Goal: Information Seeking & Learning: Learn about a topic

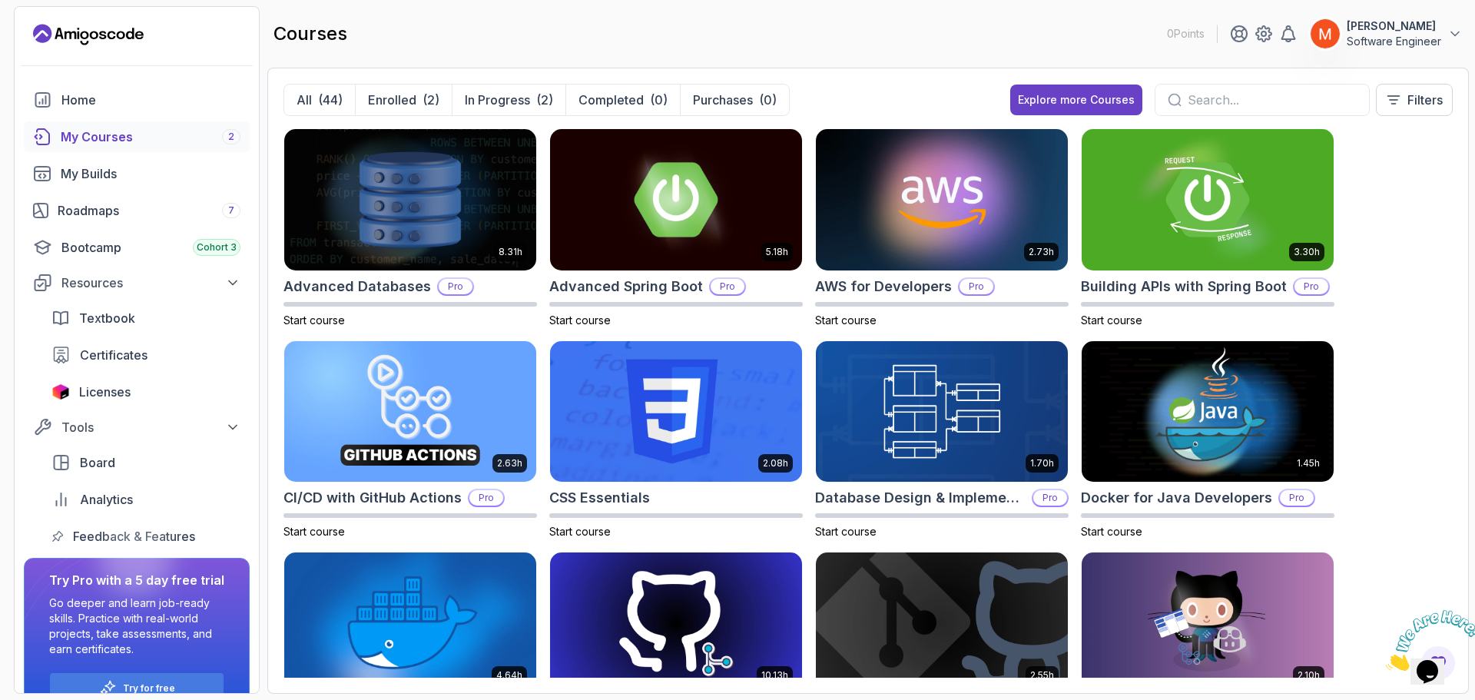
click at [1348, 246] on div "8.31h Advanced Databases Pro Start course 5.18h Advanced Spring Boot Pro Start …" at bounding box center [867, 402] width 1169 height 549
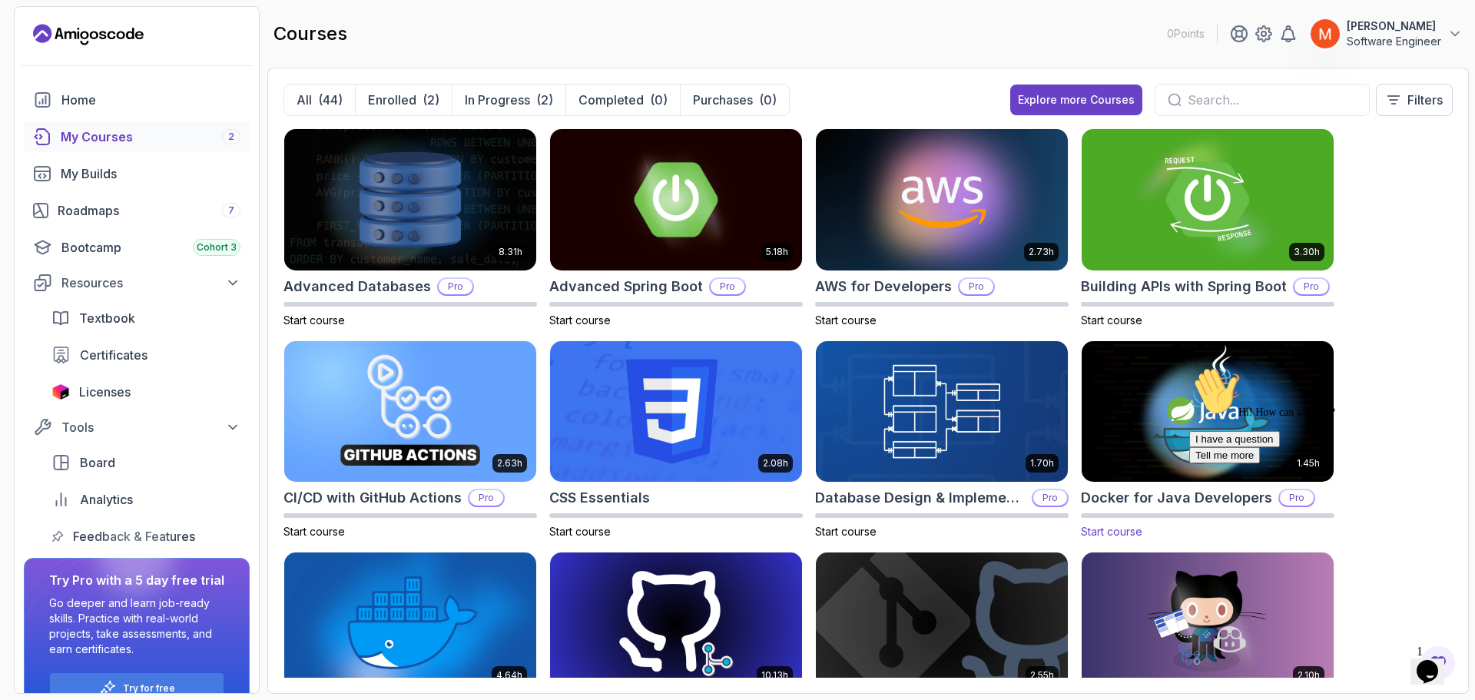
click at [1127, 503] on h2 "Docker for Java Developers" at bounding box center [1176, 498] width 191 height 22
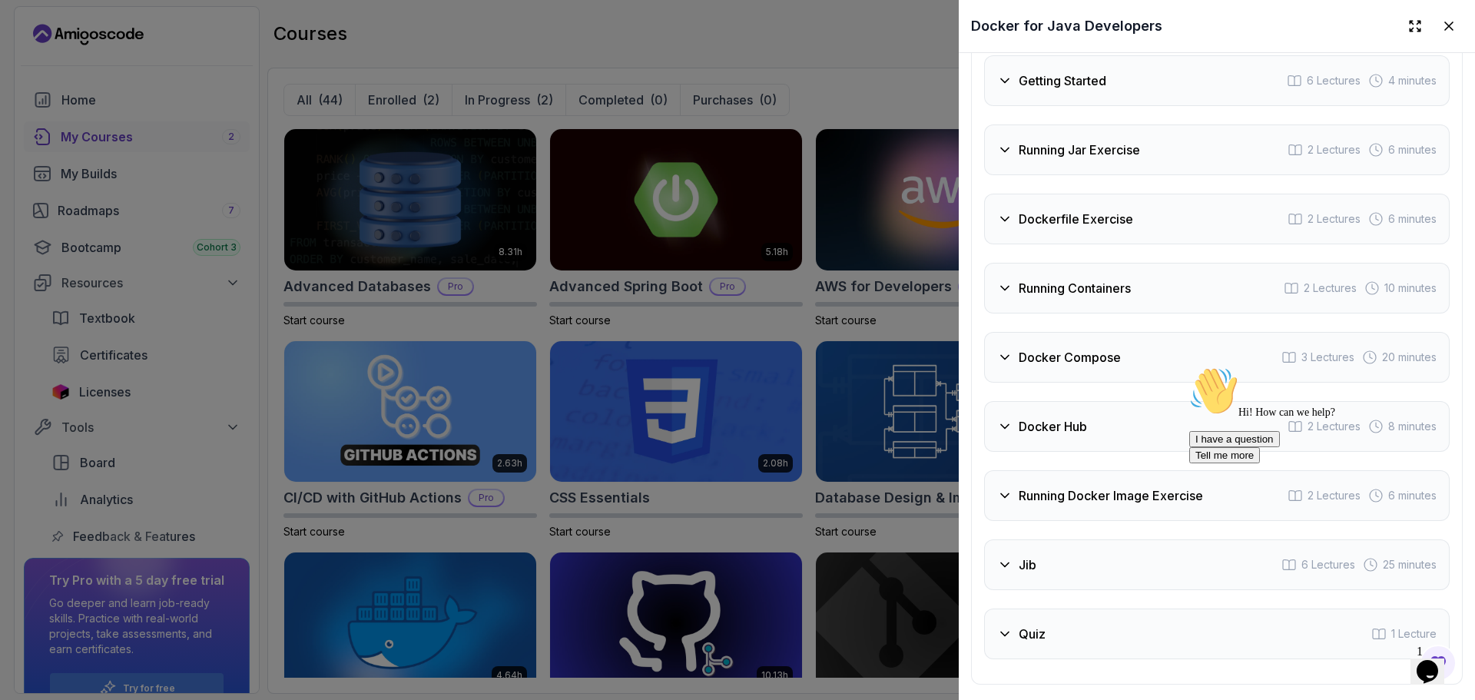
scroll to position [2595, 0]
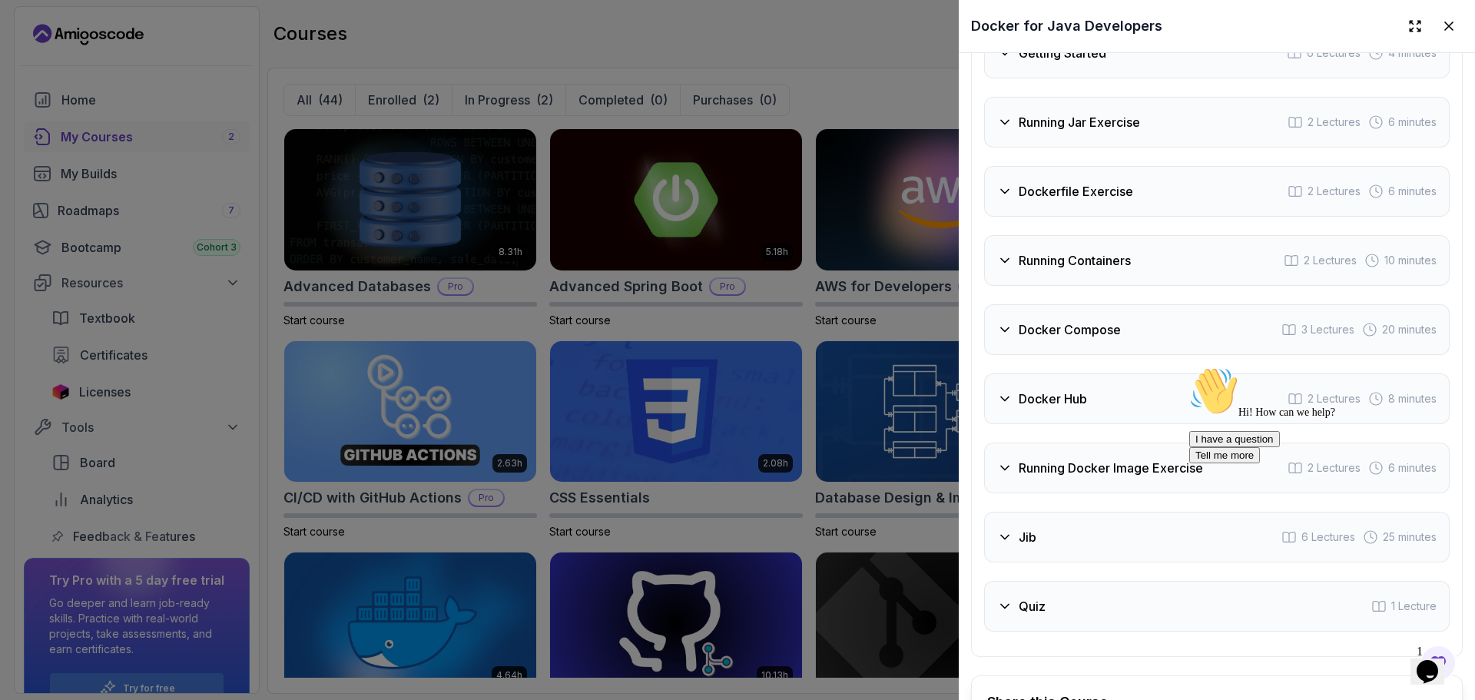
click at [1004, 123] on icon at bounding box center [1004, 121] width 15 height 15
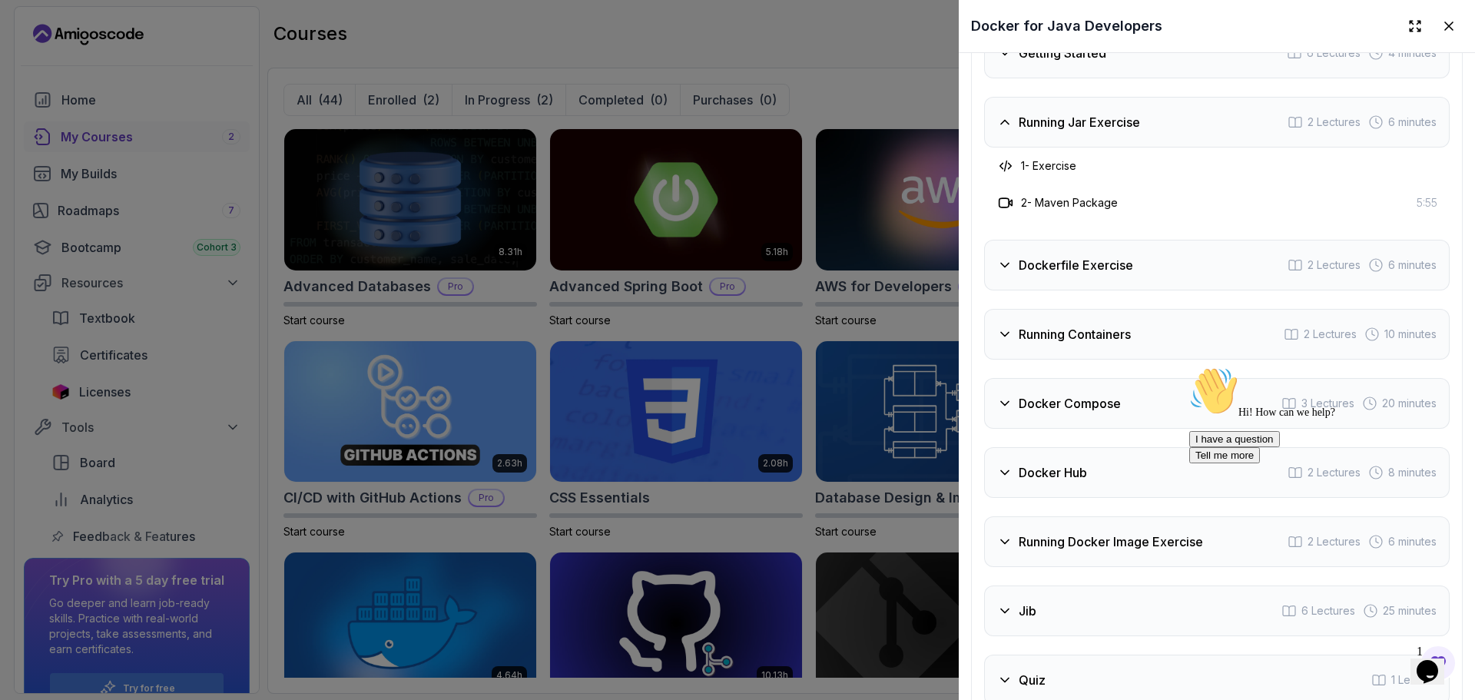
click at [1004, 123] on icon at bounding box center [1004, 121] width 15 height 15
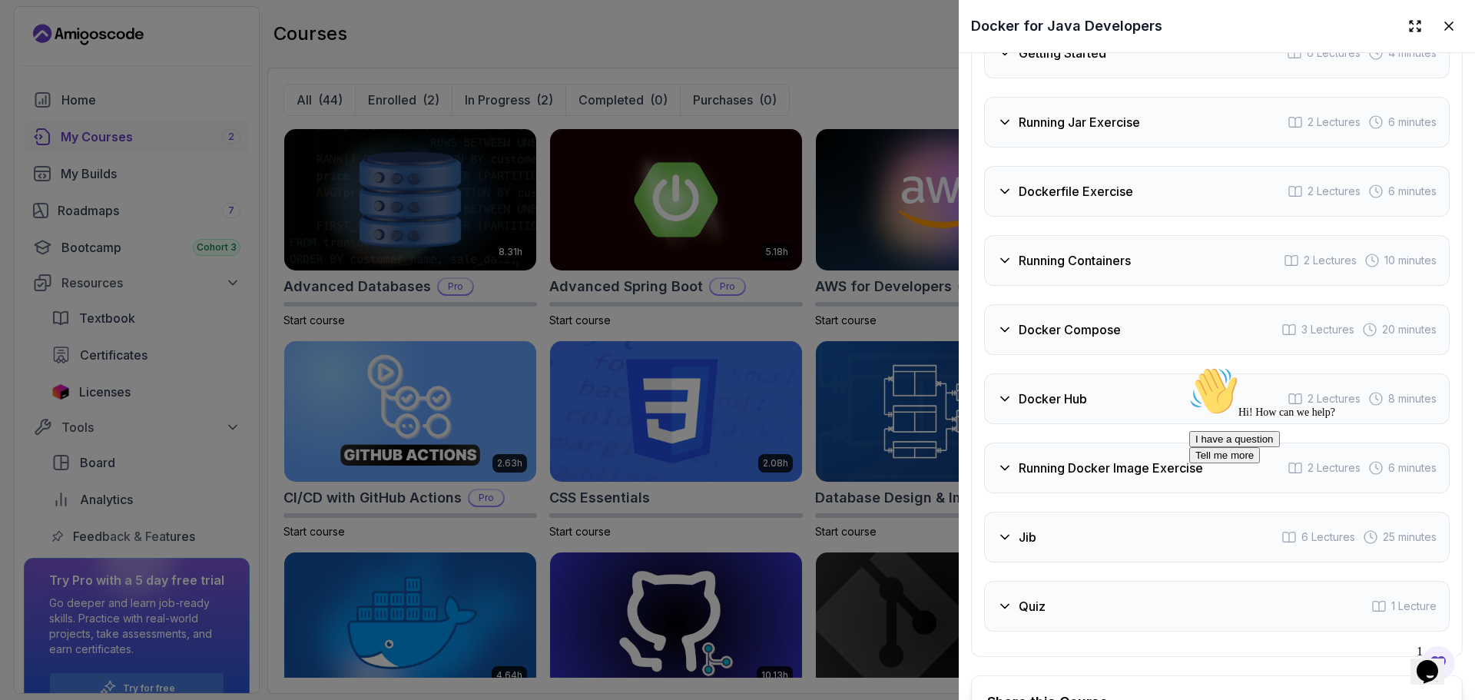
click at [1015, 185] on div "Dockerfile Exercise" at bounding box center [1065, 191] width 136 height 18
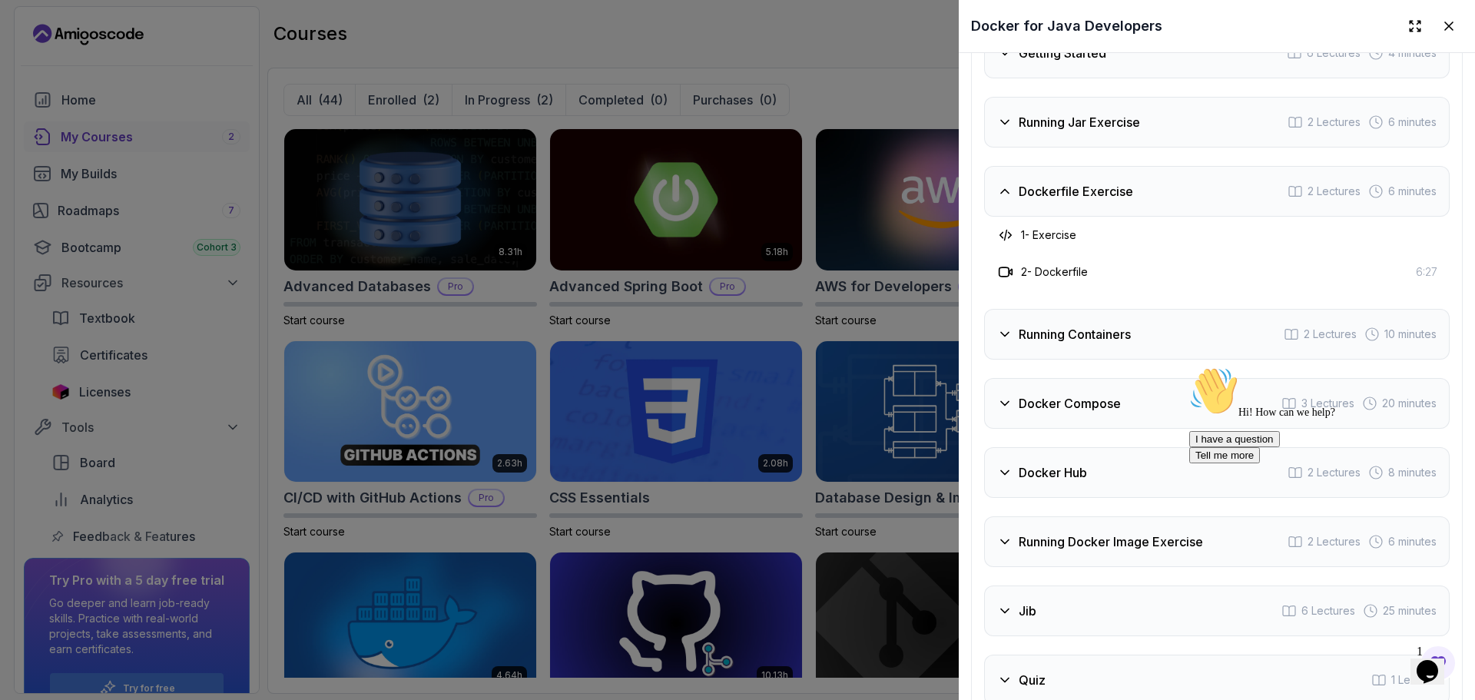
click at [1015, 185] on div "Dockerfile Exercise" at bounding box center [1065, 191] width 136 height 18
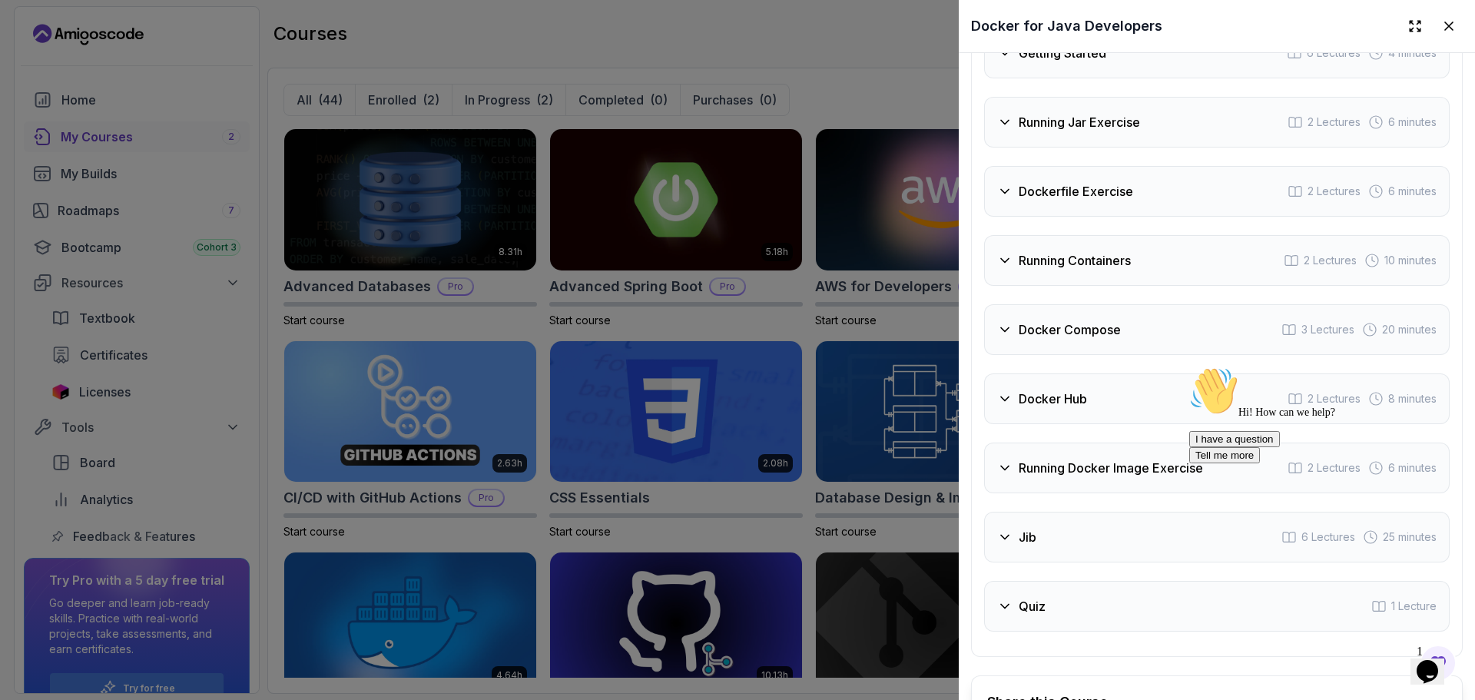
click at [1031, 242] on div "Running Containers 2 Lectures 10 minutes" at bounding box center [1216, 260] width 465 height 51
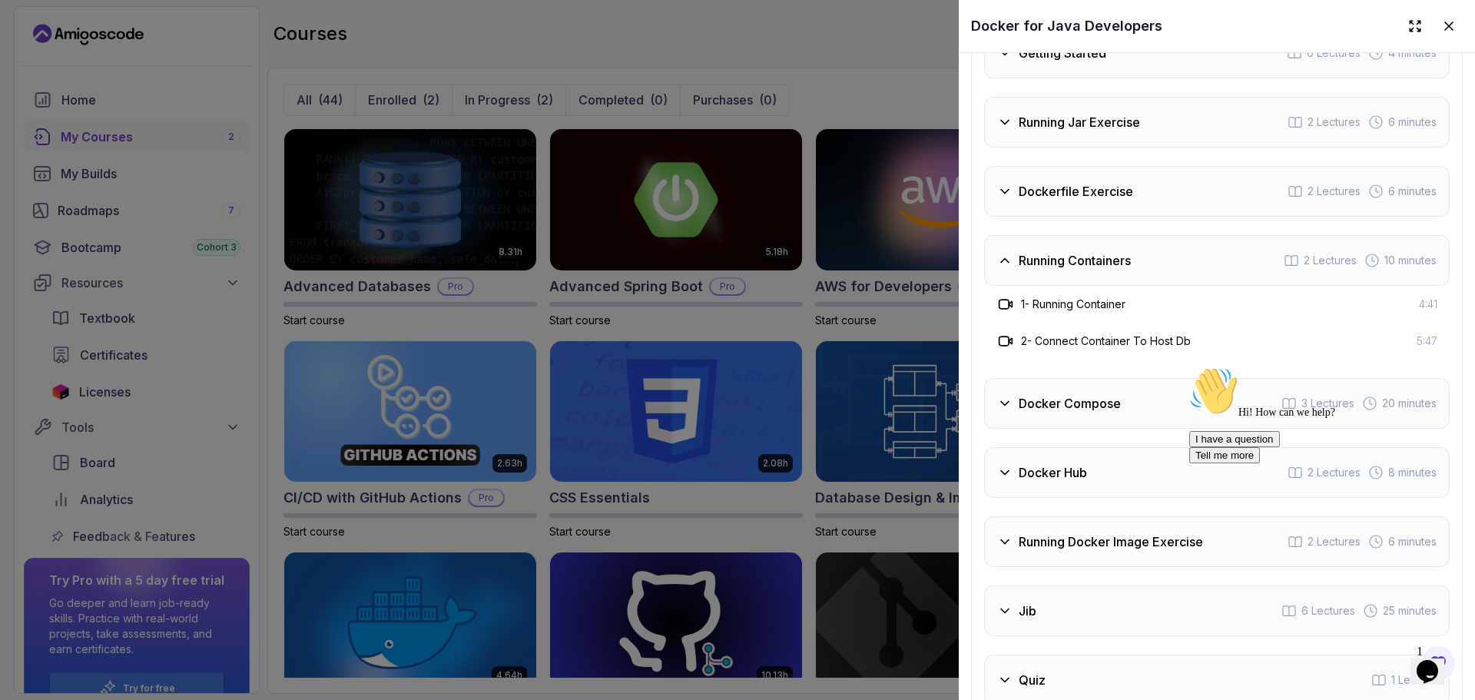
click at [1033, 251] on h3 "Running Containers" at bounding box center [1074, 260] width 112 height 18
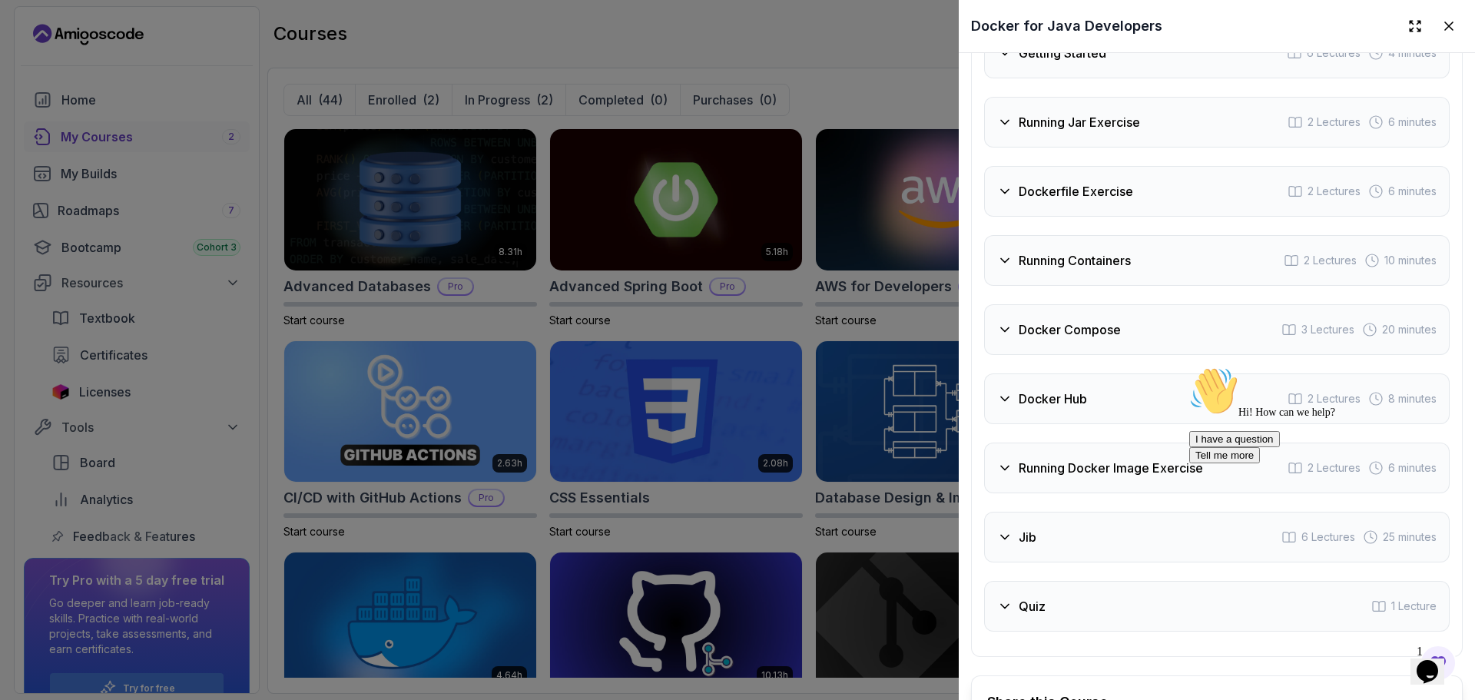
click at [1088, 345] on div "Docker Compose 3 Lectures 20 minutes" at bounding box center [1216, 329] width 465 height 51
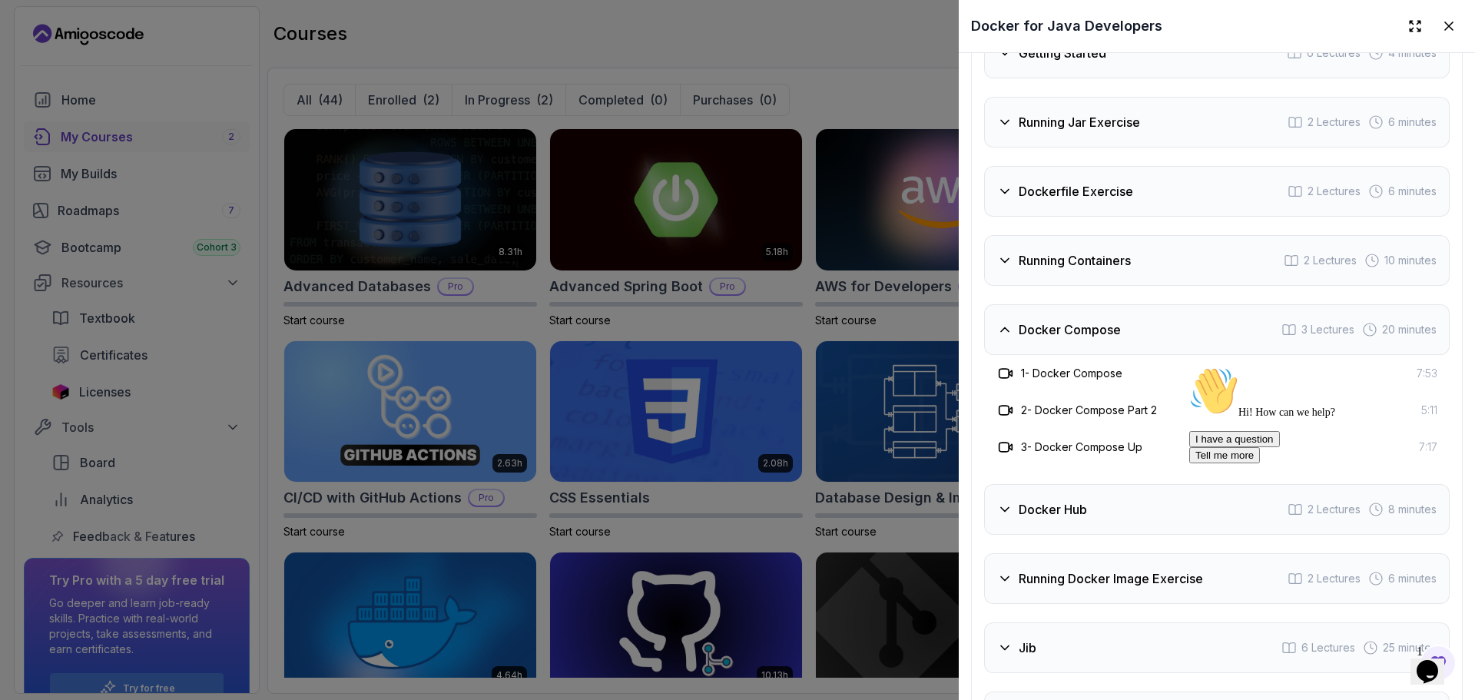
click at [1088, 345] on div "Docker Compose 3 Lectures 20 minutes" at bounding box center [1216, 329] width 465 height 51
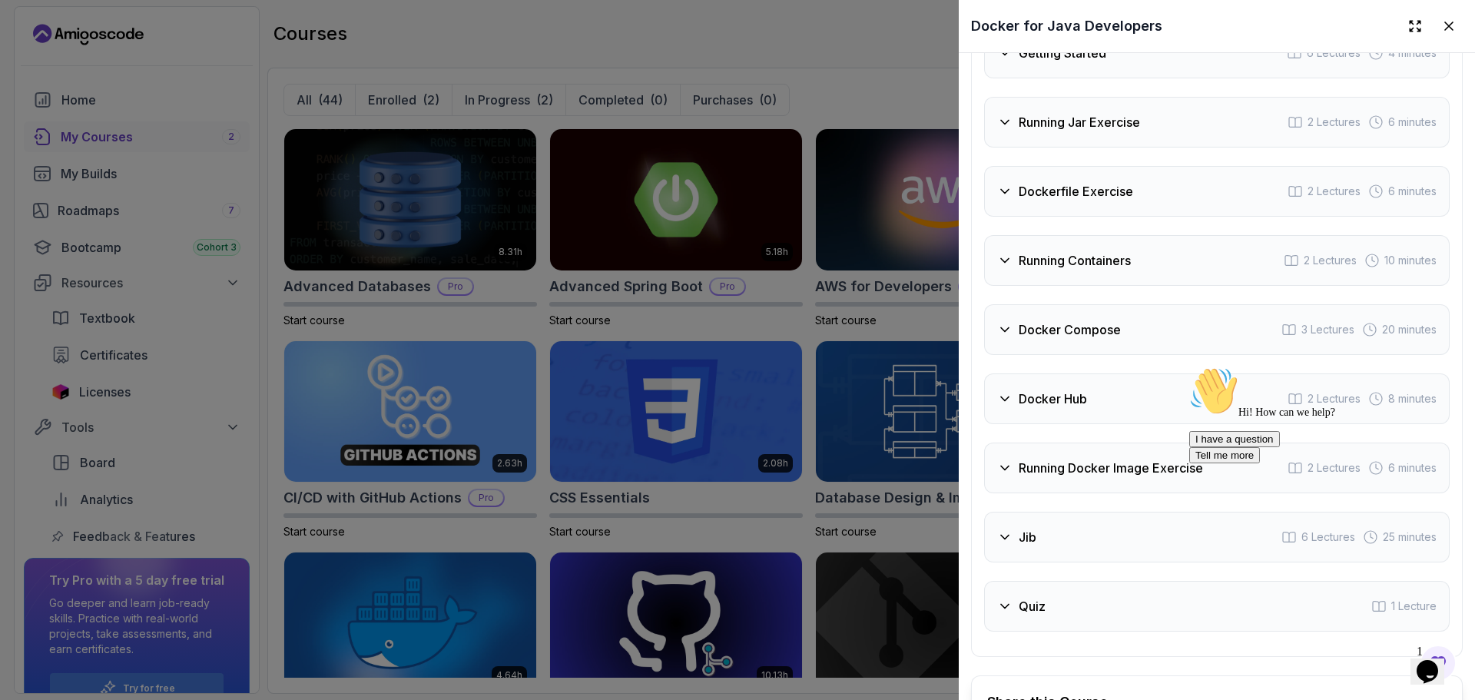
click at [1093, 405] on div "Docker Hub 2 Lectures 8 minutes" at bounding box center [1216, 398] width 465 height 51
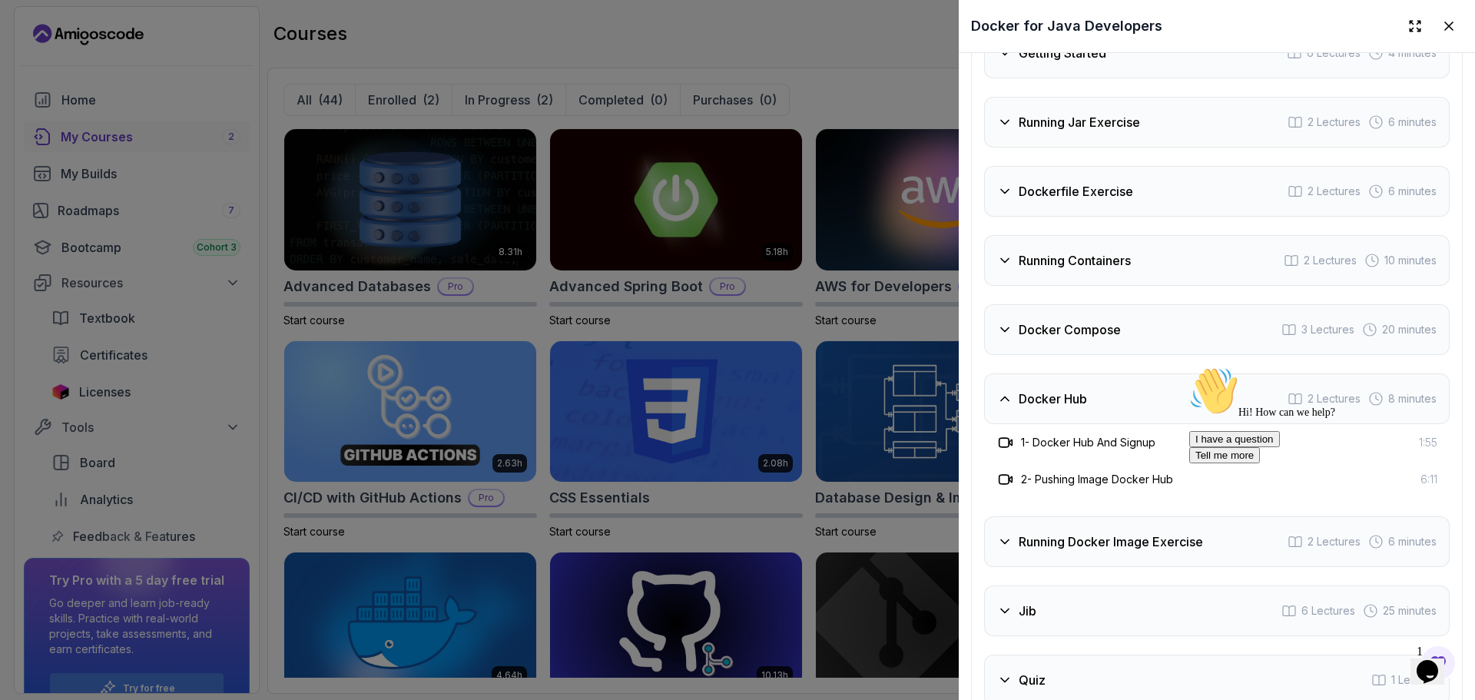
click at [1091, 404] on div "Docker Hub 2 Lectures 8 minutes" at bounding box center [1216, 398] width 465 height 51
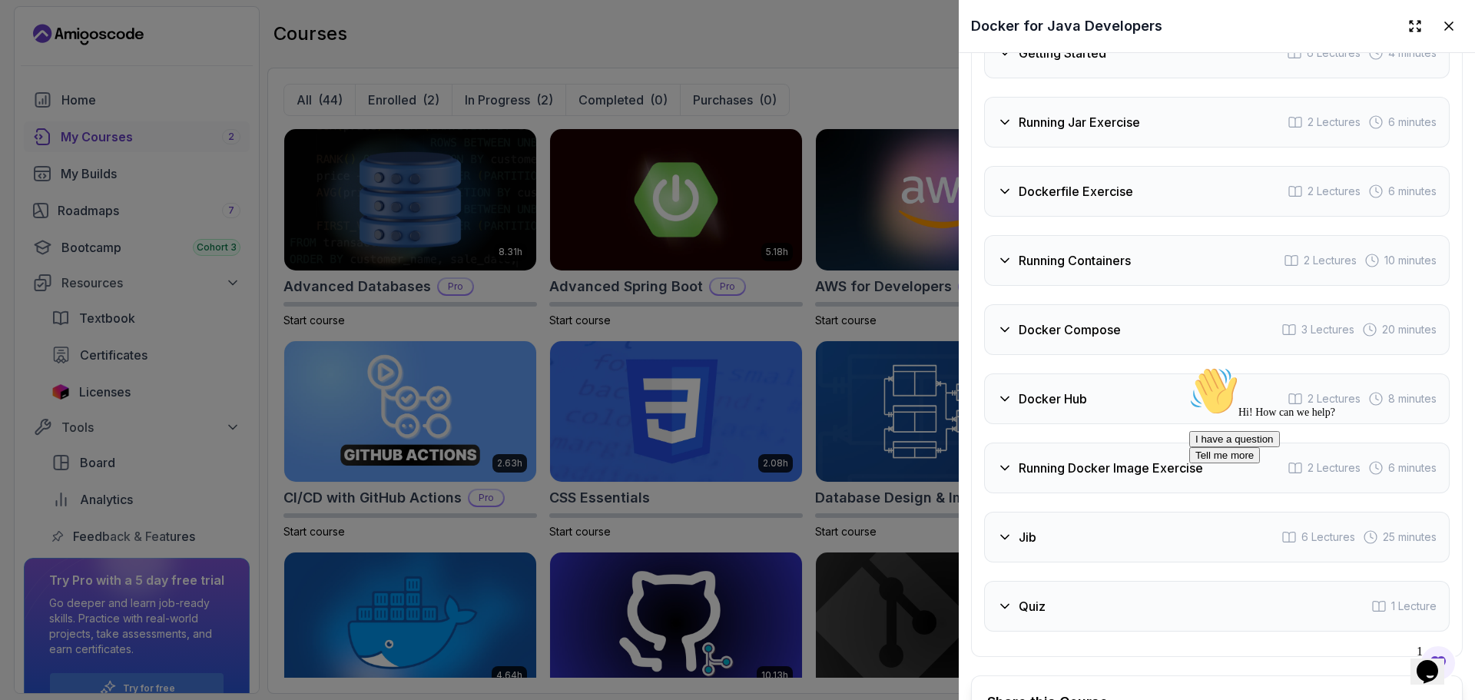
click at [1028, 260] on h3 "Running Containers" at bounding box center [1074, 260] width 112 height 18
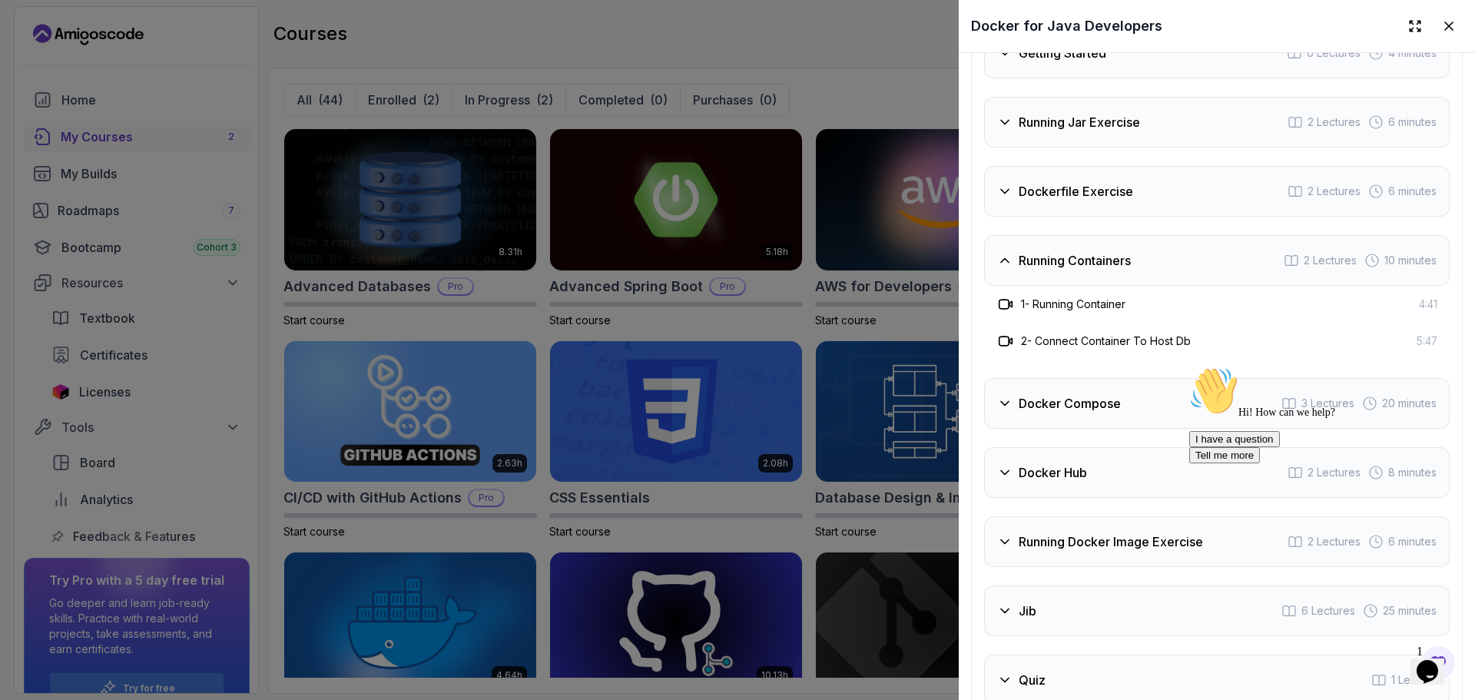
click at [1028, 260] on h3 "Running Containers" at bounding box center [1074, 260] width 112 height 18
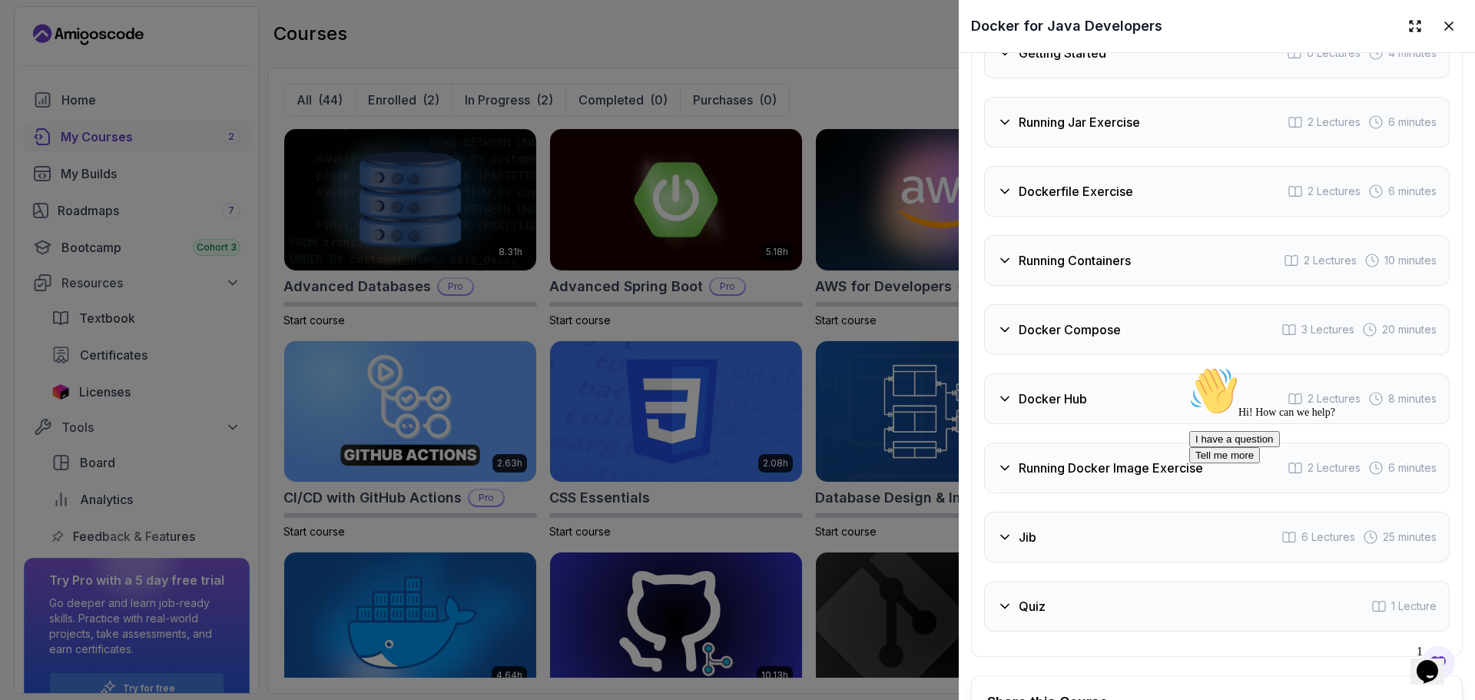
click at [1055, 308] on div "Docker Compose 3 Lectures 20 minutes" at bounding box center [1216, 329] width 465 height 51
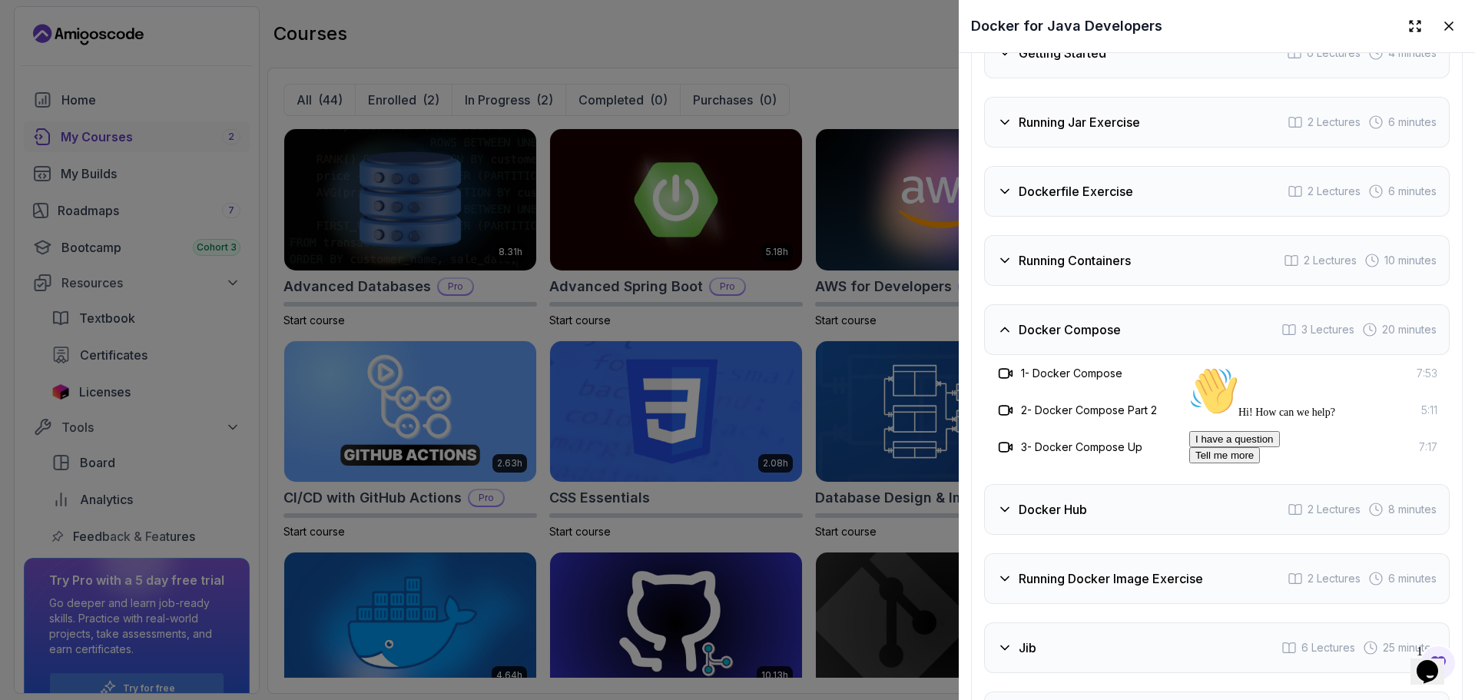
click at [1059, 320] on h3 "Docker Compose" at bounding box center [1069, 329] width 102 height 18
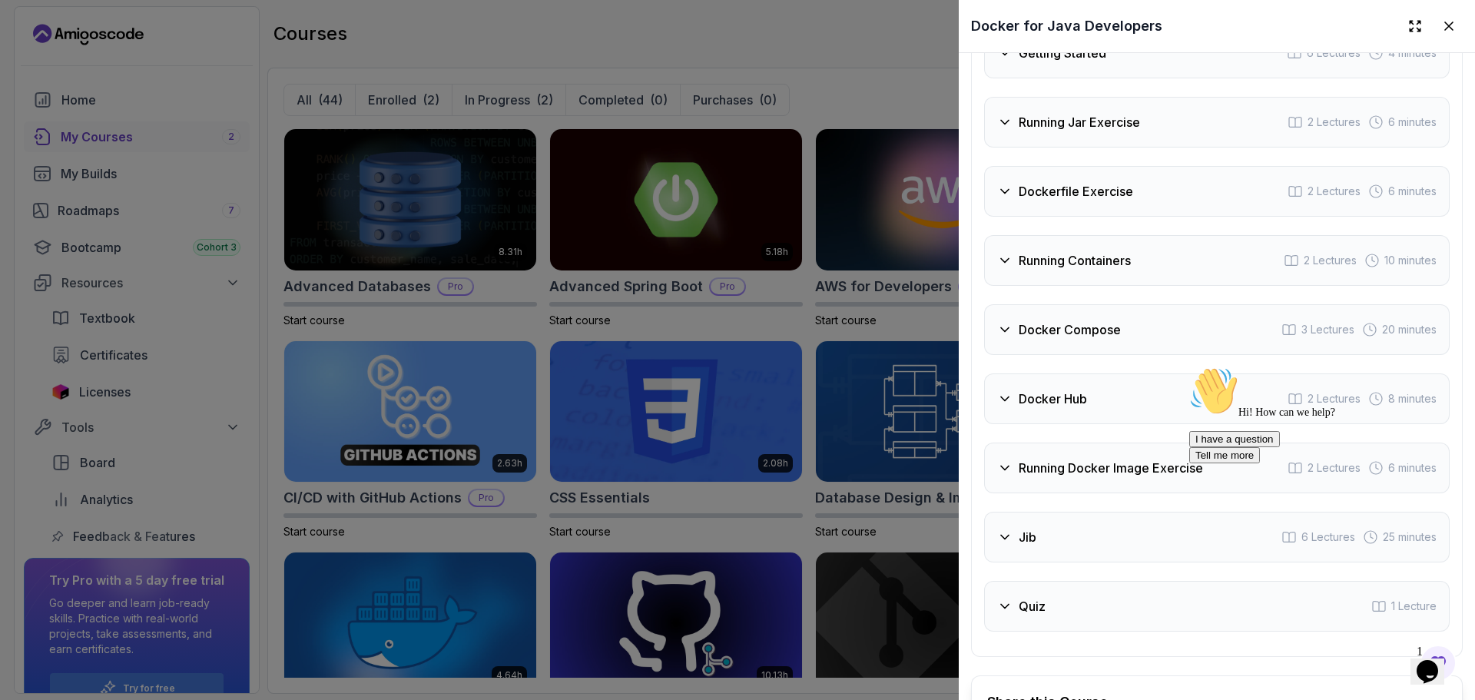
click at [1105, 406] on div "Docker Hub 2 Lectures 8 minutes" at bounding box center [1216, 398] width 465 height 51
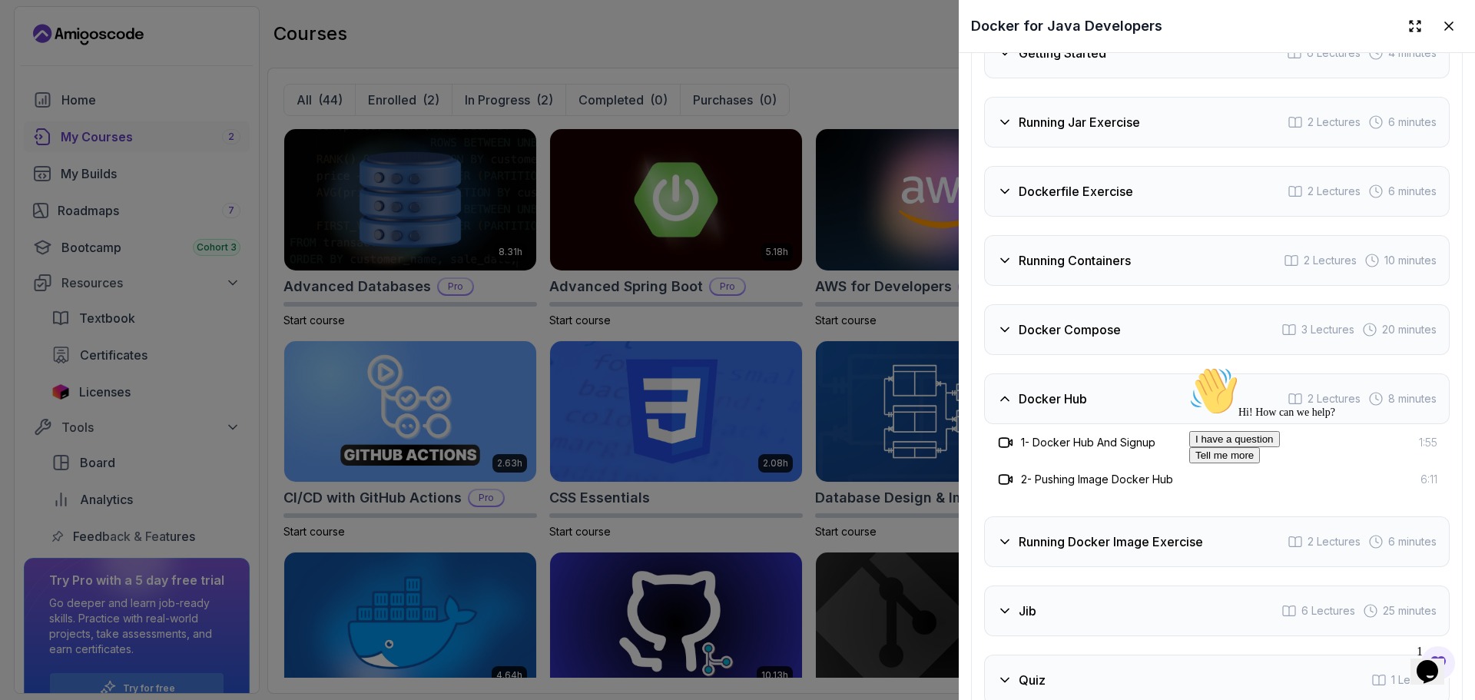
click at [1105, 406] on div "Docker Hub 2 Lectures 8 minutes" at bounding box center [1216, 398] width 465 height 51
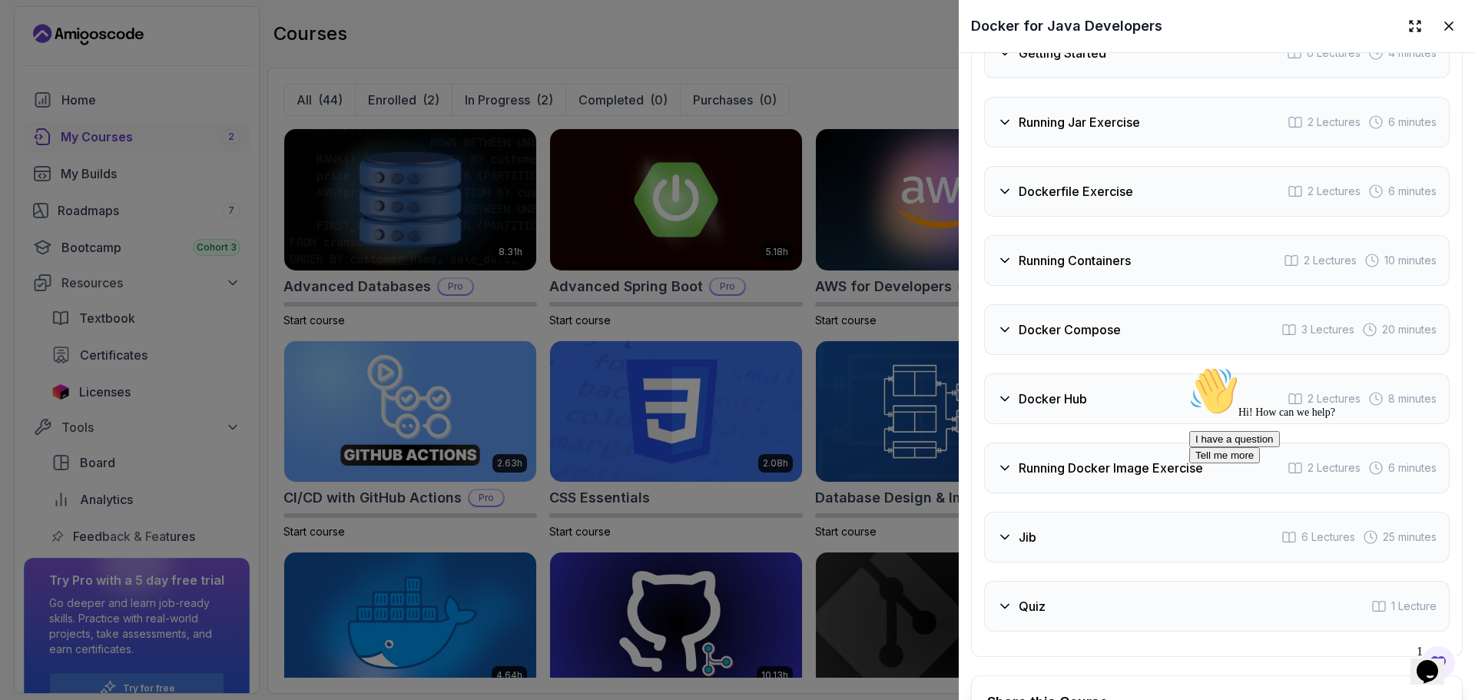
scroll to position [2816, 0]
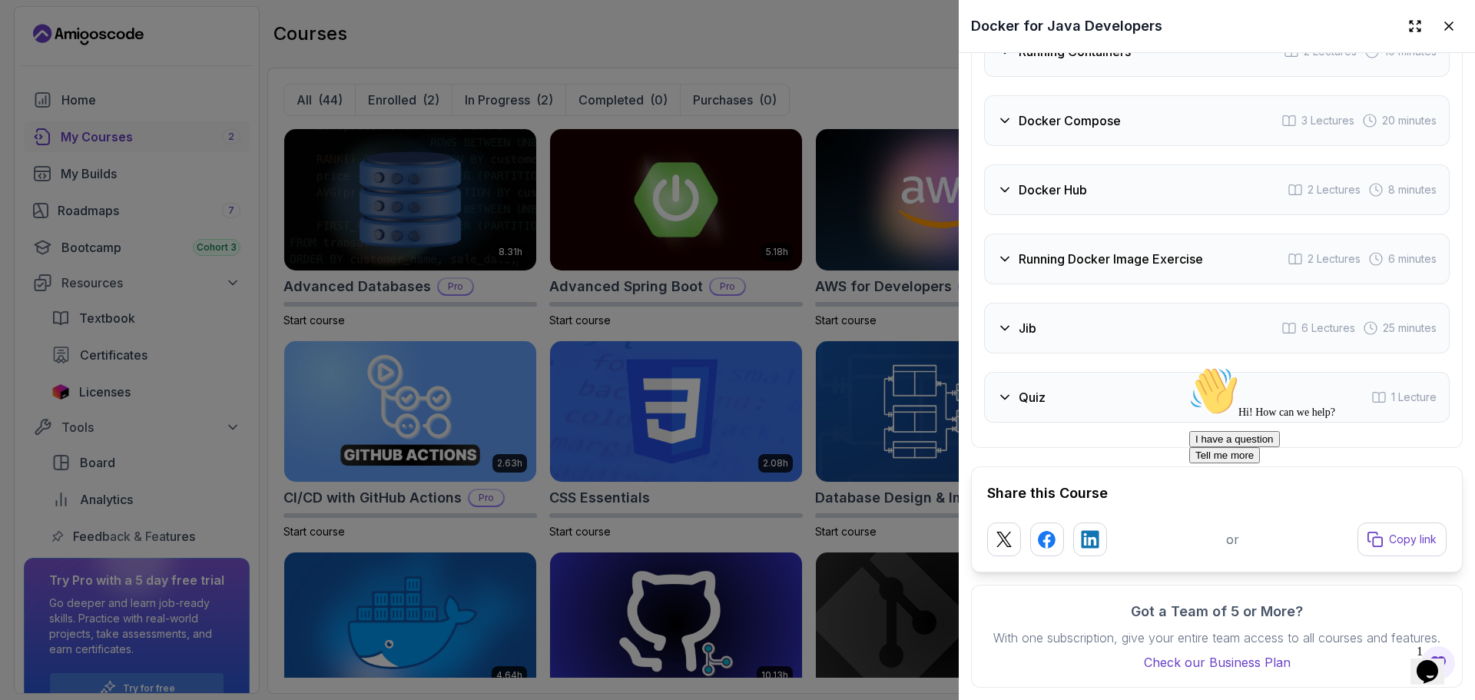
click at [1053, 336] on div "Getting Started 6 Lectures 4 minutes Running Jar Exercise 2 Lectures 6 minutes …" at bounding box center [1216, 121] width 465 height 604
click at [1042, 317] on div "Jib 6 Lectures 25 minutes" at bounding box center [1216, 328] width 465 height 51
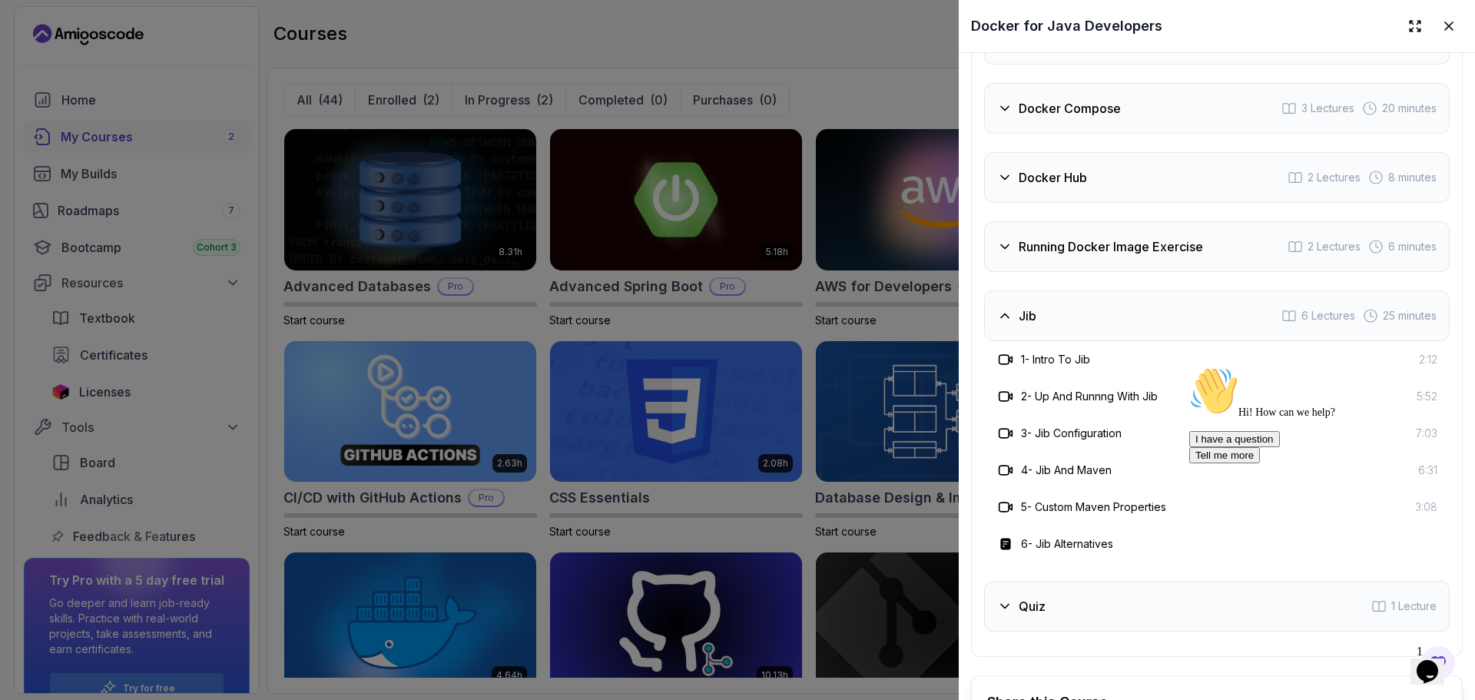
click at [1042, 317] on div "Jib 6 Lectures 25 minutes" at bounding box center [1216, 315] width 465 height 51
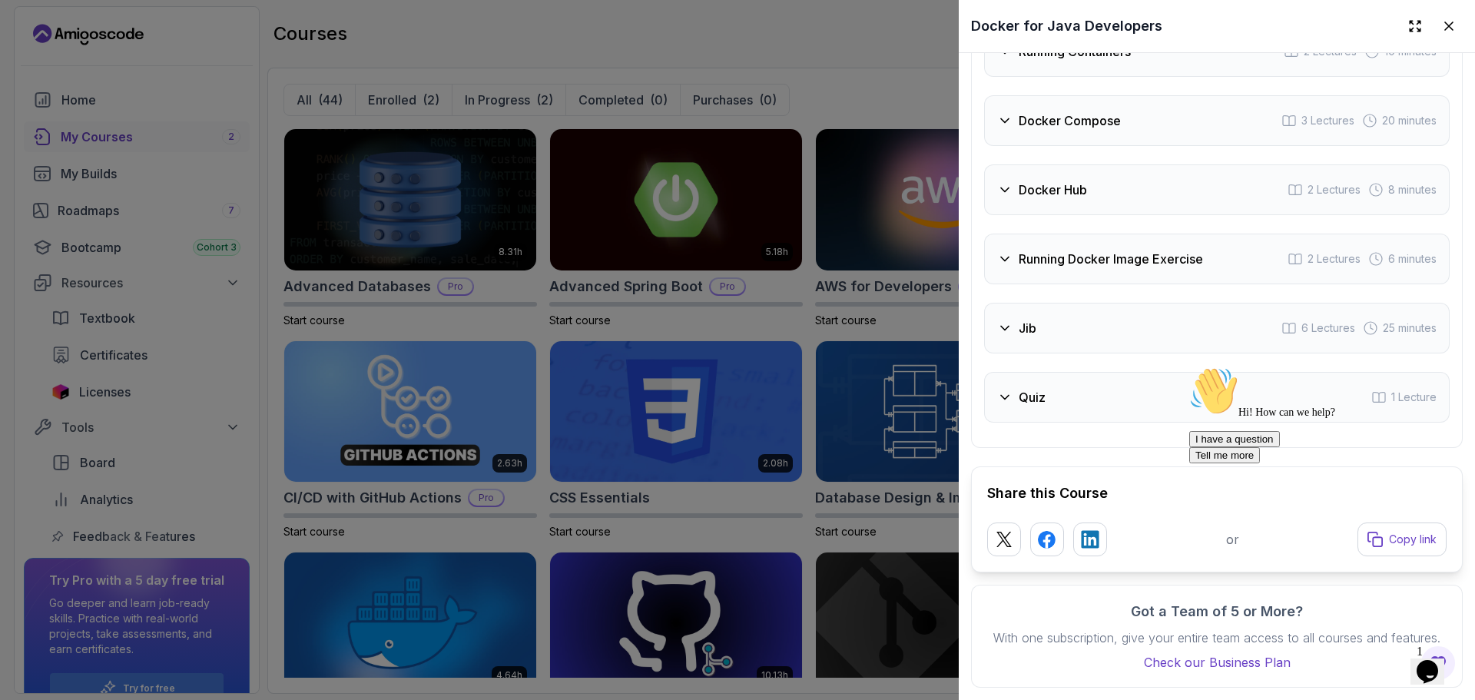
click at [1045, 392] on div "Quiz 1 Lecture" at bounding box center [1216, 397] width 465 height 51
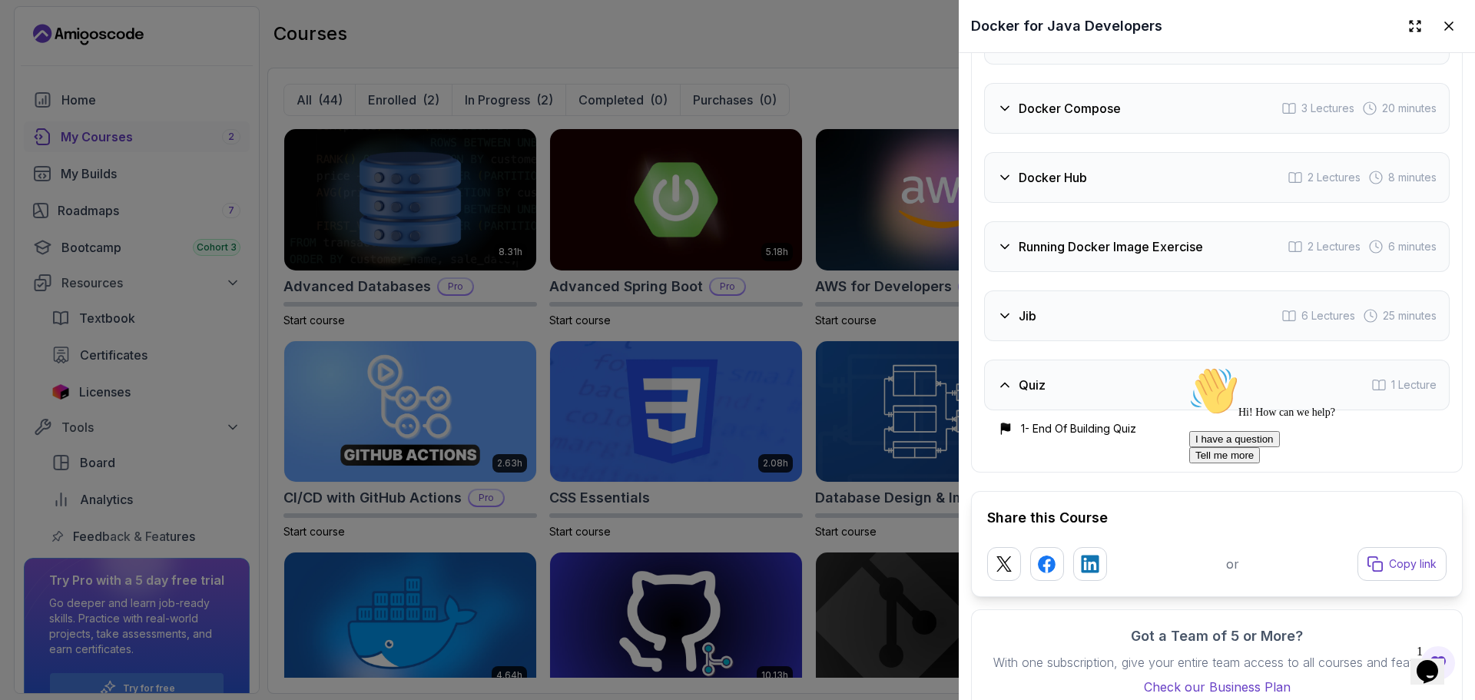
click at [1045, 392] on div "Quiz 1 Lecture" at bounding box center [1216, 384] width 465 height 51
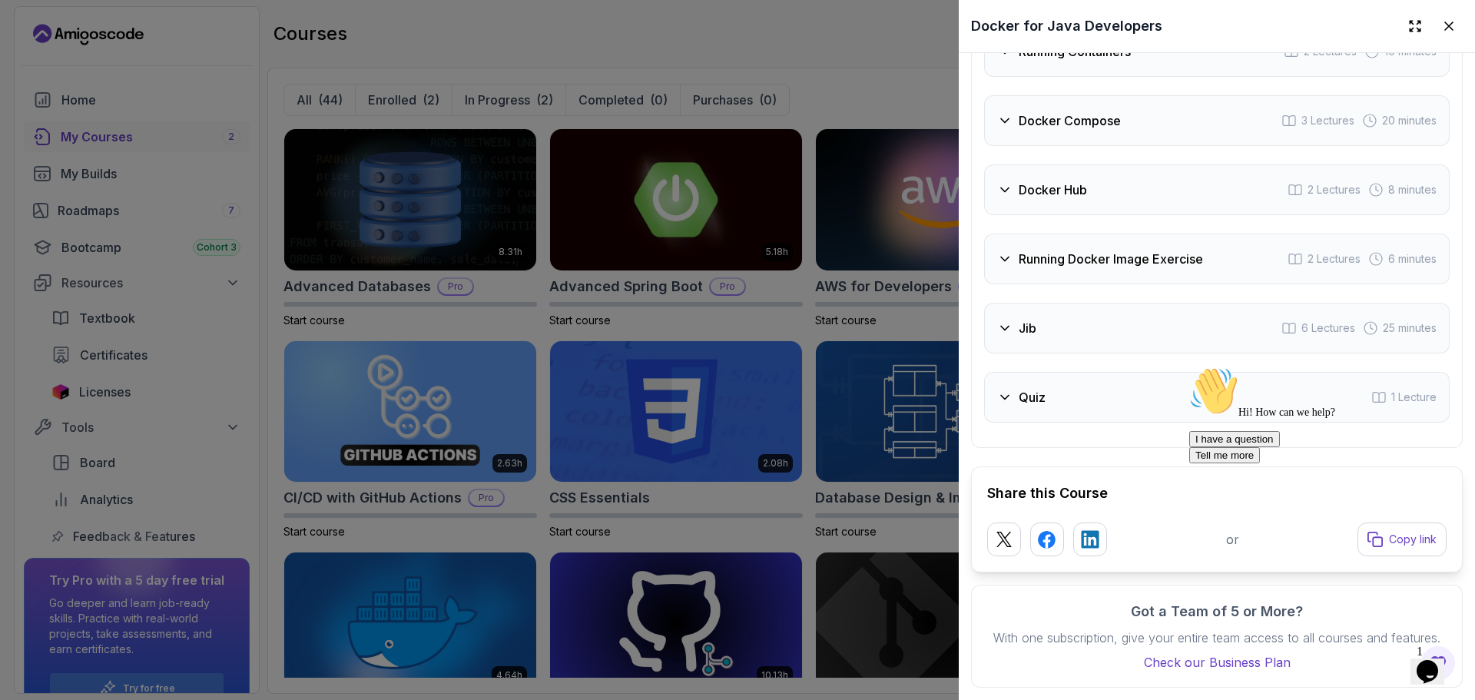
click at [1045, 392] on div "Quiz 1 Lecture" at bounding box center [1216, 397] width 465 height 51
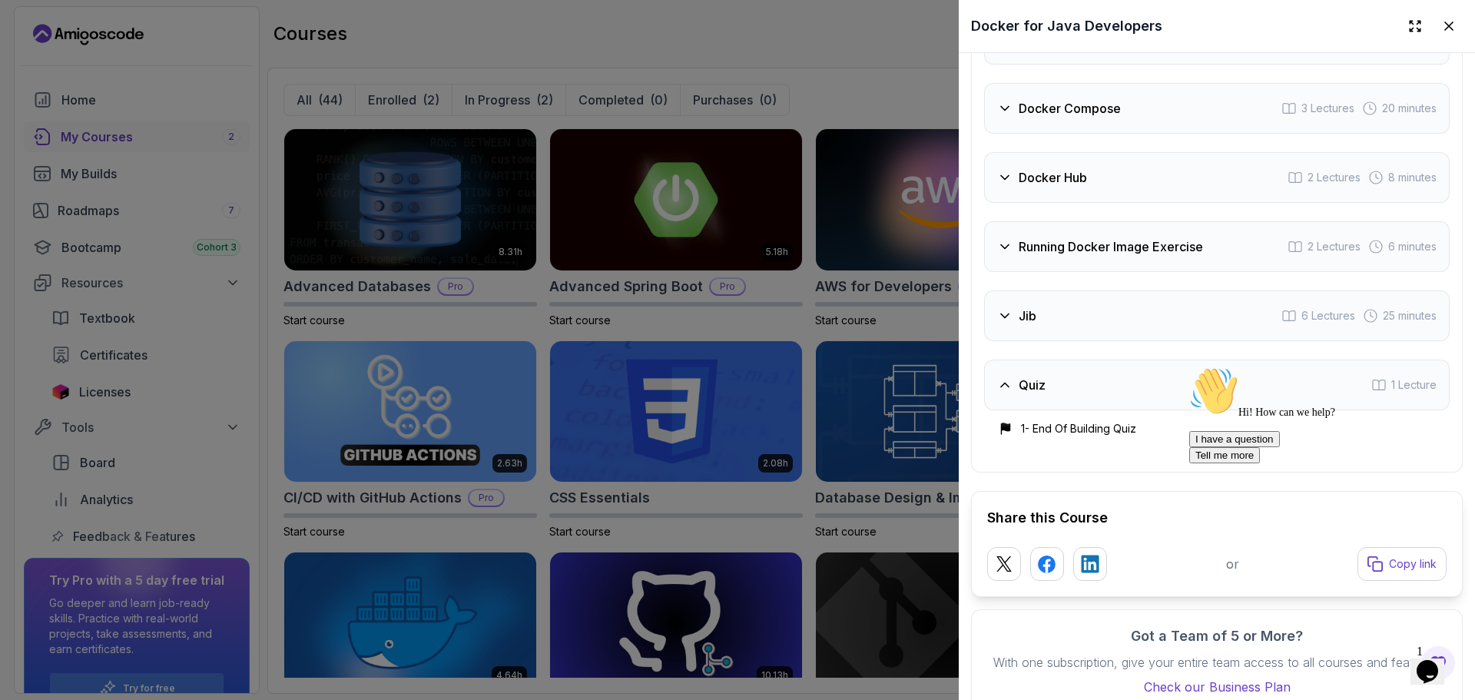
click at [1041, 386] on h3 "Quiz" at bounding box center [1031, 385] width 27 height 18
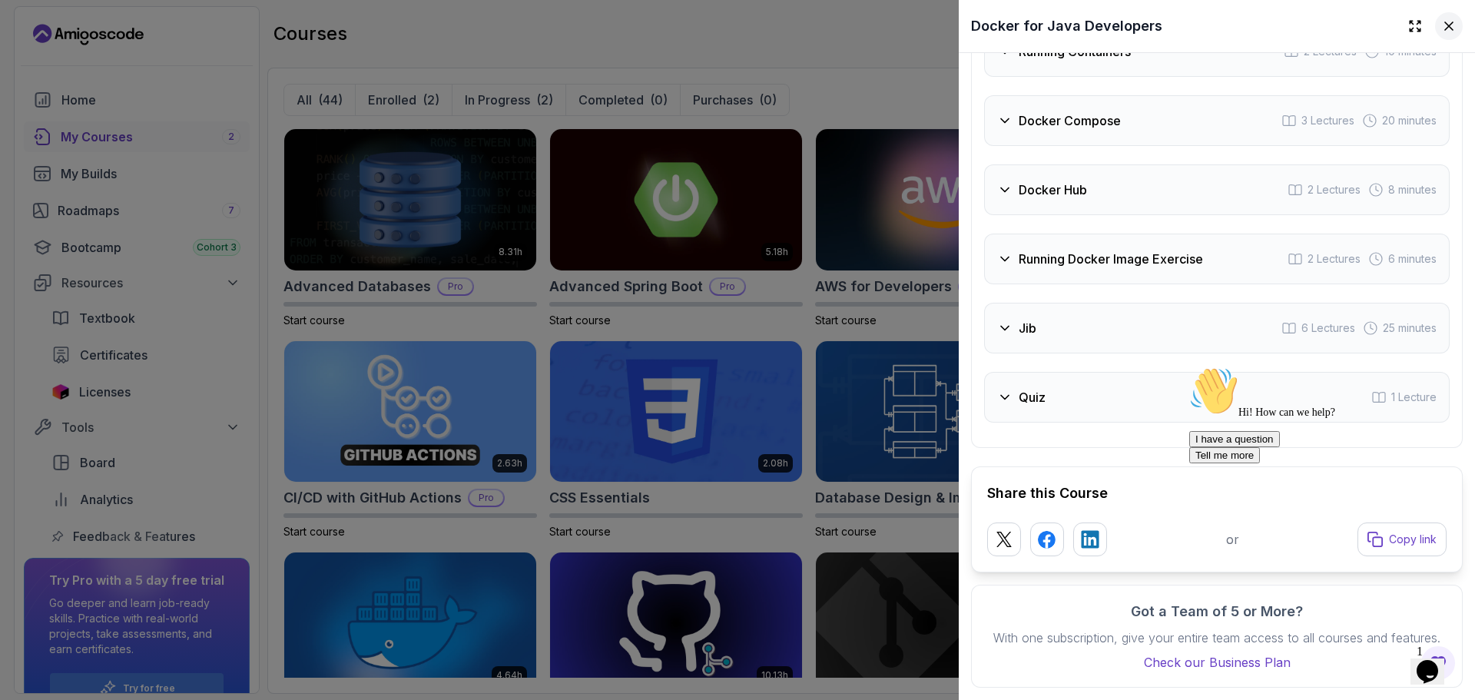
click at [1442, 33] on icon at bounding box center [1448, 25] width 15 height 15
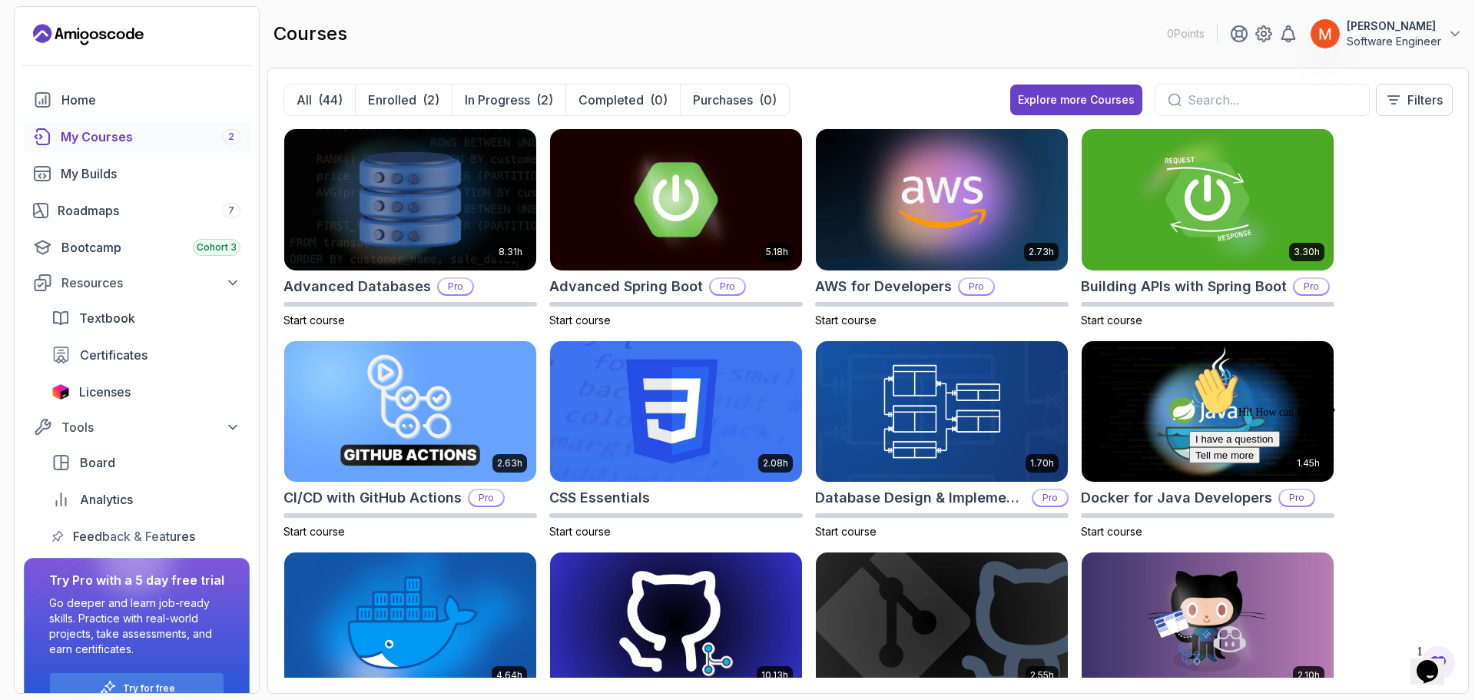
click at [1424, 246] on div "8.31h Advanced Databases Pro Start course 5.18h Advanced Spring Boot Pro Start …" at bounding box center [867, 402] width 1169 height 549
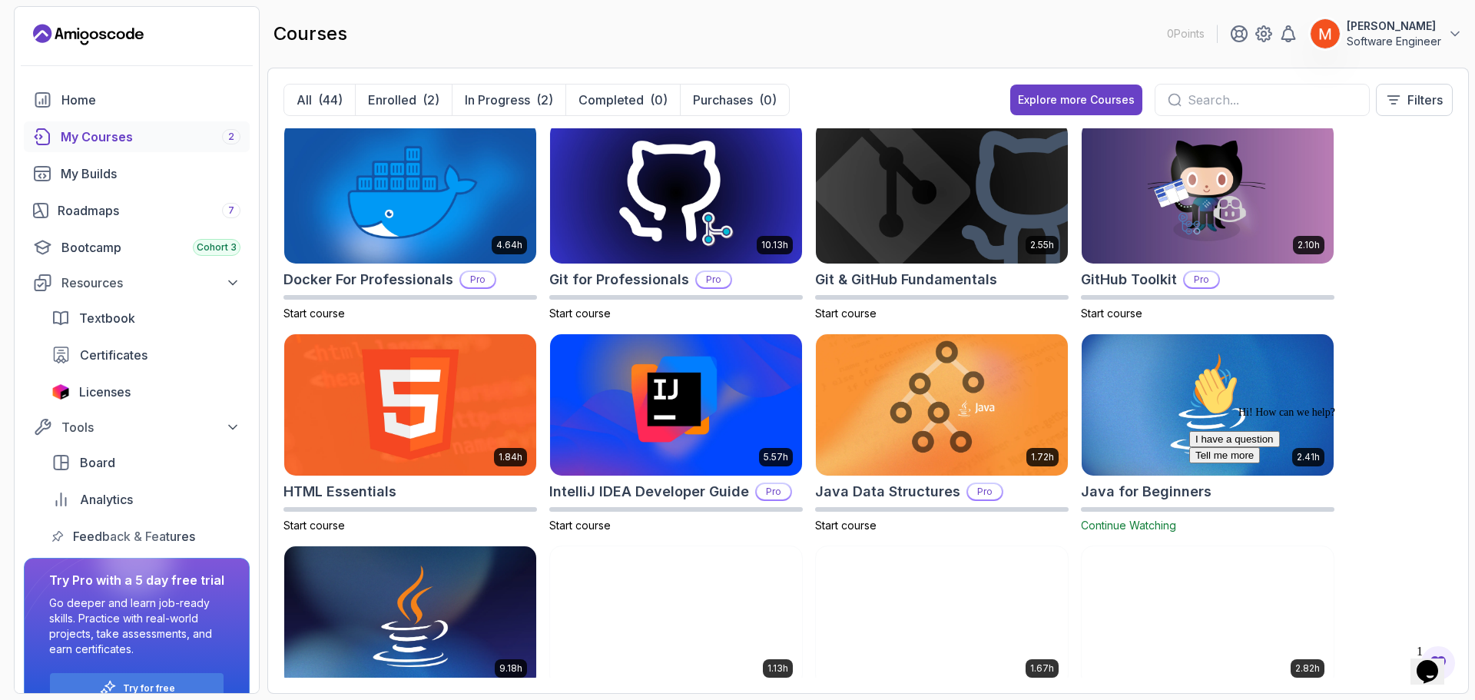
scroll to position [399, 0]
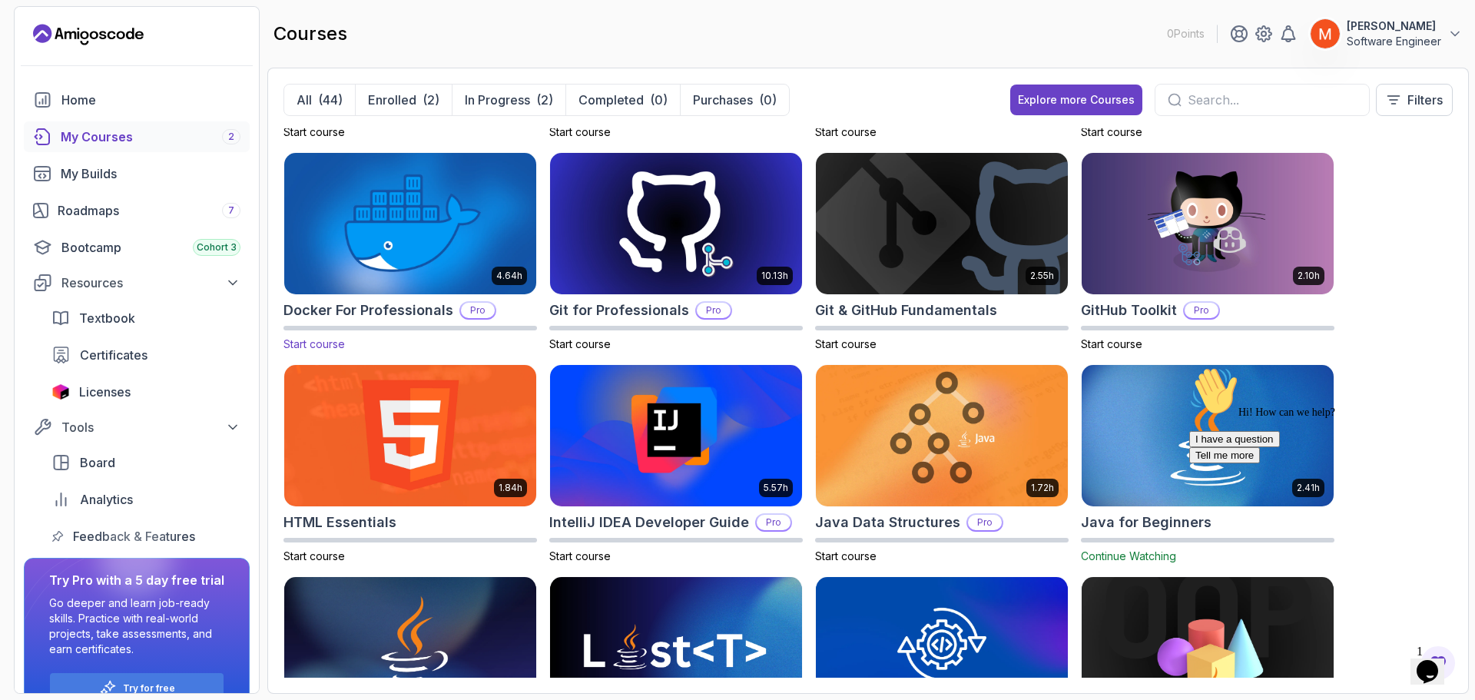
click at [393, 301] on h2 "Docker For Professionals" at bounding box center [368, 311] width 170 height 22
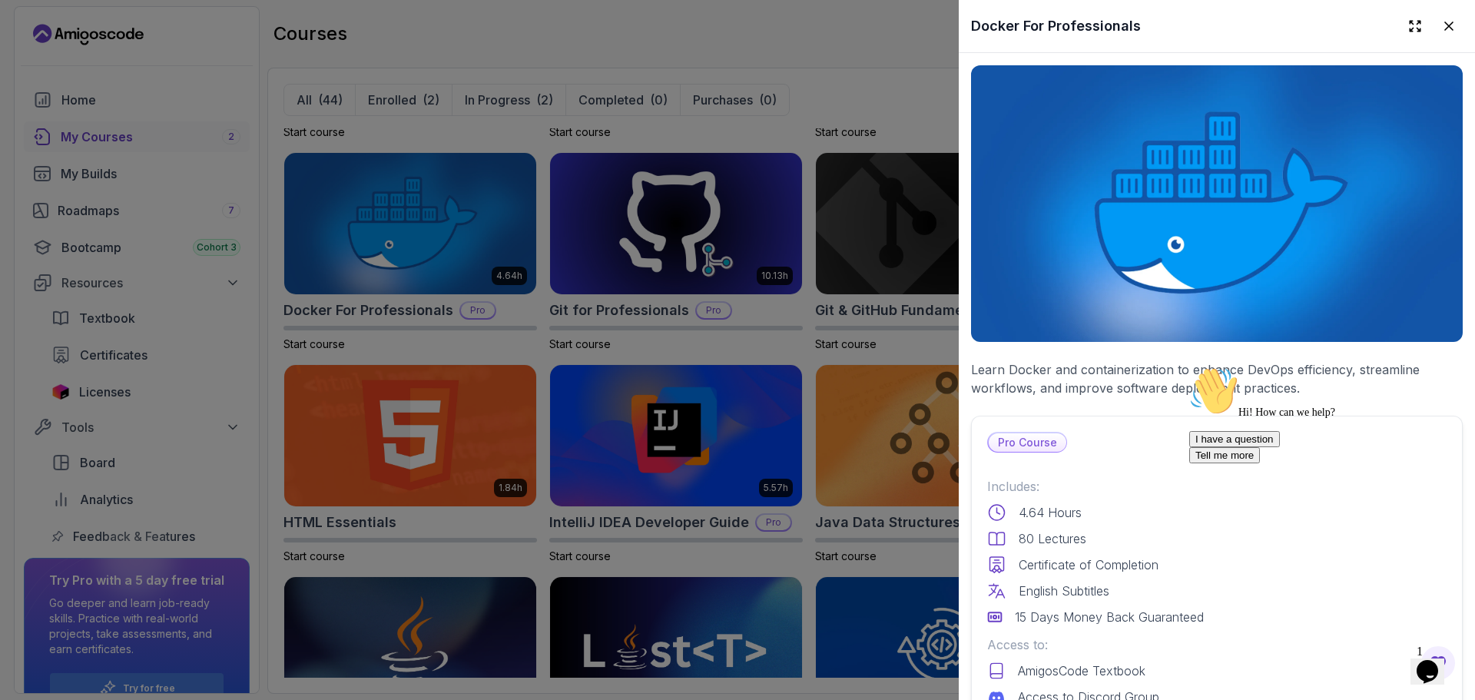
click at [1180, 364] on p "Learn Docker and containerization to enhance DevOps efficiency, streamline work…" at bounding box center [1217, 378] width 492 height 37
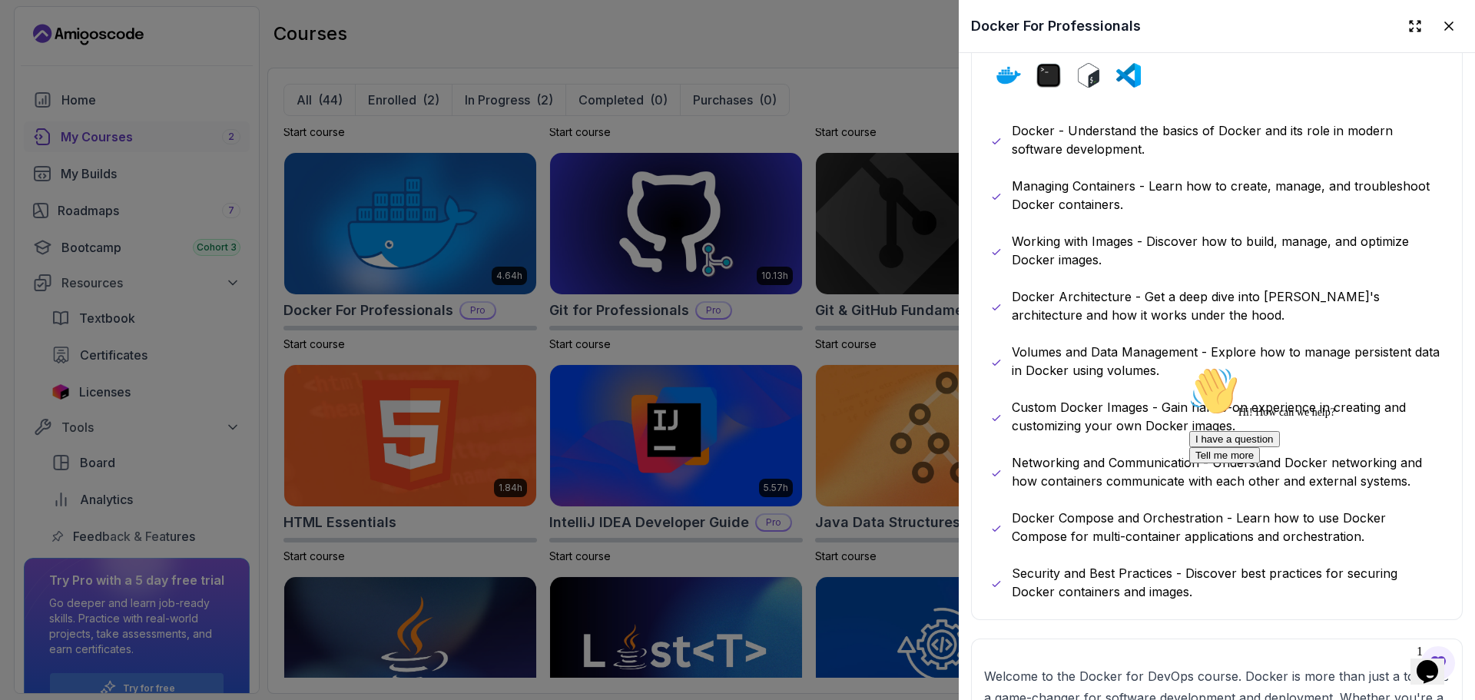
scroll to position [889, 0]
click at [1189, 366] on icon "Chat attention grabber" at bounding box center [1189, 366] width 0 height 0
click at [1376, 414] on p "Custom Docker Images - Gain hands-on experience in creating and customizing you…" at bounding box center [1228, 414] width 432 height 37
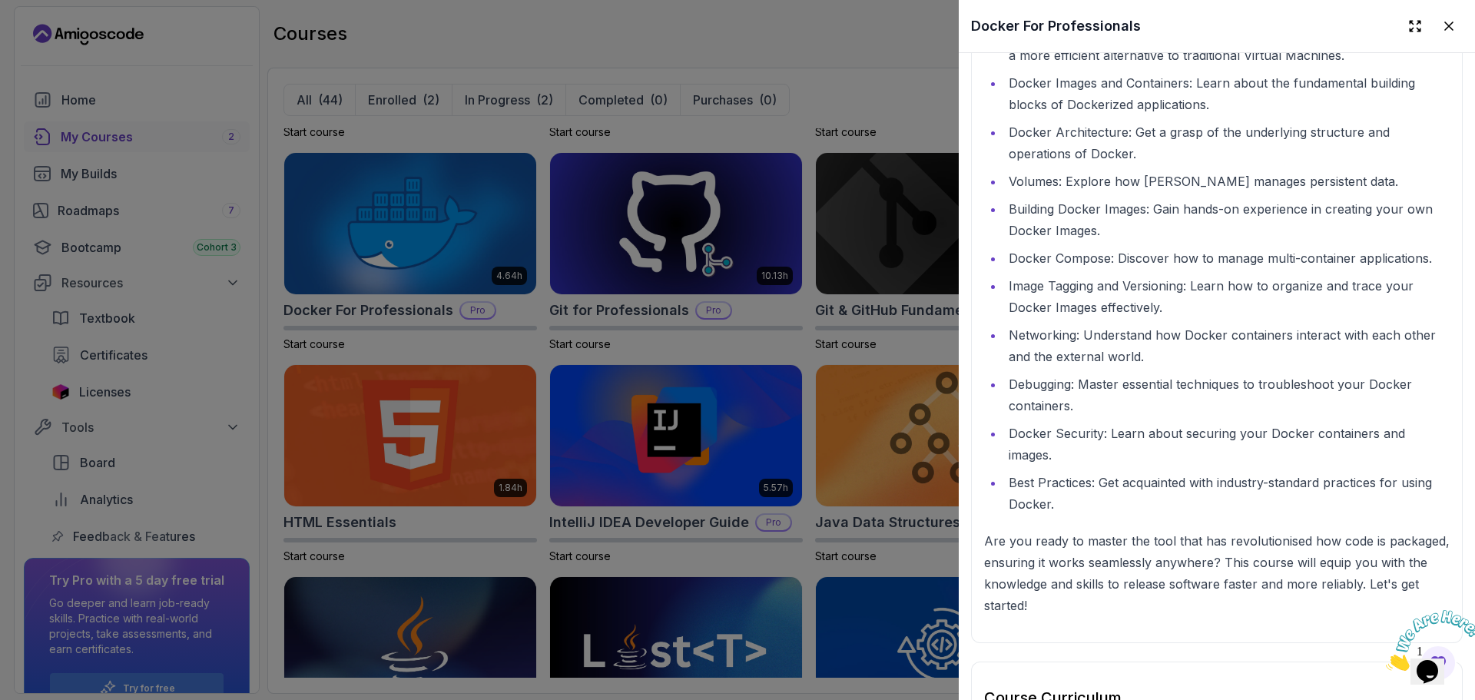
scroll to position [2793, 0]
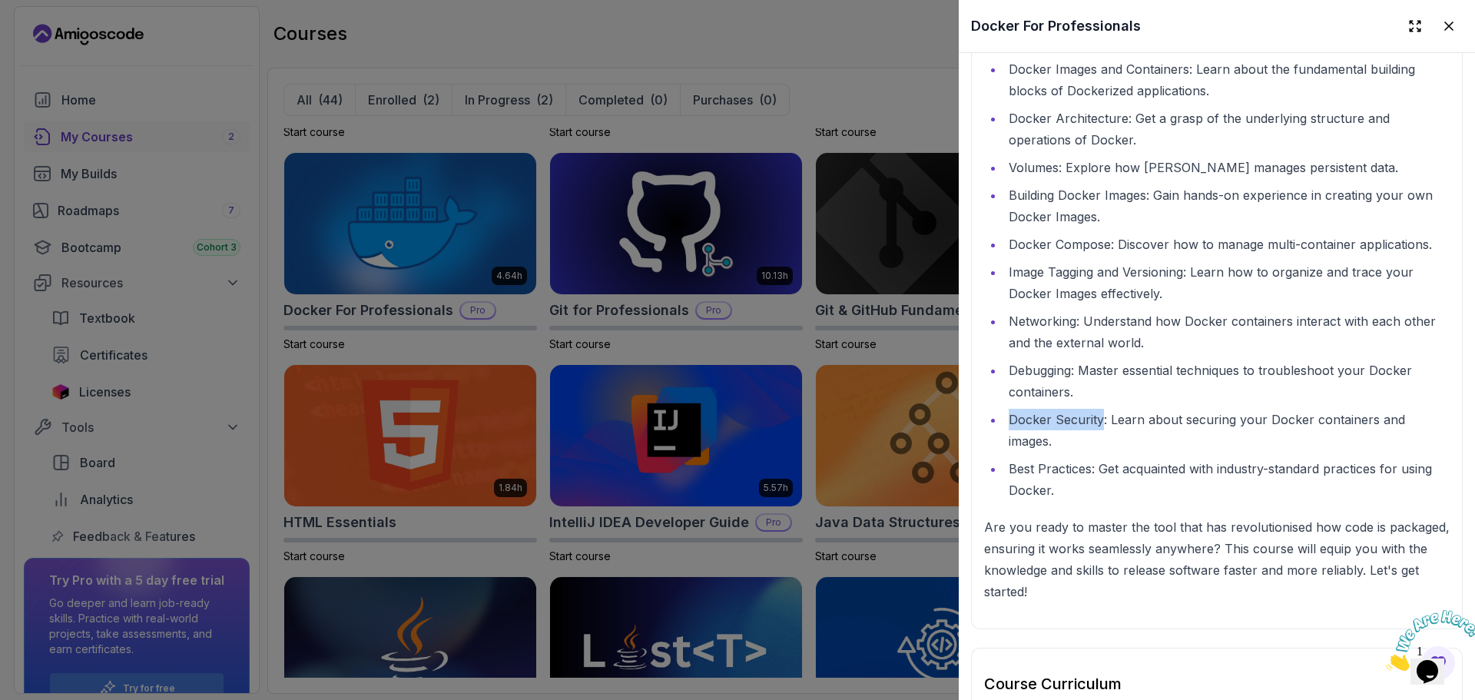
drag, startPoint x: 1009, startPoint y: 459, endPoint x: 1101, endPoint y: 462, distance: 91.5
click at [1101, 452] on li "Docker Security: Learn about securing your Docker containers and images." at bounding box center [1226, 430] width 445 height 43
click at [1134, 402] on li "Debugging: Master essential techniques to troubleshoot your Docker containers." at bounding box center [1226, 380] width 445 height 43
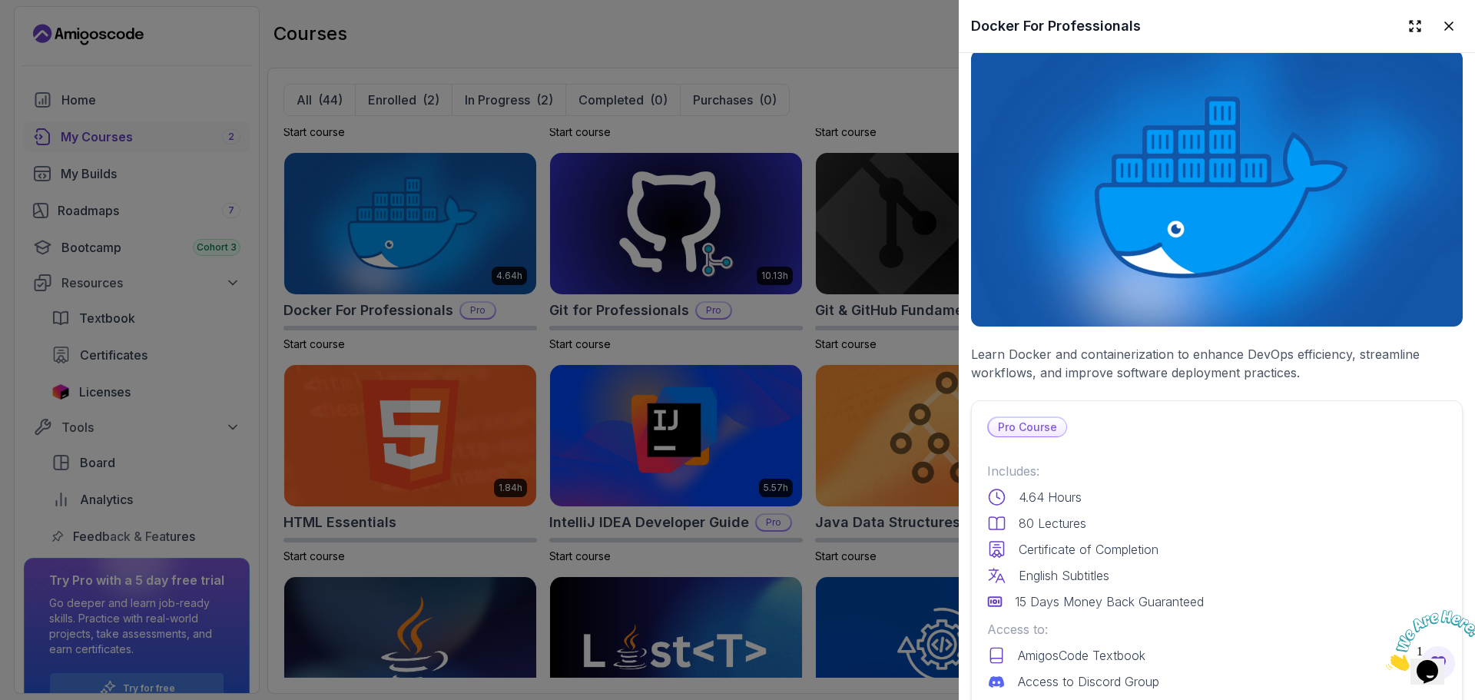
scroll to position [0, 0]
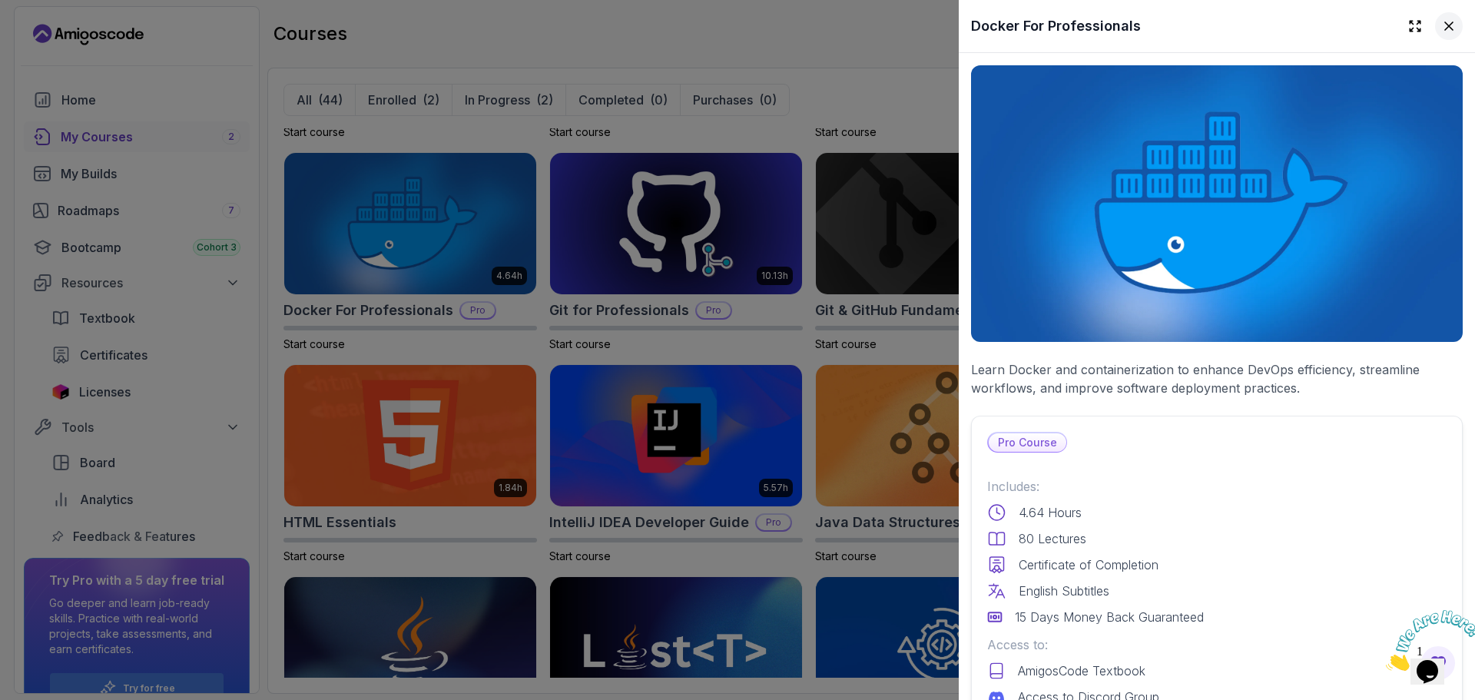
click at [1441, 28] on icon at bounding box center [1448, 25] width 15 height 15
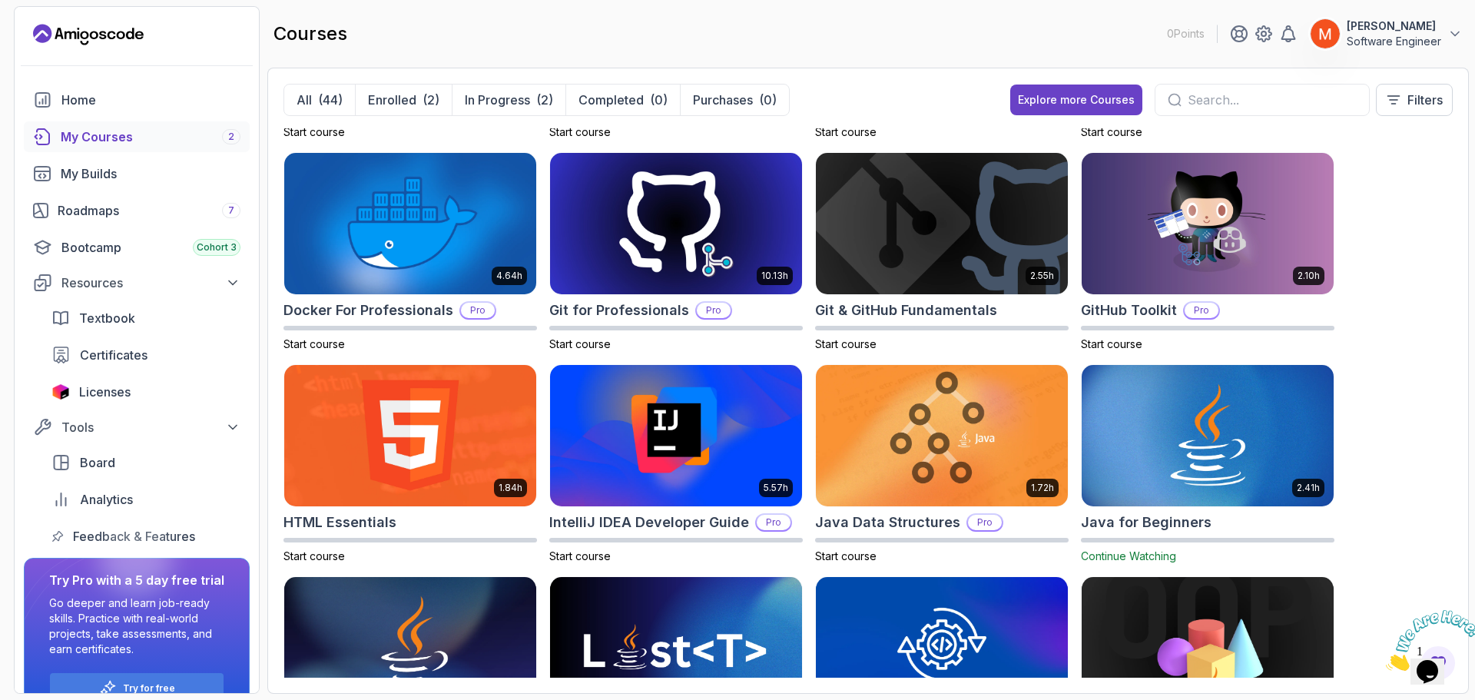
click at [1422, 261] on div "8.31h Advanced Databases Pro Start course 5.18h Advanced Spring Boot Pro Start …" at bounding box center [867, 402] width 1169 height 549
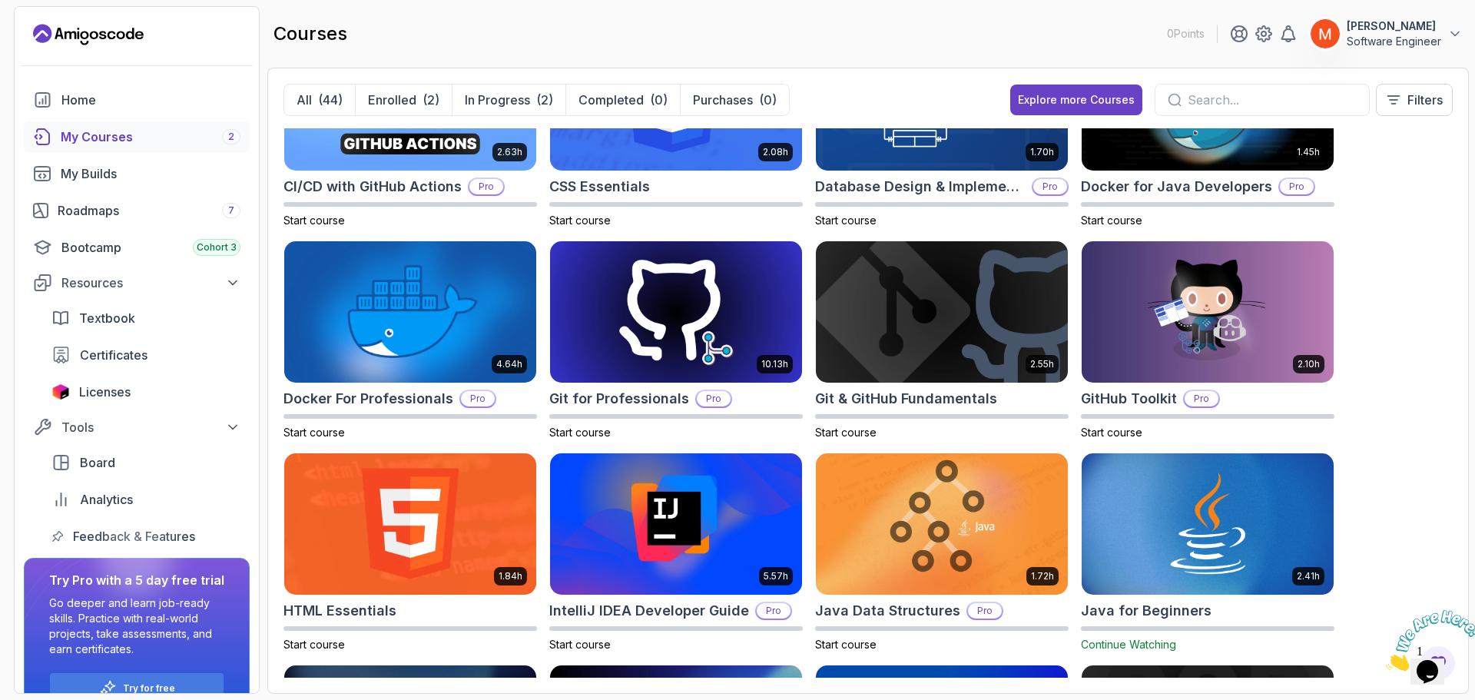
scroll to position [280, 0]
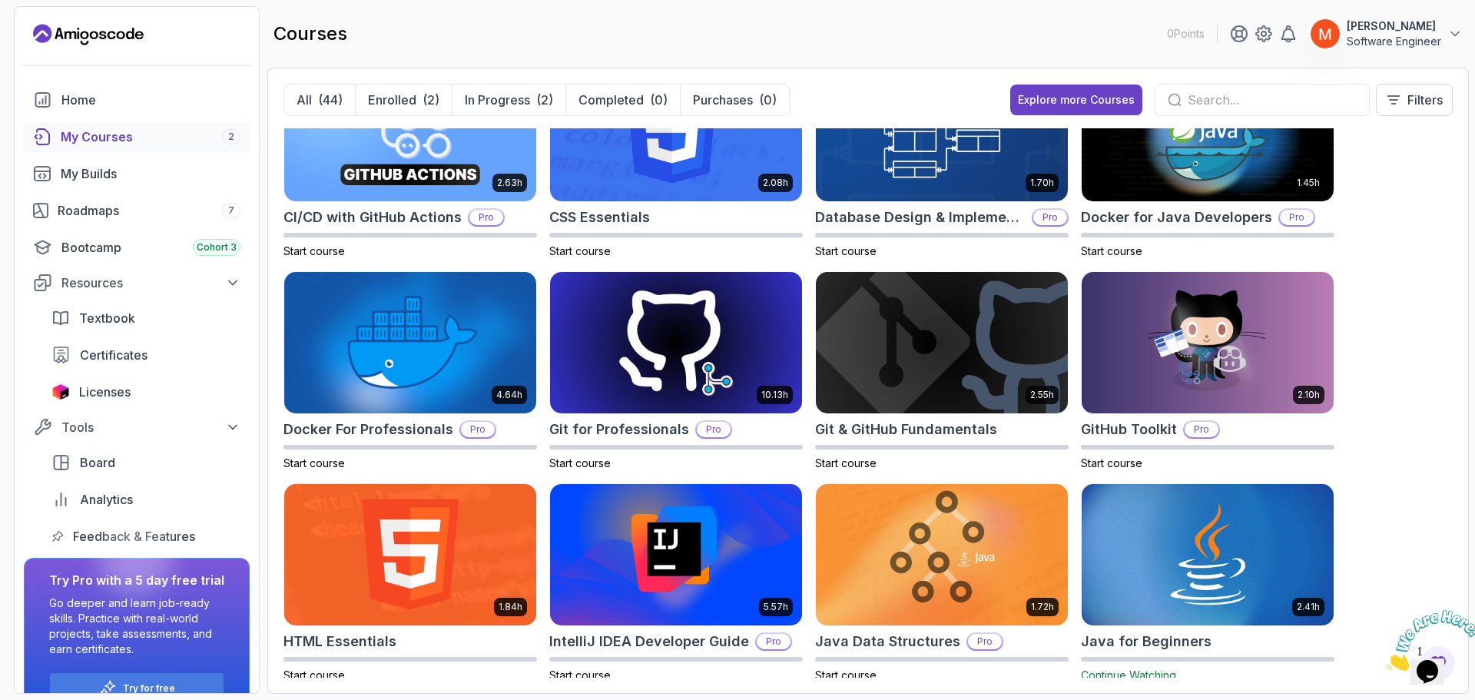
click at [1443, 475] on div "8.31h Advanced Databases Pro Start course 5.18h Advanced Spring Boot Pro Start …" at bounding box center [867, 402] width 1169 height 549
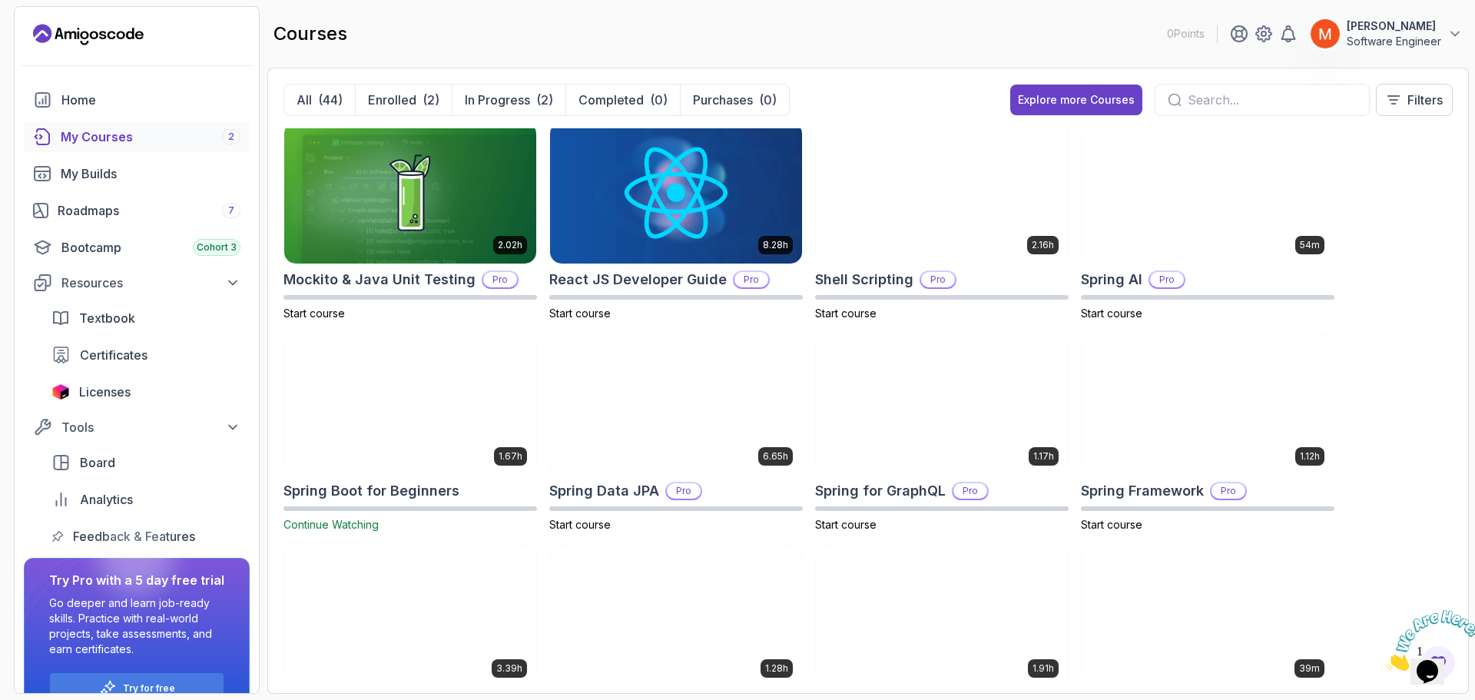
scroll to position [1720, 0]
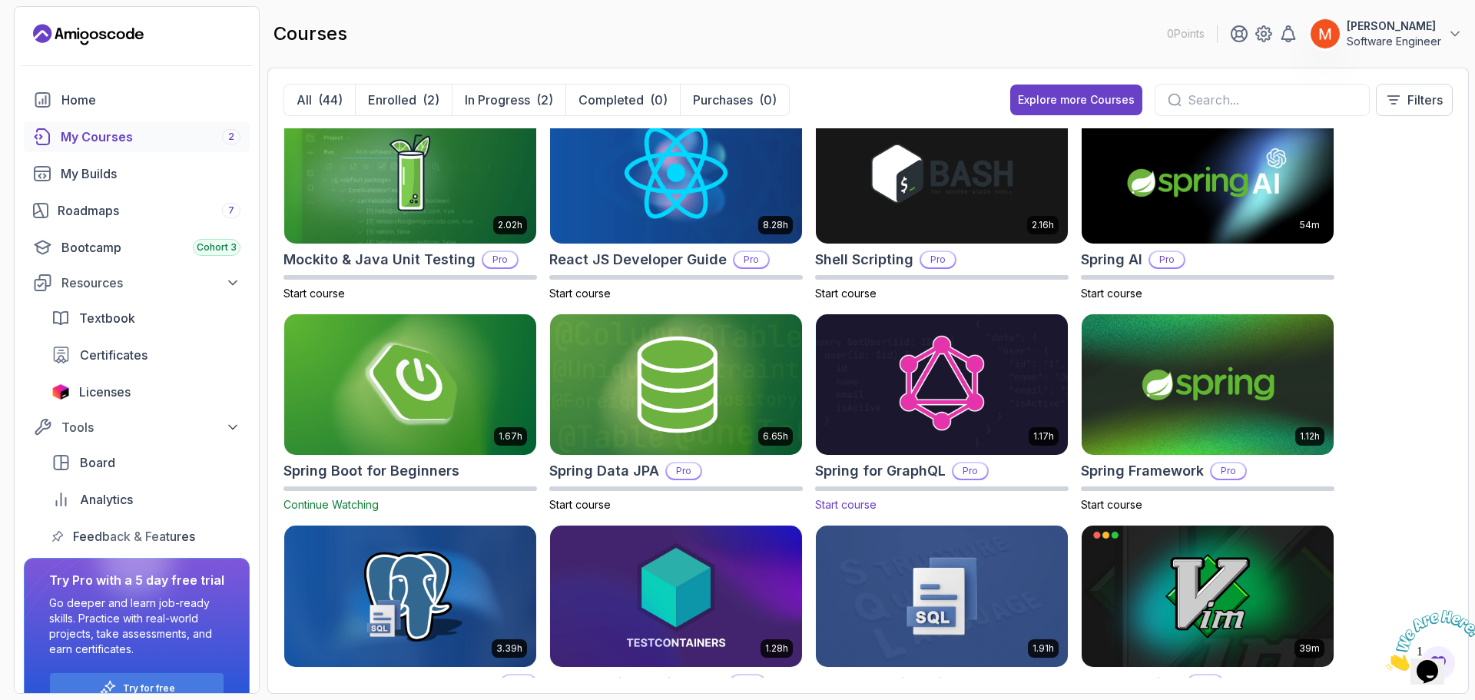
click at [976, 412] on img at bounding box center [942, 384] width 264 height 148
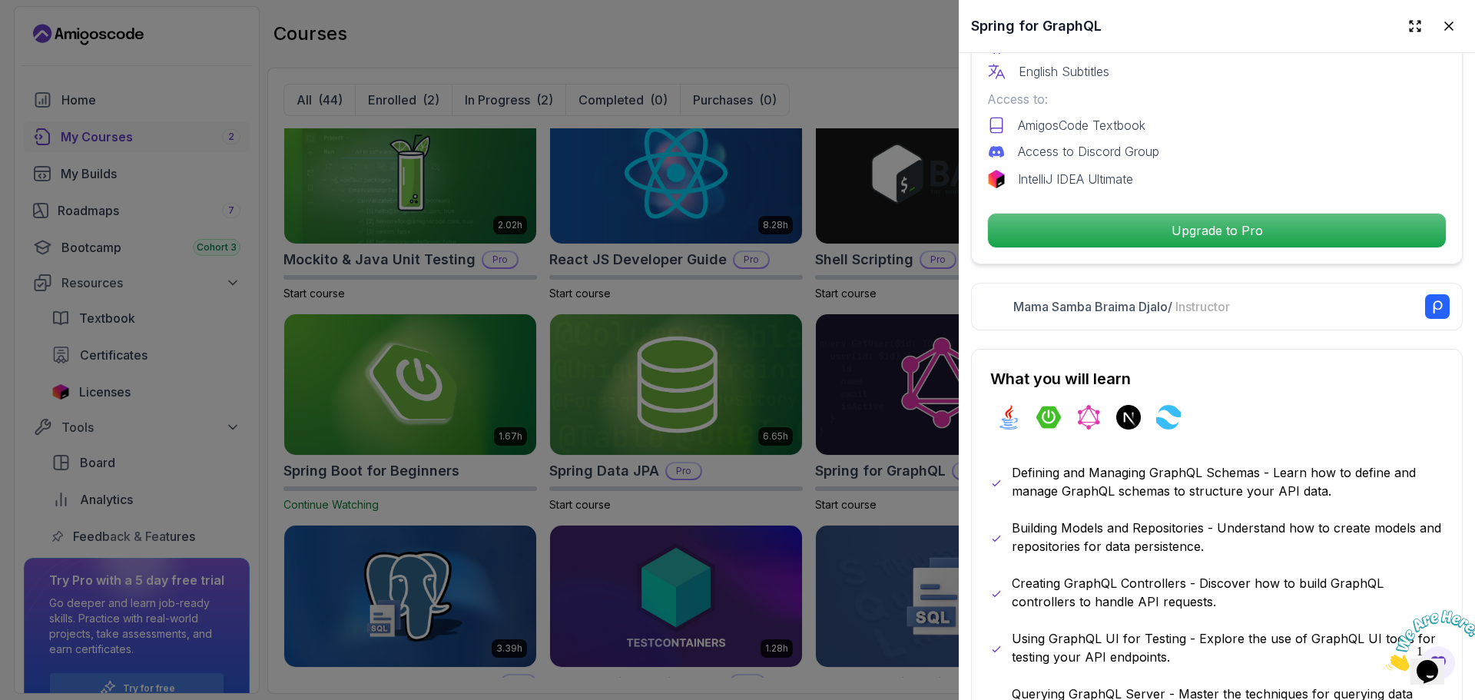
scroll to position [0, 0]
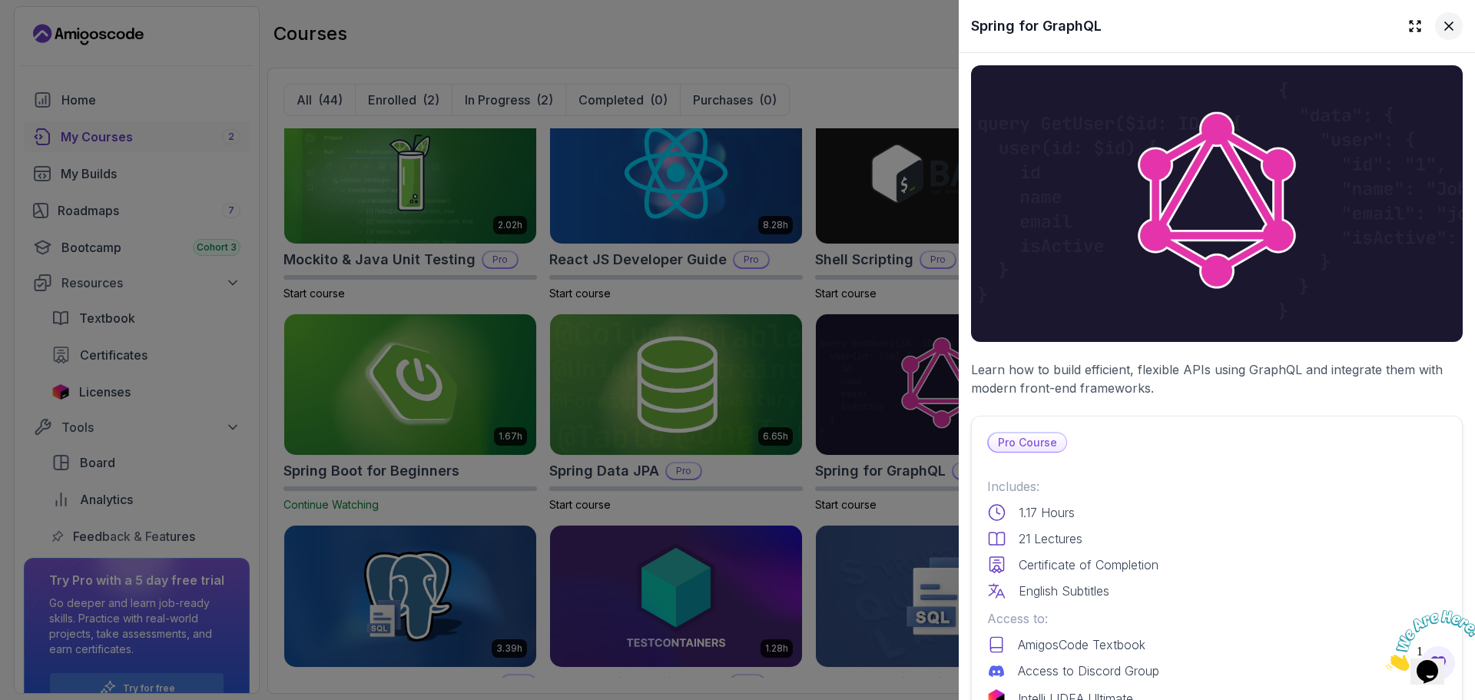
click at [1435, 25] on button at bounding box center [1449, 26] width 28 height 28
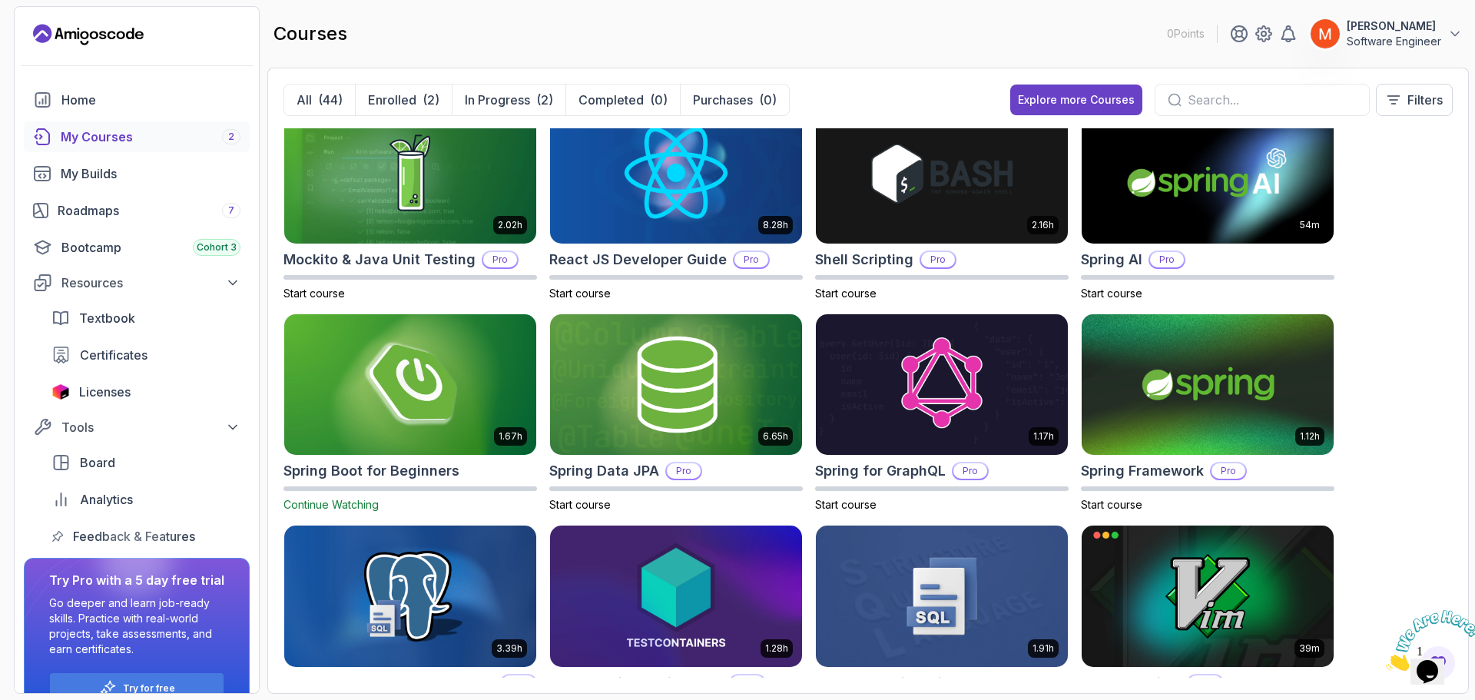
click at [1399, 216] on div "8.31h Advanced Databases Pro Start course 5.18h Advanced Spring Boot Pro Start …" at bounding box center [867, 402] width 1169 height 549
click at [416, 386] on img at bounding box center [410, 384] width 264 height 148
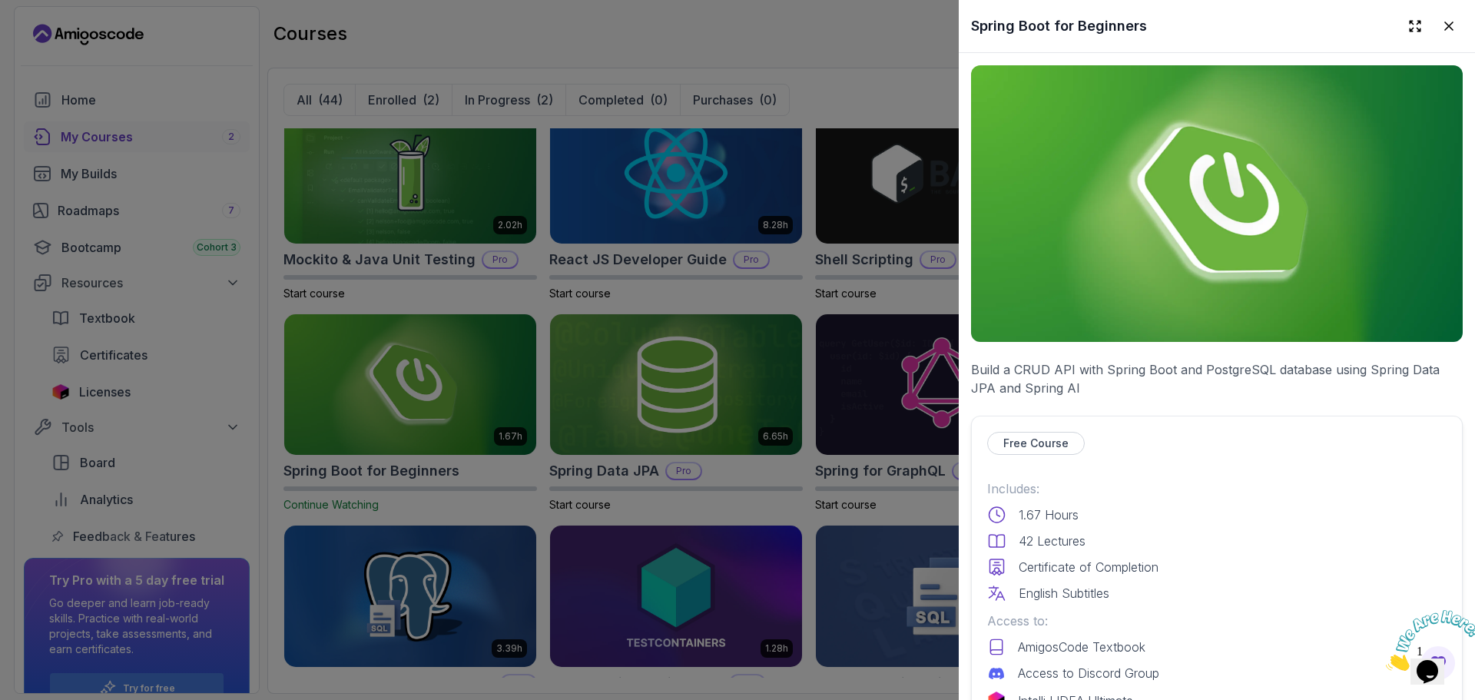
click at [1200, 364] on p "Build a CRUD API with Spring Boot and PostgreSQL database using Spring Data JPA…" at bounding box center [1217, 378] width 492 height 37
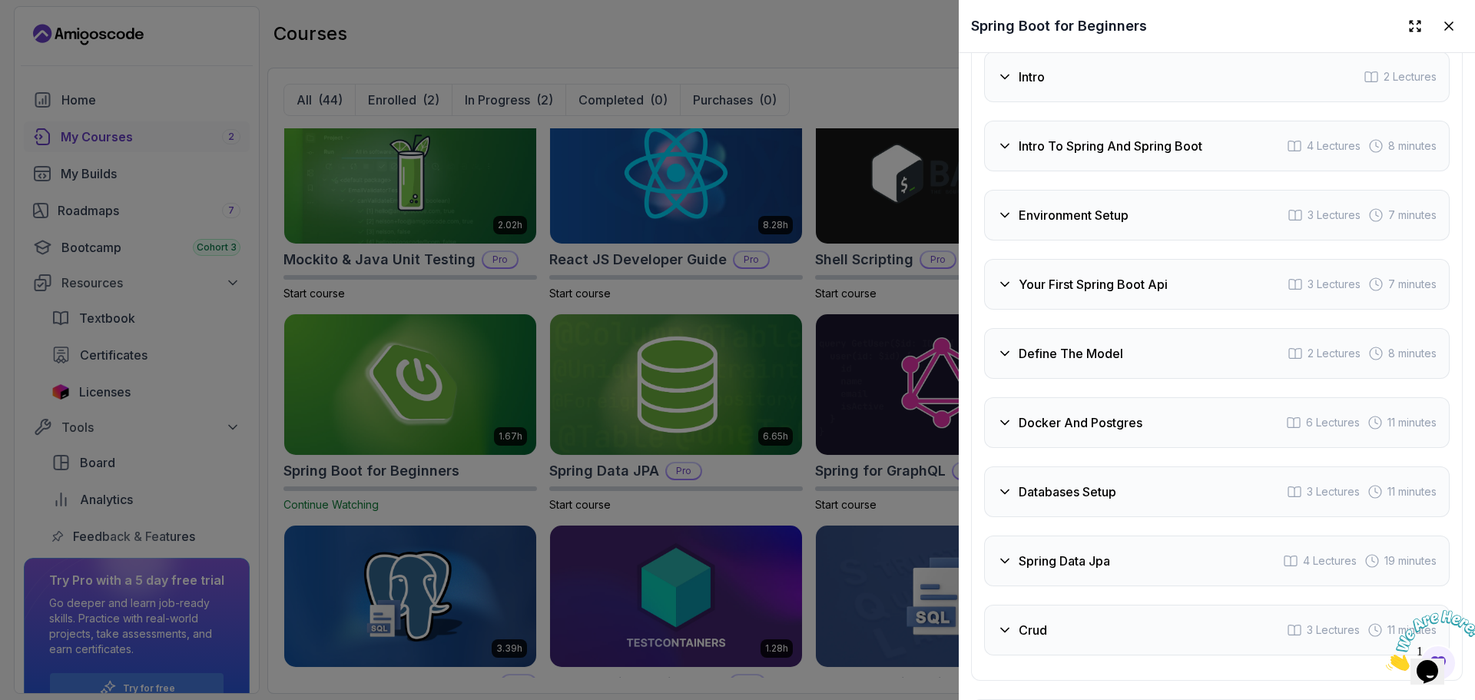
scroll to position [2498, 0]
click at [1091, 85] on div "Intro 2 Lectures" at bounding box center [1216, 73] width 465 height 51
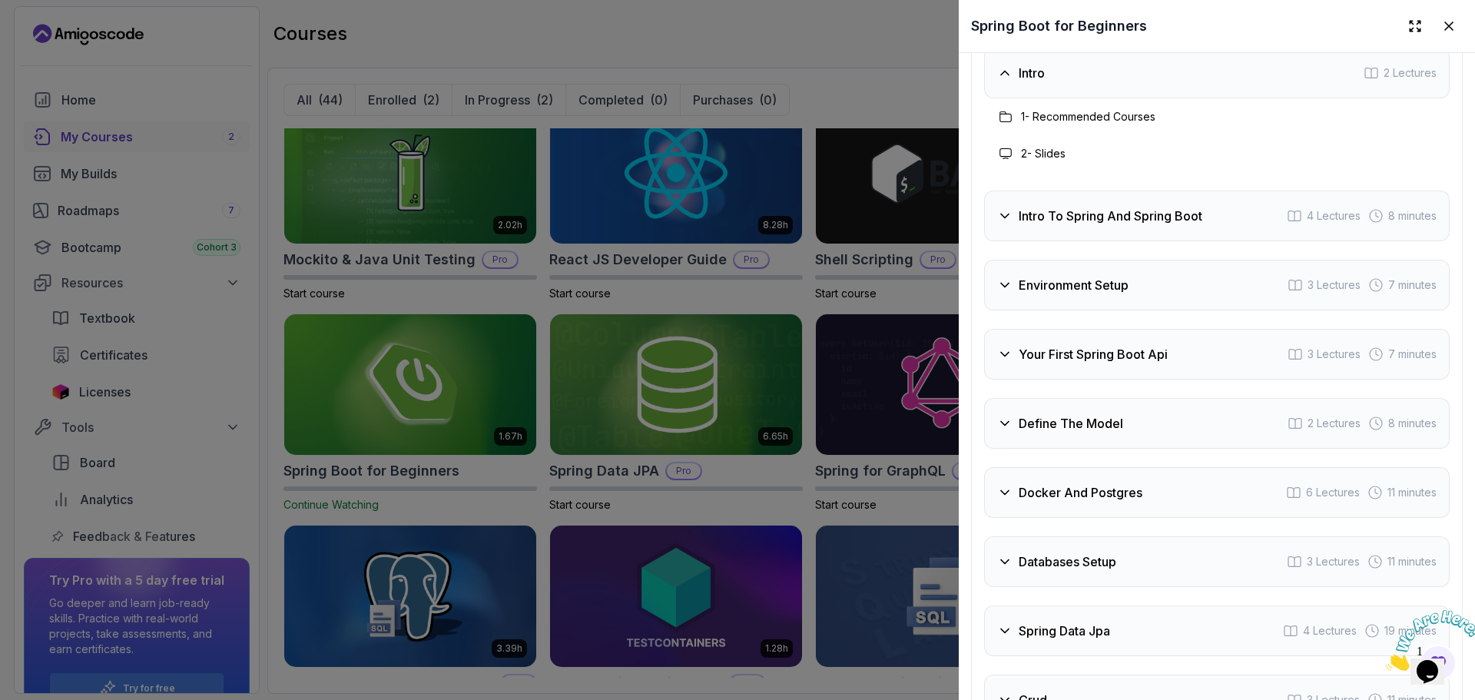
click at [1091, 85] on div "Intro 2 Lectures" at bounding box center [1216, 73] width 465 height 51
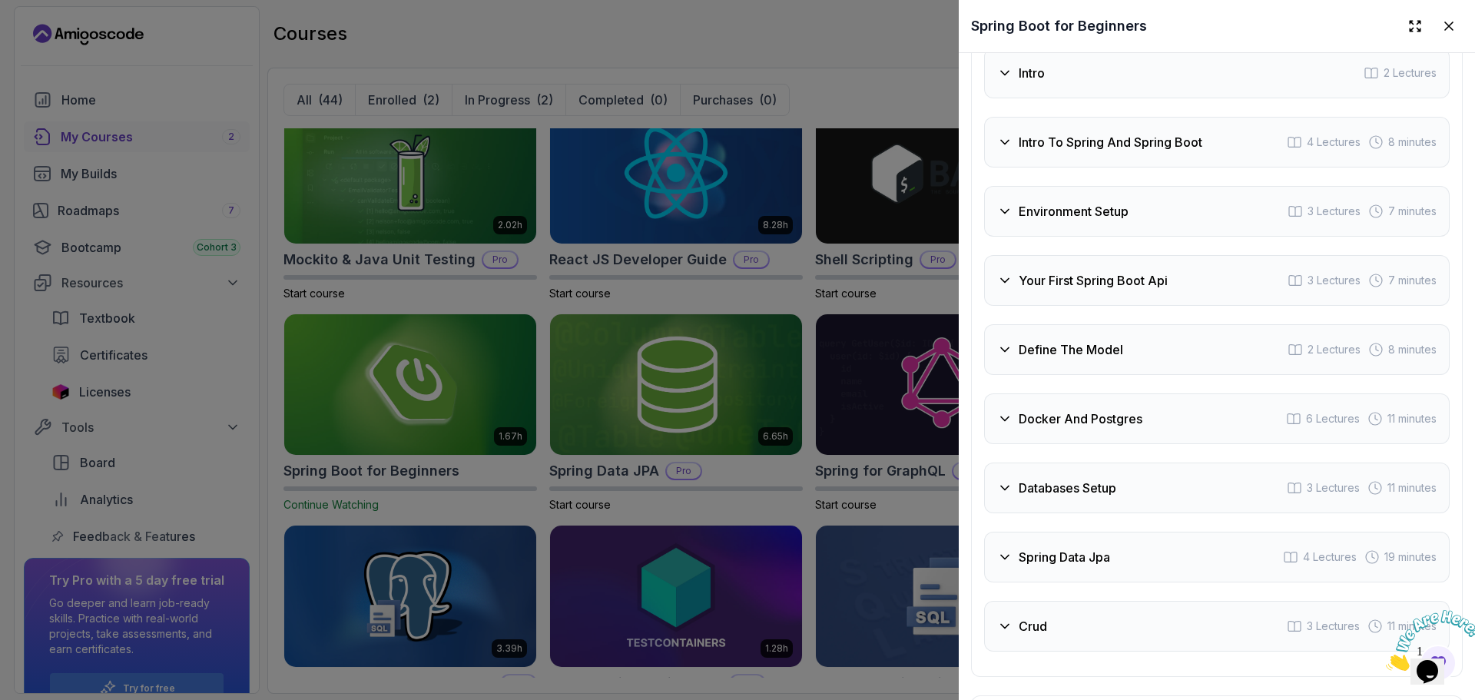
click at [1127, 151] on h3 "Intro To Spring And Spring Boot" at bounding box center [1110, 142] width 184 height 18
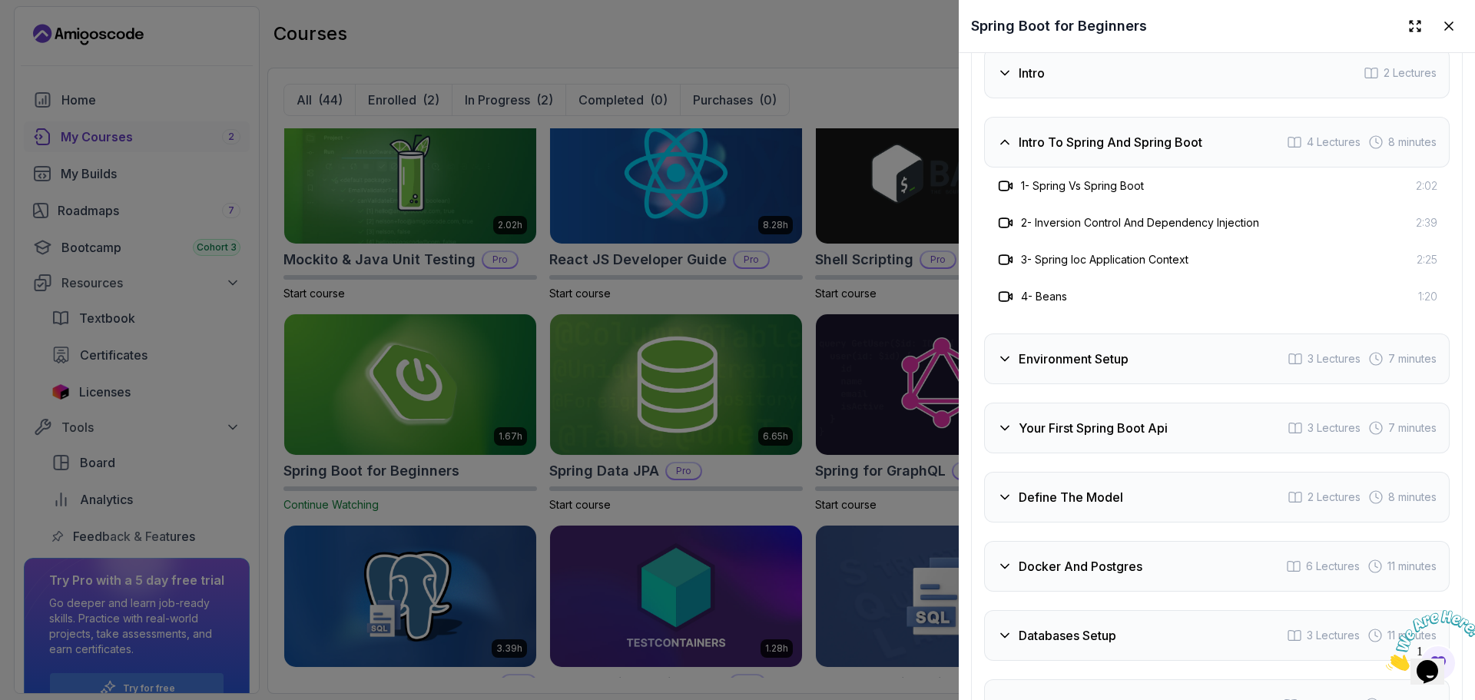
click at [1127, 151] on h3 "Intro To Spring And Spring Boot" at bounding box center [1110, 142] width 184 height 18
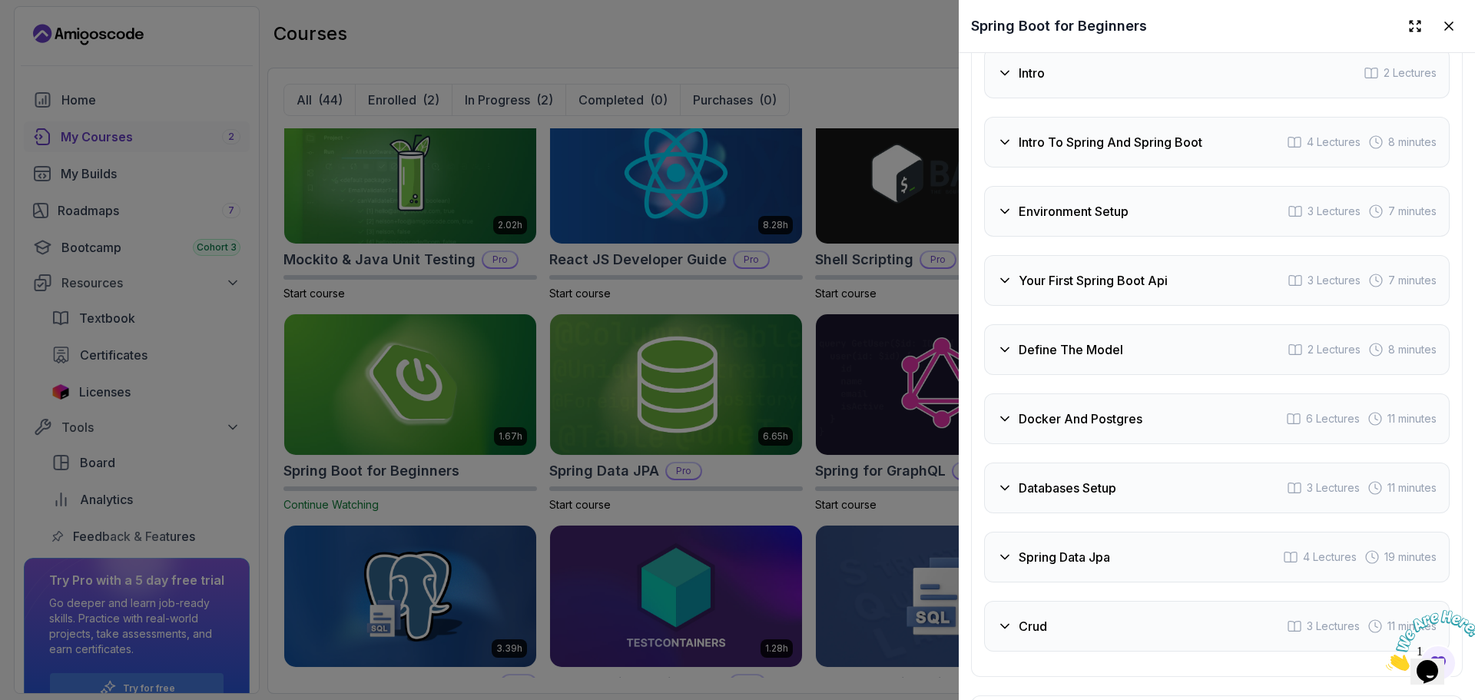
click at [1128, 204] on div "Environment Setup 3 Lectures 7 minutes" at bounding box center [1216, 211] width 465 height 51
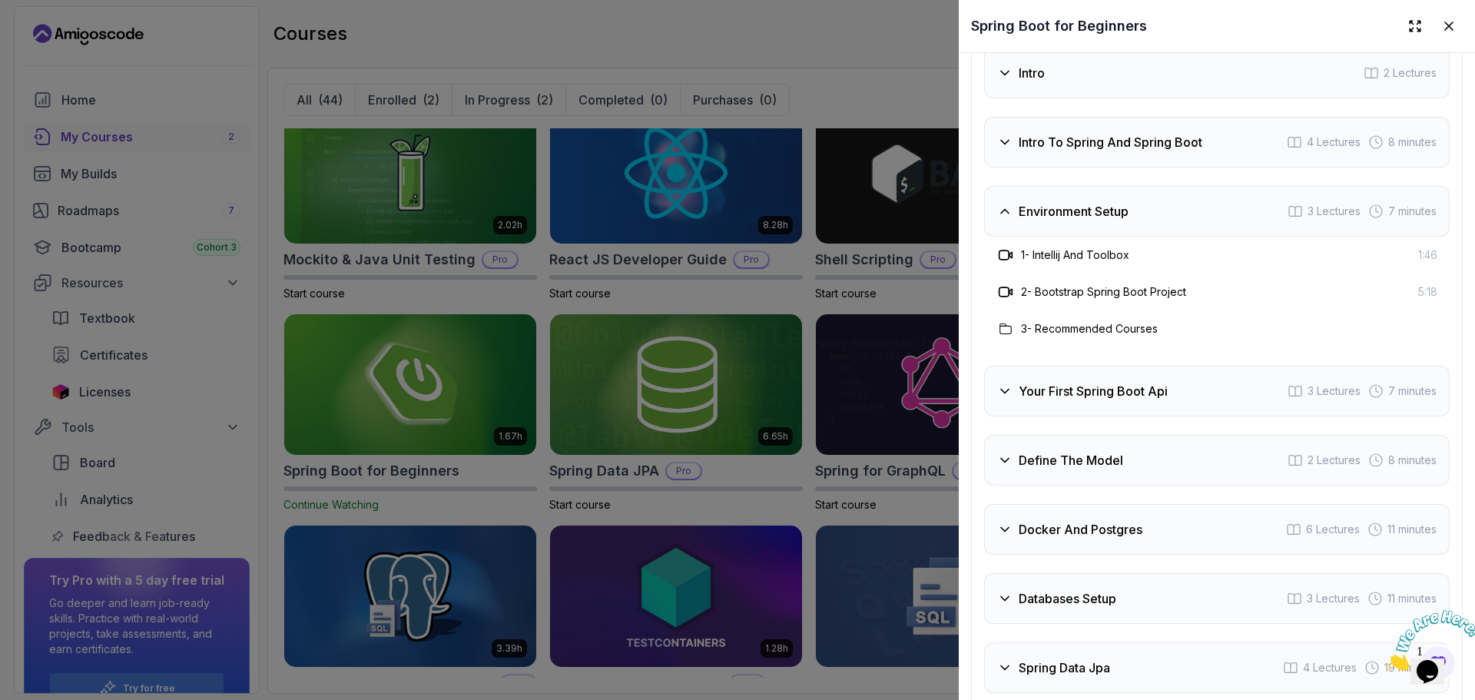
click at [1173, 237] on div "Environment Setup 3 Lectures 7 minutes" at bounding box center [1216, 211] width 465 height 51
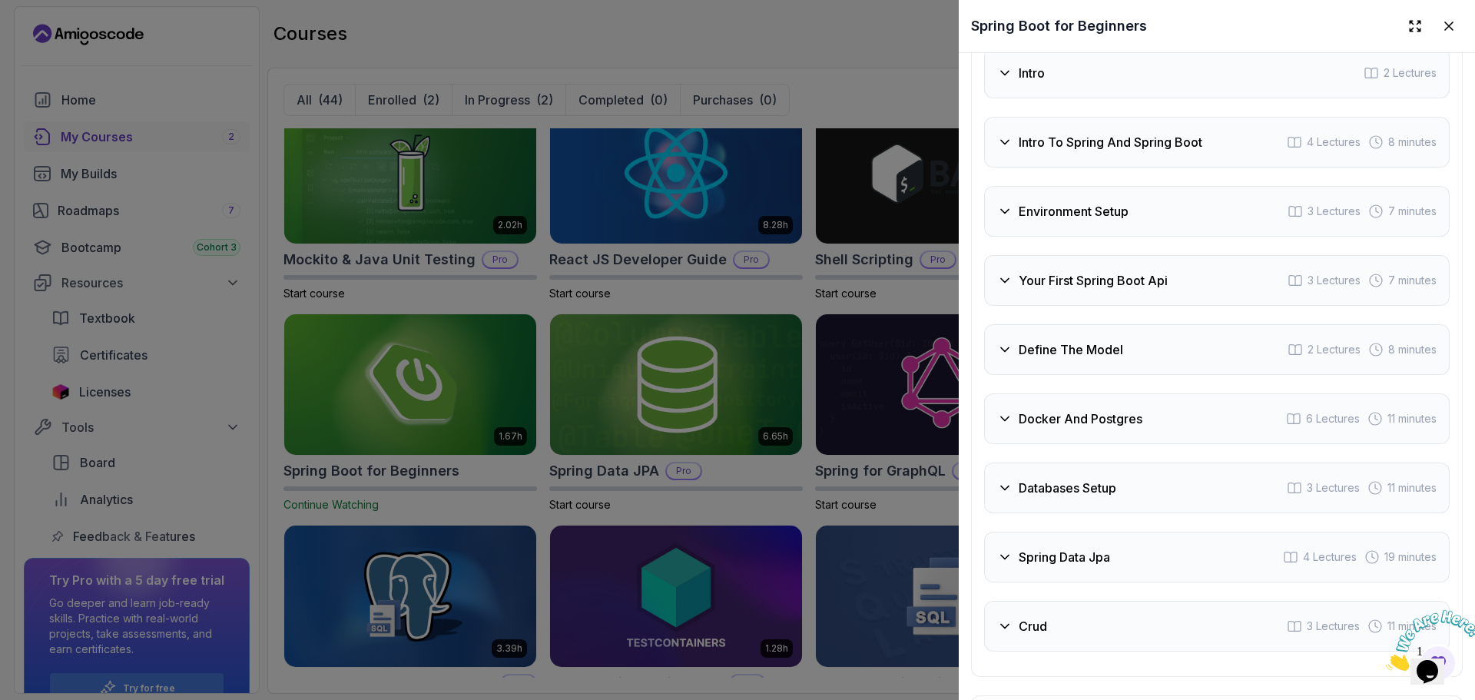
click at [1154, 290] on h3 "Your First Spring Boot Api" at bounding box center [1092, 280] width 149 height 18
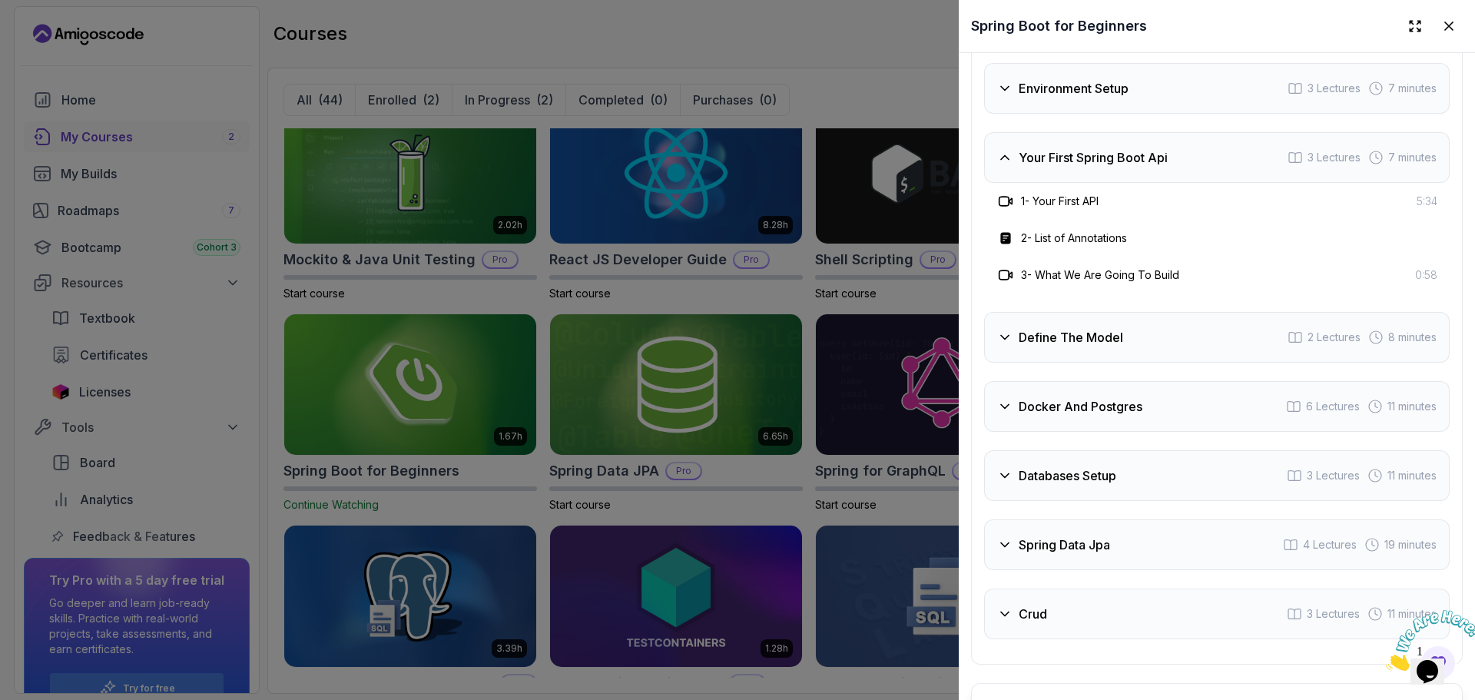
scroll to position [2651, 0]
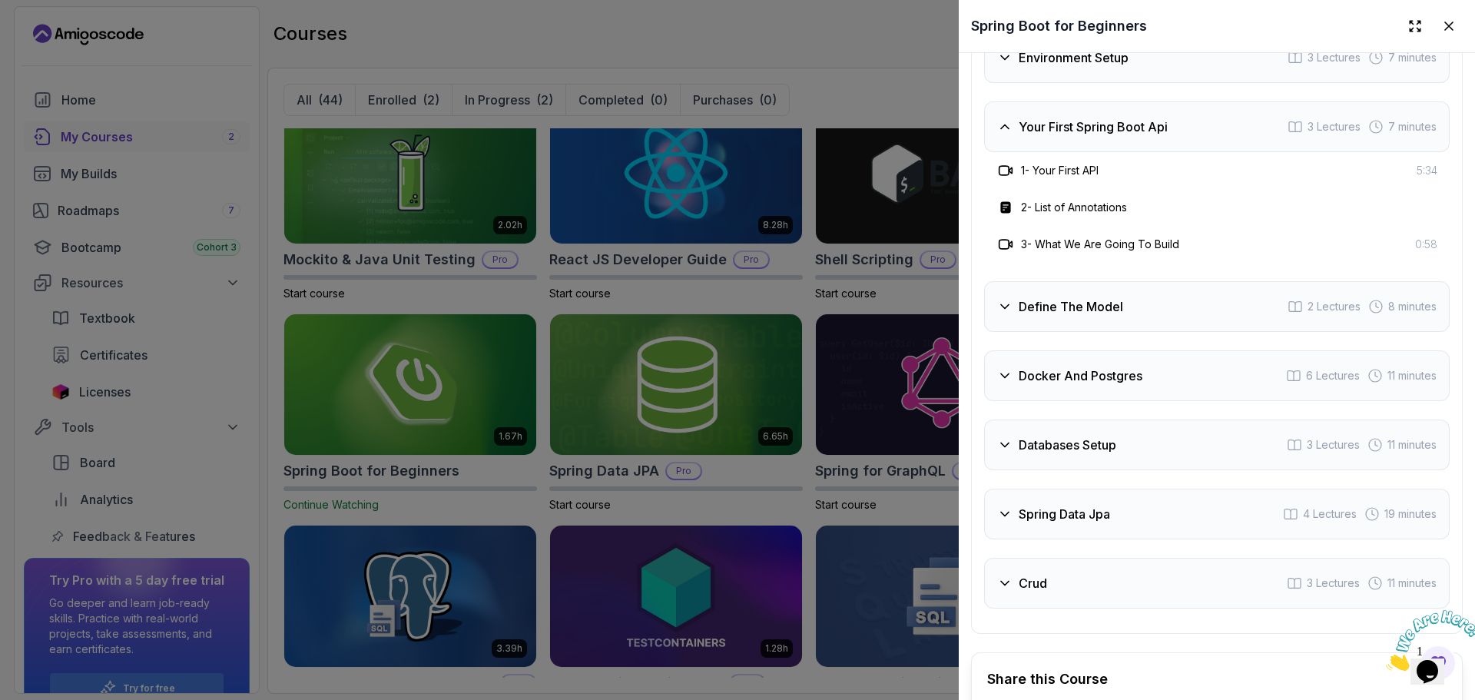
click at [1115, 152] on div "Your First Spring Boot Api 3 Lectures 7 minutes" at bounding box center [1216, 126] width 465 height 51
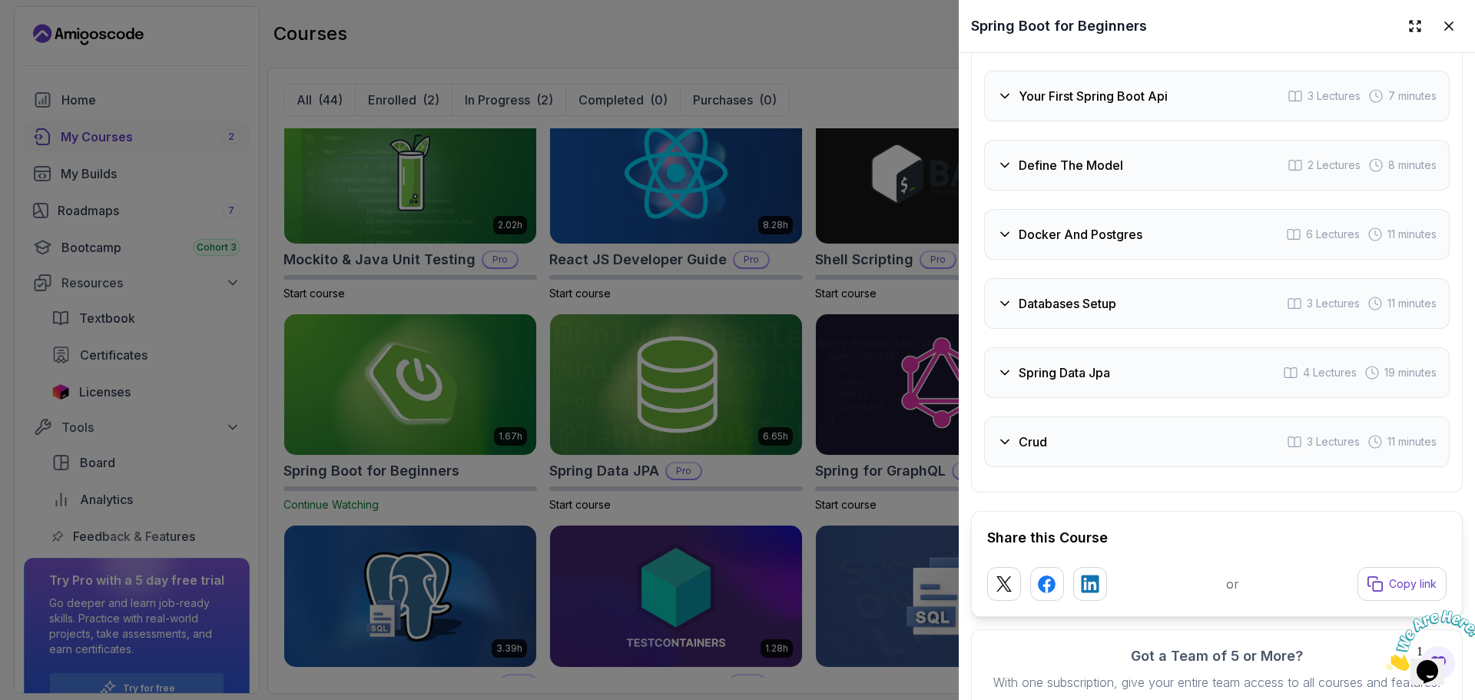
scroll to position [2713, 0]
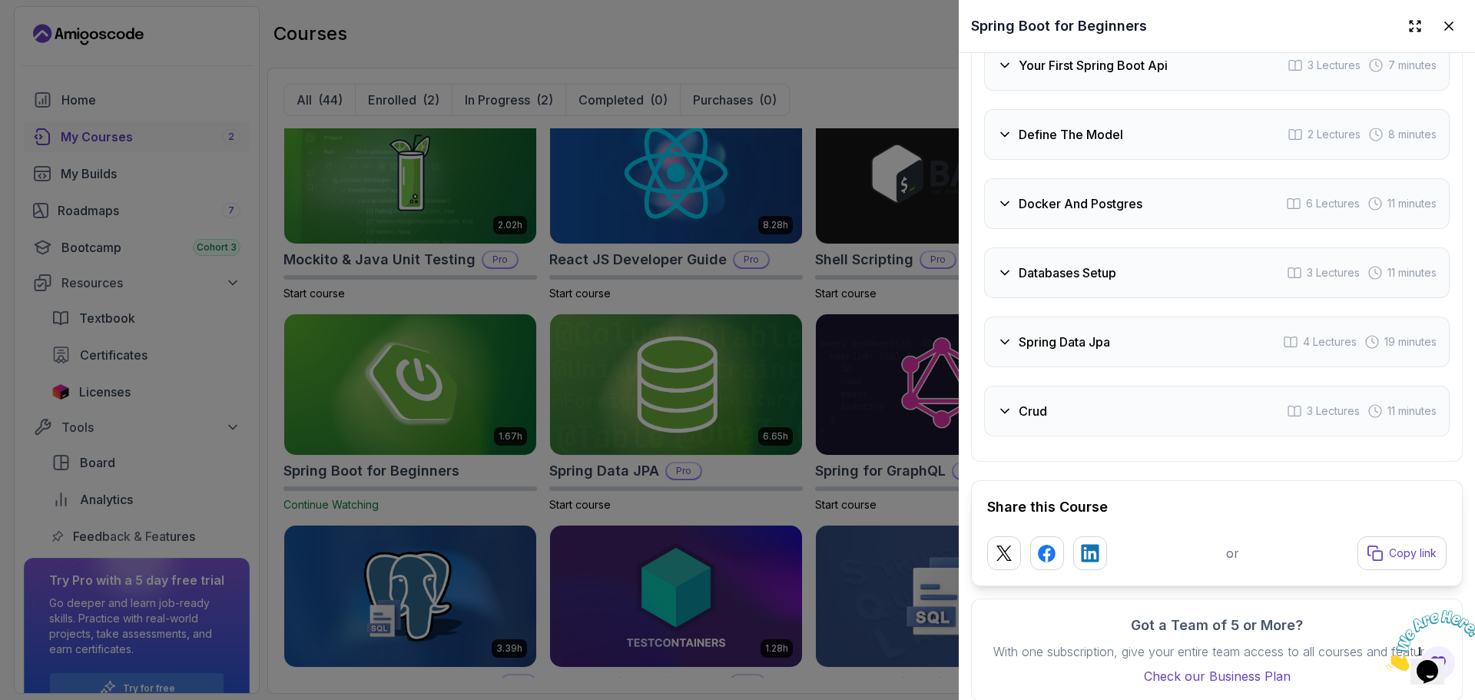
click at [1114, 144] on h3 "Define The Model" at bounding box center [1070, 134] width 104 height 18
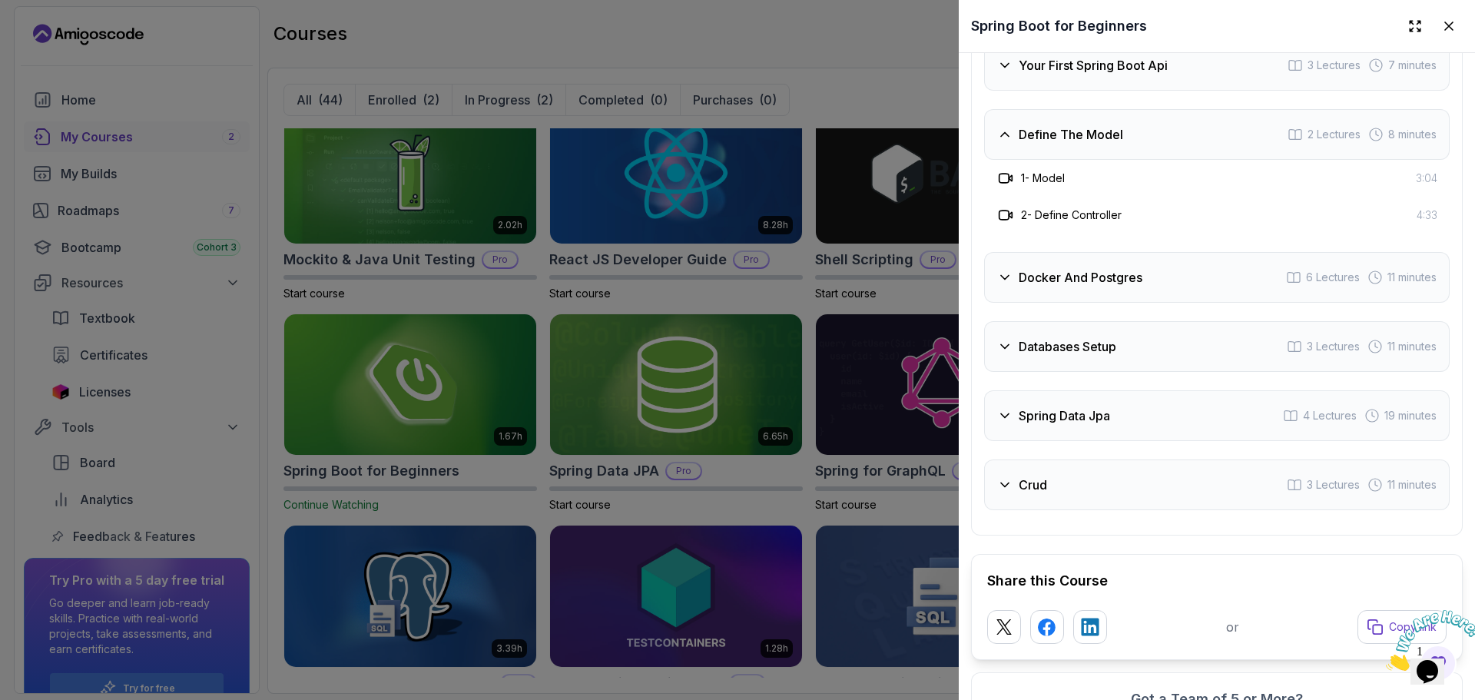
click at [1115, 139] on div "Define The Model 2 Lectures 8 minutes" at bounding box center [1216, 134] width 465 height 51
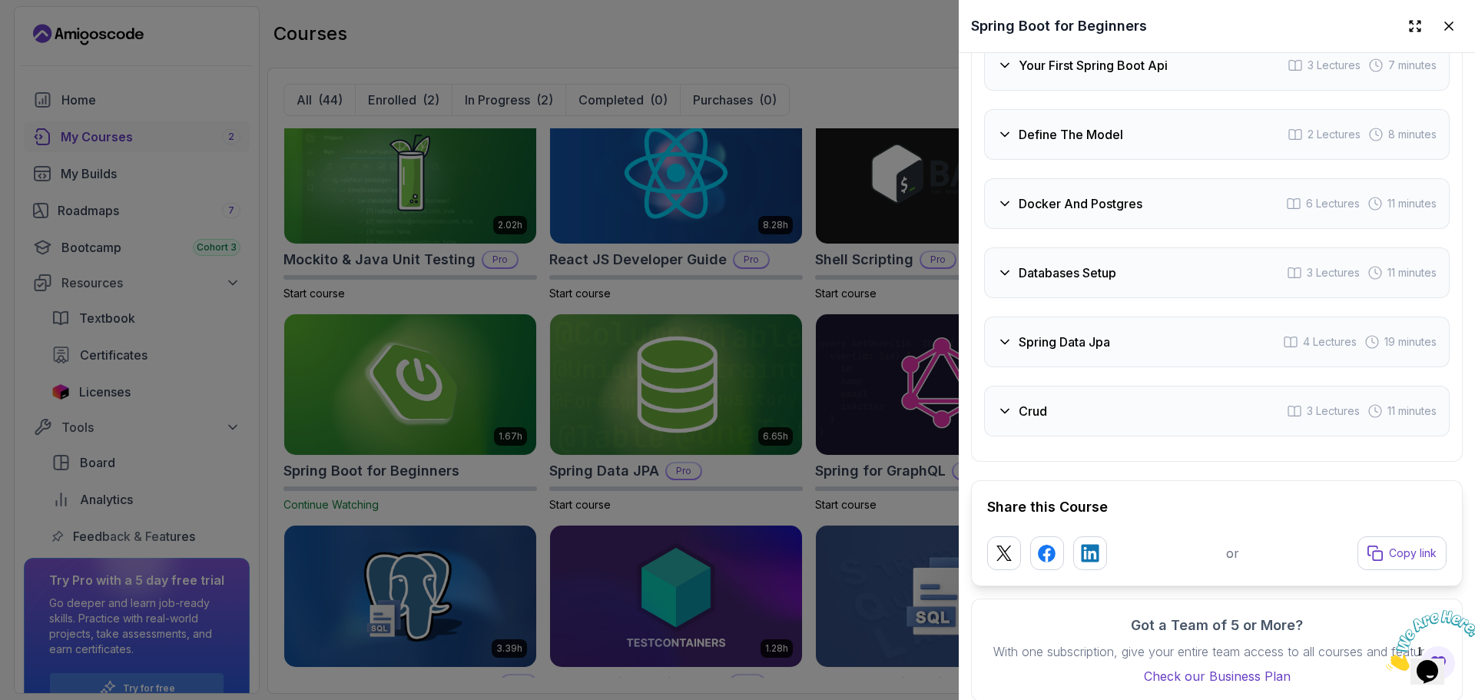
click at [1141, 199] on div "Docker And Postgres 6 Lectures 11 minutes" at bounding box center [1216, 203] width 465 height 51
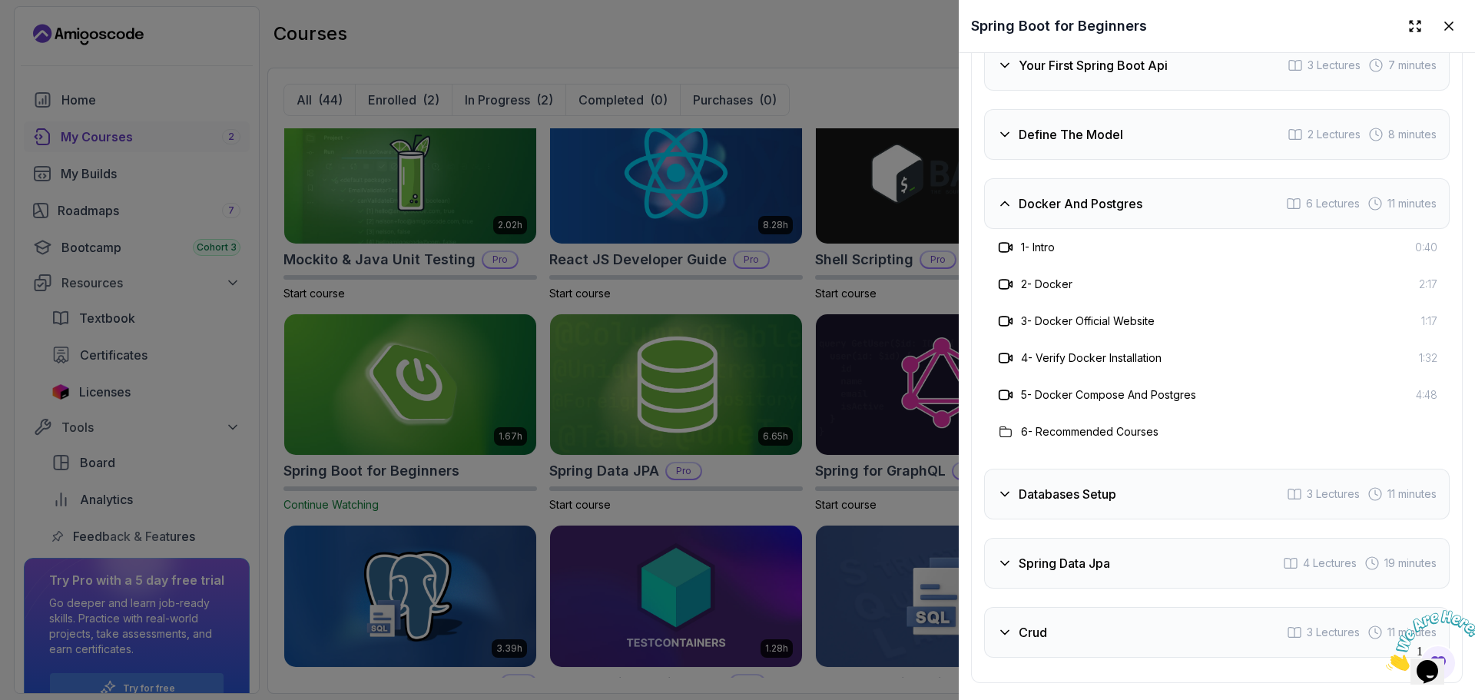
click at [1151, 210] on div "Docker And Postgres 6 Lectures 11 minutes" at bounding box center [1216, 203] width 465 height 51
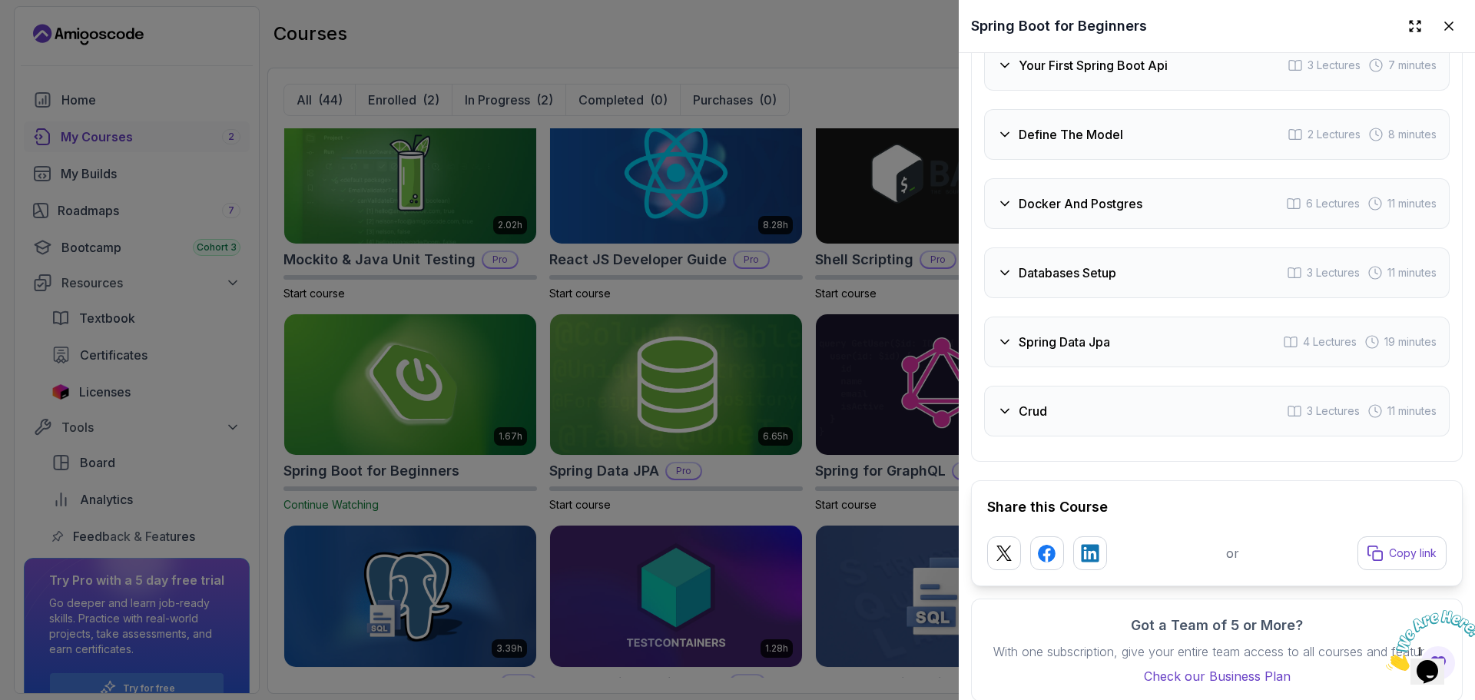
click at [1139, 255] on div "Intro 2 Lectures Intro To Spring And Spring Boot 4 Lectures 8 minutes Environme…" at bounding box center [1216, 135] width 465 height 604
click at [1121, 285] on div "Databases Setup 3 Lectures 11 minutes" at bounding box center [1216, 272] width 465 height 51
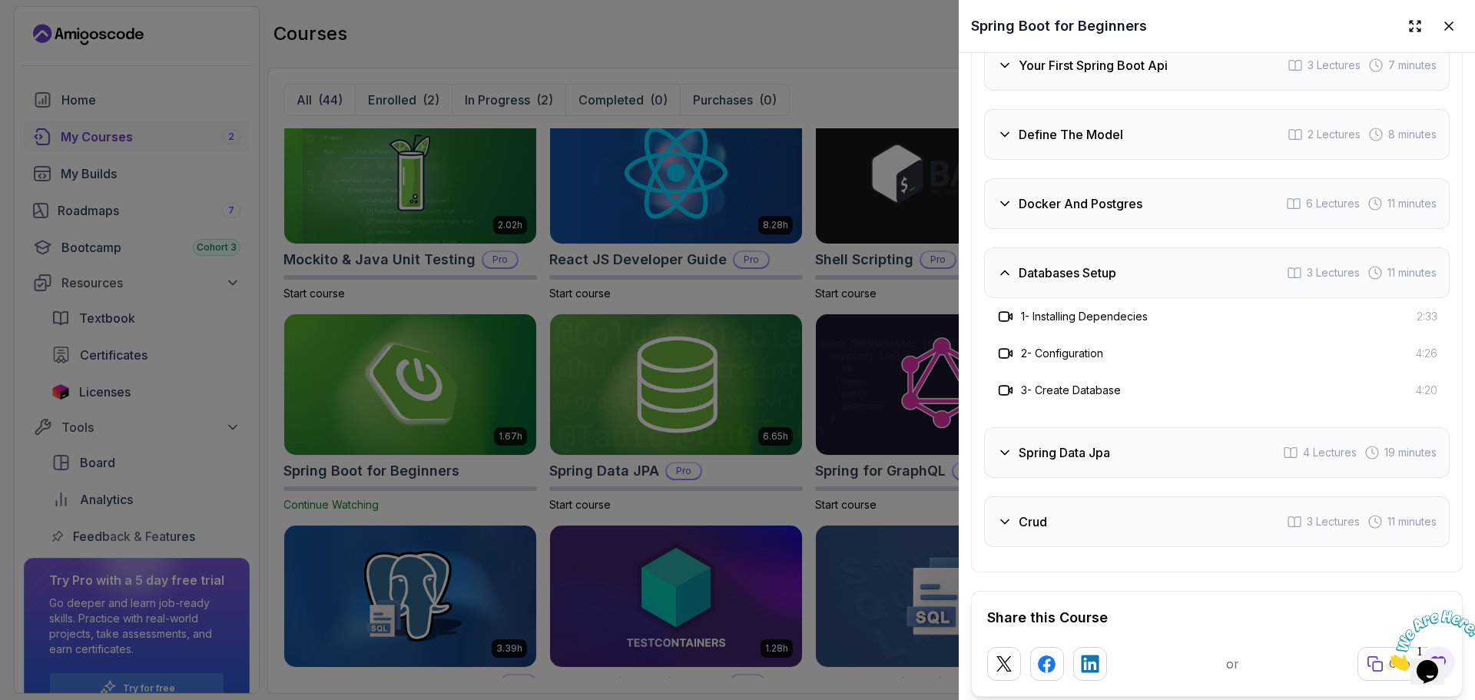
click at [1121, 290] on div "Databases Setup 3 Lectures 11 minutes" at bounding box center [1216, 272] width 465 height 51
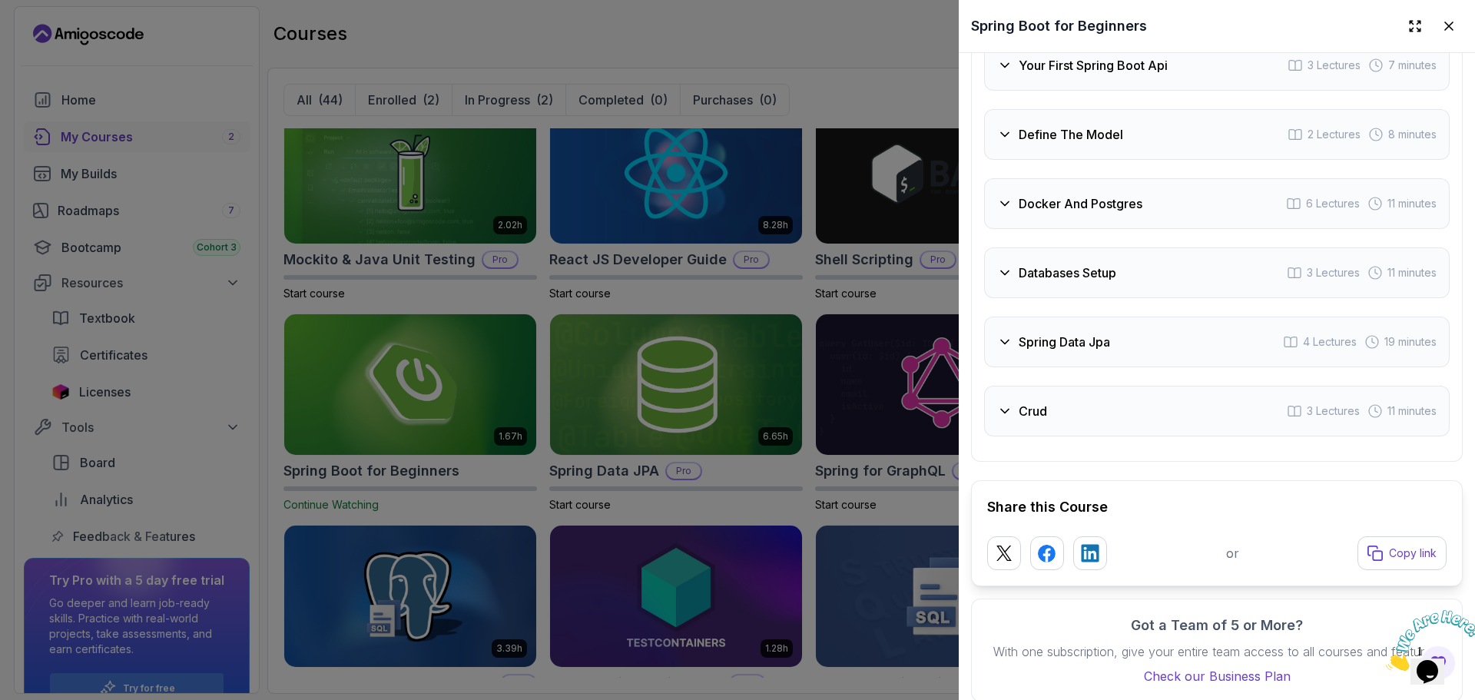
click at [1121, 337] on div "Spring Data Jpa 4 Lectures 19 minutes" at bounding box center [1216, 341] width 465 height 51
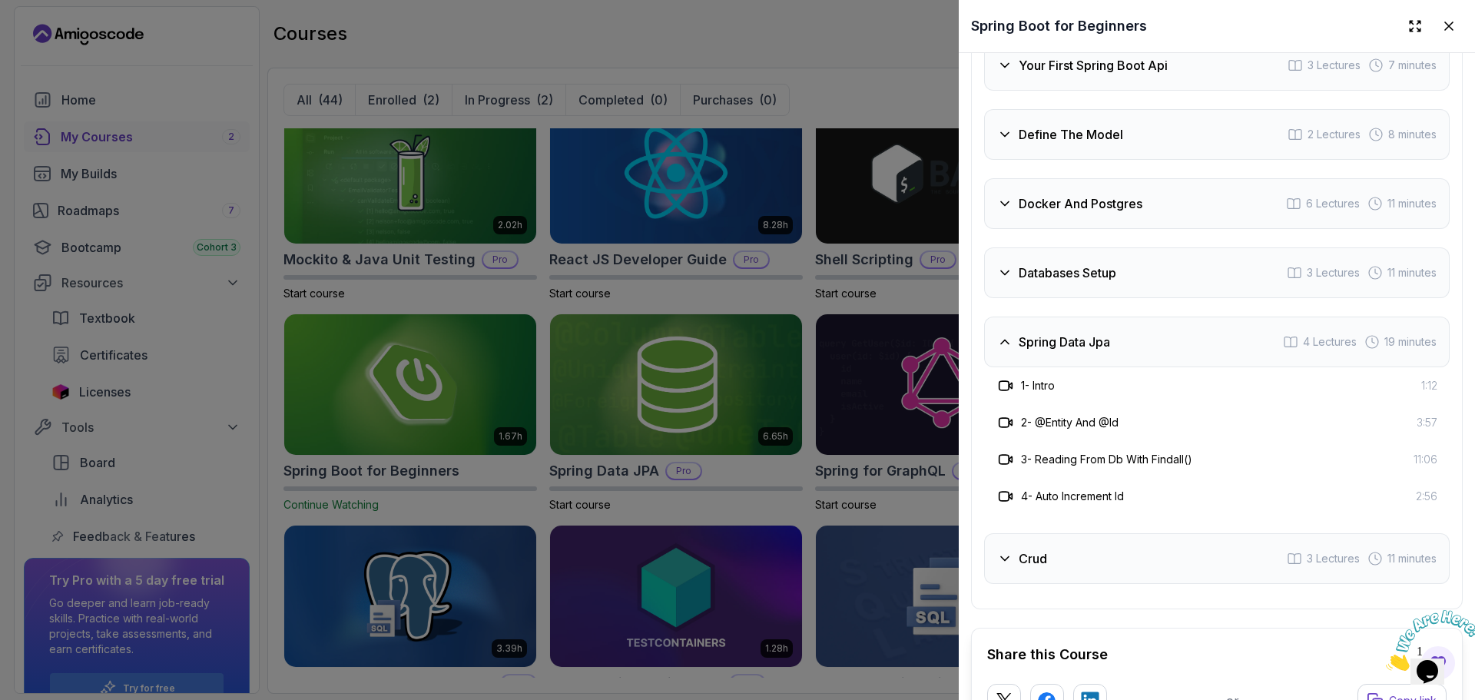
click at [1128, 366] on div "Spring Data Jpa 4 Lectures 19 minutes" at bounding box center [1216, 341] width 465 height 51
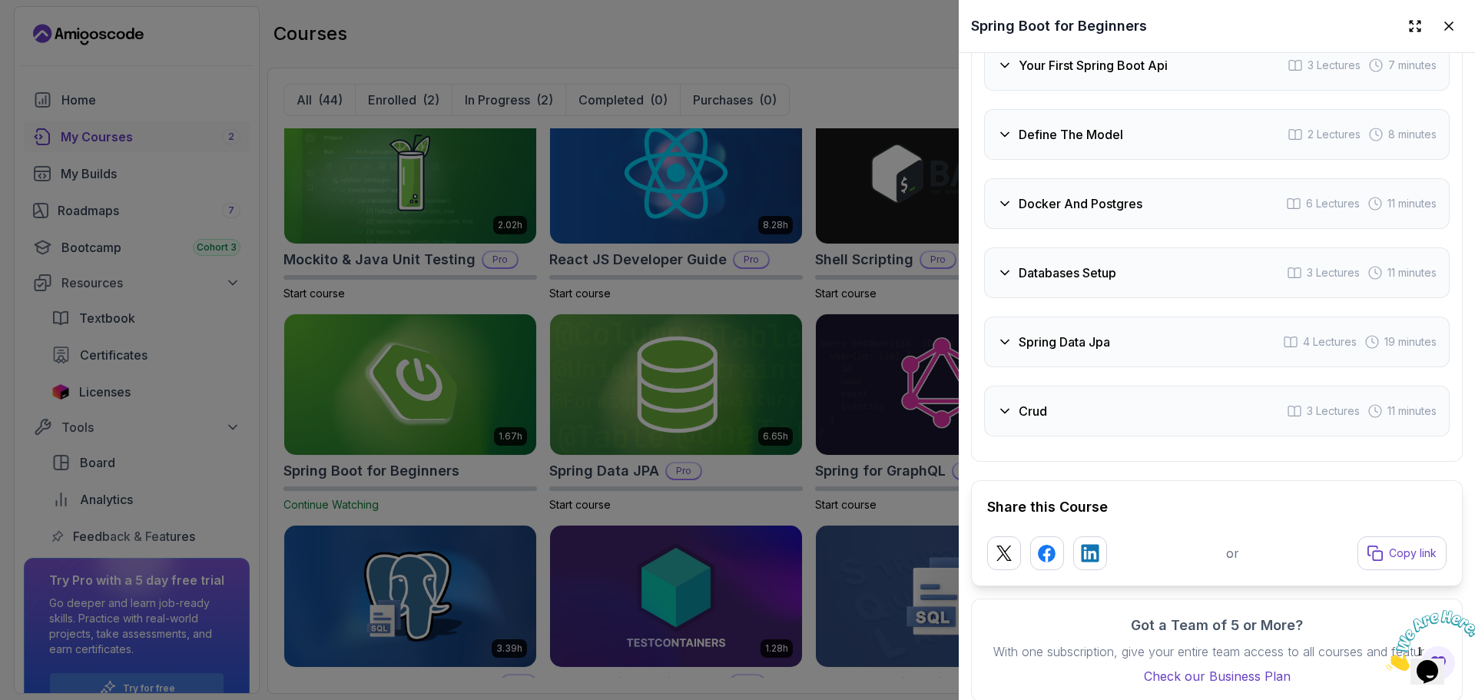
click at [1131, 432] on div "Crud 3 Lectures 11 minutes" at bounding box center [1216, 411] width 465 height 51
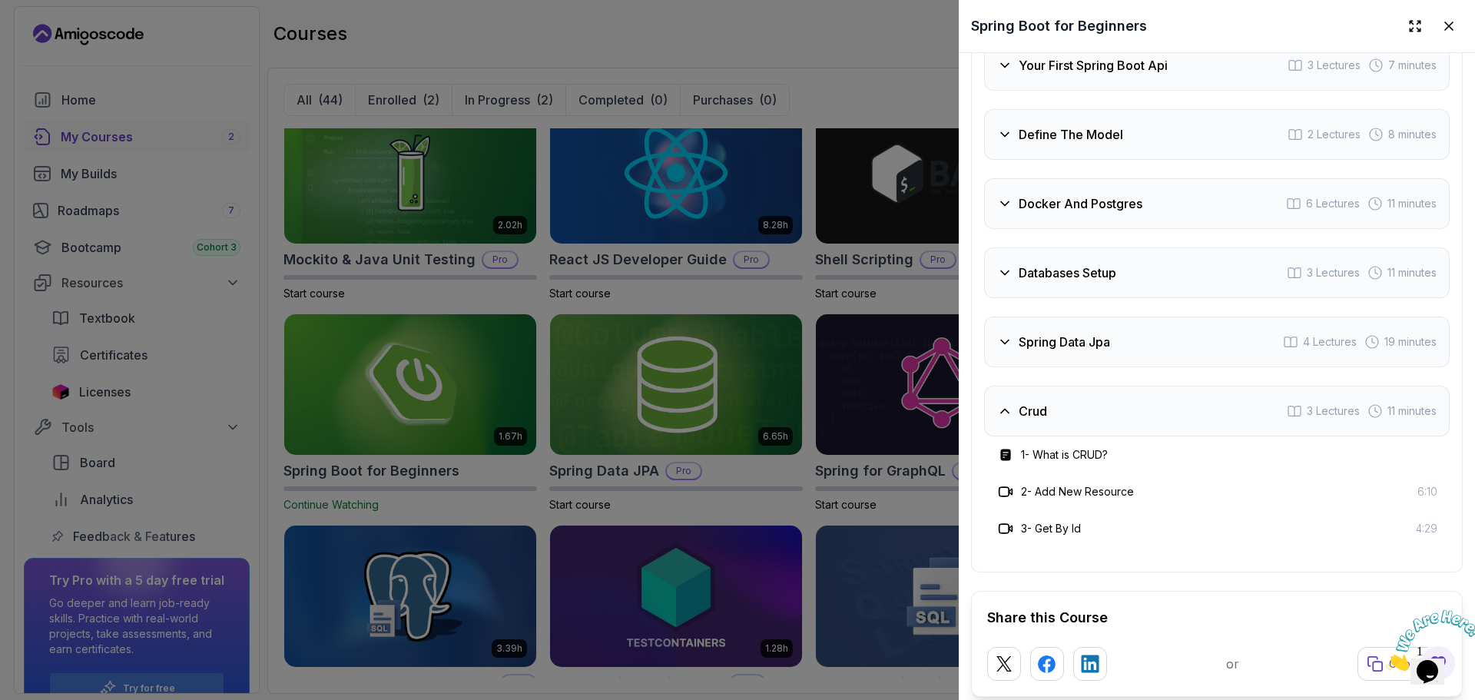
click at [1177, 436] on div "Crud 3 Lectures 11 minutes" at bounding box center [1216, 411] width 465 height 51
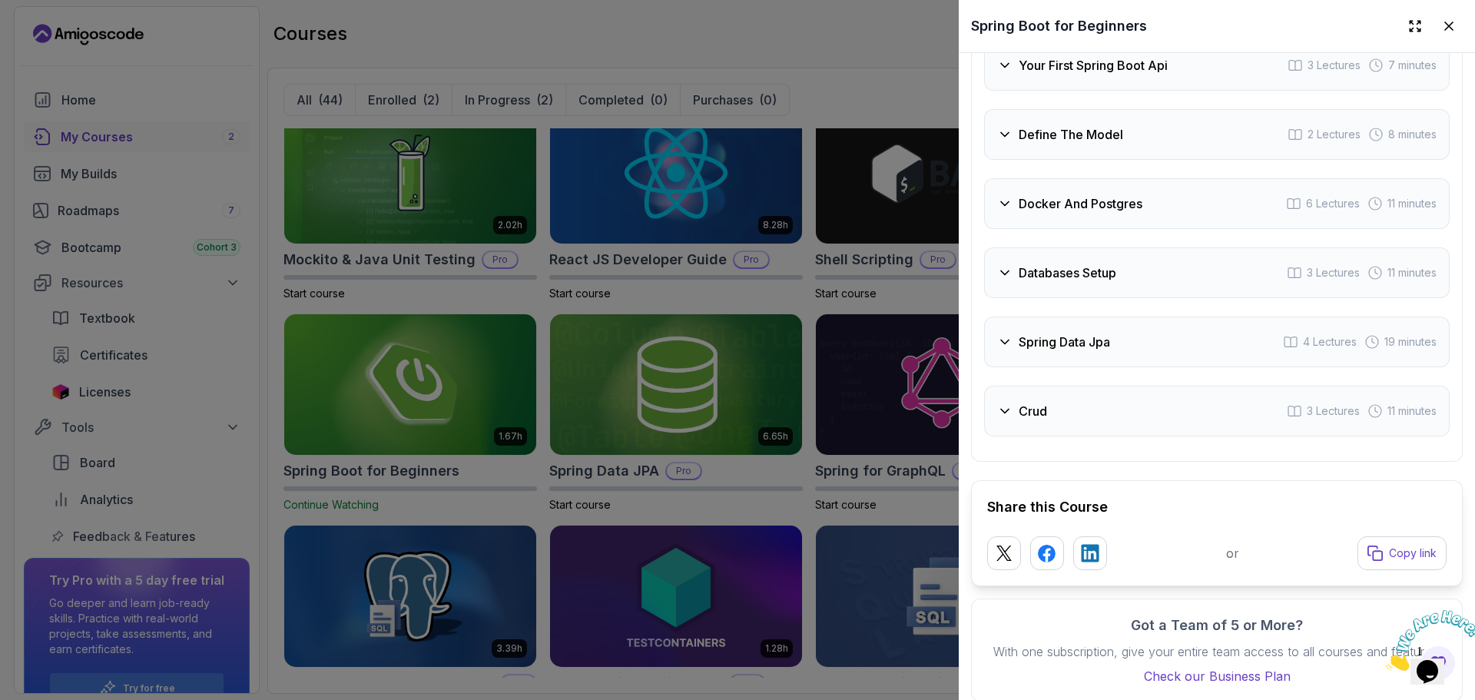
click at [1111, 420] on div "Crud 3 Lectures 11 minutes" at bounding box center [1216, 411] width 465 height 51
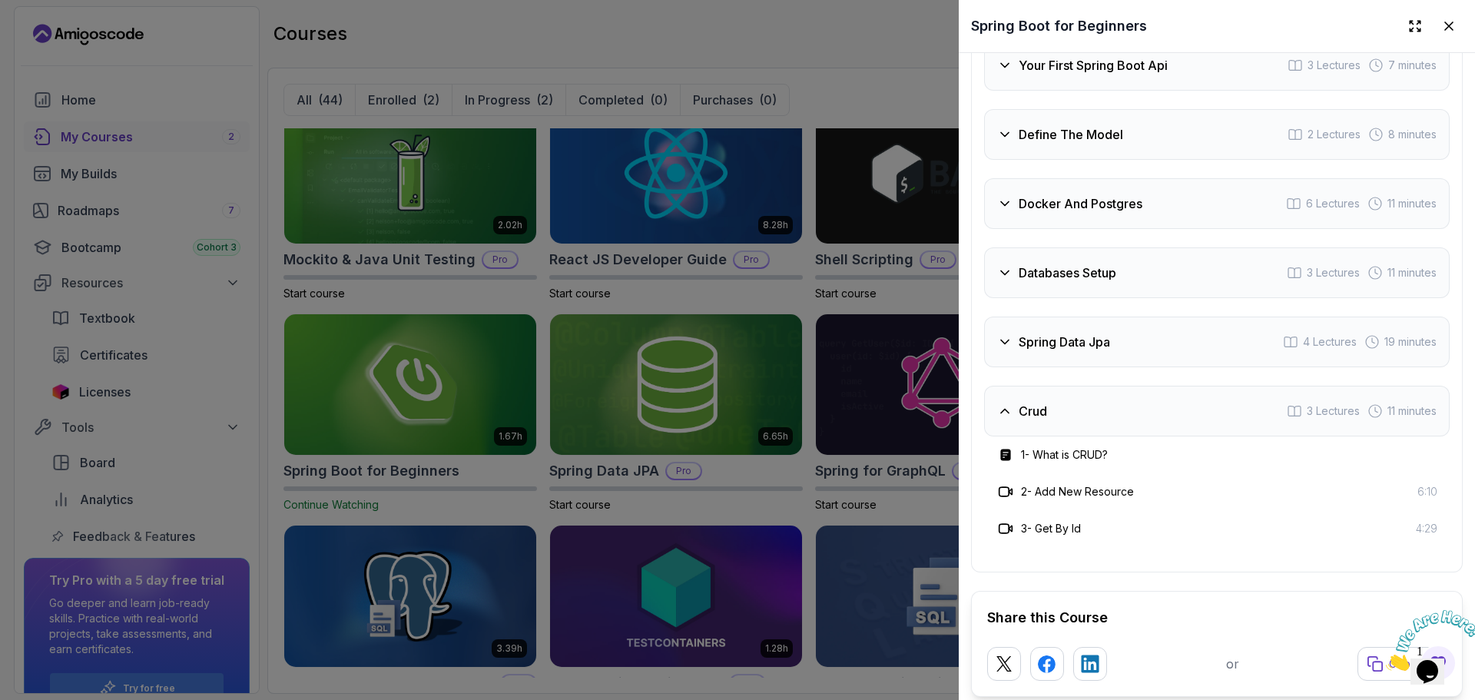
click at [807, 304] on div at bounding box center [737, 350] width 1475 height 700
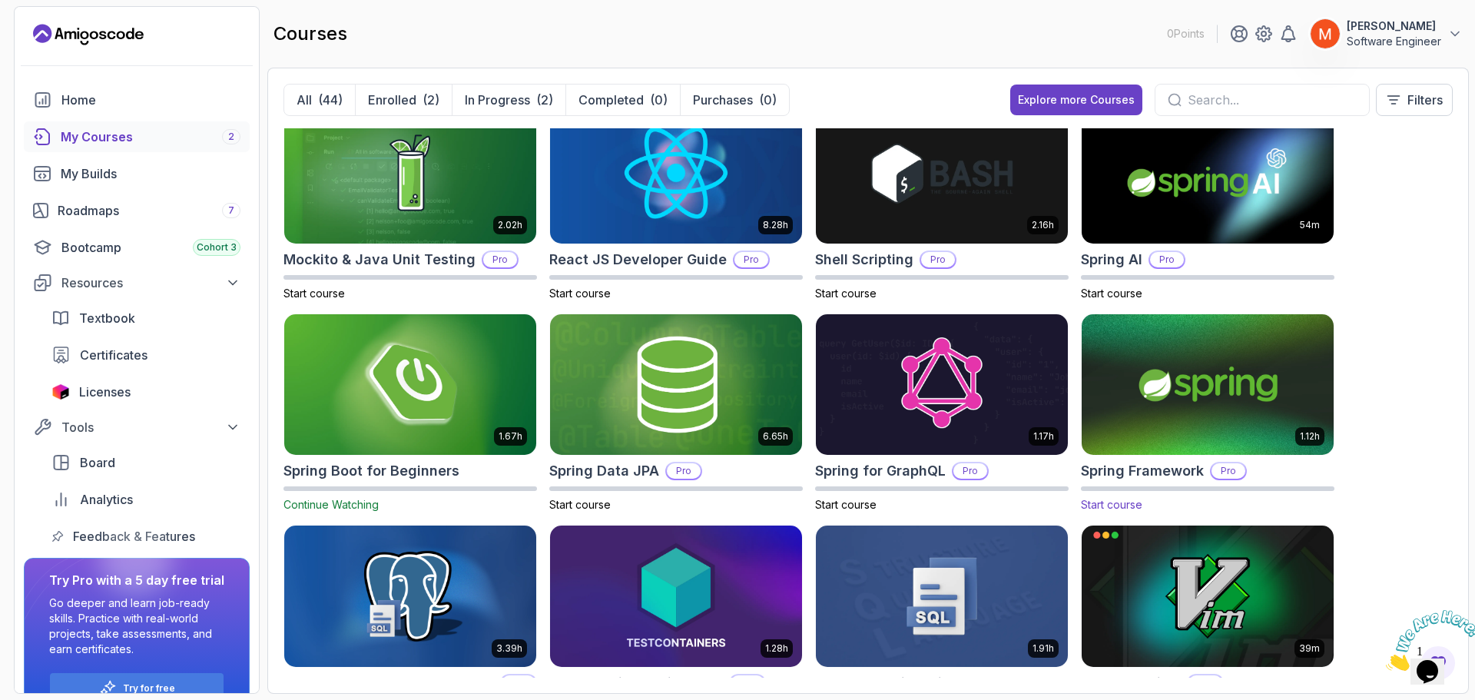
click at [1191, 370] on img at bounding box center [1207, 384] width 264 height 148
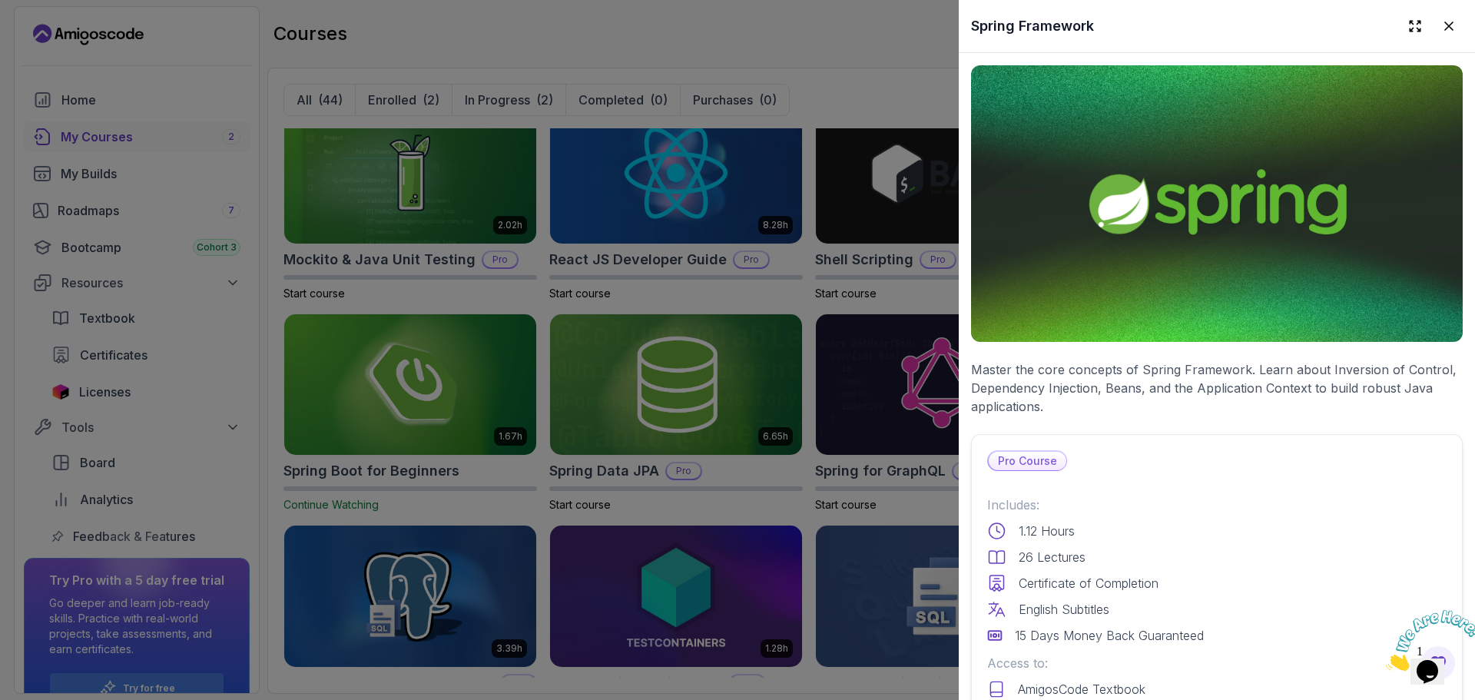
click at [1167, 403] on p "Master the core concepts of Spring Framework. Learn about Inversion of Control,…" at bounding box center [1217, 387] width 492 height 55
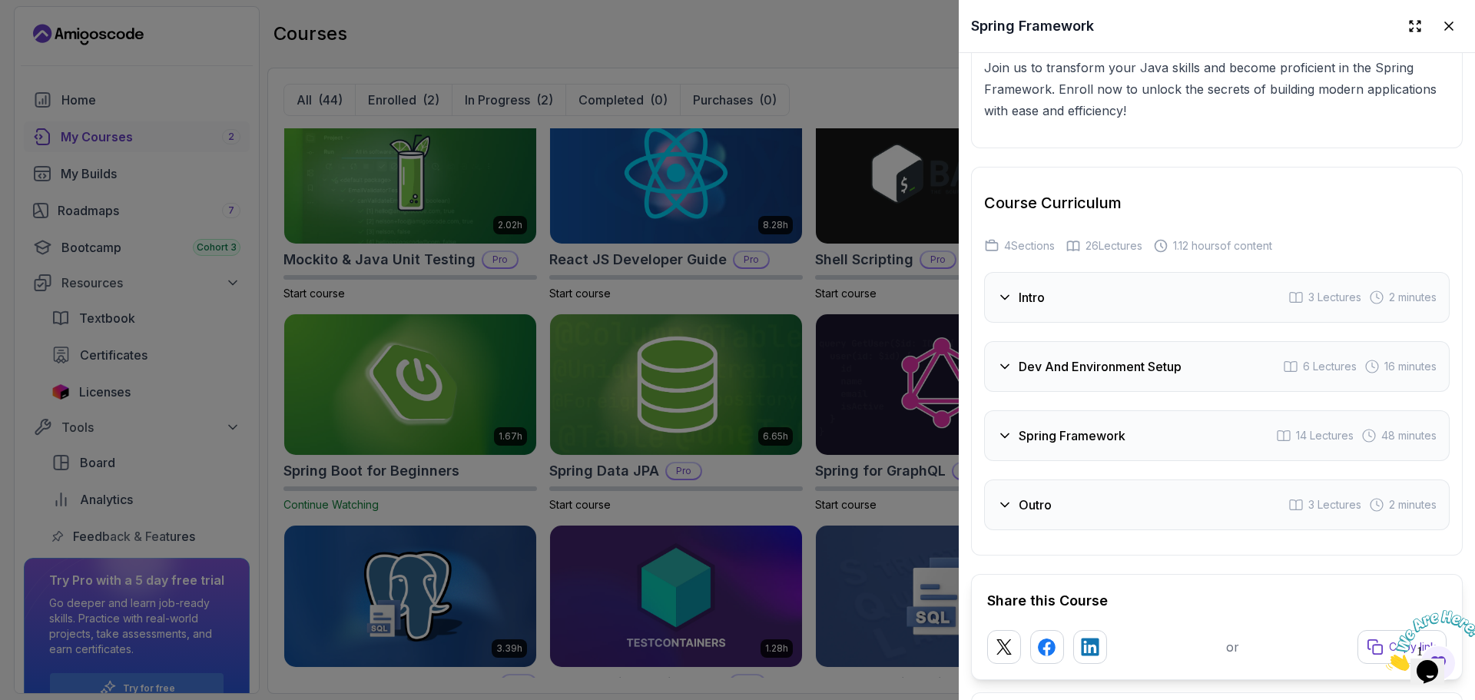
scroll to position [2331, 0]
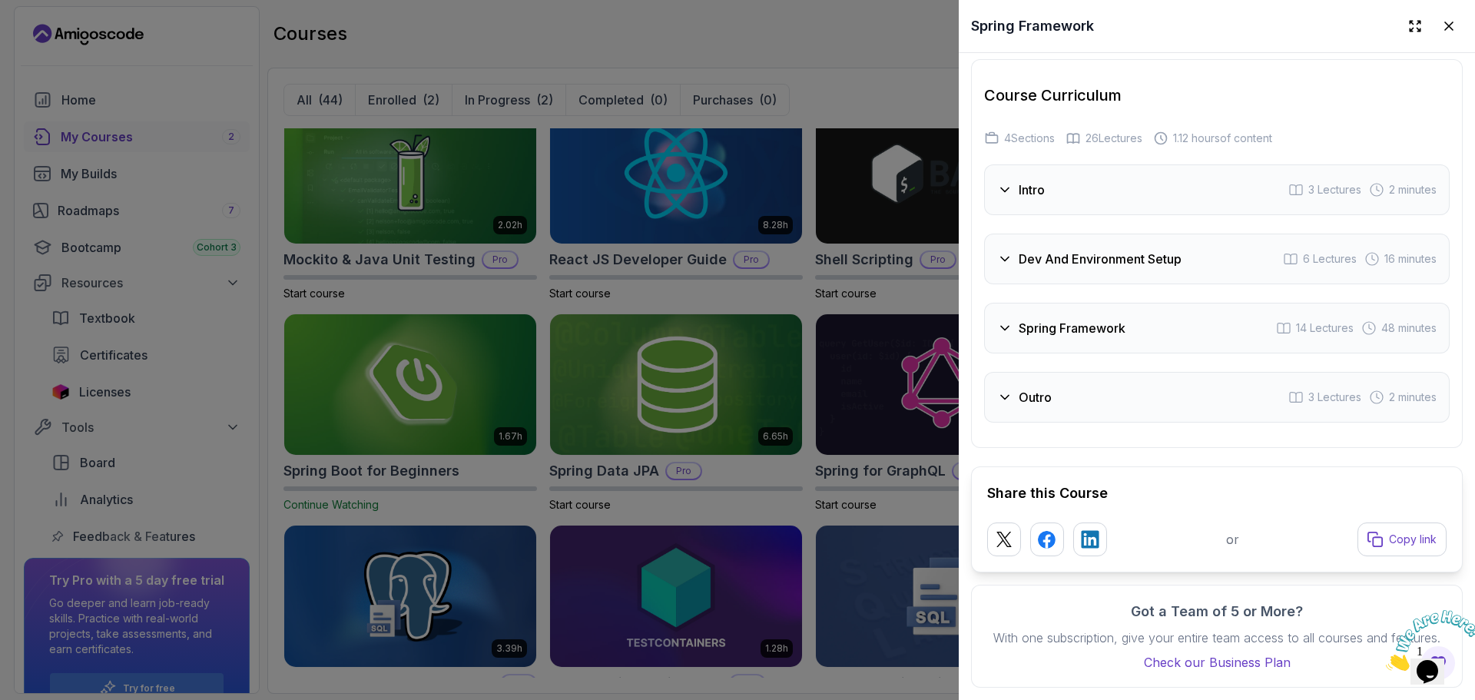
click at [1123, 378] on div "Outro 3 Lectures 2 minutes" at bounding box center [1216, 397] width 465 height 51
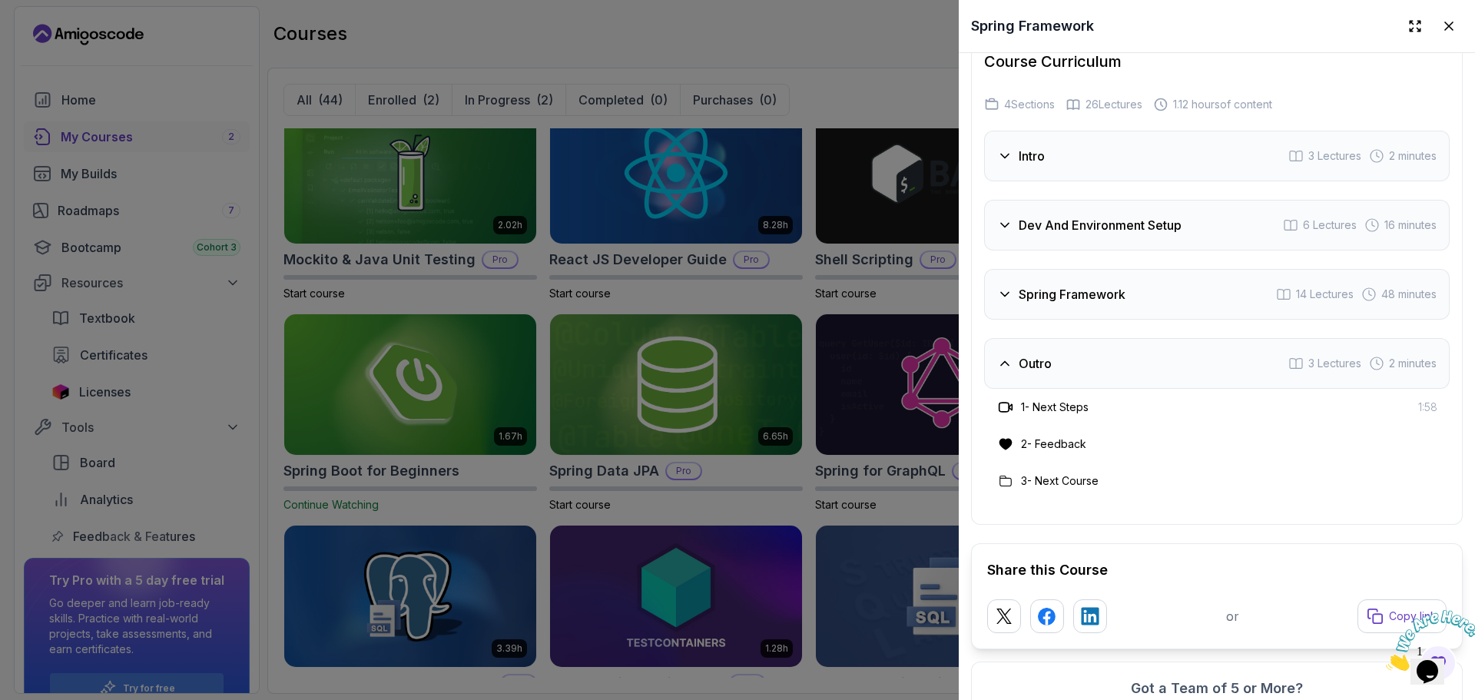
click at [1123, 378] on div "Outro 3 Lectures 2 minutes" at bounding box center [1216, 363] width 465 height 51
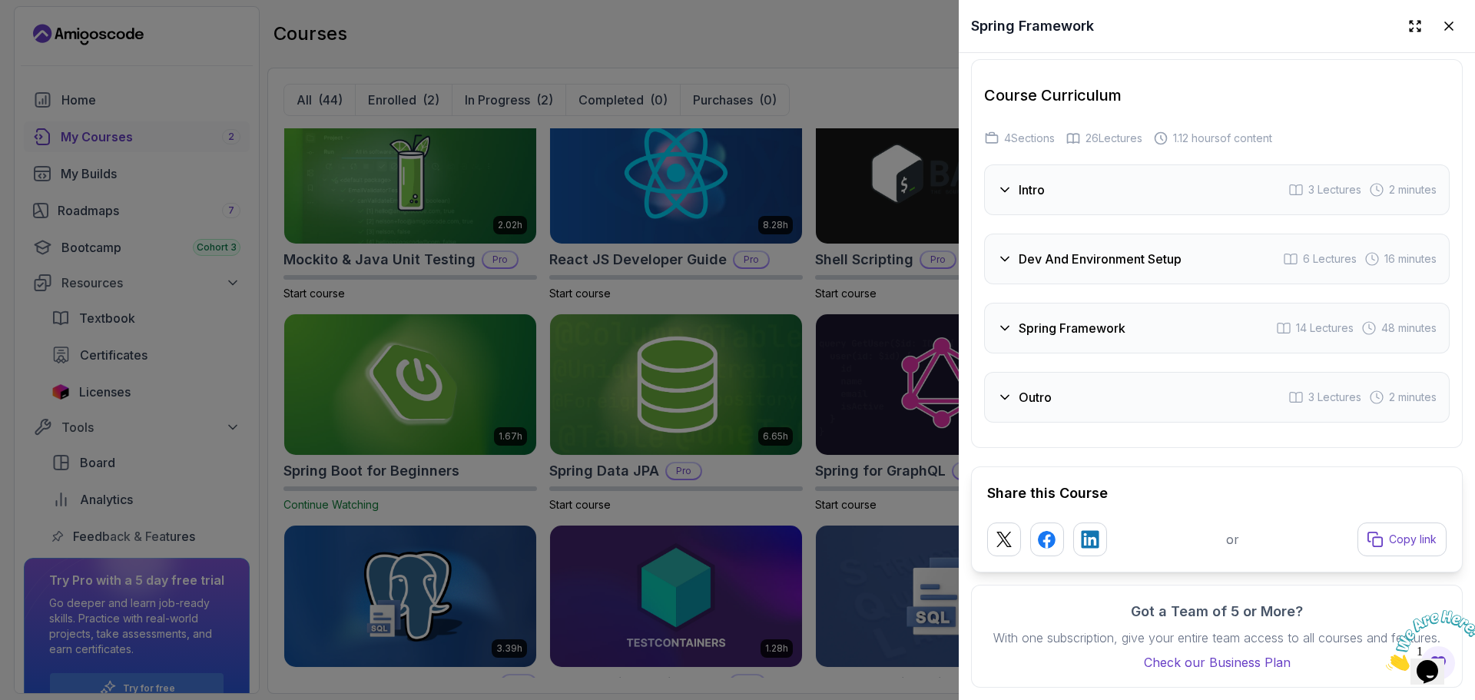
click at [1081, 319] on h3 "Spring Framework" at bounding box center [1071, 328] width 107 height 18
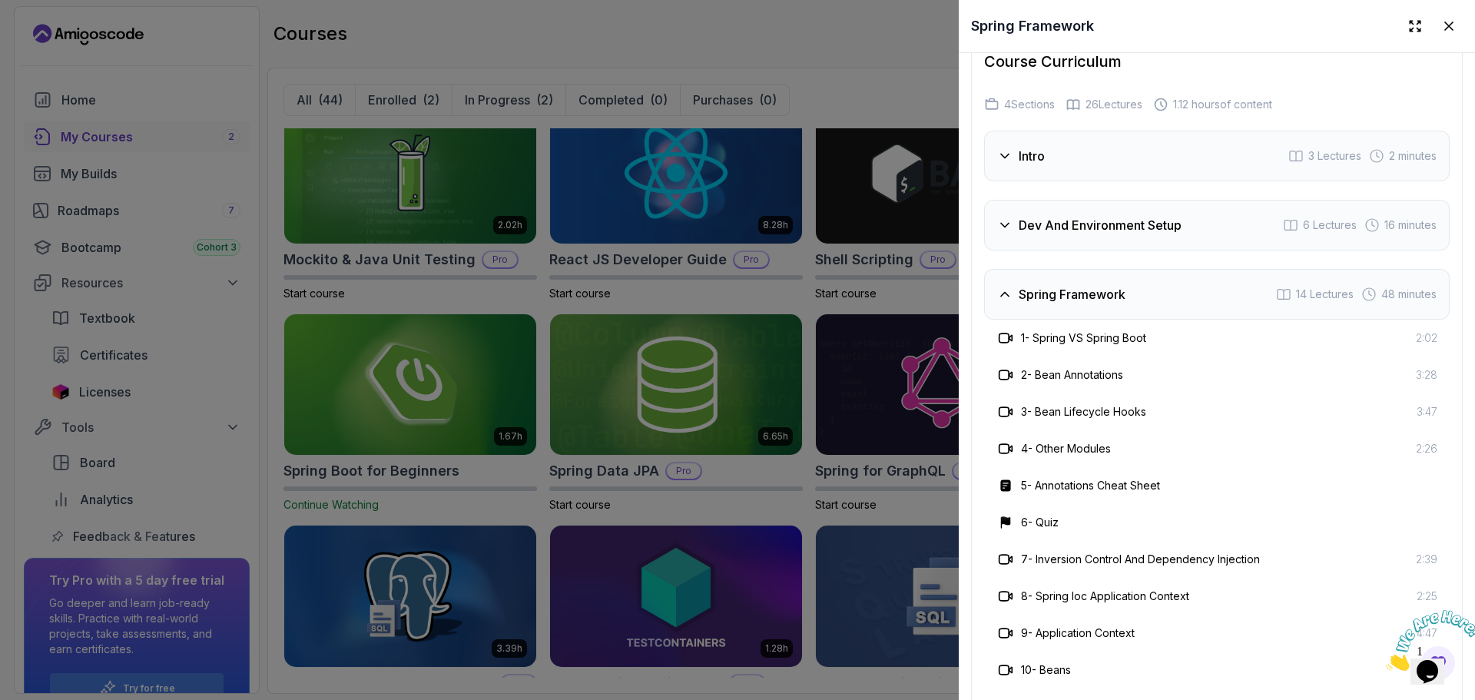
click at [1081, 303] on h3 "Spring Framework" at bounding box center [1071, 294] width 107 height 18
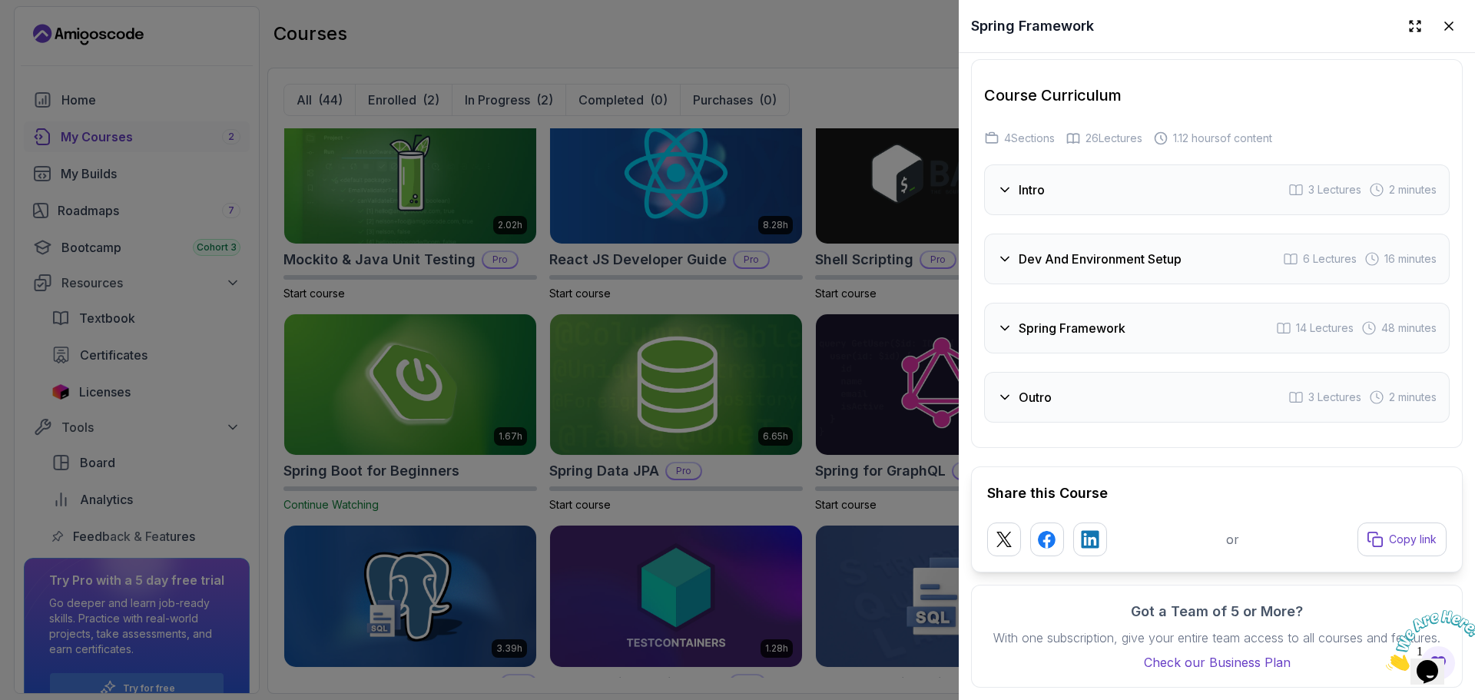
click at [1031, 164] on div "Intro 3 Lectures 2 minutes" at bounding box center [1216, 189] width 465 height 51
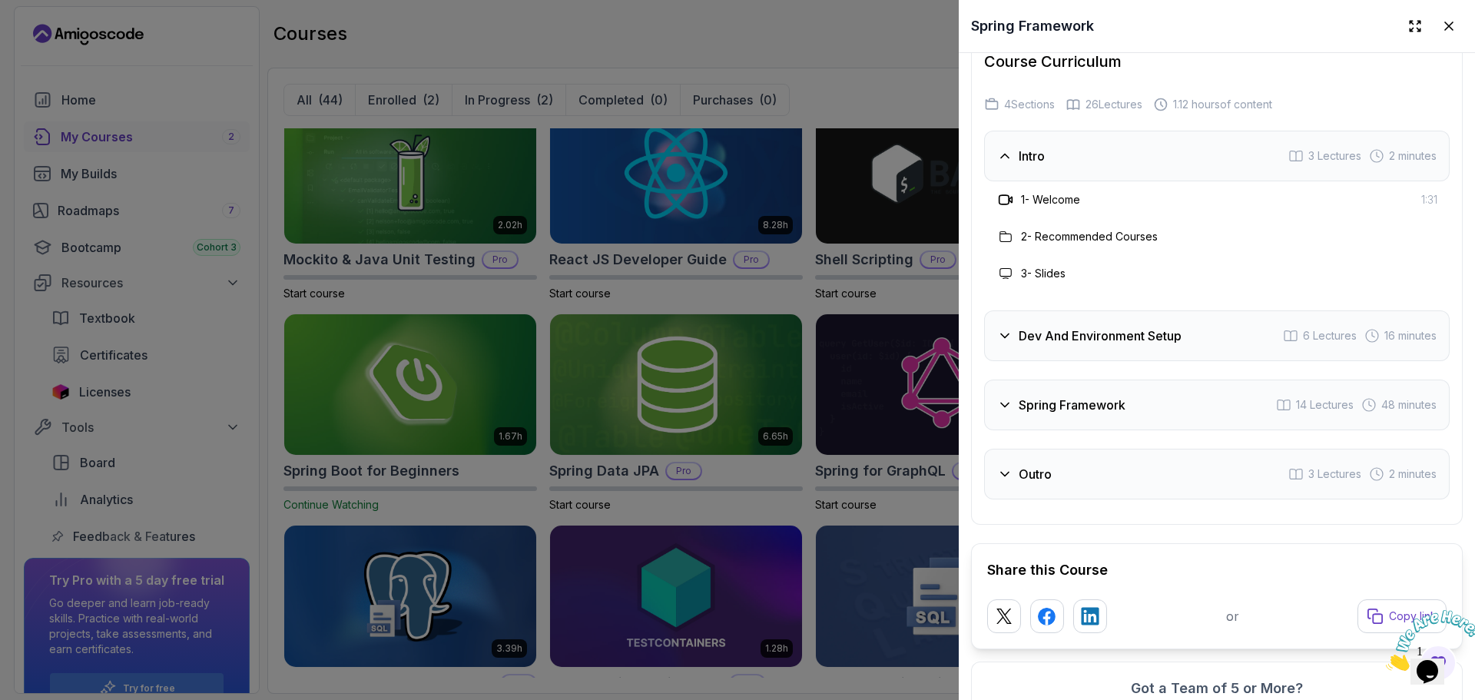
drag, startPoint x: 1031, startPoint y: 157, endPoint x: 1015, endPoint y: 174, distance: 23.9
click at [1015, 165] on div "Intro" at bounding box center [1021, 156] width 48 height 18
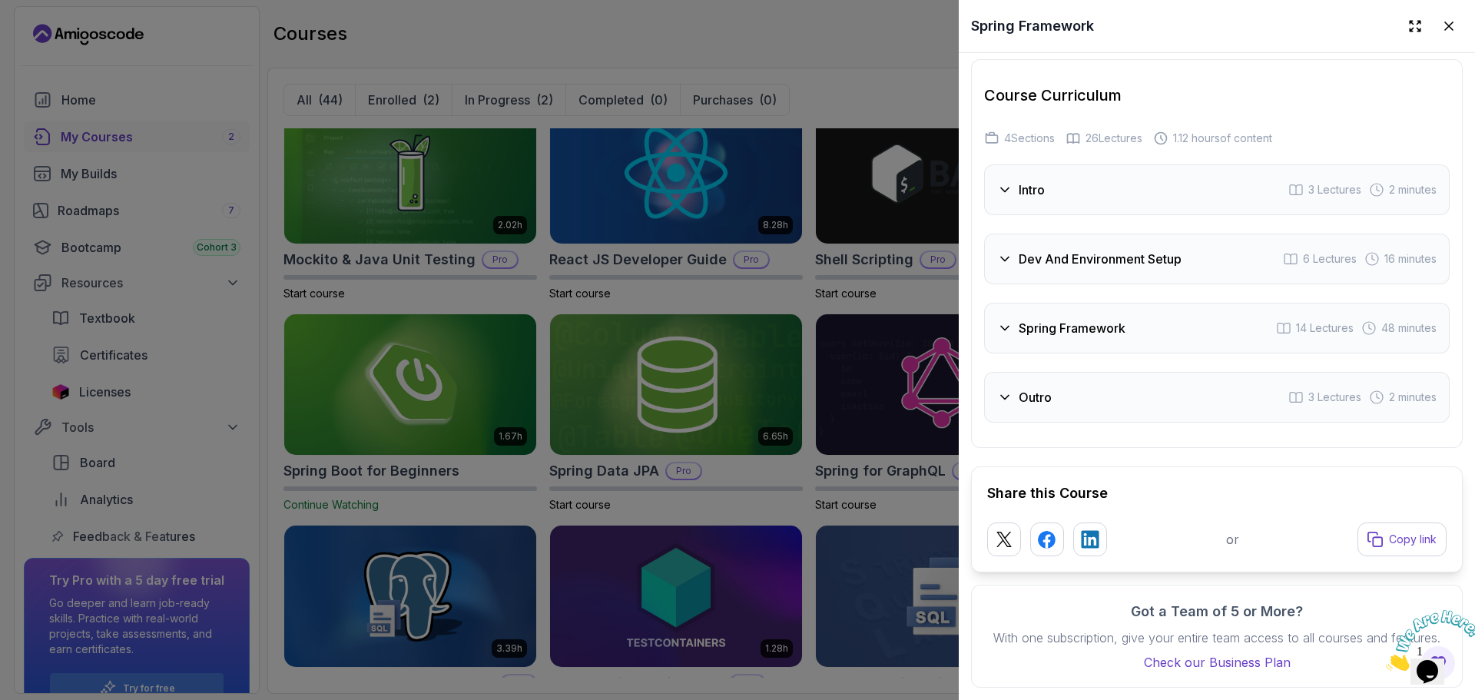
click at [1037, 233] on div "Dev And Environment Setup 6 Lectures 16 minutes" at bounding box center [1216, 258] width 465 height 51
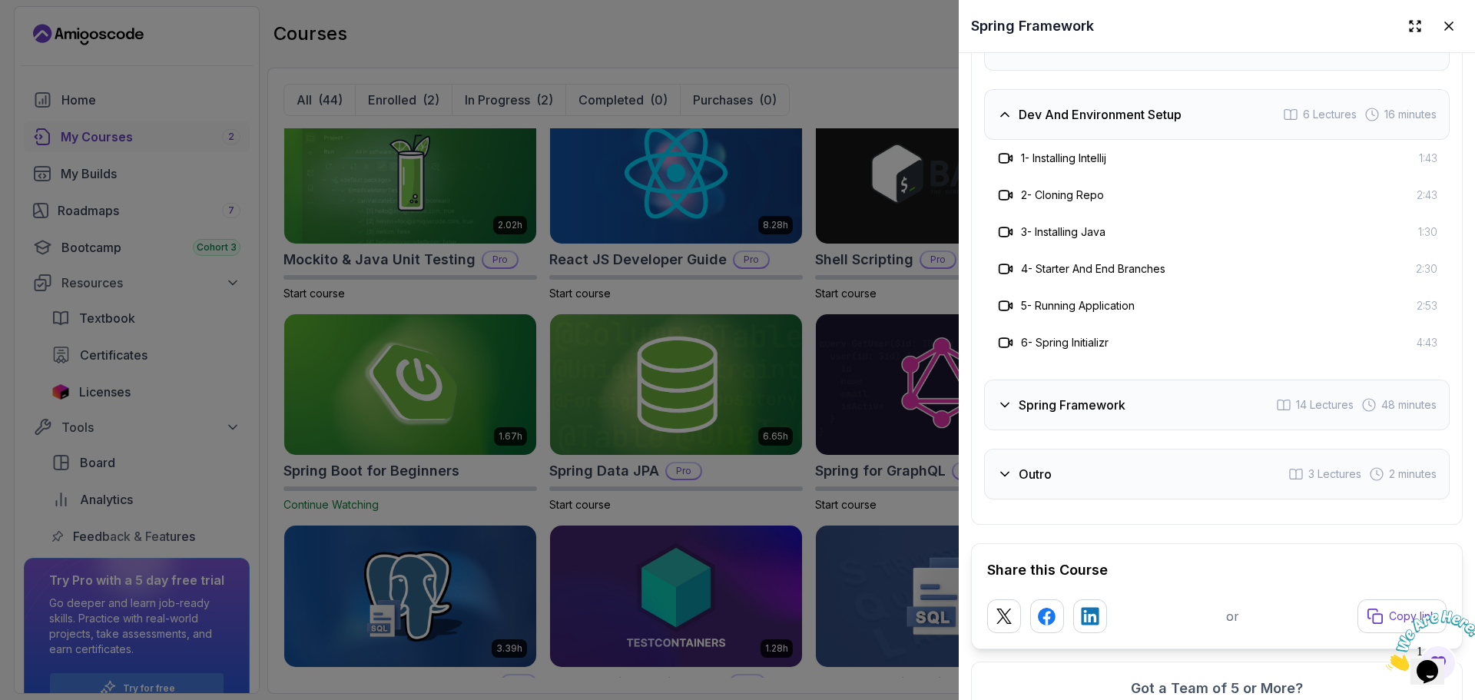
scroll to position [2454, 0]
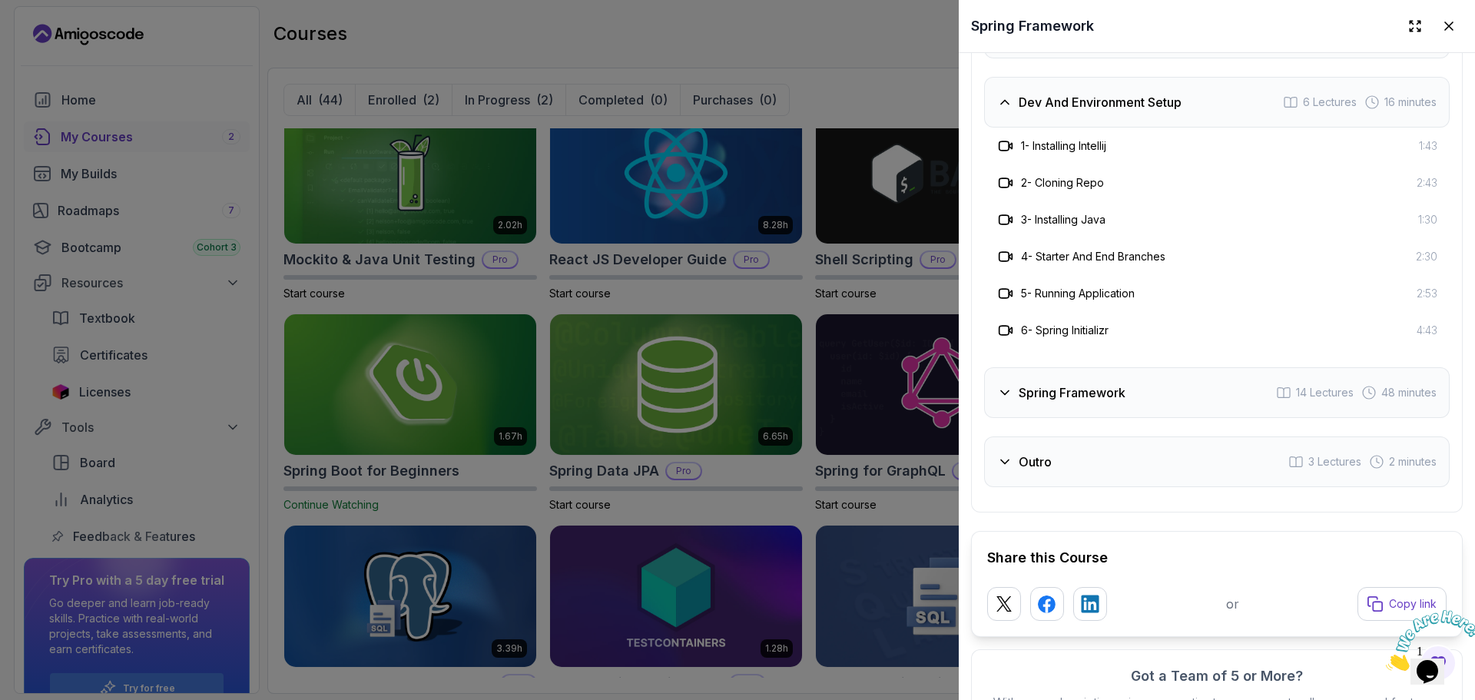
click at [972, 121] on div "Course Curriculum 4 Sections 26 Lectures 1.12 hours of content Intro 3 Lectures…" at bounding box center [1217, 207] width 492 height 610
click at [1014, 127] on div "Dev And Environment Setup 6 Lectures 16 minutes" at bounding box center [1216, 102] width 465 height 51
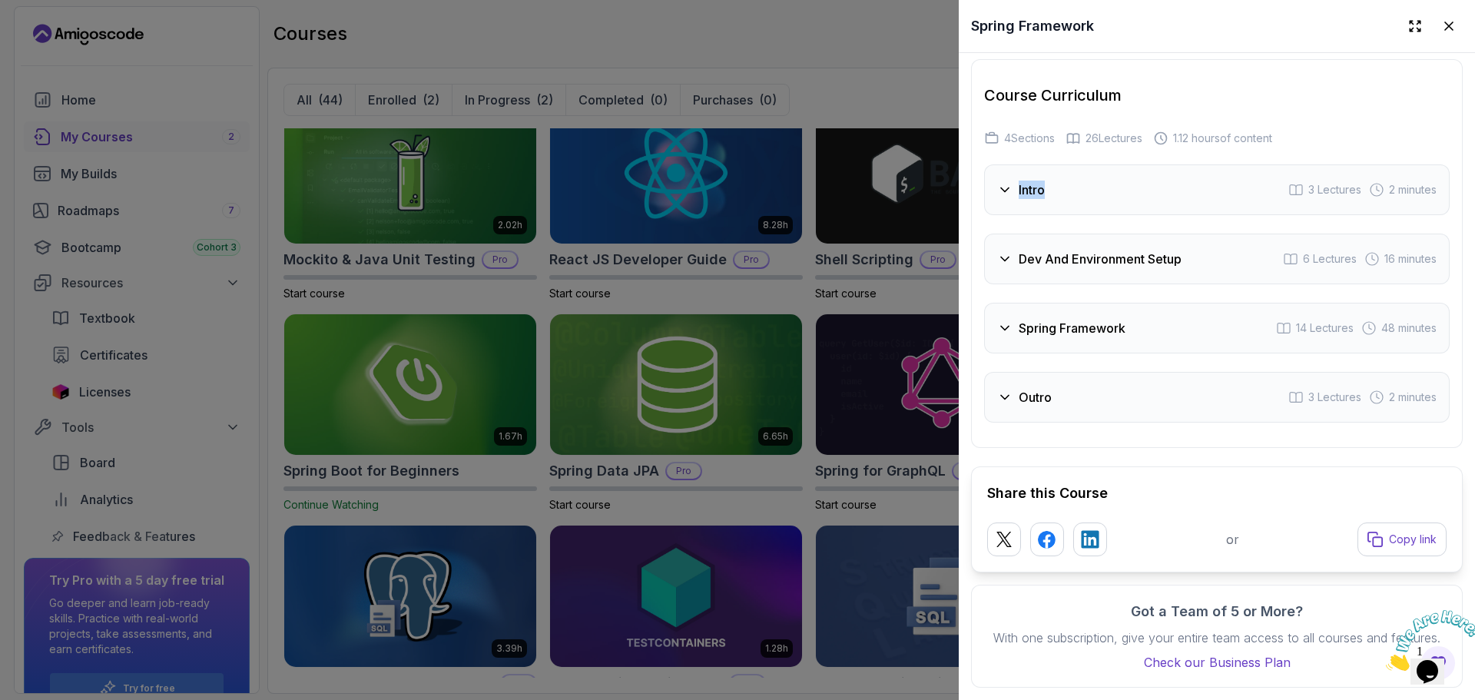
click at [1014, 128] on div "Course Curriculum 4 Sections 26 Lectures 1.12 hours of content Intro 3 Lectures…" at bounding box center [1217, 253] width 492 height 389
click at [983, 169] on div "Course Curriculum 4 Sections 26 Lectures 1.12 hours of content Intro 3 Lectures…" at bounding box center [1217, 253] width 492 height 389
click at [1076, 319] on h3 "Spring Framework" at bounding box center [1071, 328] width 107 height 18
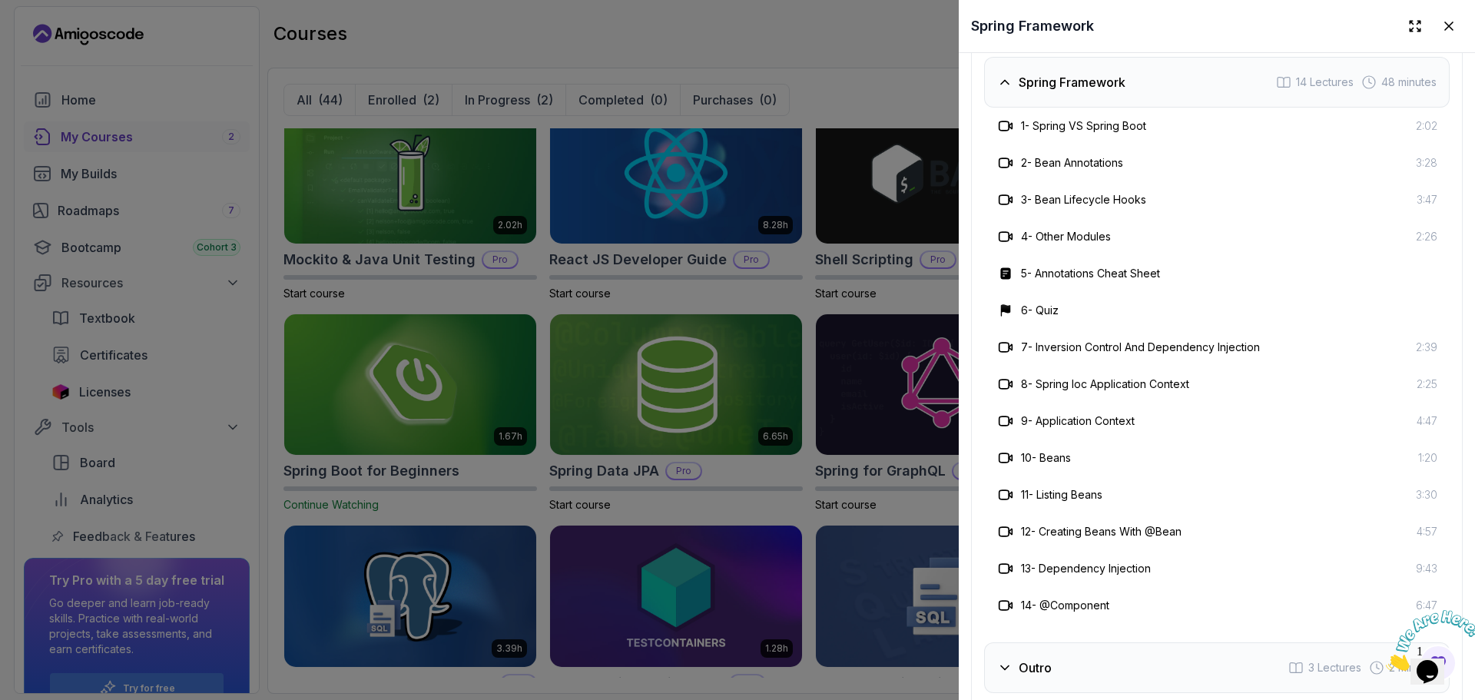
scroll to position [2546, 0]
click at [1266, 243] on div "4 - Other Modules 2:26" at bounding box center [1216, 233] width 441 height 18
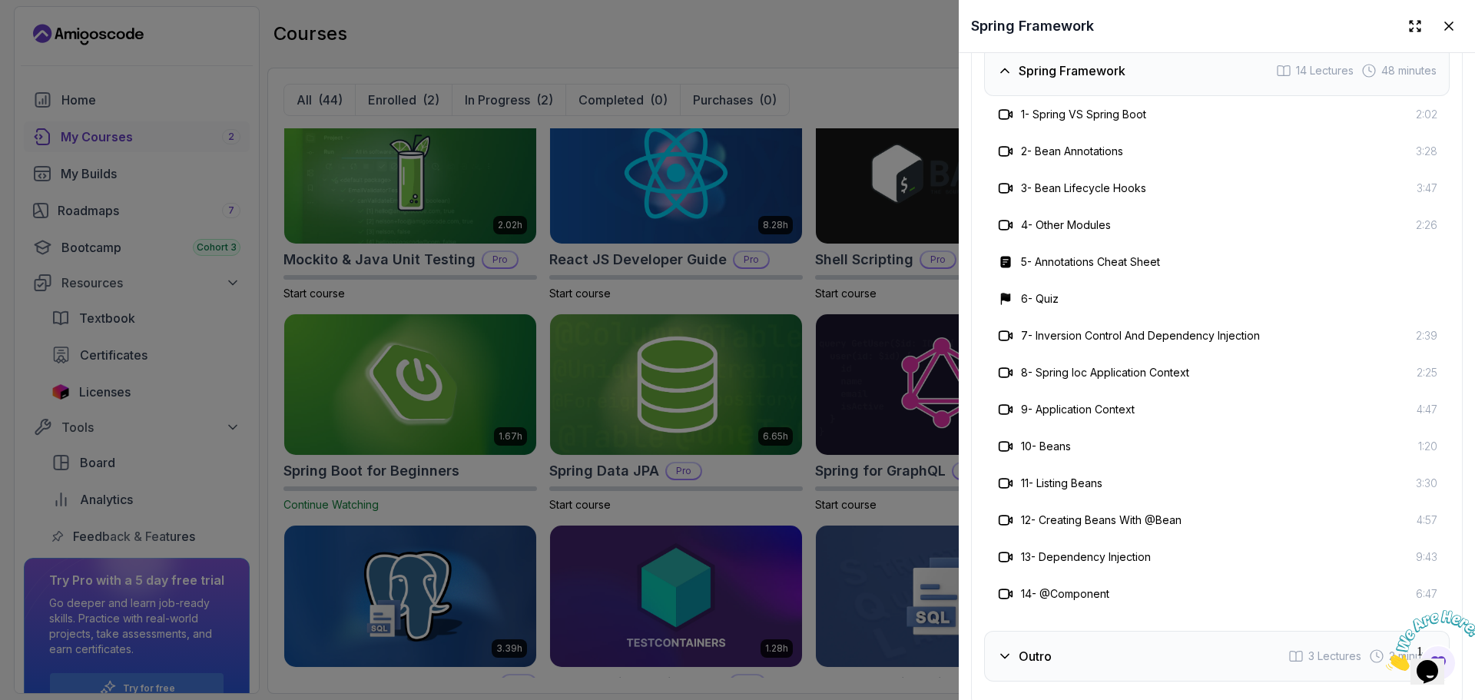
scroll to position [2558, 0]
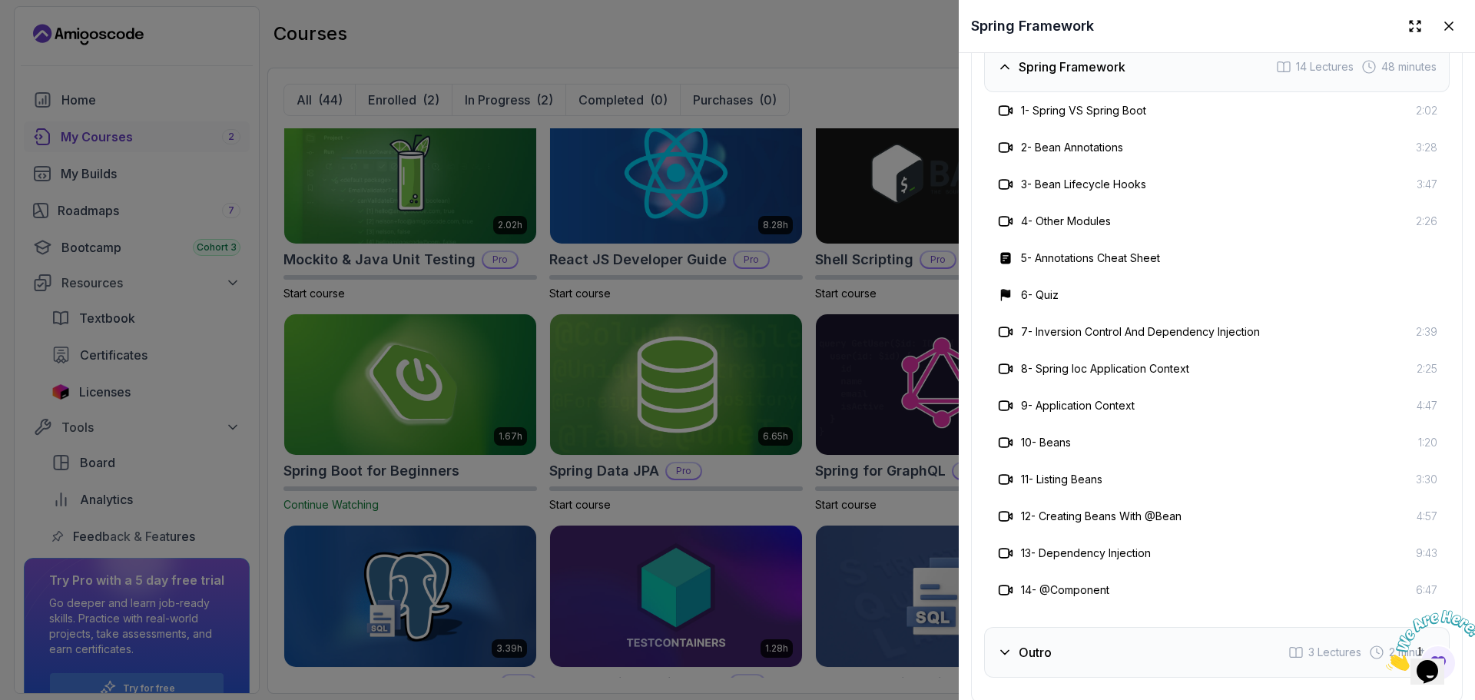
click at [1141, 304] on div "6 - Quiz" at bounding box center [1216, 295] width 441 height 18
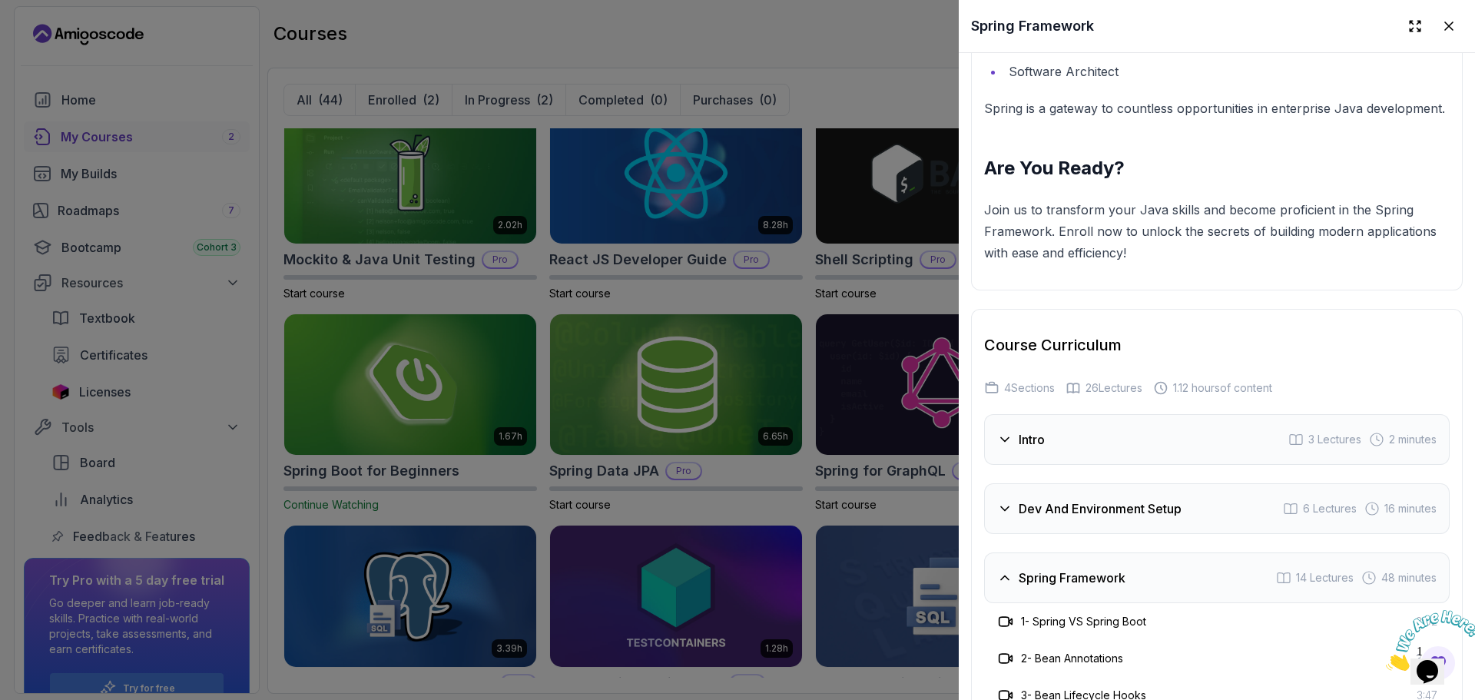
scroll to position [2079, 0]
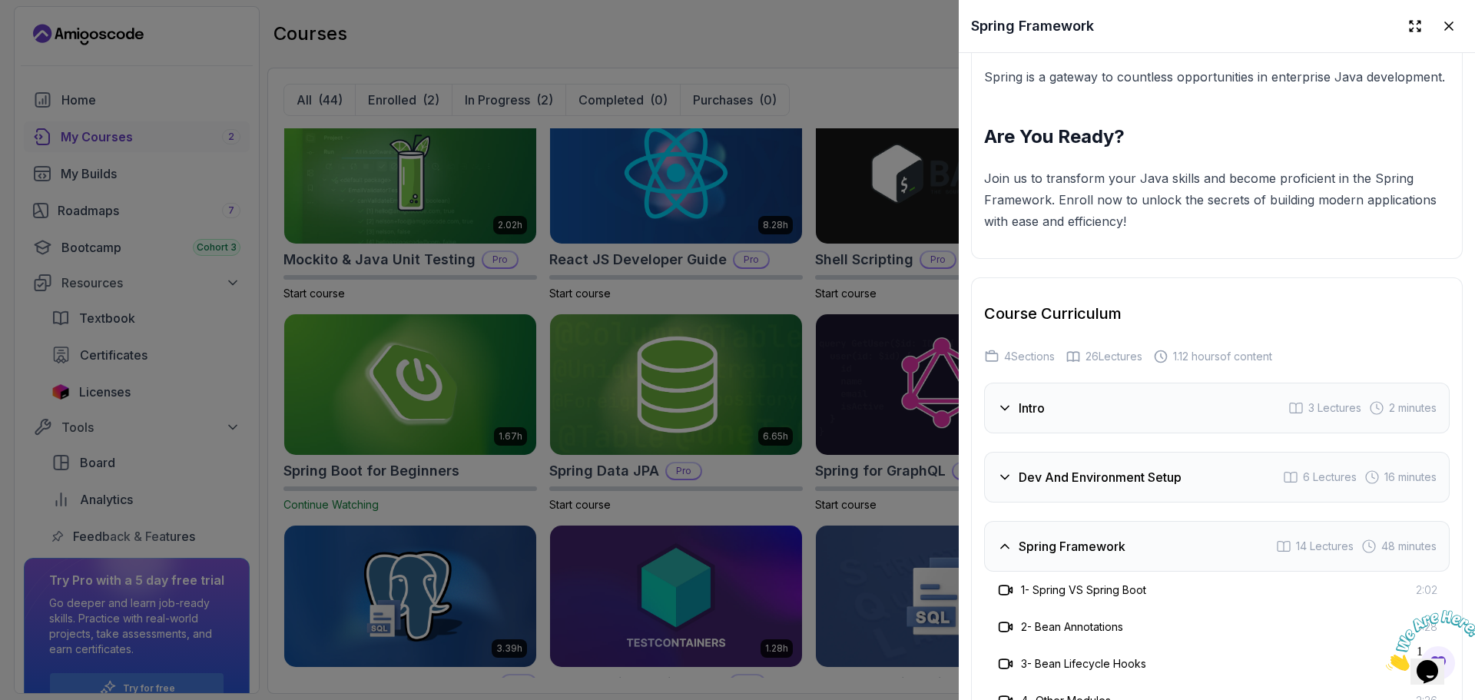
click at [1041, 571] on div "Spring Framework 14 Lectures 48 minutes" at bounding box center [1216, 546] width 465 height 51
click at [813, 300] on div at bounding box center [737, 350] width 1475 height 700
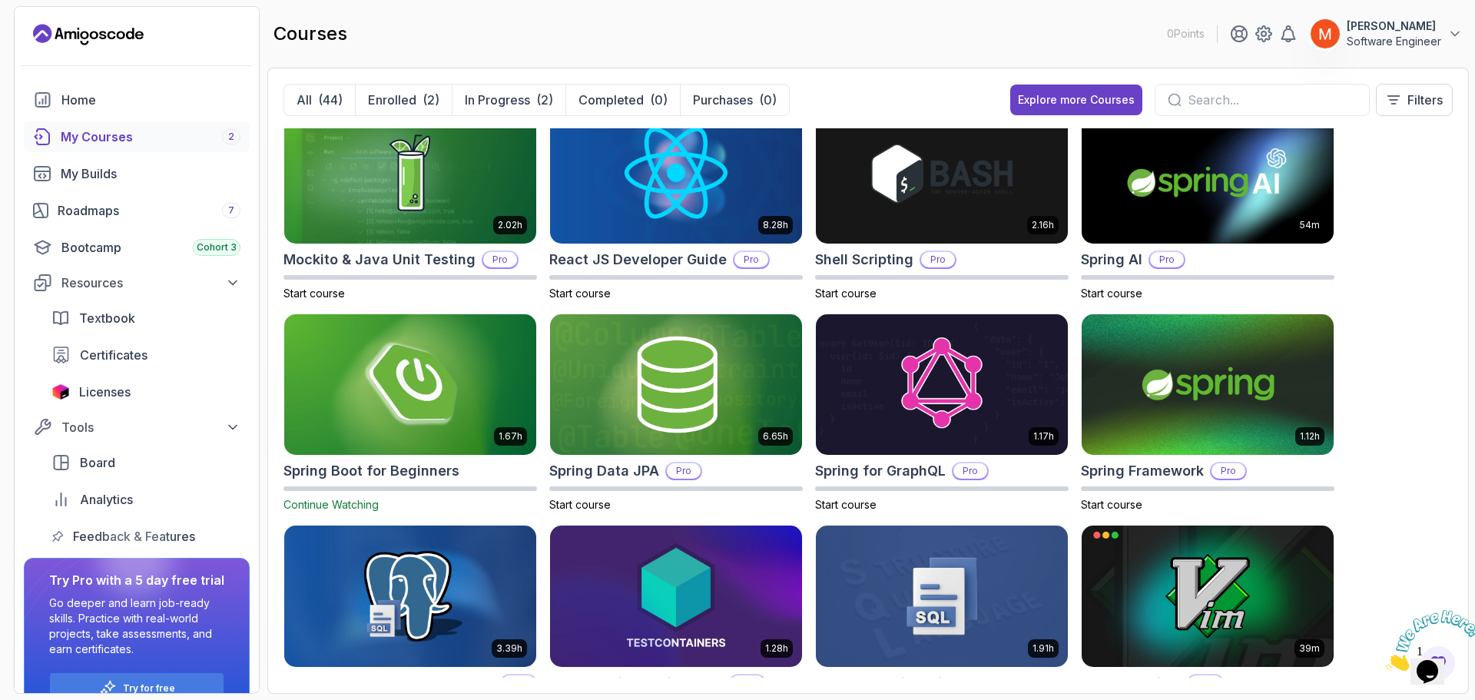
click at [1395, 250] on div "8.31h Advanced Databases Pro Start course 5.18h Advanced Spring Boot Pro Start …" at bounding box center [867, 402] width 1169 height 549
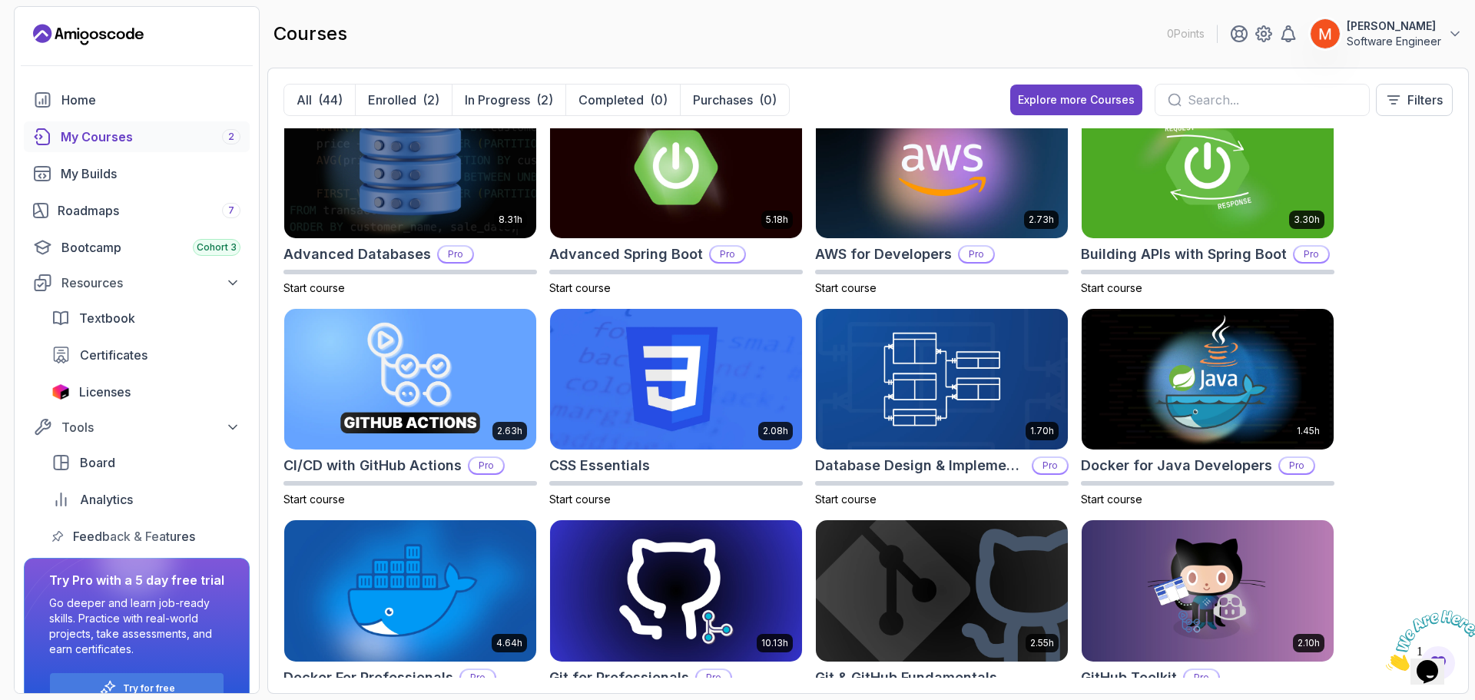
scroll to position [0, 0]
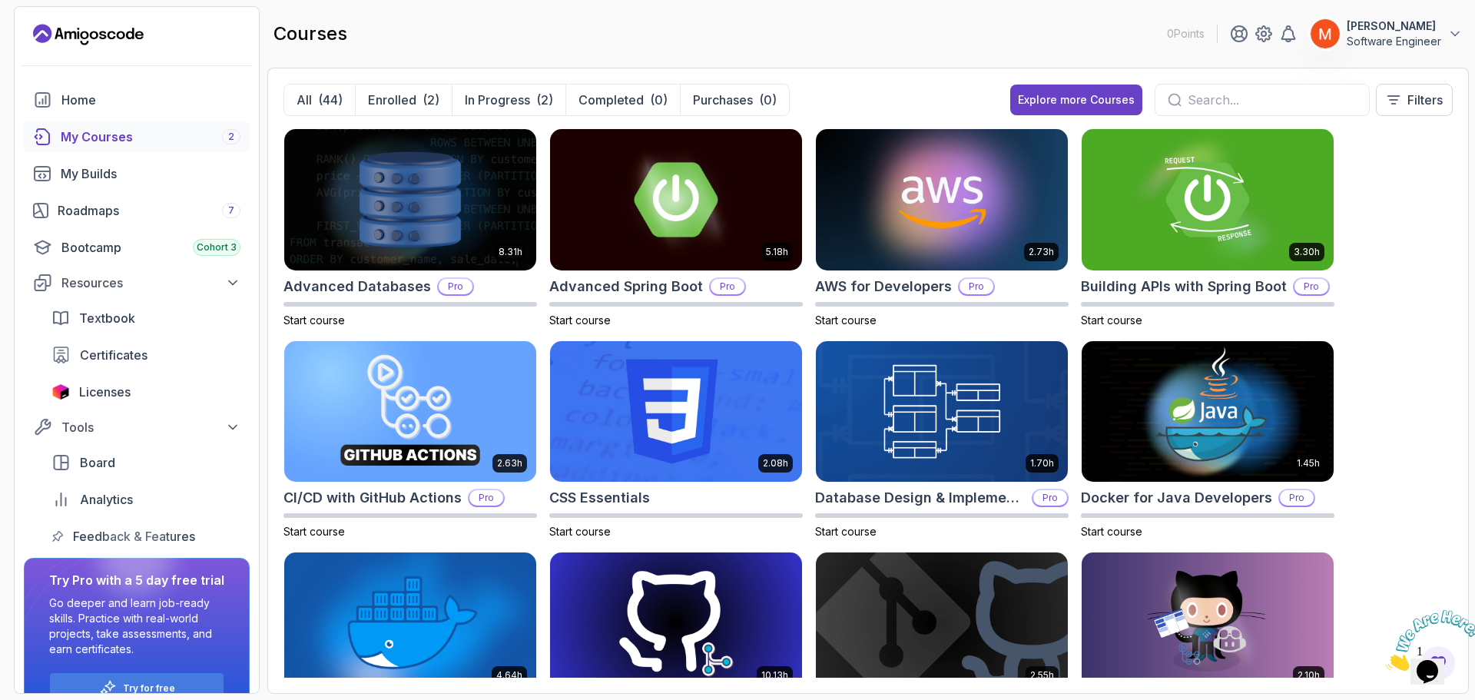
click at [1395, 250] on div "8.31h Advanced Databases Pro Start course 5.18h Advanced Spring Boot Pro Start …" at bounding box center [867, 402] width 1169 height 549
click at [1368, 281] on div "8.31h Advanced Databases Pro Start course 5.18h Advanced Spring Boot Pro Start …" at bounding box center [867, 402] width 1169 height 549
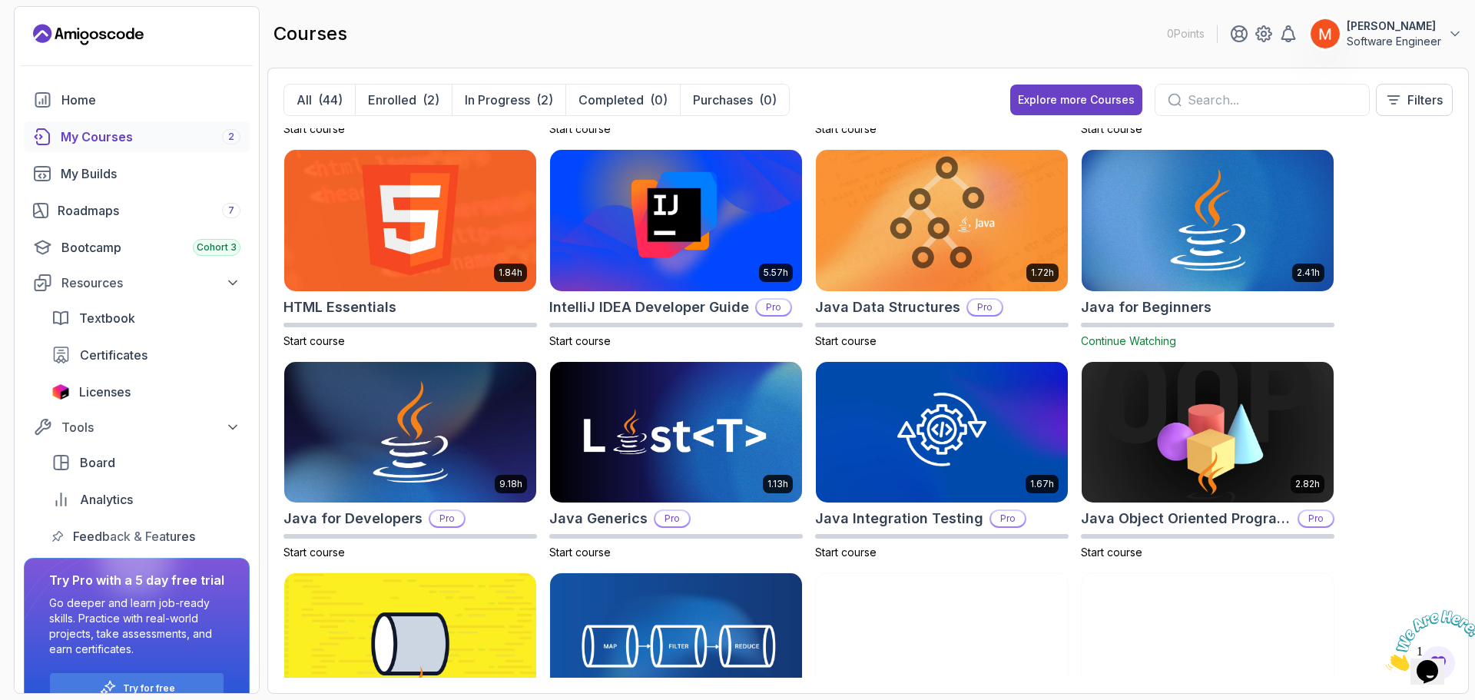
scroll to position [645, 0]
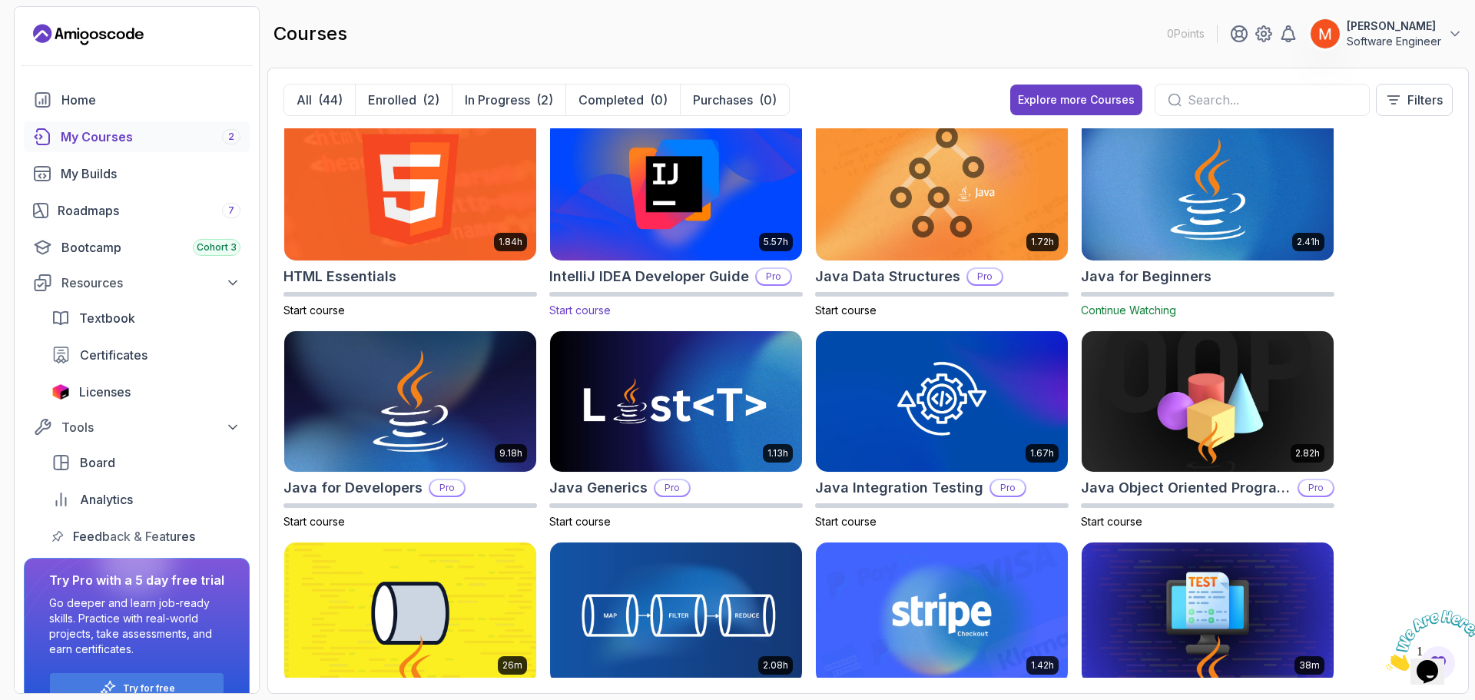
click at [576, 249] on img at bounding box center [676, 189] width 264 height 148
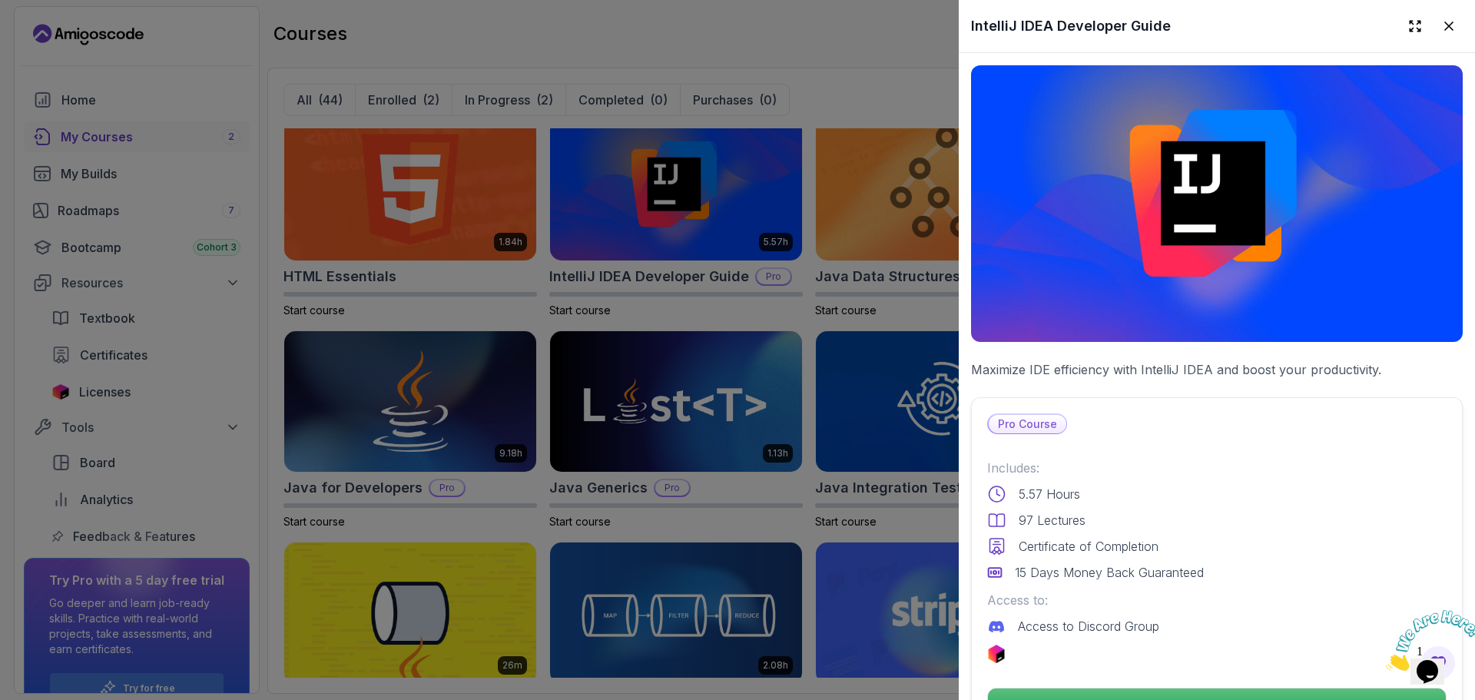
click at [1176, 360] on p "Maximize IDE efficiency with IntelliJ IDEA and boost your productivity." at bounding box center [1217, 369] width 492 height 18
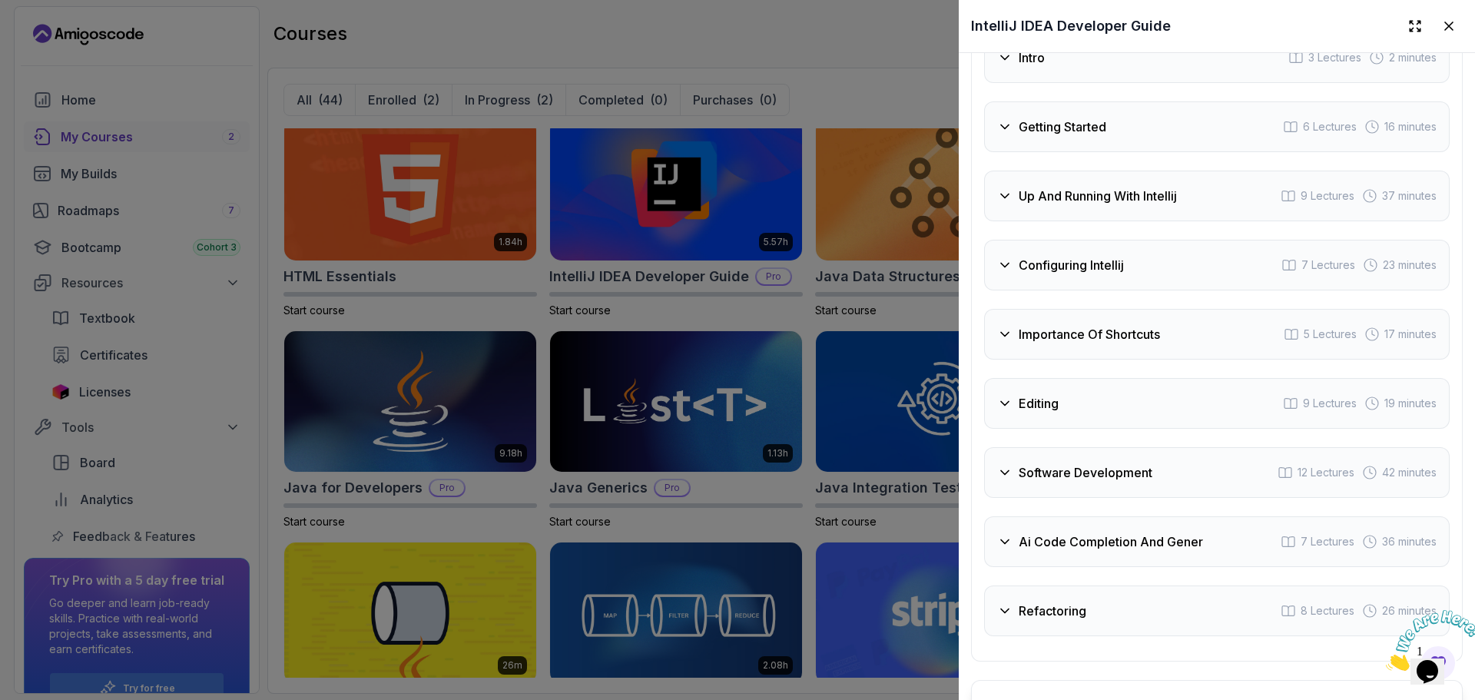
scroll to position [2809, 0]
click at [1119, 81] on div "Intro 3 Lectures 2 minutes" at bounding box center [1216, 56] width 465 height 51
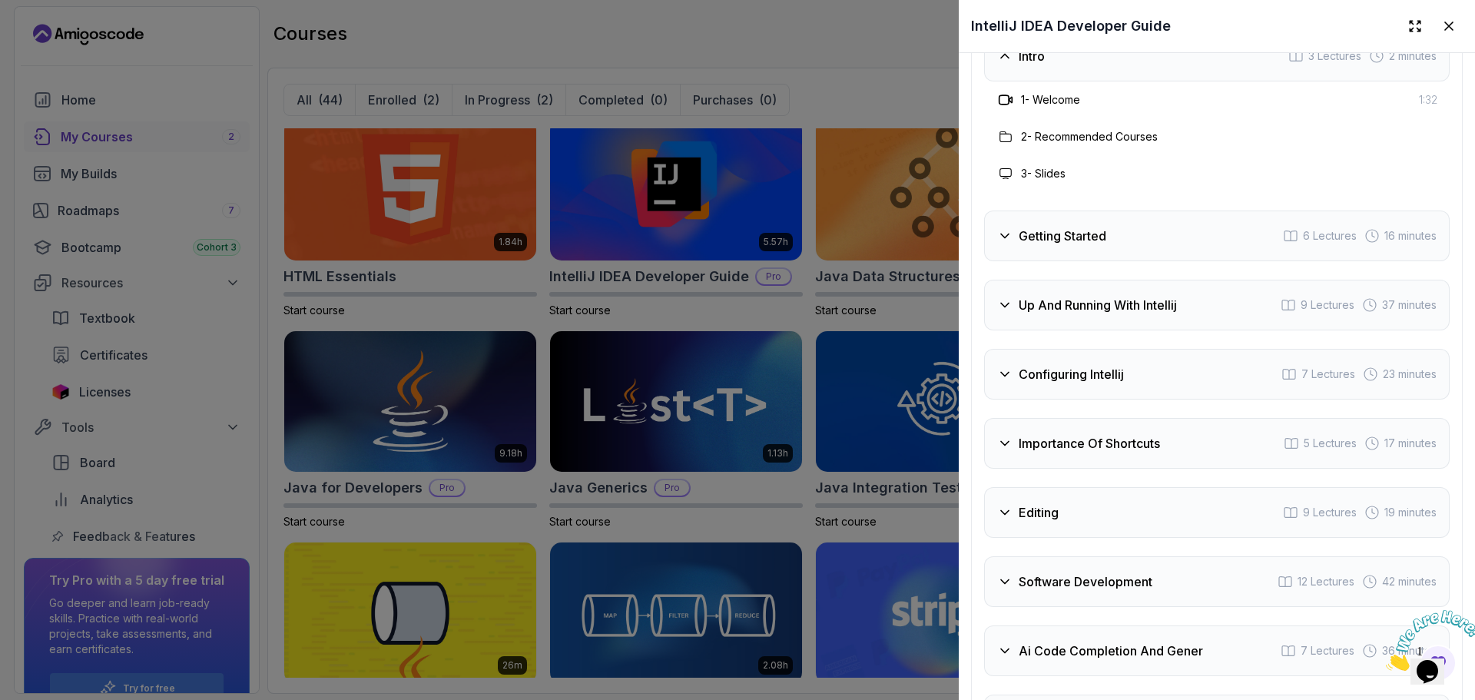
click at [1119, 81] on div "Intro 3 Lectures 2 minutes" at bounding box center [1216, 56] width 465 height 51
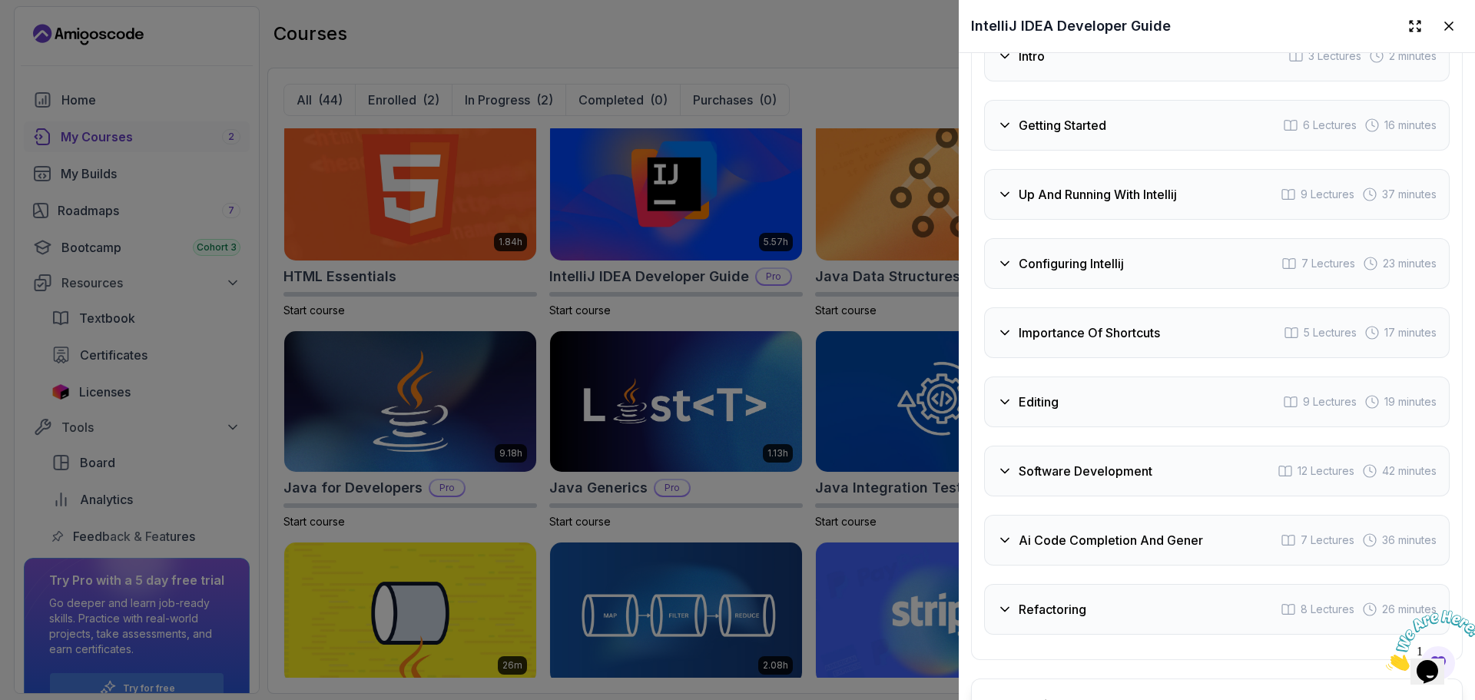
click at [1131, 151] on div "Getting Started 6 Lectures 16 minutes" at bounding box center [1216, 125] width 465 height 51
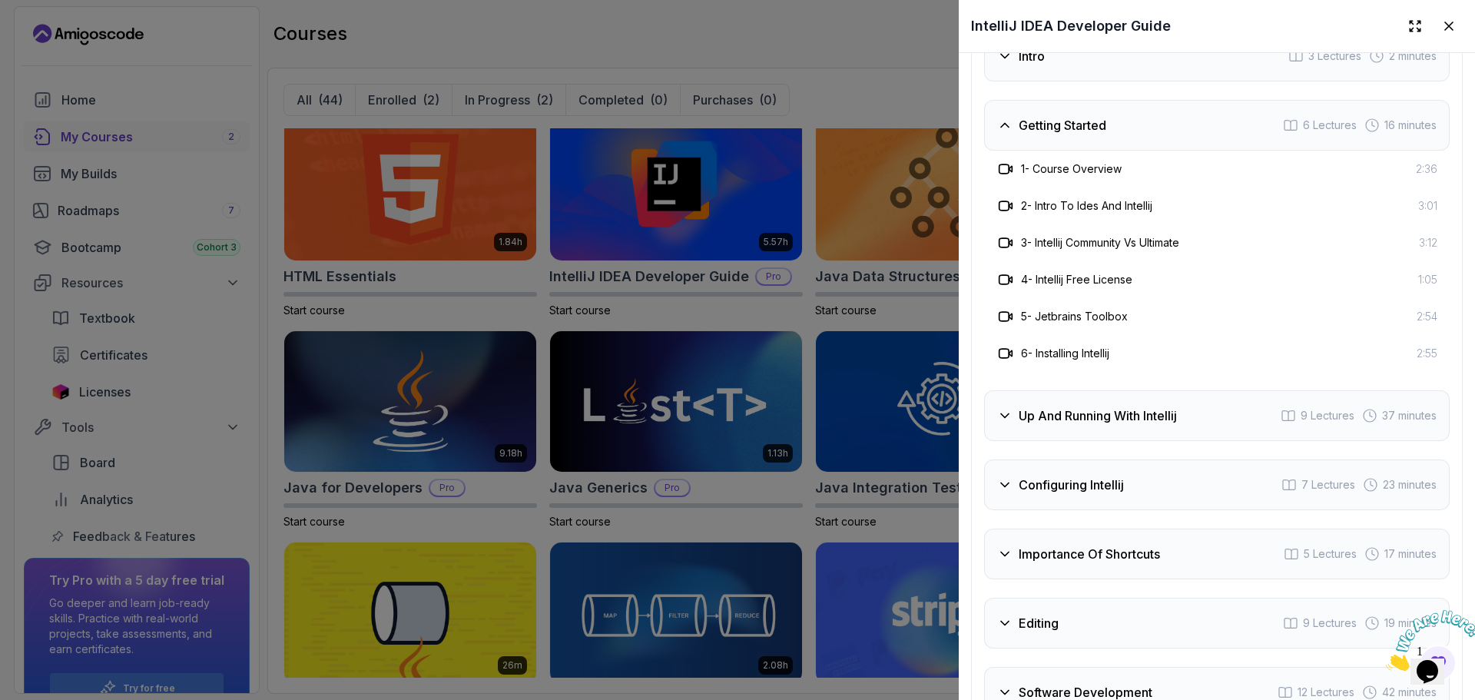
click at [1131, 151] on div "Getting Started 6 Lectures 16 minutes" at bounding box center [1216, 125] width 465 height 51
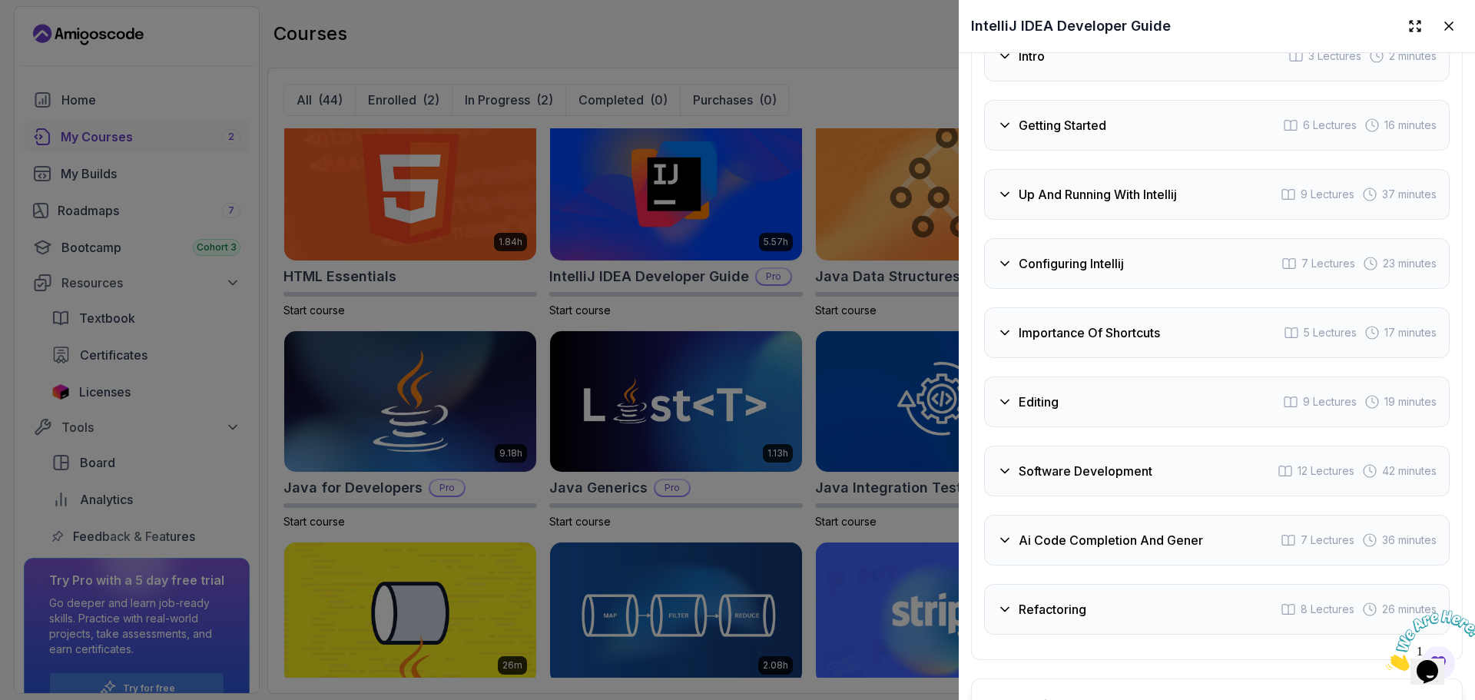
click at [1163, 220] on div "Up And Running With Intellij 9 Lectures 37 minutes" at bounding box center [1216, 194] width 465 height 51
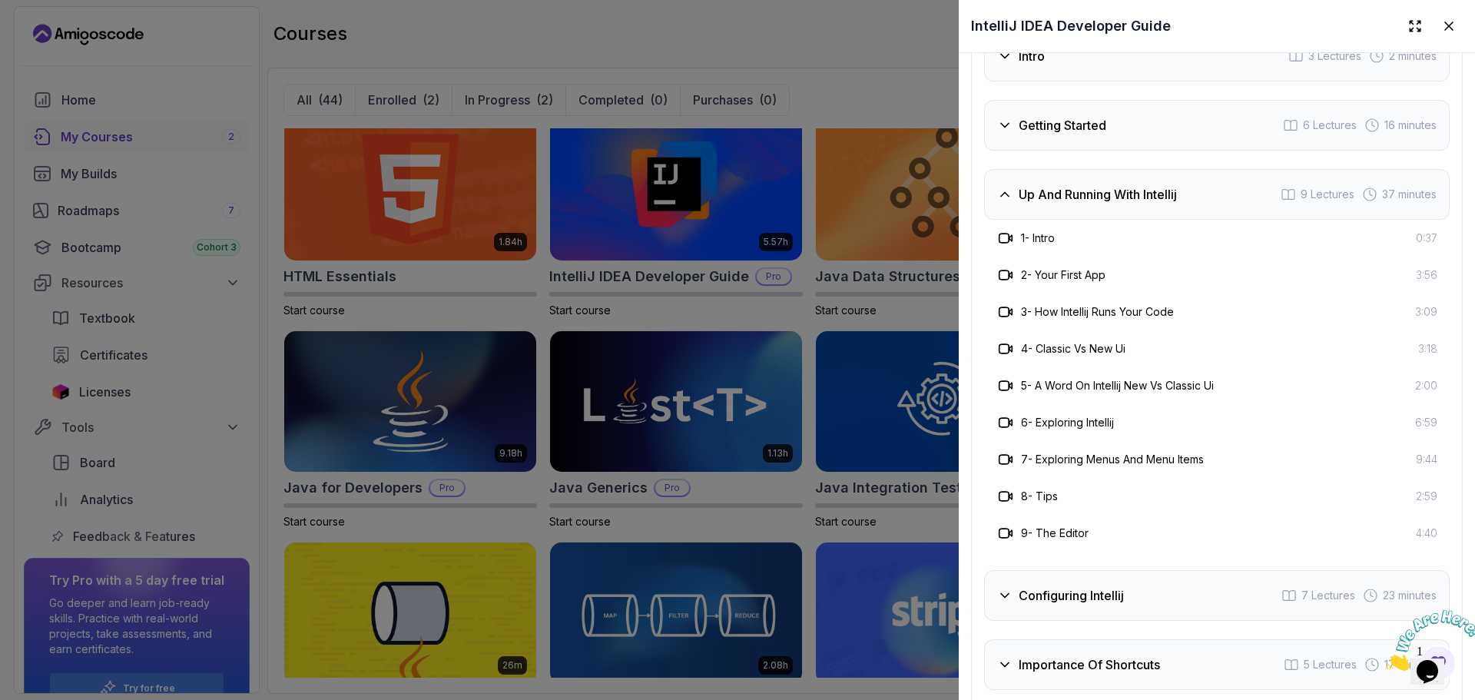
click at [1163, 220] on div "Up And Running With Intellij 9 Lectures 37 minutes" at bounding box center [1216, 194] width 465 height 51
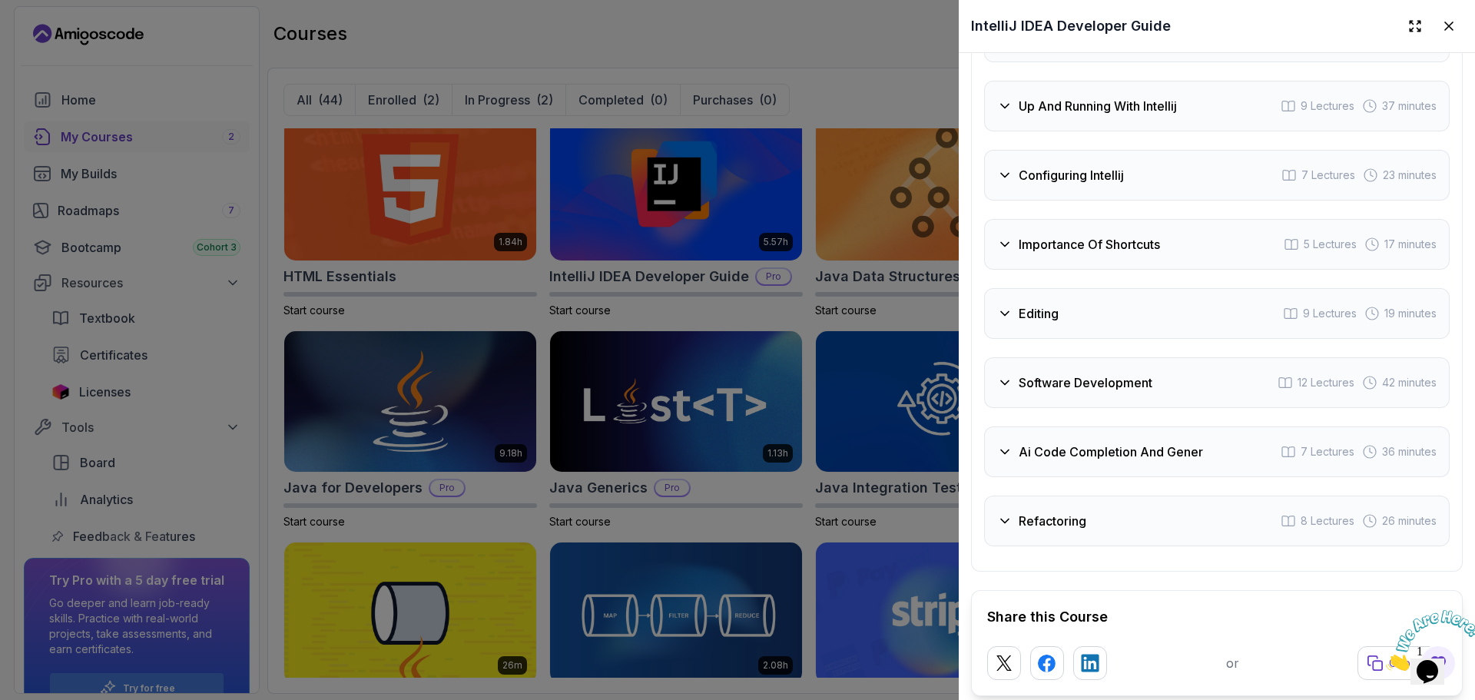
scroll to position [2901, 0]
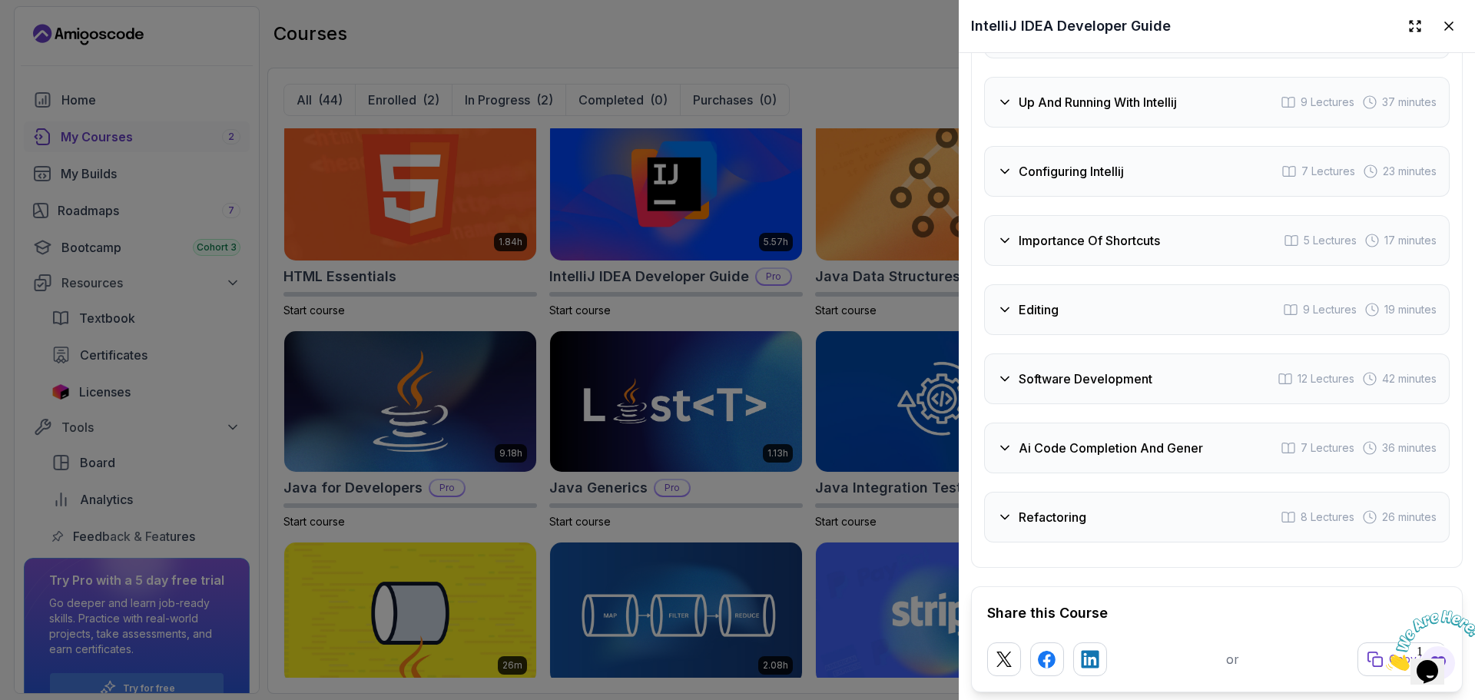
click at [1163, 220] on div "Intro 3 Lectures 2 minutes Getting Started 6 Lectures 16 minutes Up And Running…" at bounding box center [1216, 241] width 465 height 604
click at [1114, 197] on div "Configuring Intellij 7 Lectures 23 minutes" at bounding box center [1216, 171] width 465 height 51
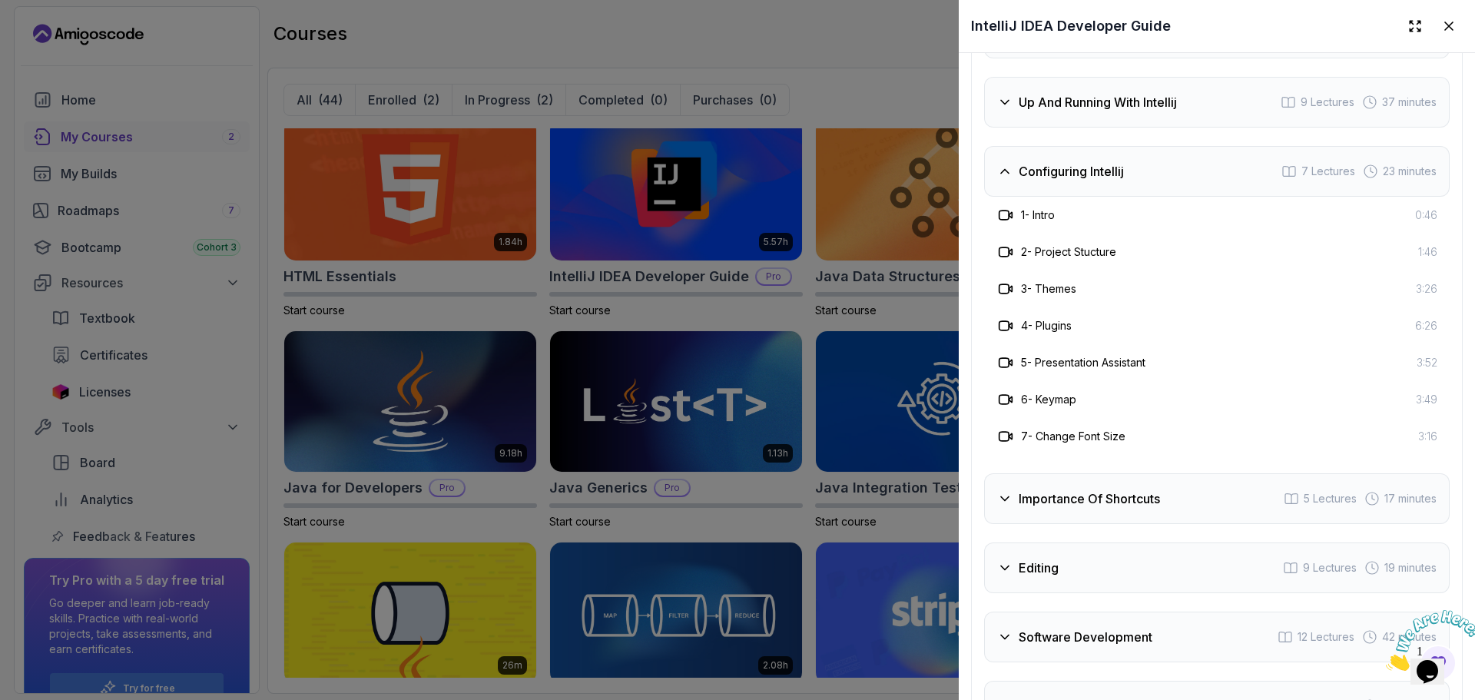
click at [1114, 197] on div "Configuring Intellij 7 Lectures 23 minutes" at bounding box center [1216, 171] width 465 height 51
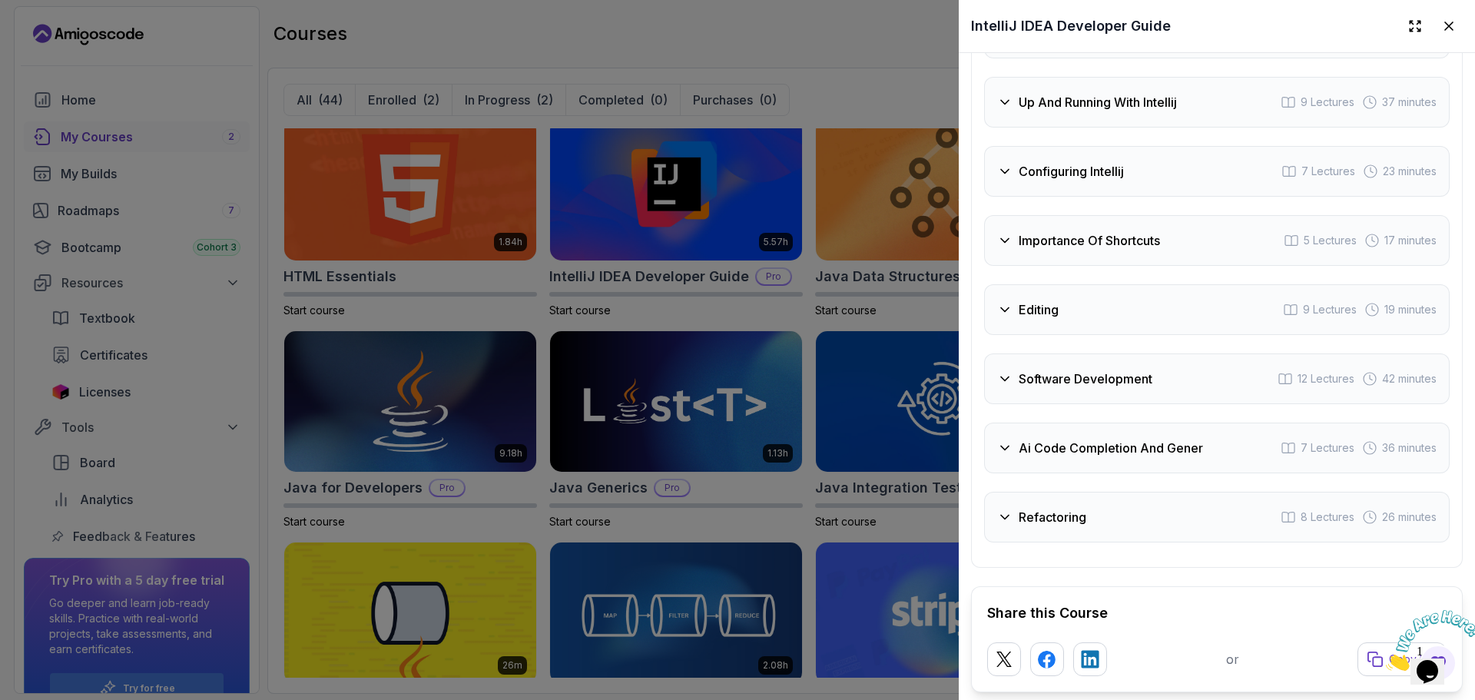
click at [1094, 266] on div "Importance Of Shortcuts 5 Lectures 17 minutes" at bounding box center [1216, 240] width 465 height 51
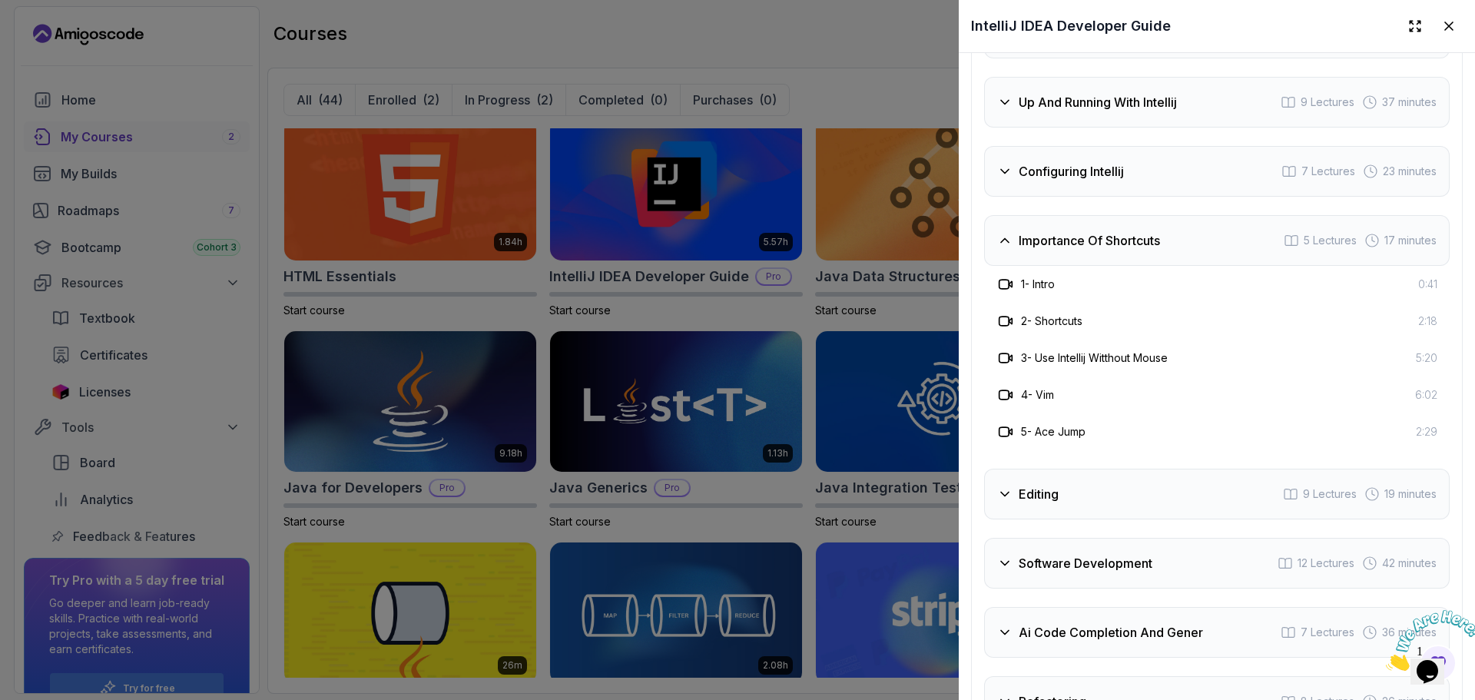
click at [1094, 266] on div "Importance Of Shortcuts 5 Lectures 17 minutes" at bounding box center [1216, 240] width 465 height 51
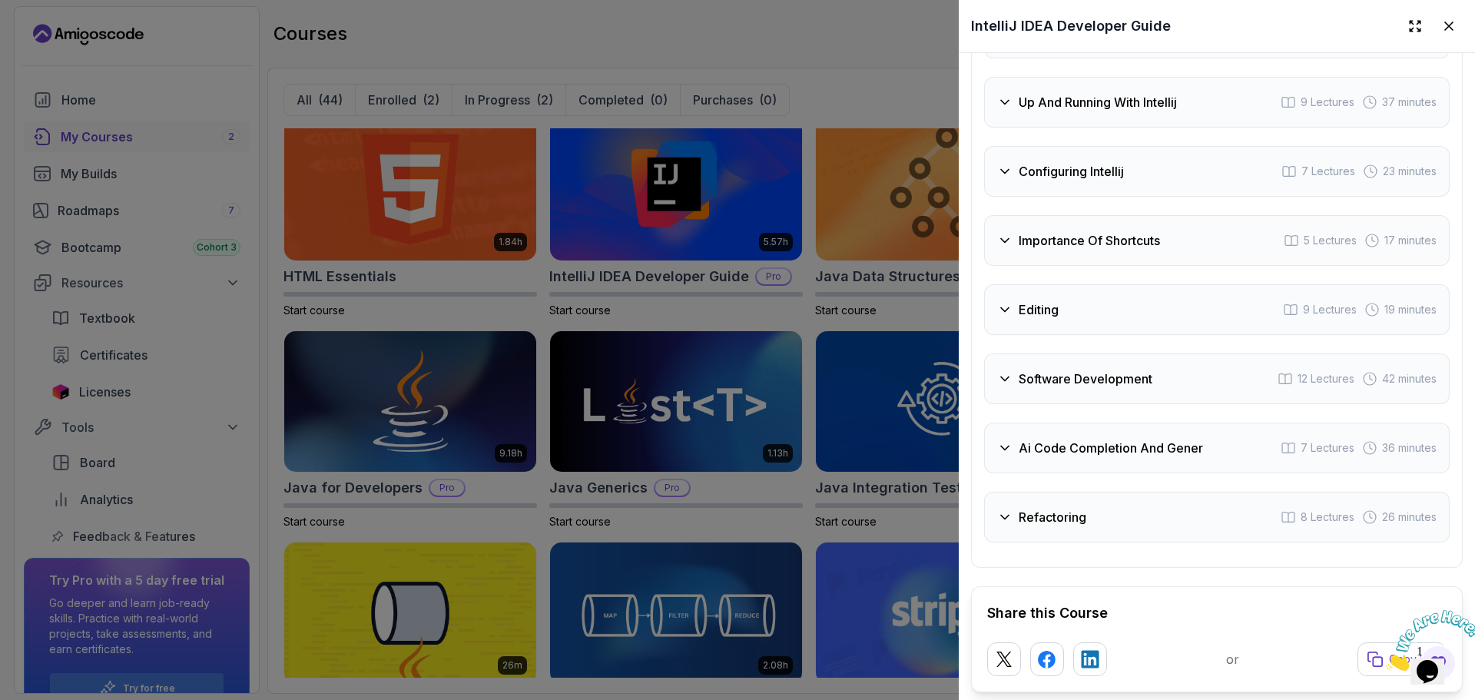
click at [1104, 335] on div "Editing 9 Lectures 19 minutes" at bounding box center [1216, 309] width 465 height 51
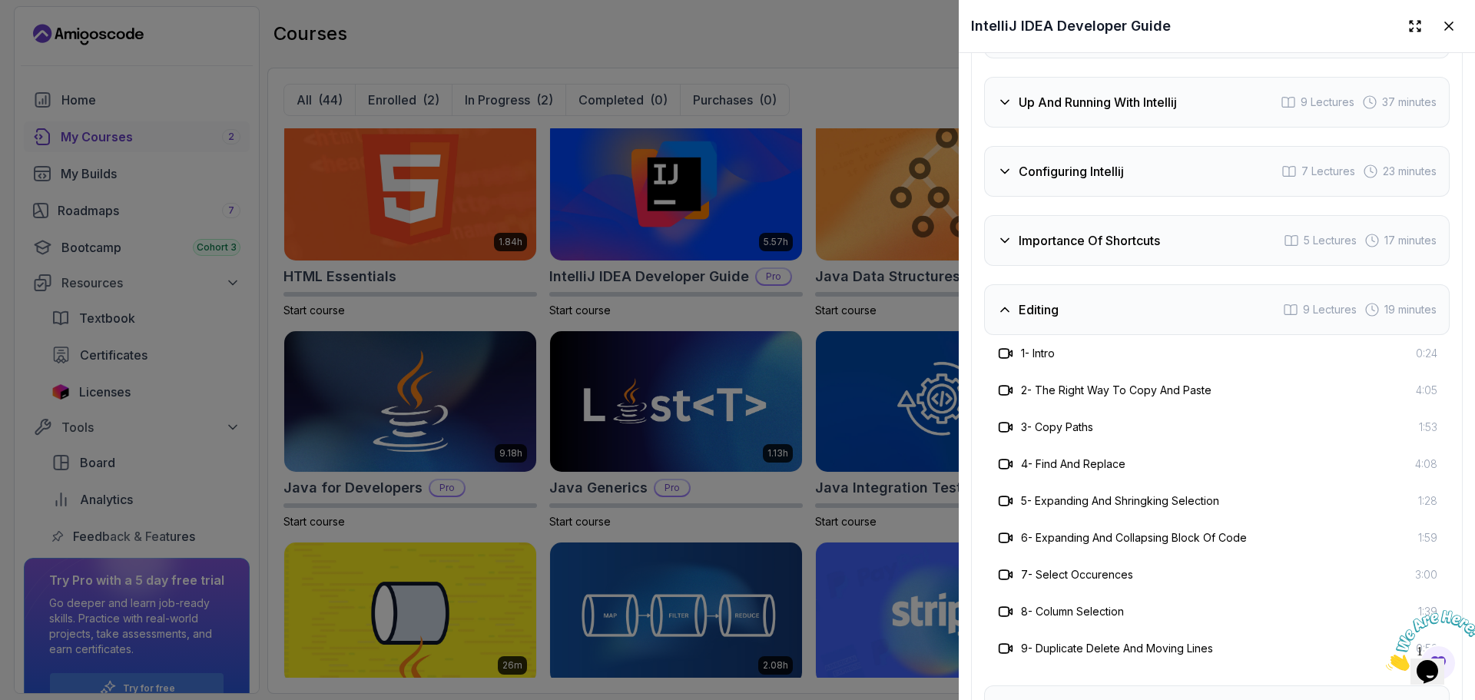
click at [1104, 335] on div "Editing 9 Lectures 19 minutes" at bounding box center [1216, 309] width 465 height 51
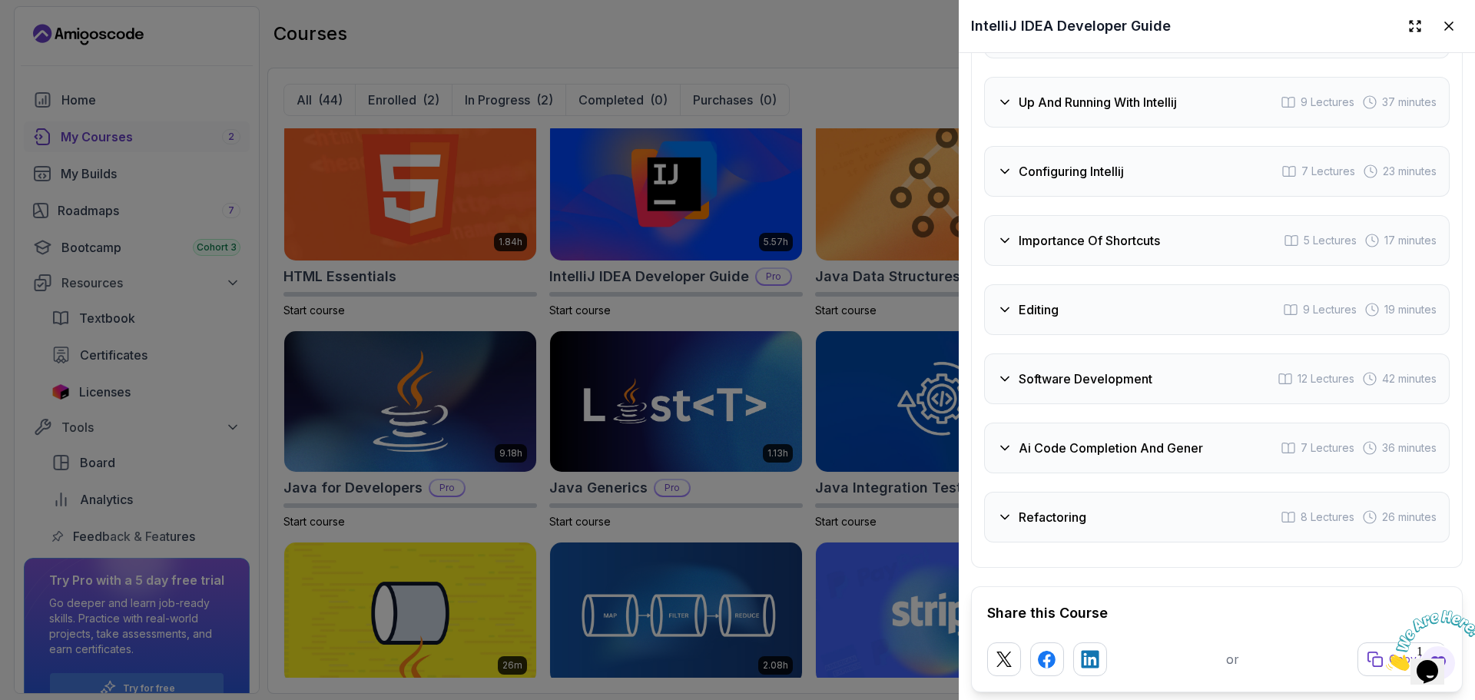
click at [1111, 404] on div "Software Development 12 Lectures 42 minutes" at bounding box center [1216, 378] width 465 height 51
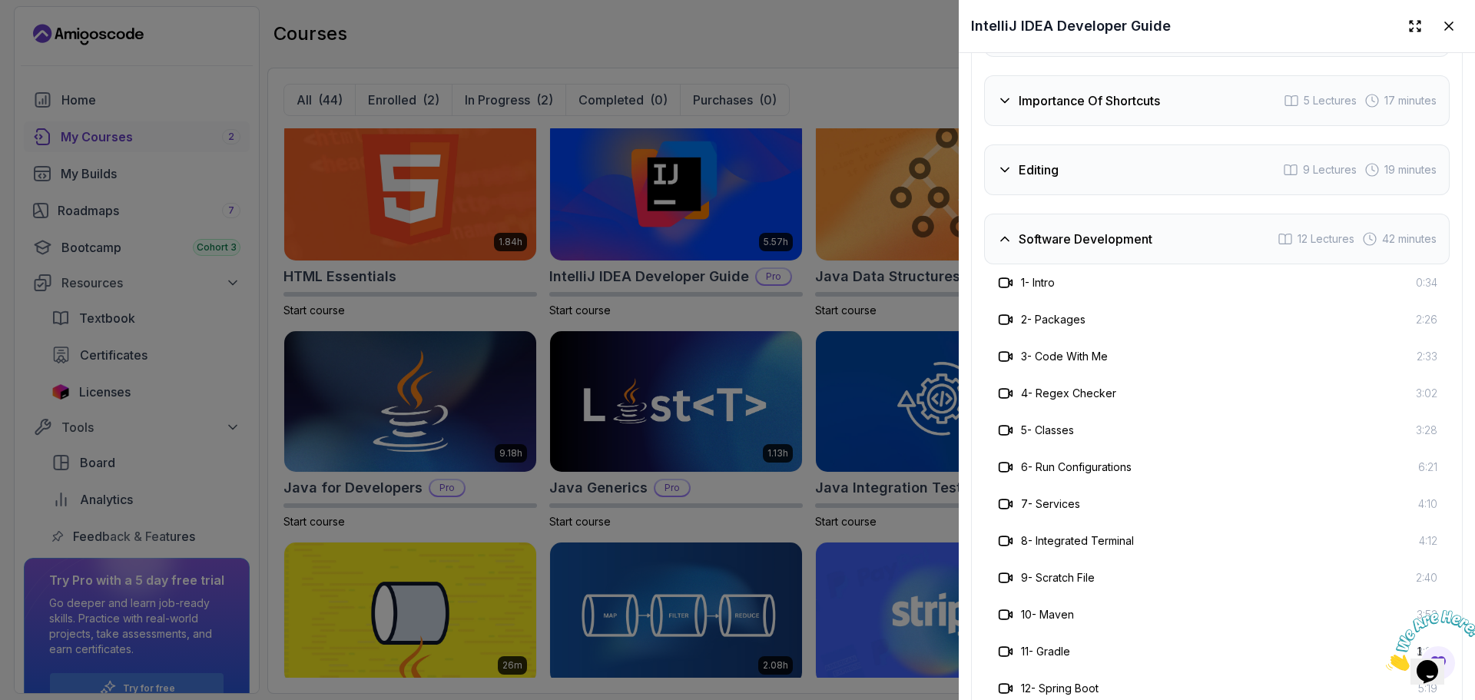
scroll to position [3054, 0]
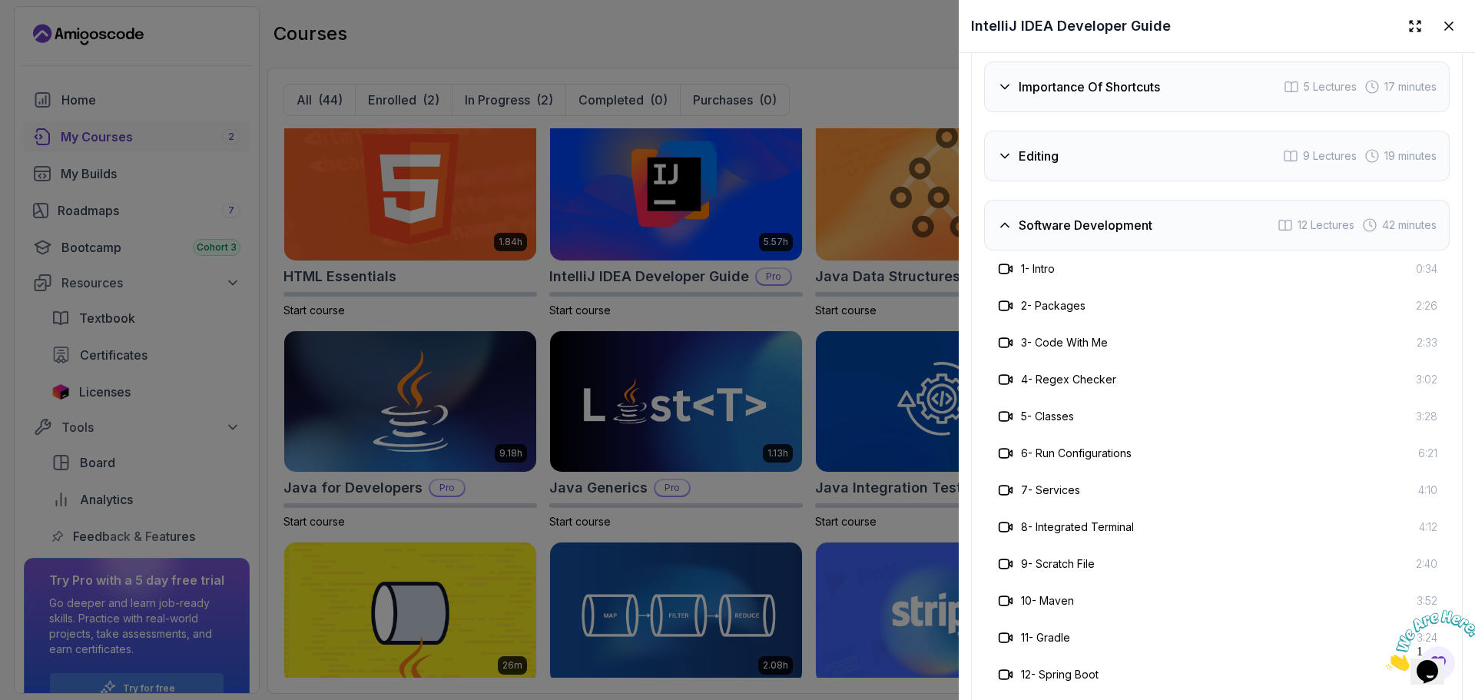
click at [1141, 423] on div "5 - Classes 3:28" at bounding box center [1216, 416] width 441 height 18
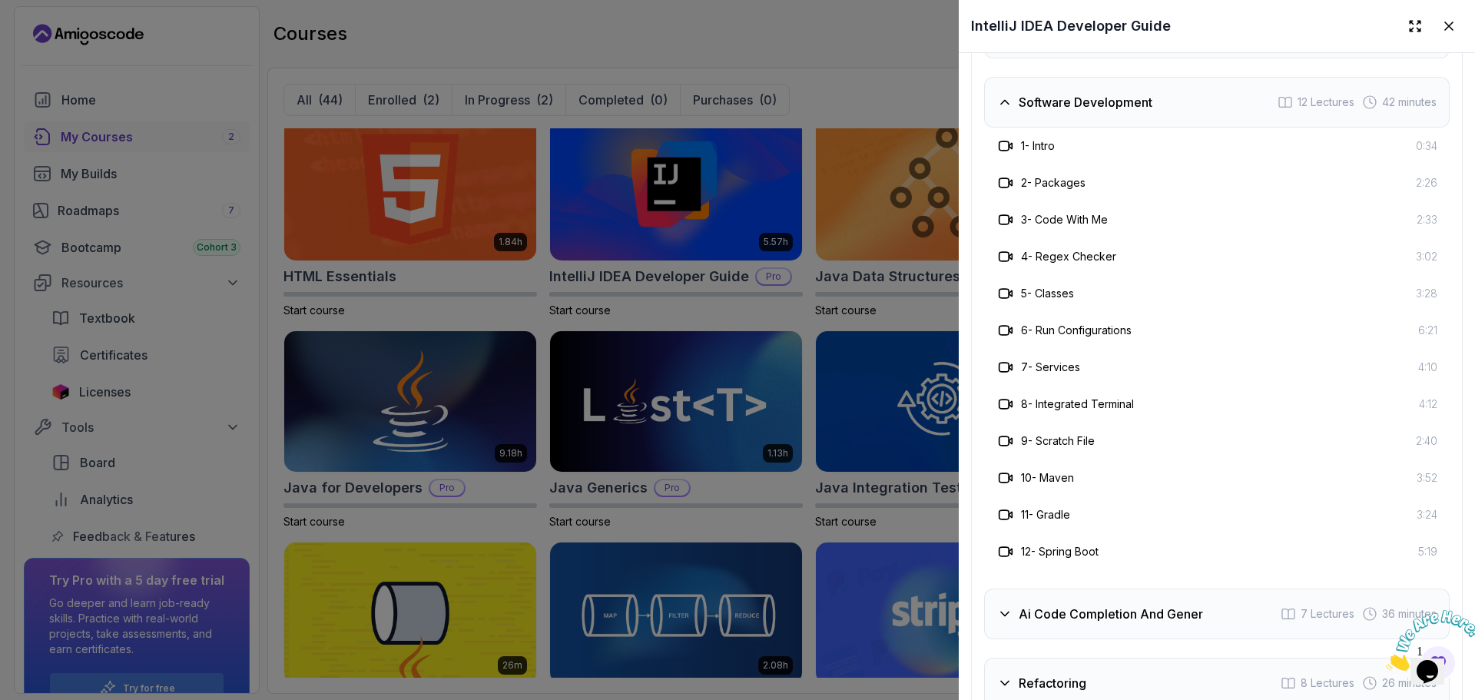
scroll to position [3208, 0]
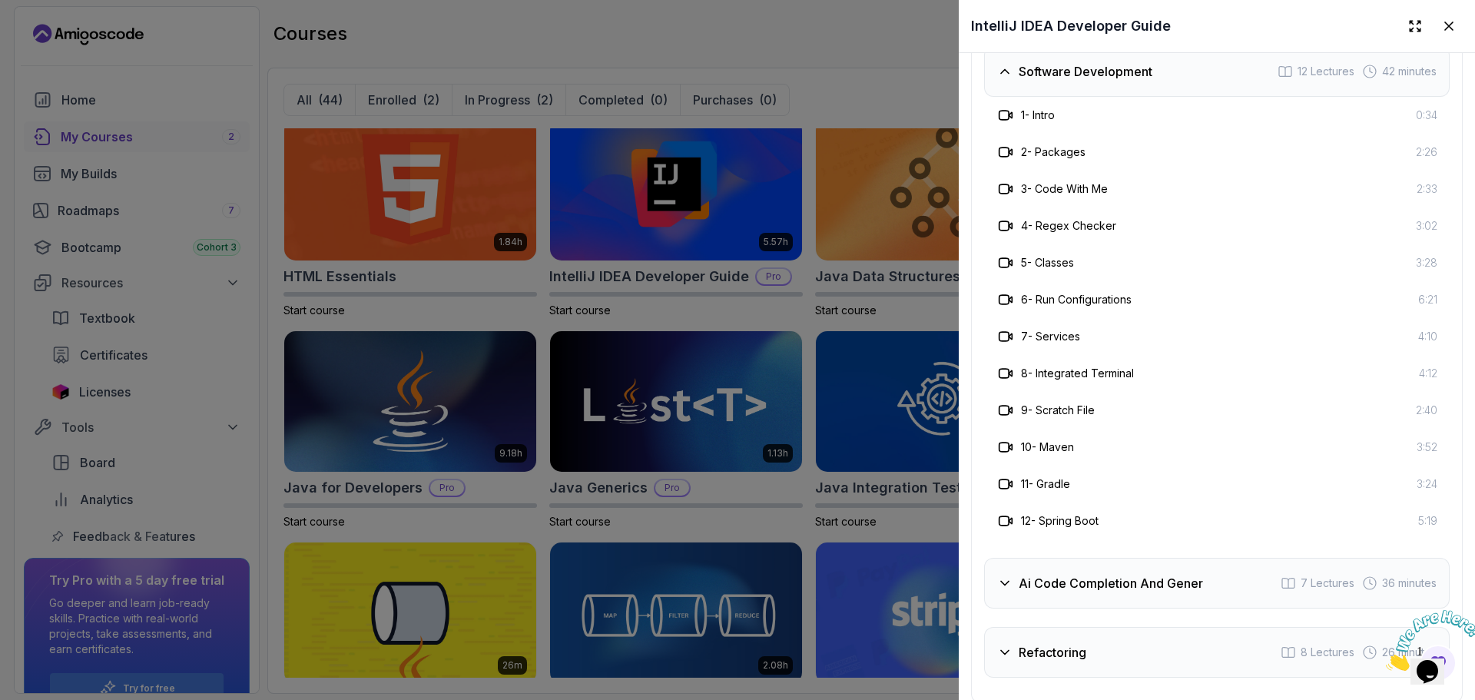
click at [1055, 81] on h3 "Software Development" at bounding box center [1085, 71] width 134 height 18
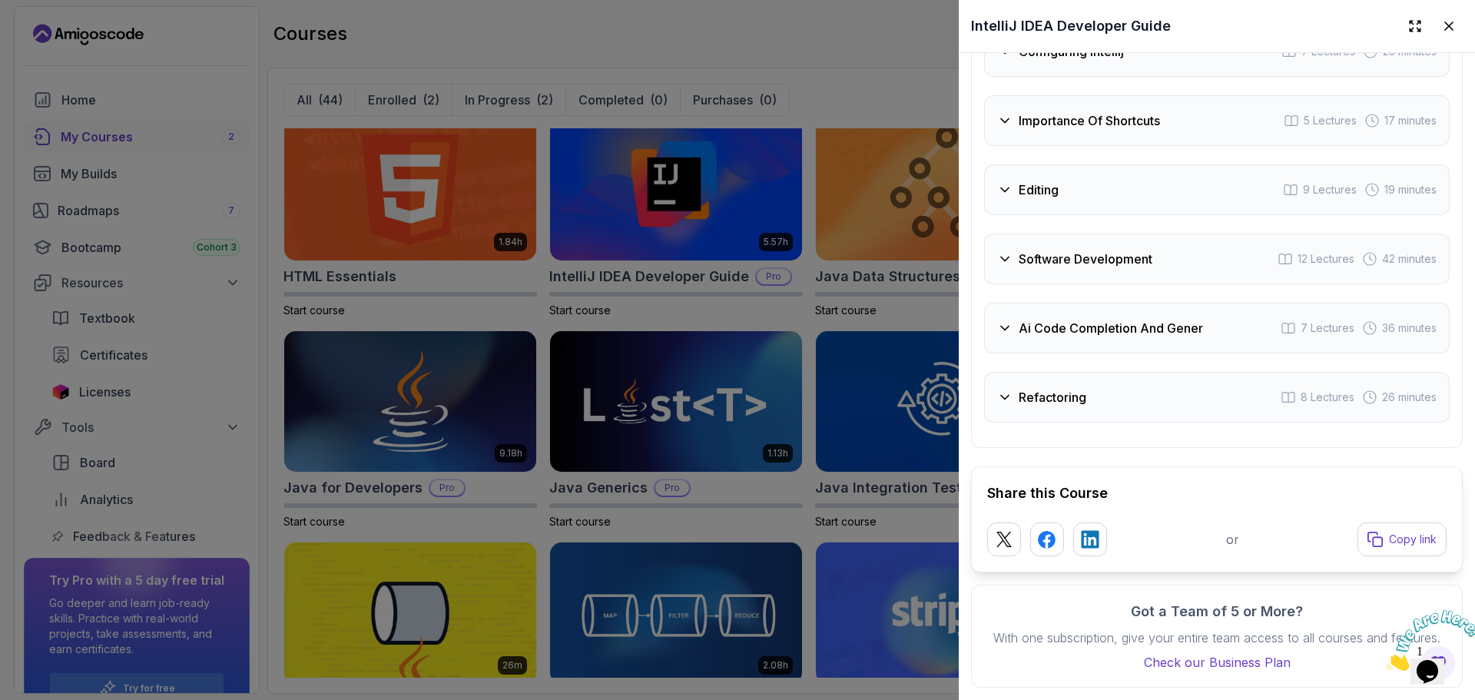
scroll to position [3054, 0]
click at [1072, 319] on h3 "Ai Code Completion And Gener" at bounding box center [1110, 328] width 184 height 18
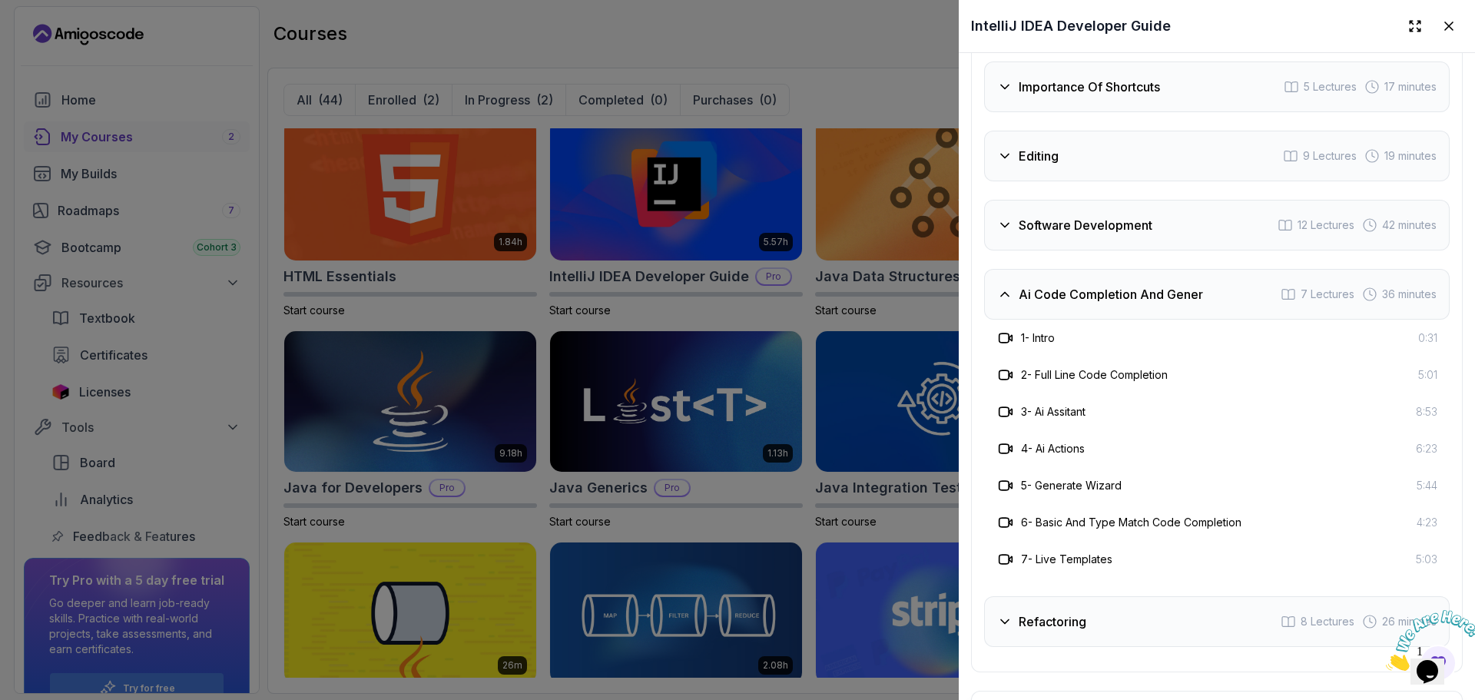
click at [1161, 393] on div "2 - Full Line Code Completion 5:01" at bounding box center [1216, 374] width 465 height 37
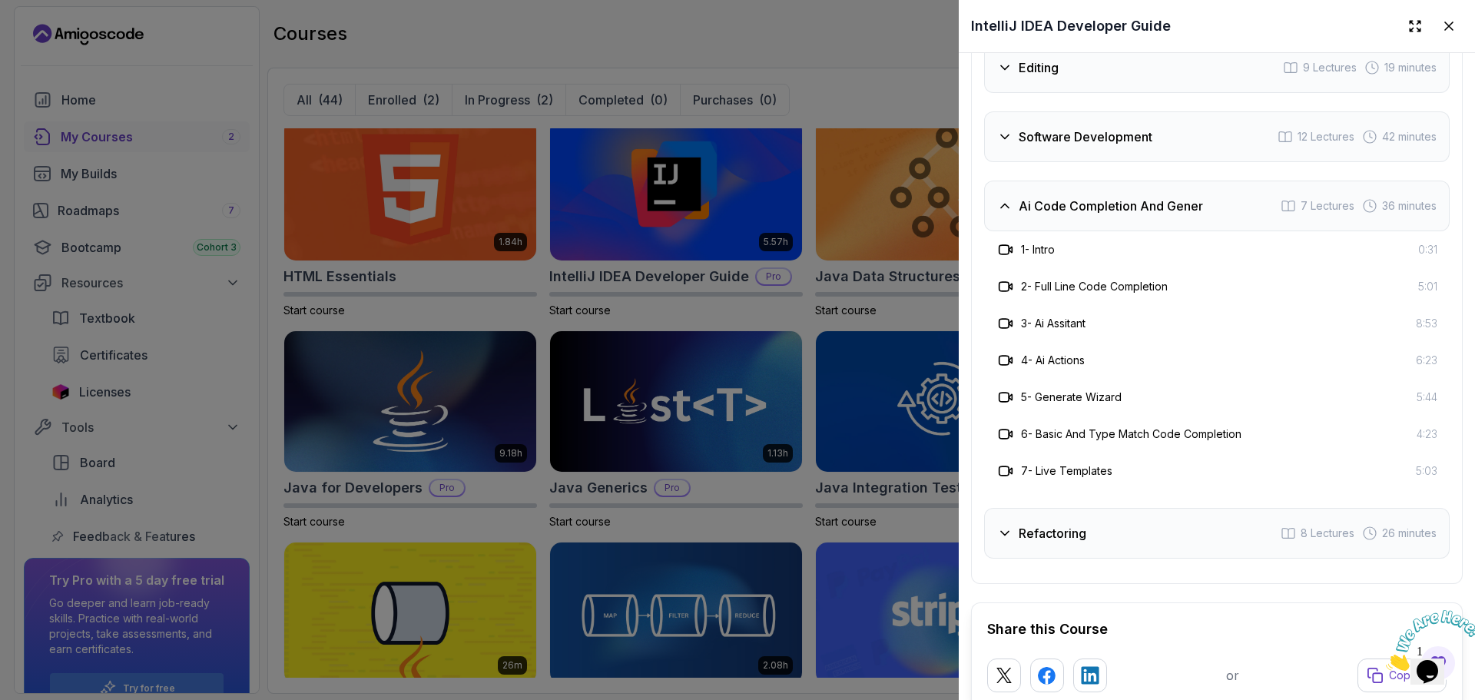
scroll to position [3147, 0]
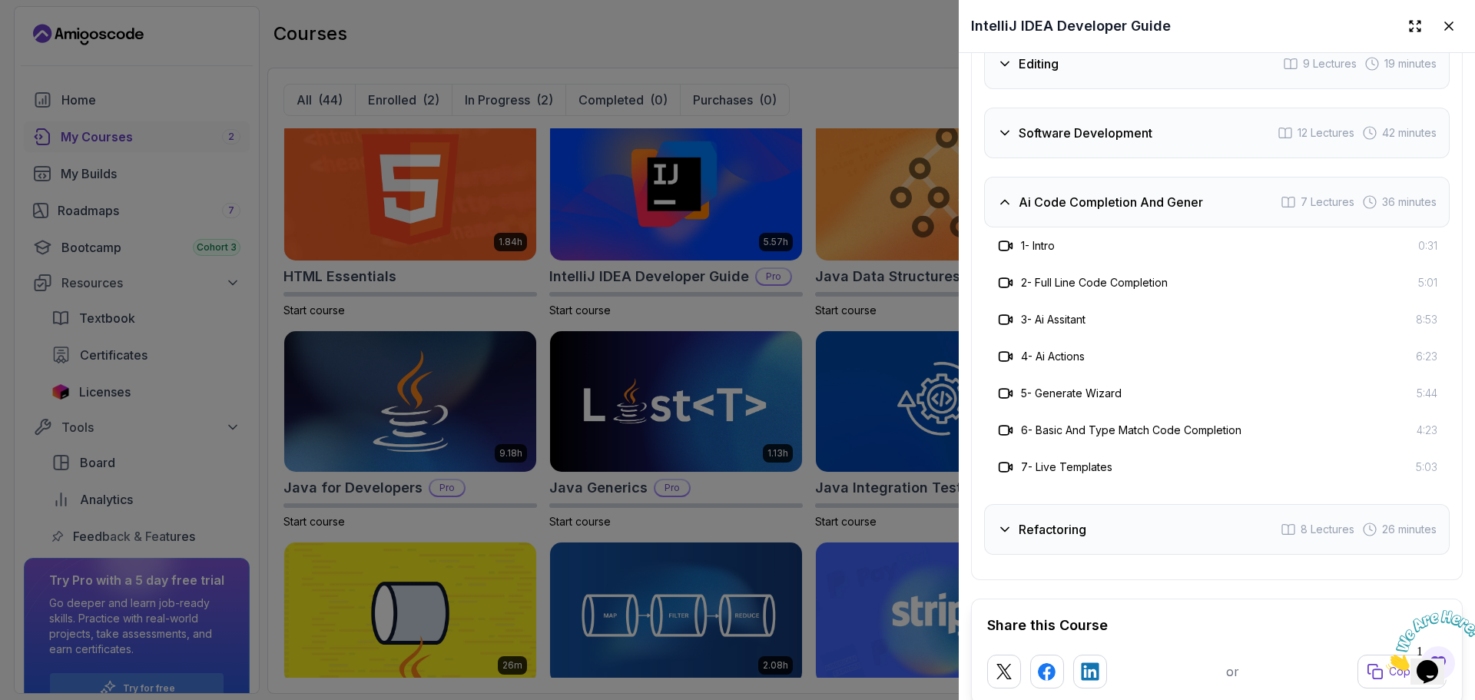
click at [1095, 554] on div "Refactoring 8 Lectures 26 minutes" at bounding box center [1216, 529] width 465 height 51
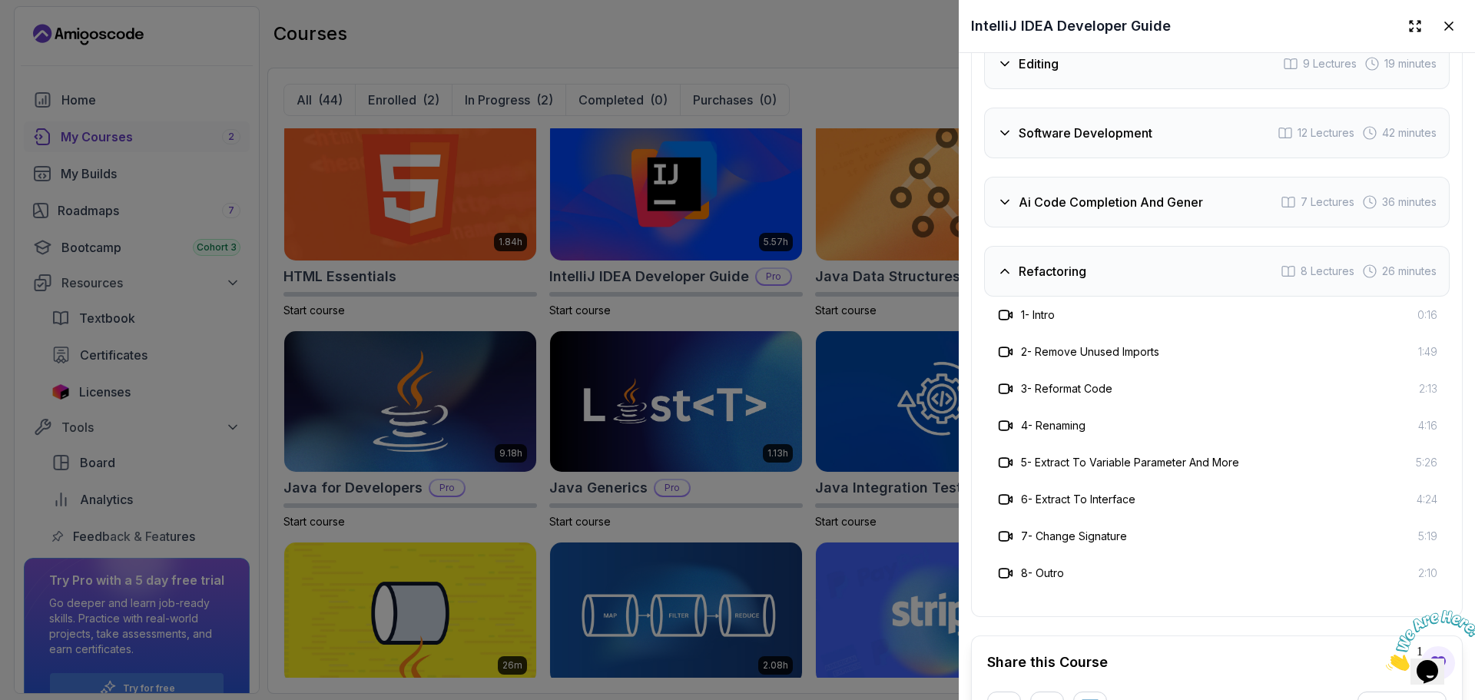
click at [1046, 296] on div "Refactoring 8 Lectures 26 minutes" at bounding box center [1216, 271] width 465 height 51
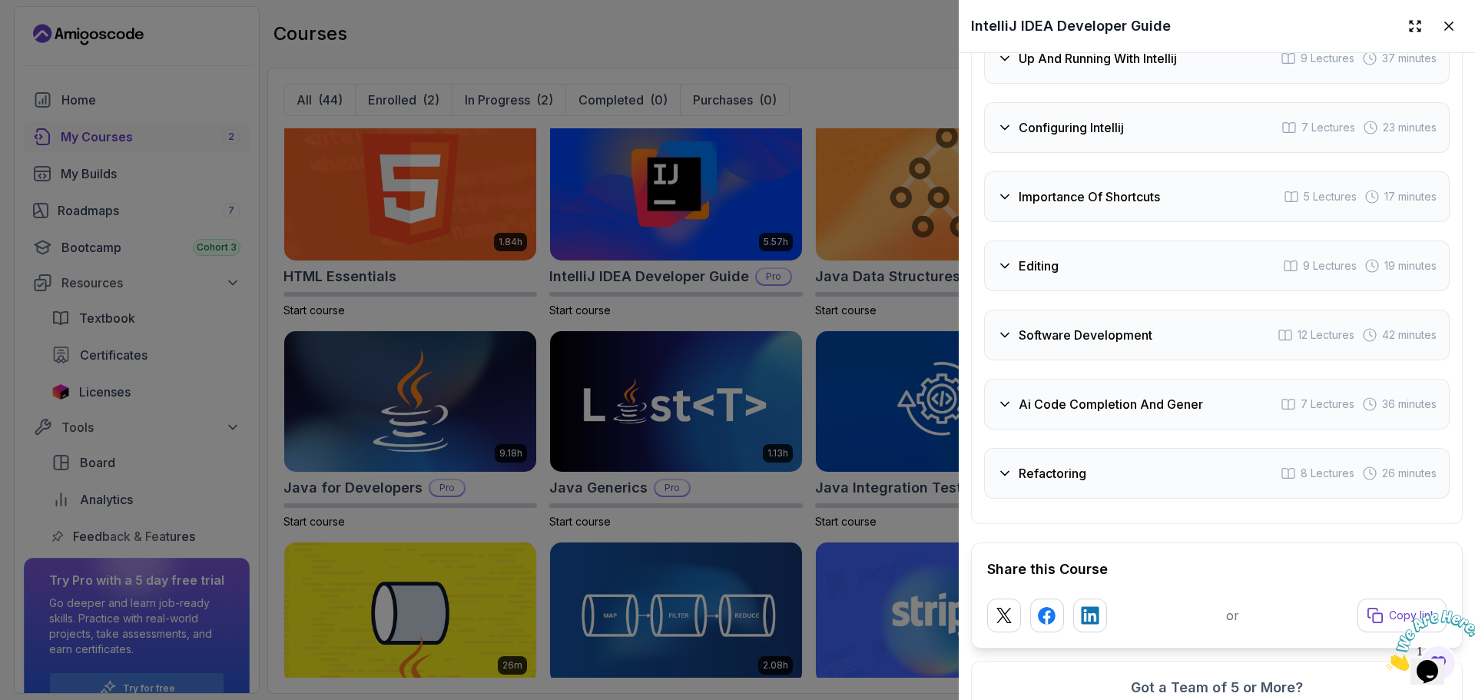
scroll to position [2901, 0]
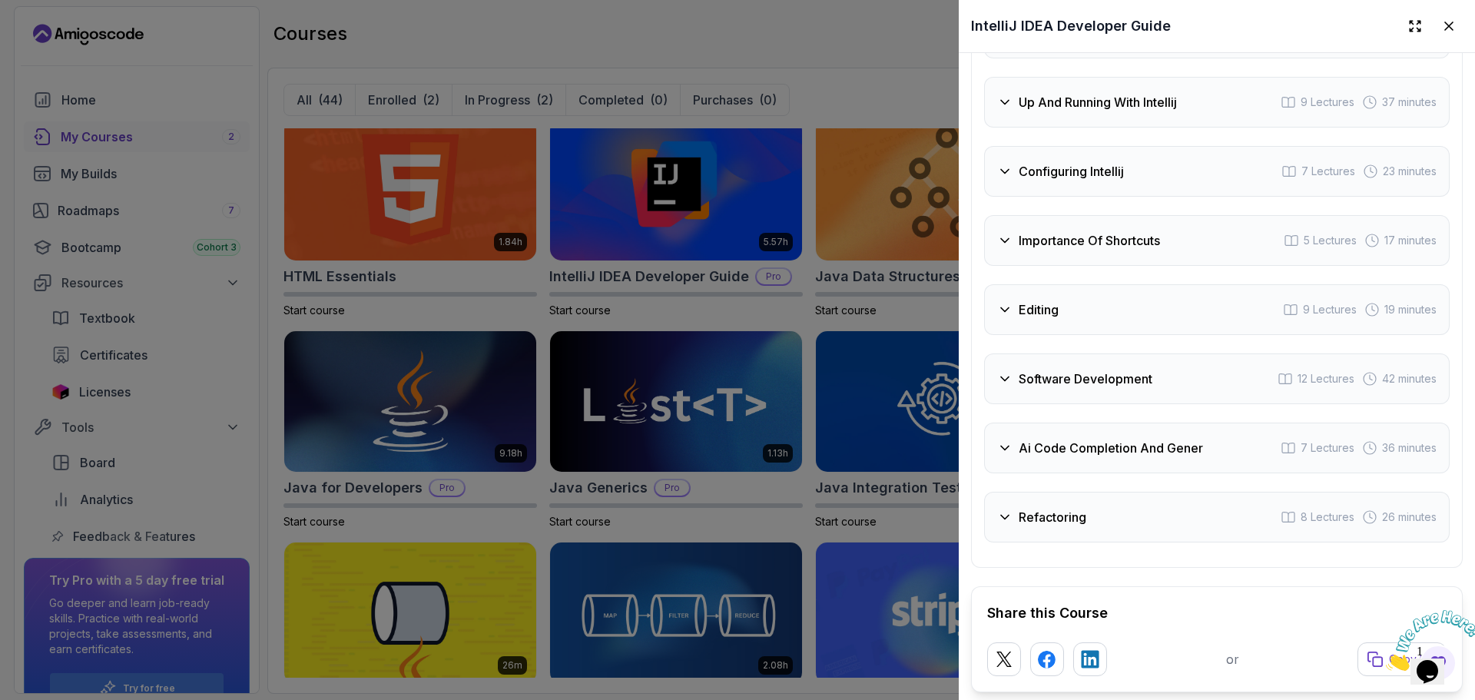
drag, startPoint x: 976, startPoint y: 283, endPoint x: 971, endPoint y: 251, distance: 32.7
click at [971, 251] on div "Course Curriculum 14 Sections 97 Lectures 5.57 hours of content Intro 3 Lecture…" at bounding box center [1217, 200] width 492 height 734
click at [806, 91] on div at bounding box center [737, 350] width 1475 height 700
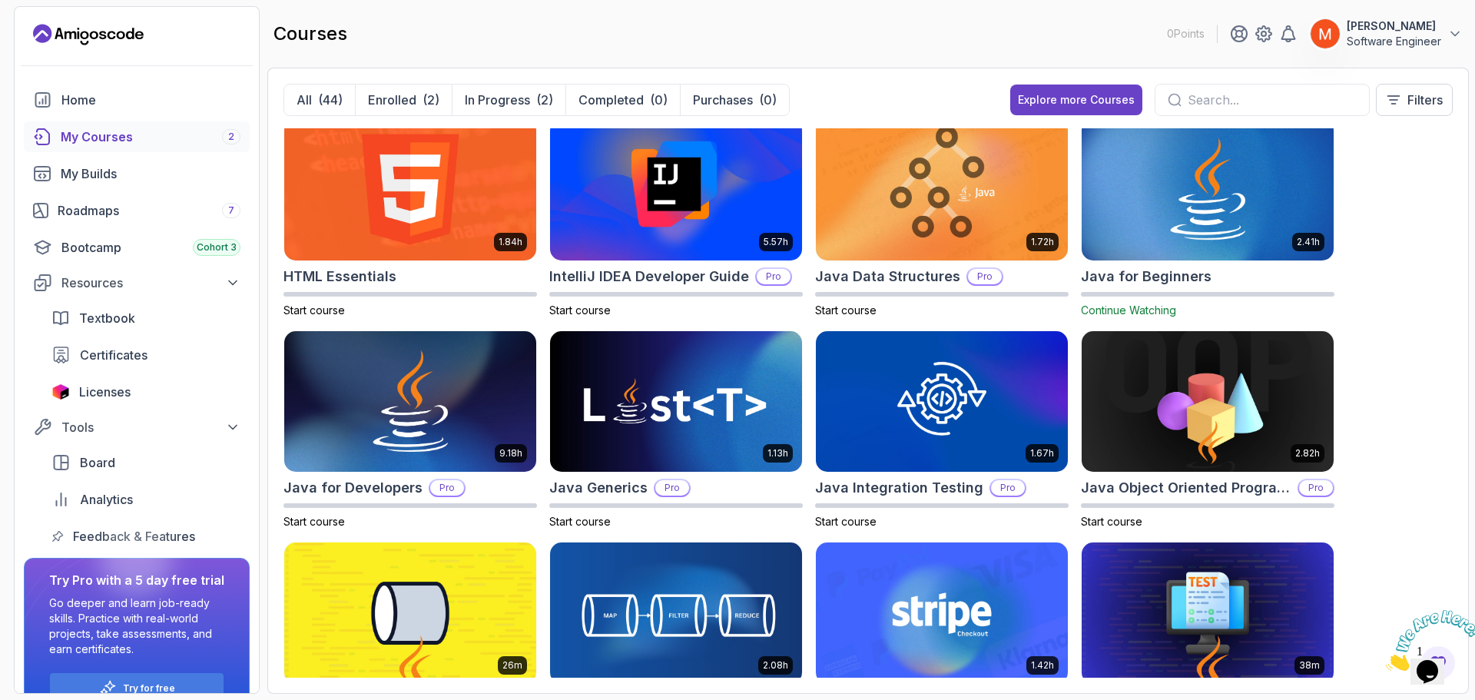
click at [1364, 342] on div "8.31h Advanced Databases Pro Start course 5.18h Advanced Spring Boot Pro Start …" at bounding box center [867, 402] width 1169 height 549
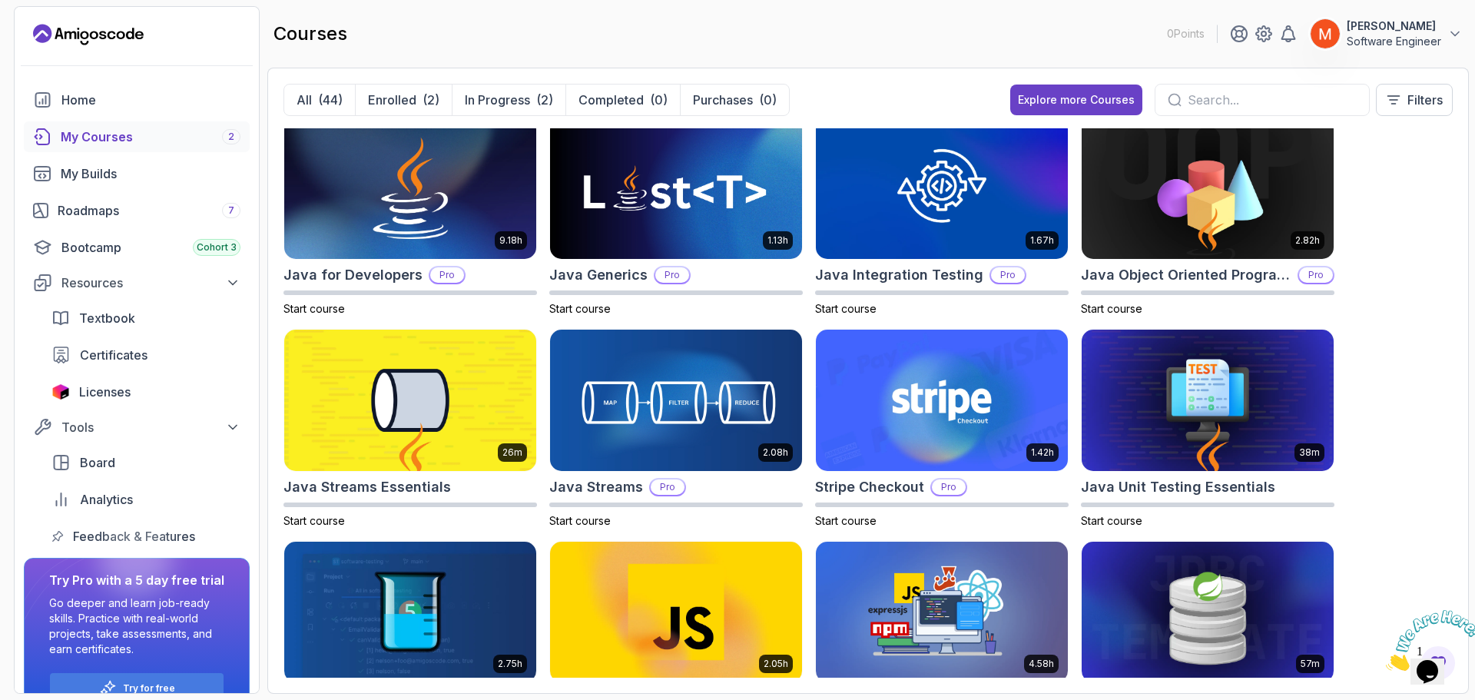
scroll to position [860, 0]
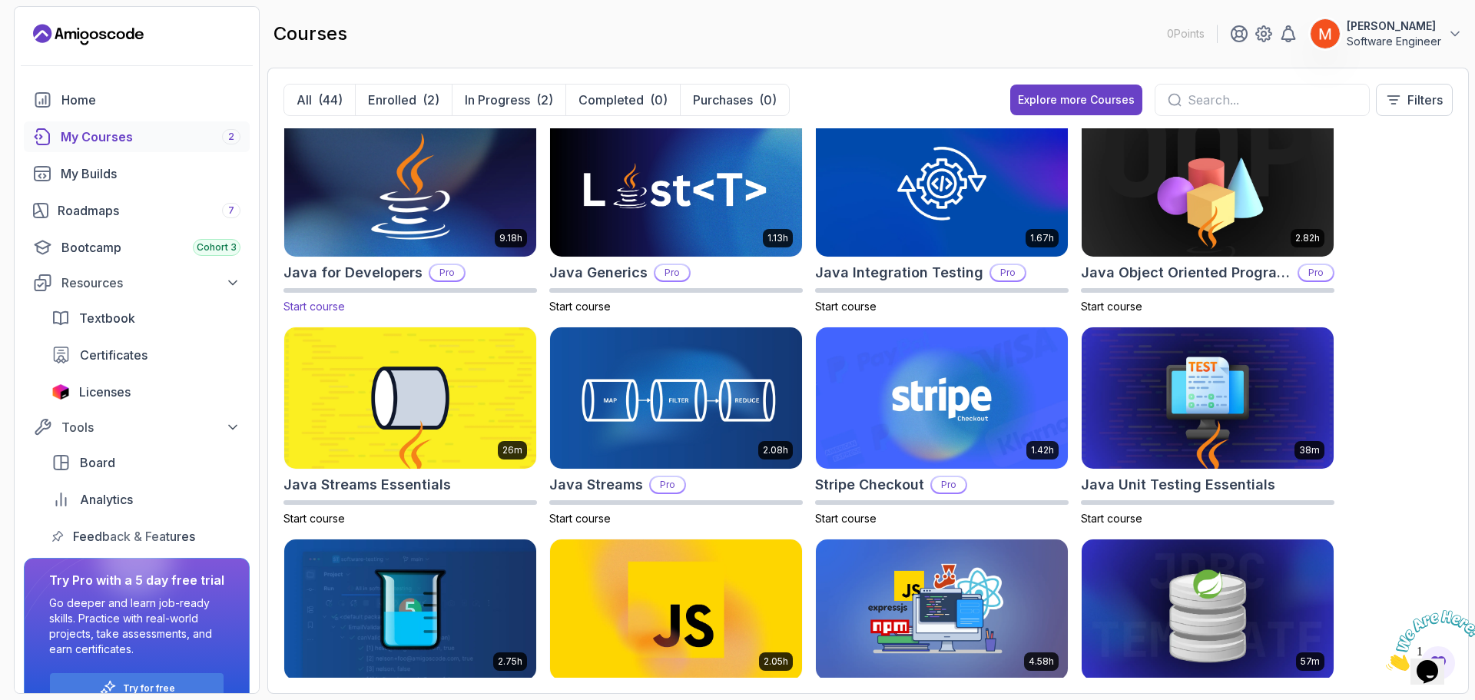
click at [432, 220] on img at bounding box center [410, 186] width 264 height 148
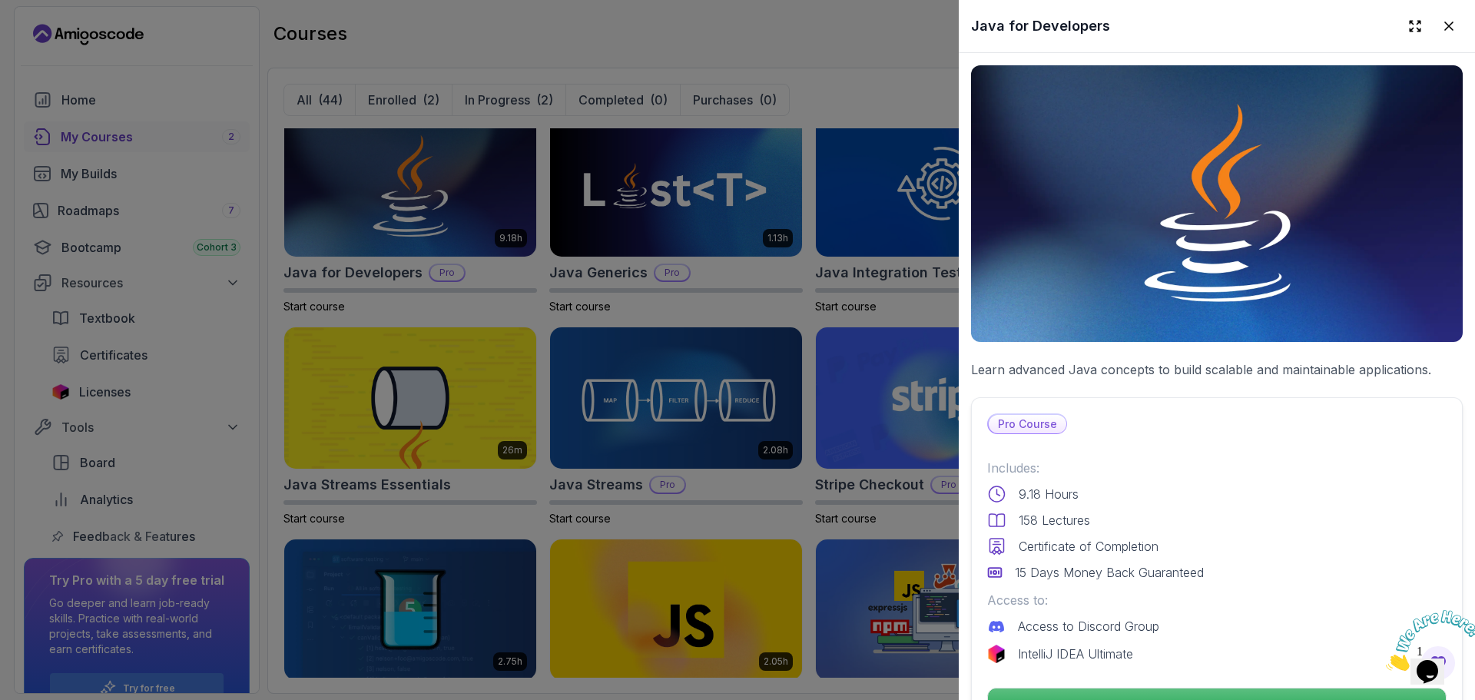
click at [1112, 367] on p "Learn advanced Java concepts to build scalable and maintainable applications." at bounding box center [1217, 369] width 492 height 18
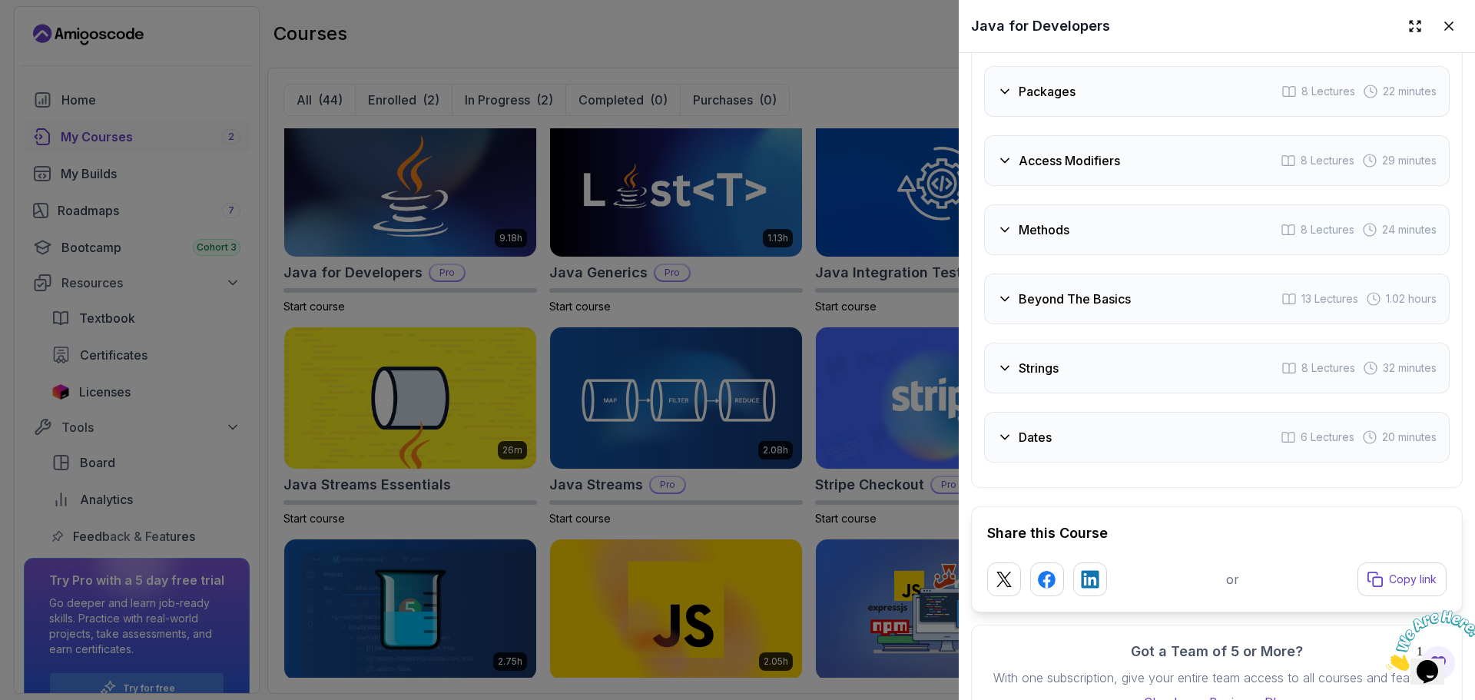
scroll to position [2766, 0]
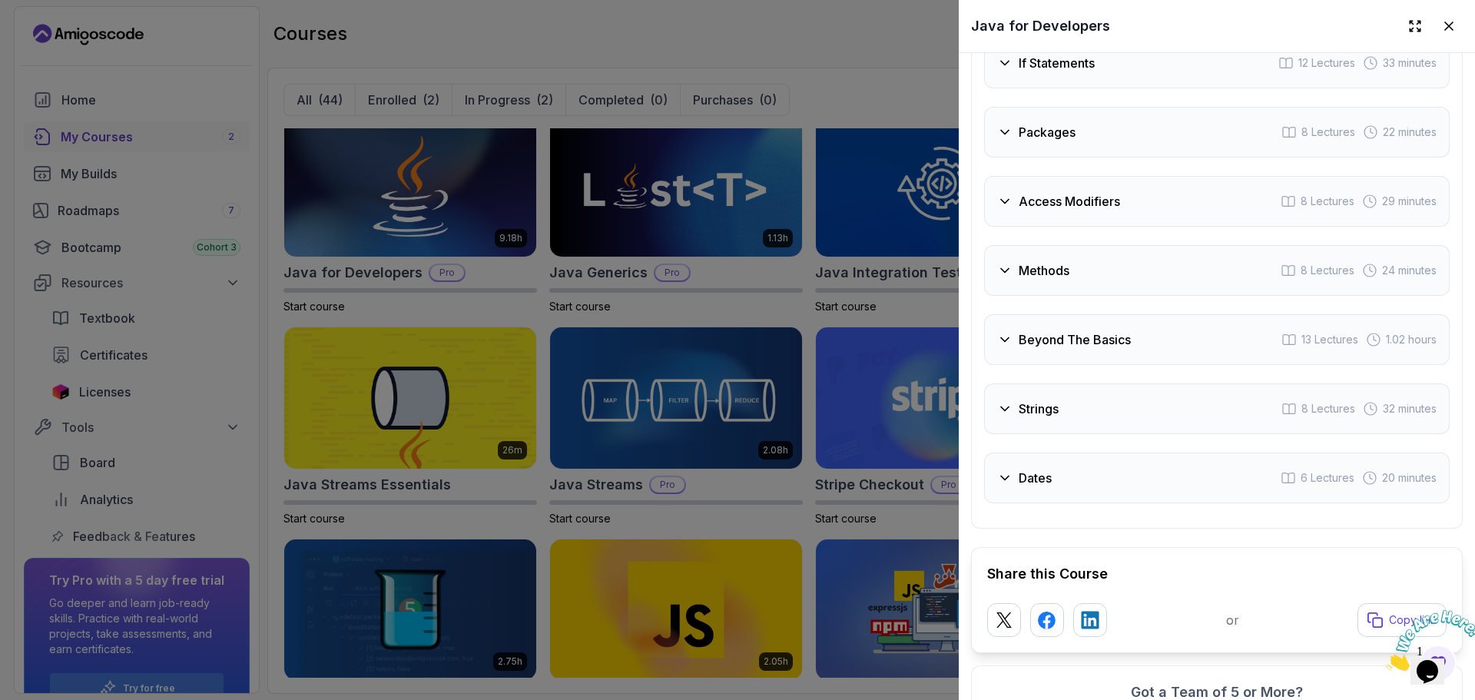
click at [1066, 340] on h3 "Beyond The Basics" at bounding box center [1074, 339] width 112 height 18
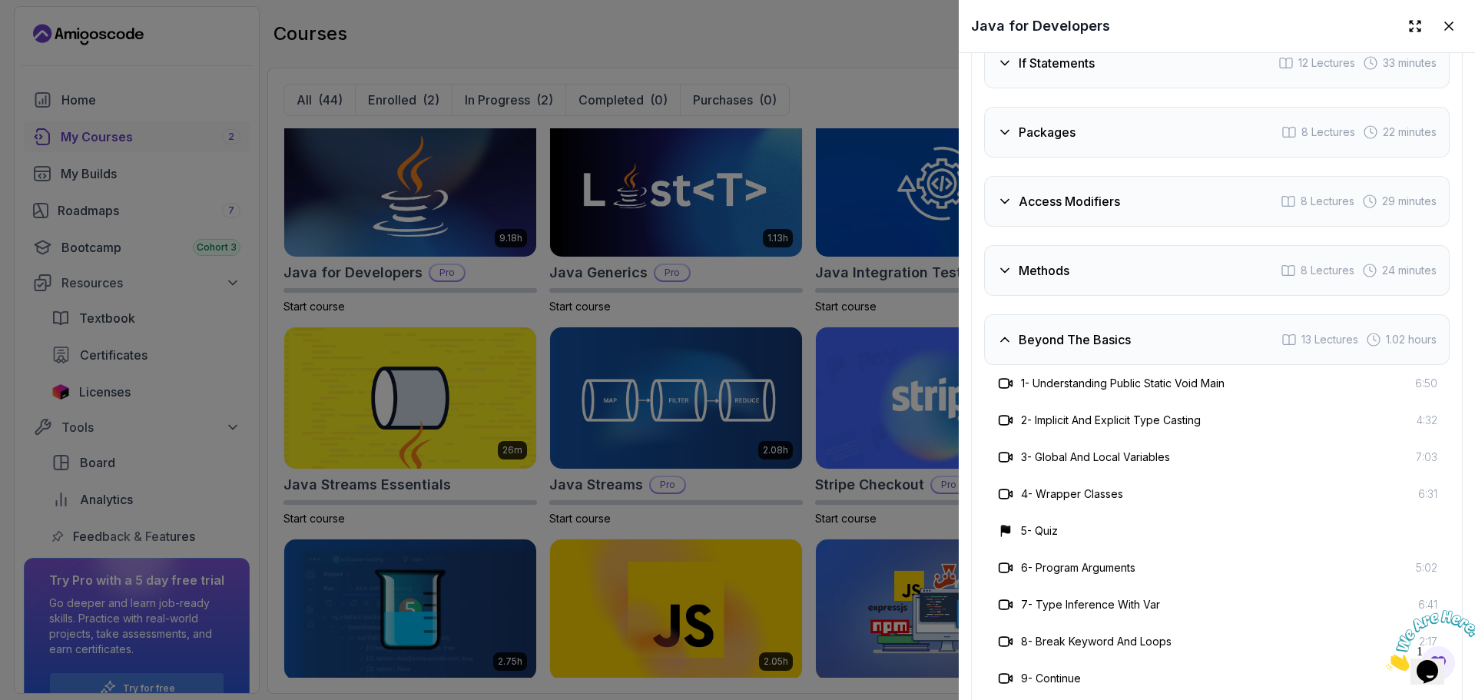
click at [1066, 340] on h3 "Beyond The Basics" at bounding box center [1074, 339] width 112 height 18
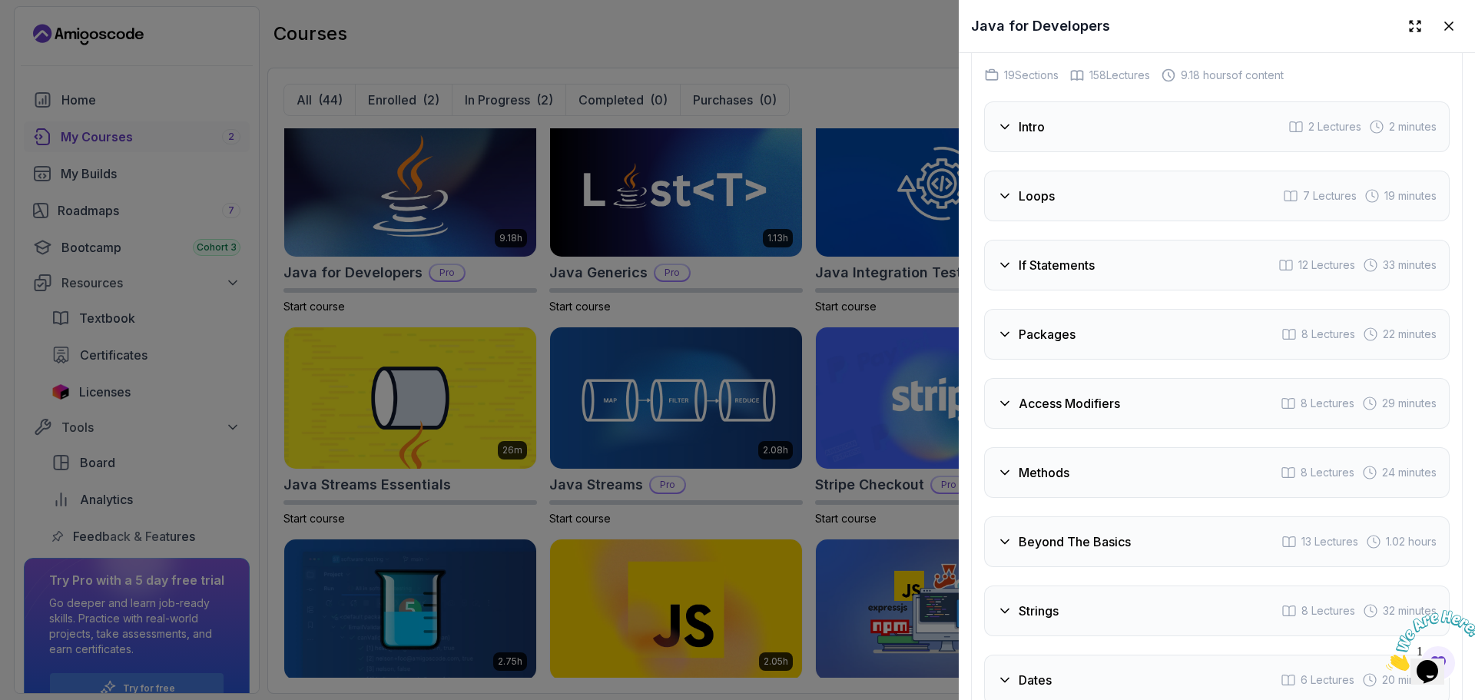
scroll to position [2551, 0]
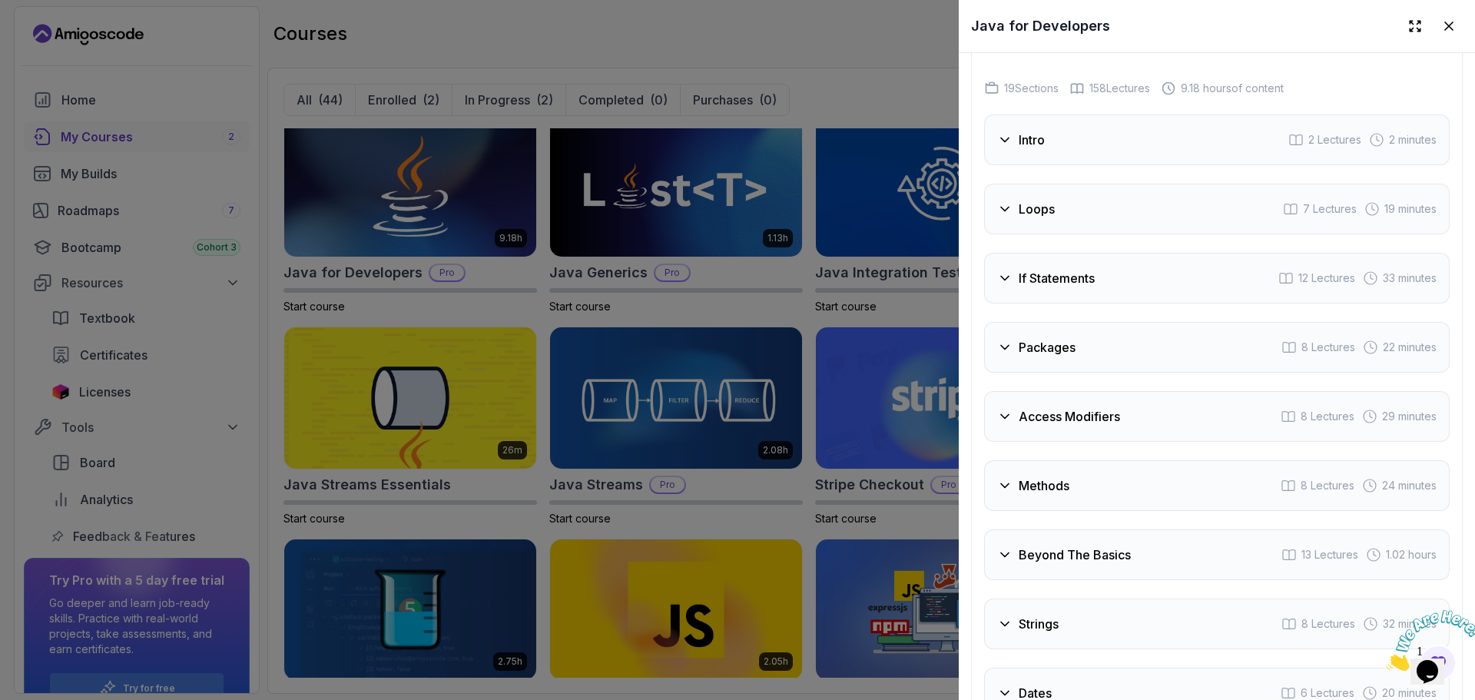
click at [1115, 310] on div "Intro 2 Lectures 2 minutes Loops 7 Lectures 19 minutes If Statements 12 Lecture…" at bounding box center [1216, 416] width 465 height 604
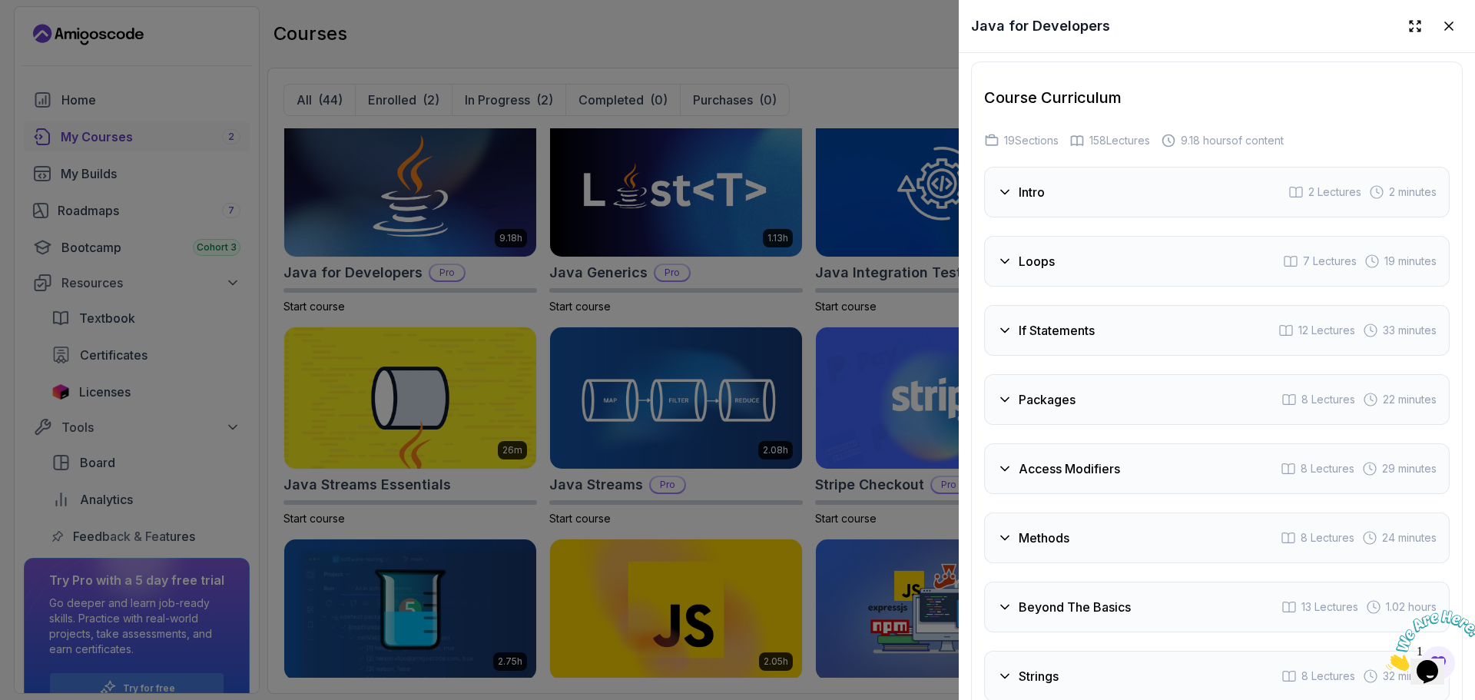
scroll to position [2458, 0]
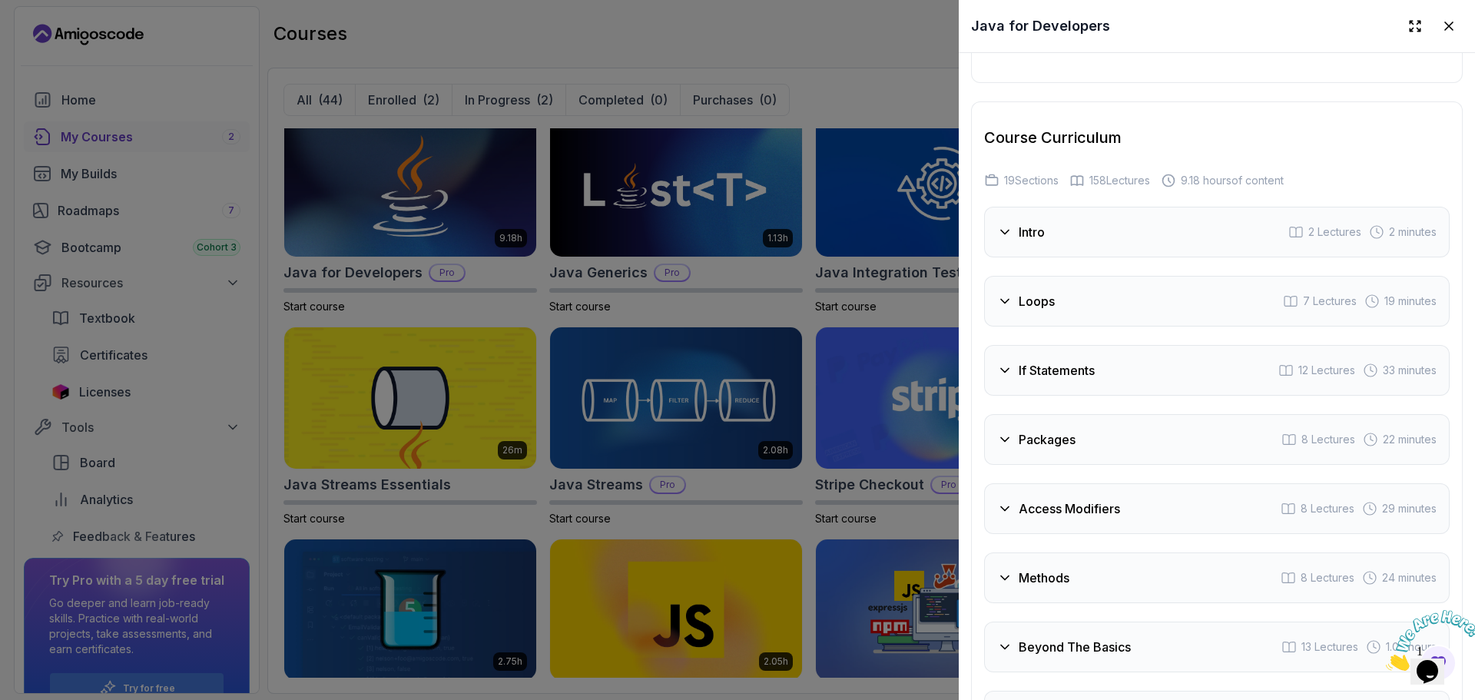
click at [1070, 244] on div "Intro 2 Lectures 2 minutes" at bounding box center [1216, 232] width 465 height 51
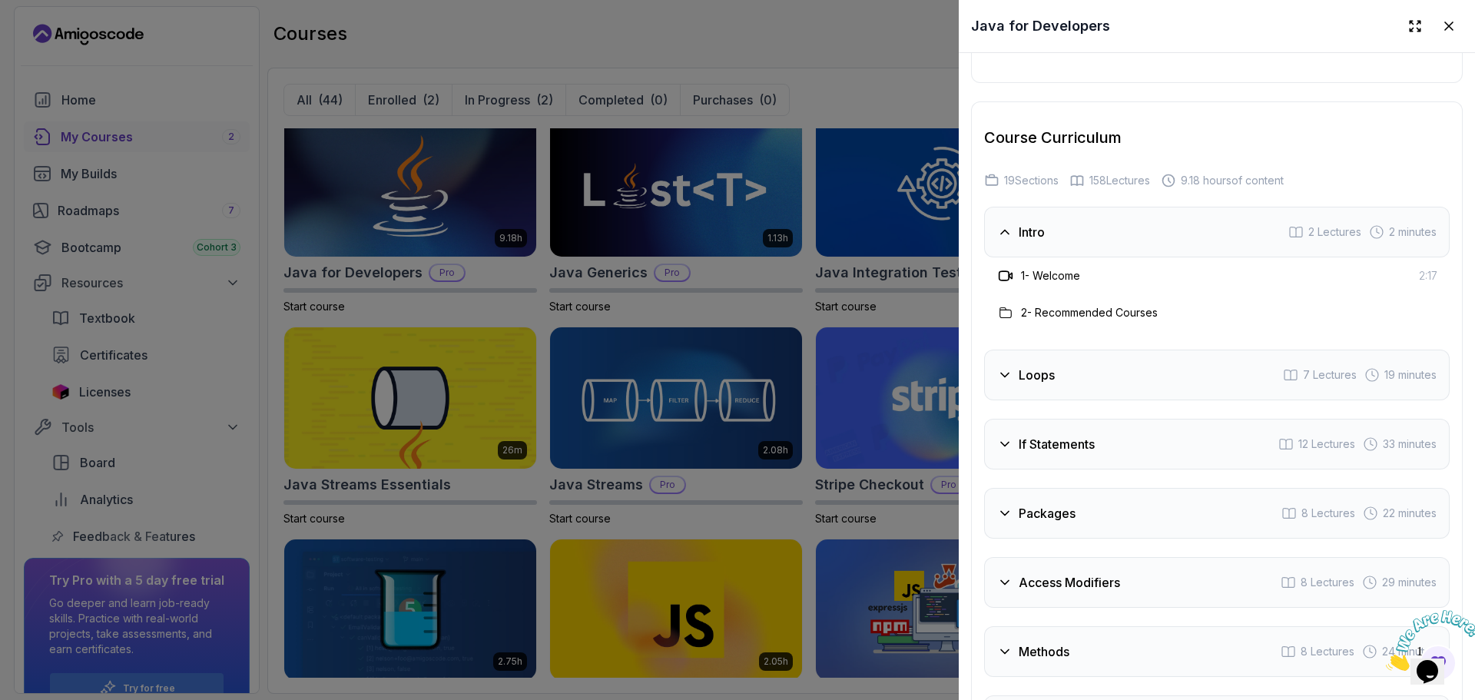
click at [1083, 242] on div "Intro 2 Lectures 2 minutes" at bounding box center [1216, 232] width 465 height 51
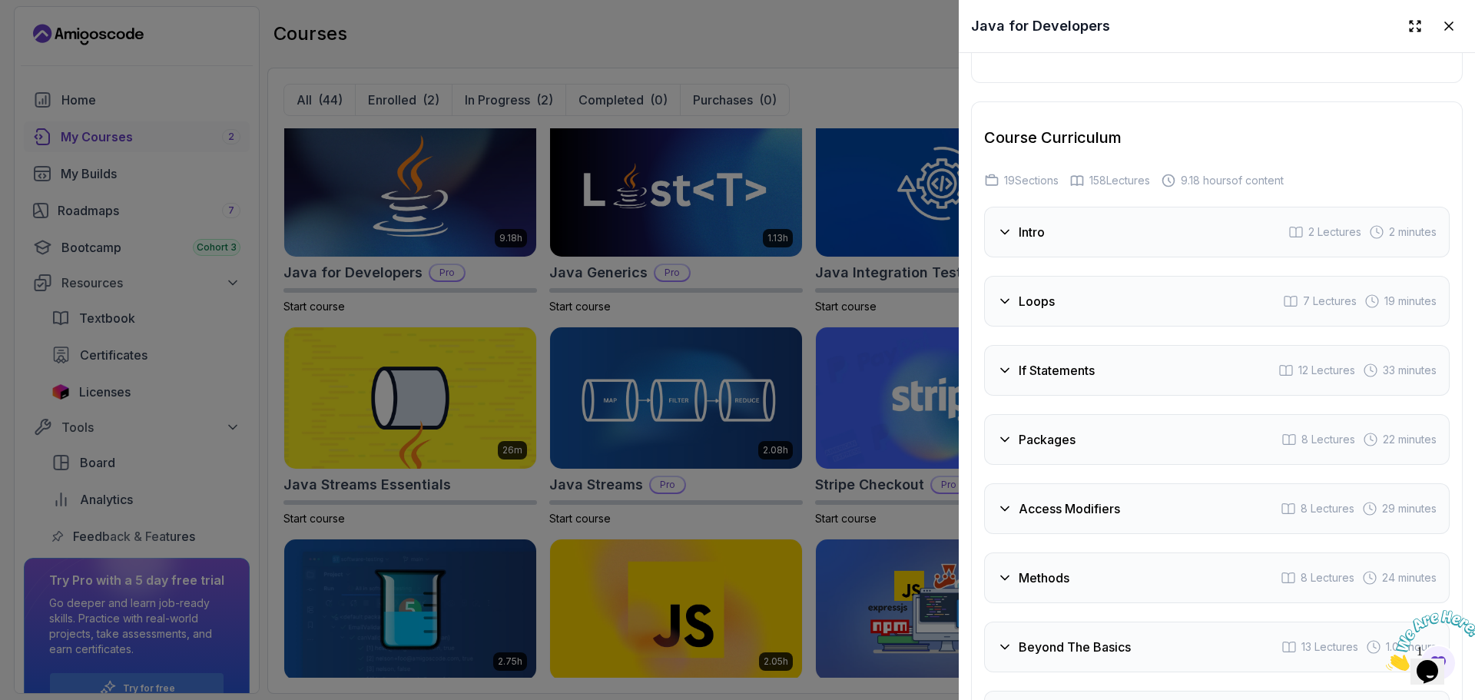
drag, startPoint x: 1296, startPoint y: 126, endPoint x: 1389, endPoint y: 157, distance: 98.1
click at [1389, 157] on div "Course Curriculum 19 Sections 158 Lectures 9.18 hours of content" at bounding box center [1216, 157] width 465 height 61
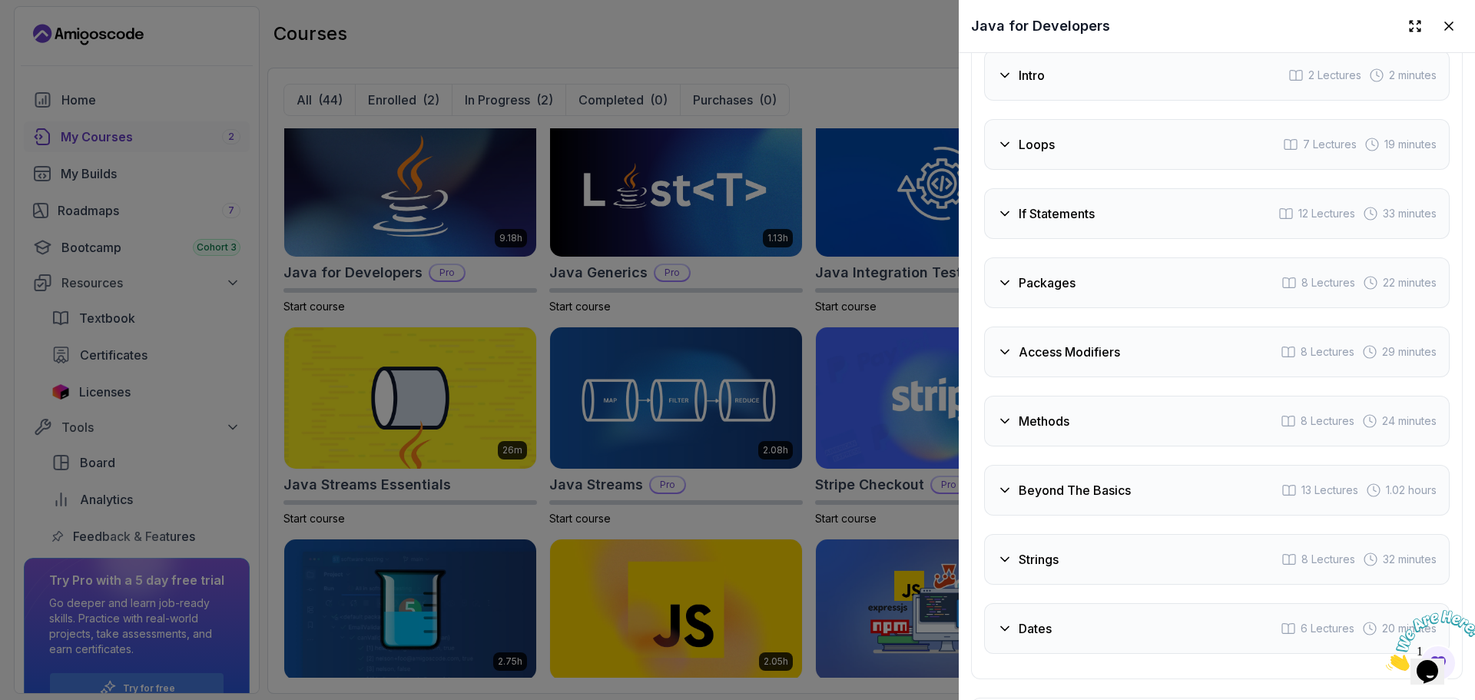
scroll to position [2643, 0]
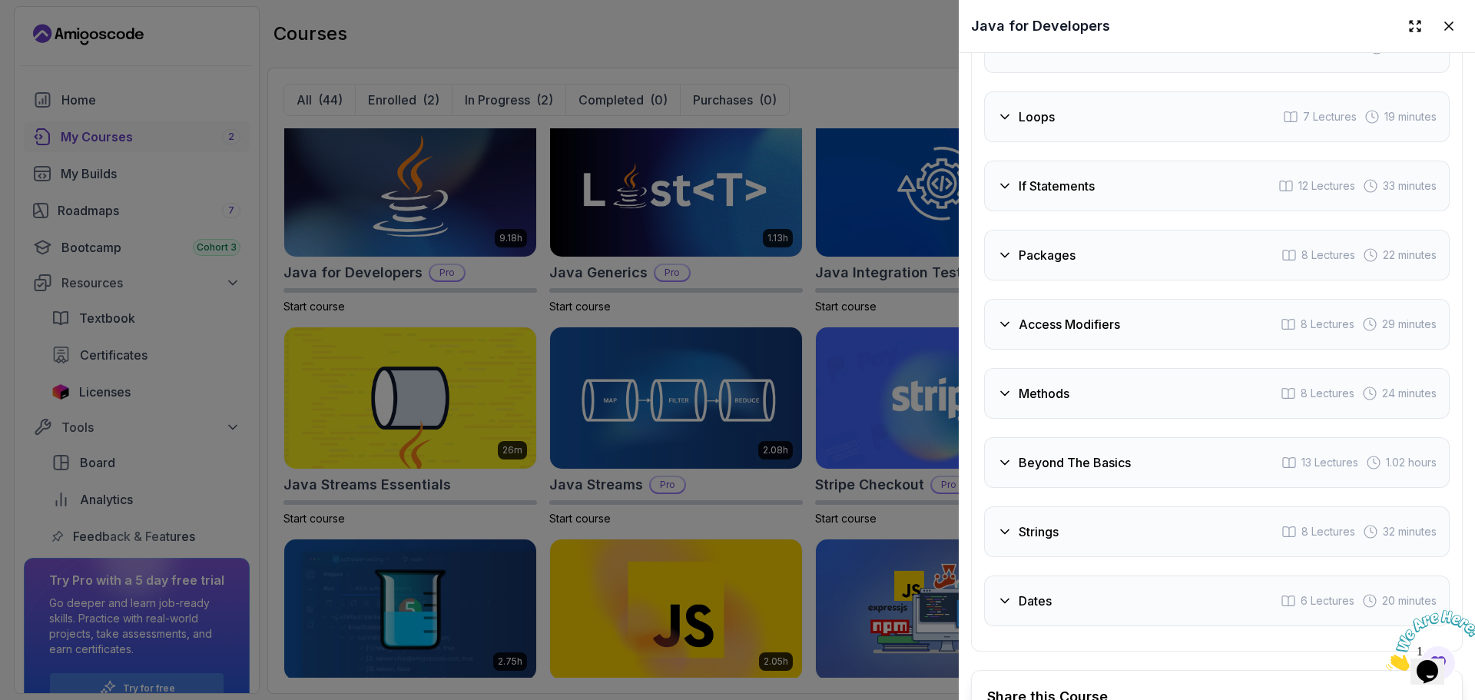
click at [1180, 239] on div "Packages 8 Lectures 22 minutes" at bounding box center [1216, 255] width 465 height 51
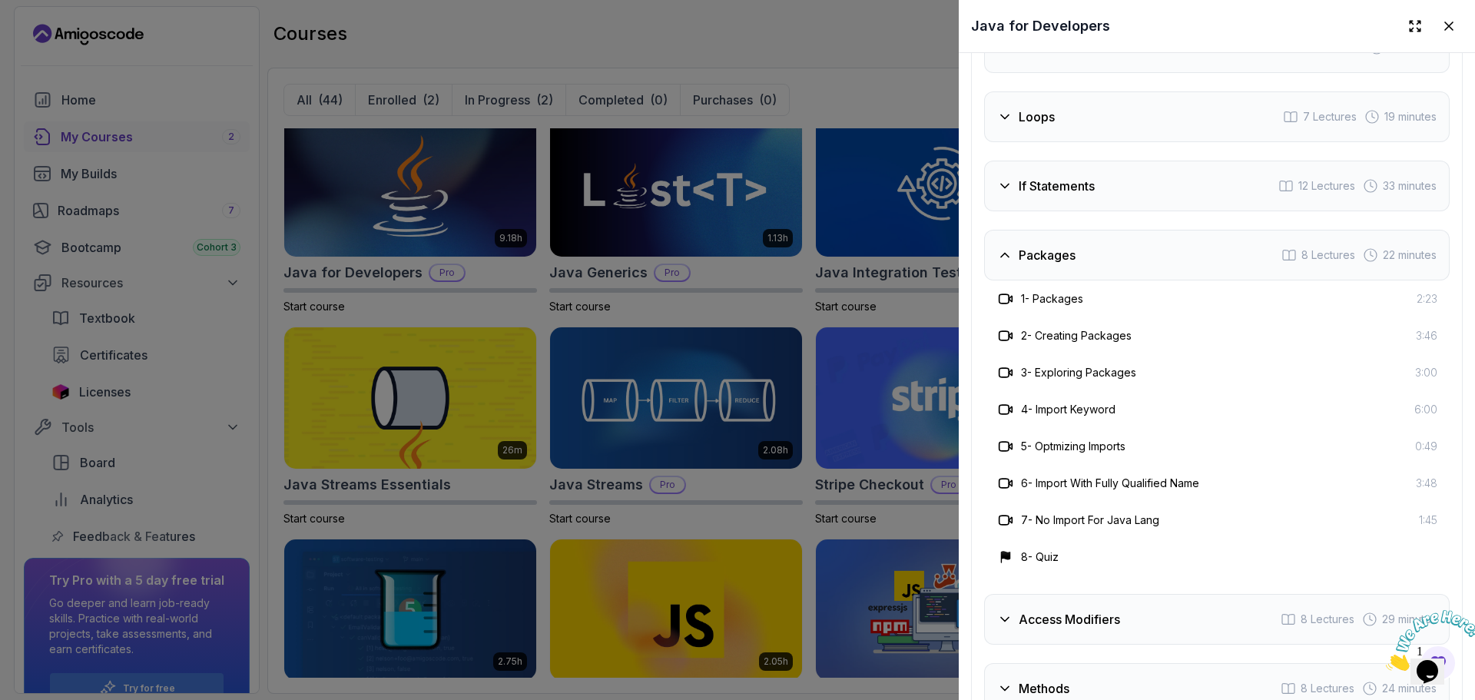
click at [1165, 354] on div "3 - Exploring Packages 3:00" at bounding box center [1216, 372] width 465 height 37
click at [1134, 365] on h3 "3 - Exploring Packages" at bounding box center [1078, 372] width 115 height 15
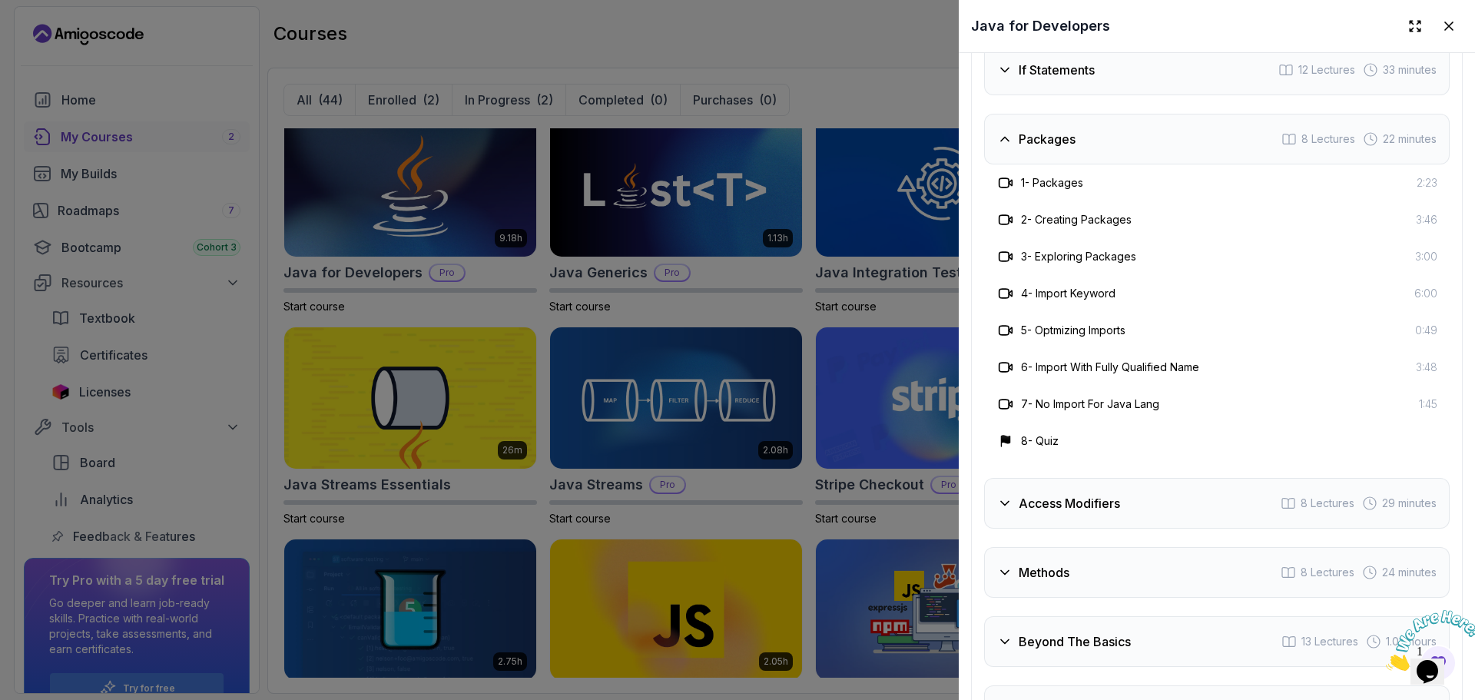
scroll to position [2766, 0]
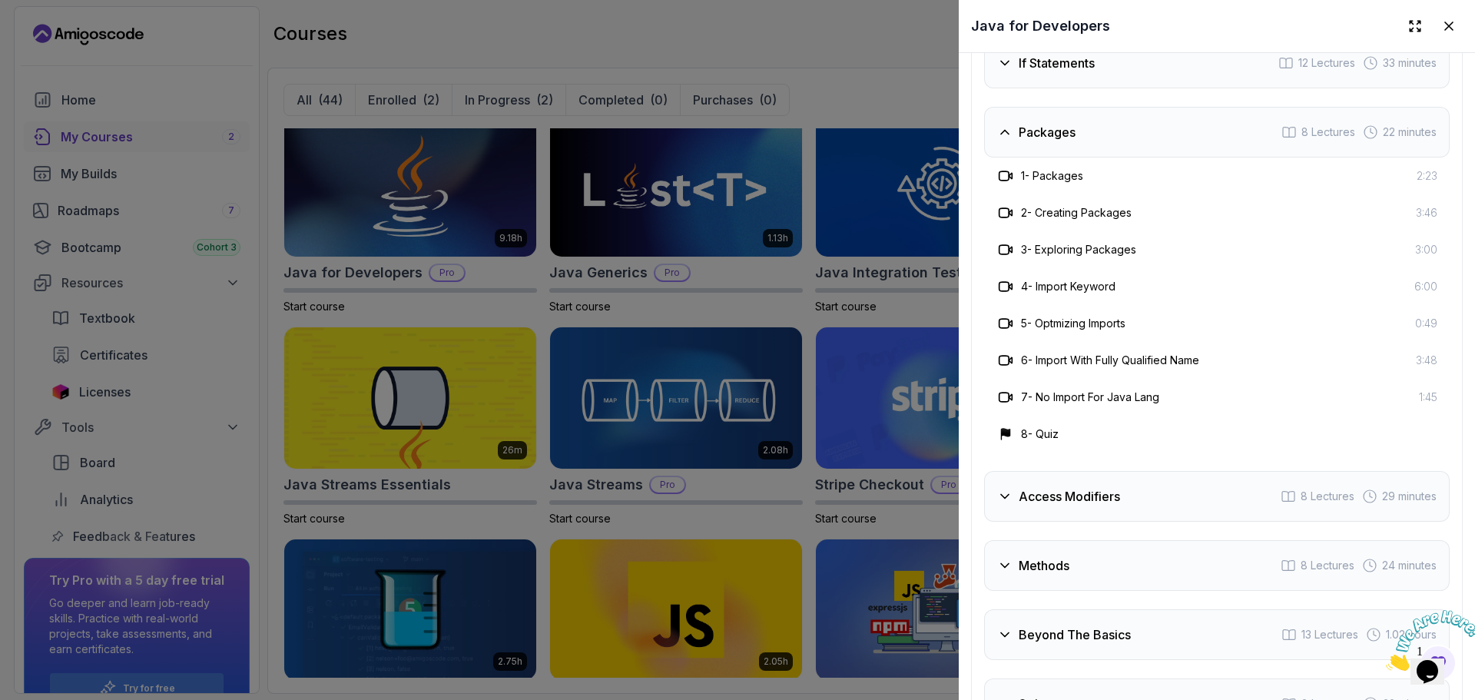
click at [1017, 127] on div "Packages" at bounding box center [1036, 132] width 78 height 18
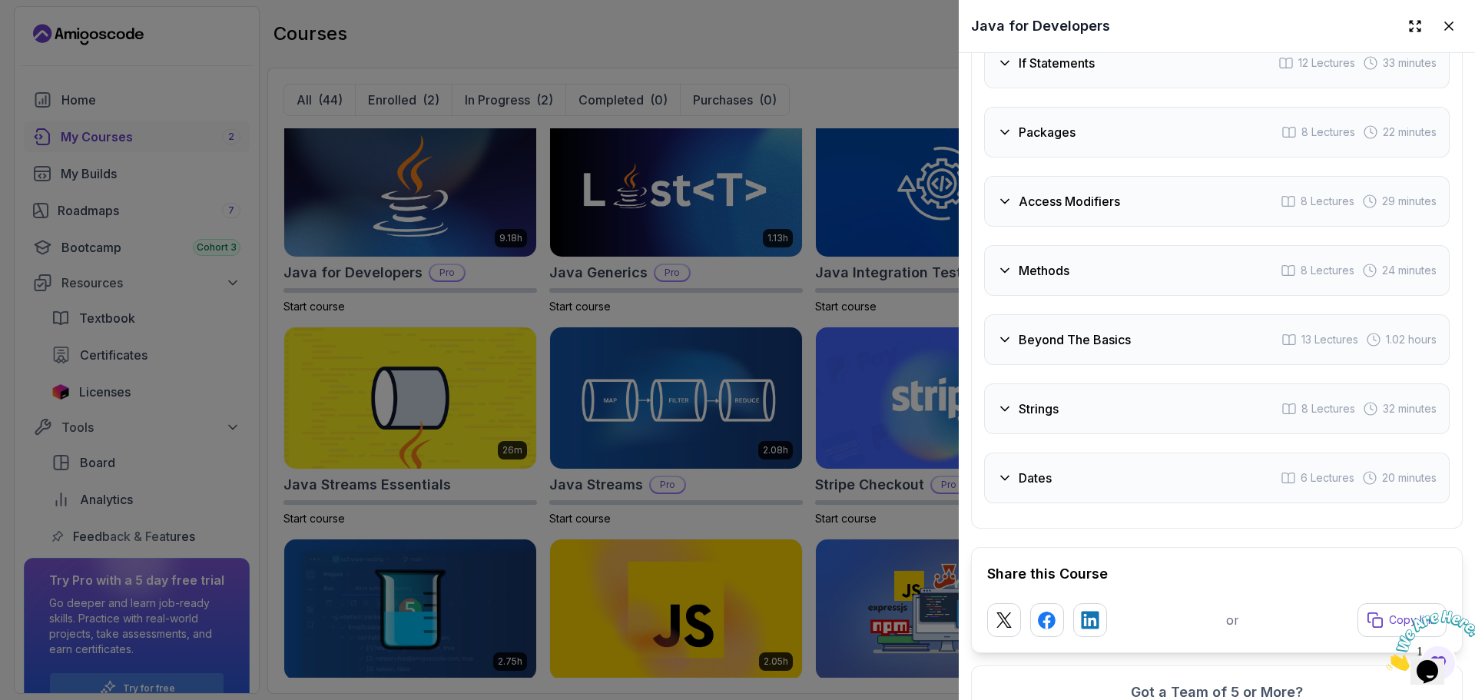
click at [1068, 204] on h3 "Access Modifiers" at bounding box center [1068, 201] width 101 height 18
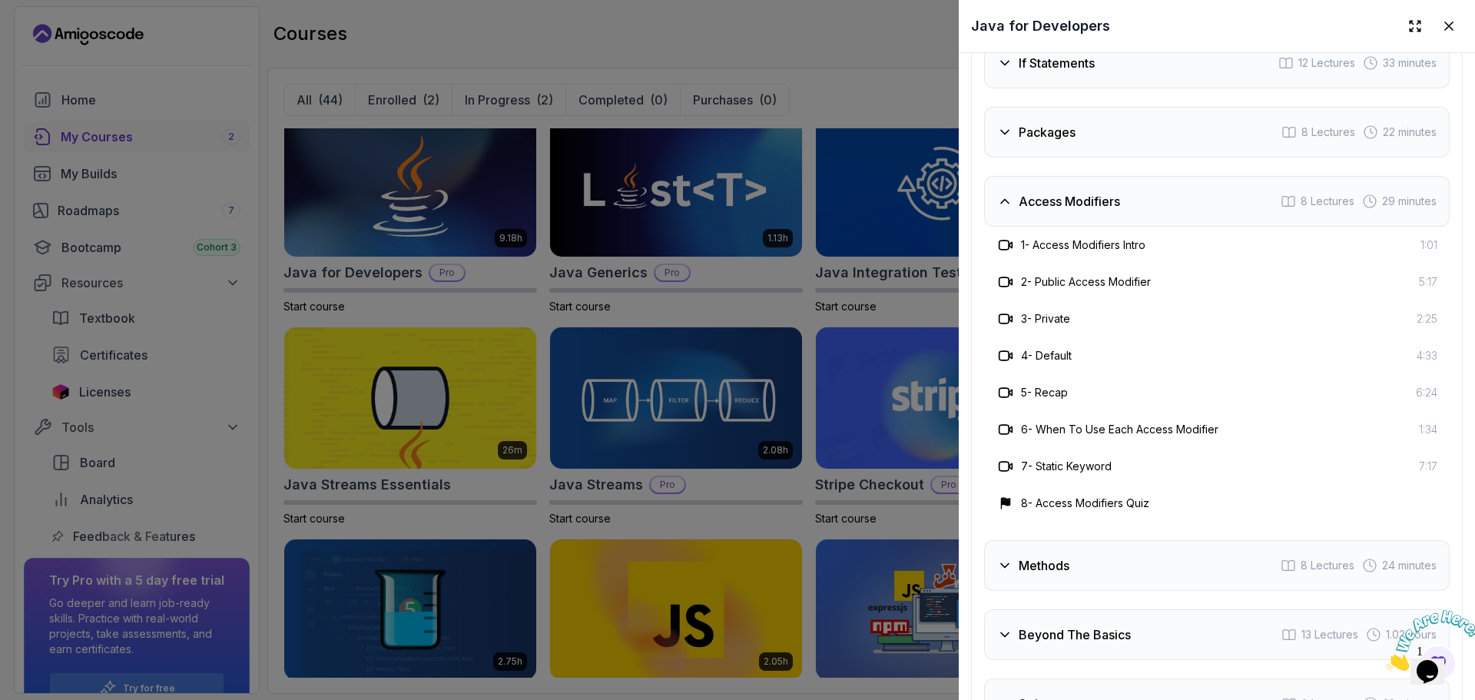
click at [1121, 300] on div "3 - Private 2:25" at bounding box center [1216, 318] width 465 height 37
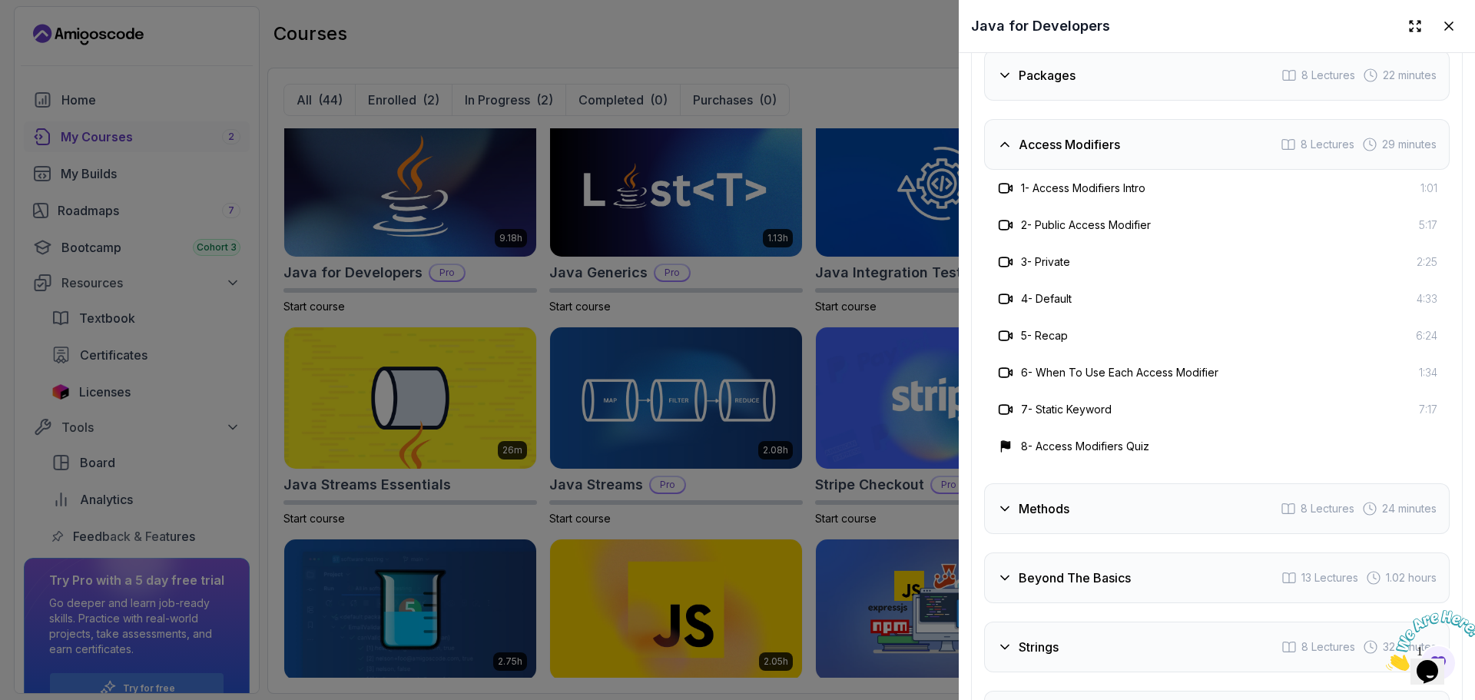
scroll to position [2858, 0]
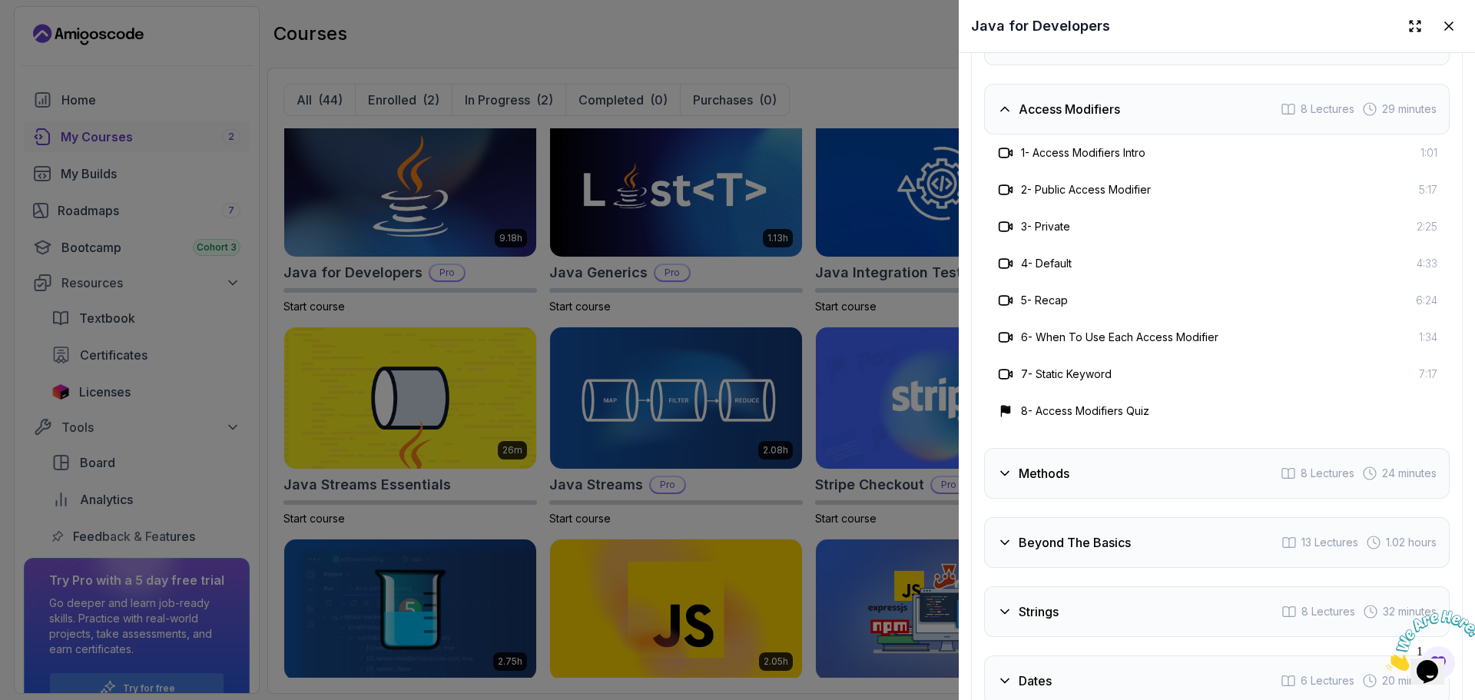
click at [1043, 134] on div "1 - Access Modifiers Intro 1:01" at bounding box center [1216, 152] width 465 height 37
click at [1036, 119] on div "Access Modifiers 8 Lectures 29 minutes" at bounding box center [1216, 109] width 465 height 51
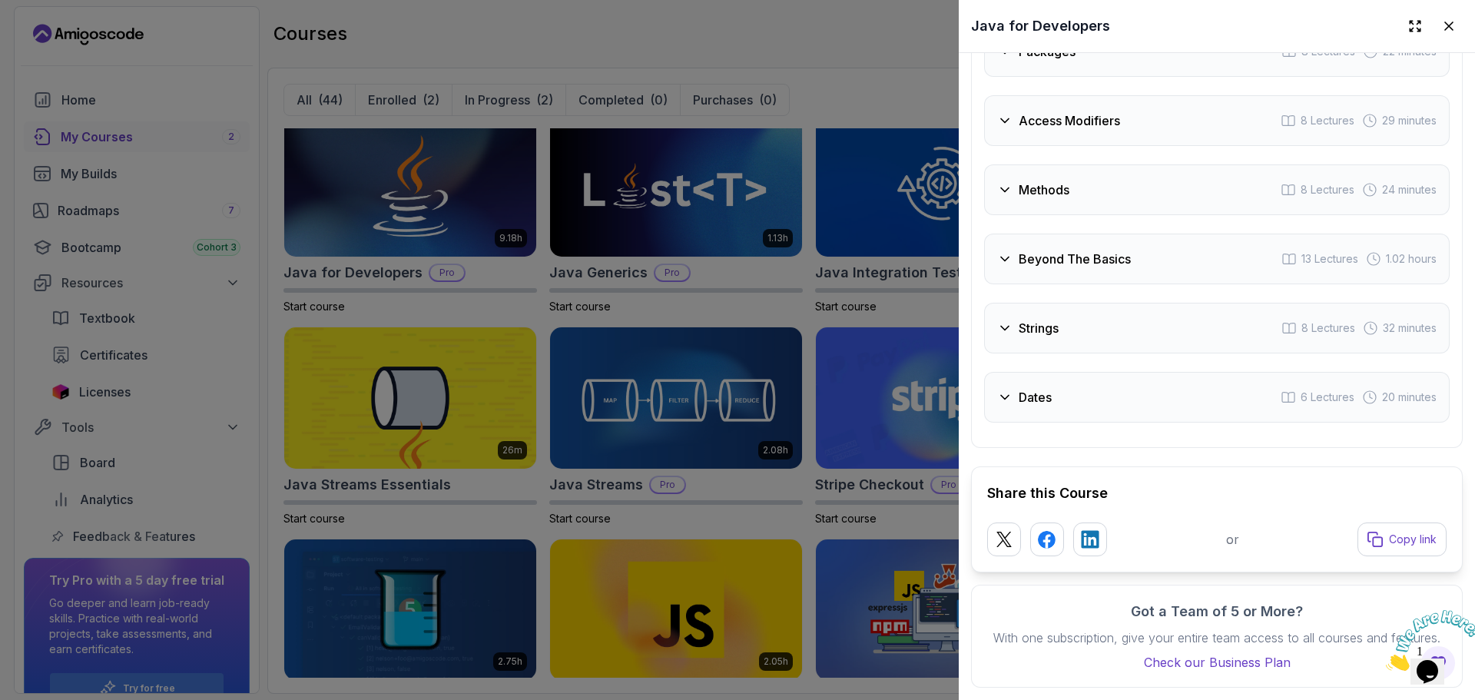
click at [1055, 180] on h3 "Methods" at bounding box center [1043, 189] width 51 height 18
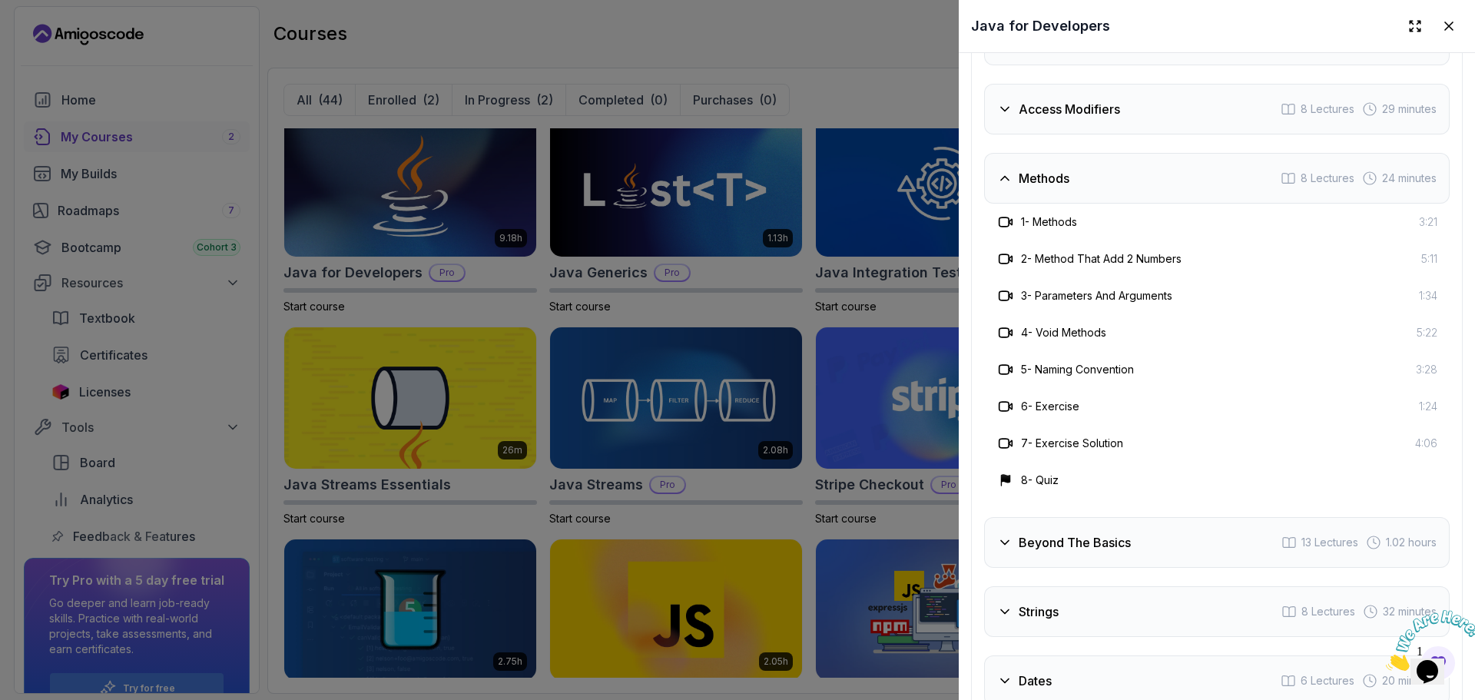
click at [1035, 177] on h3 "Methods" at bounding box center [1043, 178] width 51 height 18
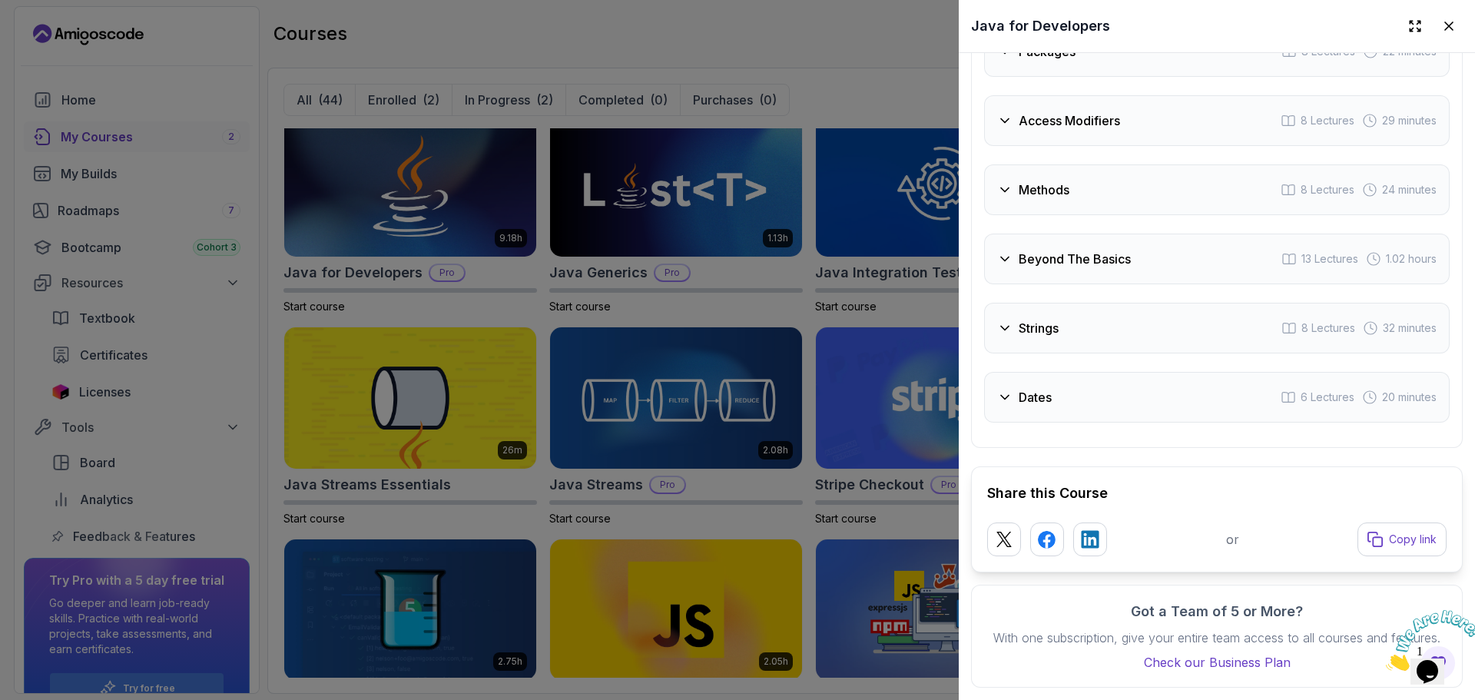
click at [1069, 276] on div "Intro 2 Lectures 2 minutes Loops 7 Lectures 19 minutes If Statements 12 Lecture…" at bounding box center [1216, 121] width 465 height 604
click at [1055, 257] on div "Beyond The Basics 13 Lectures 1.02 hours" at bounding box center [1216, 258] width 465 height 51
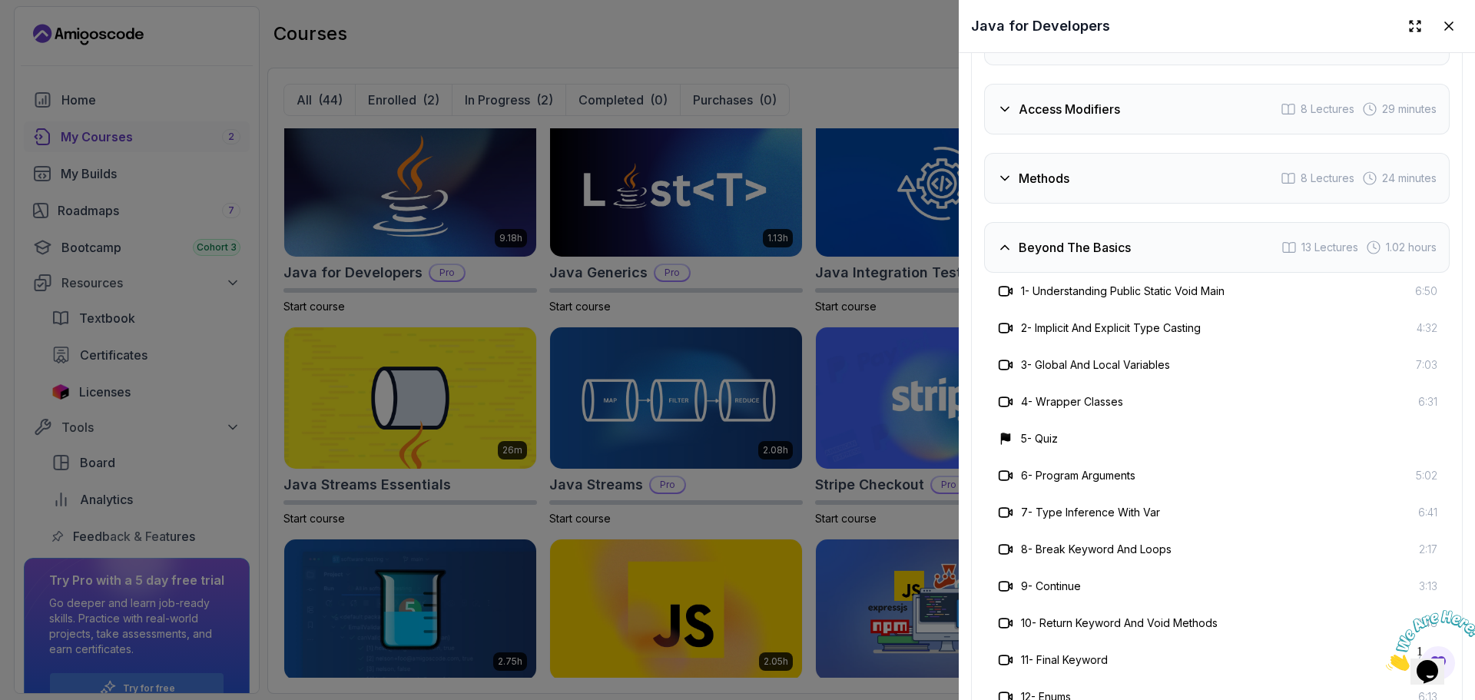
click at [1203, 406] on div "4 - Wrapper Classes 6:31" at bounding box center [1216, 401] width 465 height 37
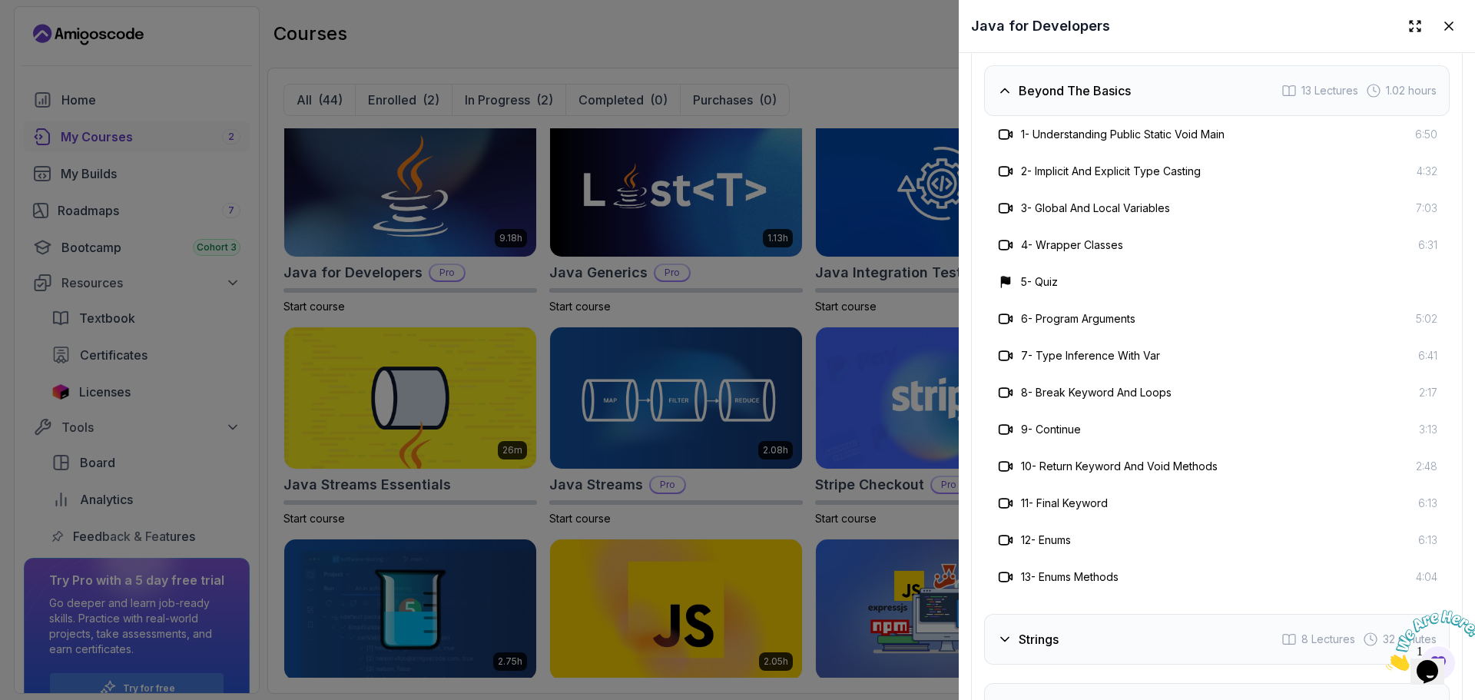
scroll to position [2981, 0]
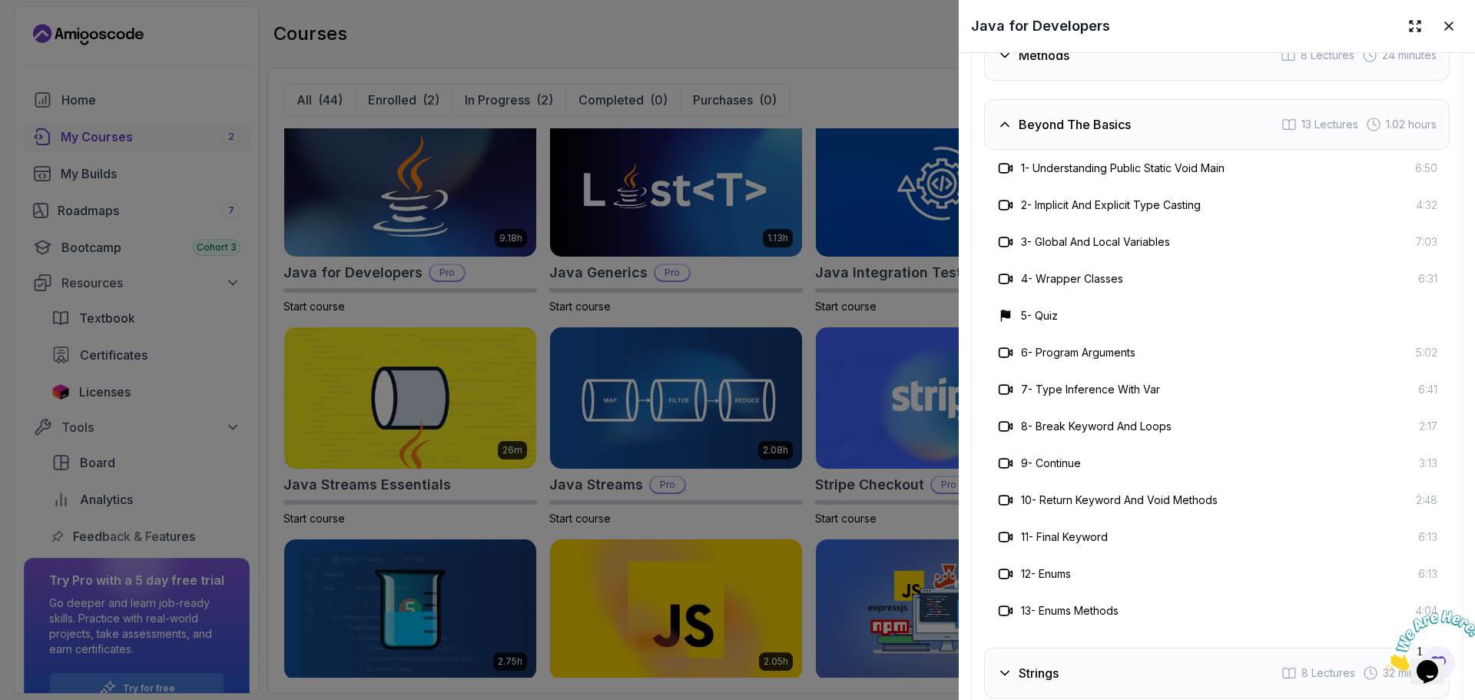
click at [1116, 115] on h3 "Beyond The Basics" at bounding box center [1074, 124] width 112 height 18
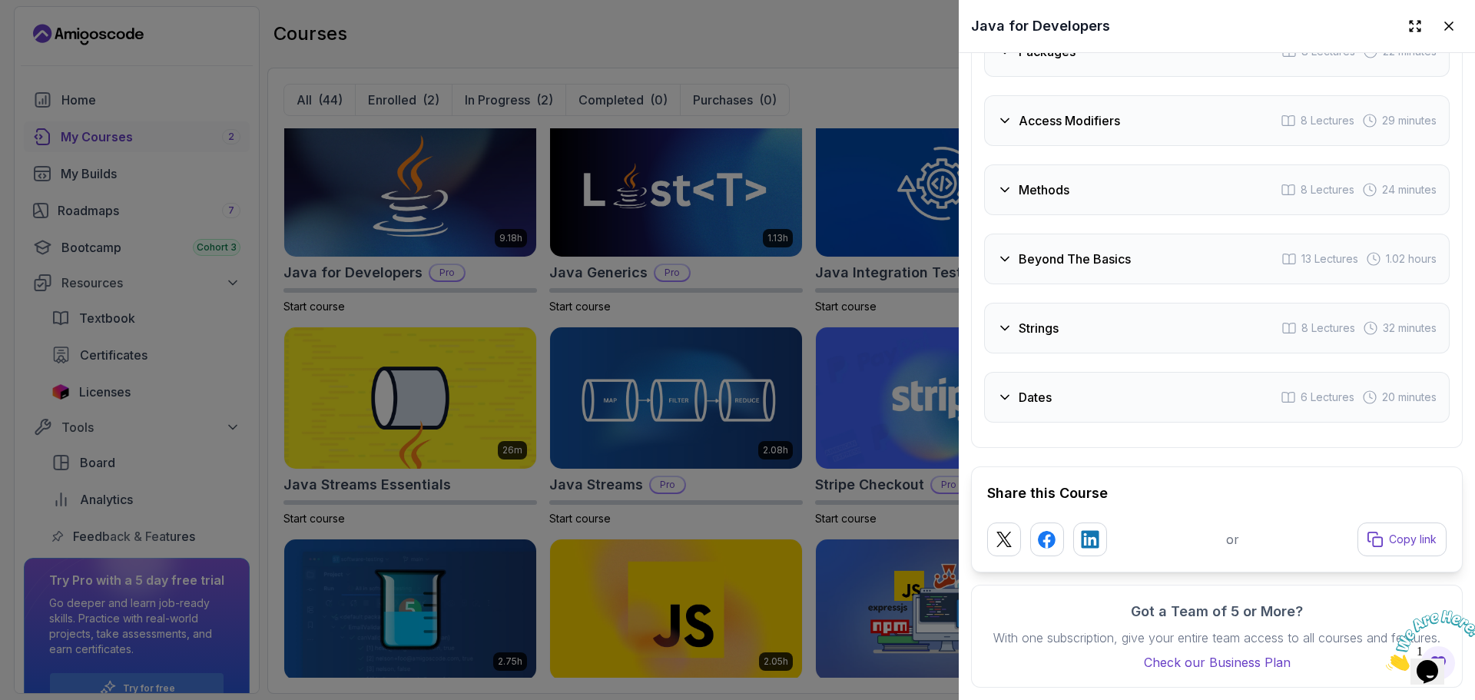
click at [1045, 303] on div "Strings 8 Lectures 32 minutes" at bounding box center [1216, 328] width 465 height 51
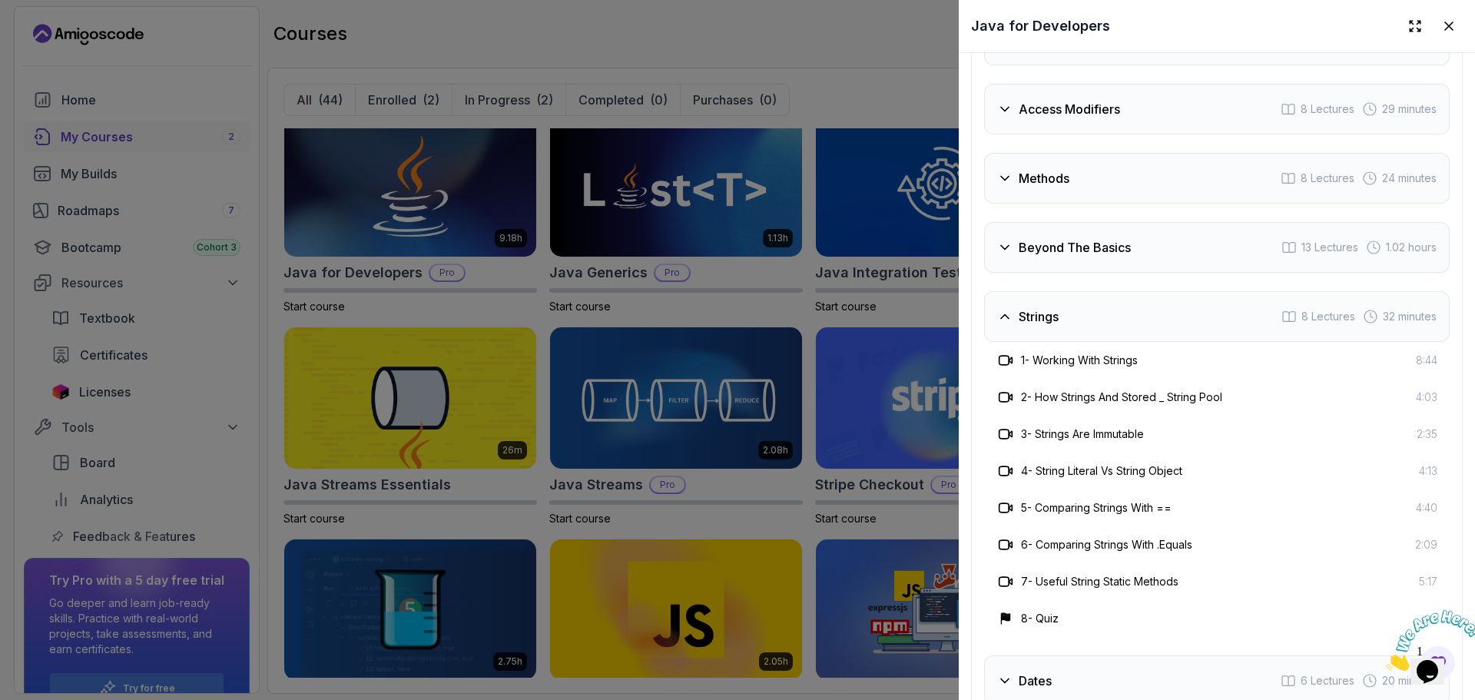
click at [1045, 298] on div "Strings 8 Lectures 32 minutes" at bounding box center [1216, 316] width 465 height 51
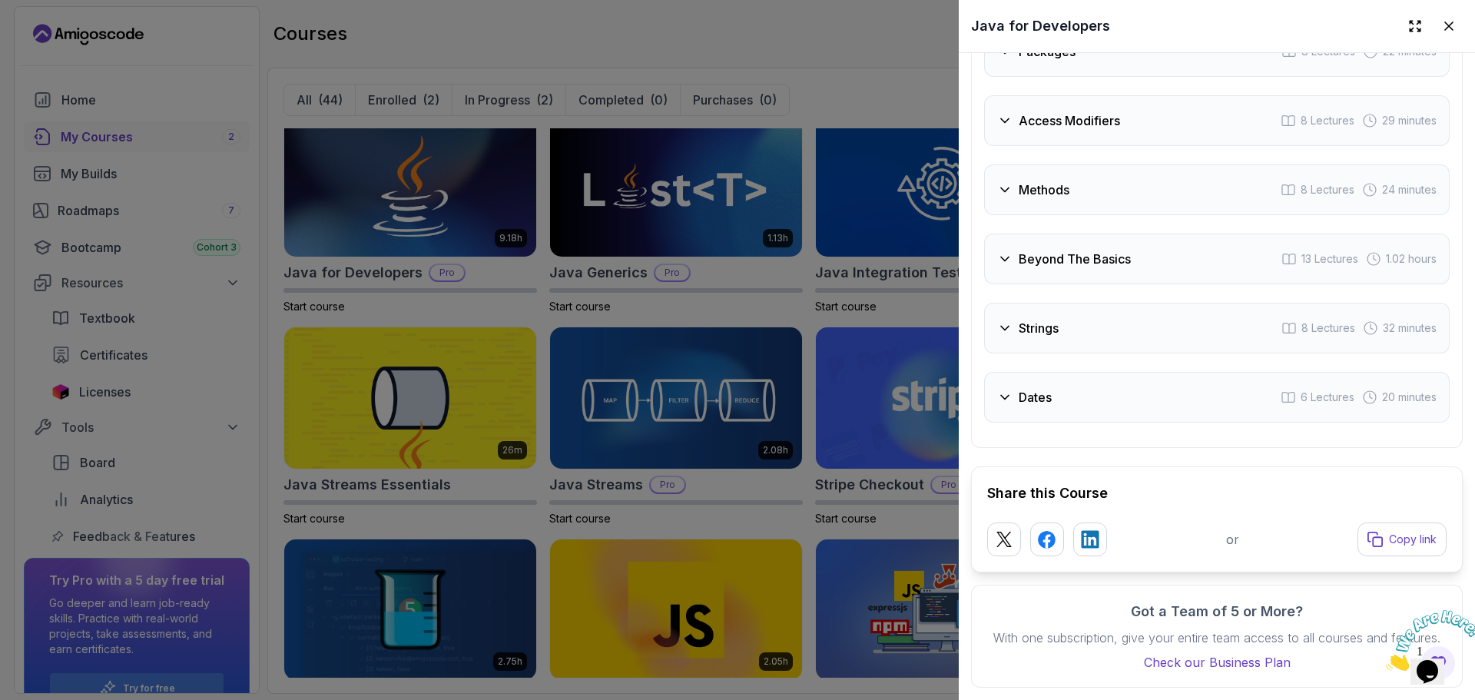
click at [1056, 388] on div "Dates 6 Lectures 20 minutes" at bounding box center [1216, 397] width 465 height 51
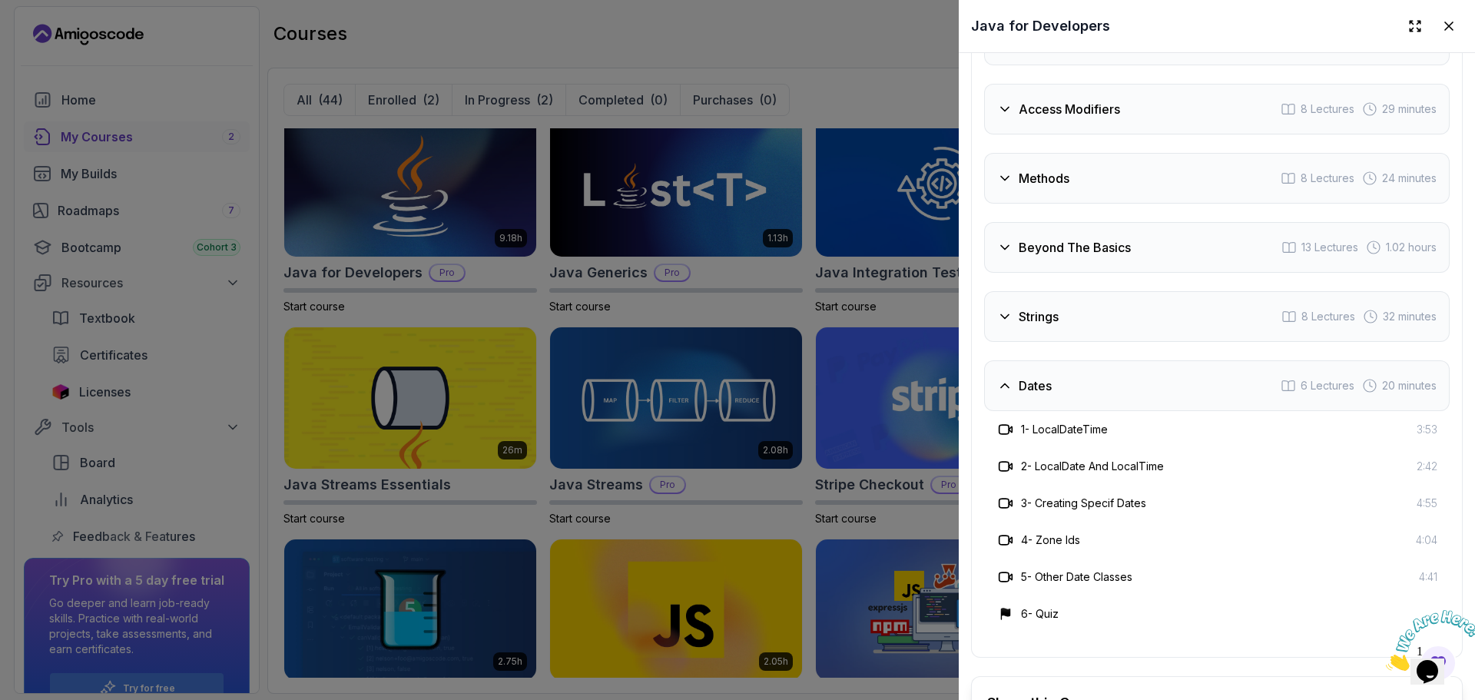
click at [1178, 420] on div "1 - LocalDateTime 3:53" at bounding box center [1216, 429] width 441 height 18
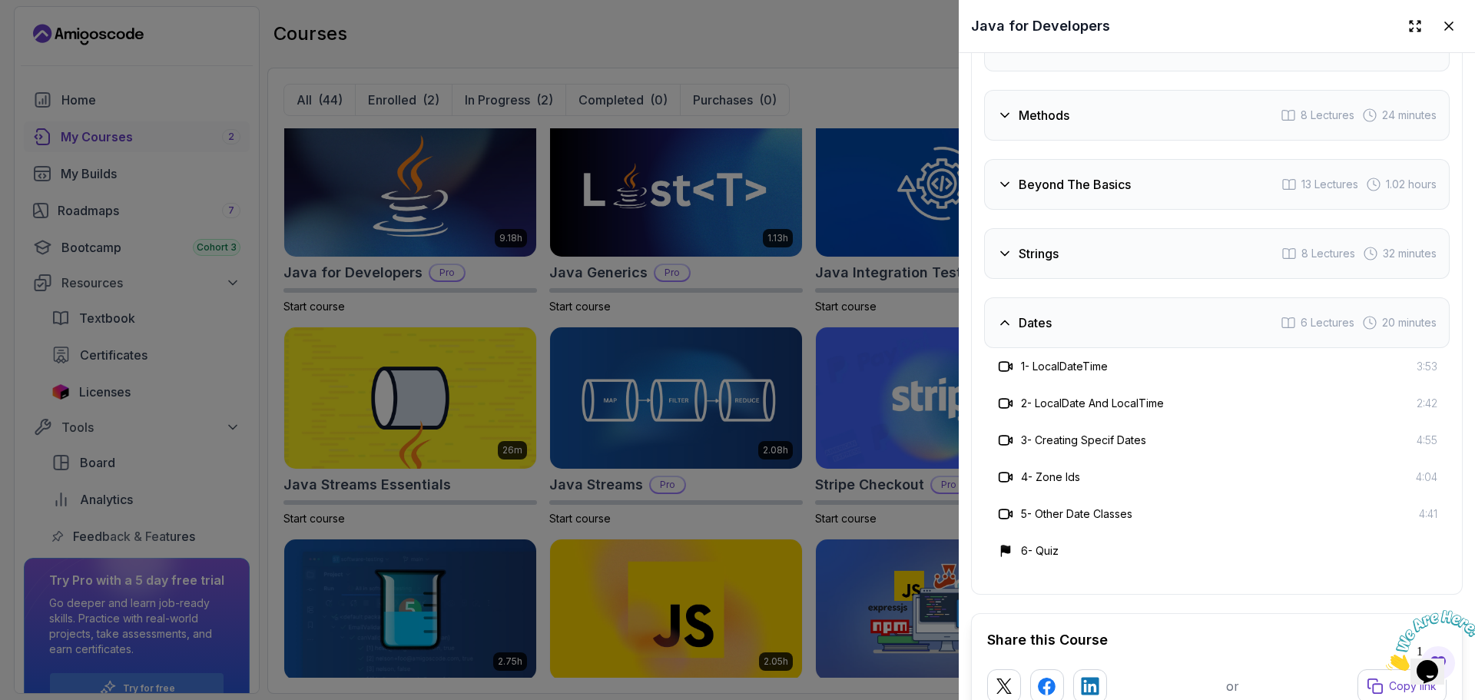
scroll to position [2950, 0]
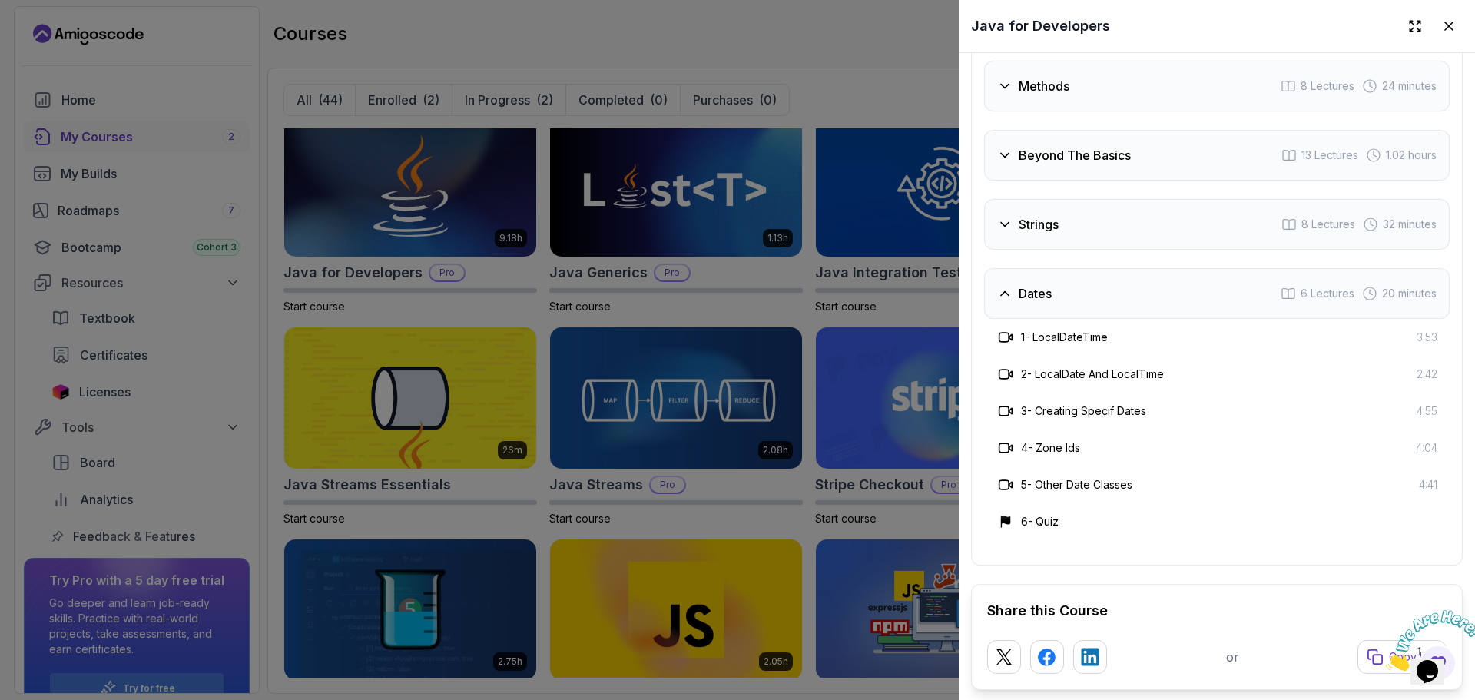
click at [839, 305] on div at bounding box center [737, 350] width 1475 height 700
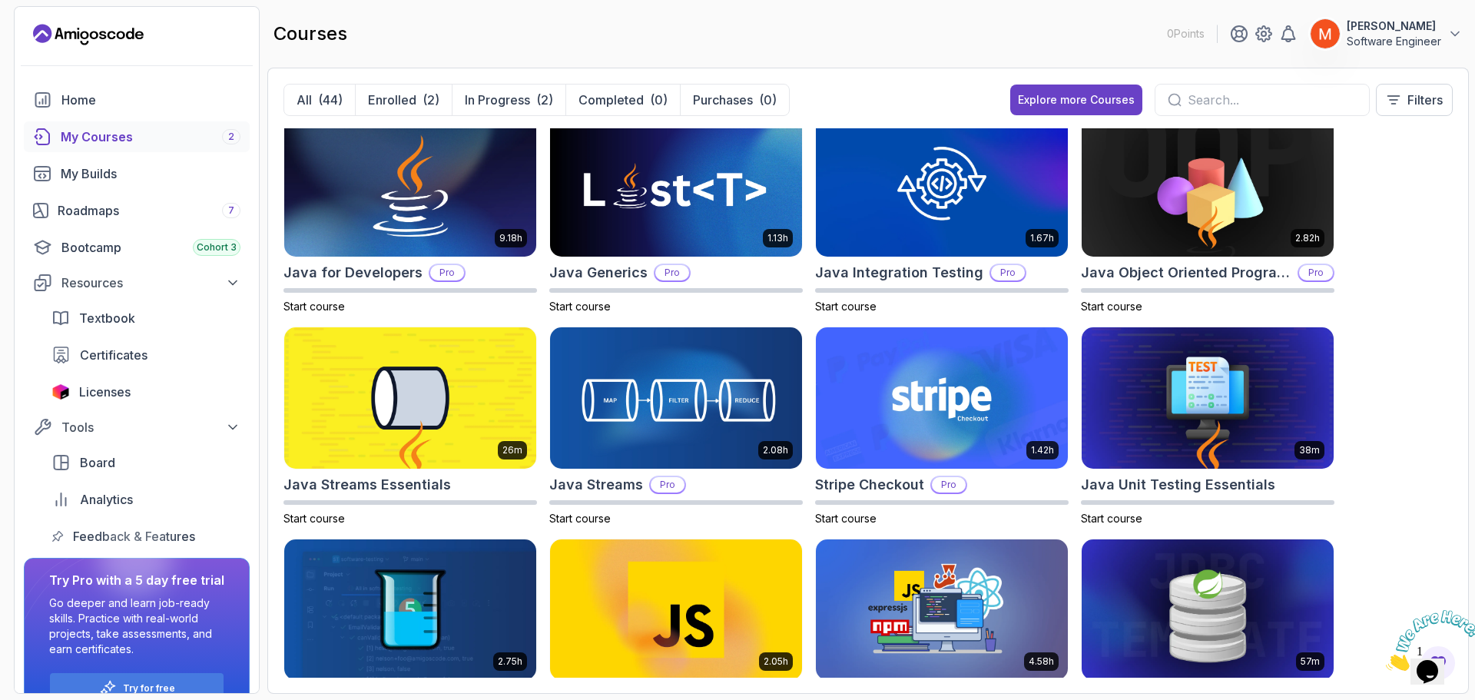
click at [1424, 239] on div "8.31h Advanced Databases Pro Start course 5.18h Advanced Spring Boot Pro Start …" at bounding box center [867, 402] width 1169 height 549
click at [1207, 231] on img at bounding box center [1207, 186] width 264 height 148
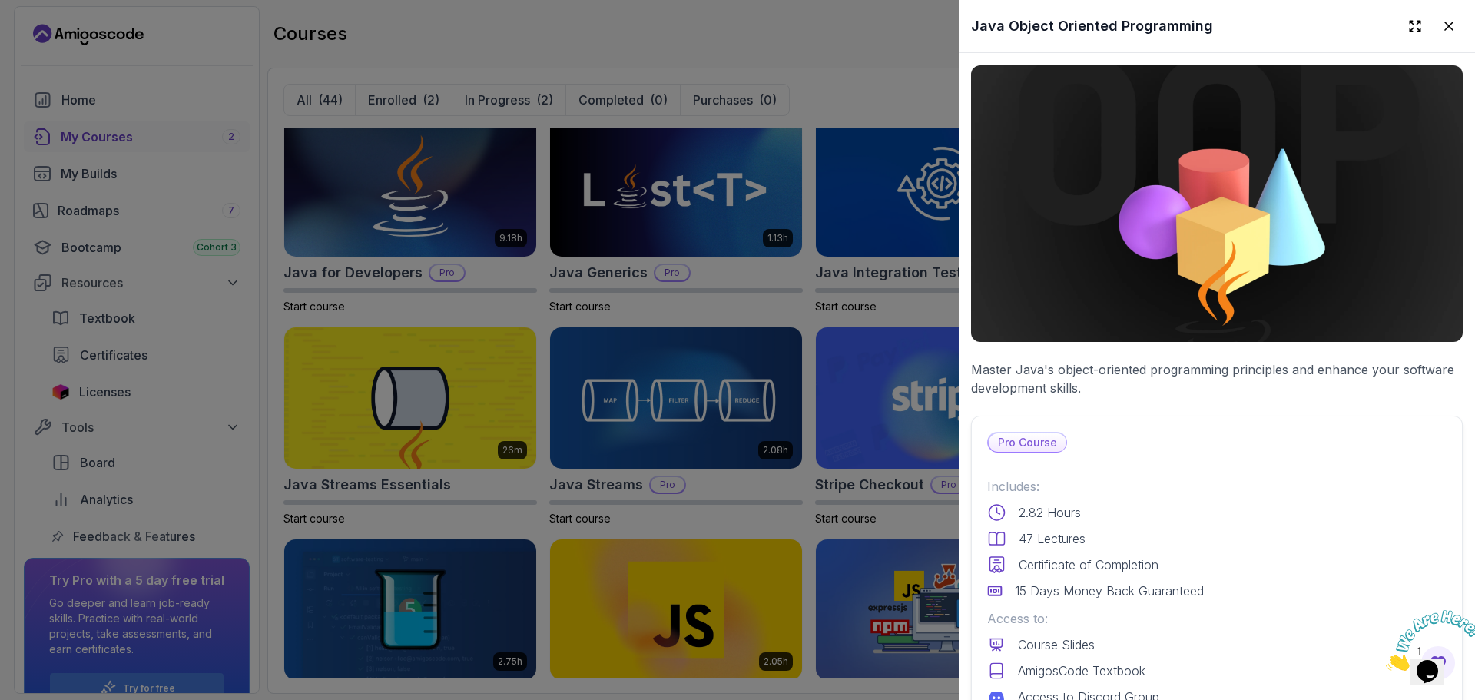
click at [1260, 478] on p "Includes:" at bounding box center [1216, 486] width 459 height 18
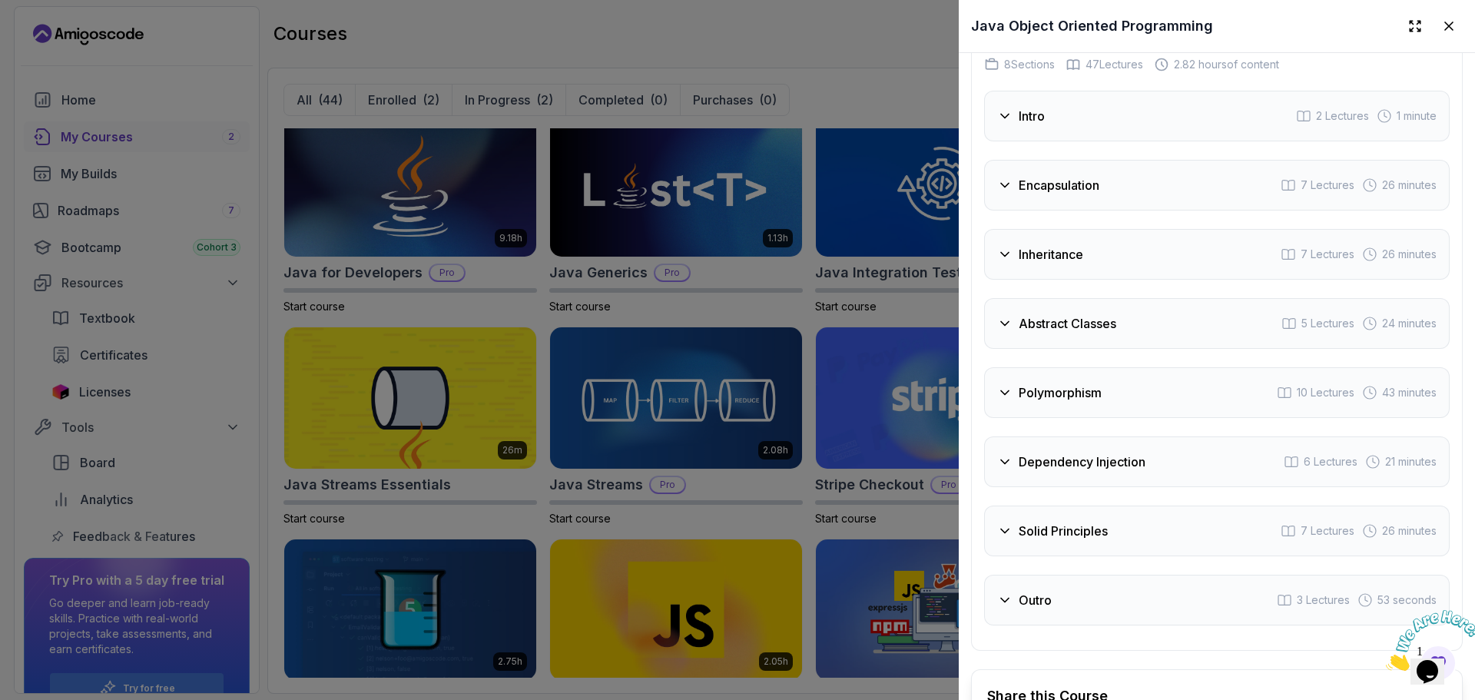
scroll to position [2595, 0]
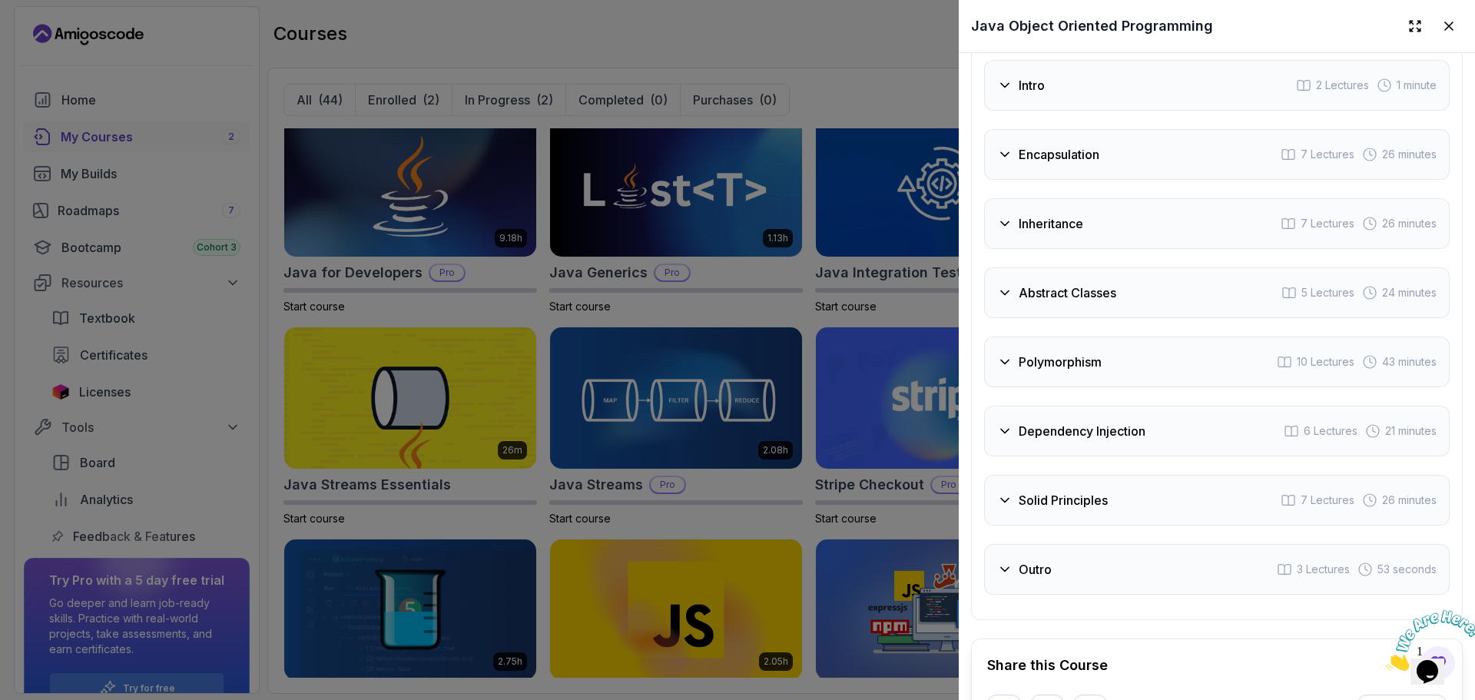
click at [1028, 100] on div "Intro 2 Lectures 1 minute" at bounding box center [1216, 85] width 465 height 51
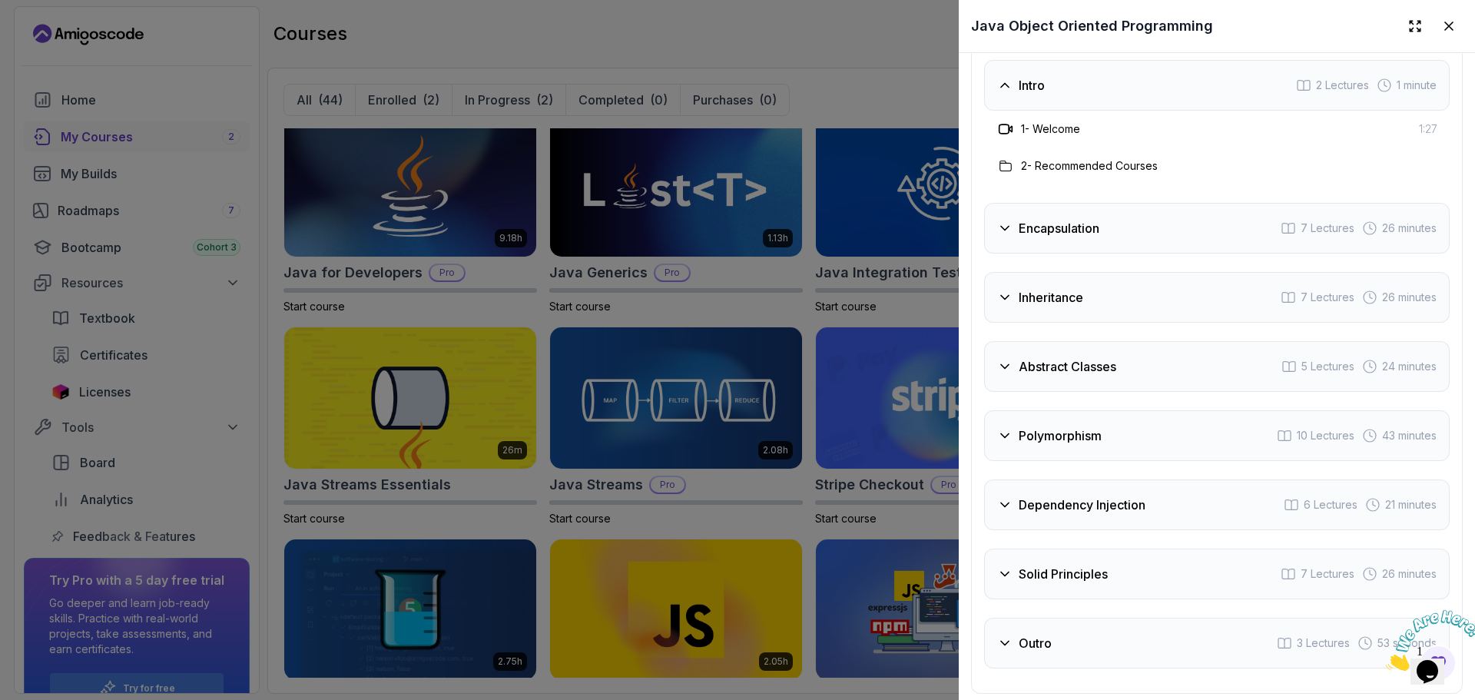
click at [1026, 88] on h3 "Intro" at bounding box center [1031, 85] width 26 height 18
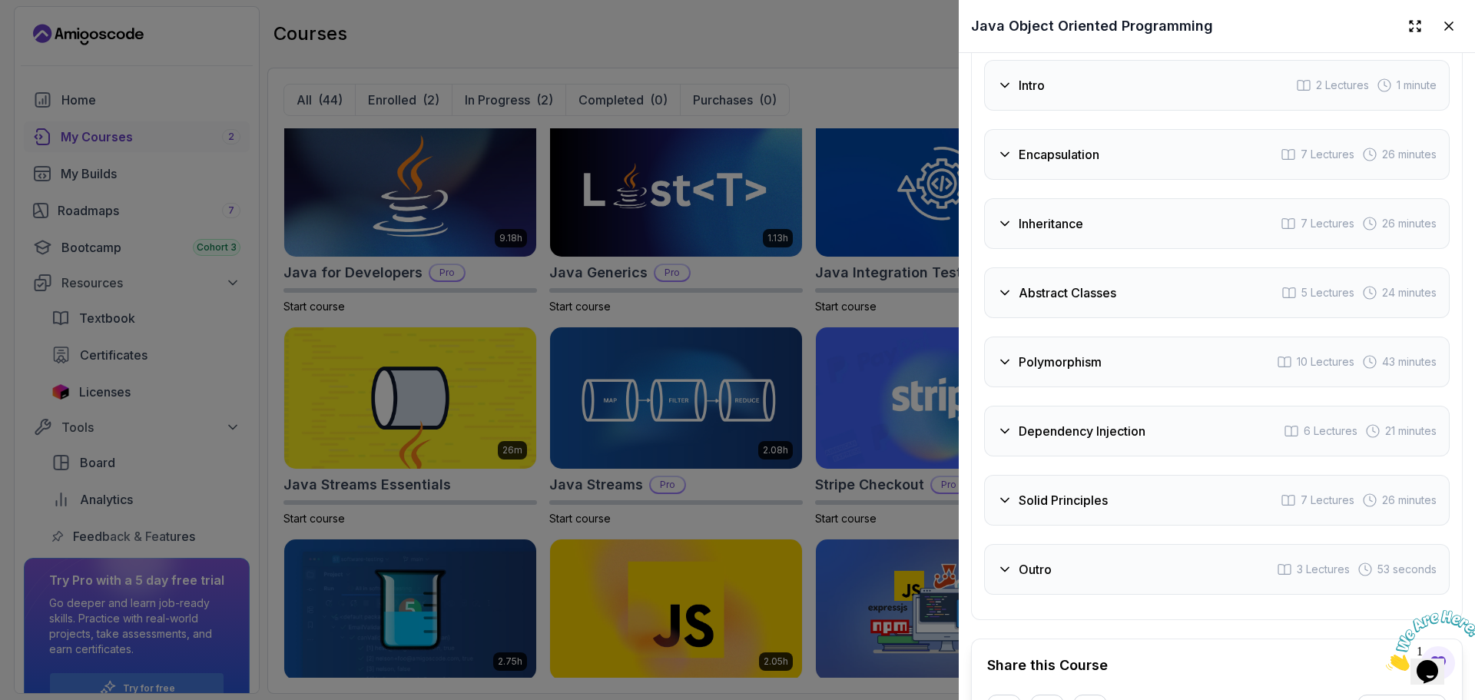
click at [1055, 156] on h3 "Encapsulation" at bounding box center [1058, 154] width 81 height 18
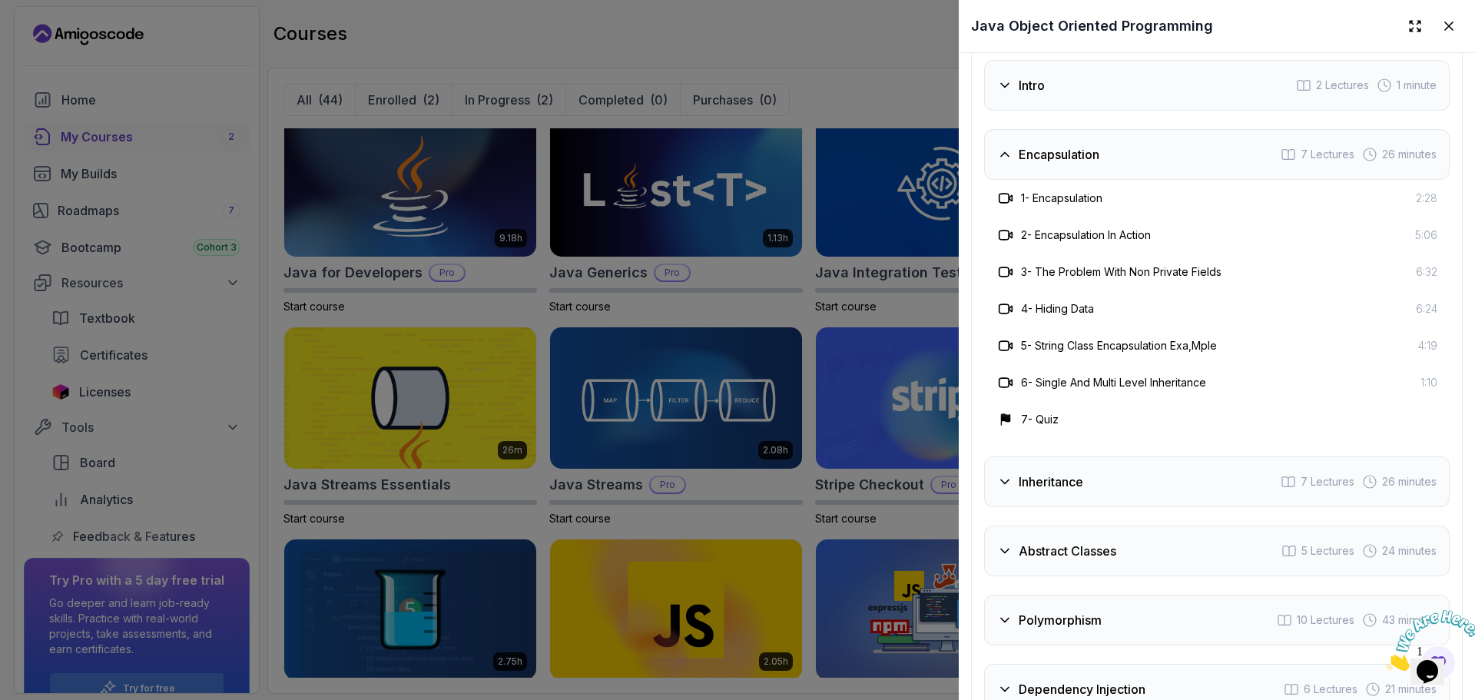
click at [1055, 156] on h3 "Encapsulation" at bounding box center [1058, 154] width 81 height 18
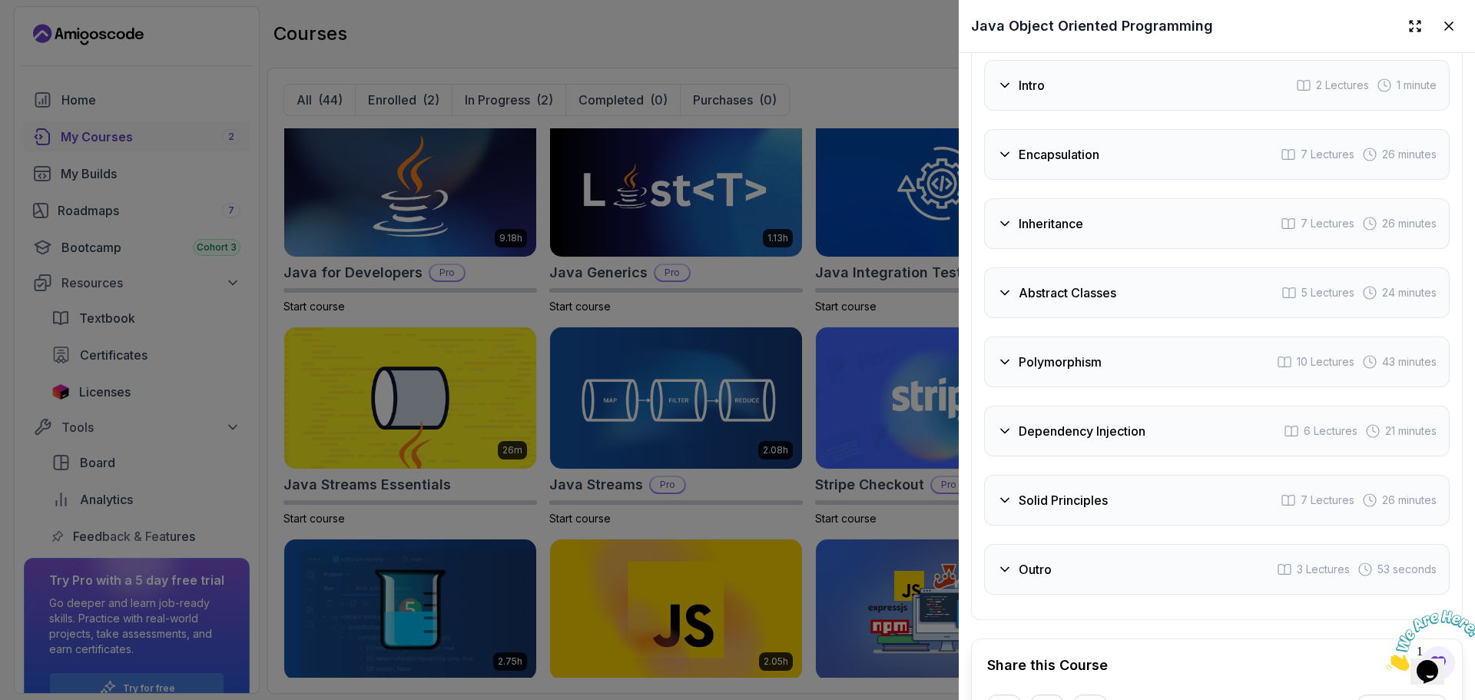
click at [1083, 214] on h3 "Inheritance" at bounding box center [1050, 223] width 65 height 18
click at [1127, 426] on h3 "Dependency Injection" at bounding box center [1081, 431] width 127 height 18
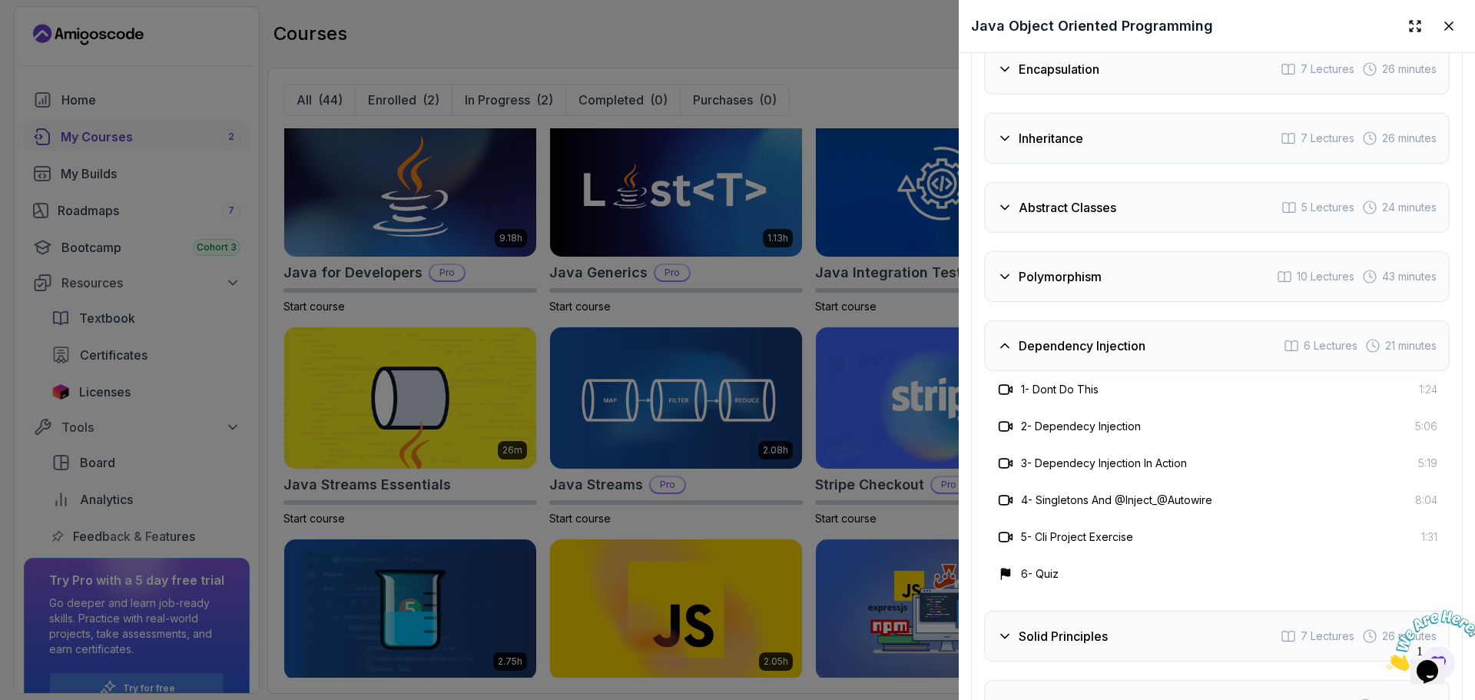
scroll to position [2687, 0]
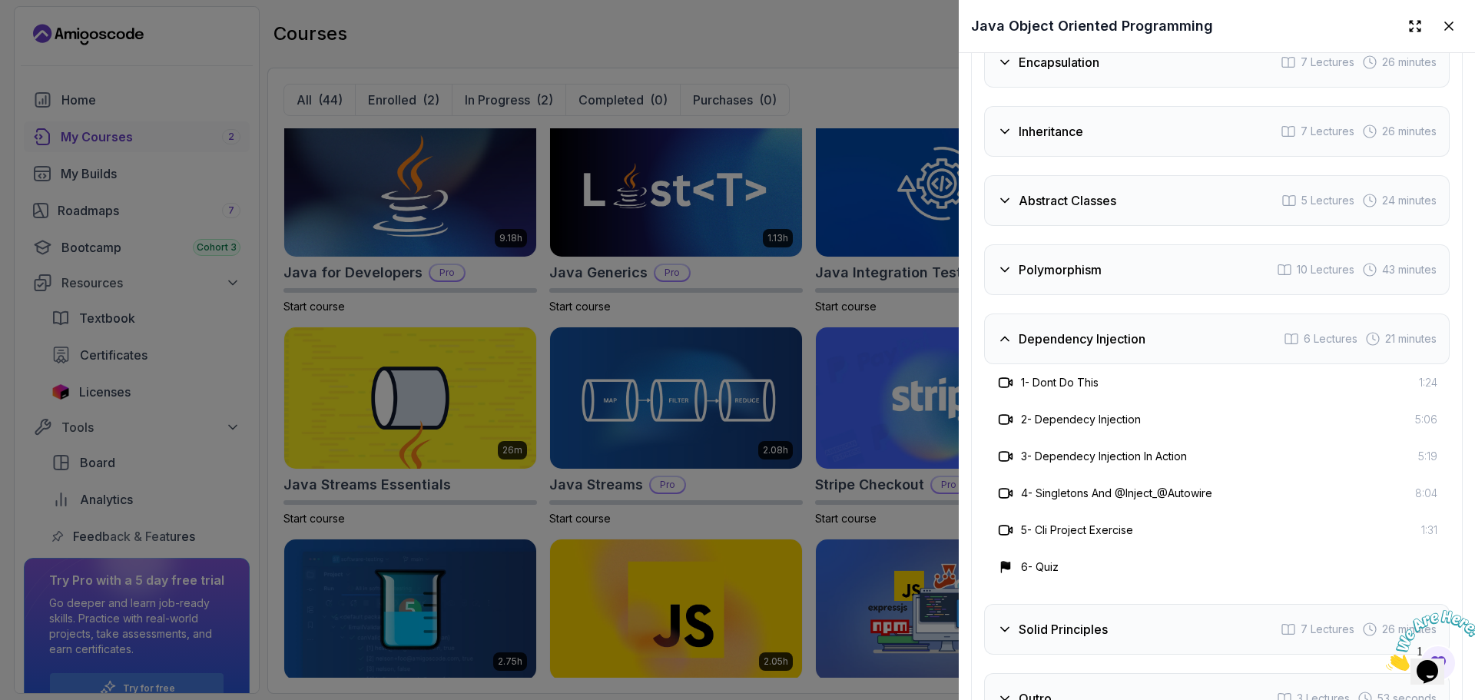
click at [1072, 298] on div "Intro 2 Lectures 1 minute Encapsulation 7 Lectures 26 minutes Inheritance 7 Lec…" at bounding box center [1216, 346] width 465 height 756
click at [1069, 320] on div "Dependency Injection 6 Lectures 21 minutes" at bounding box center [1216, 338] width 465 height 51
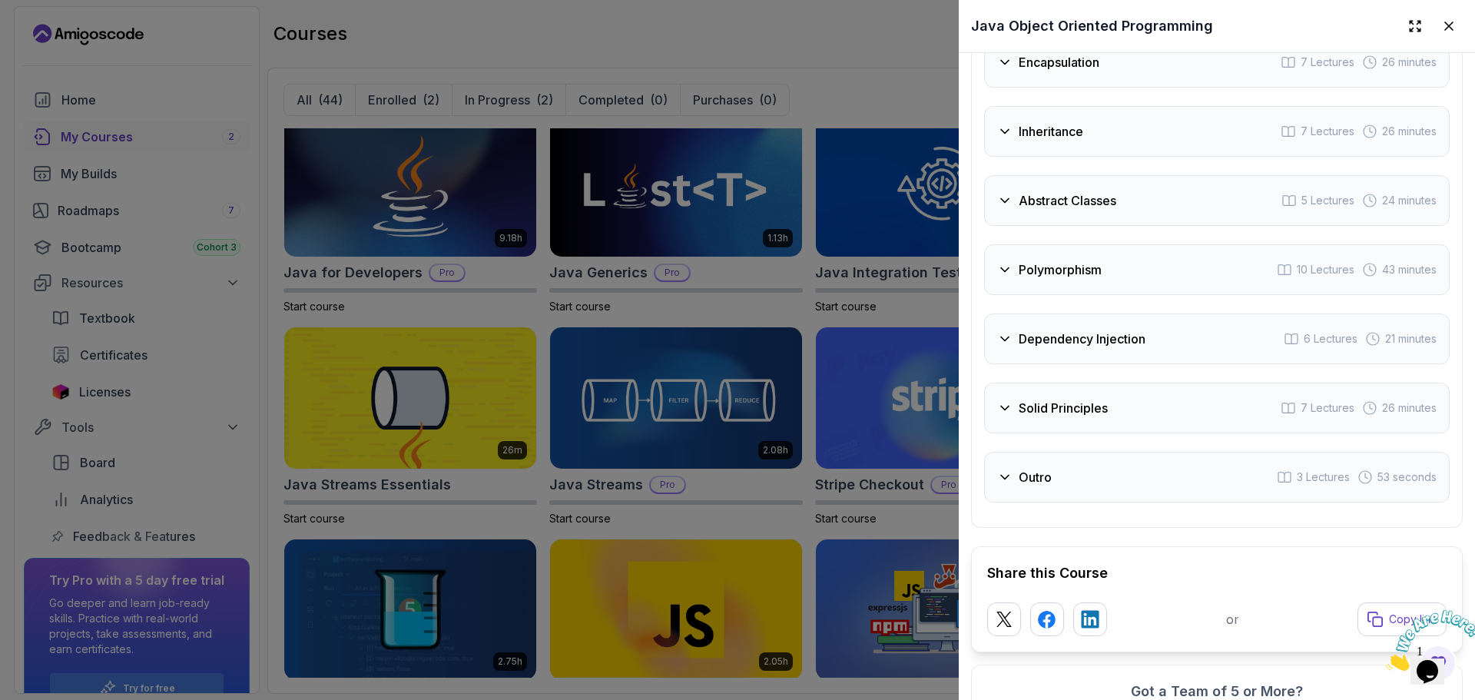
click at [1115, 411] on div "Solid Principles 7 Lectures 26 minutes" at bounding box center [1216, 407] width 465 height 51
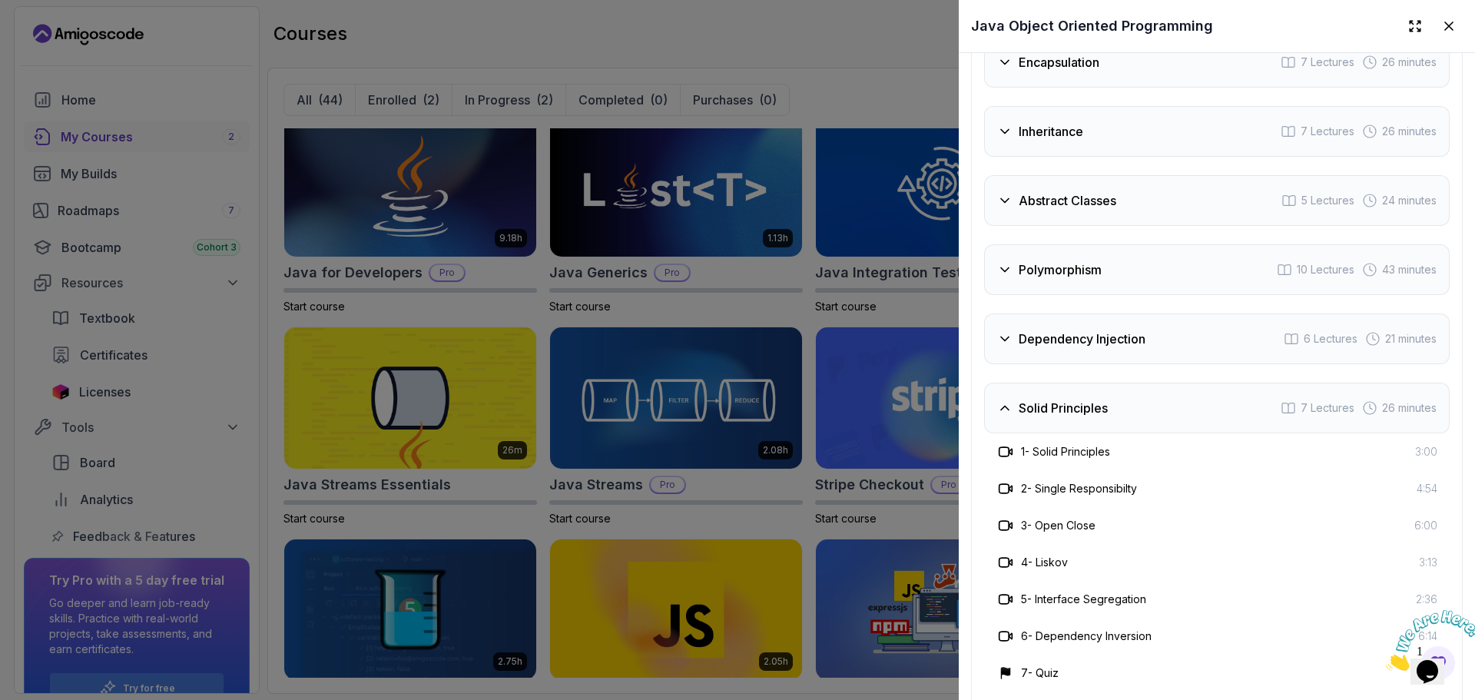
click at [1115, 411] on div "Solid Principles 7 Lectures 26 minutes" at bounding box center [1216, 407] width 465 height 51
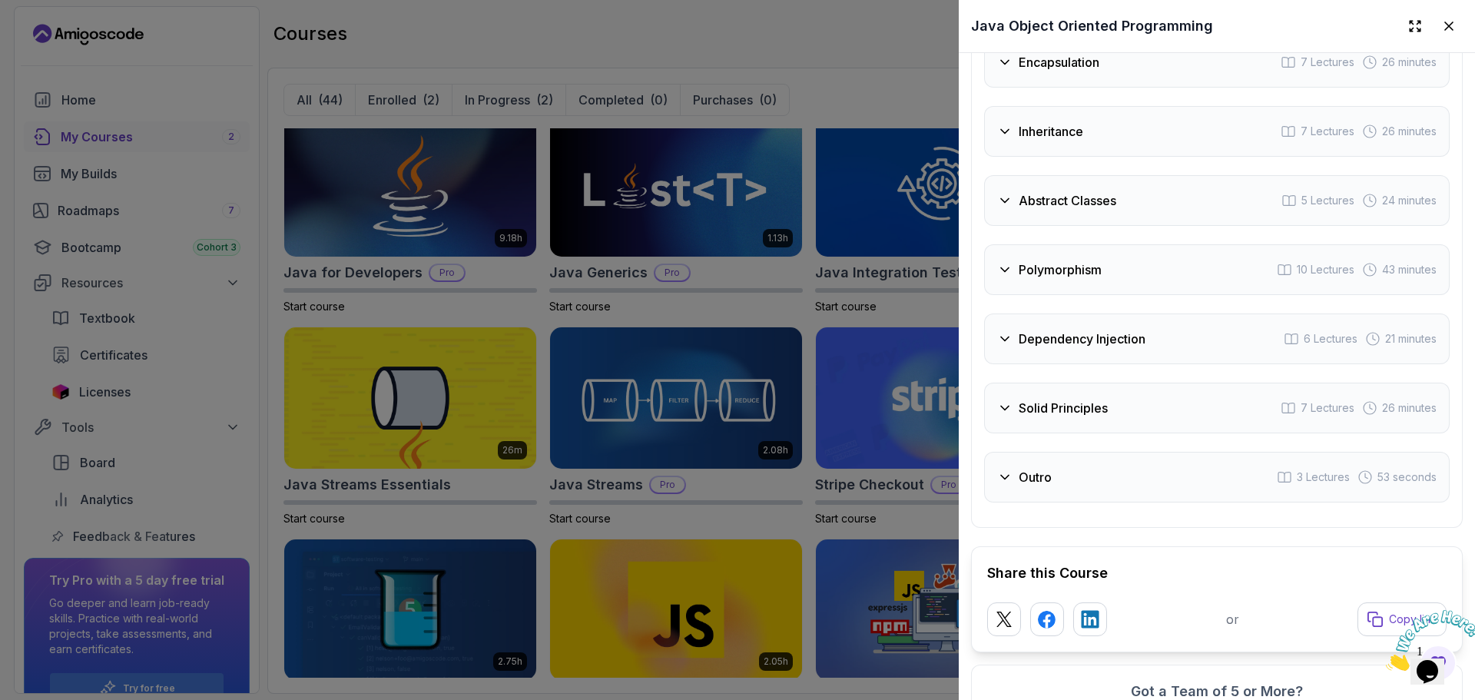
click at [1127, 472] on div "Outro 3 Lectures 53 seconds" at bounding box center [1216, 477] width 465 height 51
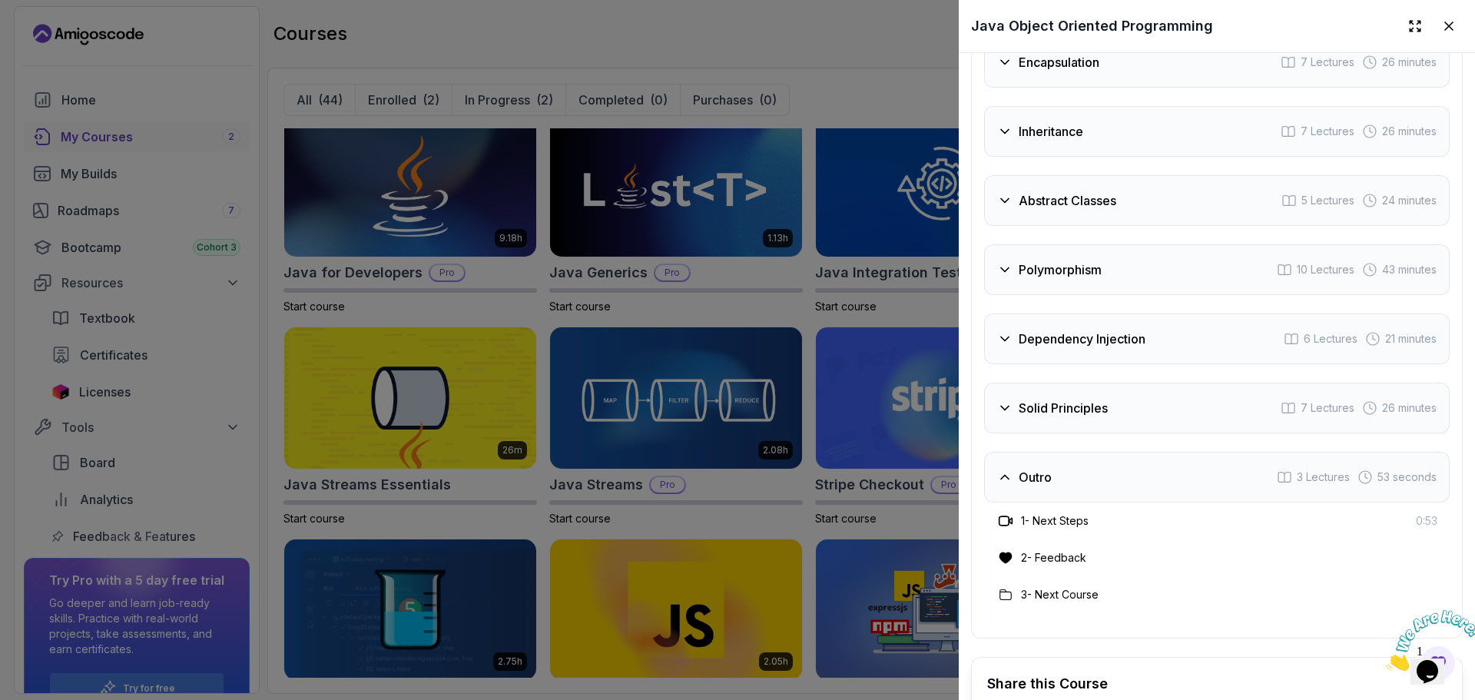
click at [1127, 472] on div "Outro 3 Lectures 53 seconds" at bounding box center [1216, 477] width 465 height 51
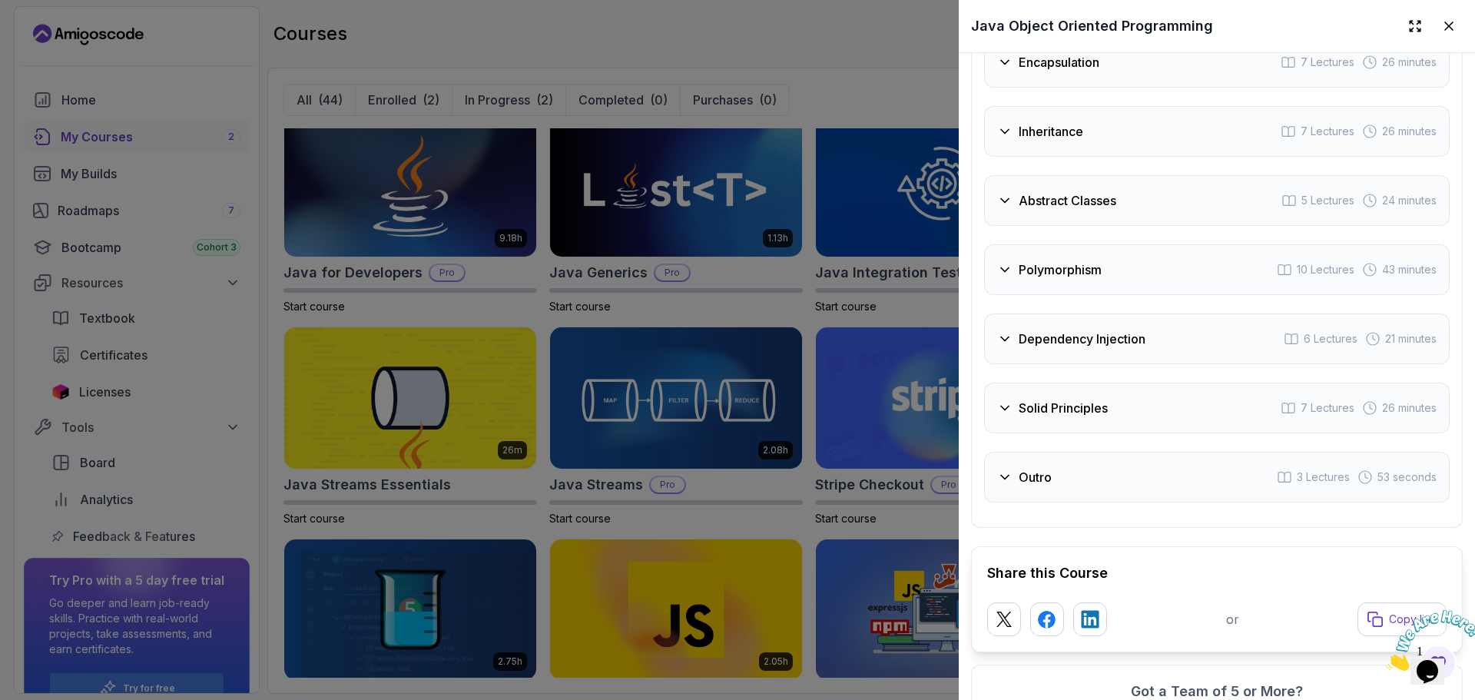
click at [802, 300] on div at bounding box center [737, 350] width 1475 height 700
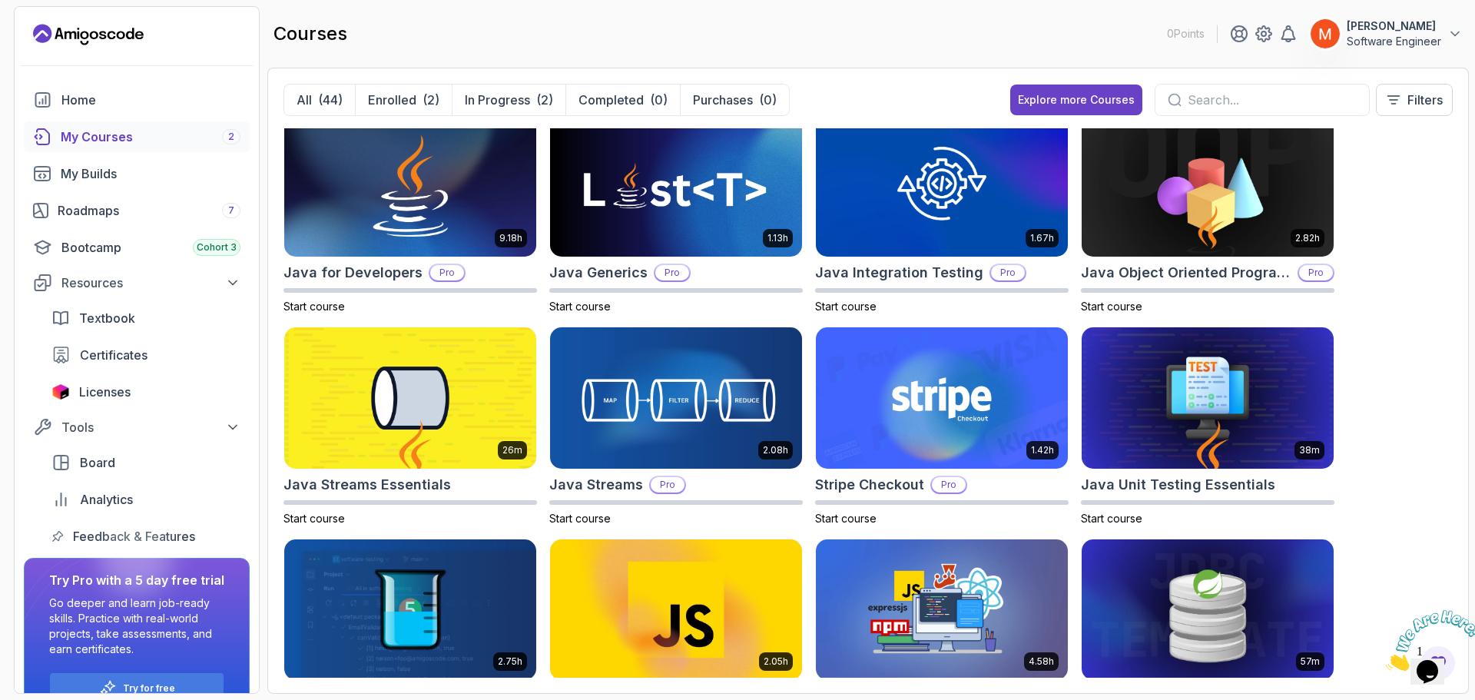
click at [1413, 366] on div "8.31h Advanced Databases Pro Start course 5.18h Advanced Spring Boot Pro Start …" at bounding box center [867, 402] width 1169 height 549
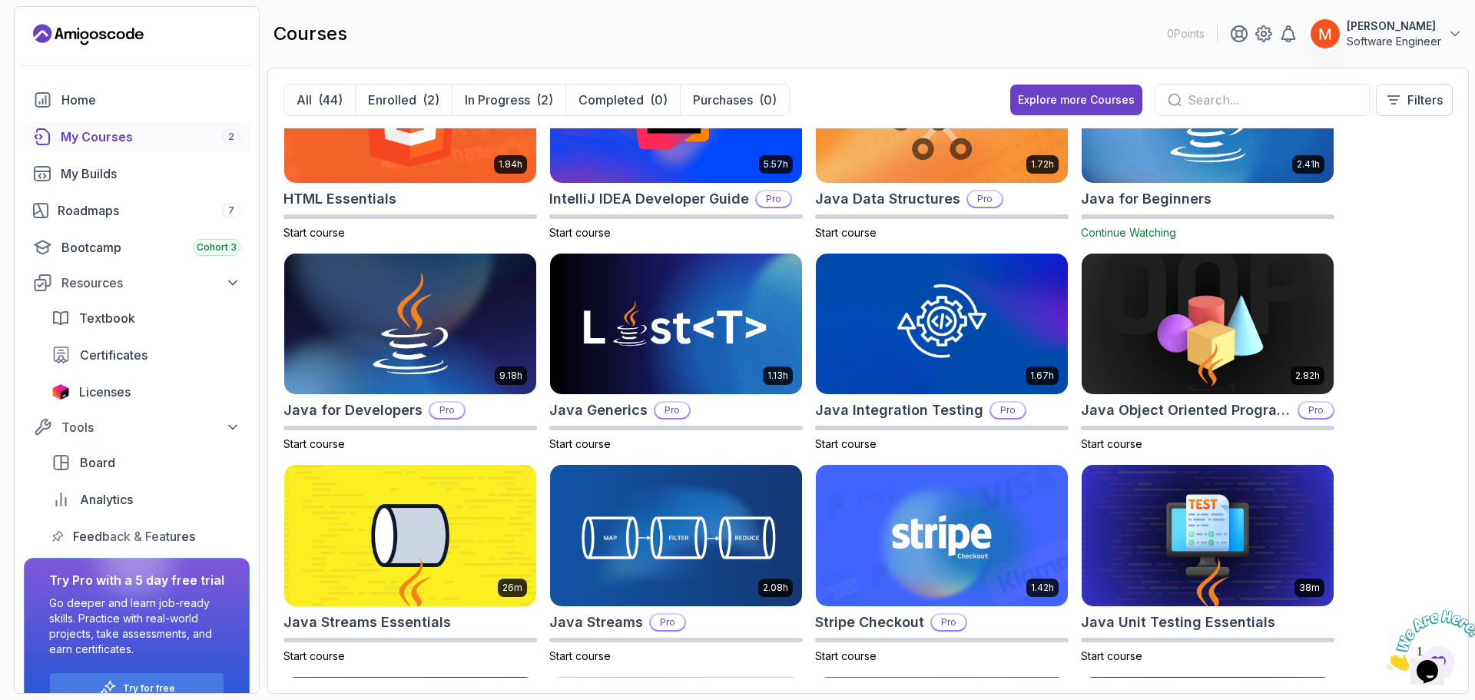
scroll to position [710, 0]
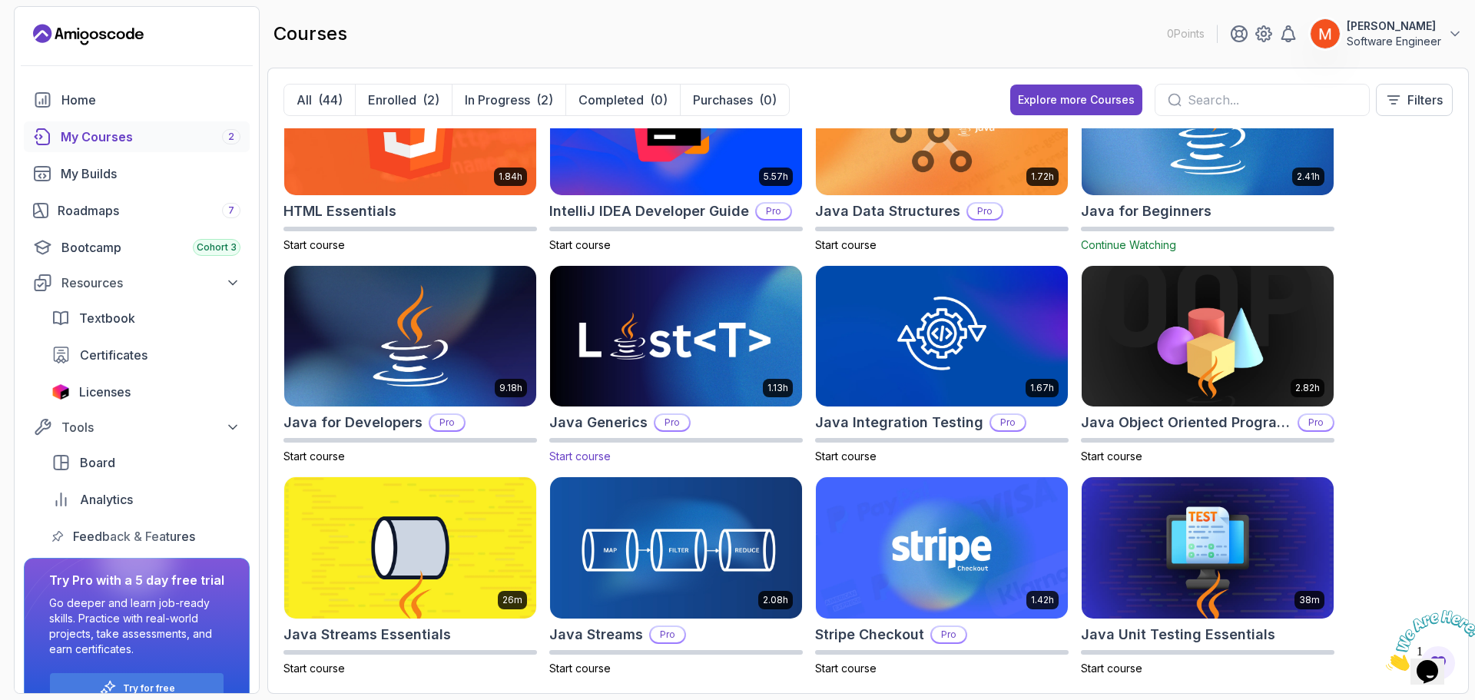
click at [735, 353] on img at bounding box center [676, 336] width 264 height 148
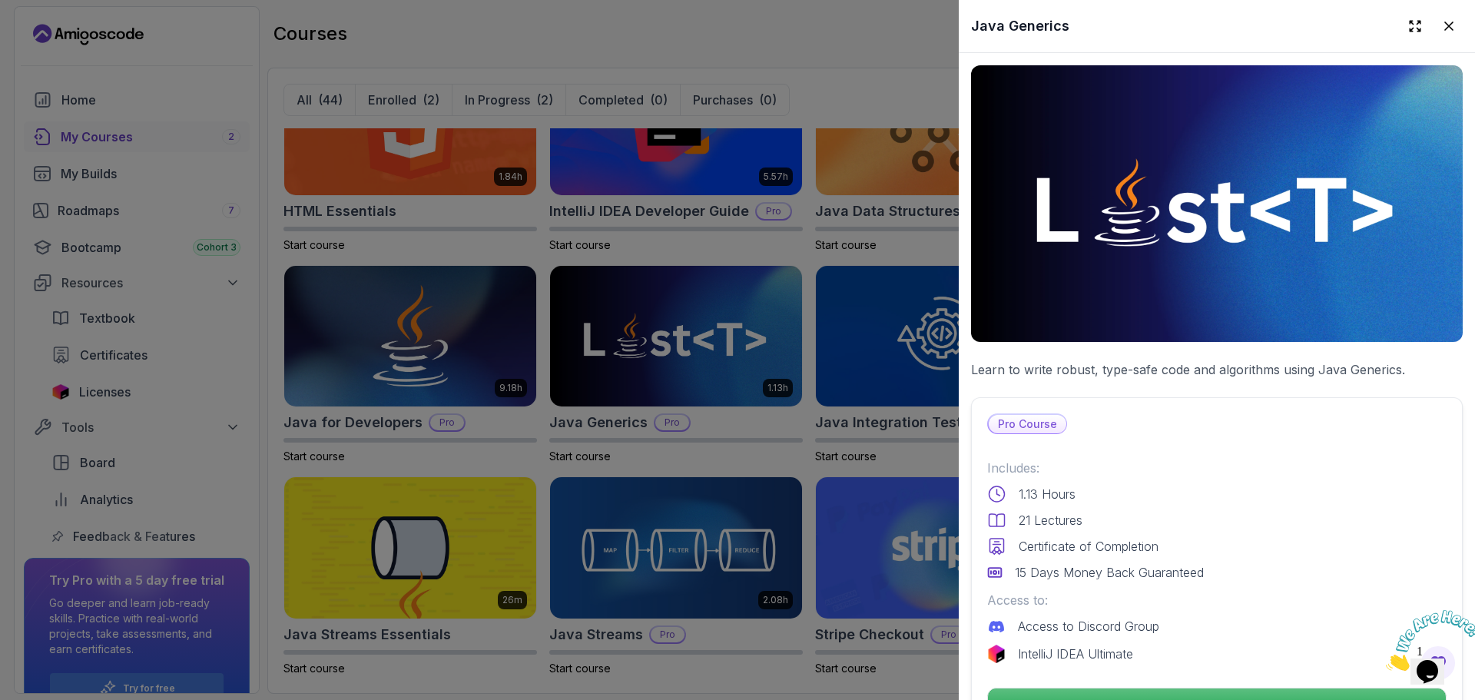
click at [1116, 444] on div "Pro Course Includes: 1.13 Hours 21 Lectures Certificate of Completion 15 Days M…" at bounding box center [1217, 568] width 492 height 342
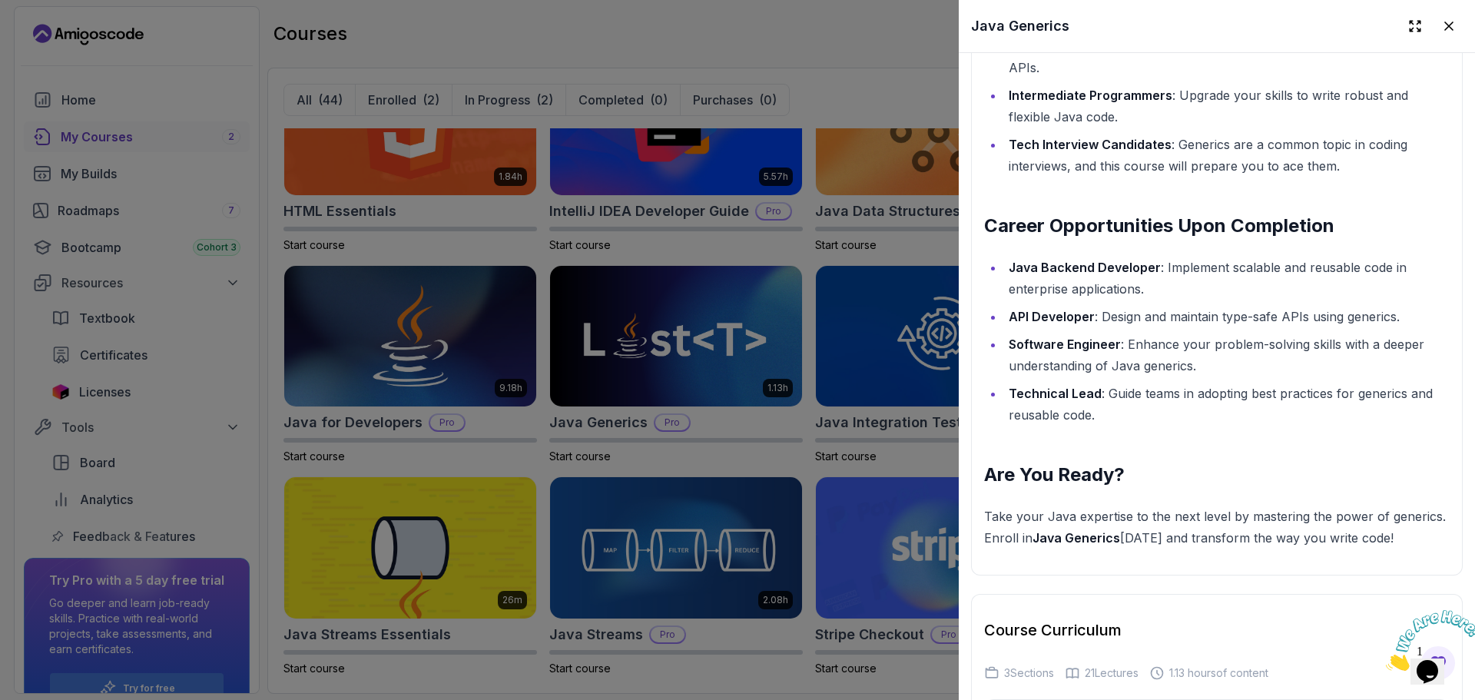
scroll to position [2314, 0]
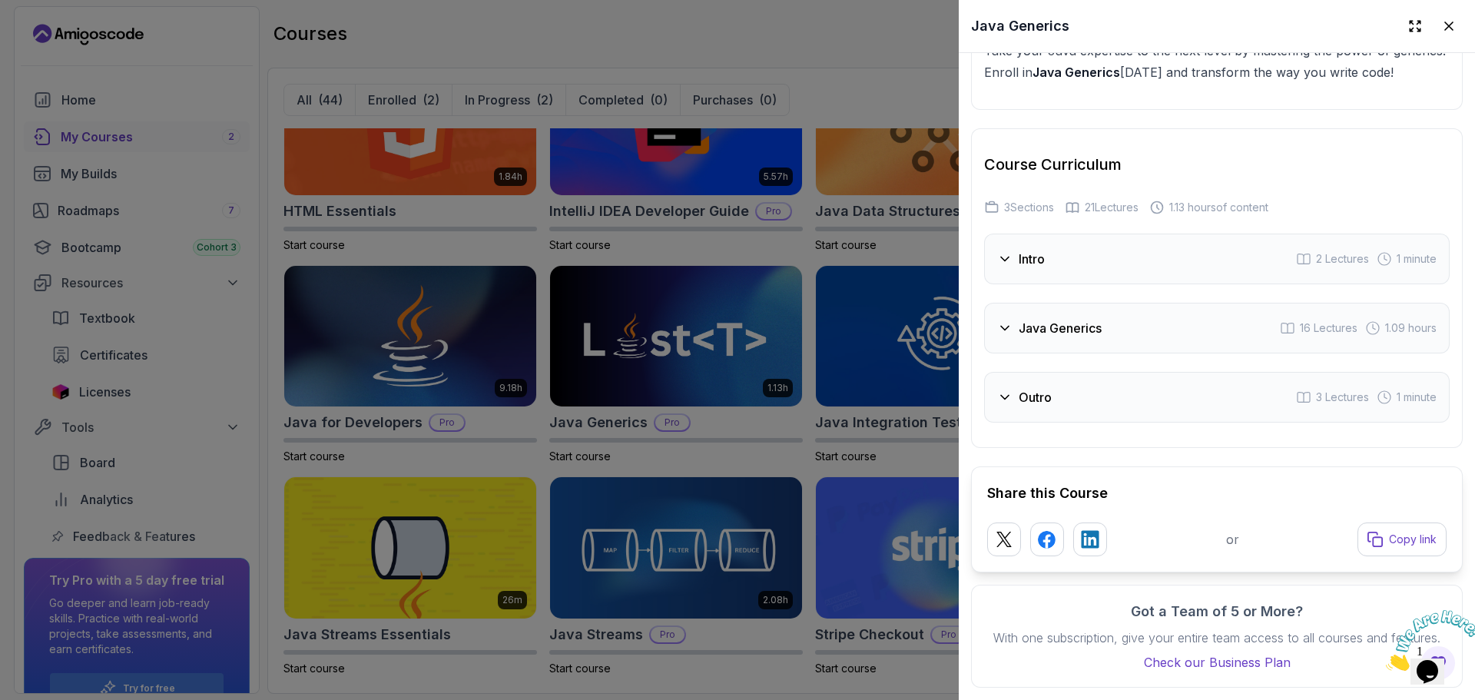
click at [1051, 319] on h3 "Java Generics" at bounding box center [1059, 328] width 83 height 18
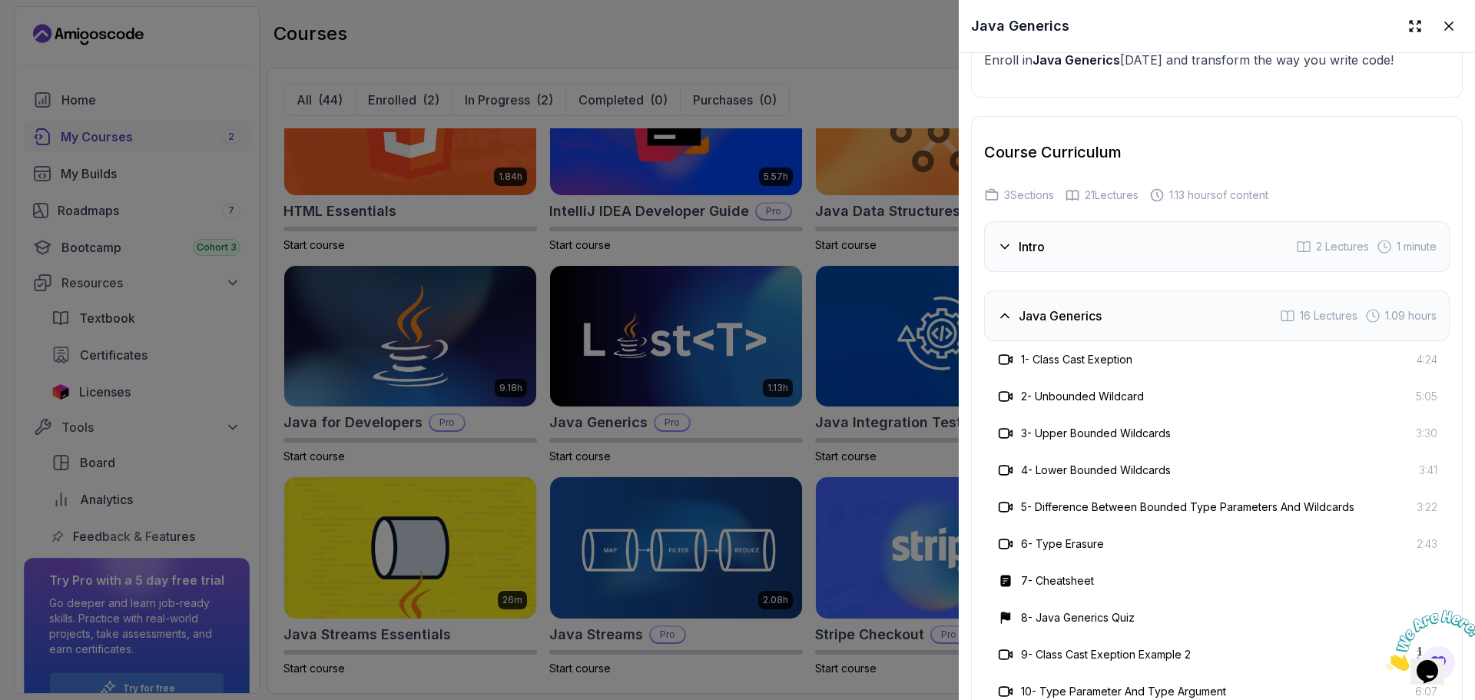
click at [1251, 429] on div "3 - Upper Bounded Wildcards 3:30" at bounding box center [1216, 433] width 441 height 18
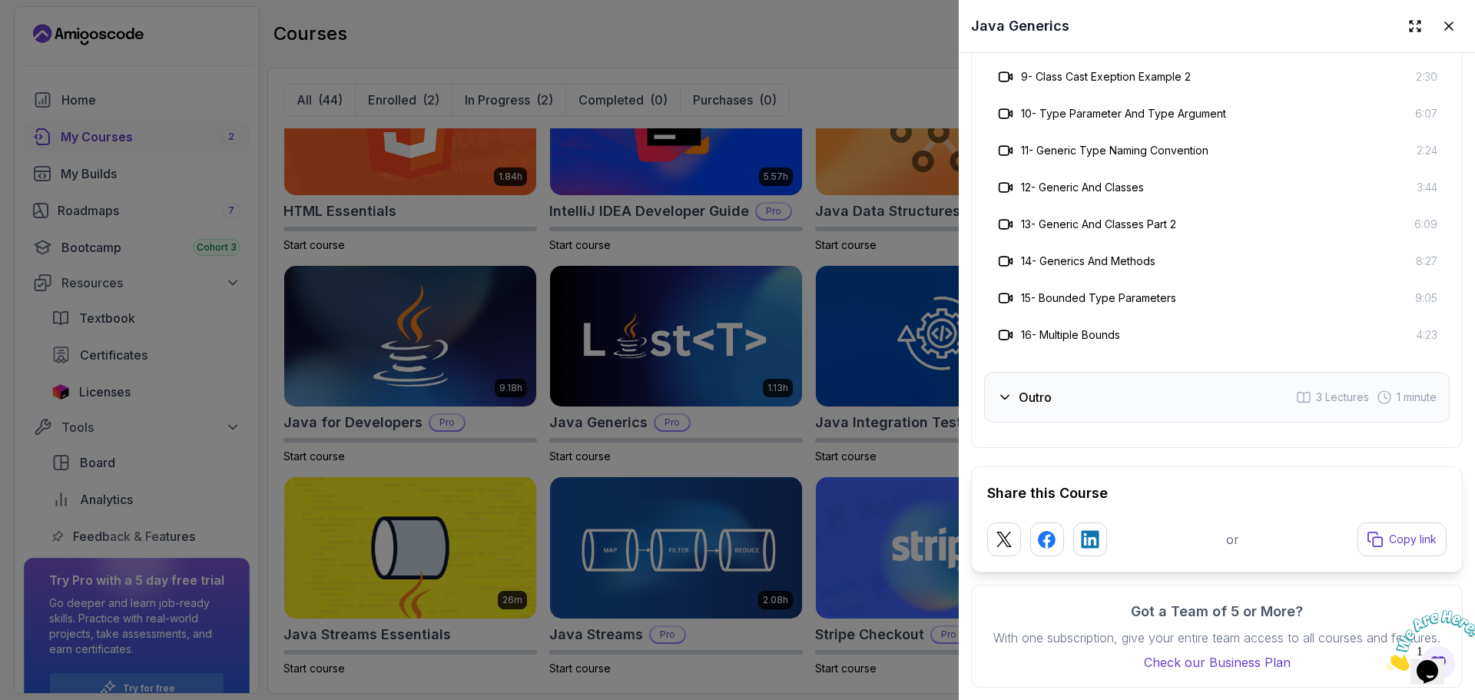
click at [814, 255] on div at bounding box center [737, 350] width 1475 height 700
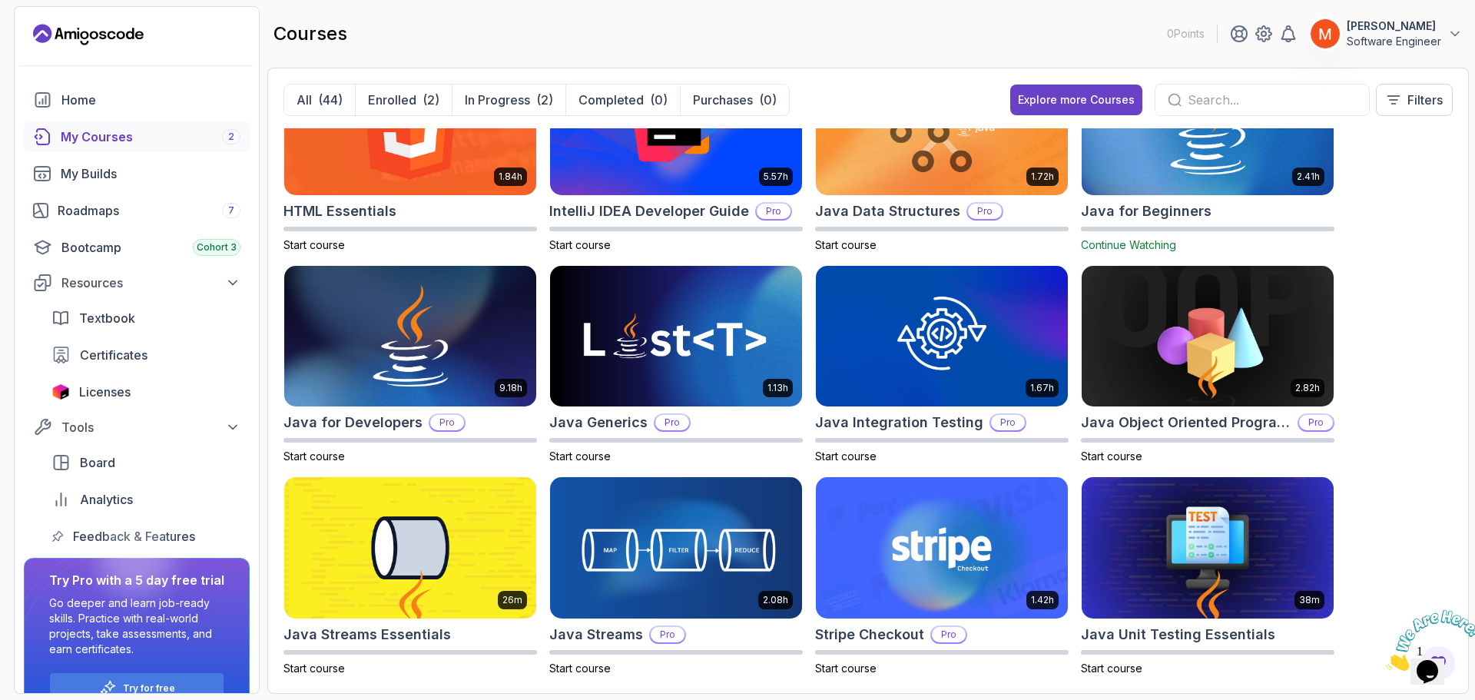
click at [1373, 350] on div "8.31h Advanced Databases Pro Start course 5.18h Advanced Spring Boot Pro Start …" at bounding box center [867, 402] width 1169 height 549
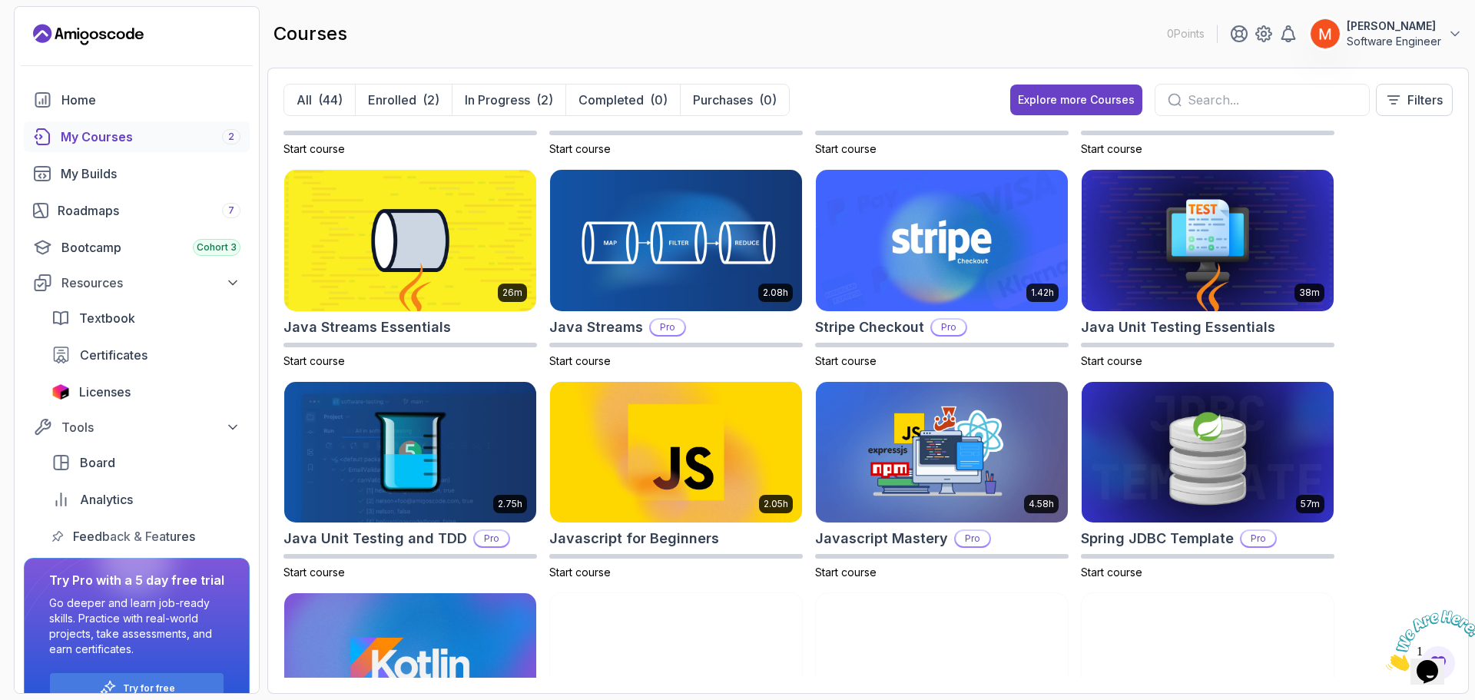
scroll to position [1048, 0]
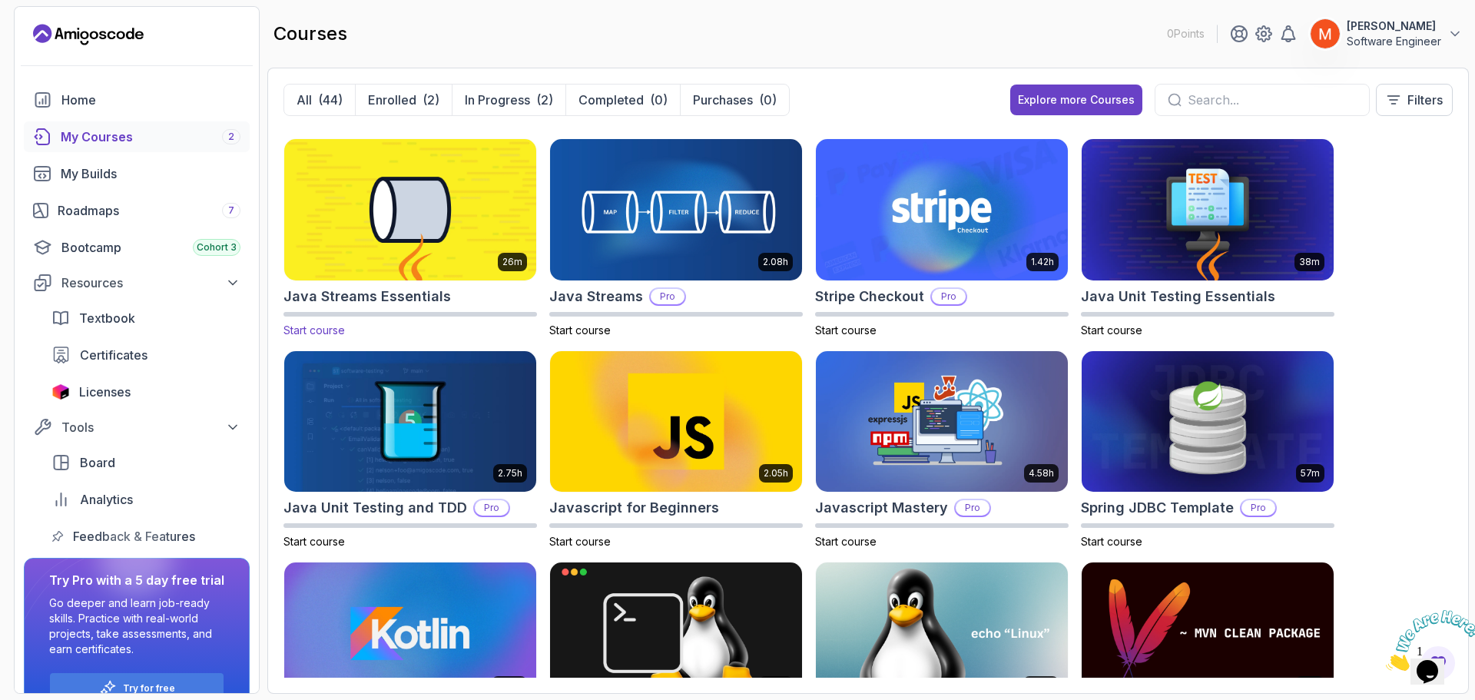
click at [366, 244] on img at bounding box center [410, 210] width 264 height 148
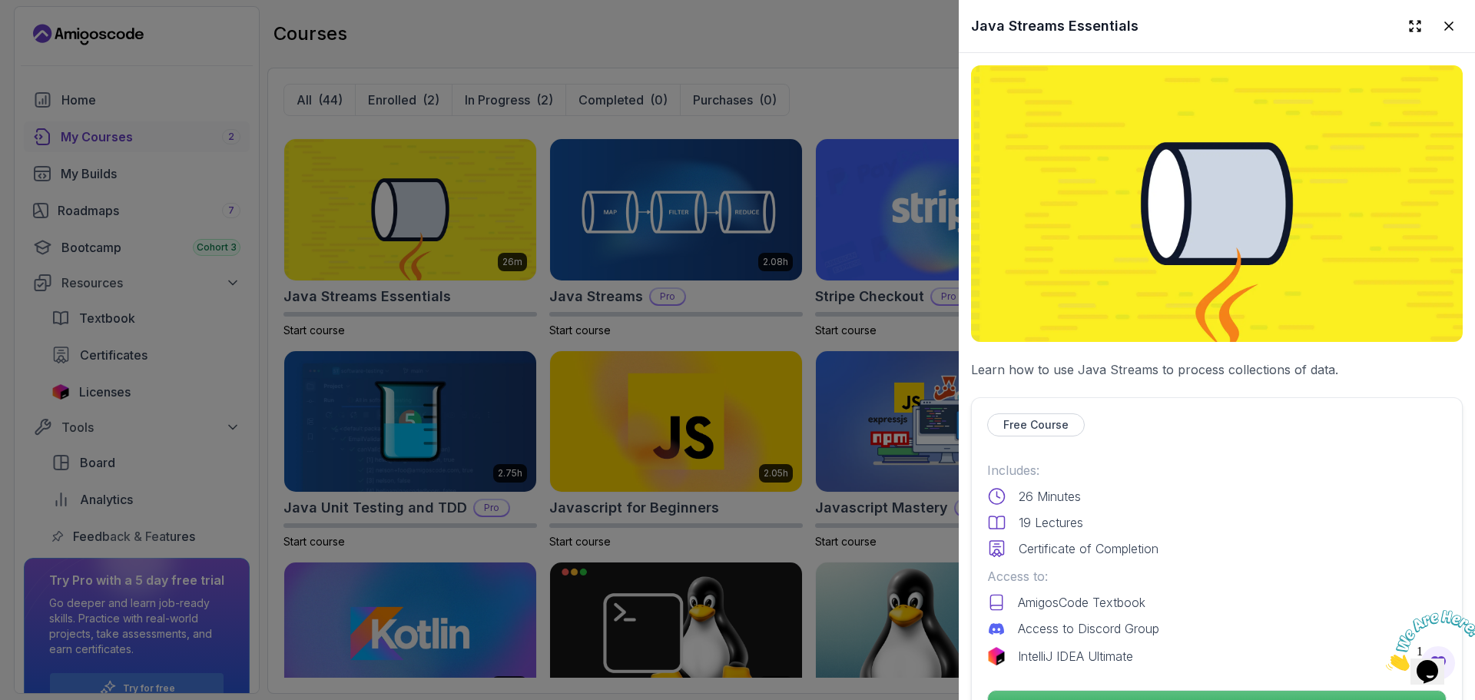
click at [1190, 461] on p "Includes:" at bounding box center [1216, 470] width 459 height 18
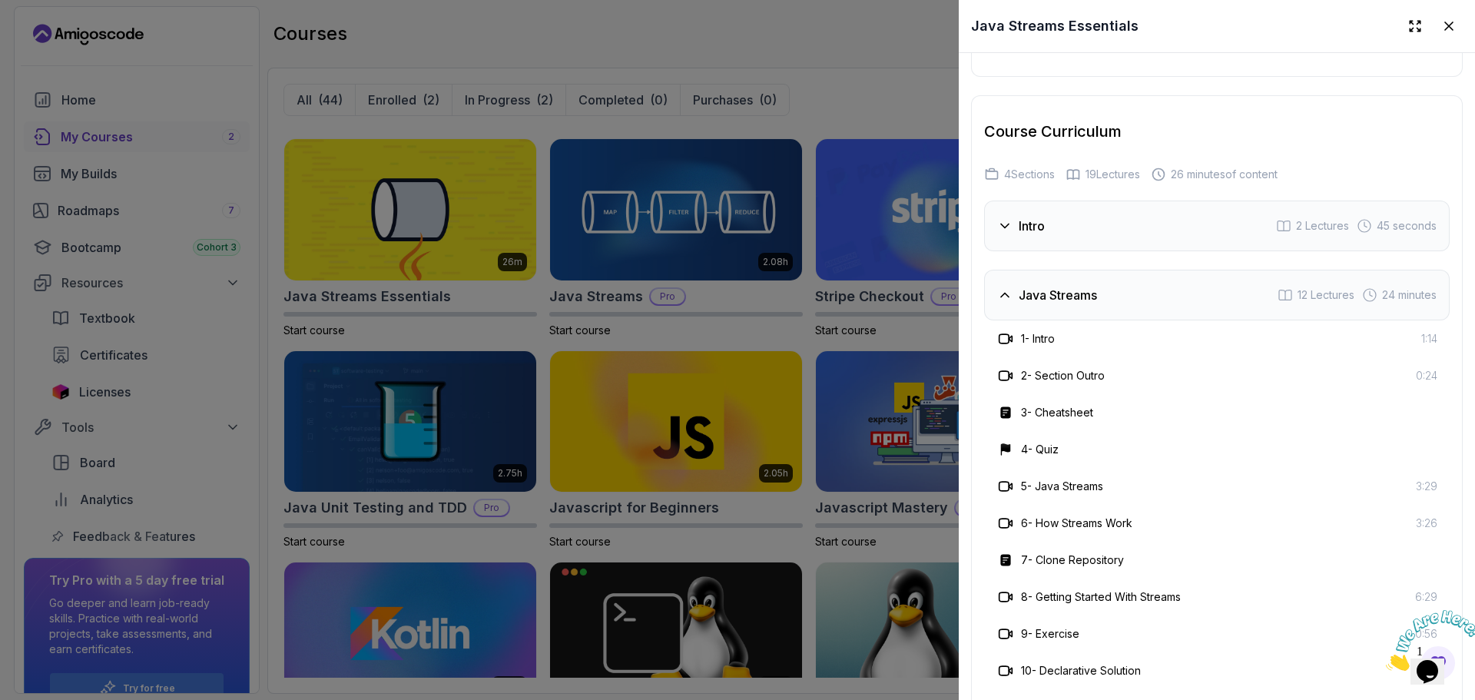
scroll to position [2333, 0]
click at [1064, 304] on div "Java Streams 12 Lectures 24 minutes" at bounding box center [1216, 293] width 465 height 51
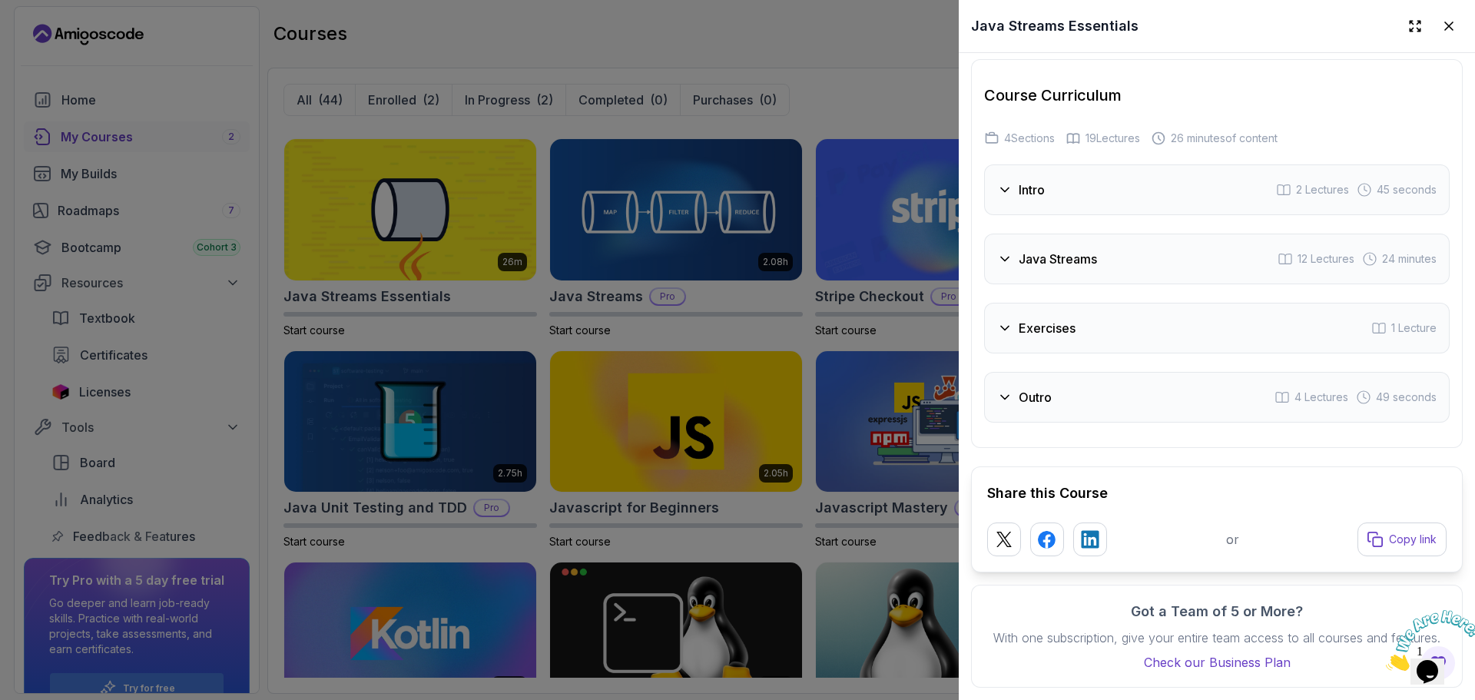
scroll to position [2379, 0]
click at [772, 358] on div at bounding box center [737, 350] width 1475 height 700
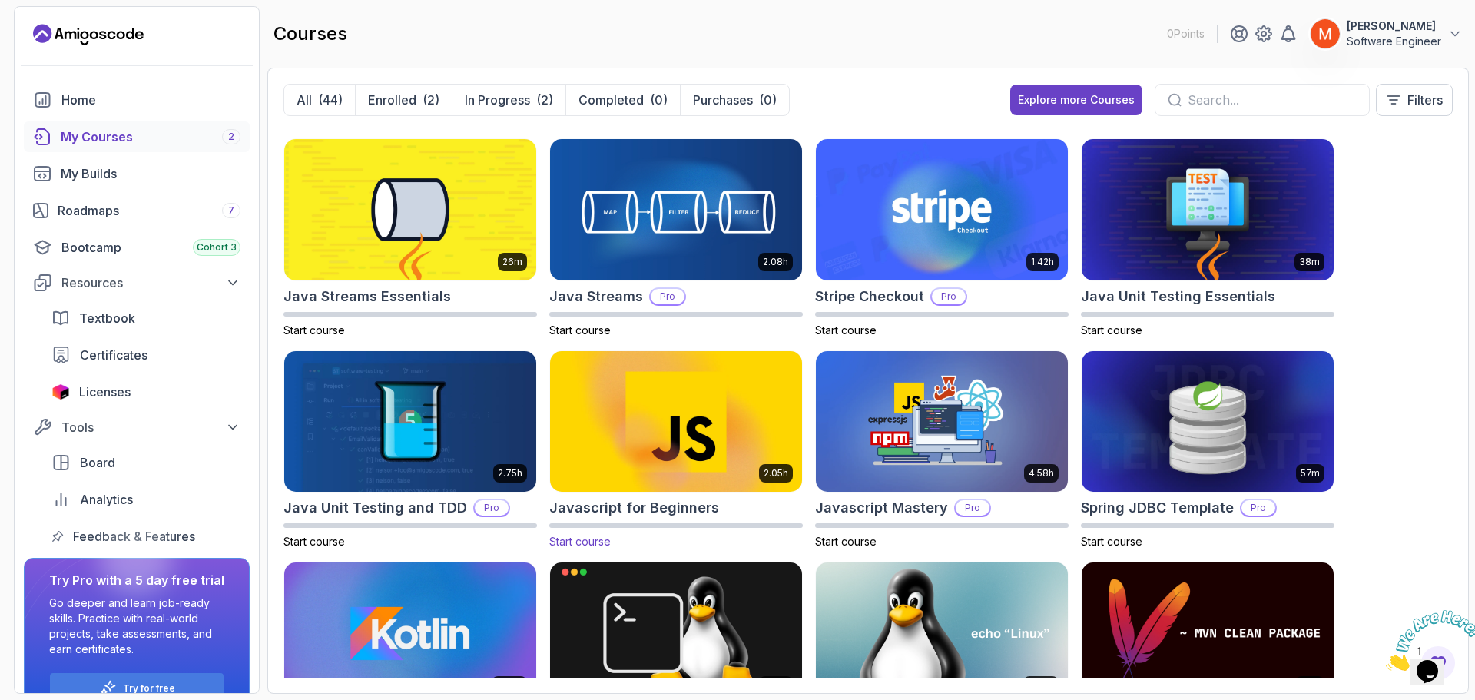
click at [757, 423] on img at bounding box center [676, 421] width 264 height 148
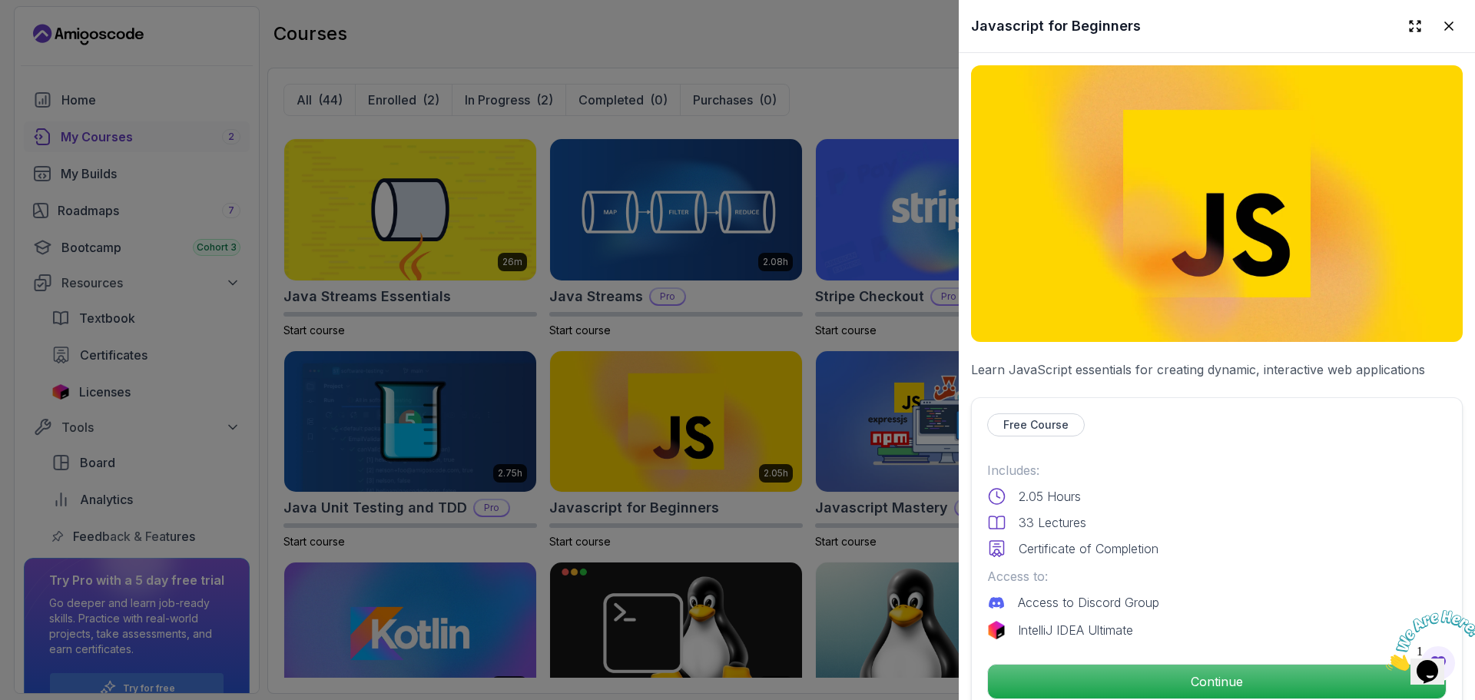
click at [1122, 448] on div "Free Course Includes: 2.05 Hours 33 Lectures Certificate of Completion Access t…" at bounding box center [1217, 556] width 492 height 318
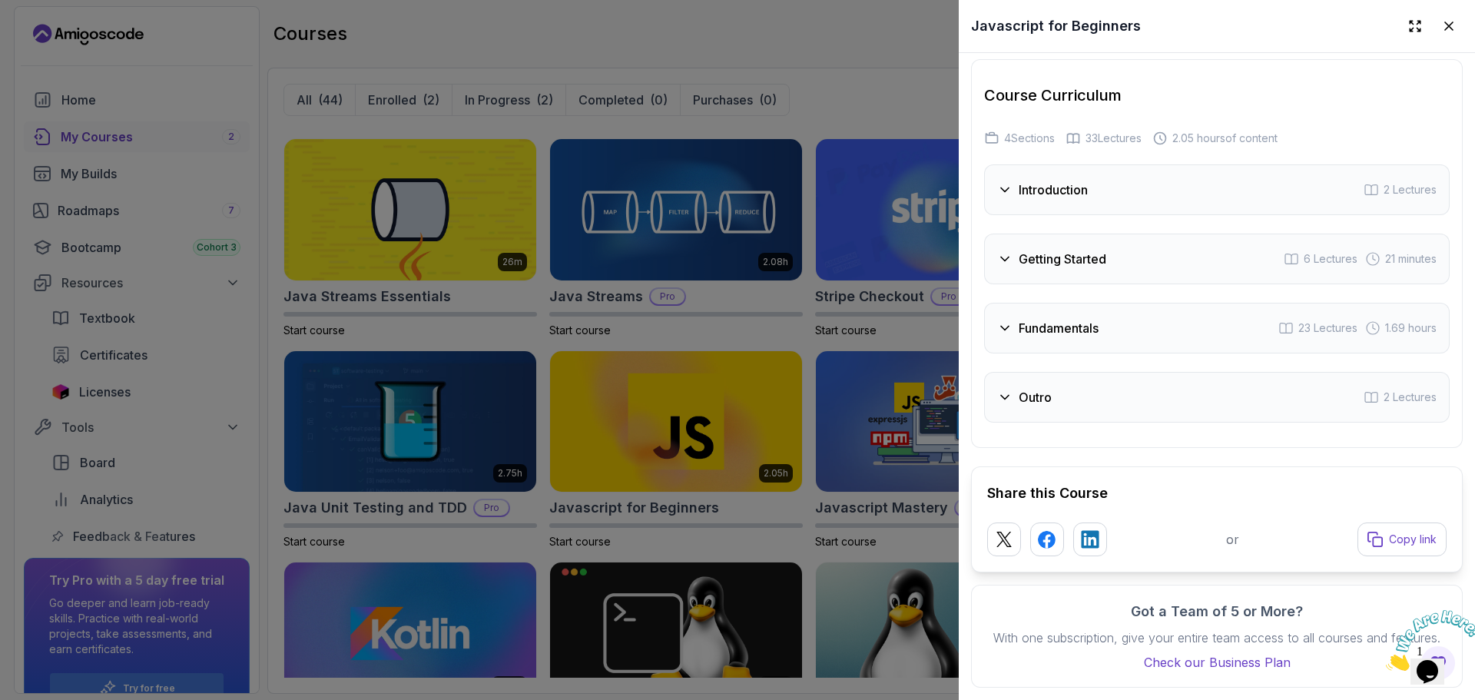
scroll to position [2728, 0]
click at [1008, 320] on icon at bounding box center [1004, 327] width 15 height 15
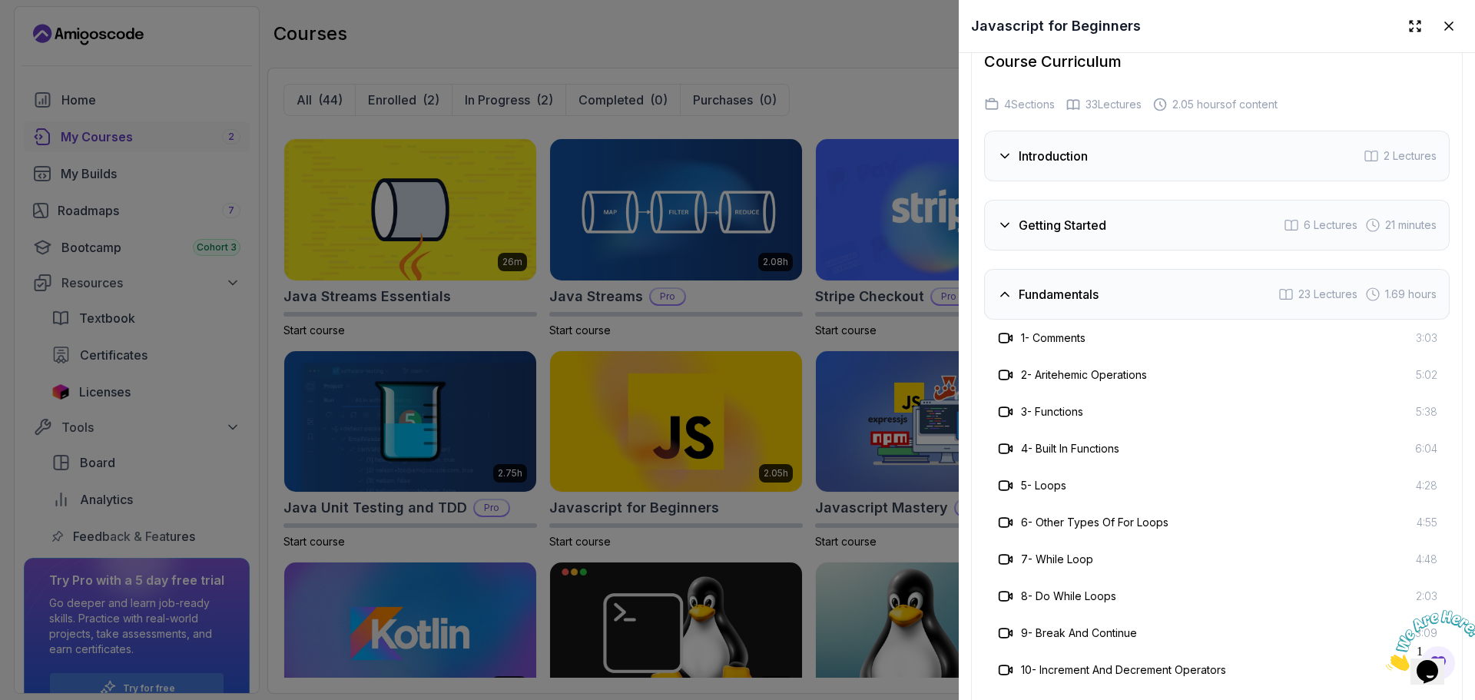
scroll to position [3340, 0]
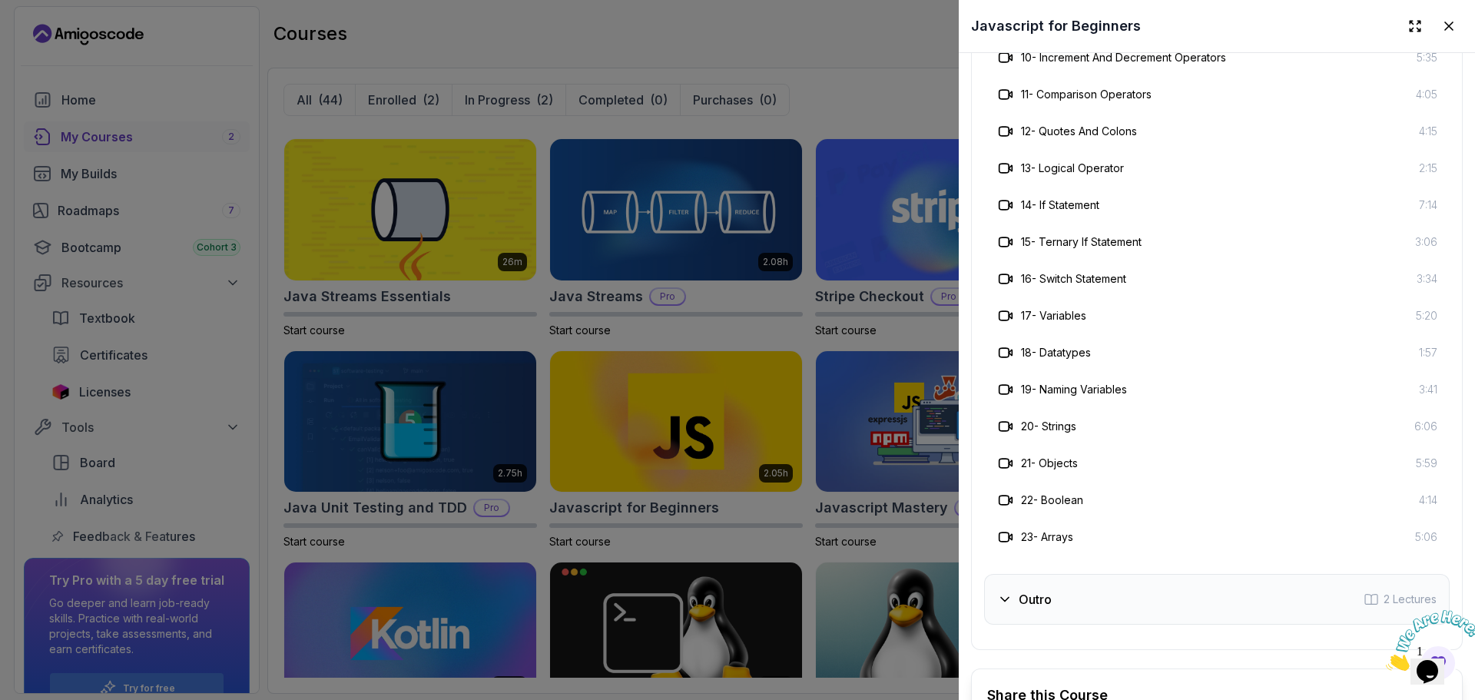
click at [1108, 599] on div "Outro 2 Lectures" at bounding box center [1216, 599] width 465 height 51
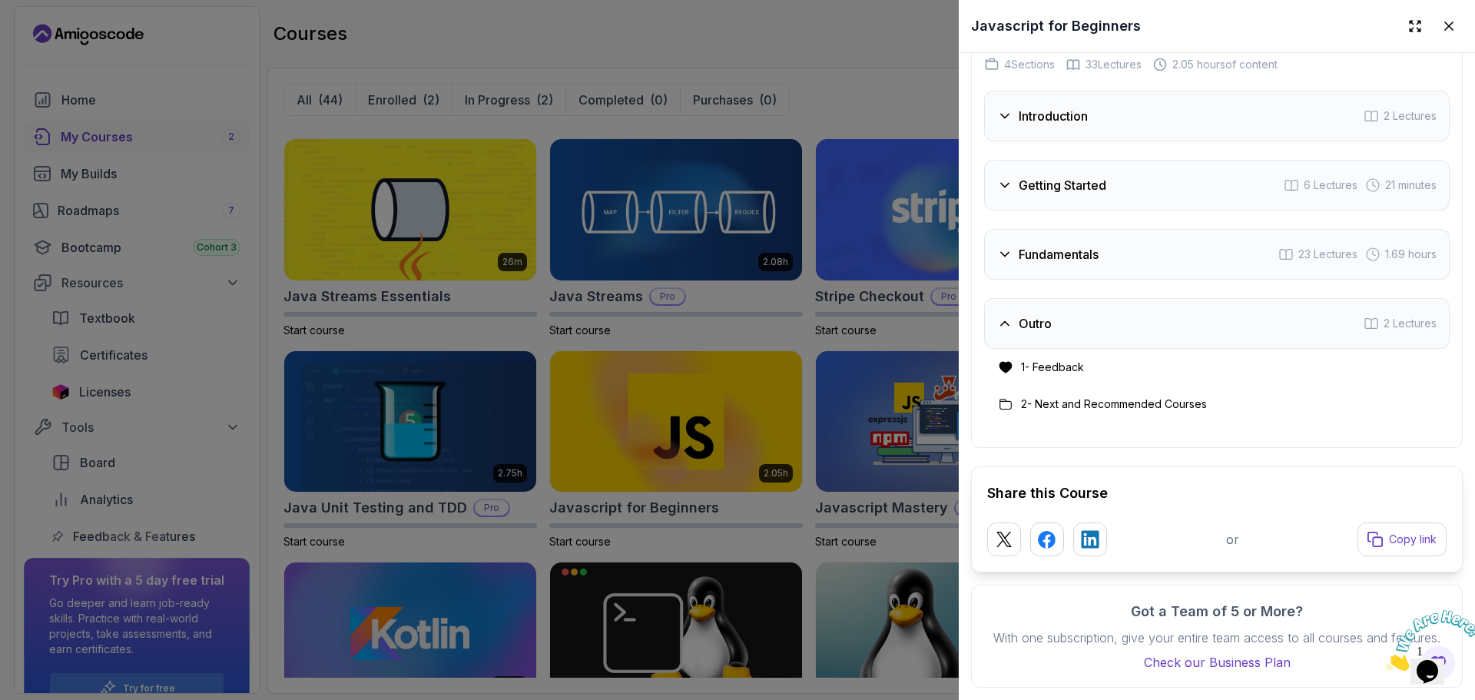
scroll to position [2802, 0]
click at [861, 370] on div at bounding box center [737, 350] width 1475 height 700
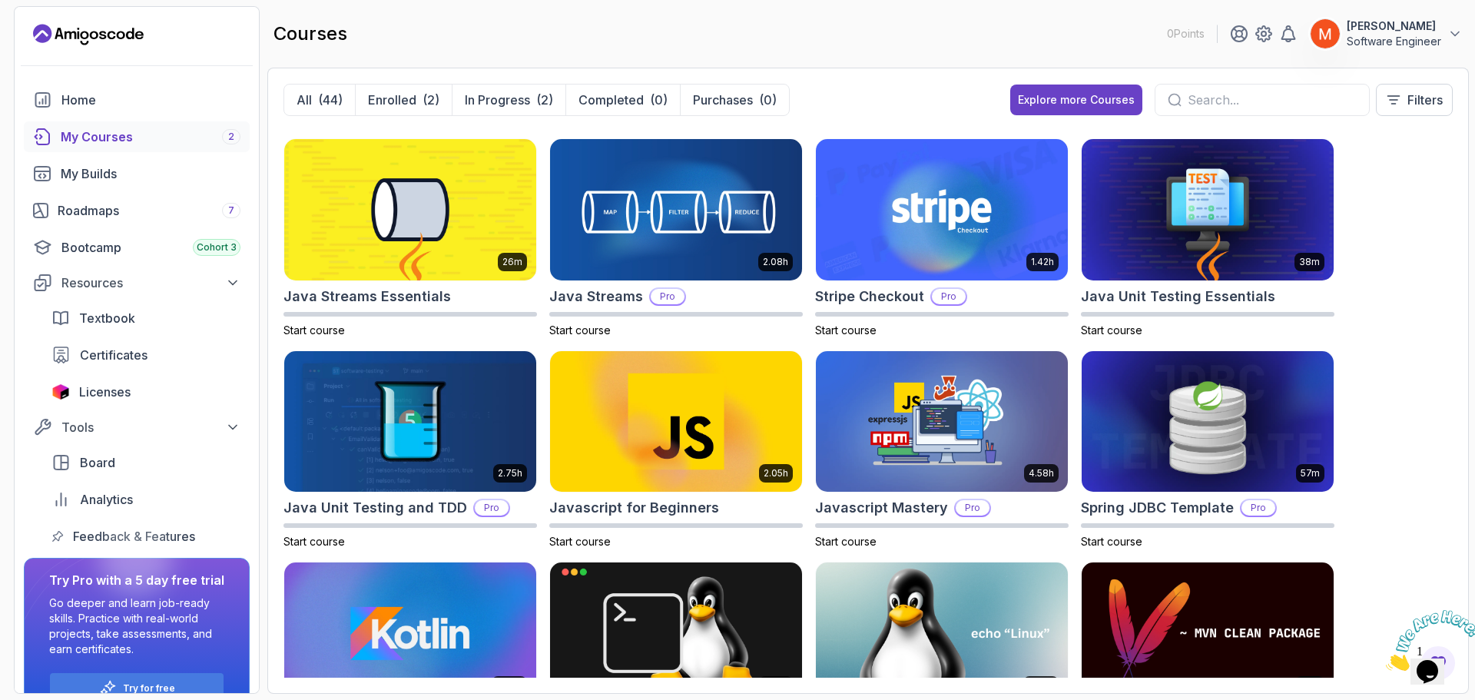
click at [1399, 386] on div "8.31h Advanced Databases Pro Start course 5.18h Advanced Spring Boot Pro Start …" at bounding box center [867, 402] width 1169 height 549
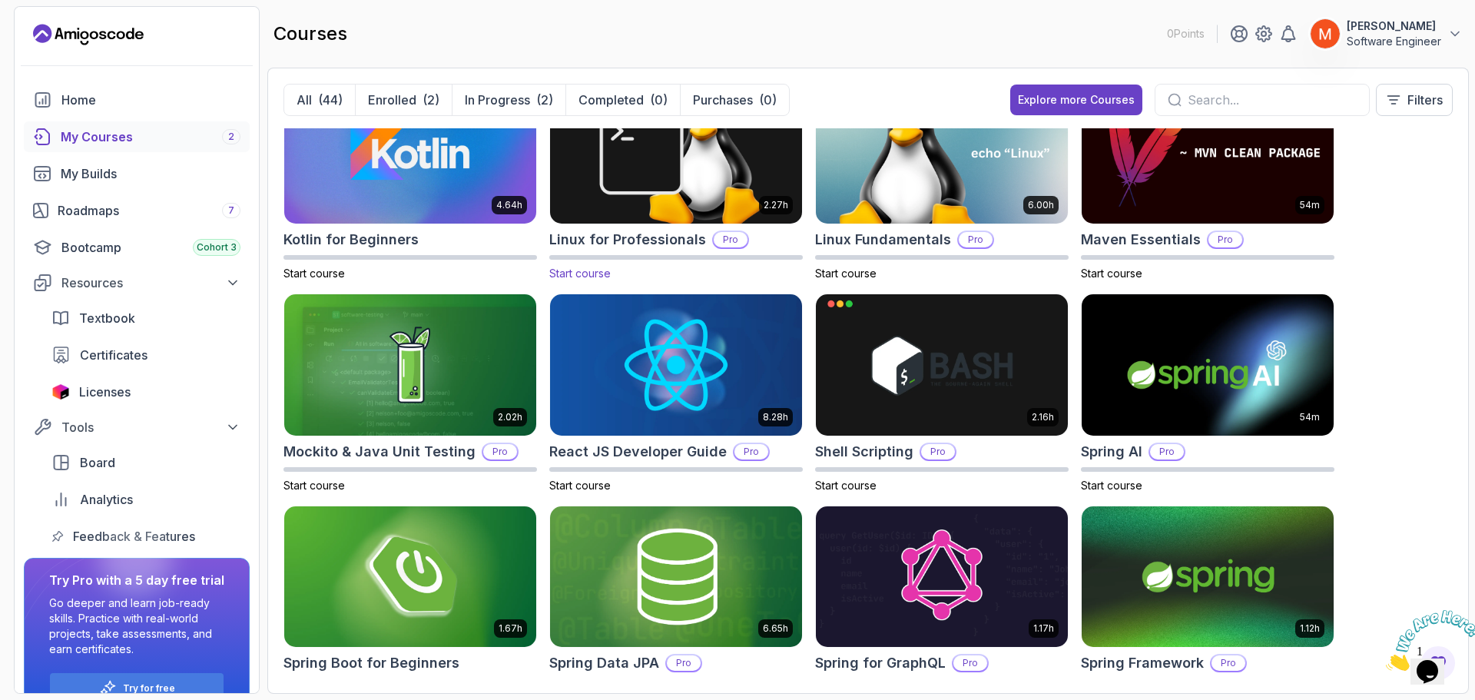
click at [729, 190] on img at bounding box center [676, 153] width 264 height 148
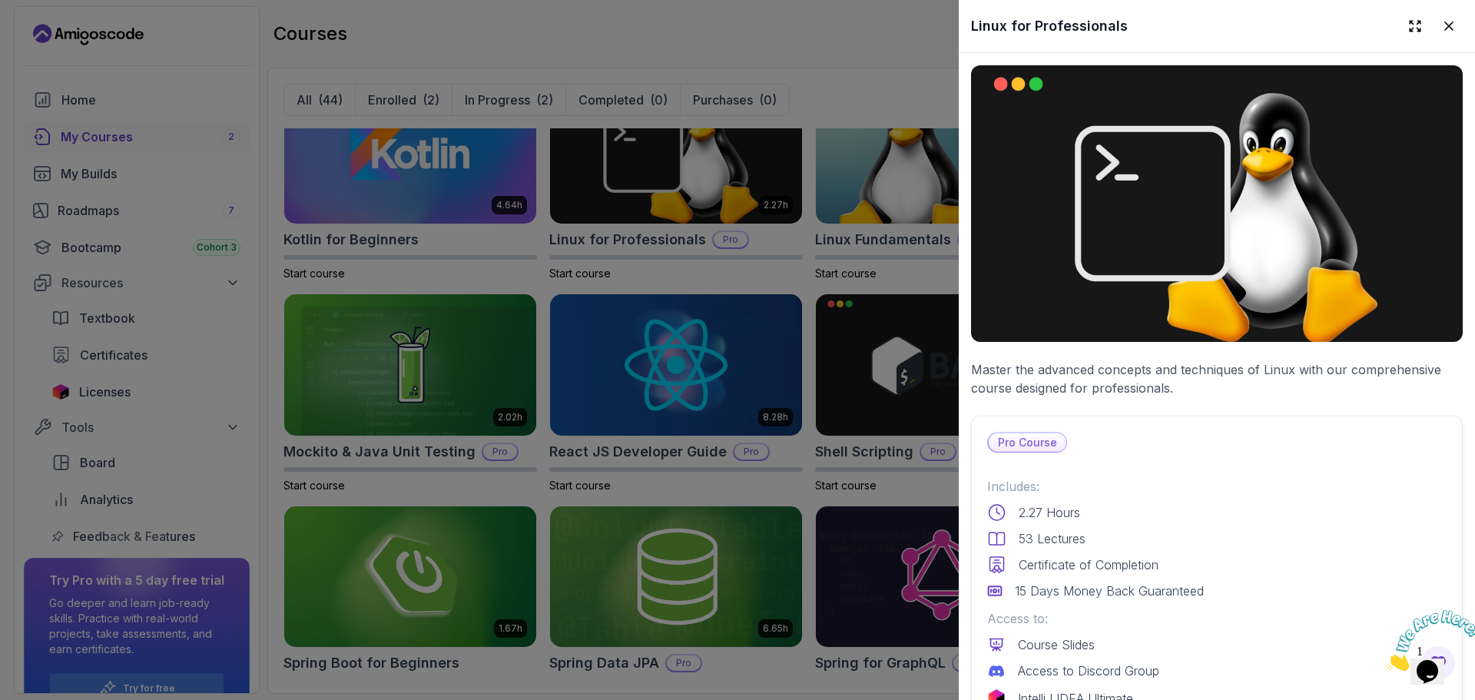
click at [1156, 459] on div "Pro Course Includes: 2.27 Hours 53 Lectures Certificate of Completion 15 Days M…" at bounding box center [1217, 600] width 492 height 368
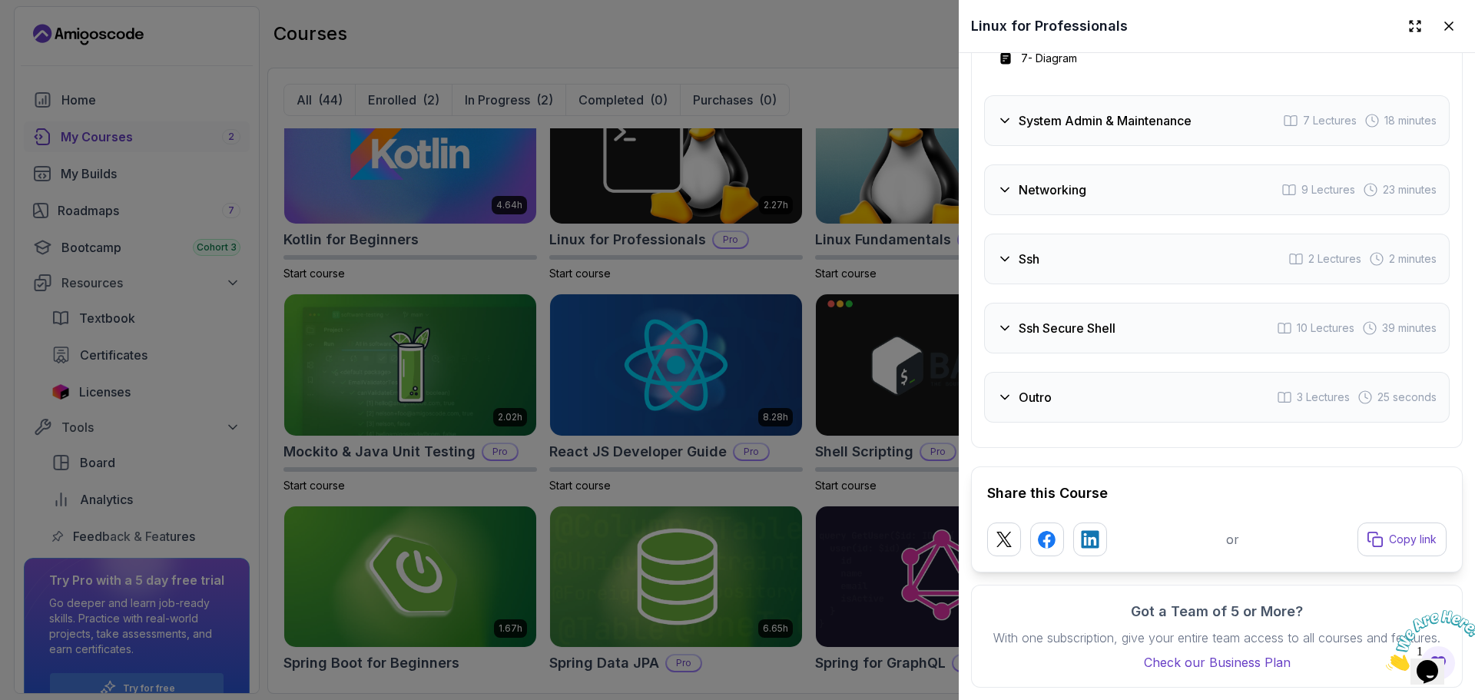
scroll to position [3313, 0]
click at [820, 299] on div at bounding box center [737, 350] width 1475 height 700
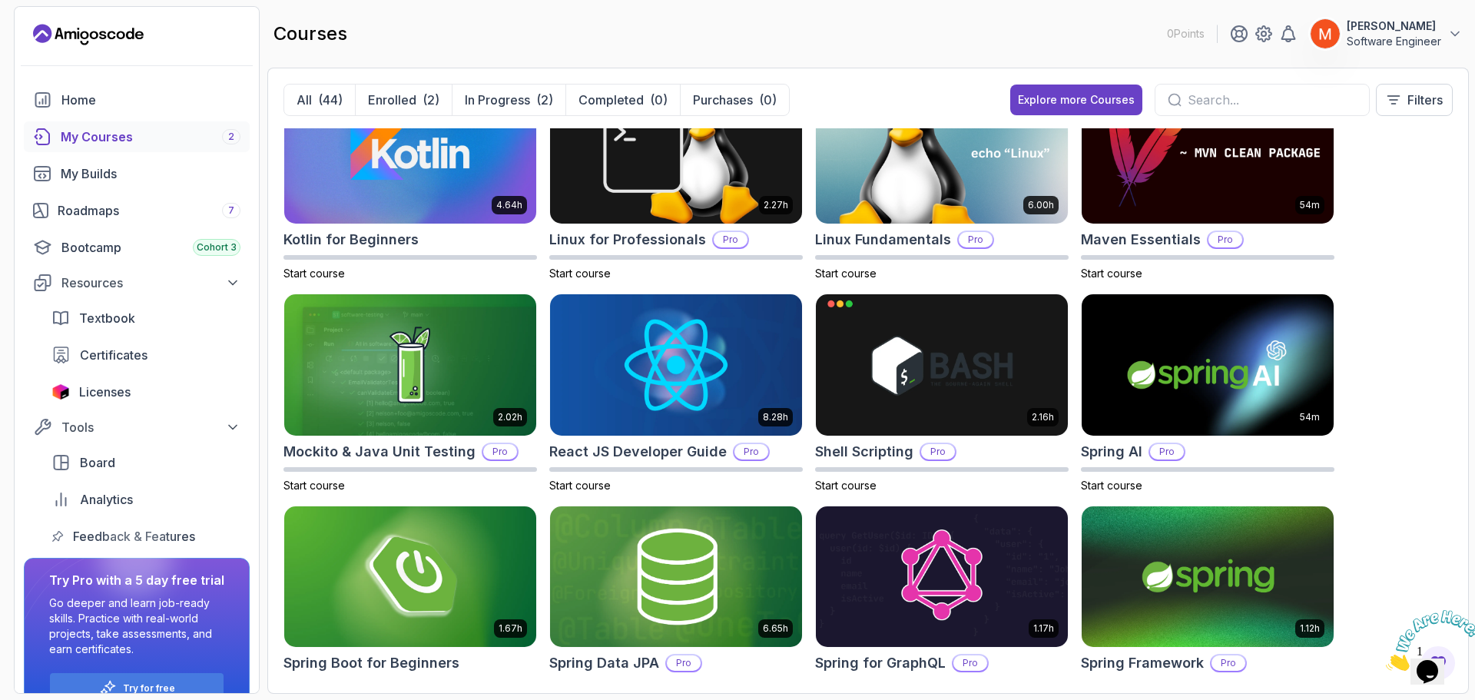
click at [1372, 359] on div "8.31h Advanced Databases Pro Start course 5.18h Advanced Spring Boot Pro Start …" at bounding box center [867, 402] width 1169 height 549
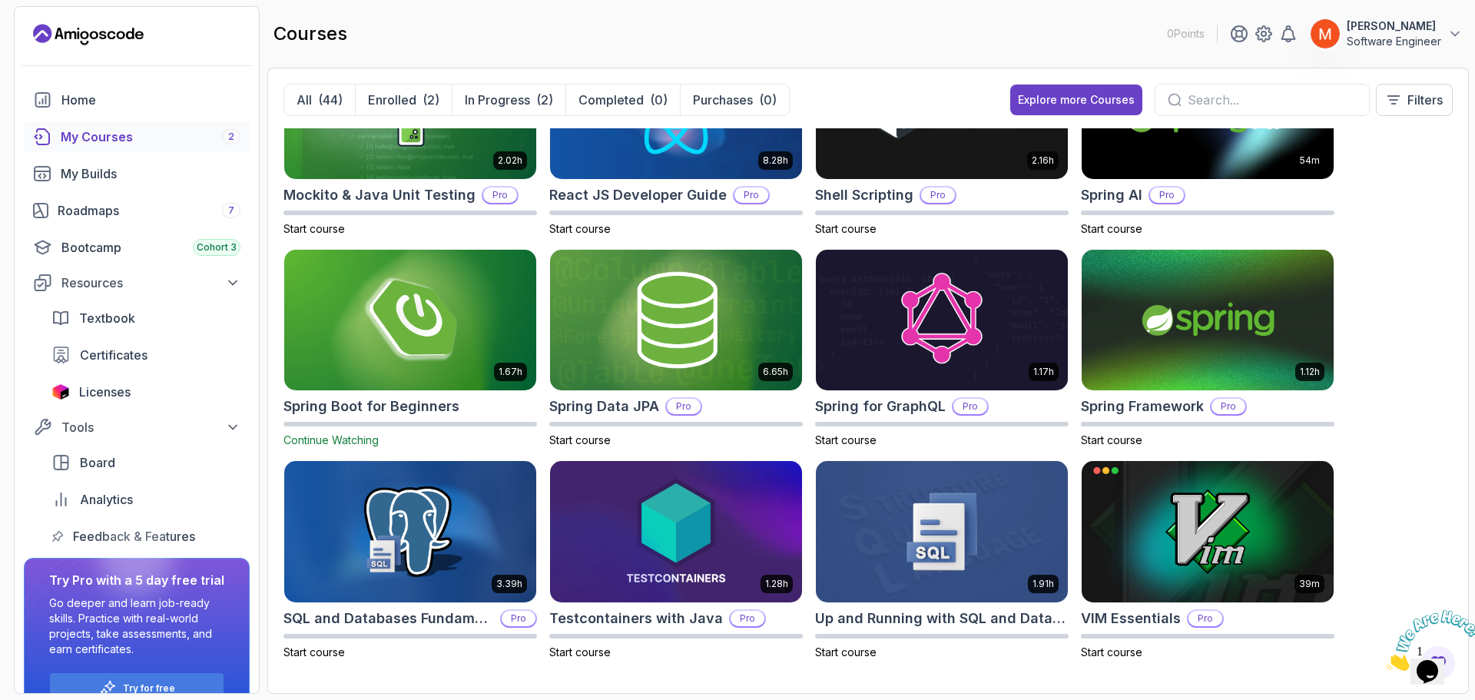
scroll to position [1786, 0]
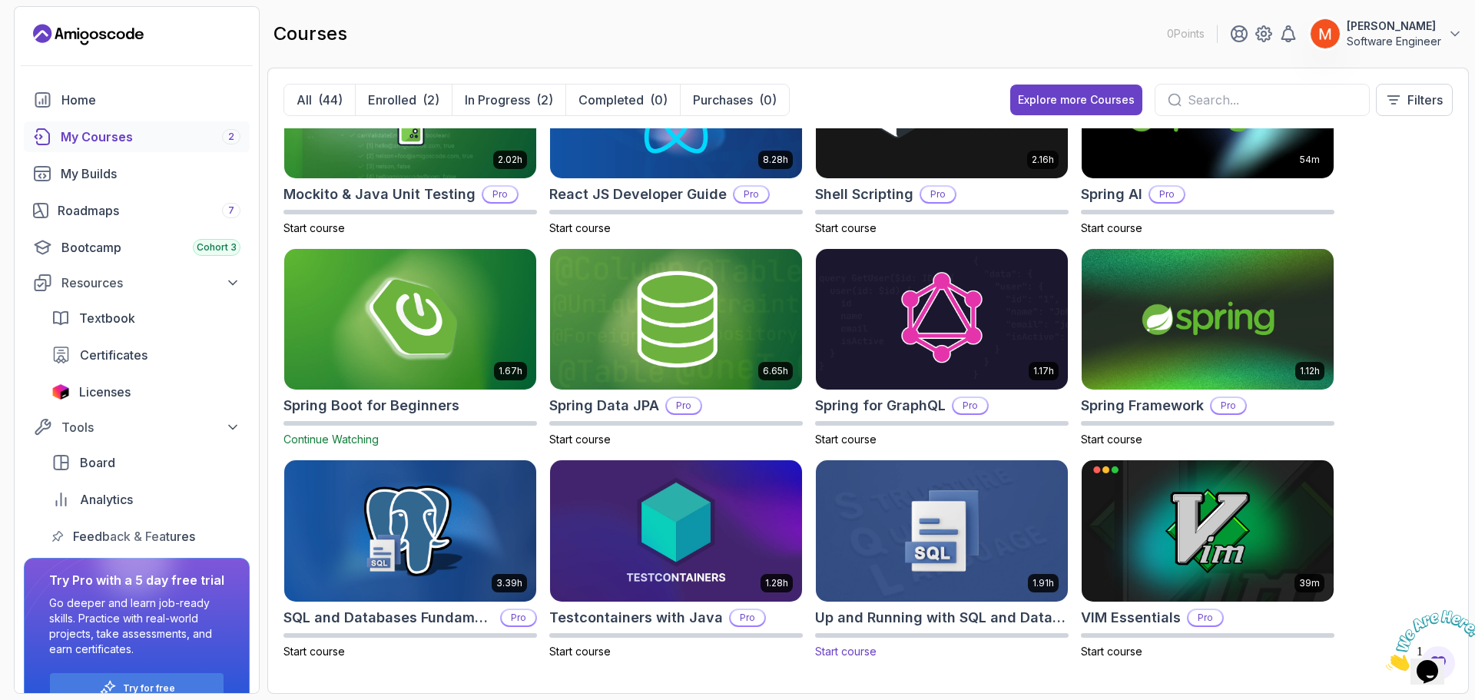
click at [962, 531] on img at bounding box center [942, 531] width 264 height 148
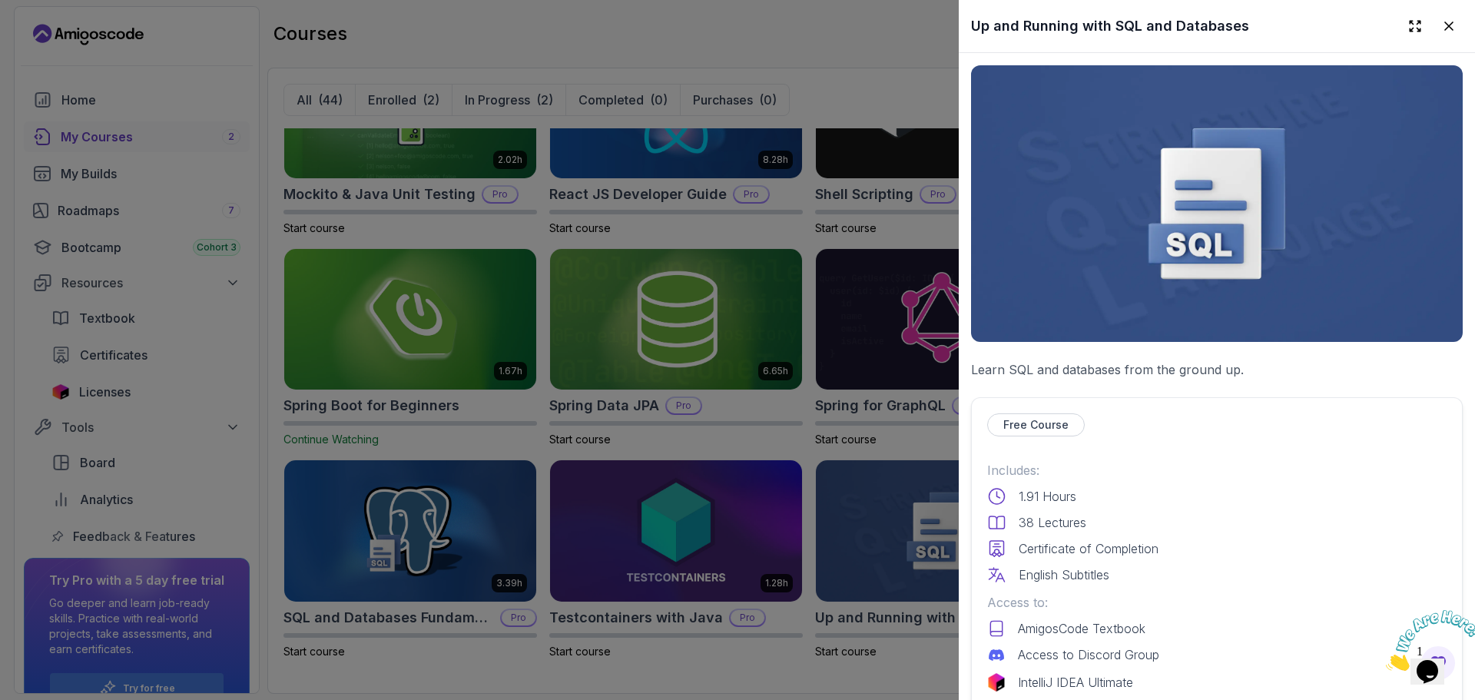
click at [1215, 462] on p "Includes:" at bounding box center [1216, 470] width 459 height 18
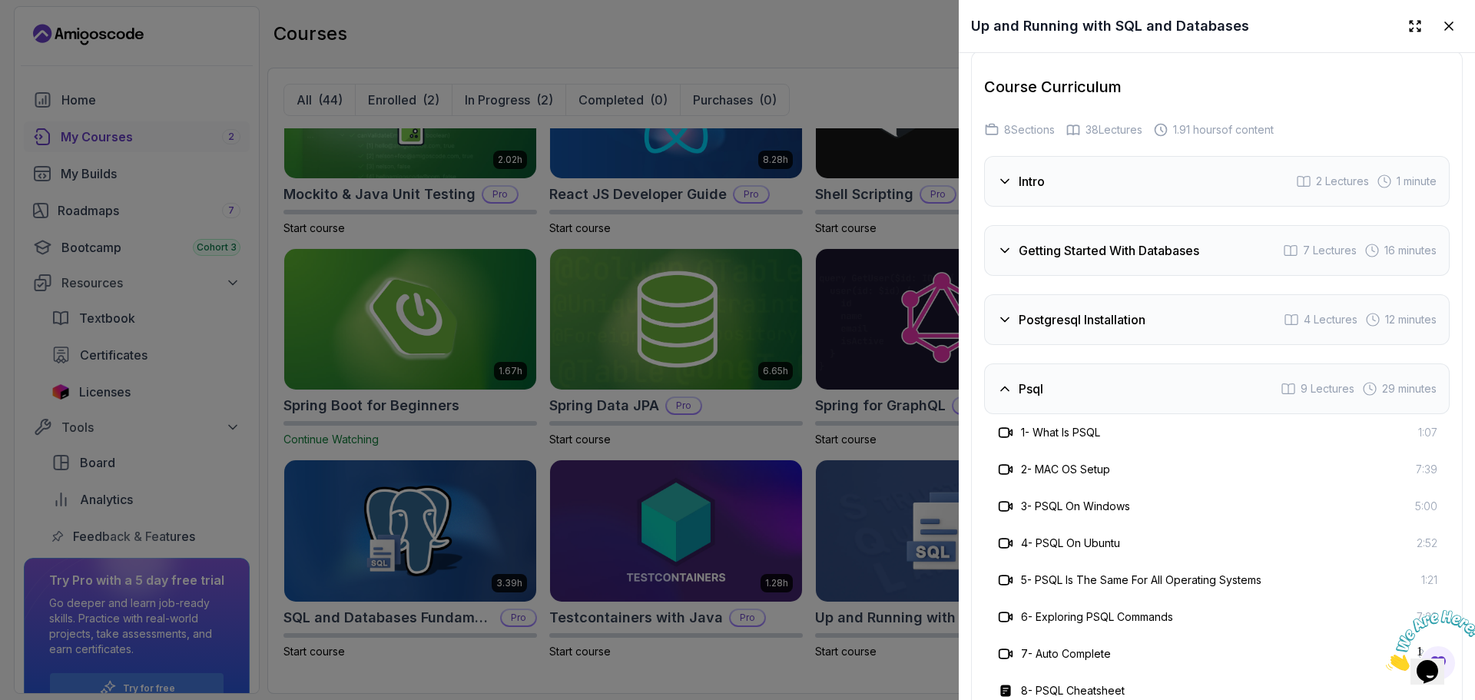
scroll to position [2802, 0]
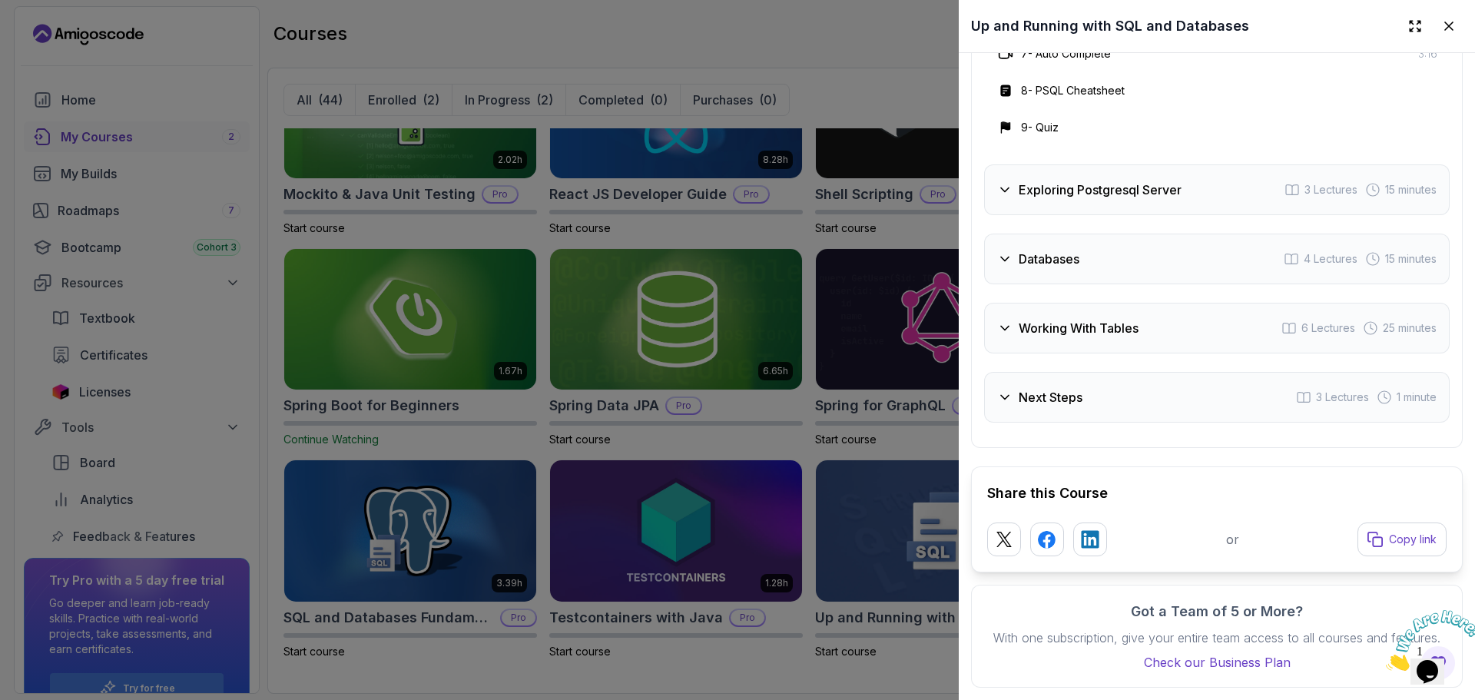
click at [1031, 399] on div "Next Steps 3 Lectures 1 minute" at bounding box center [1216, 397] width 465 height 51
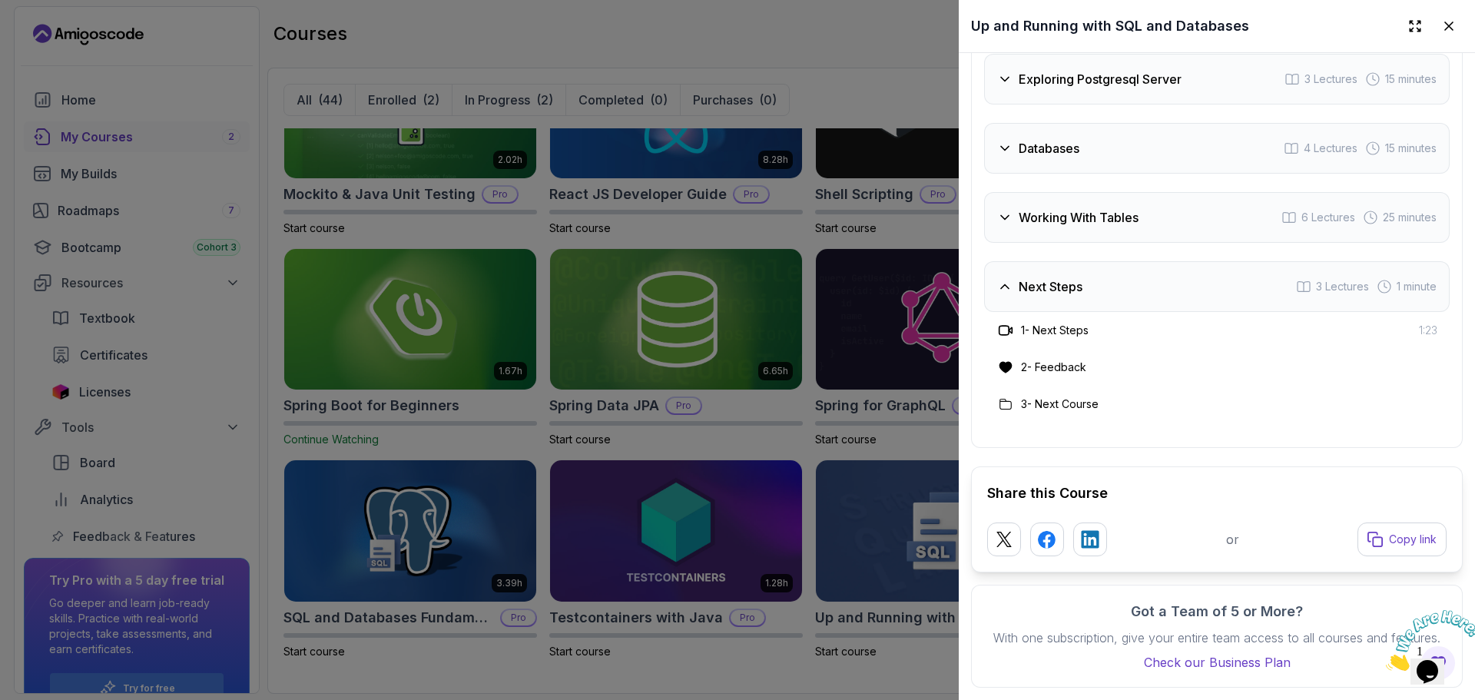
click at [1060, 192] on div "Working With Tables 6 Lectures 25 minutes" at bounding box center [1216, 217] width 465 height 51
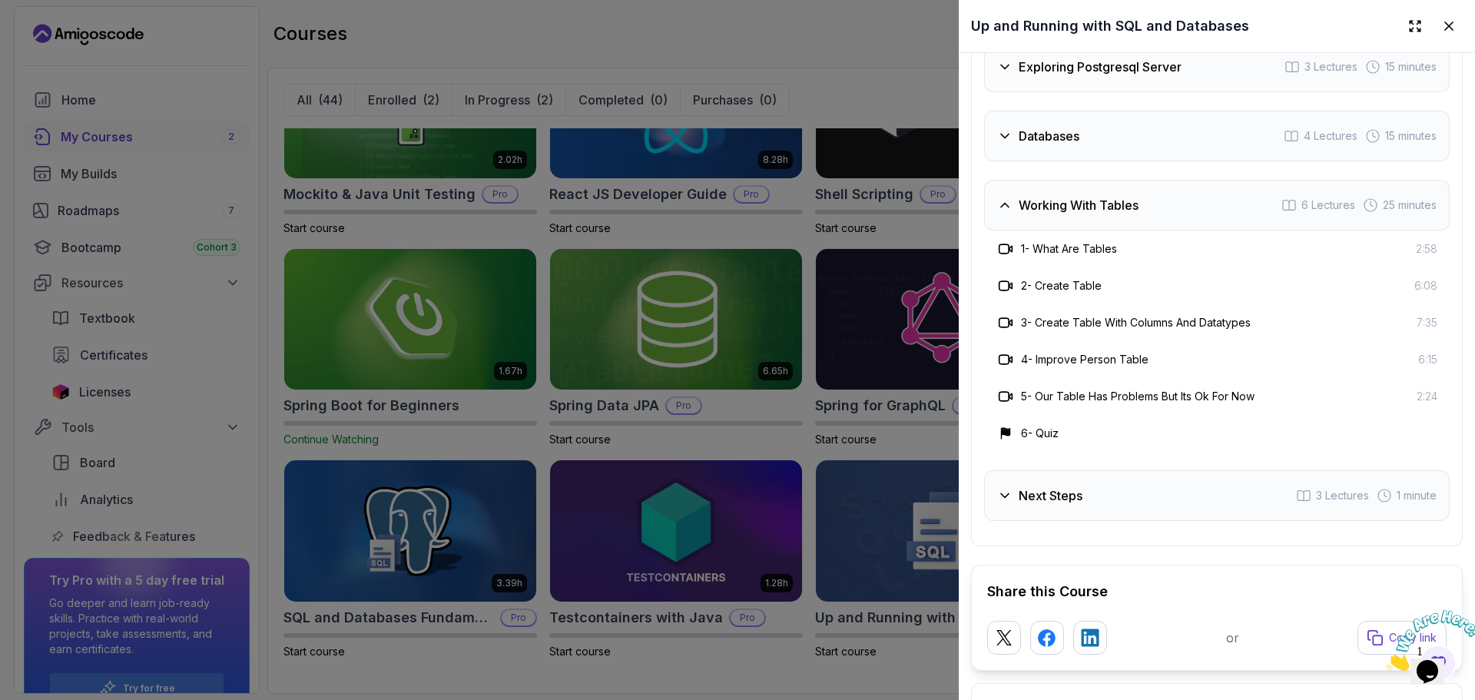
click at [1038, 141] on div "Databases 4 Lectures 15 minutes" at bounding box center [1216, 136] width 465 height 51
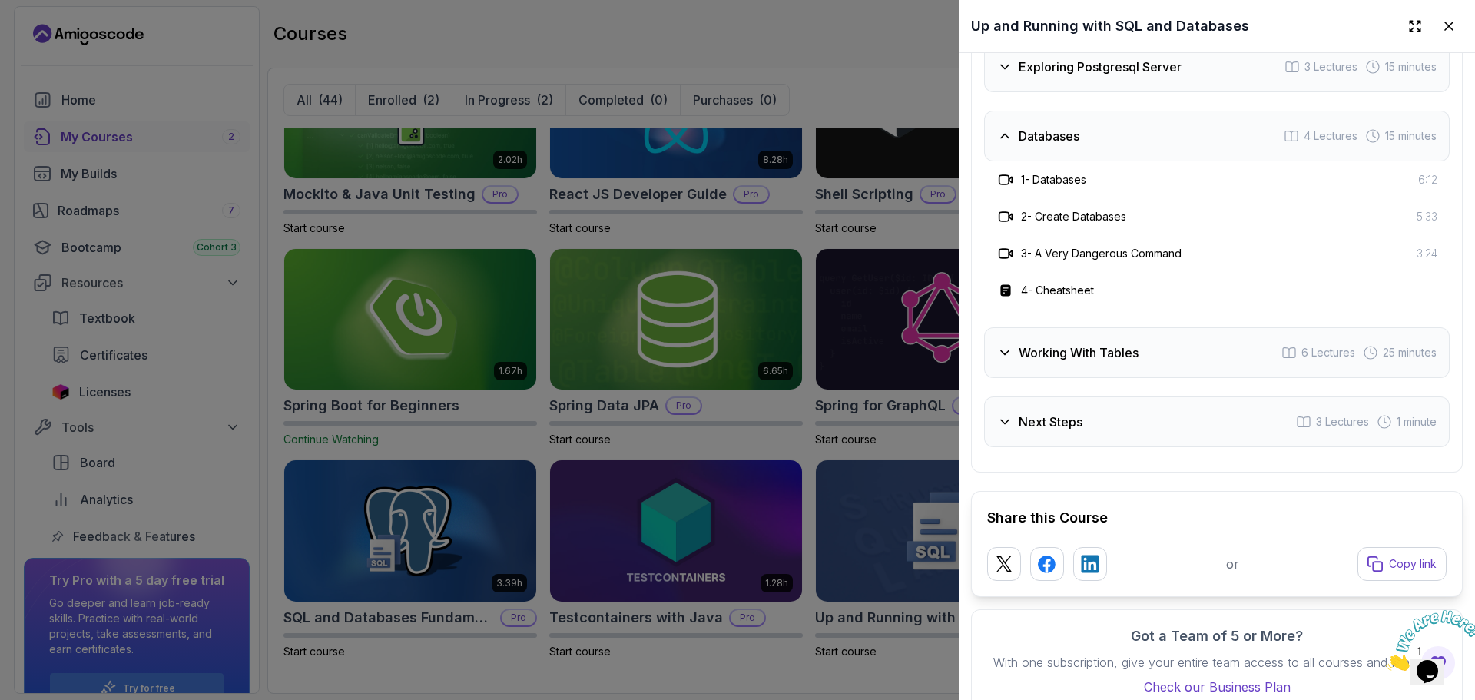
click at [1060, 134] on h3 "Databases" at bounding box center [1048, 136] width 61 height 18
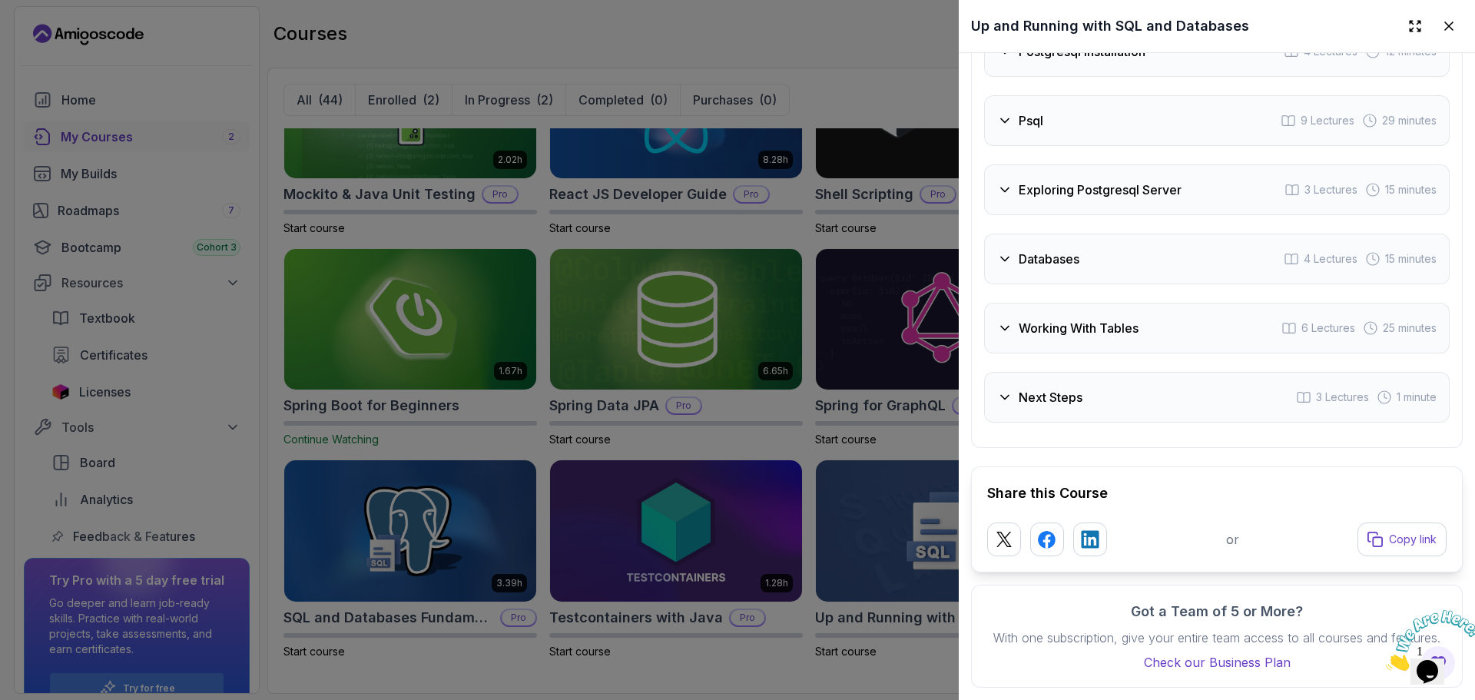
scroll to position [2470, 0]
click at [1017, 180] on div "Exploring Postgresql Server" at bounding box center [1089, 189] width 184 height 18
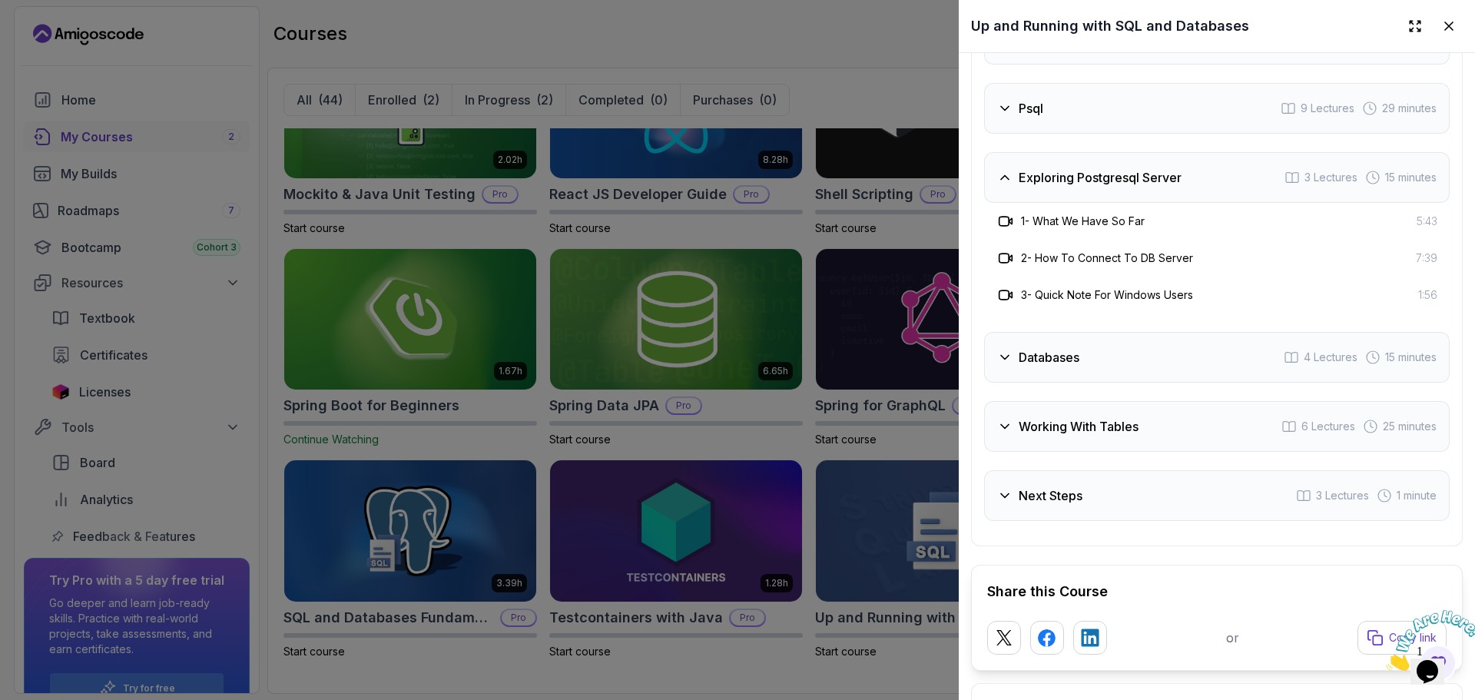
click at [1017, 168] on div "Exploring Postgresql Server" at bounding box center [1089, 177] width 184 height 18
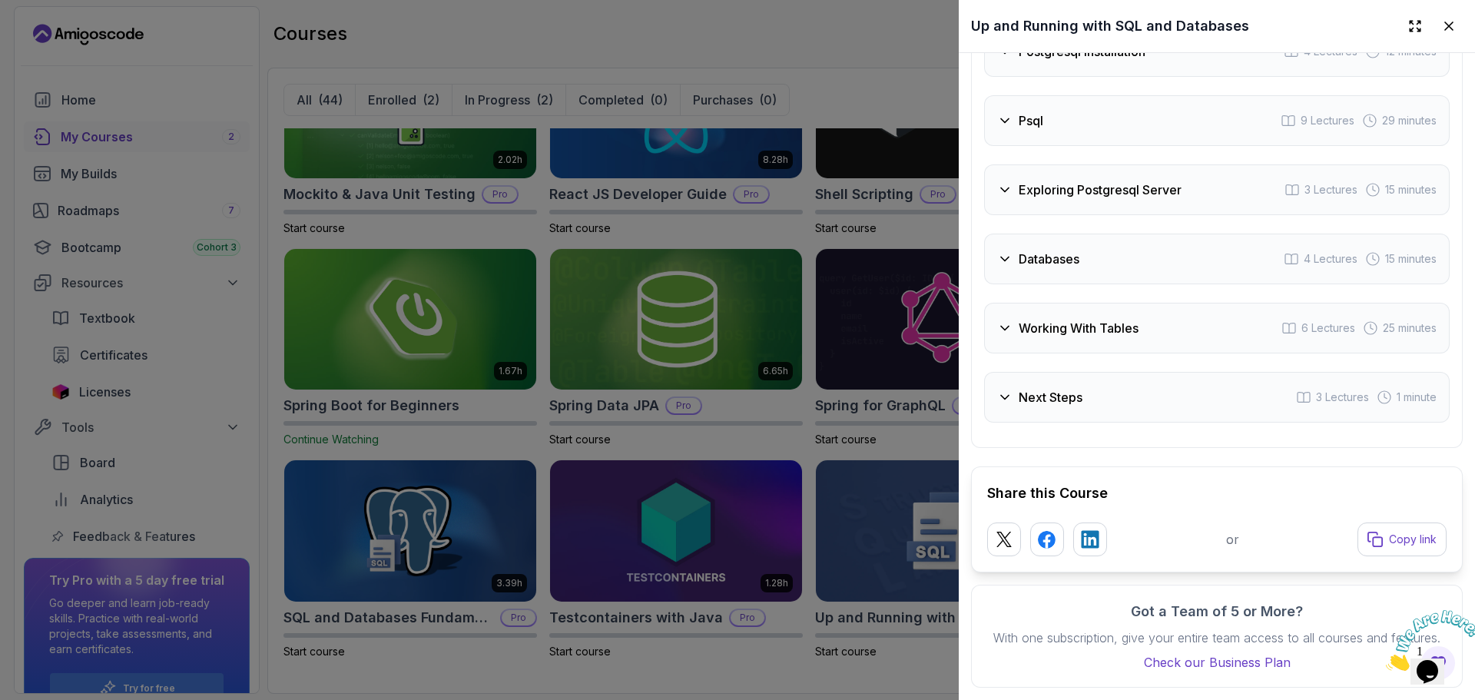
click at [1017, 111] on div "Psql" at bounding box center [1020, 120] width 46 height 18
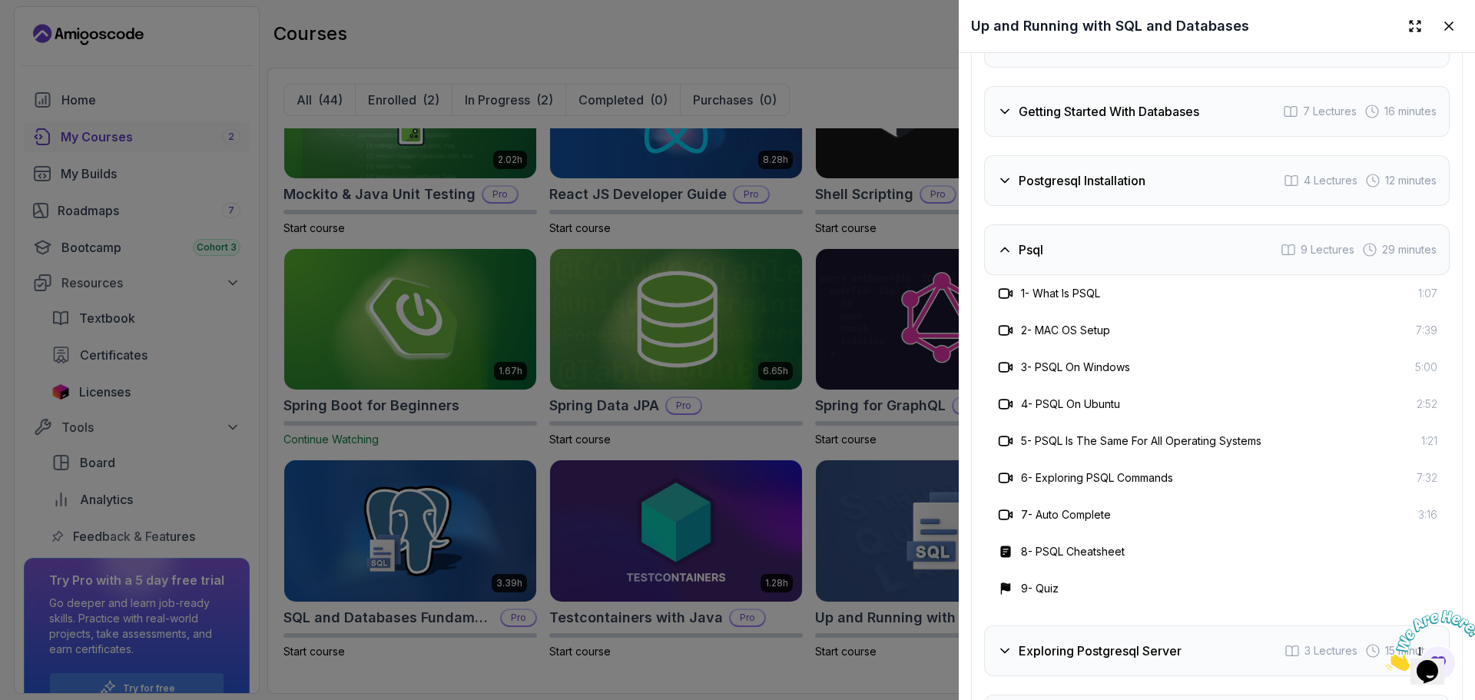
scroll to position [2316, 0]
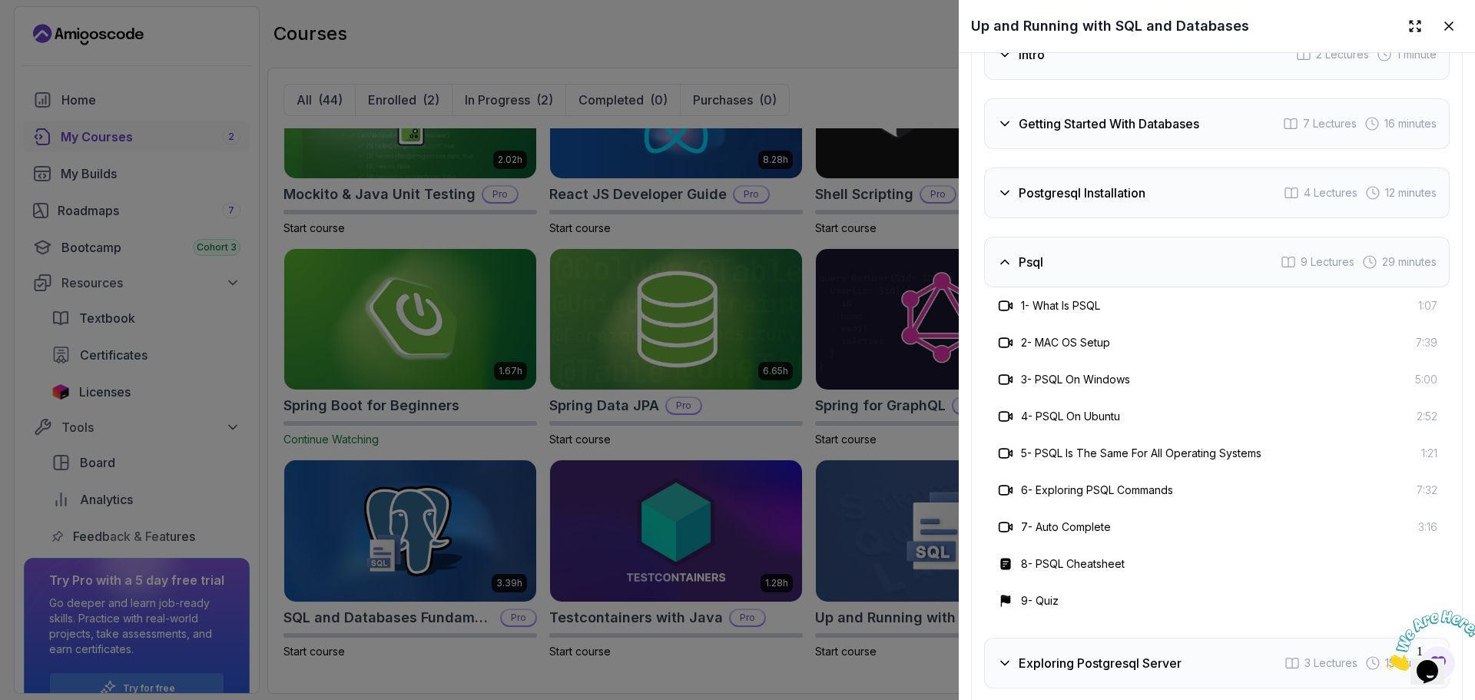
click at [1041, 187] on h3 "Postgresql Installation" at bounding box center [1081, 193] width 127 height 18
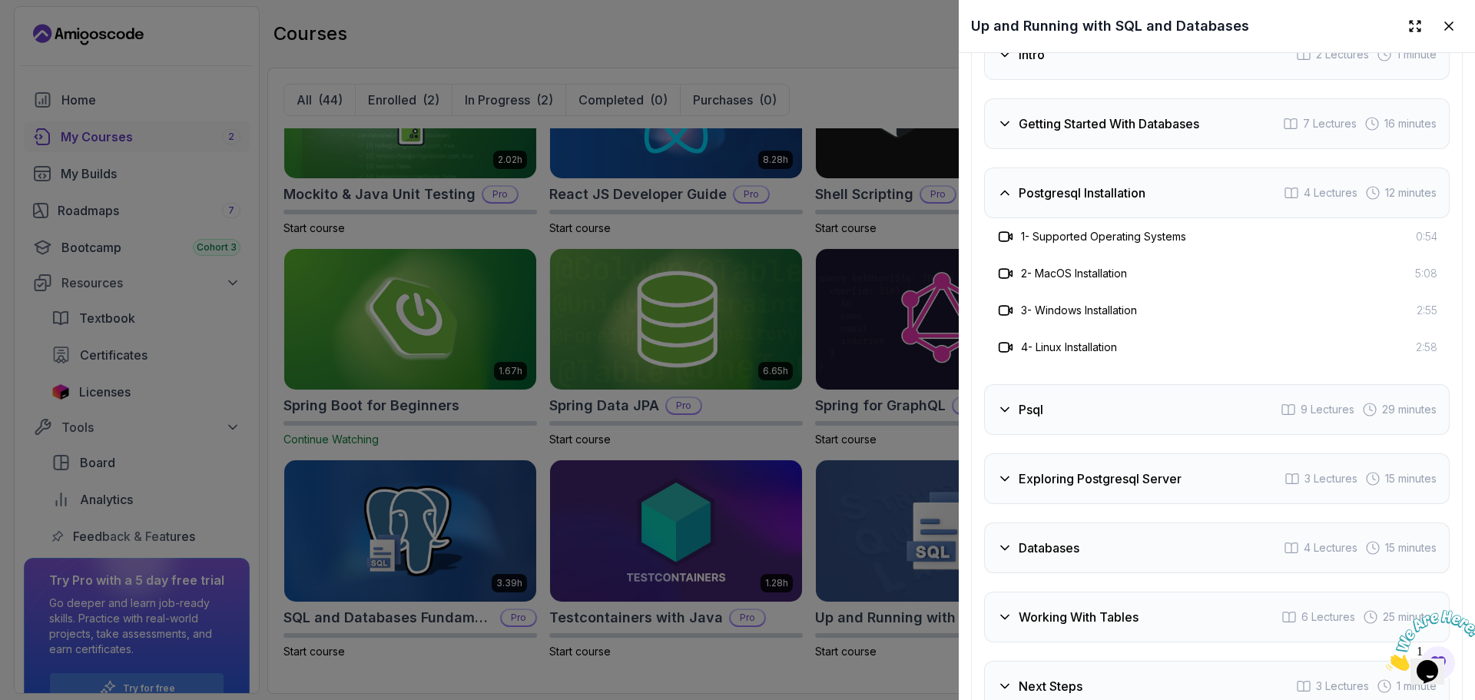
click at [1031, 144] on div "Intro 2 Lectures 1 minute Getting Started With Databases 7 Lectures 16 minutes …" at bounding box center [1216, 370] width 465 height 682
click at [1025, 124] on h3 "Getting Started With Databases" at bounding box center [1108, 123] width 180 height 18
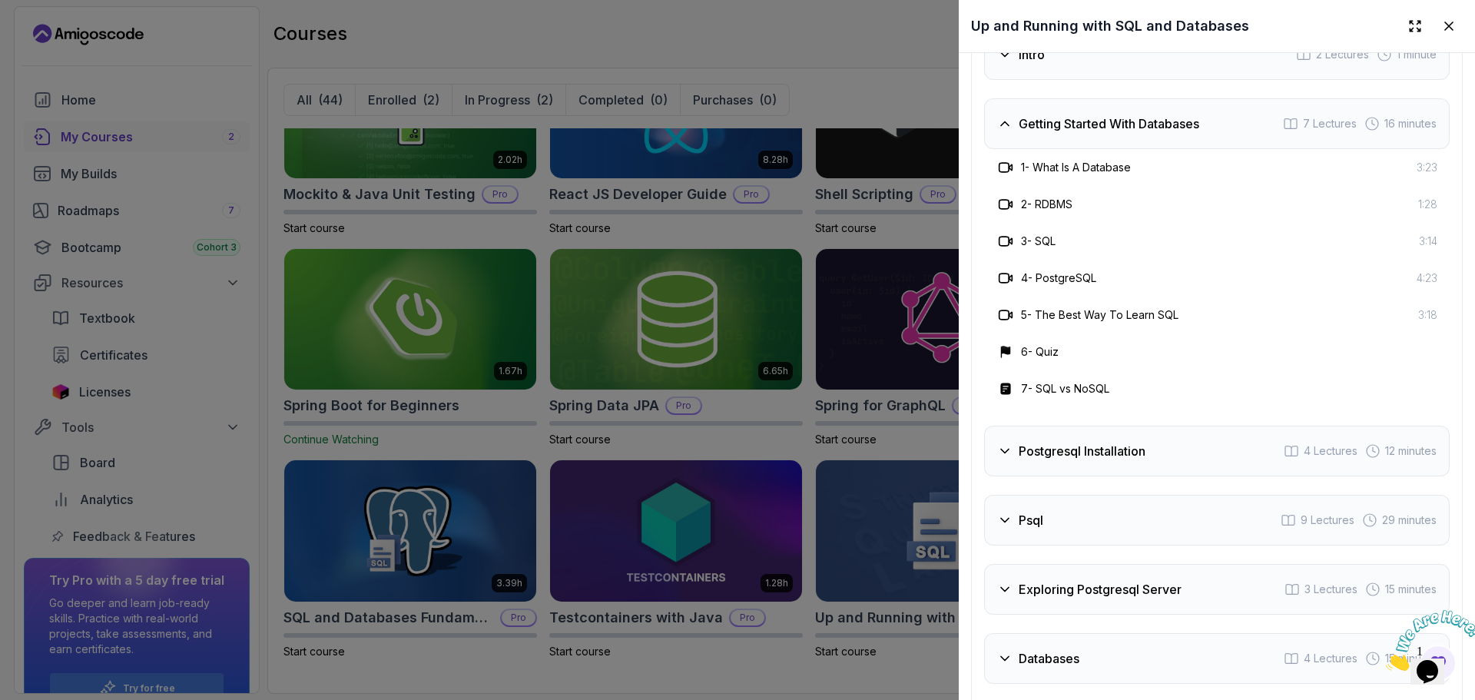
click at [1027, 127] on div "Getting Started With Databases 7 Lectures 16 minutes" at bounding box center [1216, 123] width 465 height 51
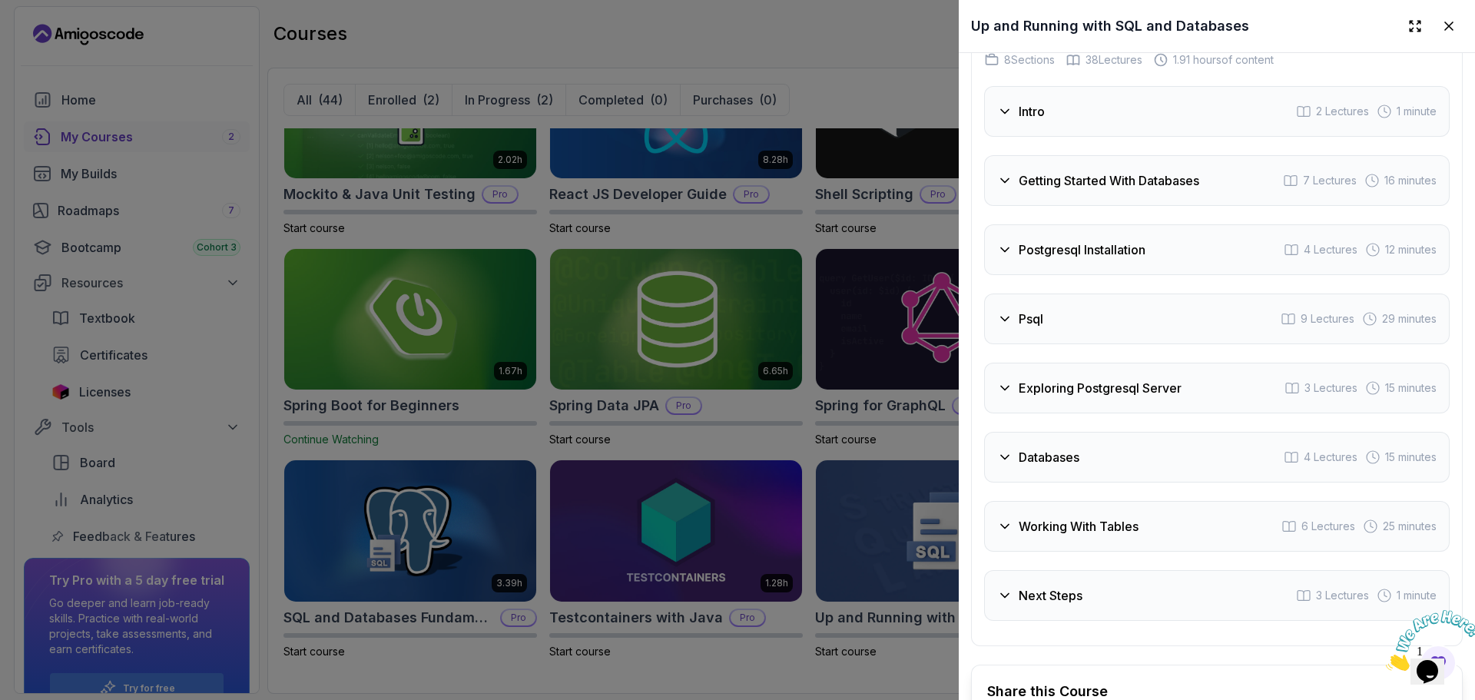
scroll to position [2224, 0]
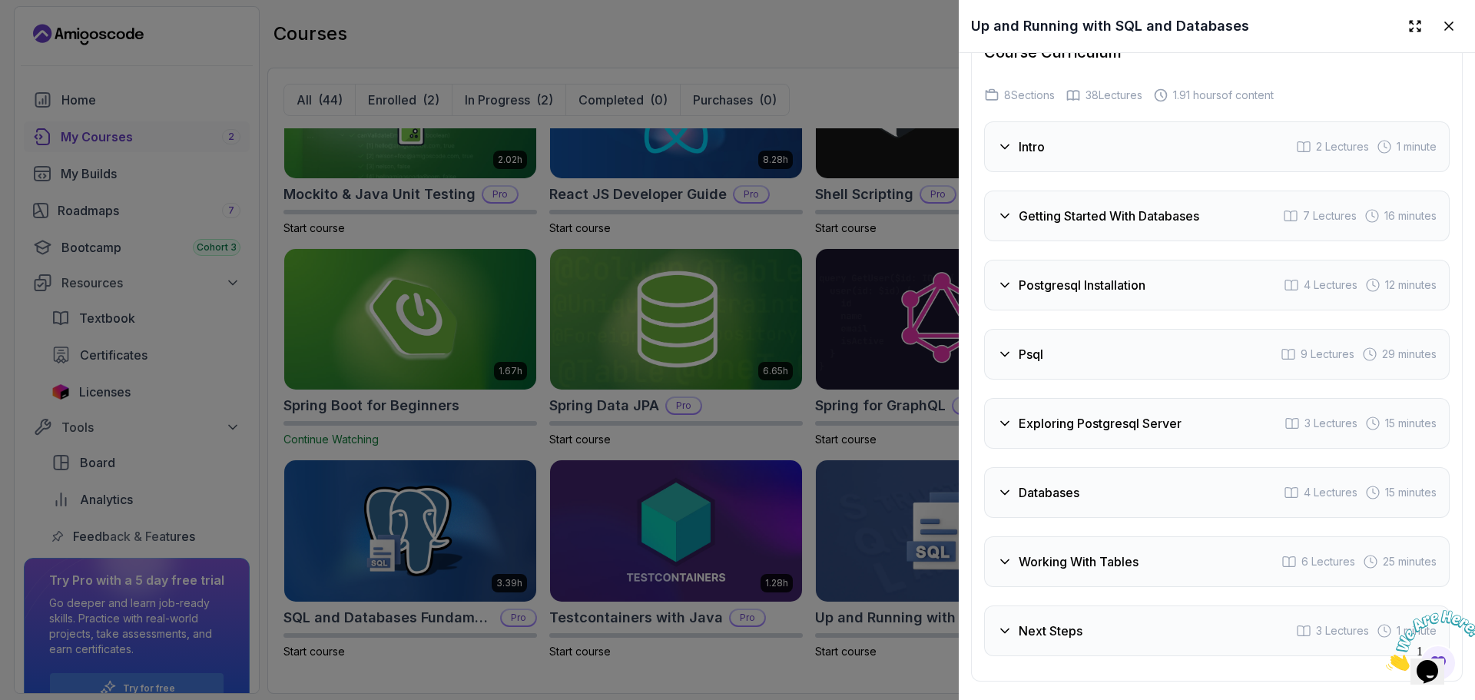
click at [1027, 127] on div "Intro 2 Lectures 1 minute" at bounding box center [1216, 146] width 465 height 51
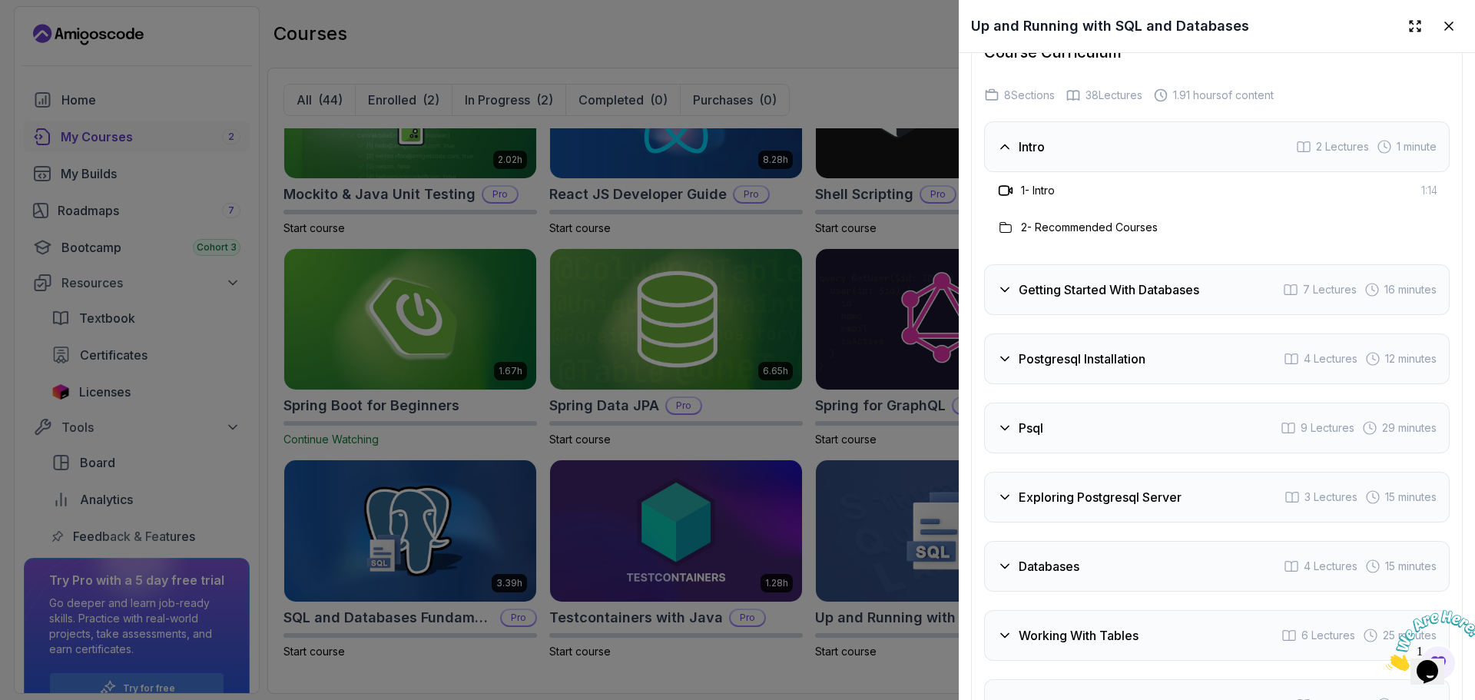
click at [1027, 127] on div "Intro 2 Lectures 1 minute" at bounding box center [1216, 146] width 465 height 51
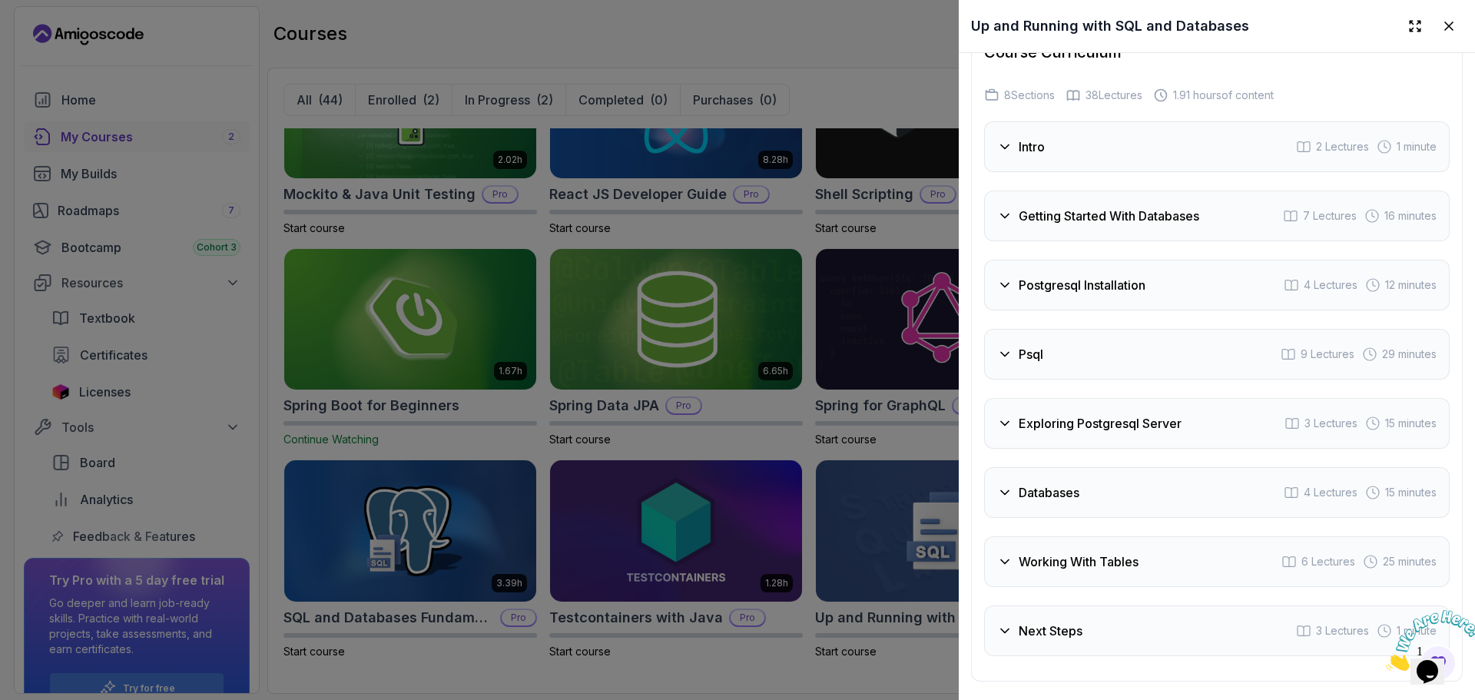
click at [802, 233] on div at bounding box center [737, 350] width 1475 height 700
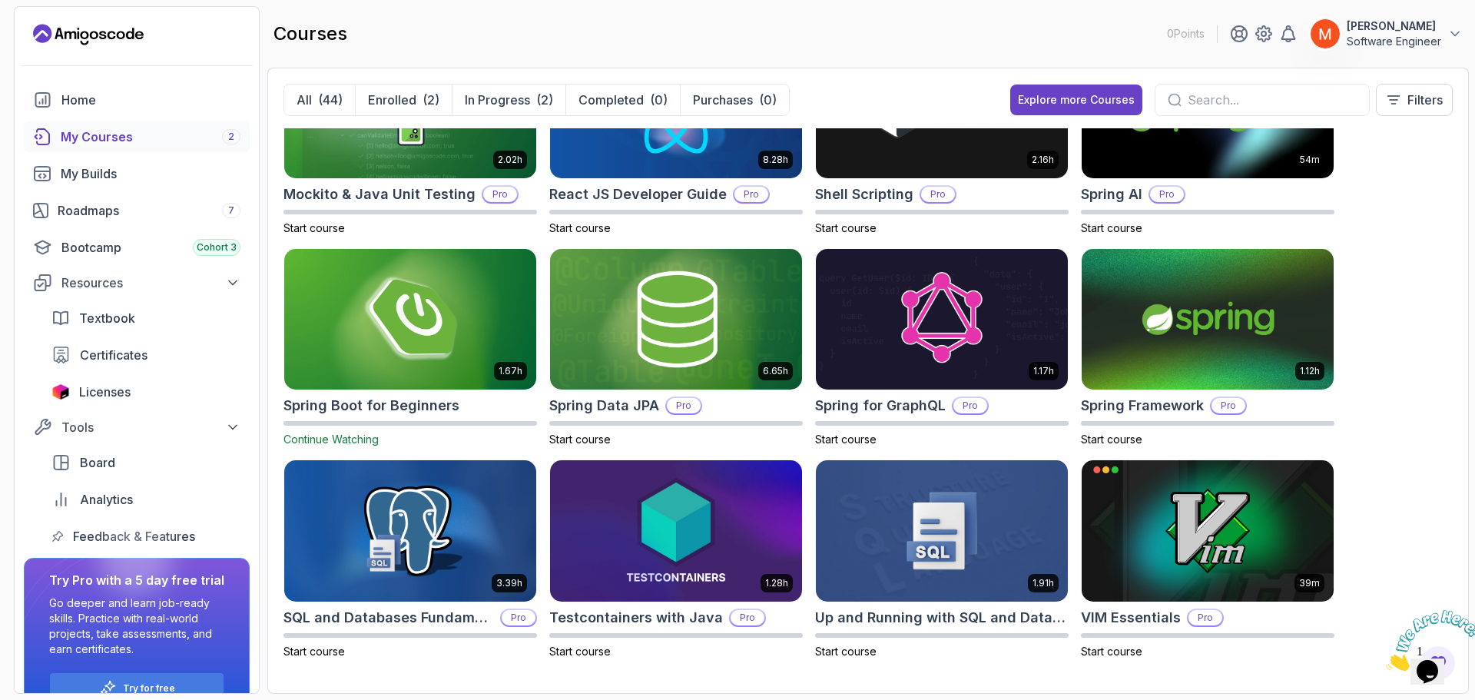
click at [1420, 402] on div "8.31h Advanced Databases Pro Start course 5.18h Advanced Spring Boot Pro Start …" at bounding box center [867, 402] width 1169 height 549
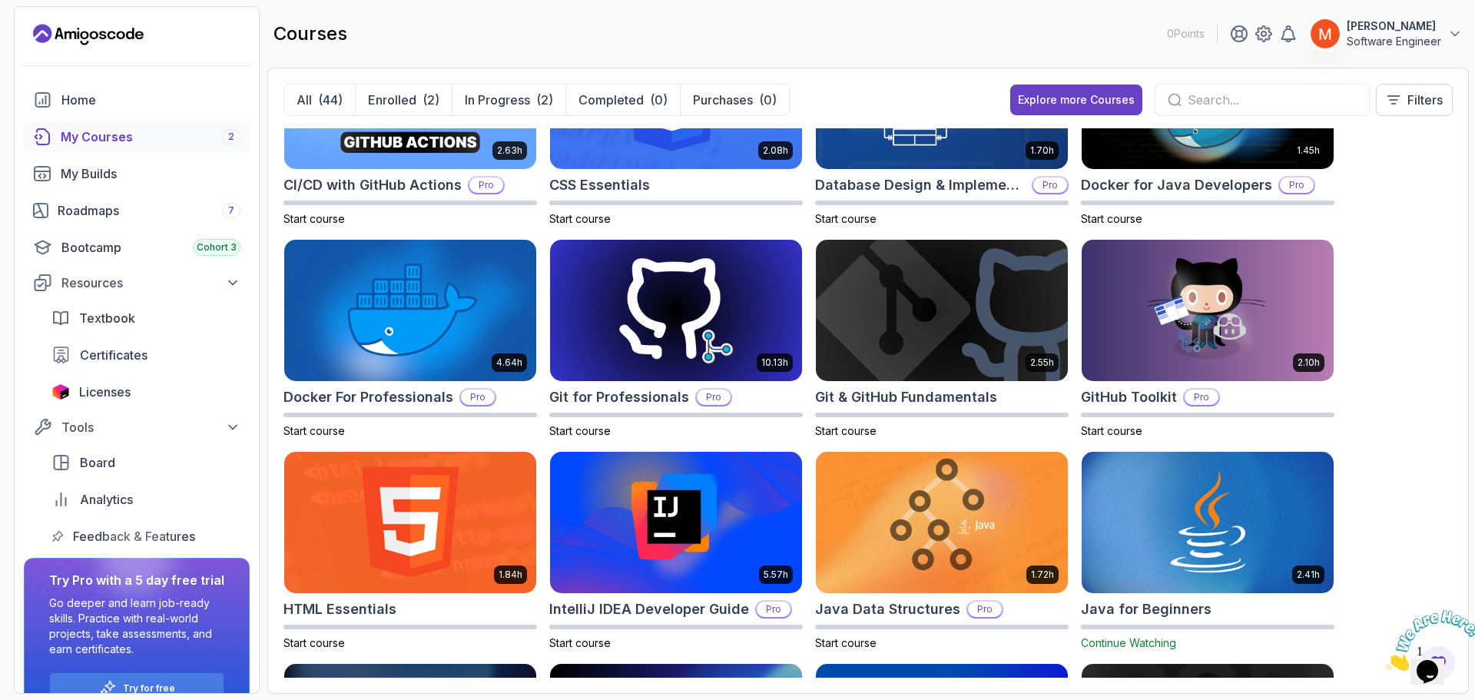
scroll to position [0, 0]
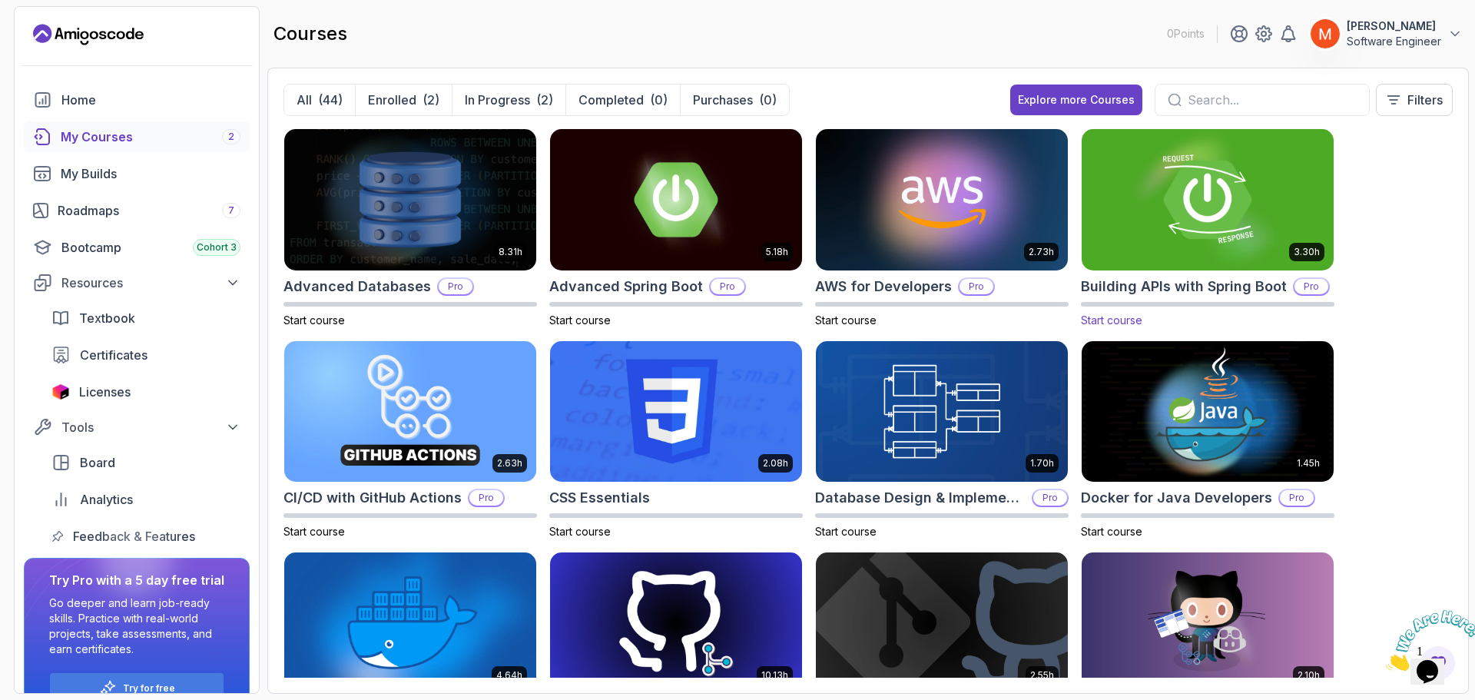
click at [1201, 203] on img at bounding box center [1207, 199] width 264 height 148
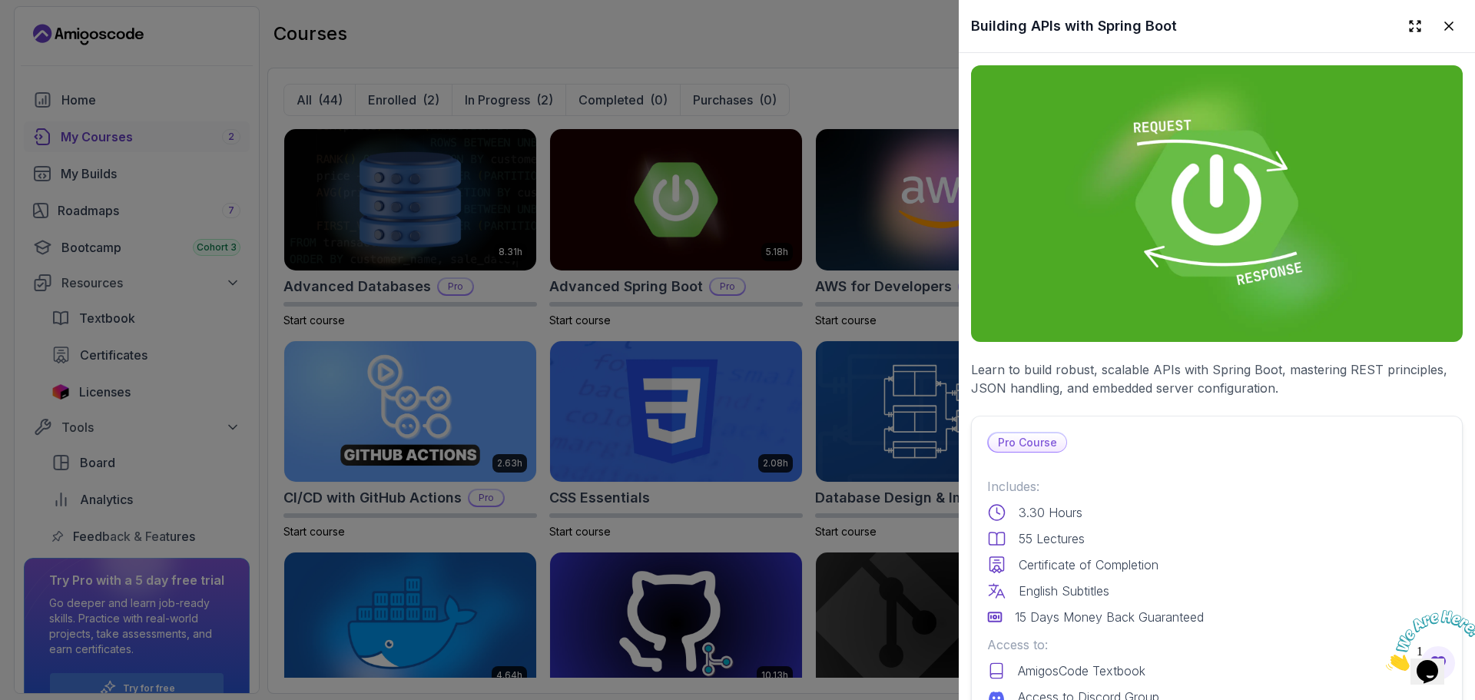
click at [1195, 371] on p "Learn to build robust, scalable APIs with Spring Boot, mastering REST principle…" at bounding box center [1217, 378] width 492 height 37
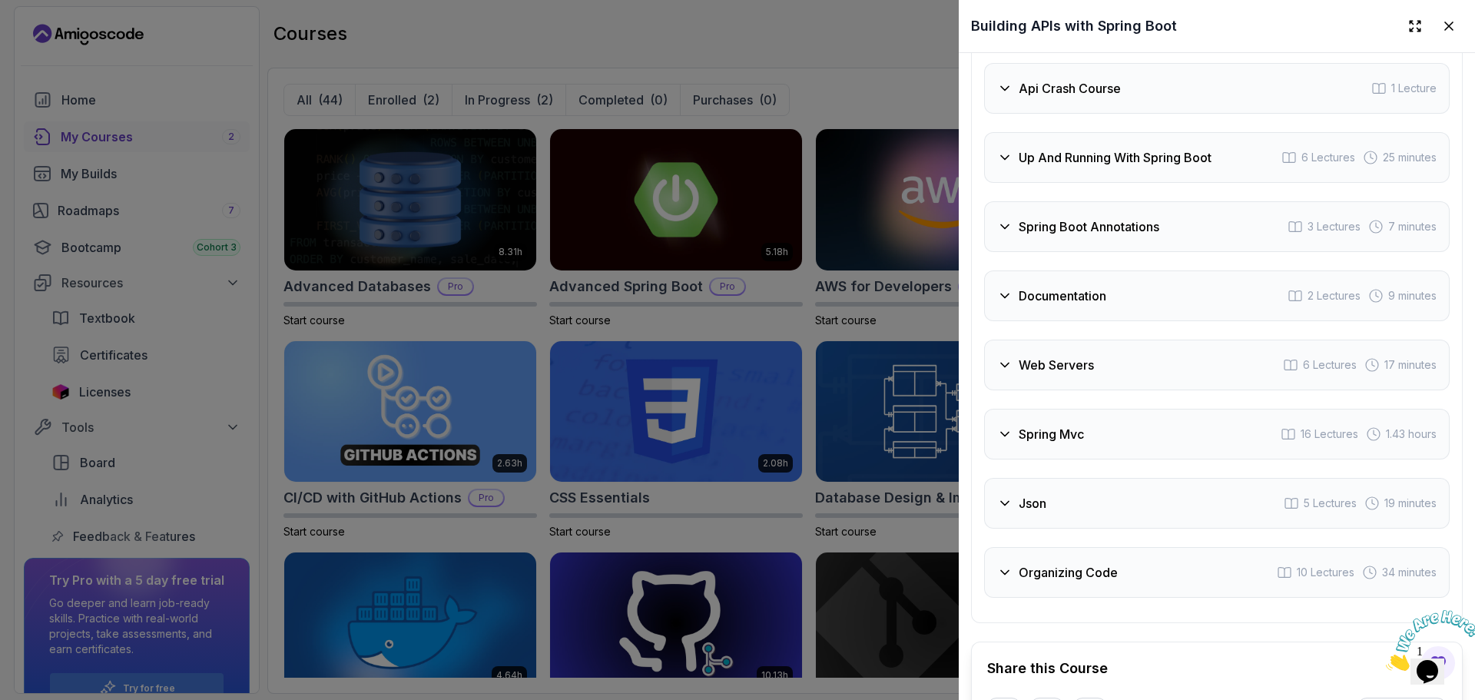
scroll to position [3030, 0]
click at [1163, 324] on div "Documentation 2 Lectures 9 minutes" at bounding box center [1216, 298] width 465 height 51
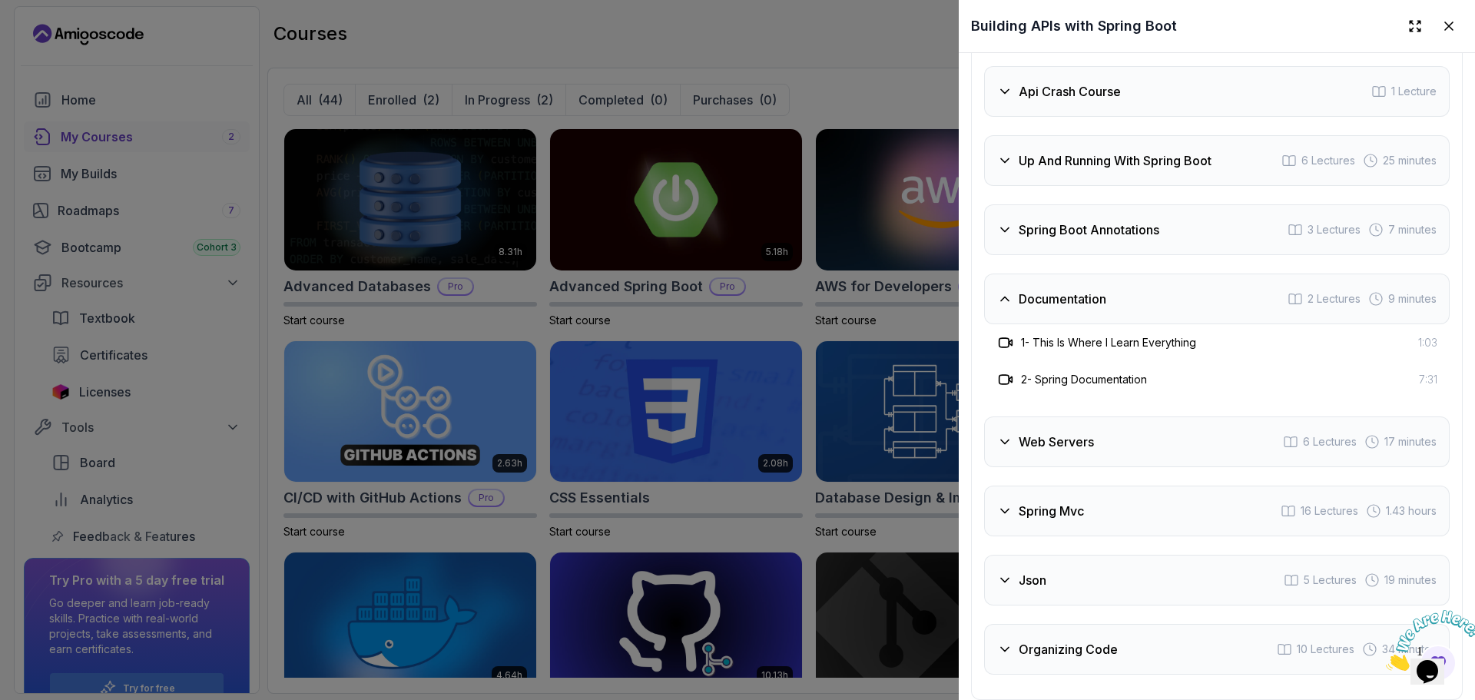
click at [1085, 308] on h3 "Documentation" at bounding box center [1062, 299] width 88 height 18
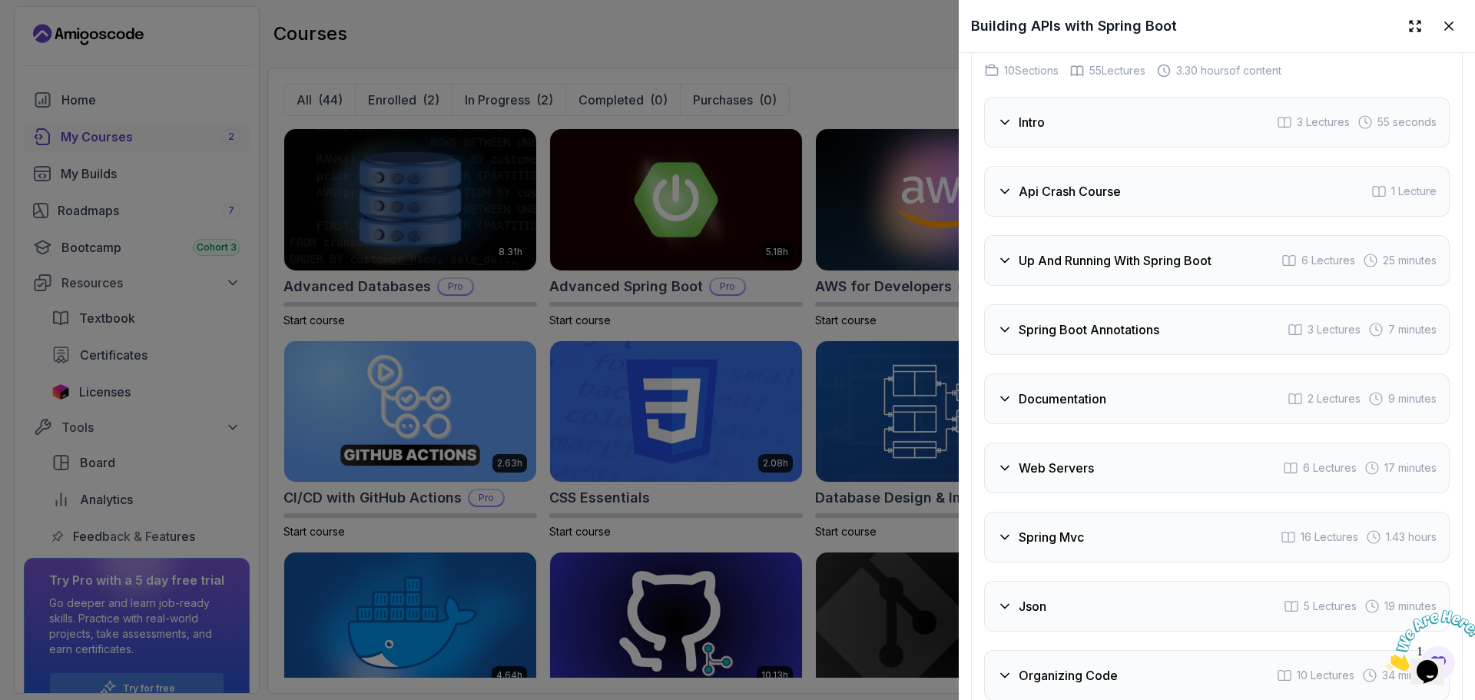
scroll to position [2907, 0]
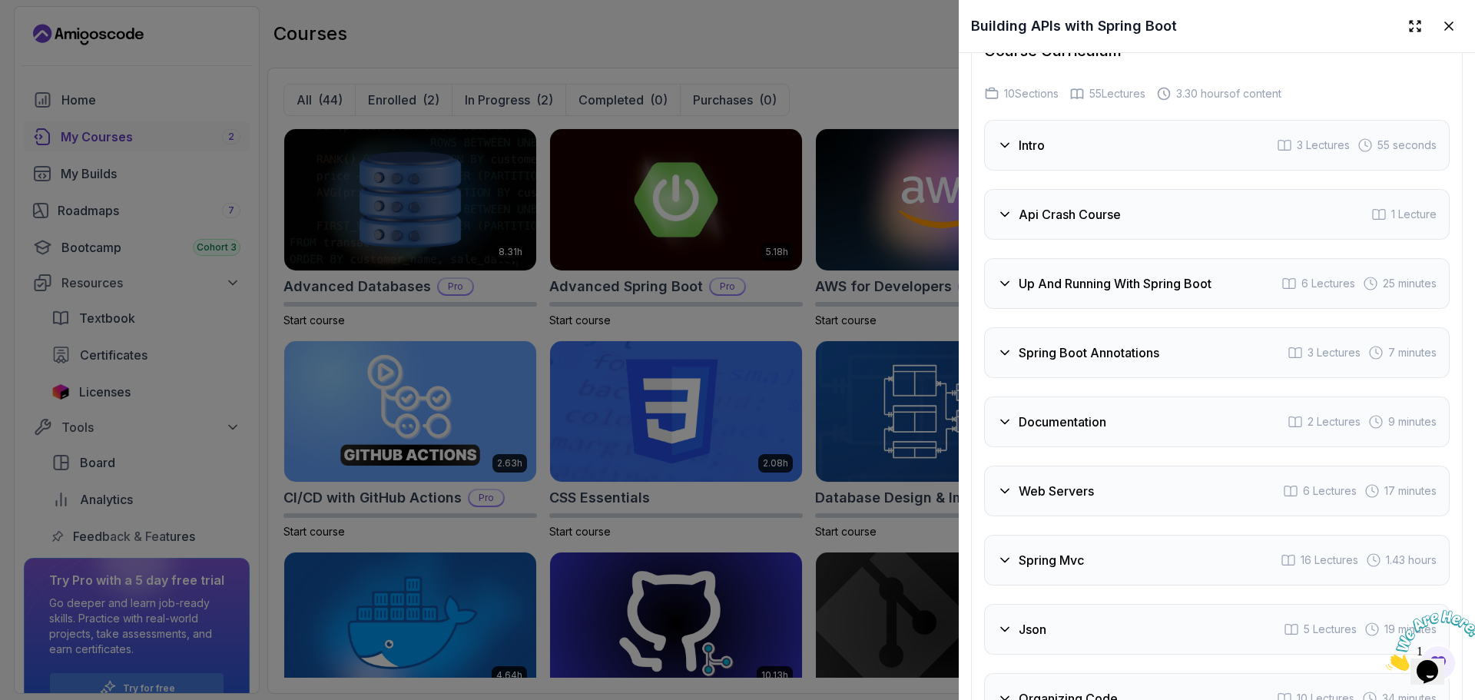
click at [1177, 171] on div "Intro 3 Lectures 55 seconds" at bounding box center [1216, 145] width 465 height 51
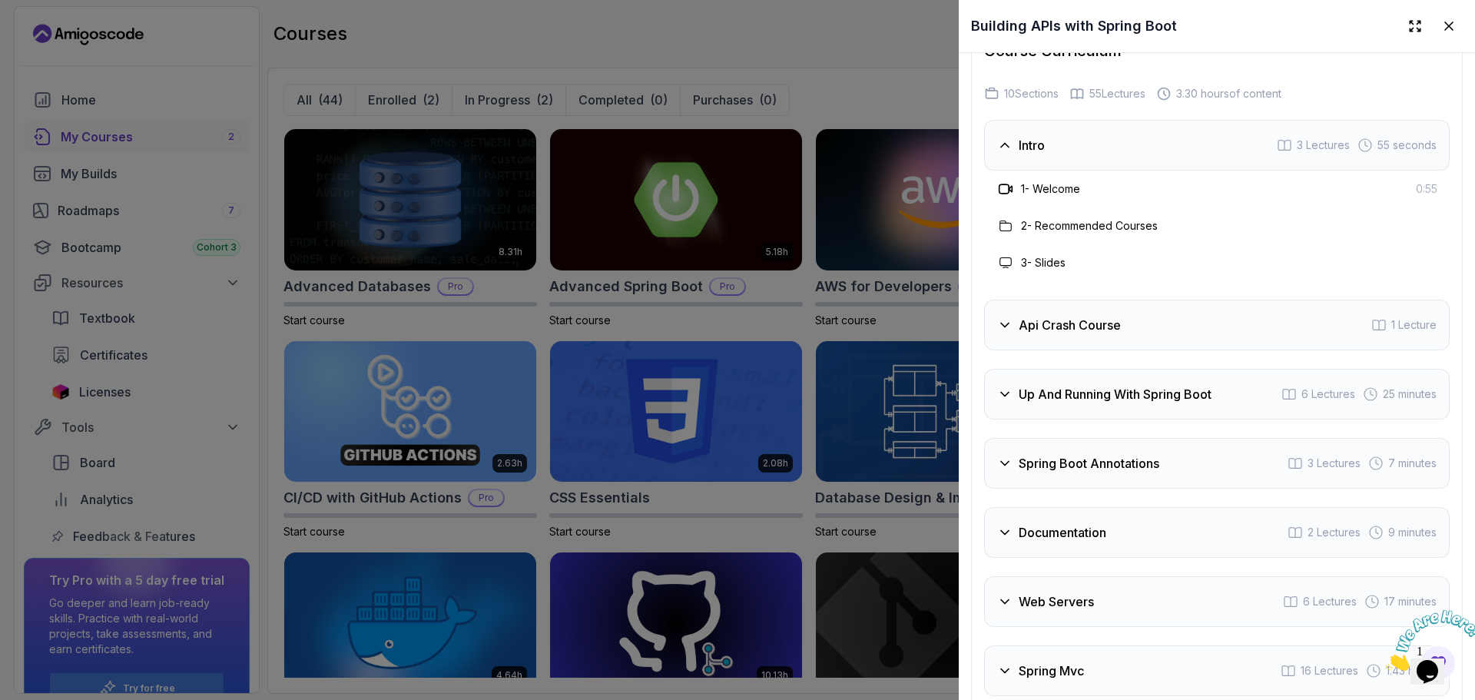
click at [1187, 171] on div "Intro 3 Lectures 55 seconds" at bounding box center [1216, 145] width 465 height 51
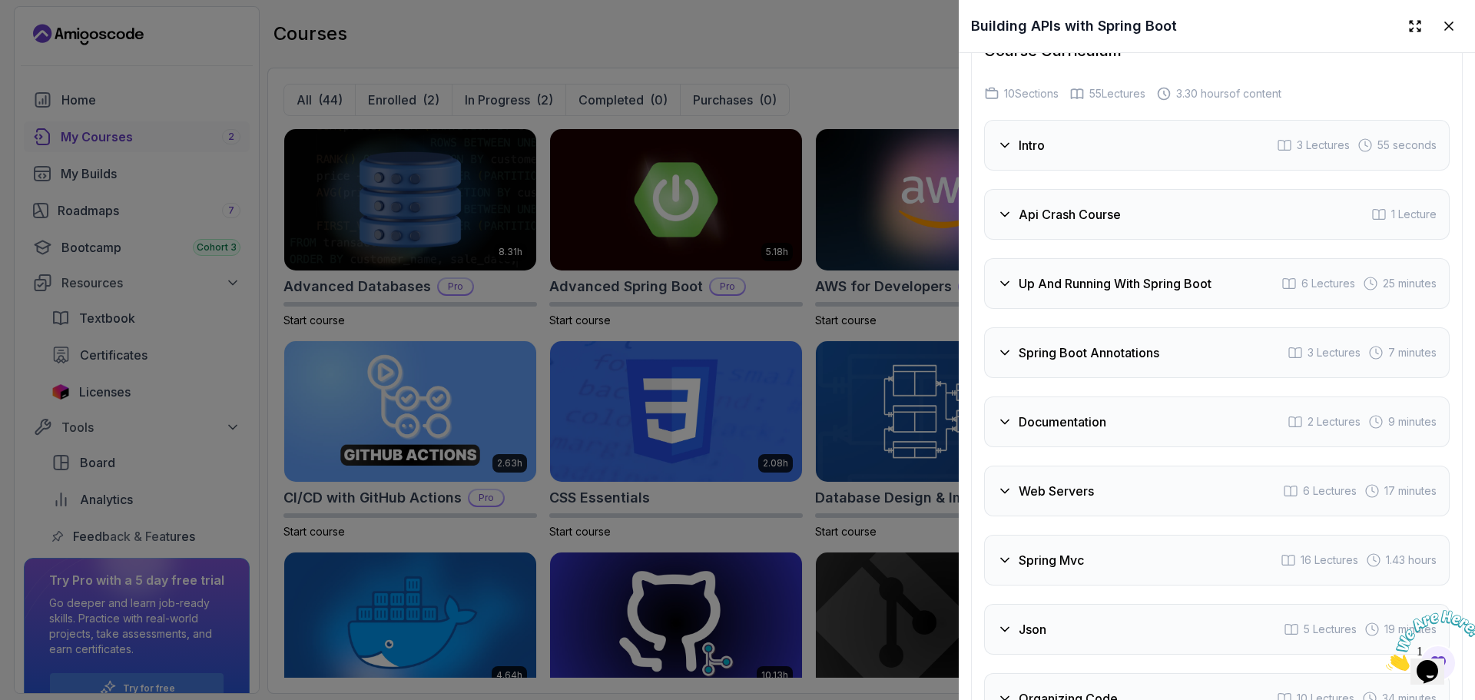
click at [1139, 240] on div "Api Crash Course 1 Lecture" at bounding box center [1216, 214] width 465 height 51
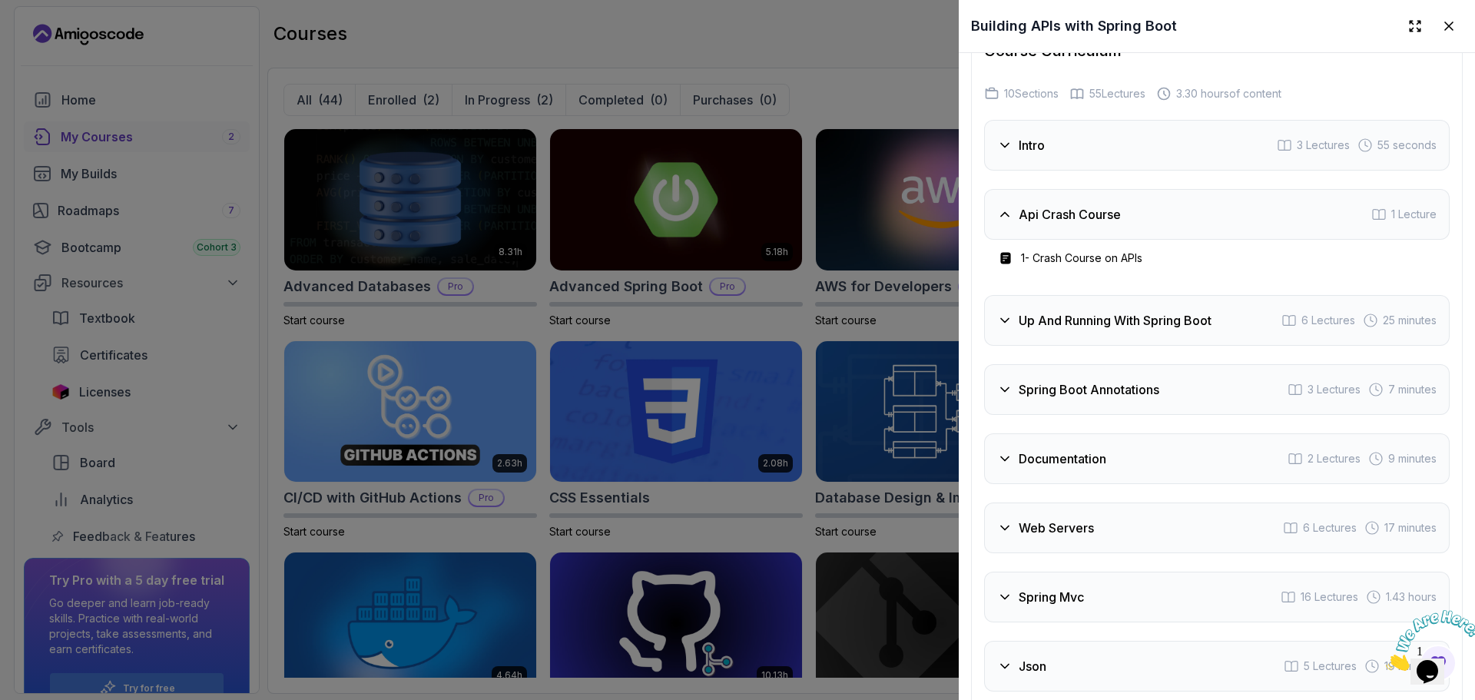
click at [1139, 240] on div "Api Crash Course 1 Lecture" at bounding box center [1216, 214] width 465 height 51
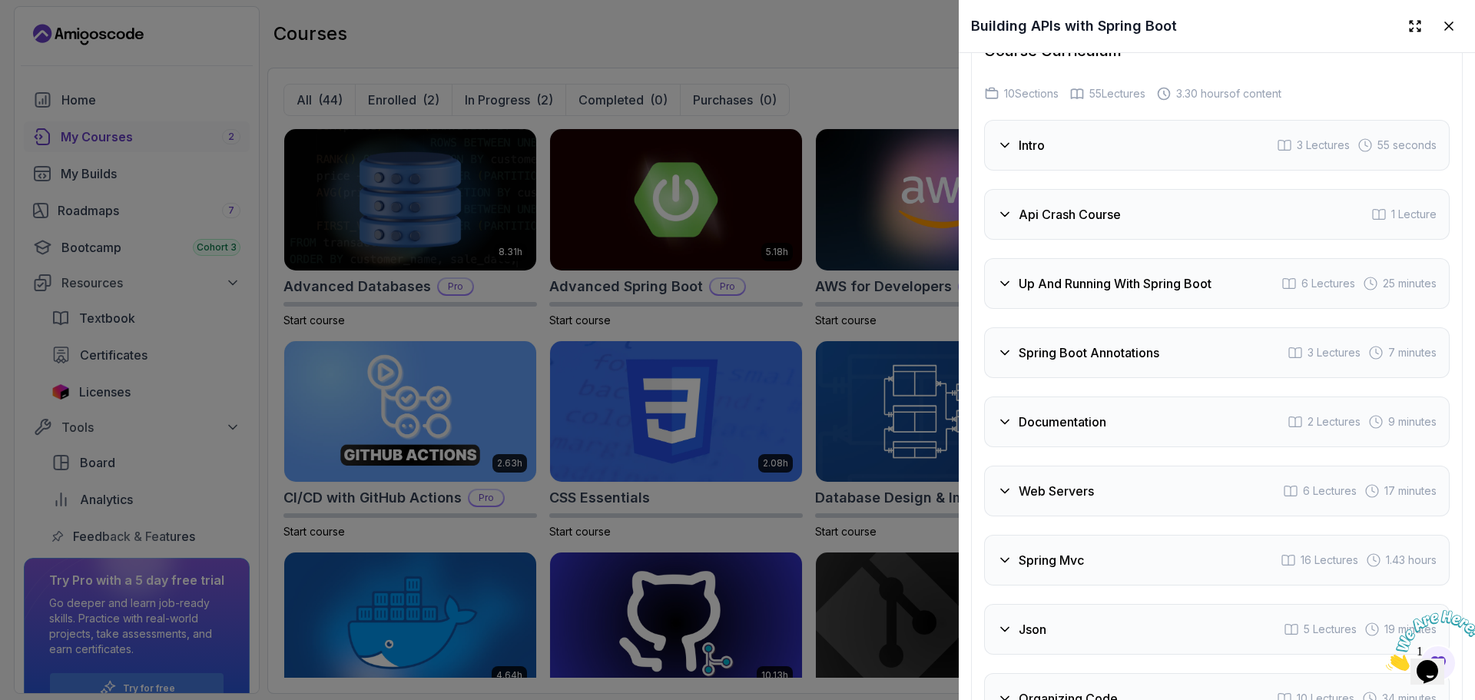
click at [1157, 293] on h3 "Up And Running With Spring Boot" at bounding box center [1114, 283] width 193 height 18
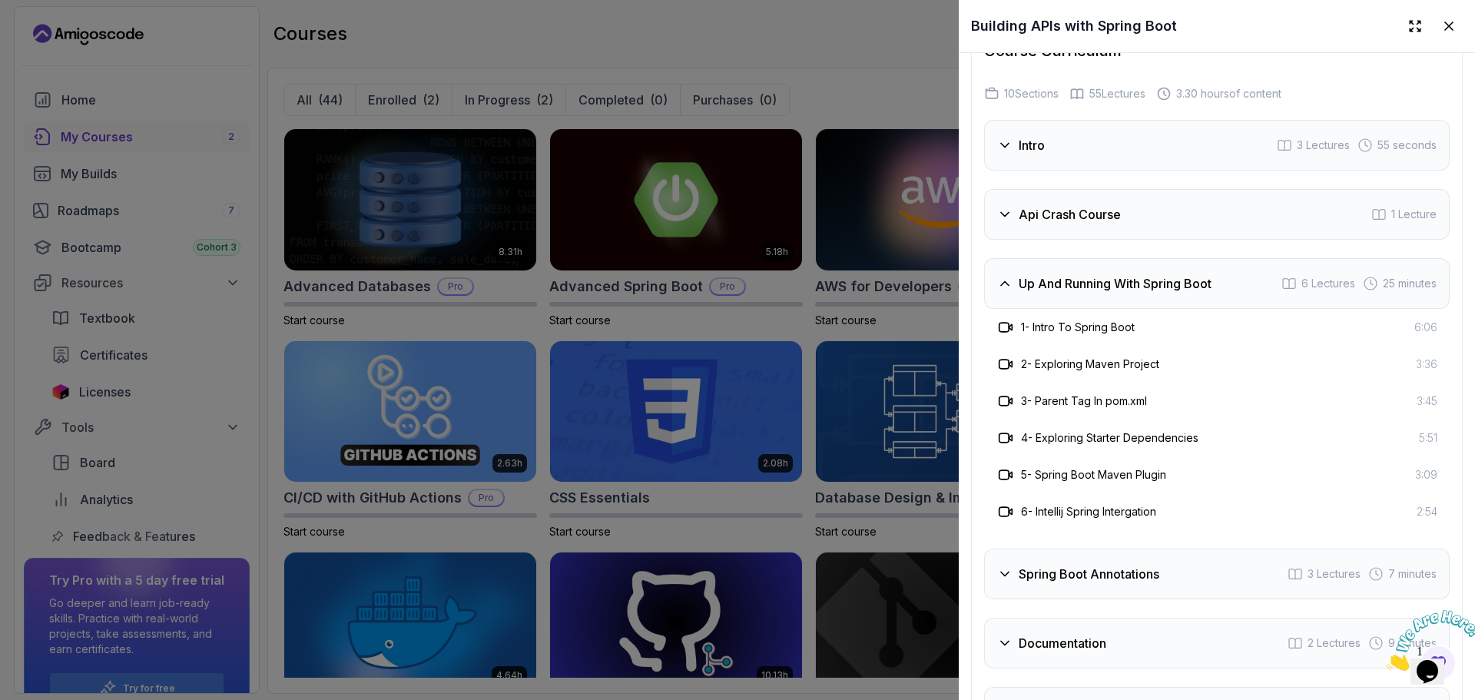
click at [1157, 293] on h3 "Up And Running With Spring Boot" at bounding box center [1114, 283] width 193 height 18
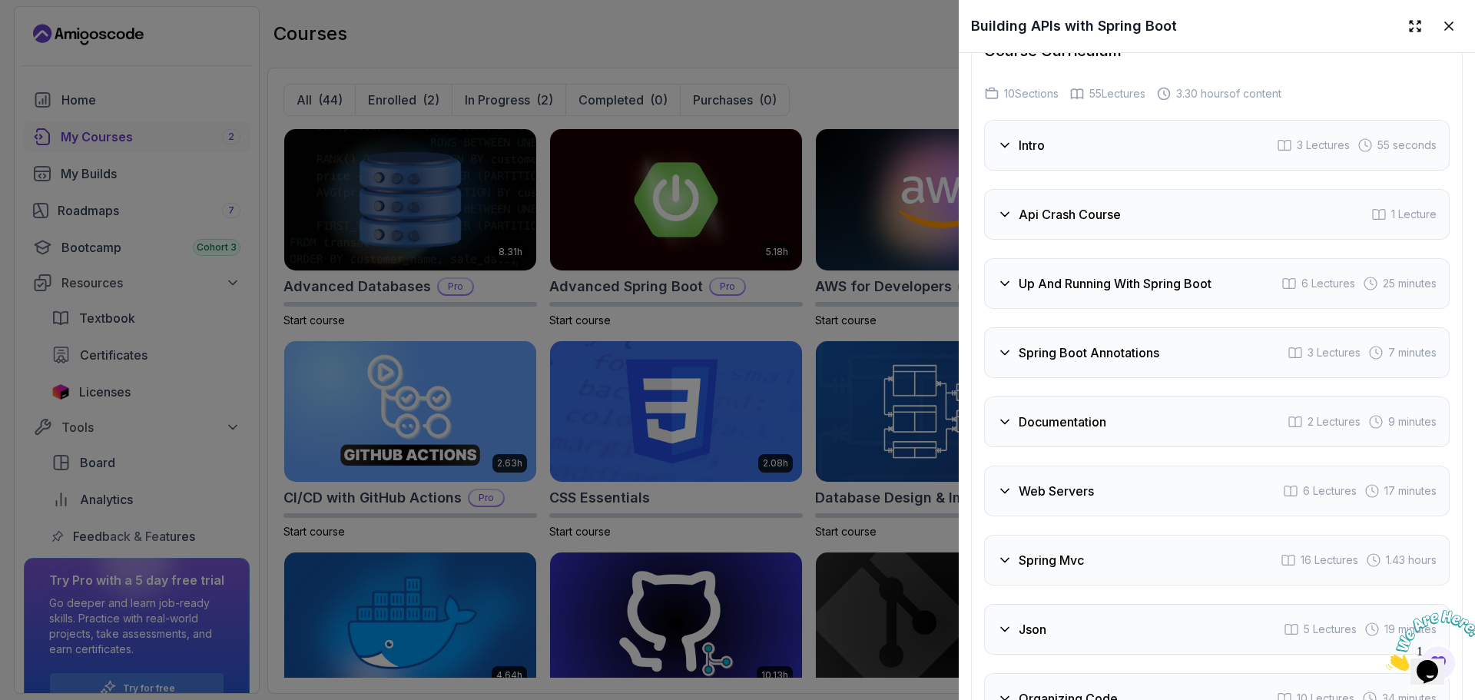
click at [1030, 376] on div "Intro 3 Lectures 55 seconds Api Crash Course 1 Lecture Up And Running With Spri…" at bounding box center [1216, 422] width 465 height 604
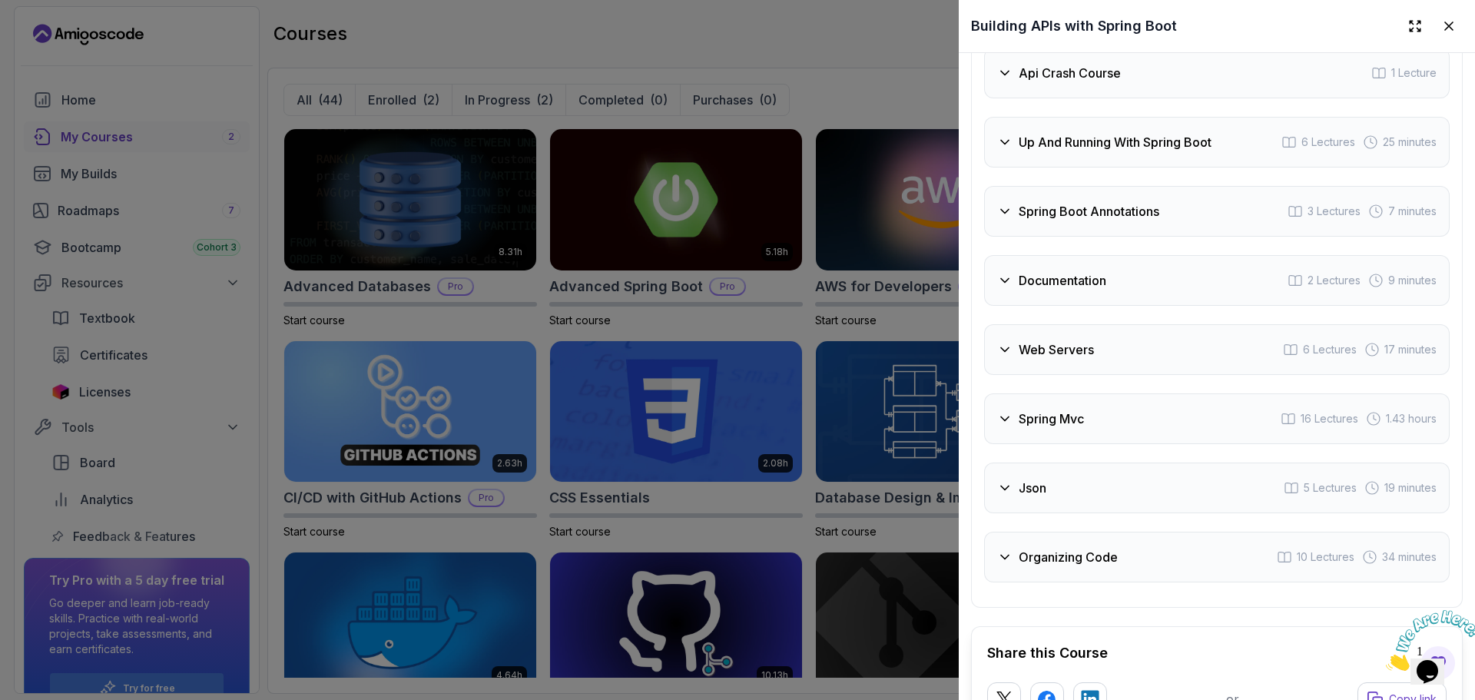
scroll to position [3061, 0]
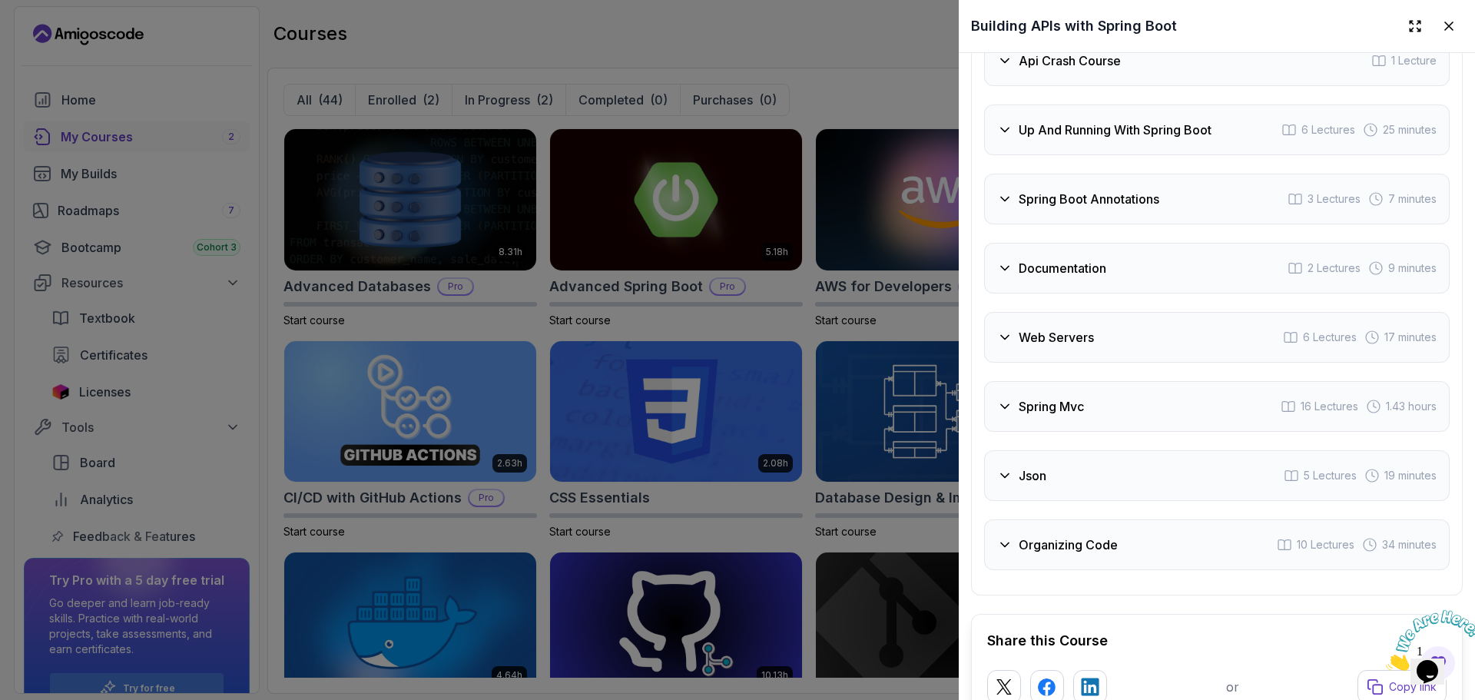
click at [1050, 208] on h3 "Spring Boot Annotations" at bounding box center [1088, 199] width 141 height 18
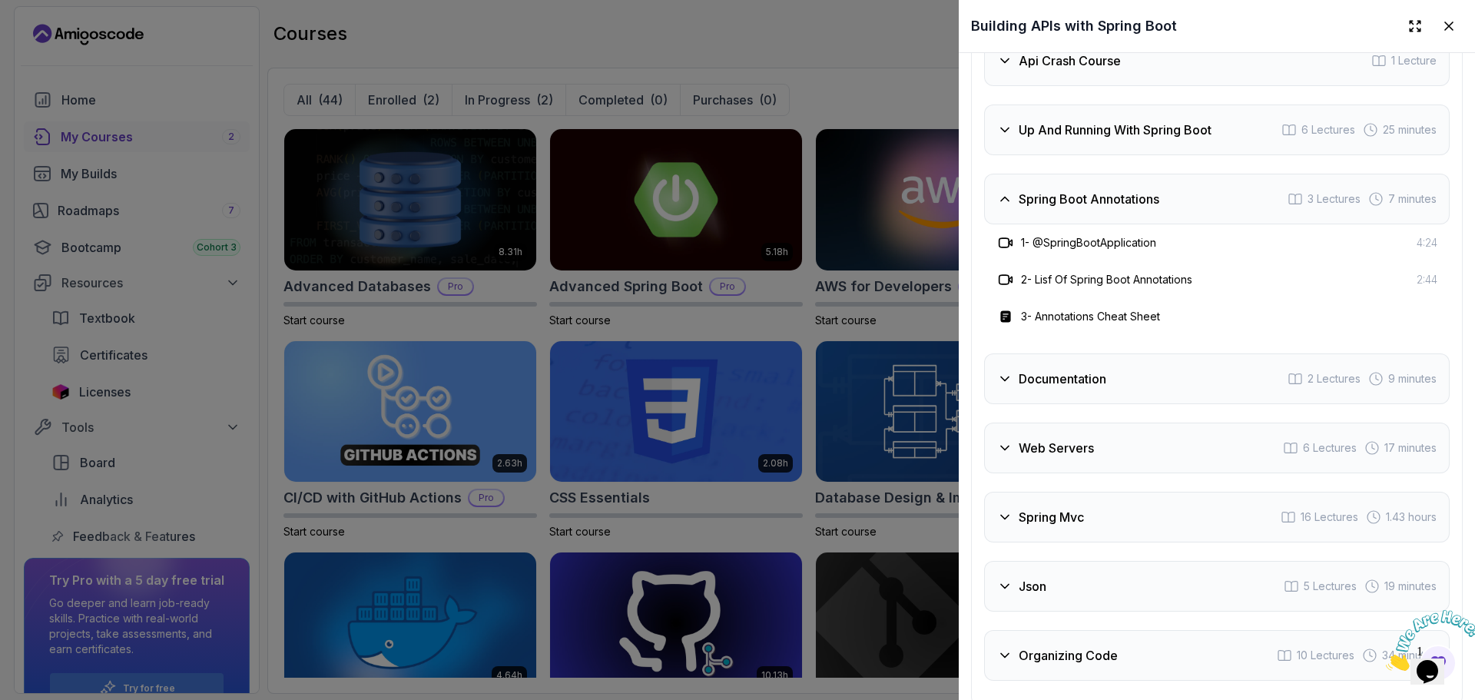
click at [1050, 208] on h3 "Spring Boot Annotations" at bounding box center [1088, 199] width 141 height 18
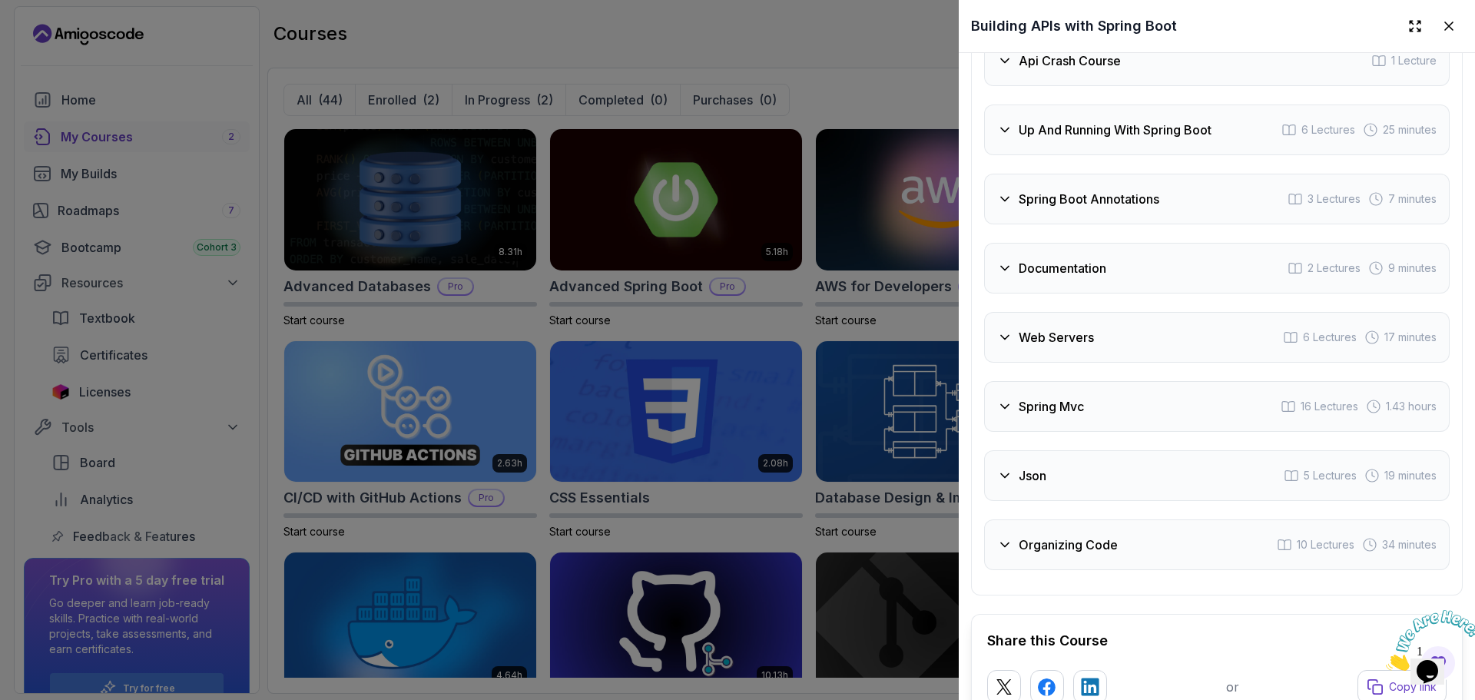
click at [1048, 293] on div "Documentation 2 Lectures 9 minutes" at bounding box center [1216, 268] width 465 height 51
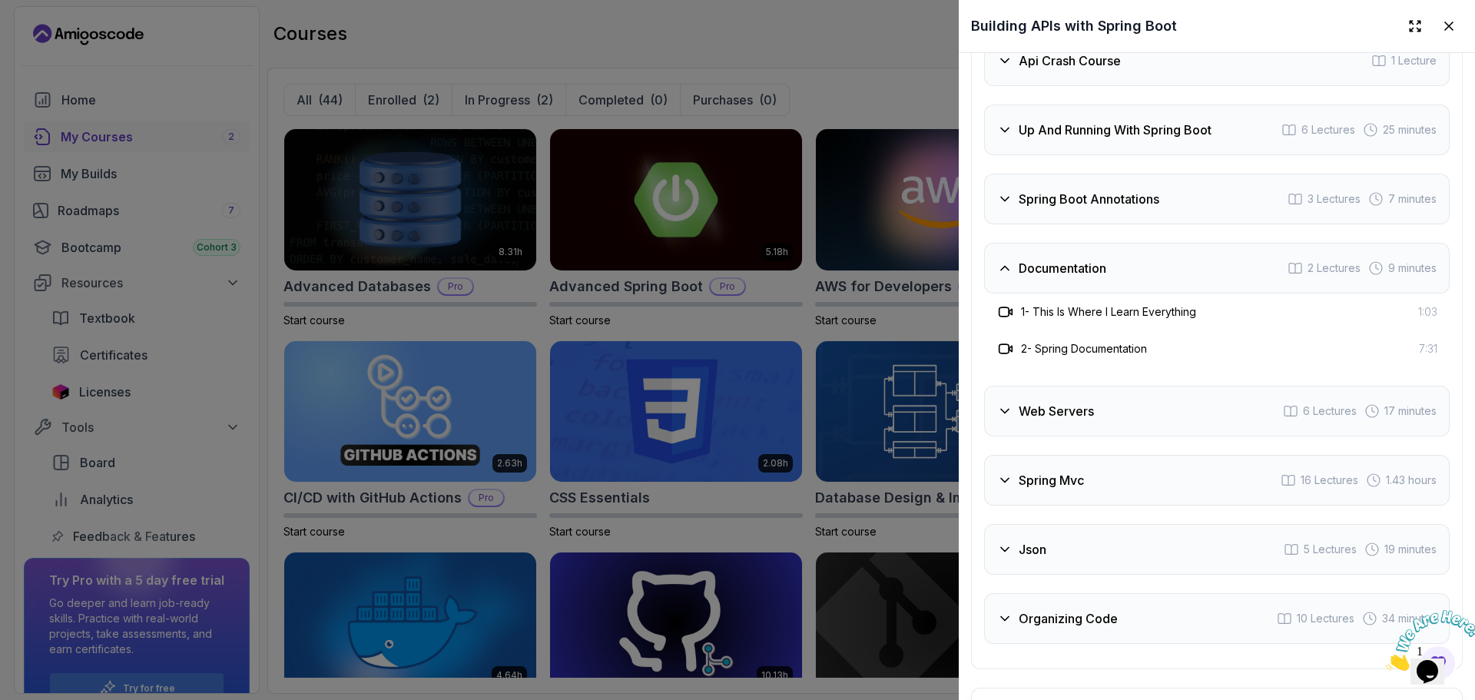
click at [1048, 293] on div "Documentation 2 Lectures 9 minutes" at bounding box center [1216, 268] width 465 height 51
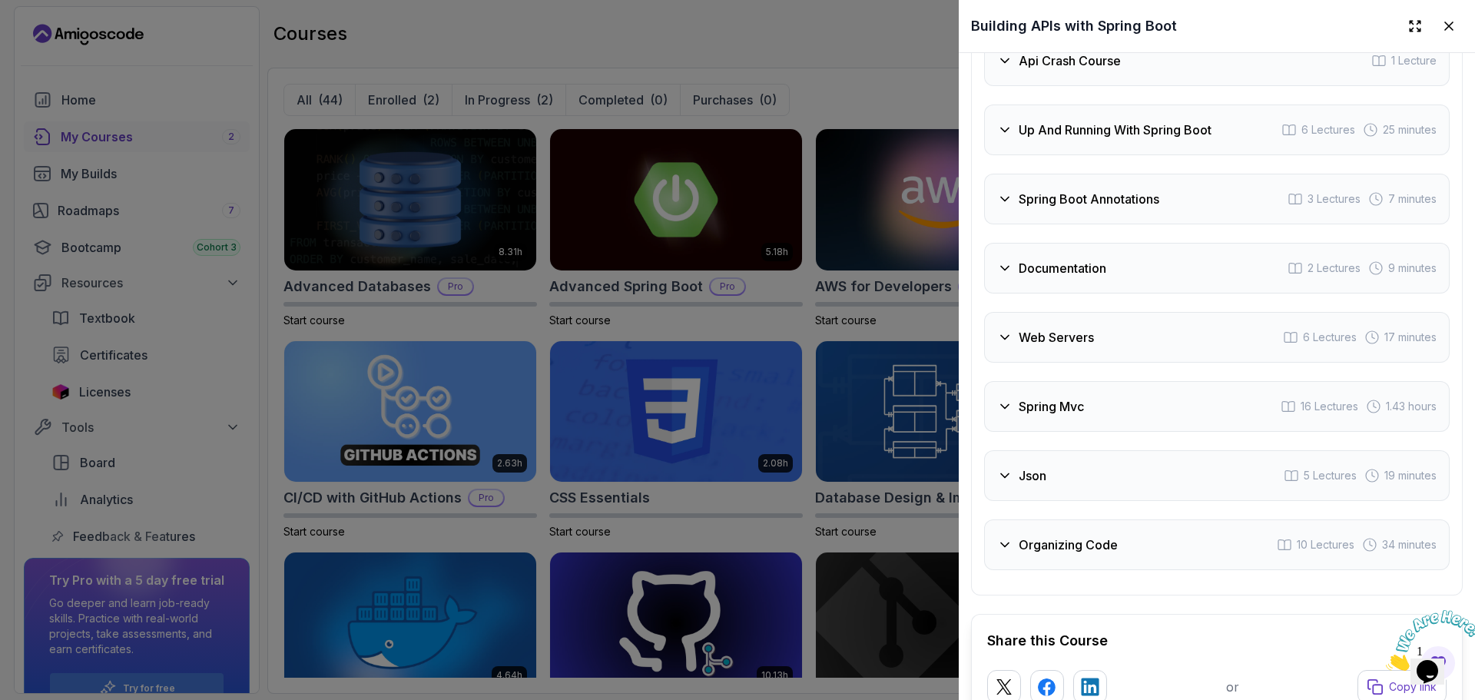
click at [1048, 293] on div "Documentation 2 Lectures 9 minutes" at bounding box center [1216, 268] width 465 height 51
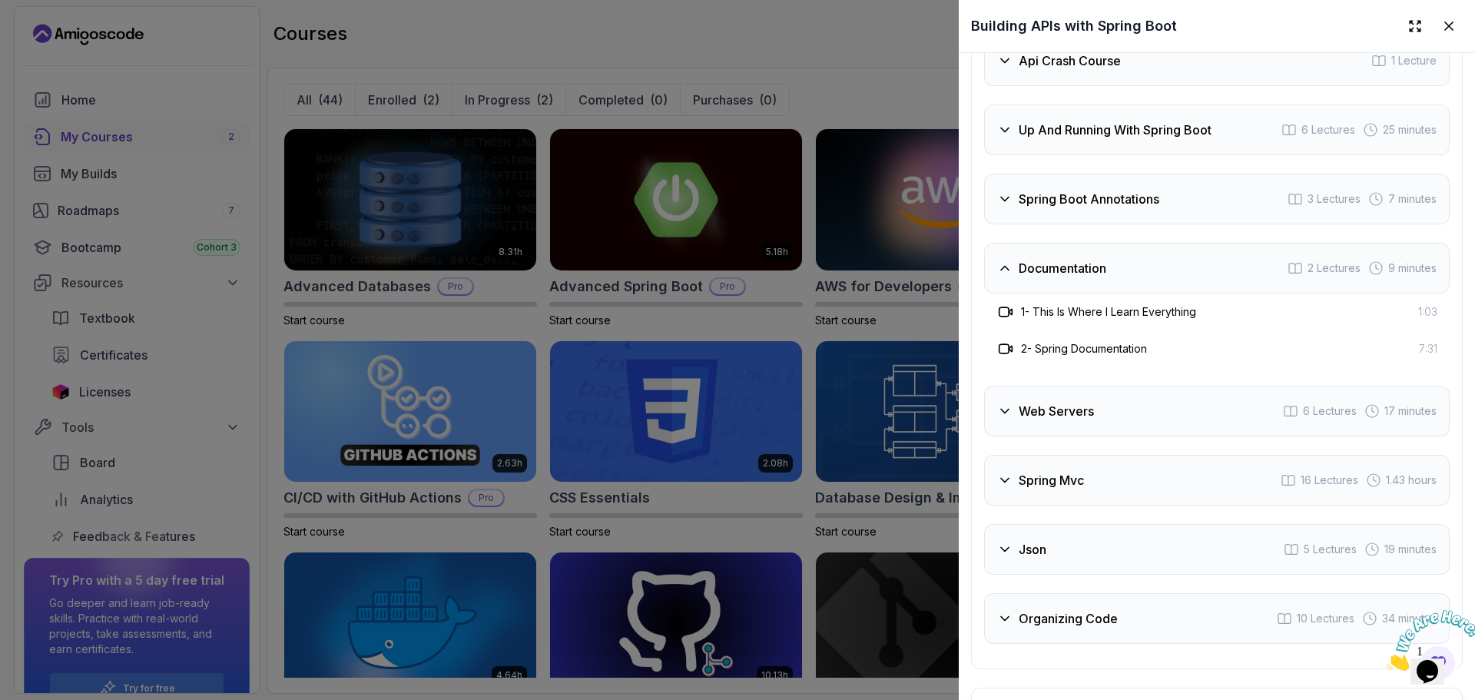
click at [1054, 356] on h3 "2 - Spring Documentation" at bounding box center [1084, 348] width 126 height 15
click at [1097, 367] on div "2 - Spring Documentation 7:31" at bounding box center [1216, 348] width 465 height 37
click at [1081, 437] on div "Intro 3 Lectures 55 seconds Api Crash Course 1 Lecture Up And Running With Spri…" at bounding box center [1216, 304] width 465 height 677
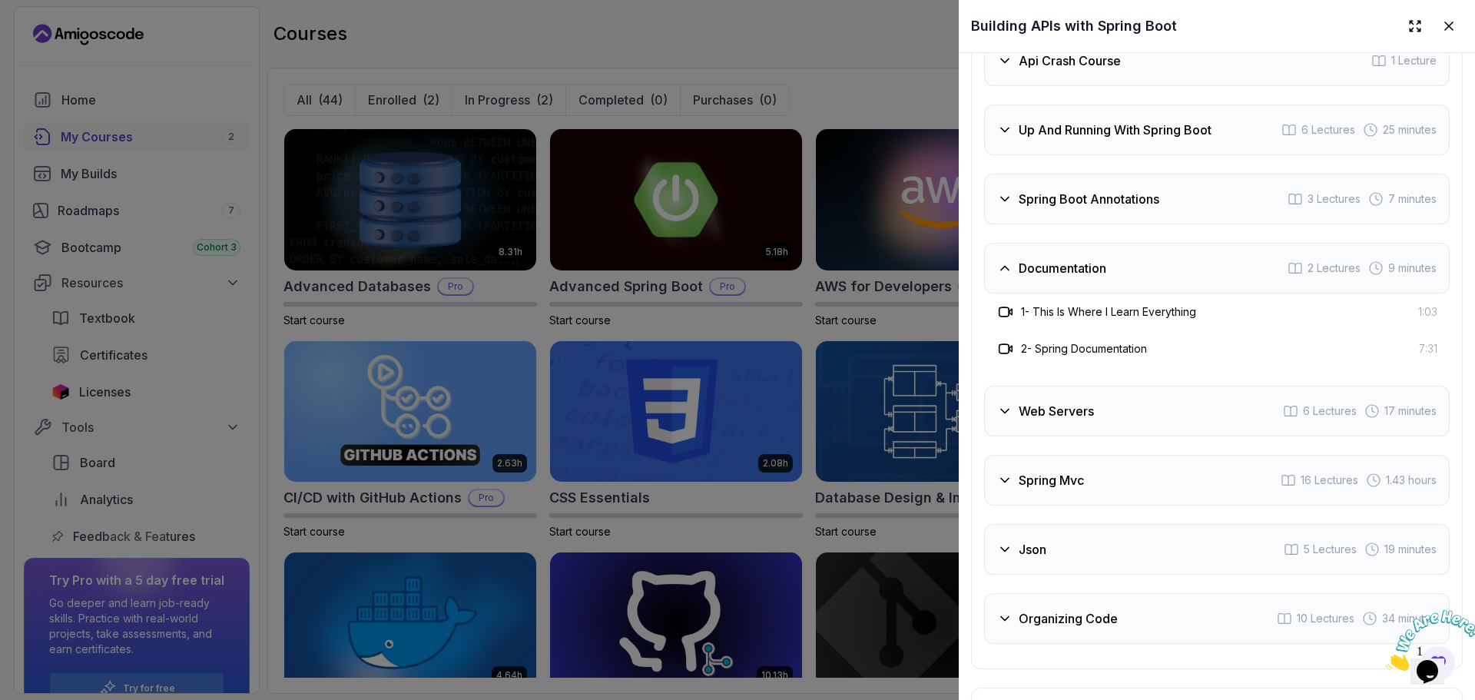
click at [1076, 420] on h3 "Web Servers" at bounding box center [1055, 411] width 75 height 18
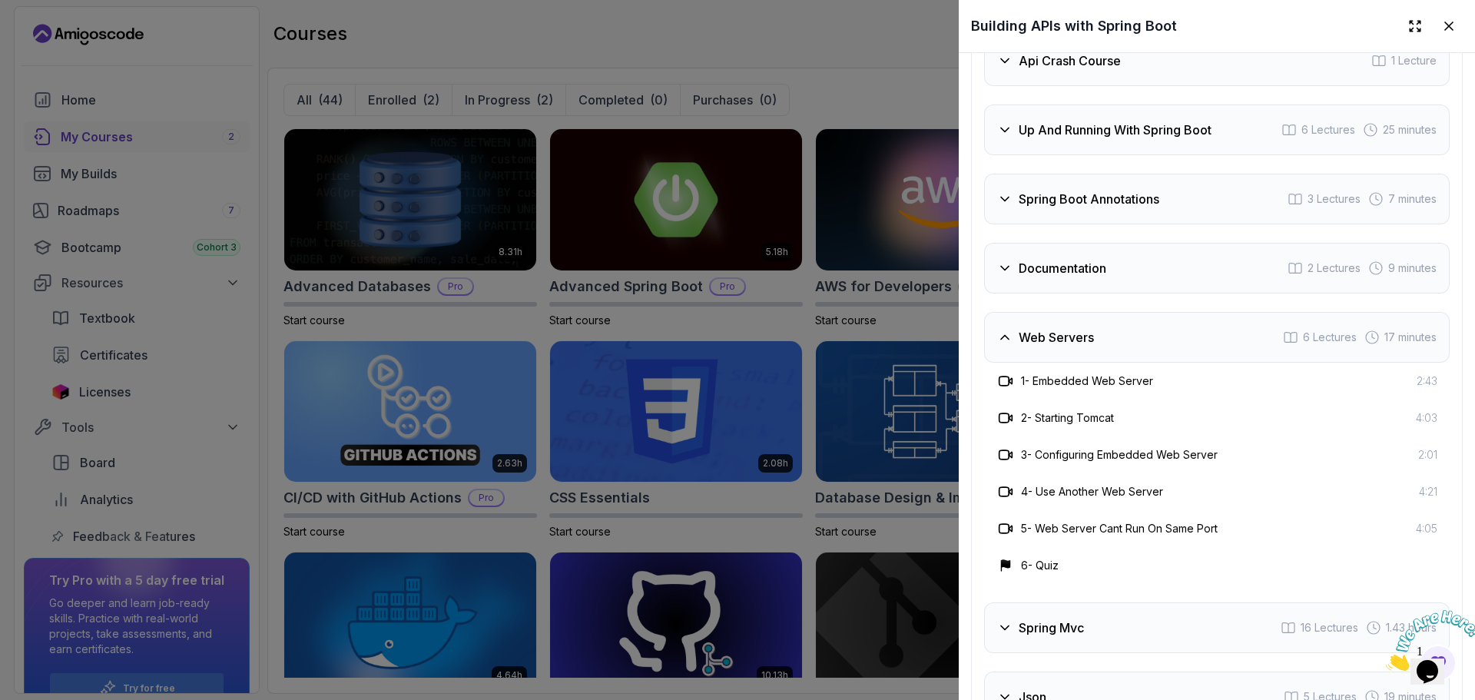
click at [973, 372] on div "Course Curriculum 10 Sections 55 Lectures 3.30 hours of content Intro 3 Lecture…" at bounding box center [1217, 338] width 492 height 955
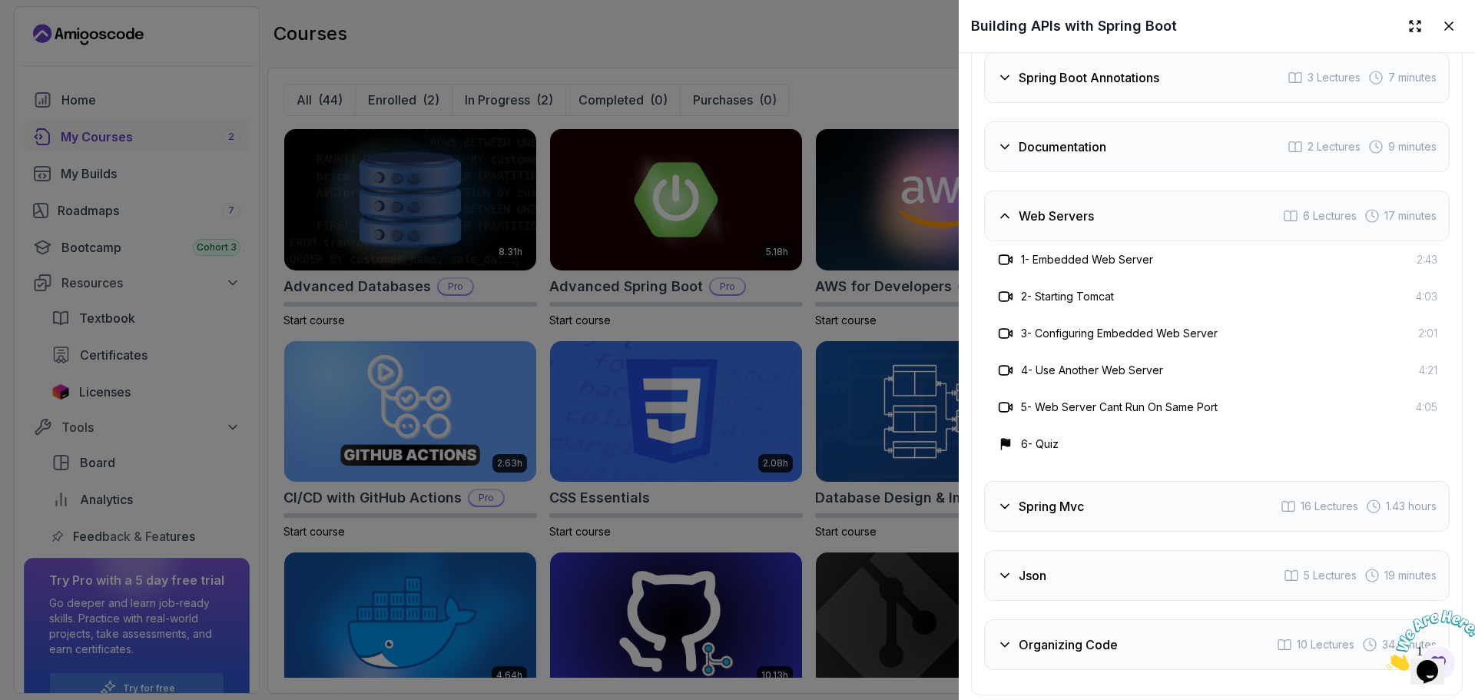
scroll to position [3184, 0]
click at [1072, 223] on h3 "Web Servers" at bounding box center [1055, 214] width 75 height 18
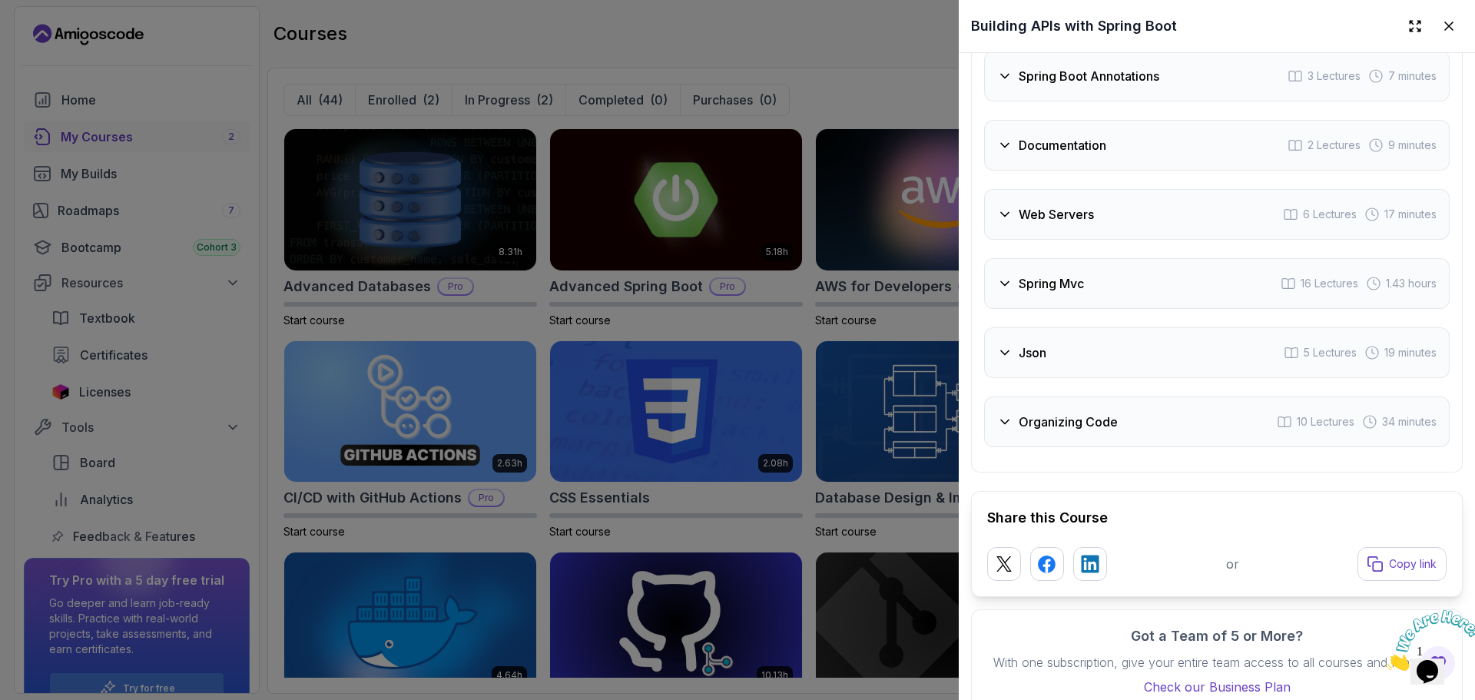
click at [1067, 293] on h3 "Spring Mvc" at bounding box center [1050, 283] width 65 height 18
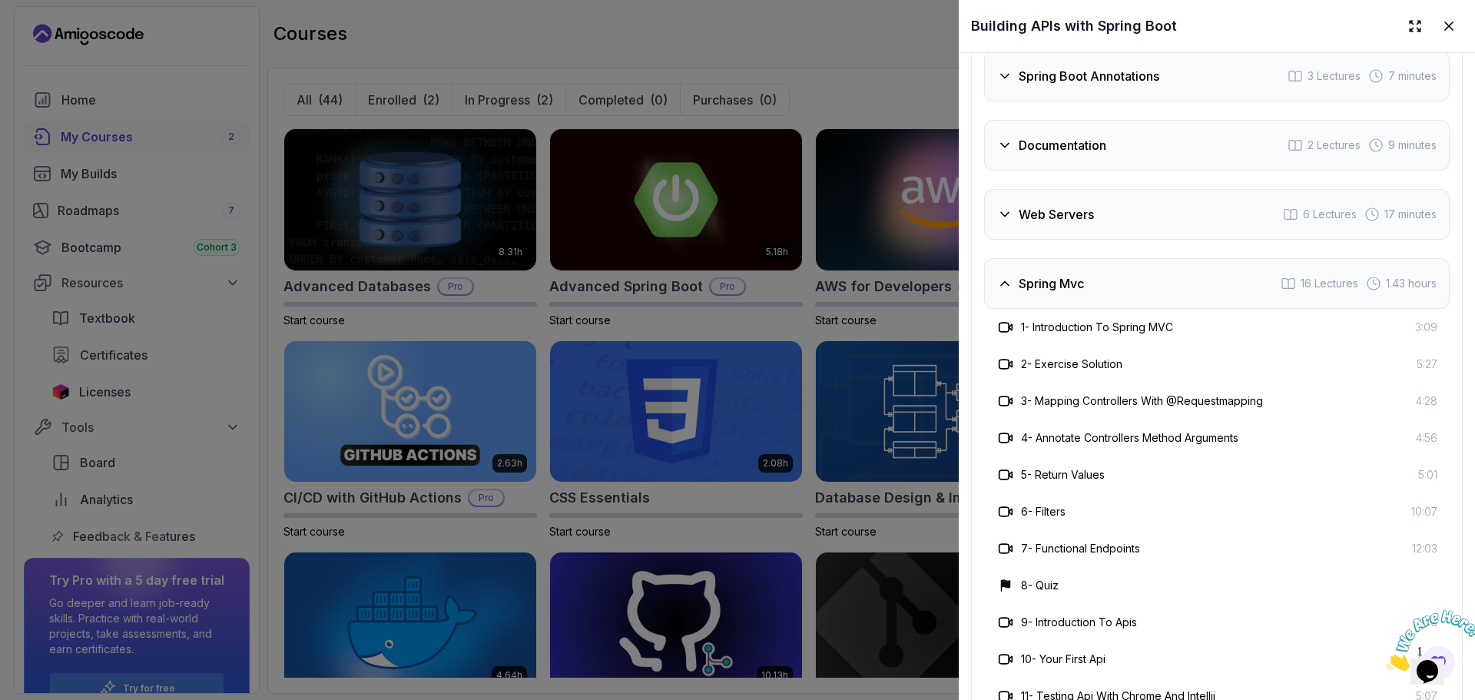
click at [1012, 382] on div "2 - Exercise Solution 5:27" at bounding box center [1216, 364] width 465 height 37
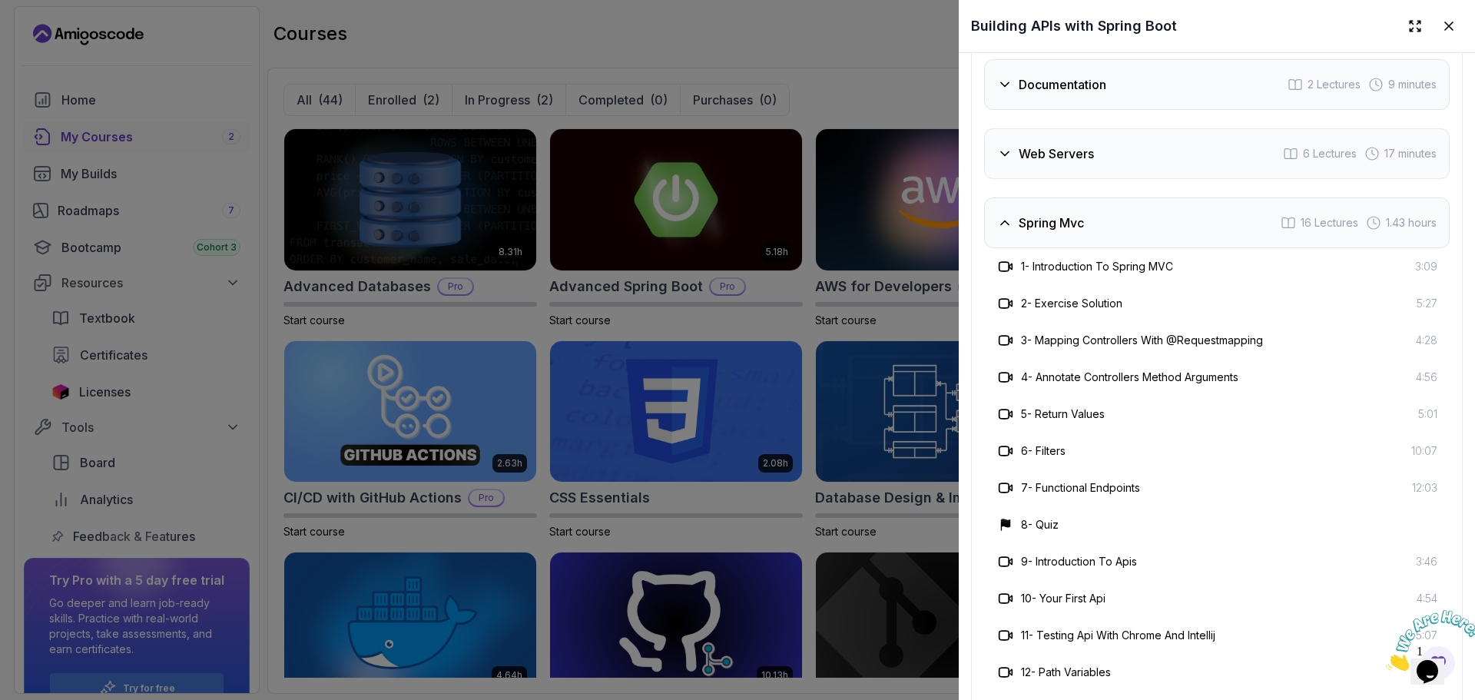
scroll to position [3276, 0]
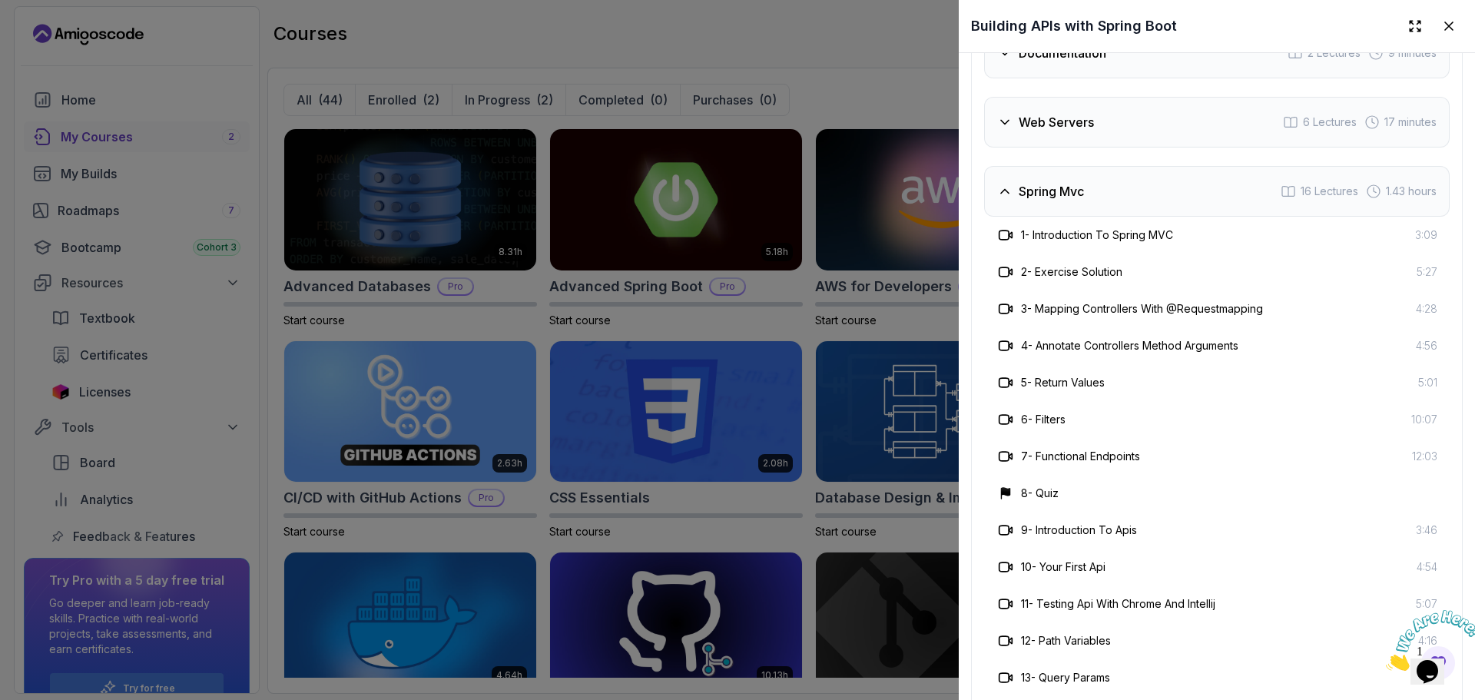
click at [1012, 217] on div "Spring Mvc 16 Lectures 1.43 hours" at bounding box center [1216, 191] width 465 height 51
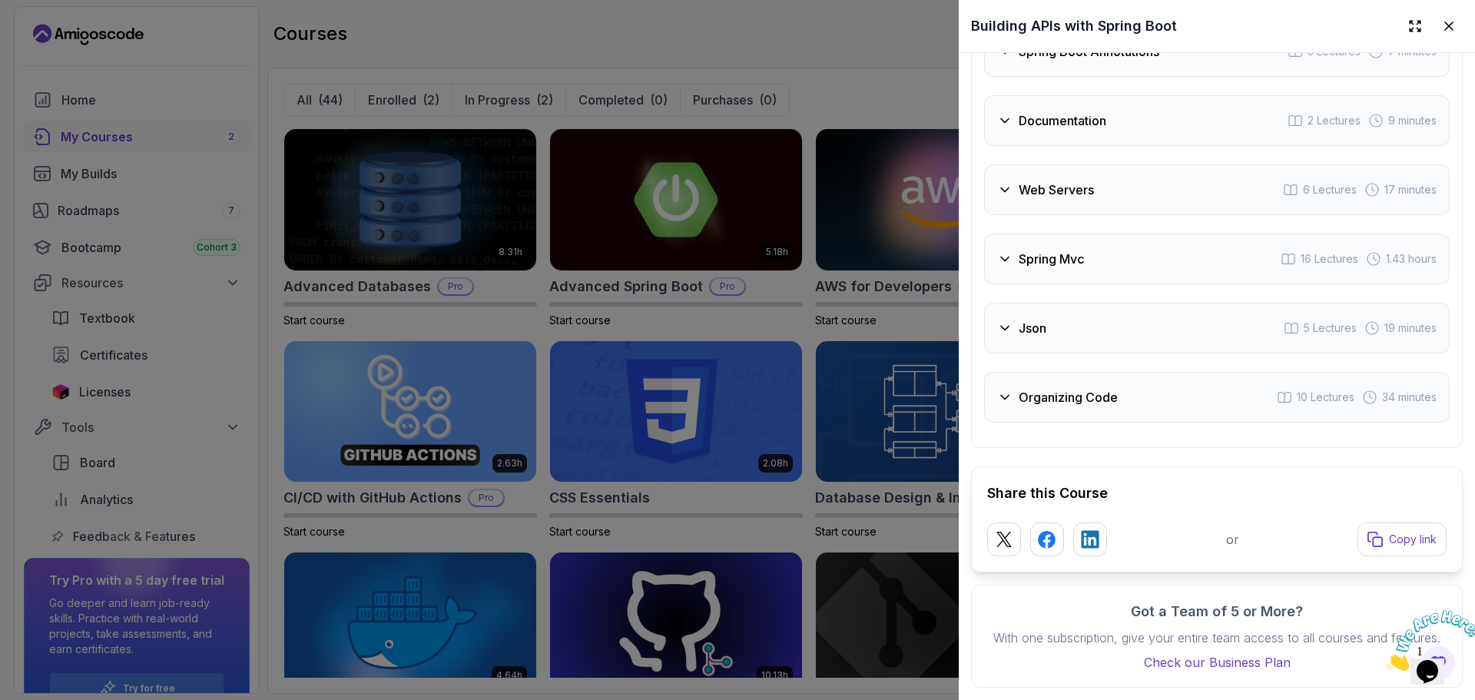
click at [975, 227] on div "Course Curriculum 10 Sections 55 Lectures 3.30 hours of content Intro 3 Lecture…" at bounding box center [1217, 81] width 492 height 734
click at [1015, 319] on div "Json" at bounding box center [1021, 328] width 49 height 18
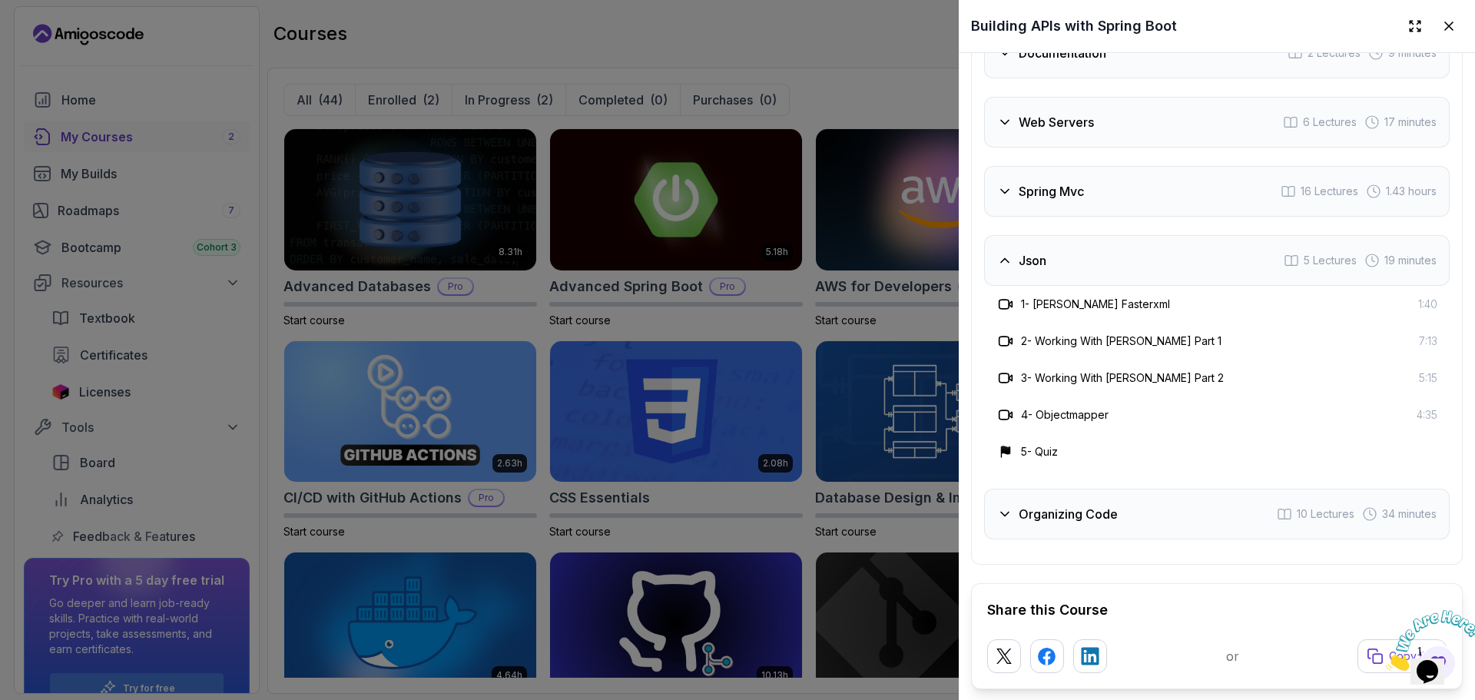
click at [1016, 270] on div "Json" at bounding box center [1021, 260] width 49 height 18
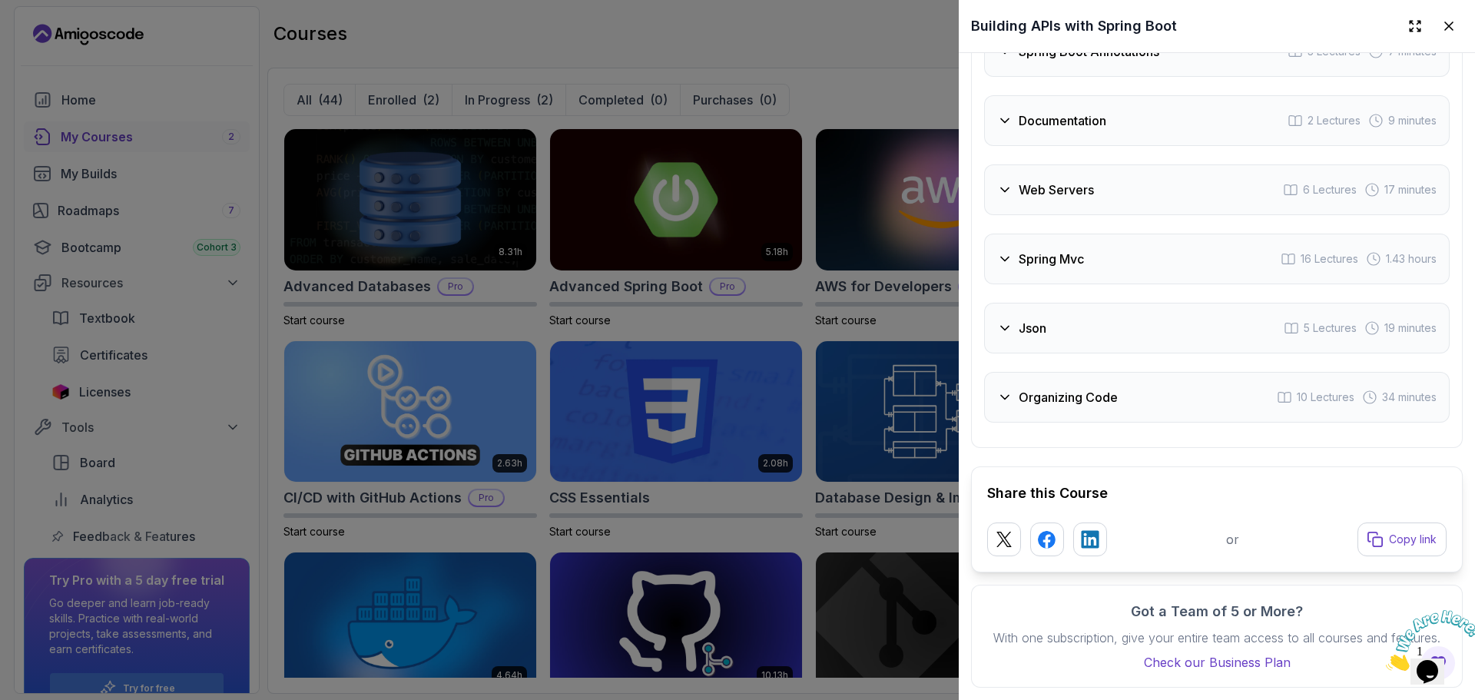
click at [1008, 392] on icon at bounding box center [1004, 396] width 15 height 15
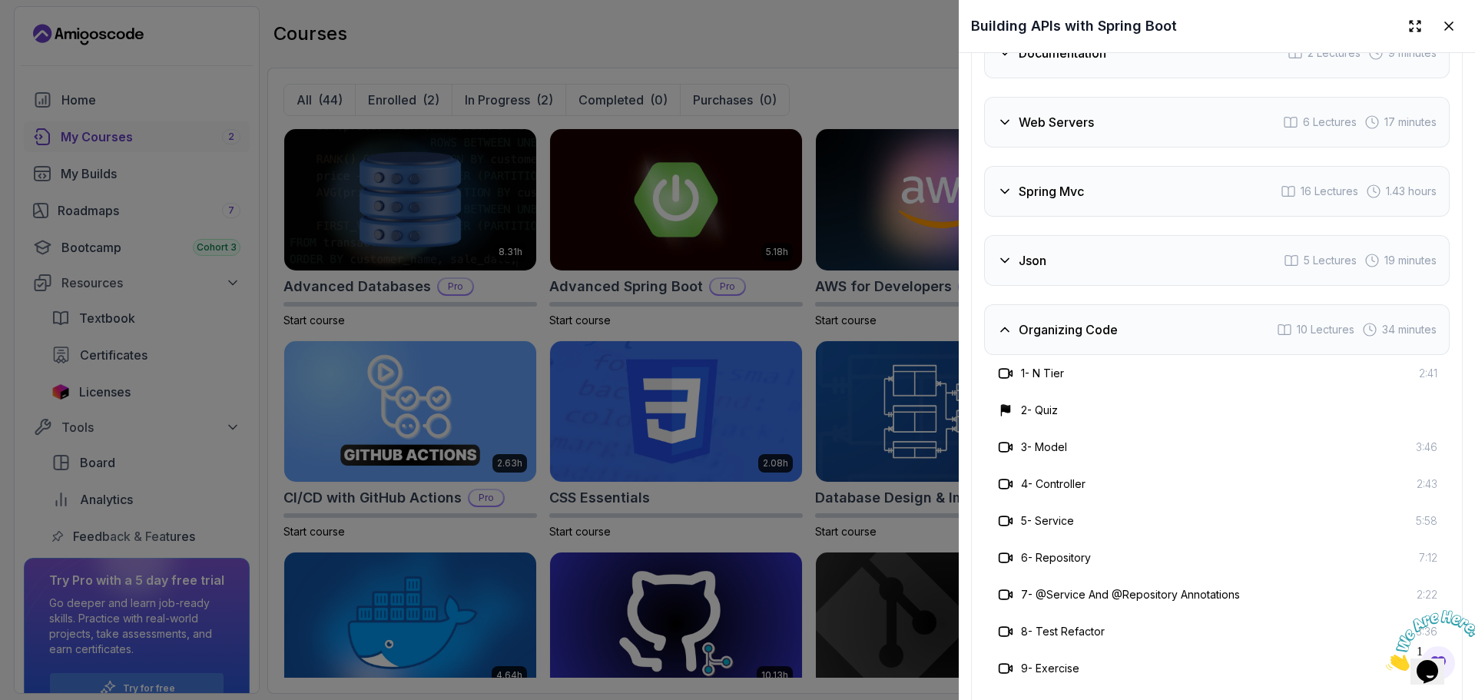
click at [1008, 337] on icon at bounding box center [1004, 329] width 15 height 15
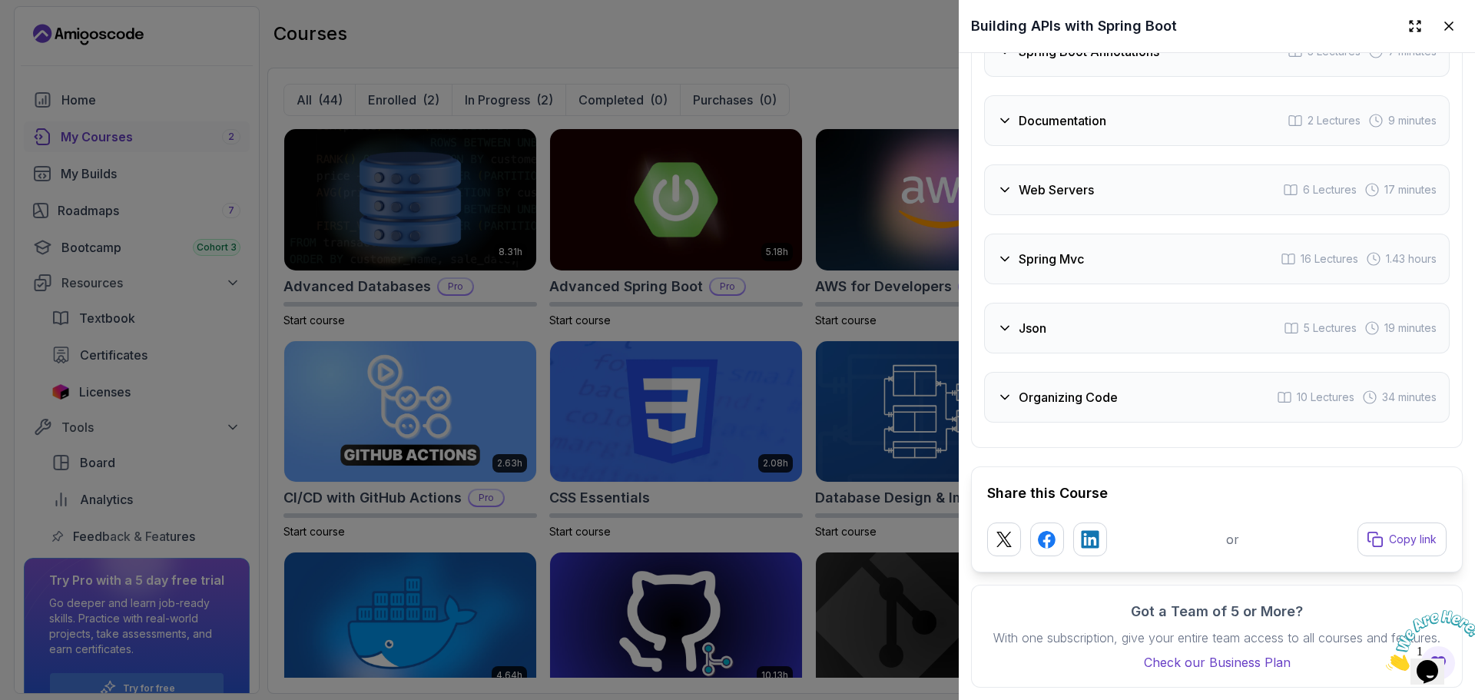
click at [806, 312] on div at bounding box center [737, 350] width 1475 height 700
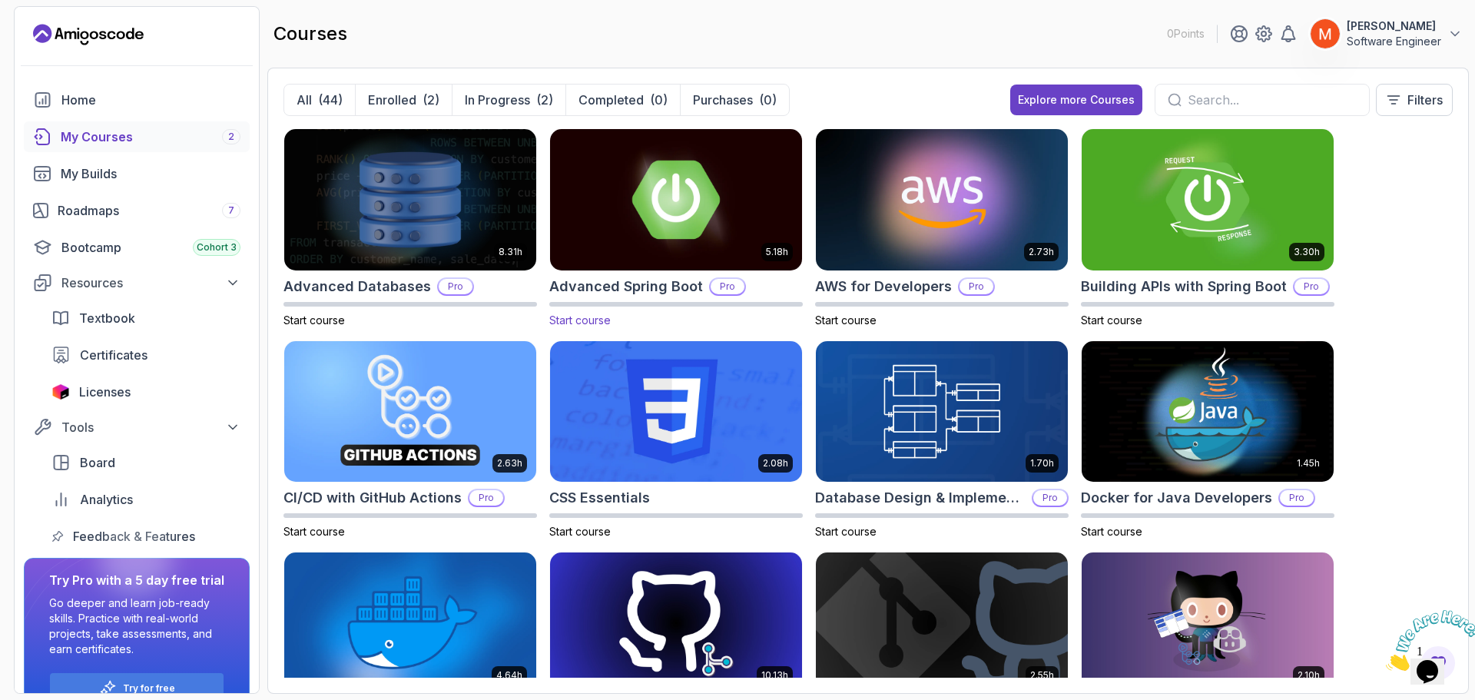
click at [712, 200] on img at bounding box center [676, 199] width 264 height 148
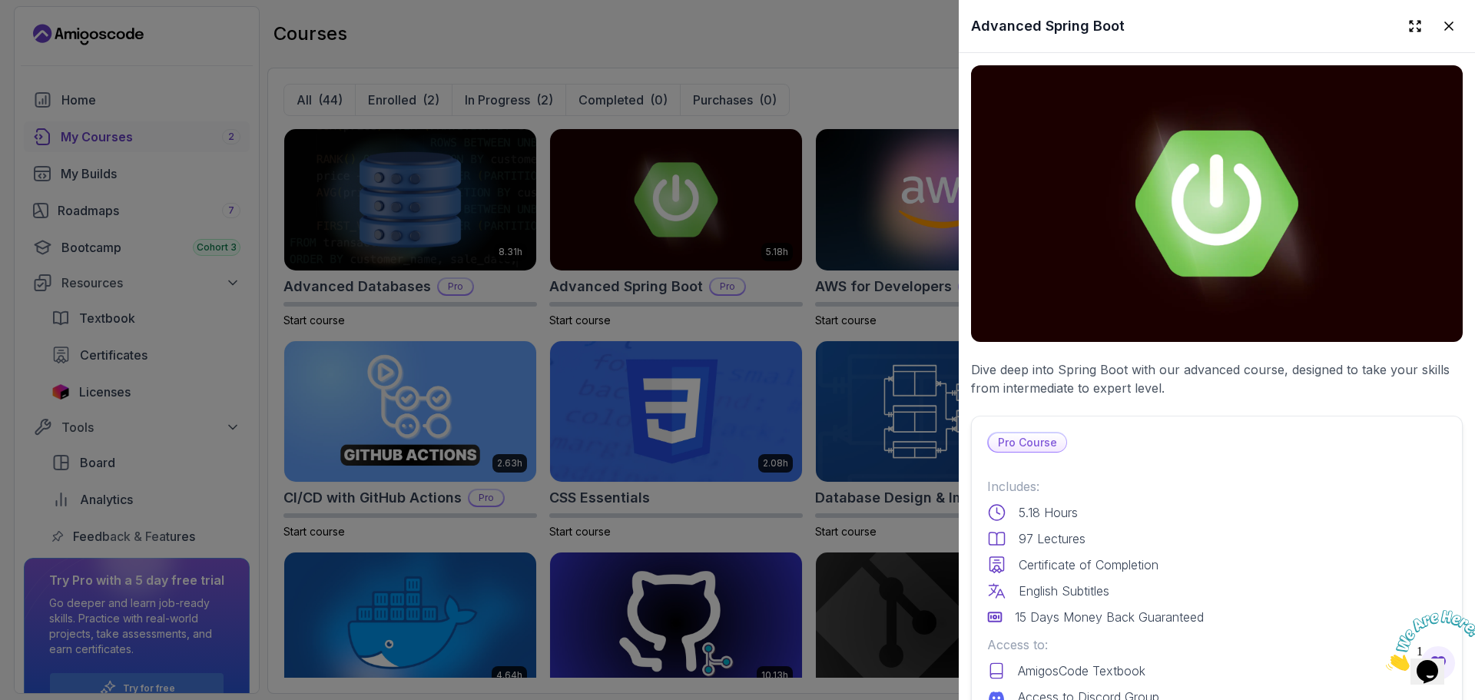
click at [1230, 456] on div "Pro Course Includes: 5.18 Hours 97 Lectures Certificate of Completion English S…" at bounding box center [1217, 613] width 492 height 394
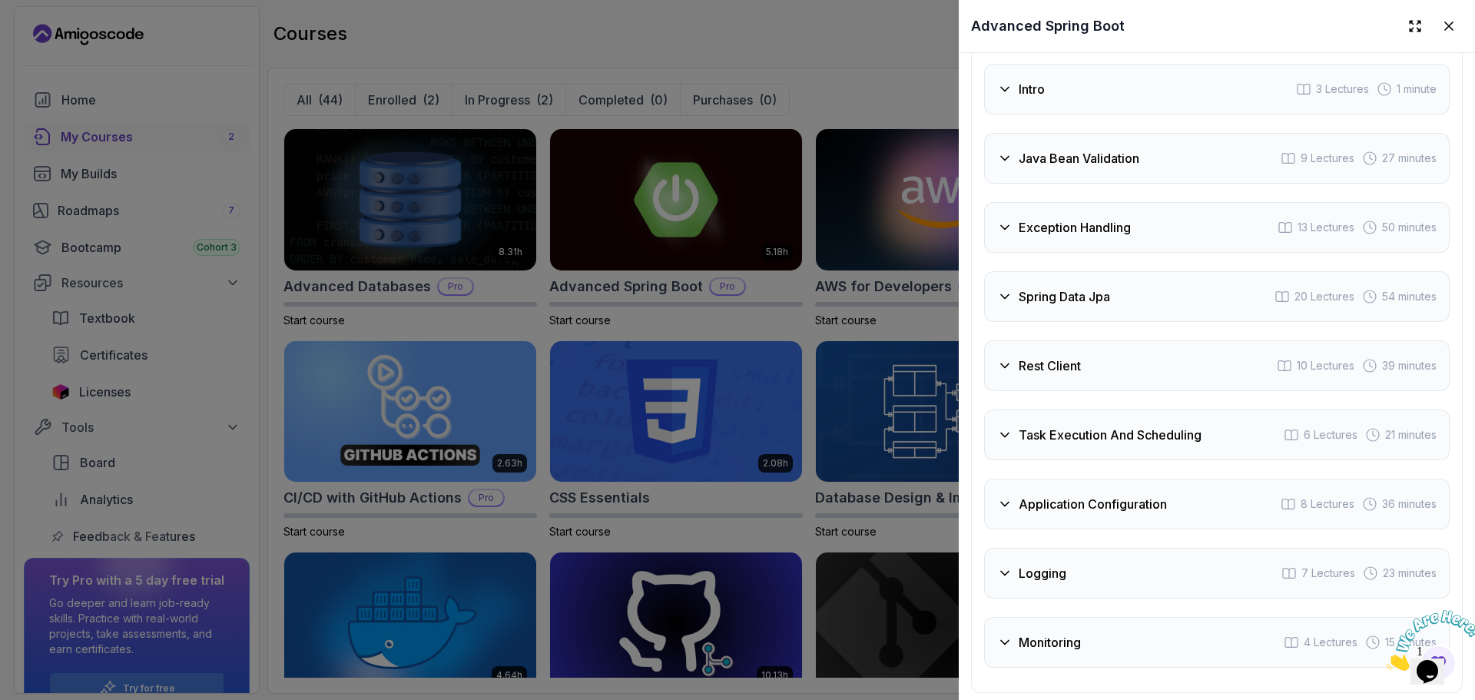
scroll to position [2786, 0]
click at [1174, 447] on div "Task Execution And Scheduling 6 Lectures 21 minutes" at bounding box center [1216, 433] width 465 height 51
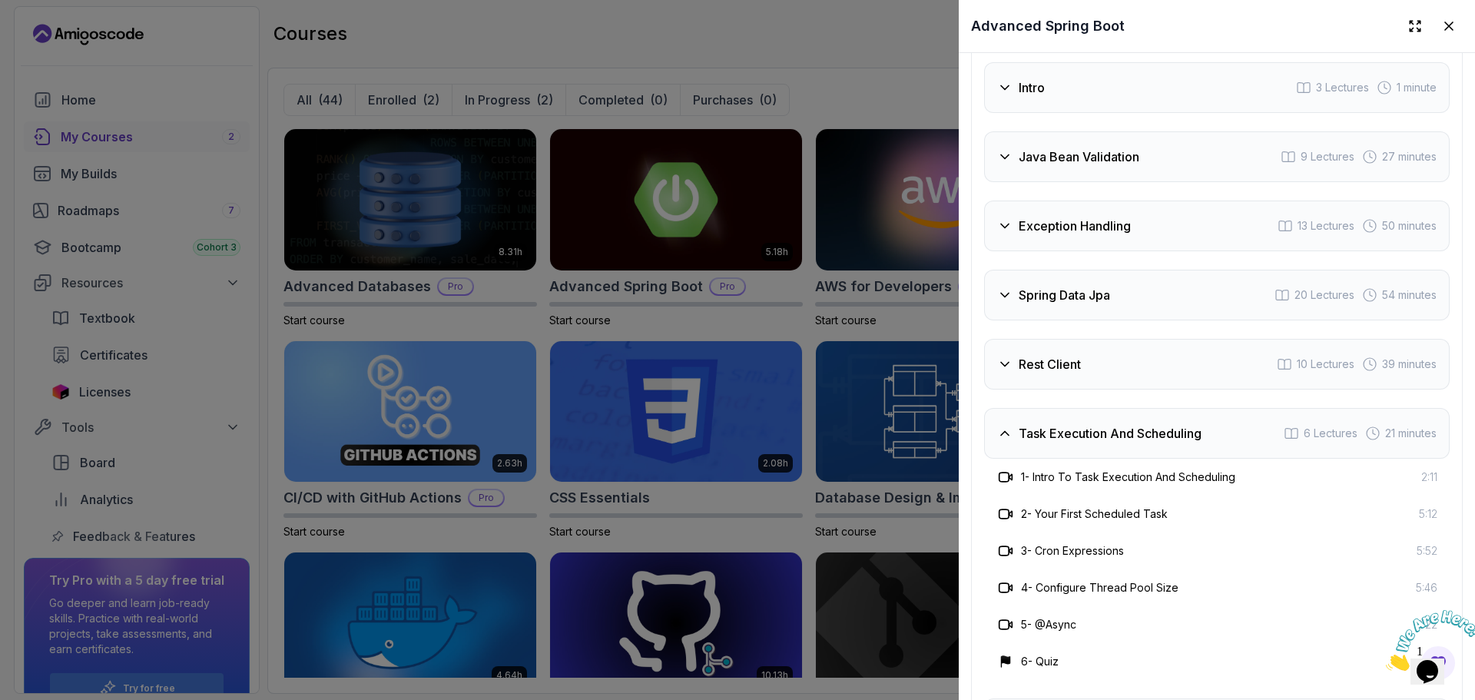
click at [1167, 516] on div "2 - Your First Scheduled Task" at bounding box center [1081, 514] width 171 height 18
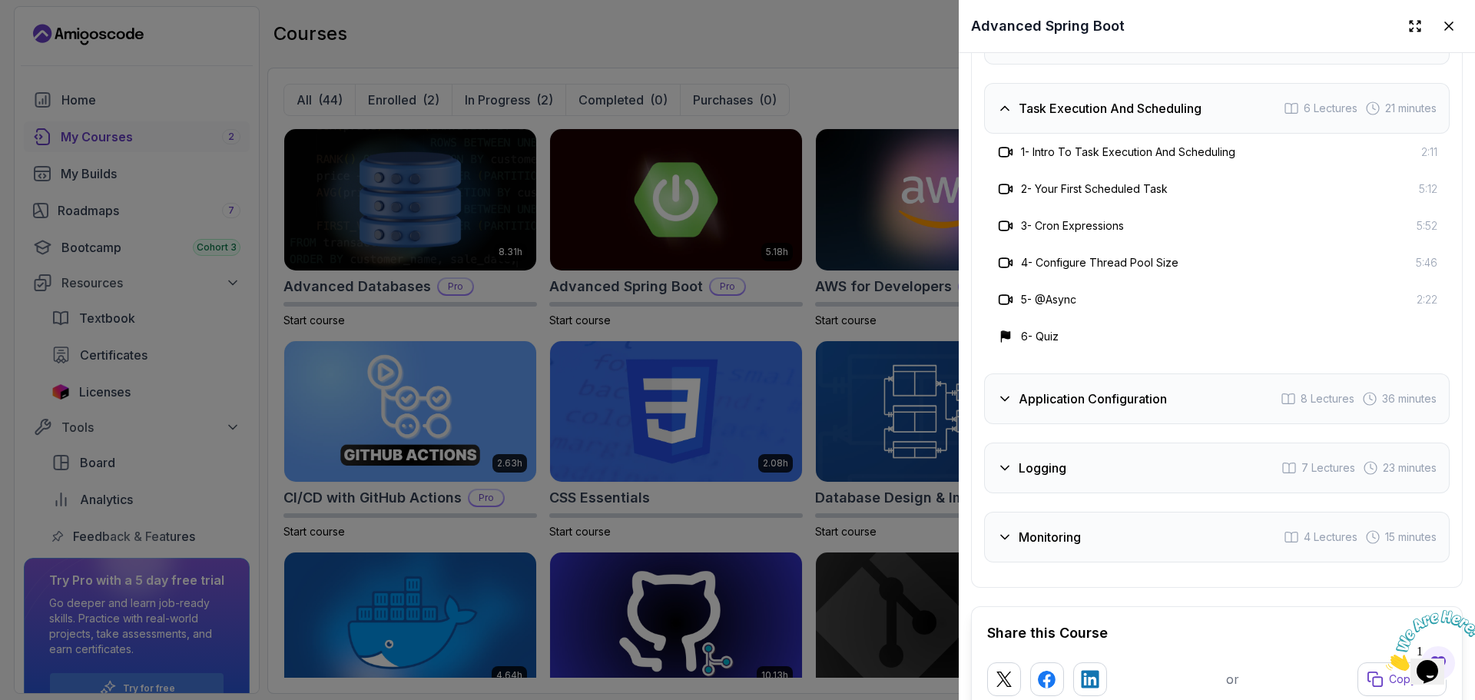
scroll to position [3110, 0]
click at [1064, 412] on div "Application Configuration 8 Lectures 36 minutes" at bounding box center [1216, 400] width 465 height 51
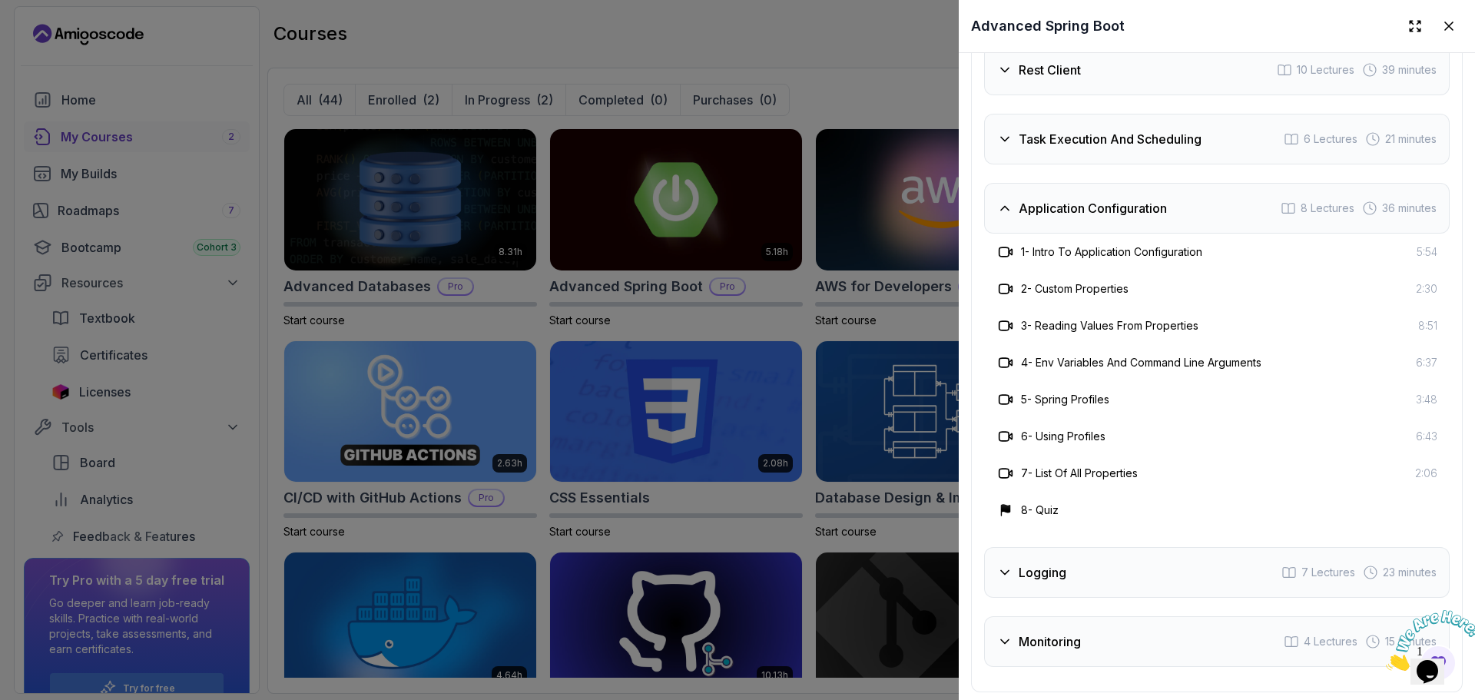
scroll to position [3079, 0]
click at [1064, 419] on div "6 - Using Profiles 6:43" at bounding box center [1216, 437] width 465 height 37
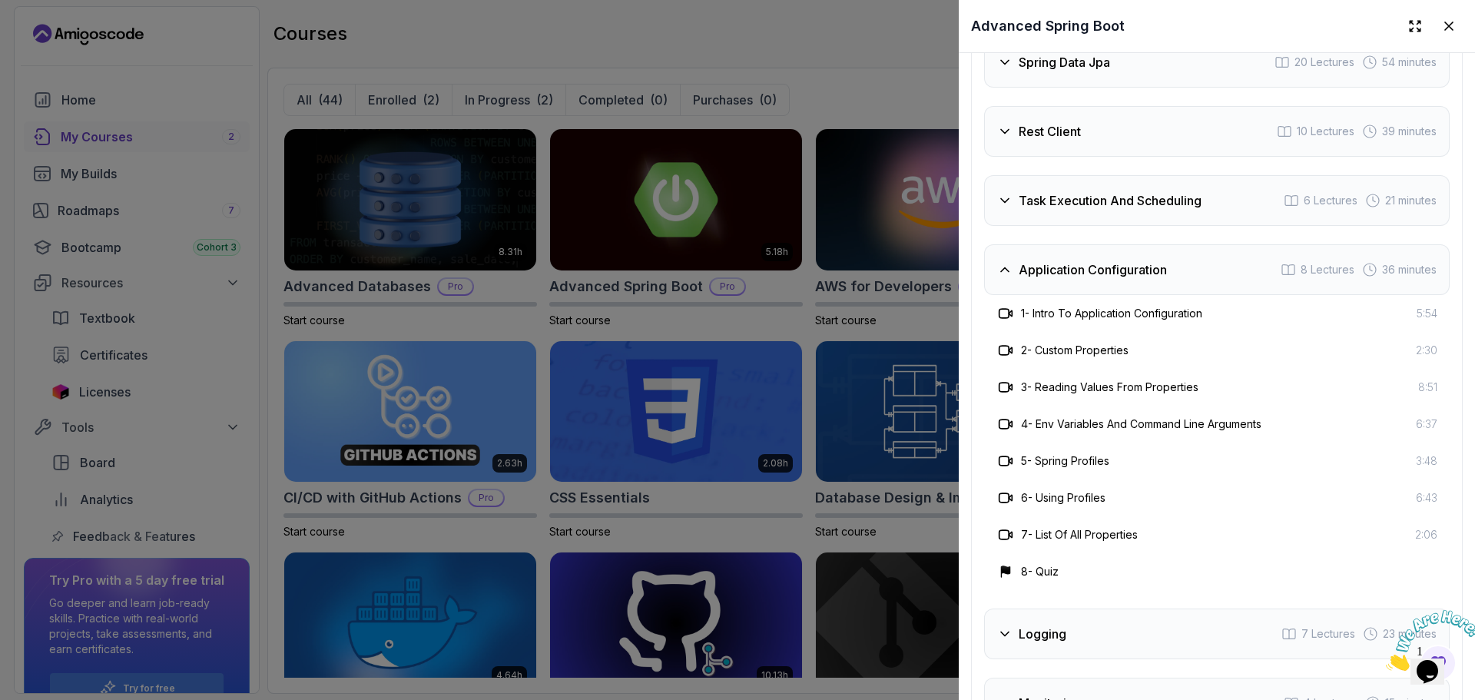
scroll to position [2987, 0]
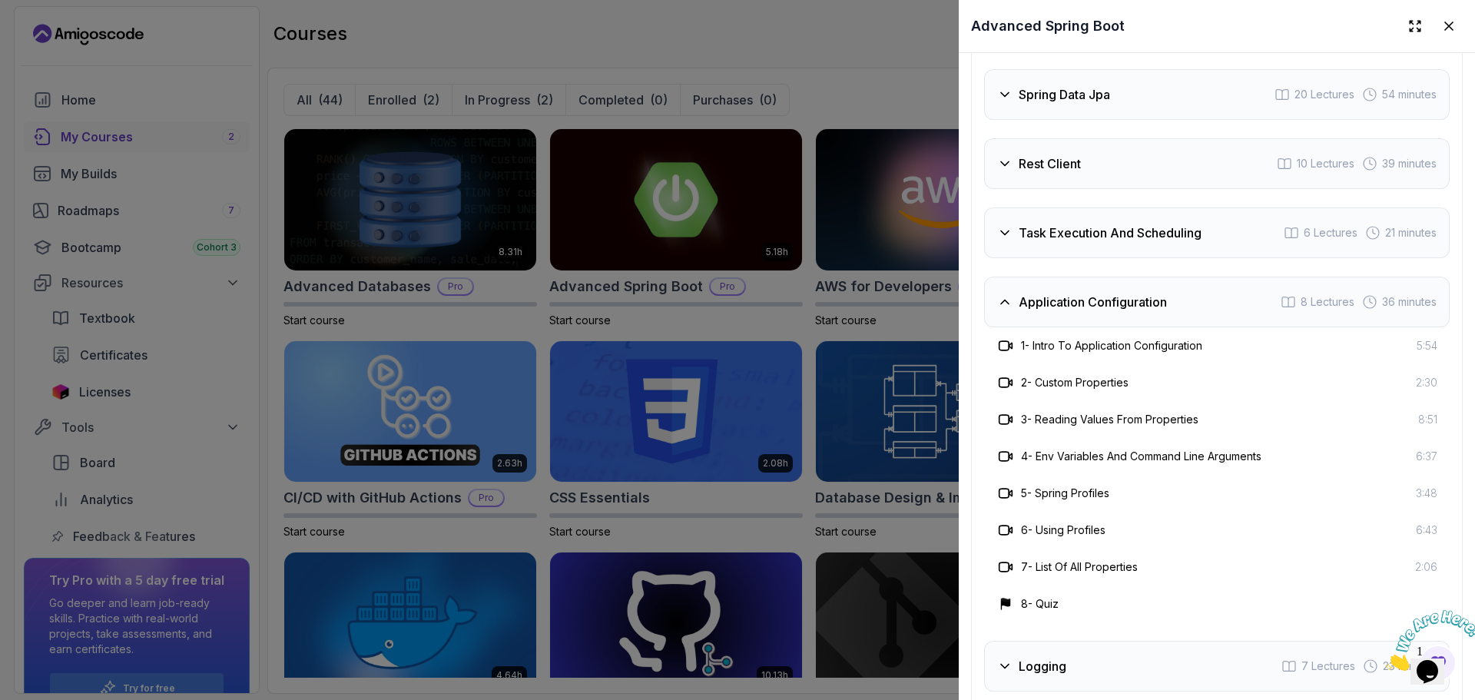
click at [1052, 303] on h3 "Application Configuration" at bounding box center [1092, 302] width 148 height 18
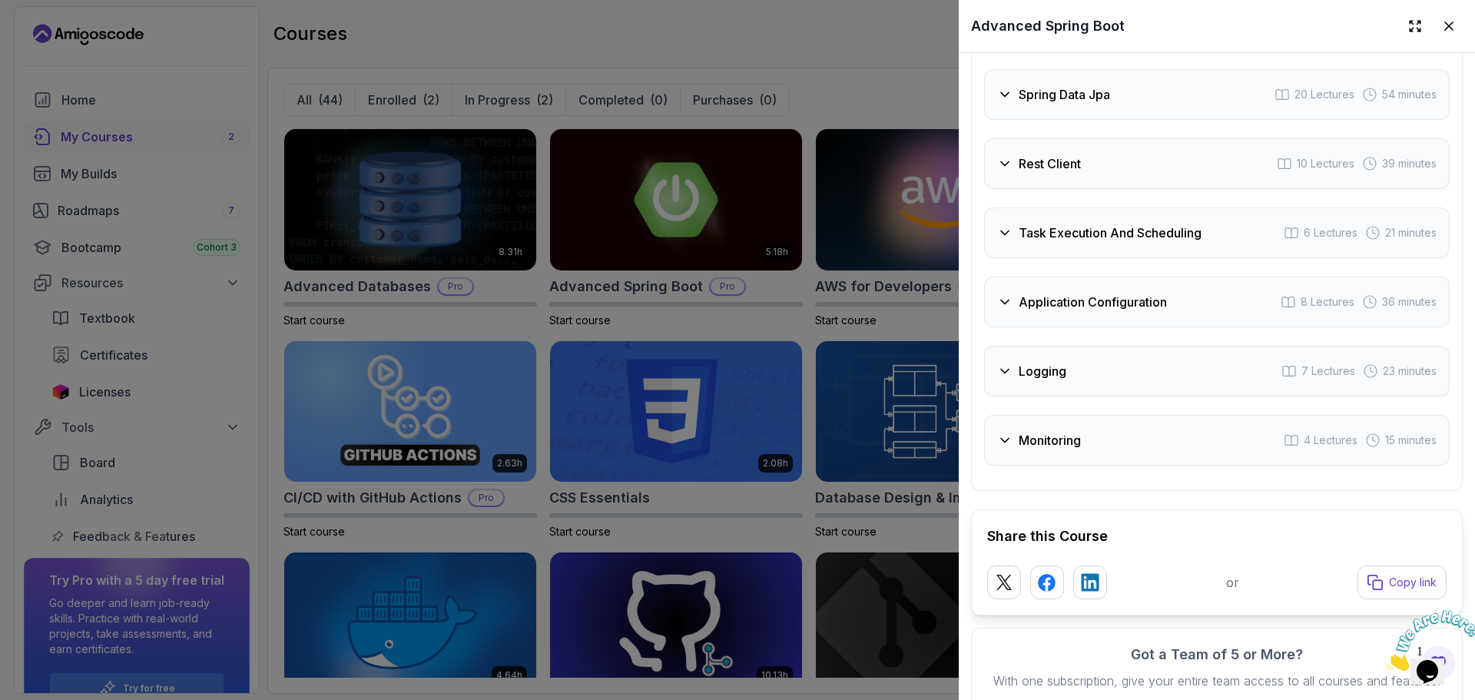
click at [1056, 302] on h3 "Application Configuration" at bounding box center [1092, 302] width 148 height 18
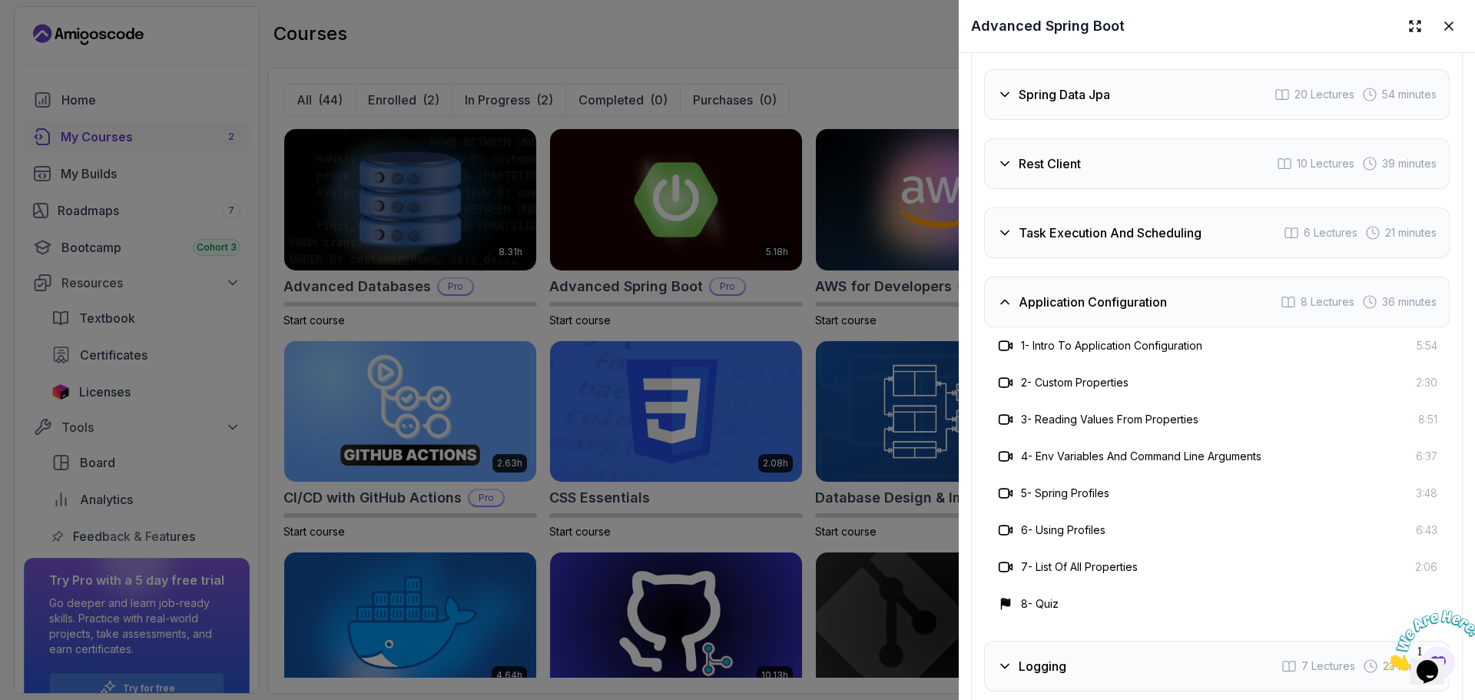
click at [1033, 265] on div "Intro 3 Lectures 1 minute Java Bean Validation 9 Lectures 27 minutes Exception …" at bounding box center [1216, 311] width 465 height 899
click at [1040, 299] on h3 "Application Configuration" at bounding box center [1092, 302] width 148 height 18
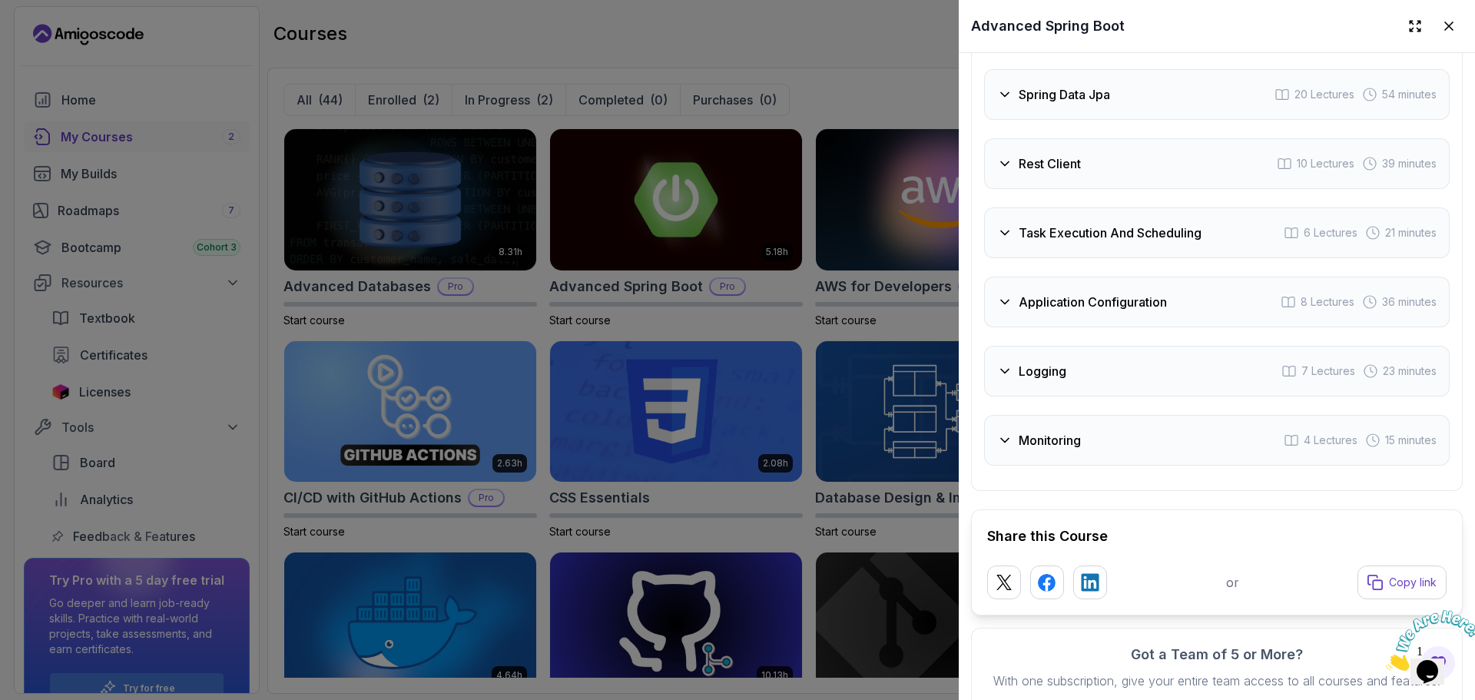
click at [1064, 399] on div "Intro 3 Lectures 1 minute Java Bean Validation 9 Lectures 27 minutes Exception …" at bounding box center [1216, 164] width 465 height 604
click at [1055, 382] on div "Logging 7 Lectures 23 minutes" at bounding box center [1216, 371] width 465 height 51
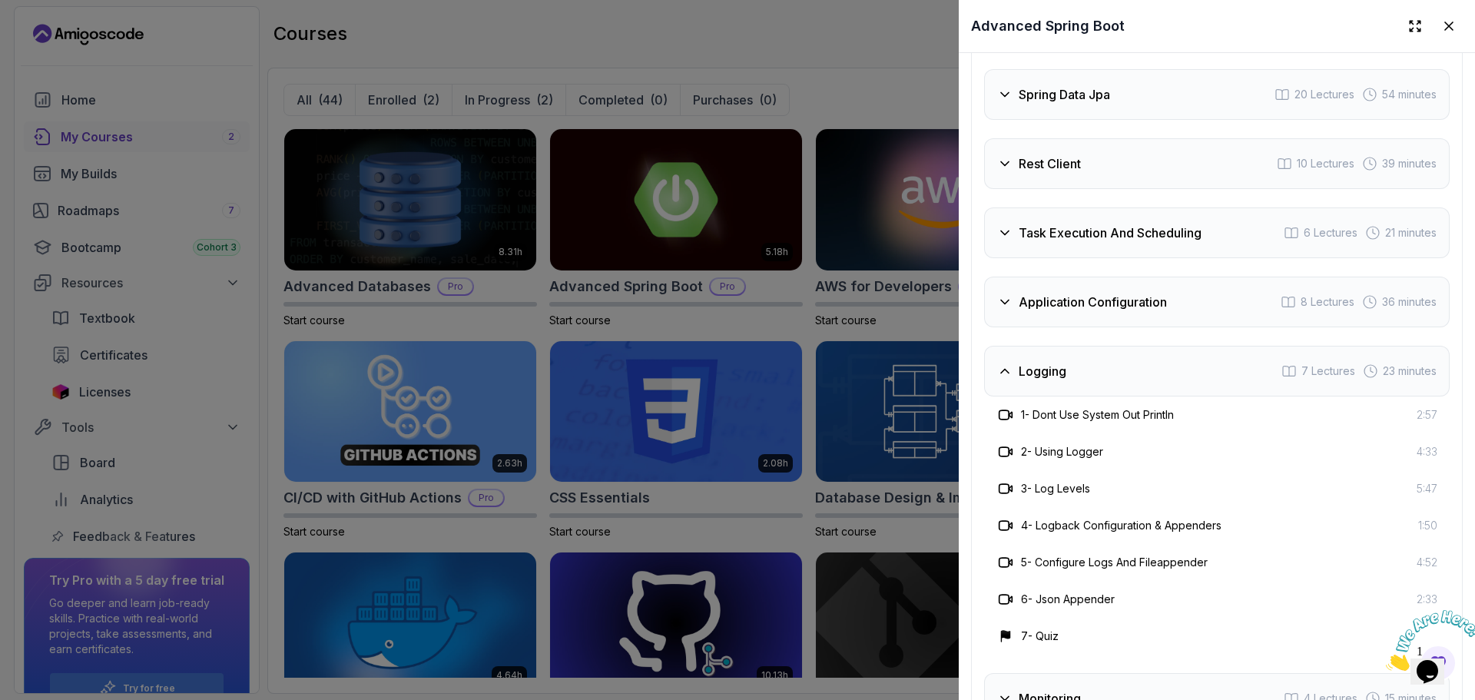
click at [1055, 382] on div "Logging 7 Lectures 23 minutes" at bounding box center [1216, 371] width 465 height 51
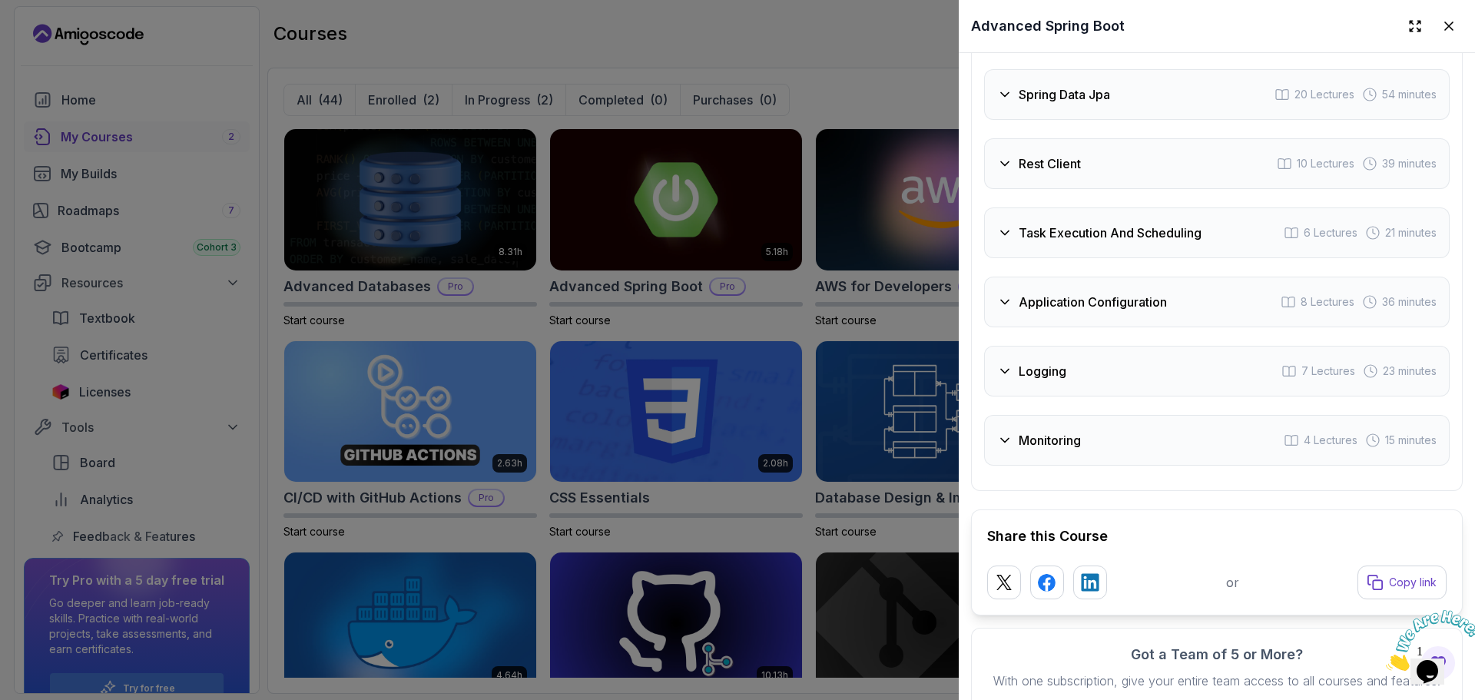
click at [891, 331] on div at bounding box center [737, 350] width 1475 height 700
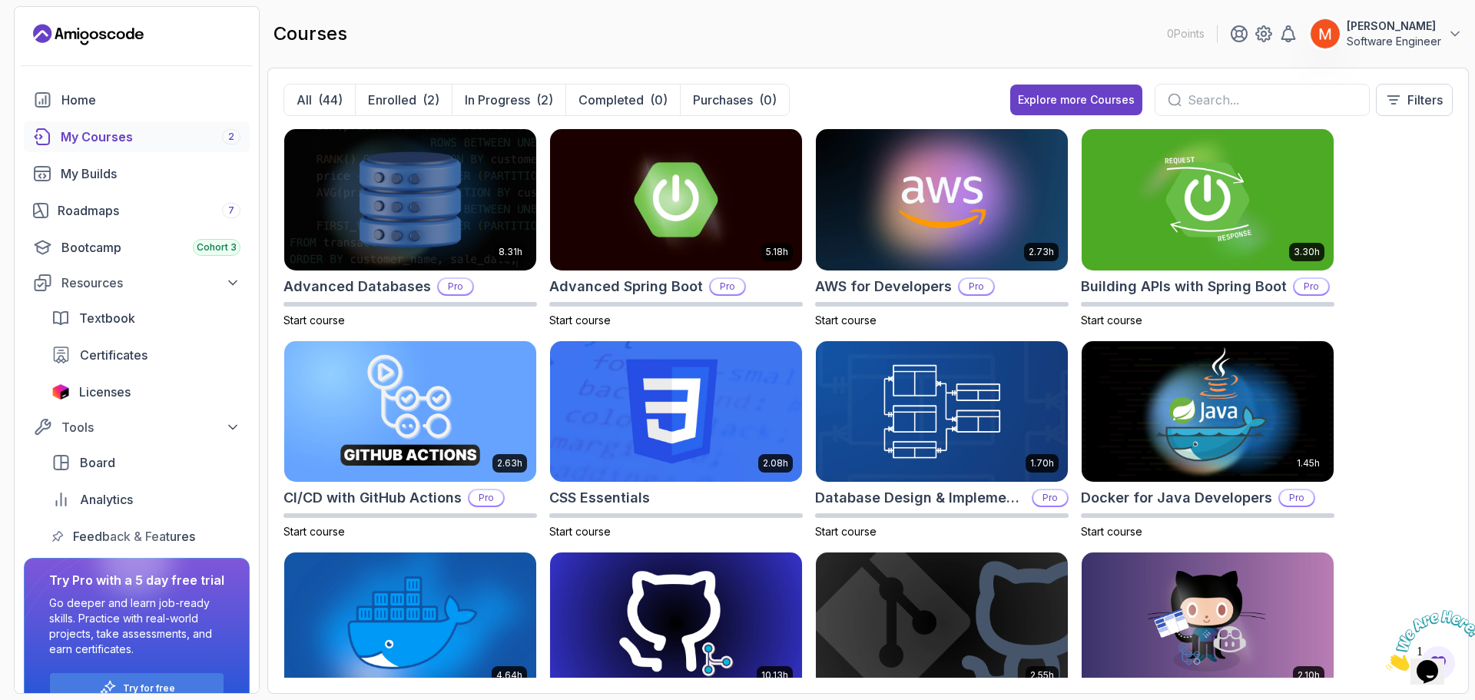
click at [1381, 220] on div "8.31h Advanced Databases Pro Start course 5.18h Advanced Spring Boot Pro Start …" at bounding box center [867, 402] width 1169 height 549
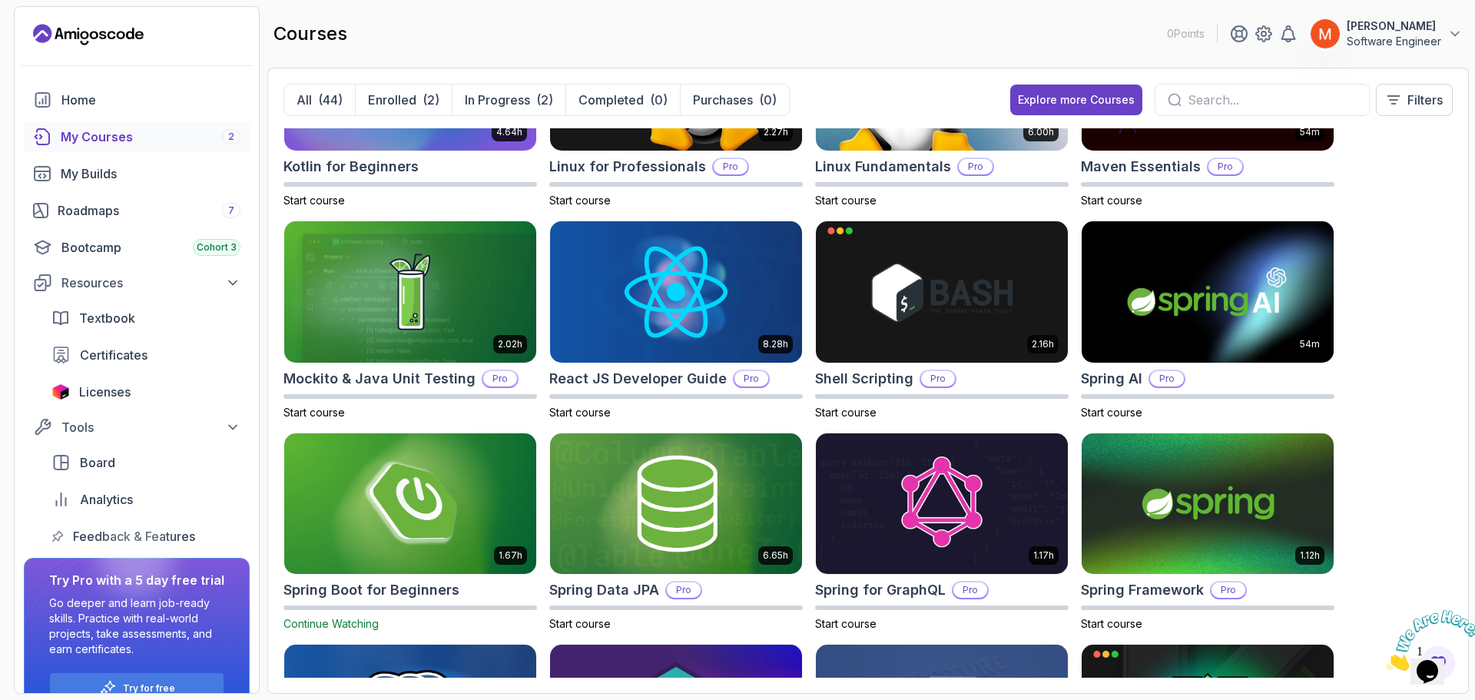
scroll to position [1571, 0]
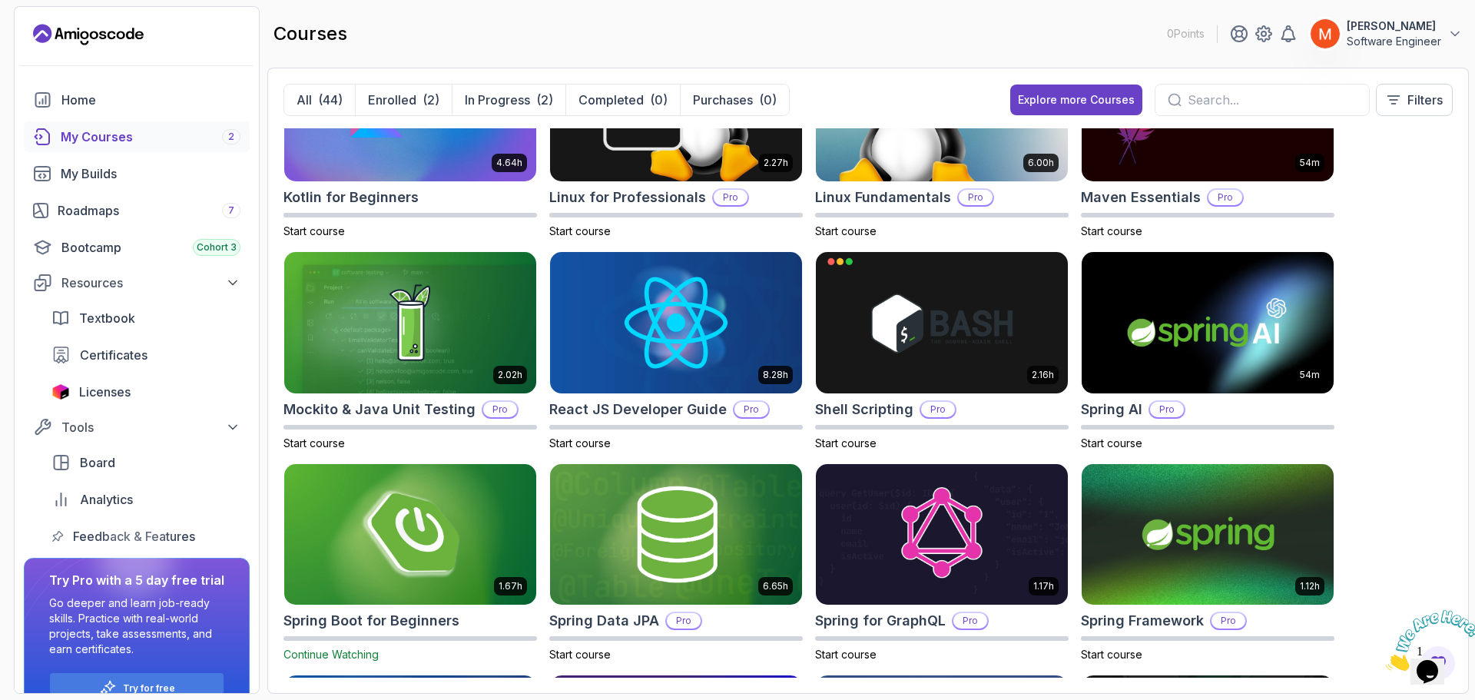
click at [415, 571] on img at bounding box center [410, 534] width 264 height 148
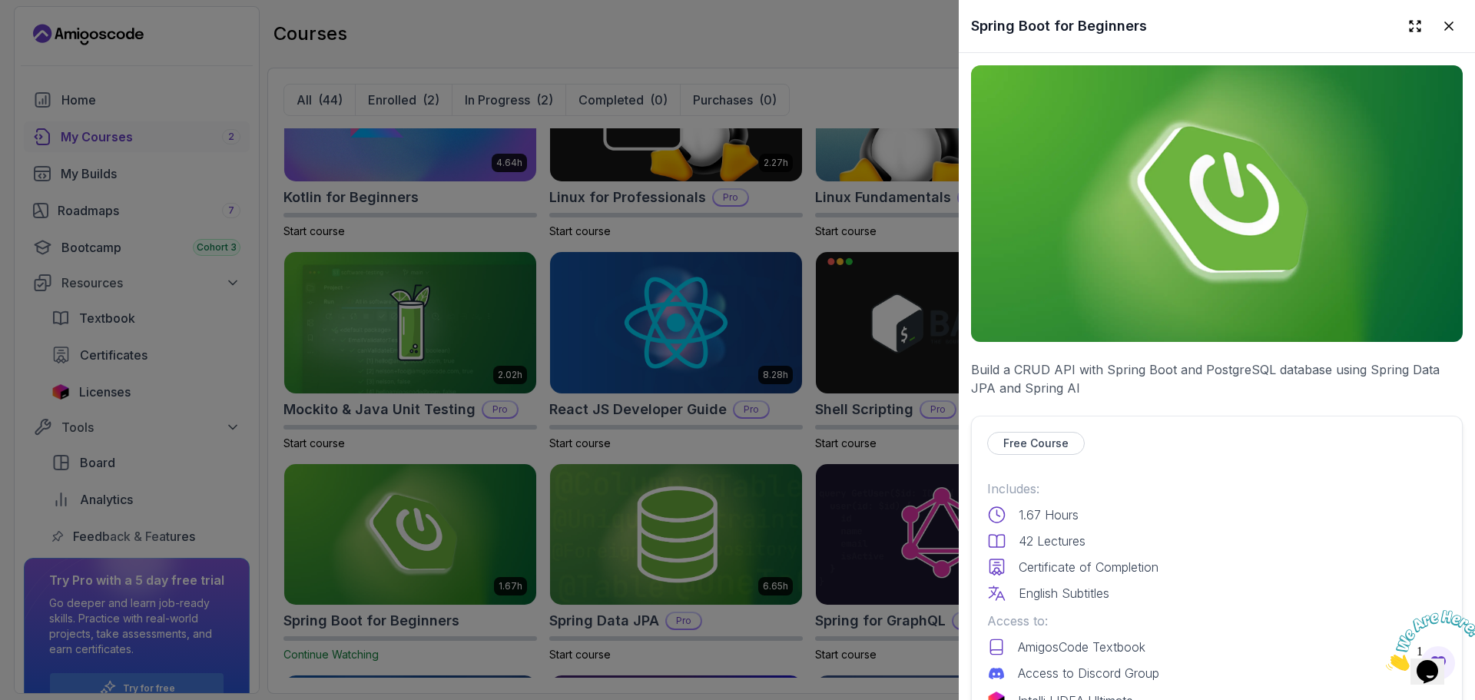
click at [1210, 432] on div "Free Course" at bounding box center [1216, 443] width 459 height 23
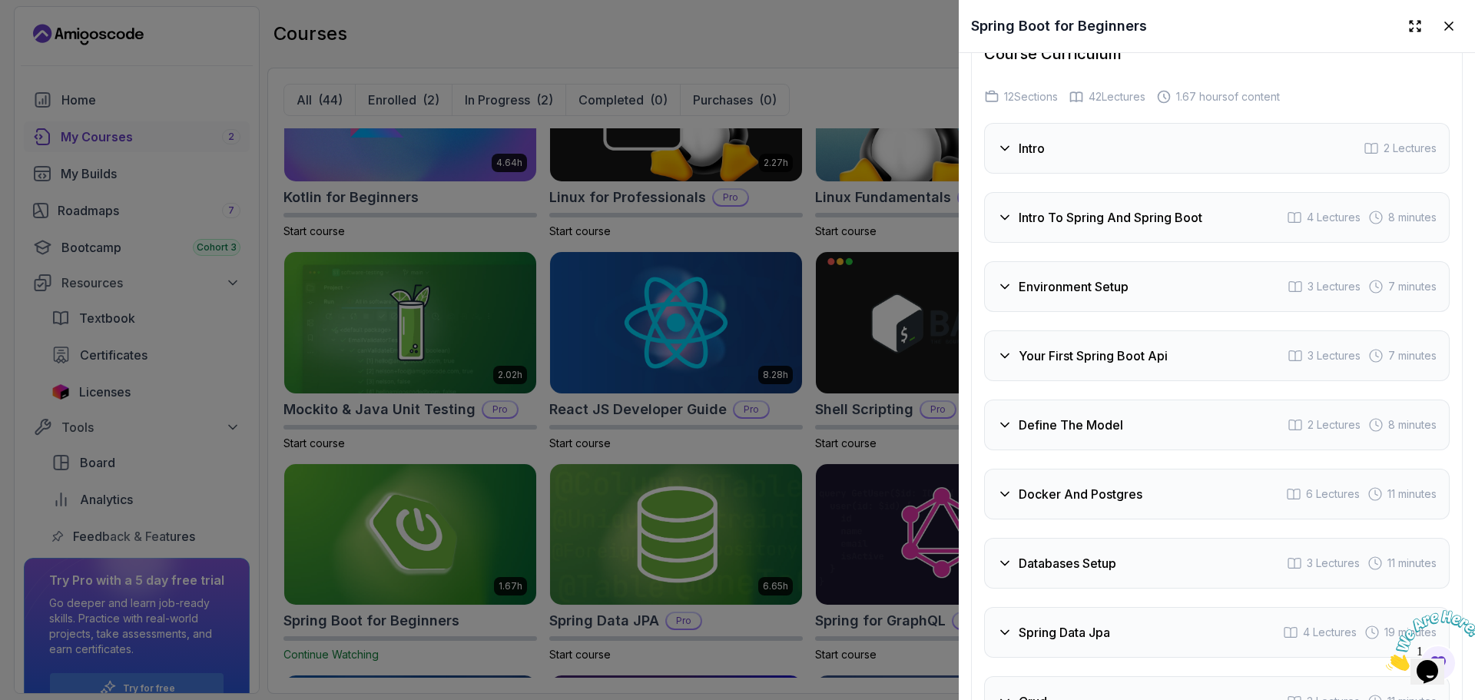
scroll to position [2392, 0]
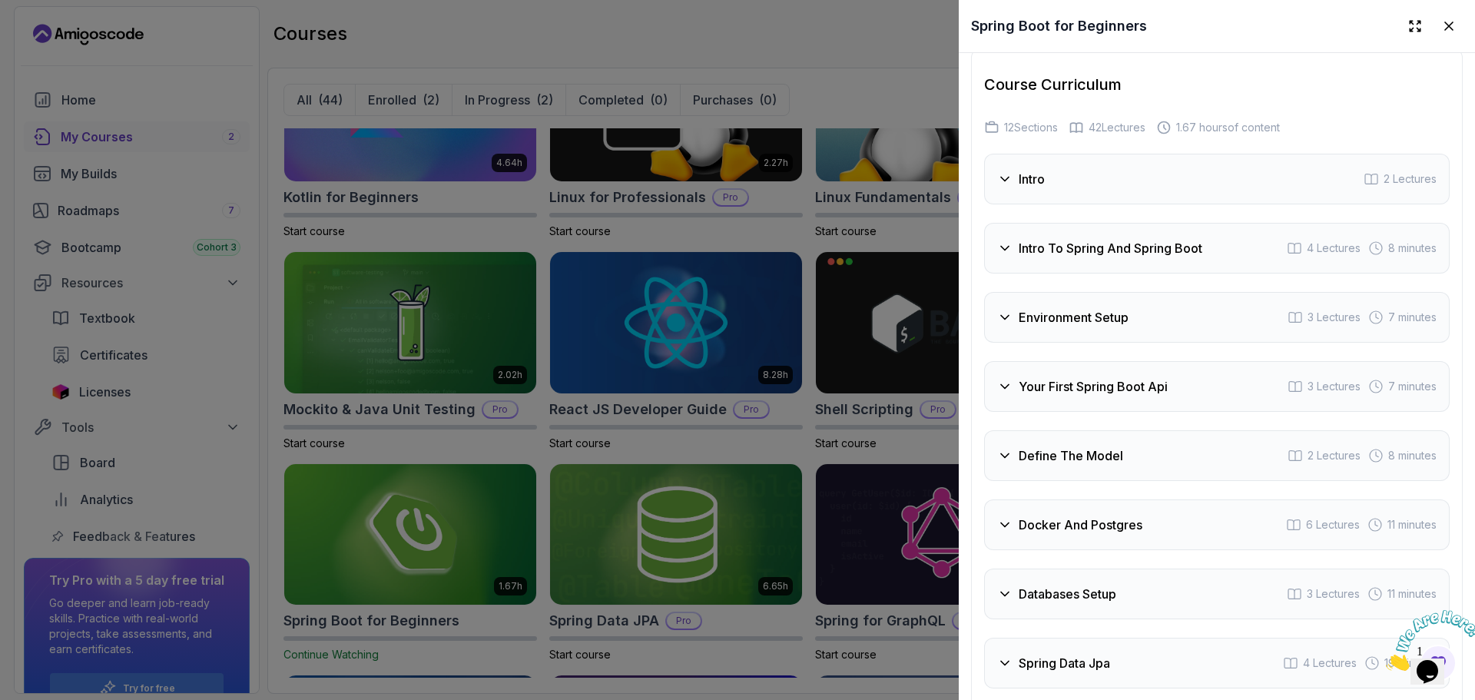
click at [1025, 204] on div "Intro 2 Lectures" at bounding box center [1216, 179] width 465 height 51
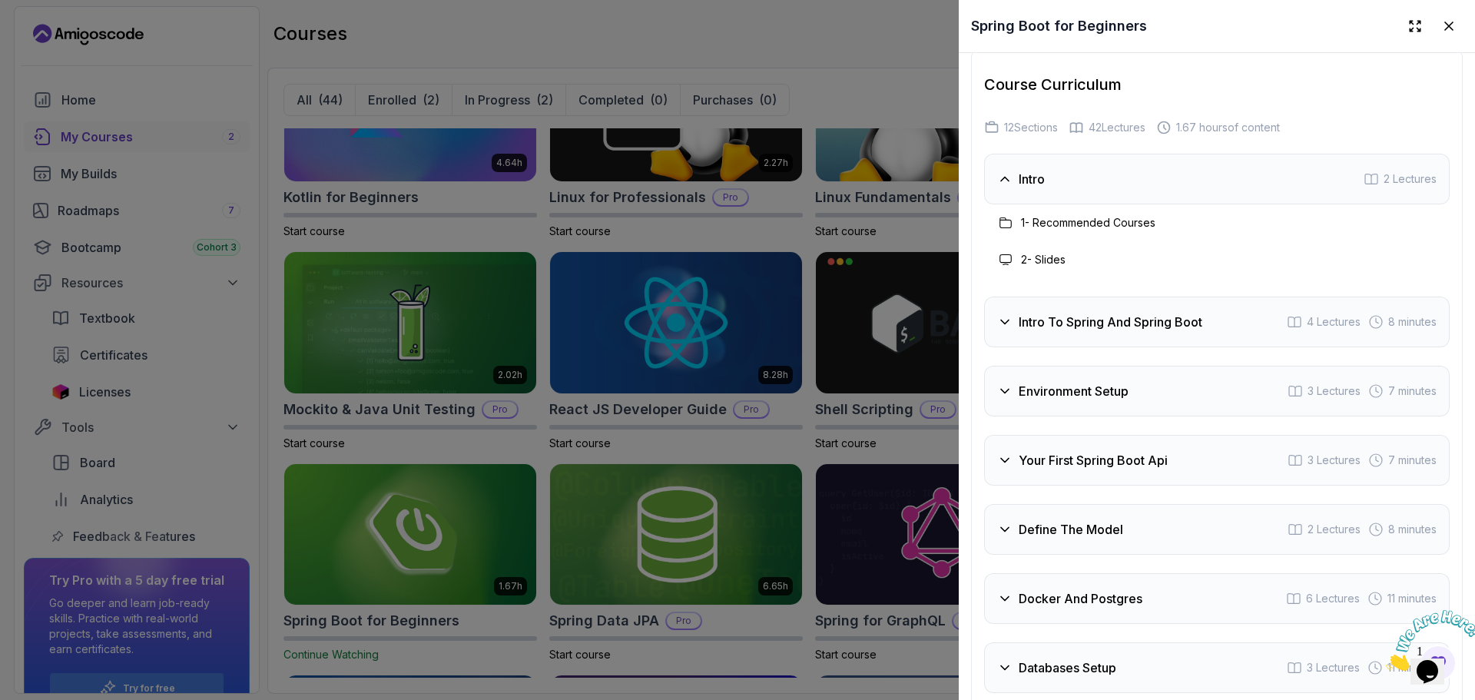
click at [1025, 204] on div "Intro 2 Lectures" at bounding box center [1216, 179] width 465 height 51
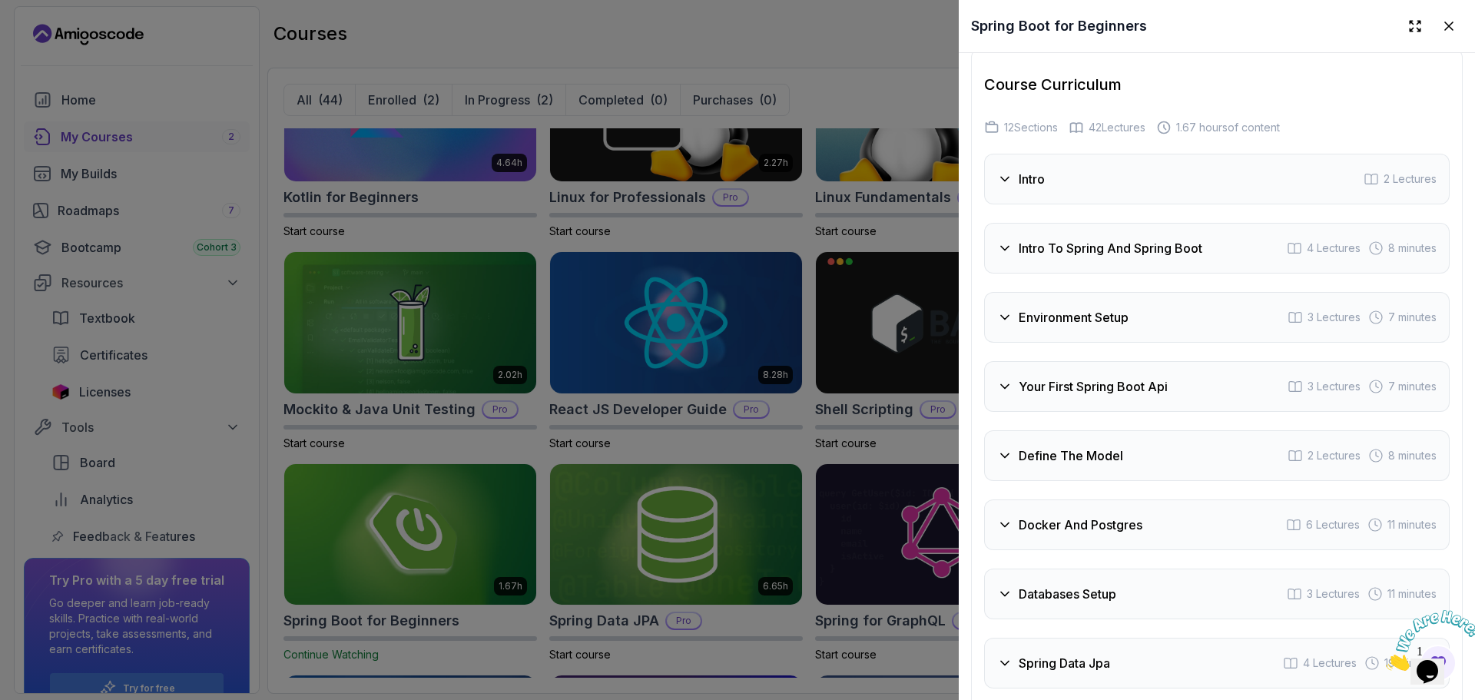
click at [1068, 273] on div "Intro To Spring And Spring Boot 4 Lectures 8 minutes" at bounding box center [1216, 248] width 465 height 51
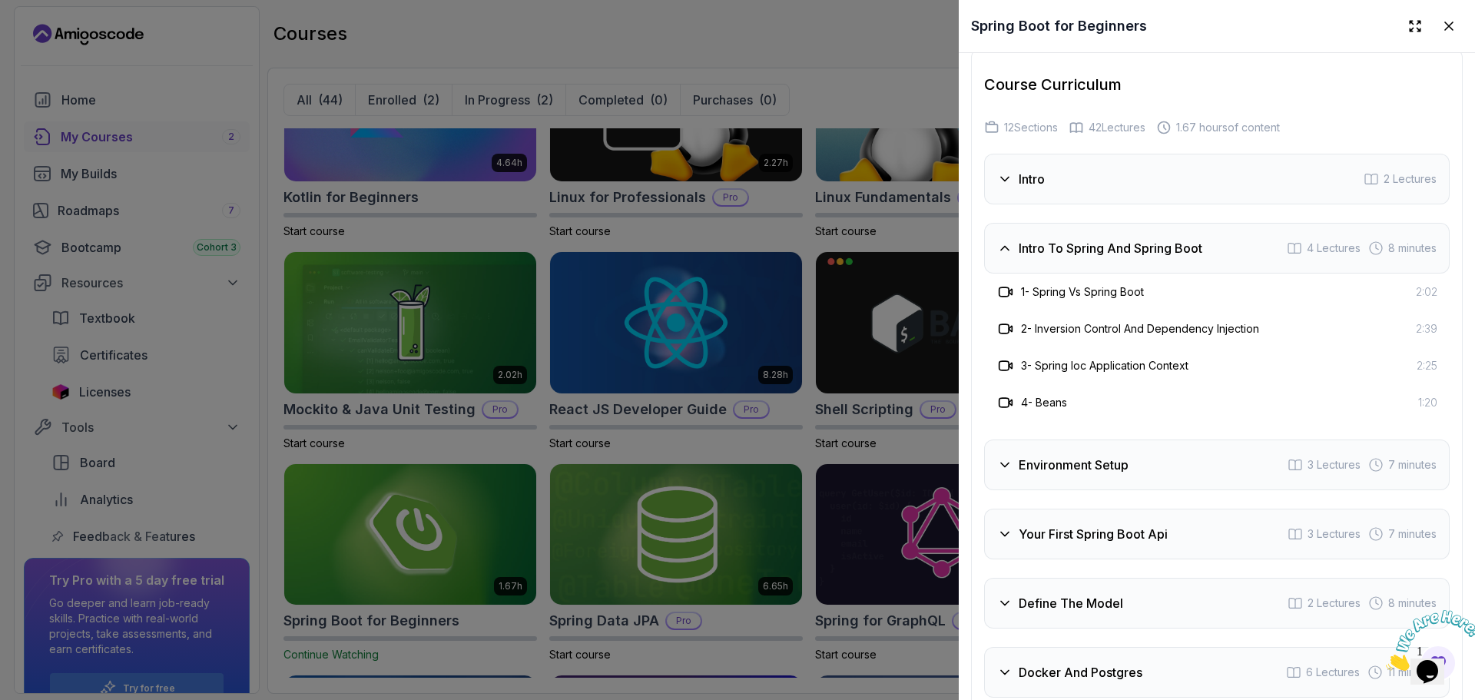
click at [1131, 338] on div "2 - Inversion Control And Dependency Injection" at bounding box center [1127, 329] width 263 height 18
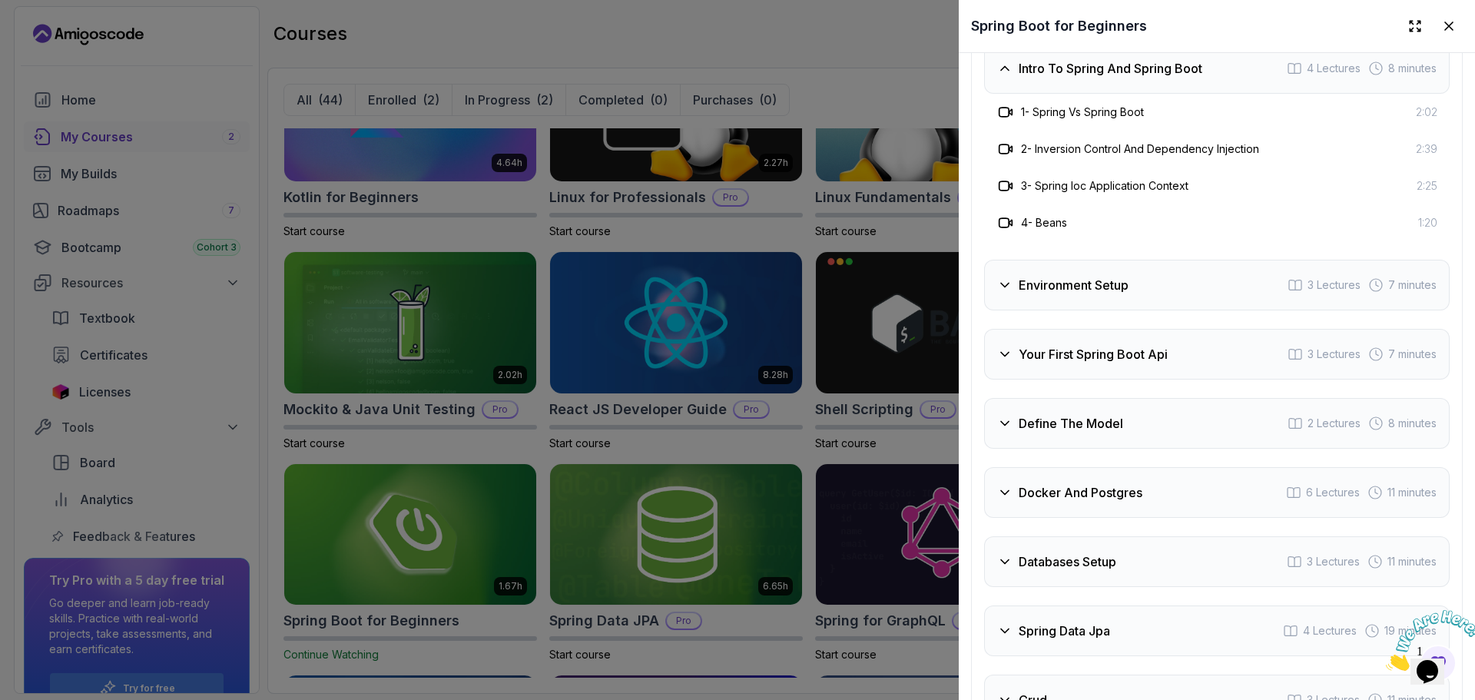
scroll to position [2576, 0]
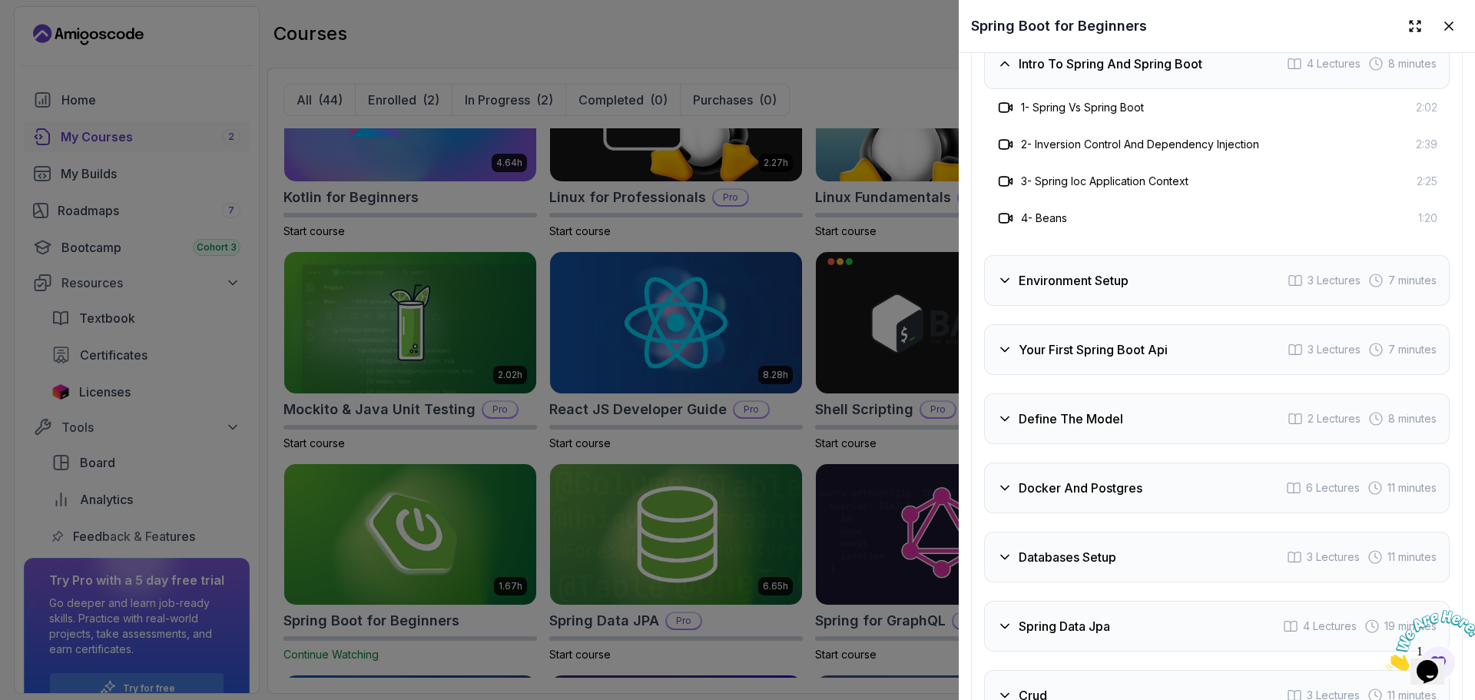
click at [1075, 73] on h3 "Intro To Spring And Spring Boot" at bounding box center [1110, 64] width 184 height 18
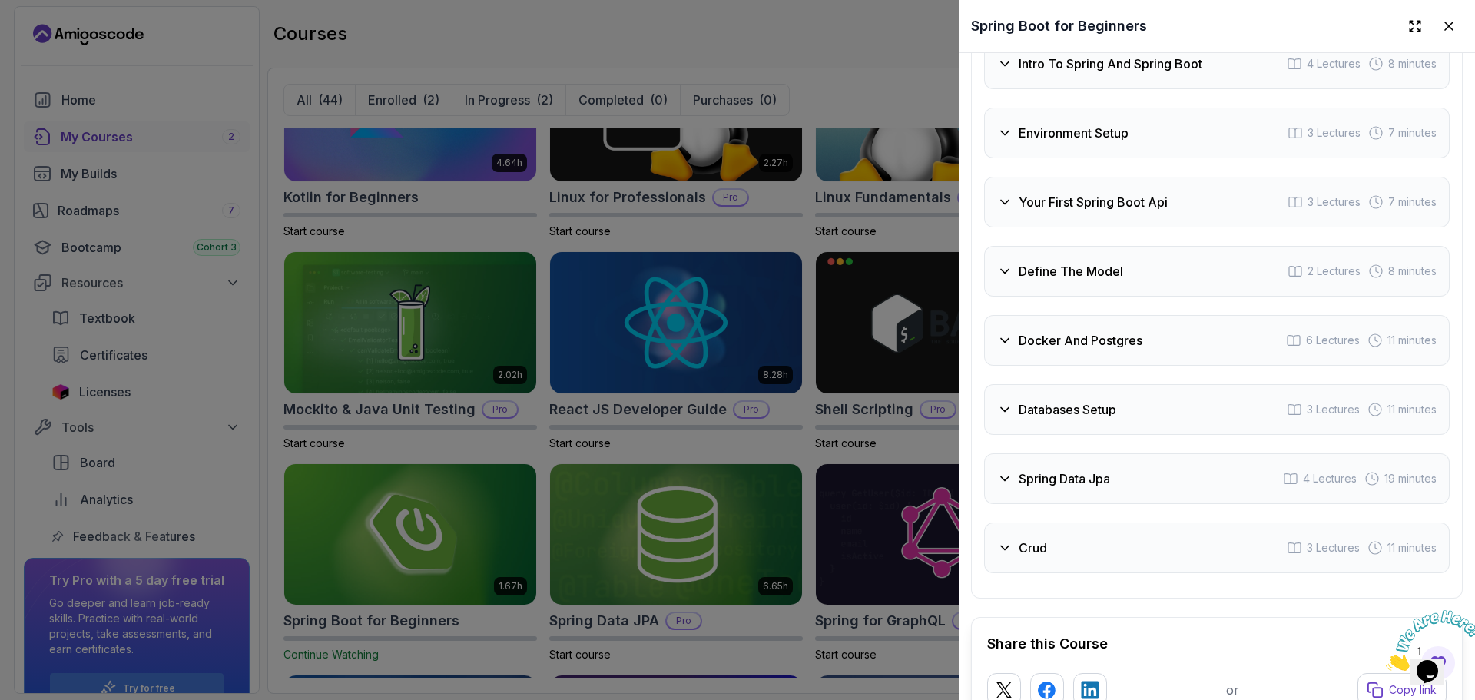
click at [1088, 142] on h3 "Environment Setup" at bounding box center [1073, 133] width 110 height 18
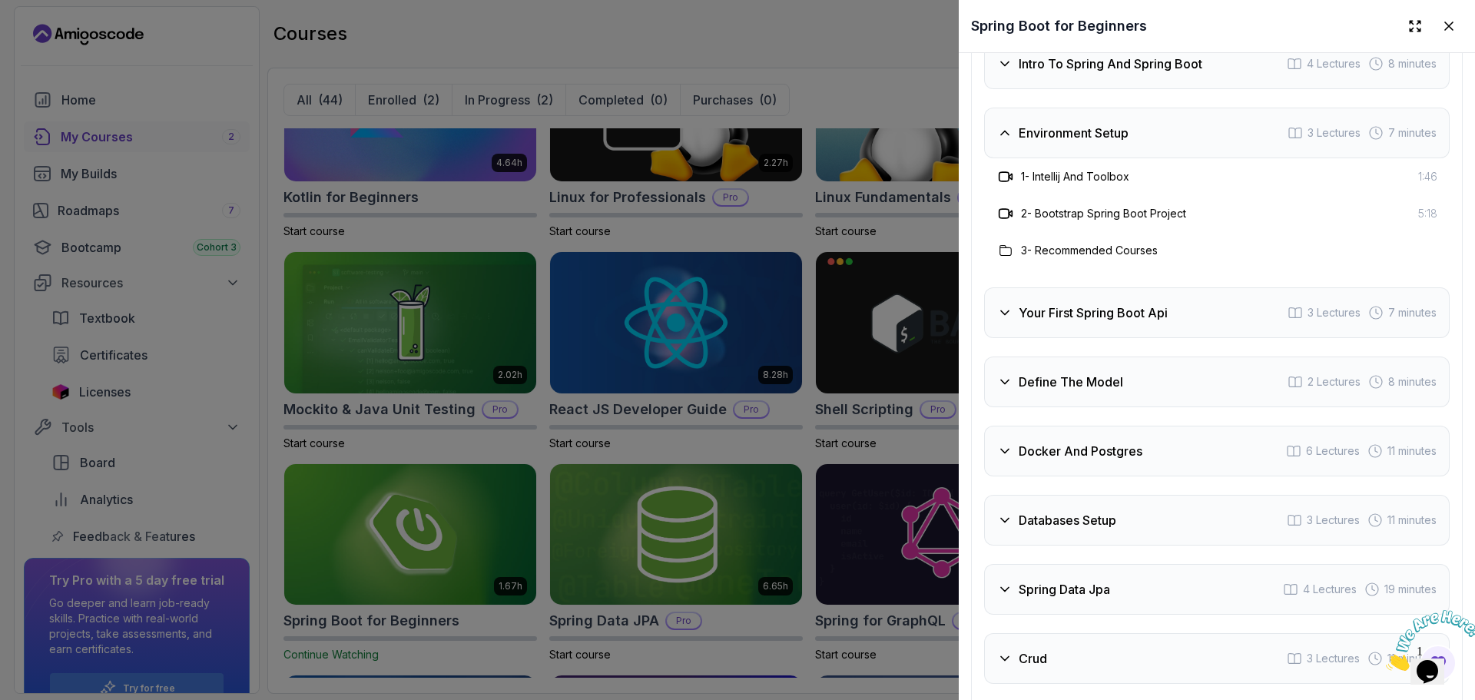
click at [1088, 142] on h3 "Environment Setup" at bounding box center [1073, 133] width 110 height 18
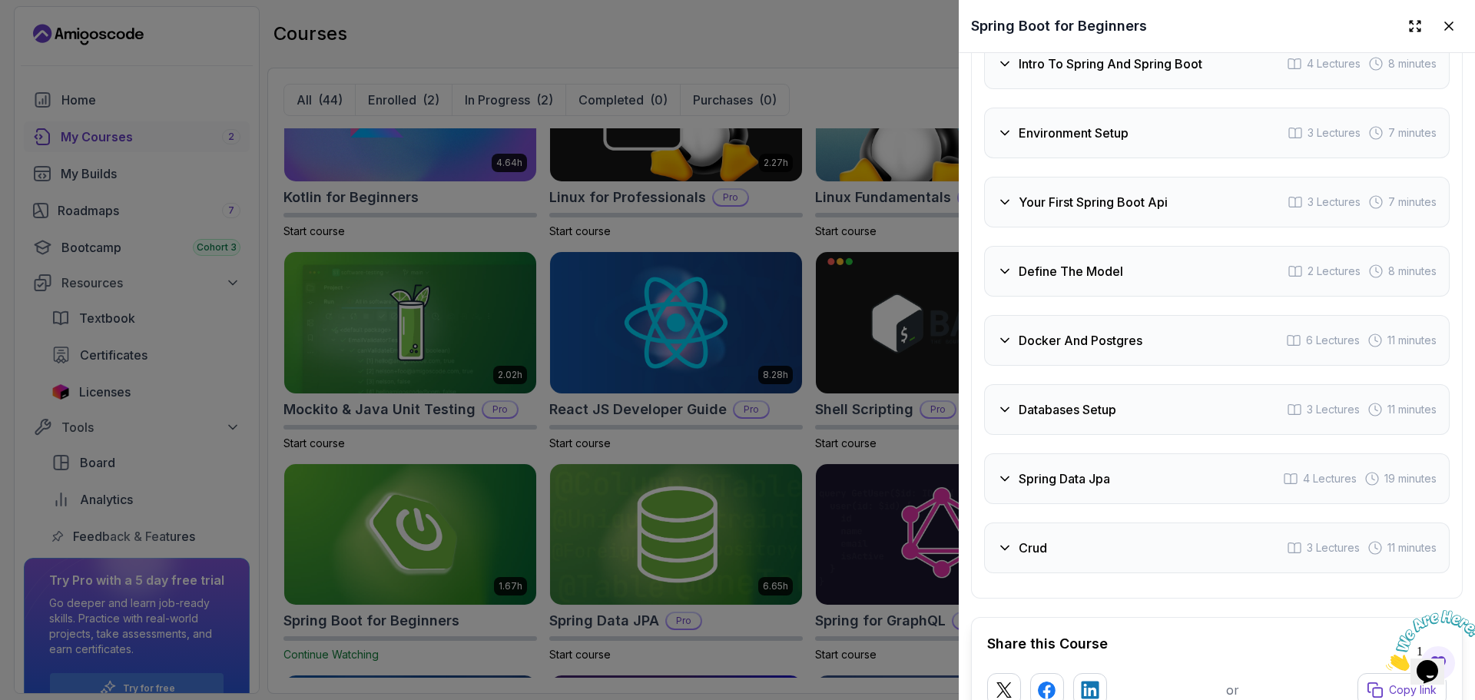
click at [1120, 227] on div "Your First Spring Boot Api 3 Lectures 7 minutes" at bounding box center [1216, 202] width 465 height 51
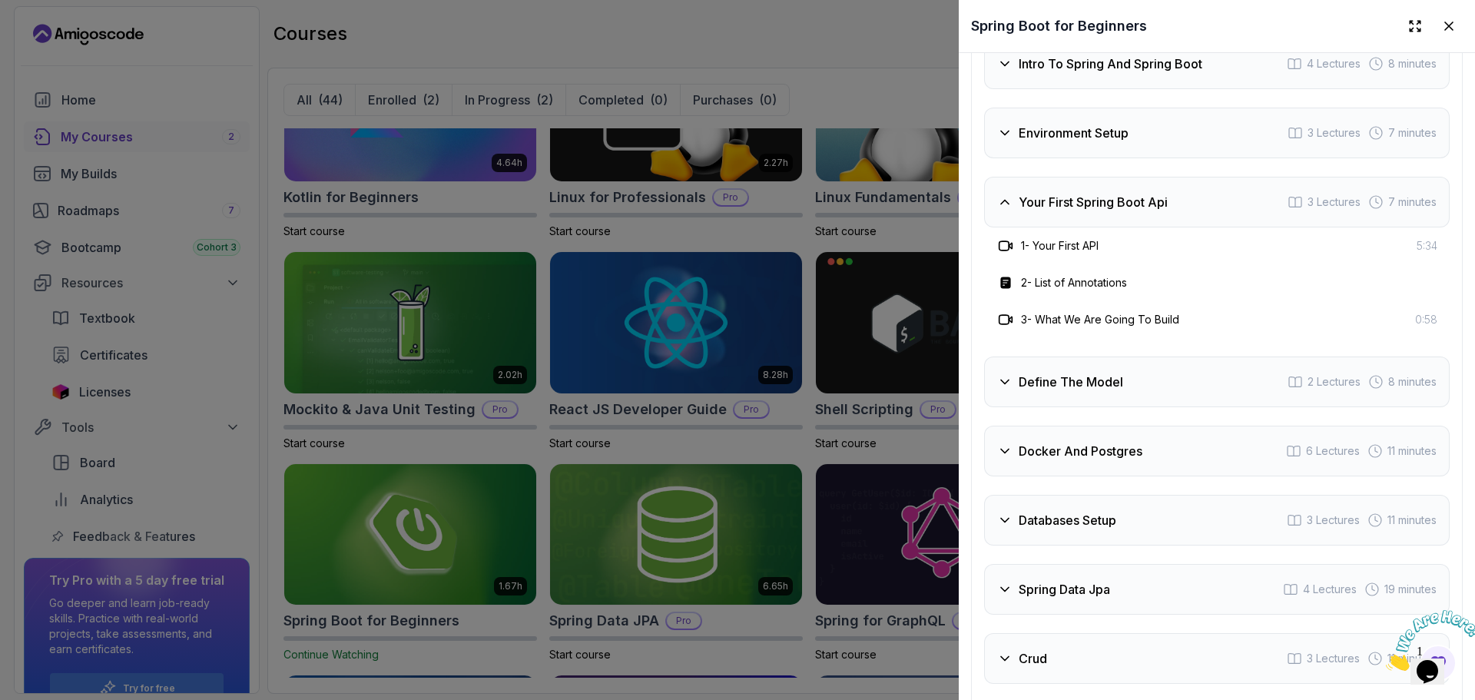
click at [1120, 227] on div "Your First Spring Boot Api 3 Lectures 7 minutes" at bounding box center [1216, 202] width 465 height 51
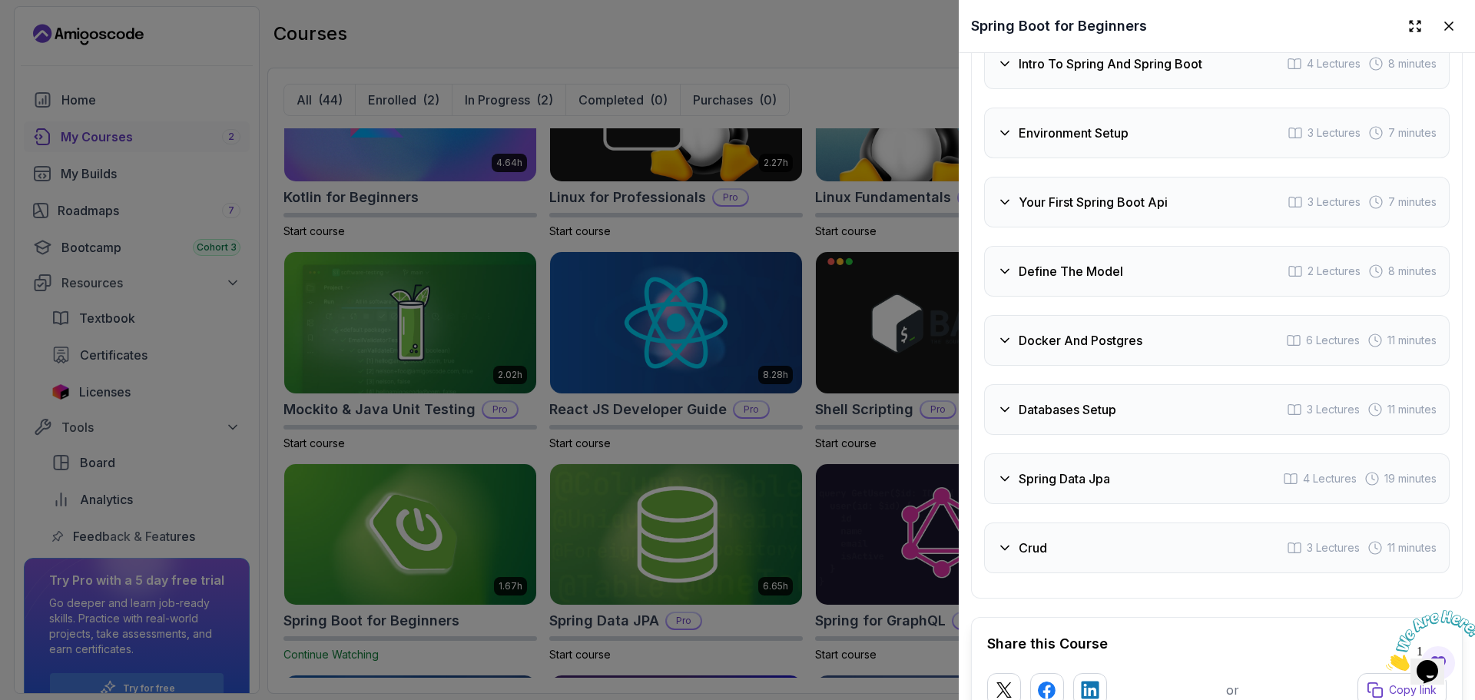
click at [1113, 280] on h3 "Define The Model" at bounding box center [1070, 271] width 104 height 18
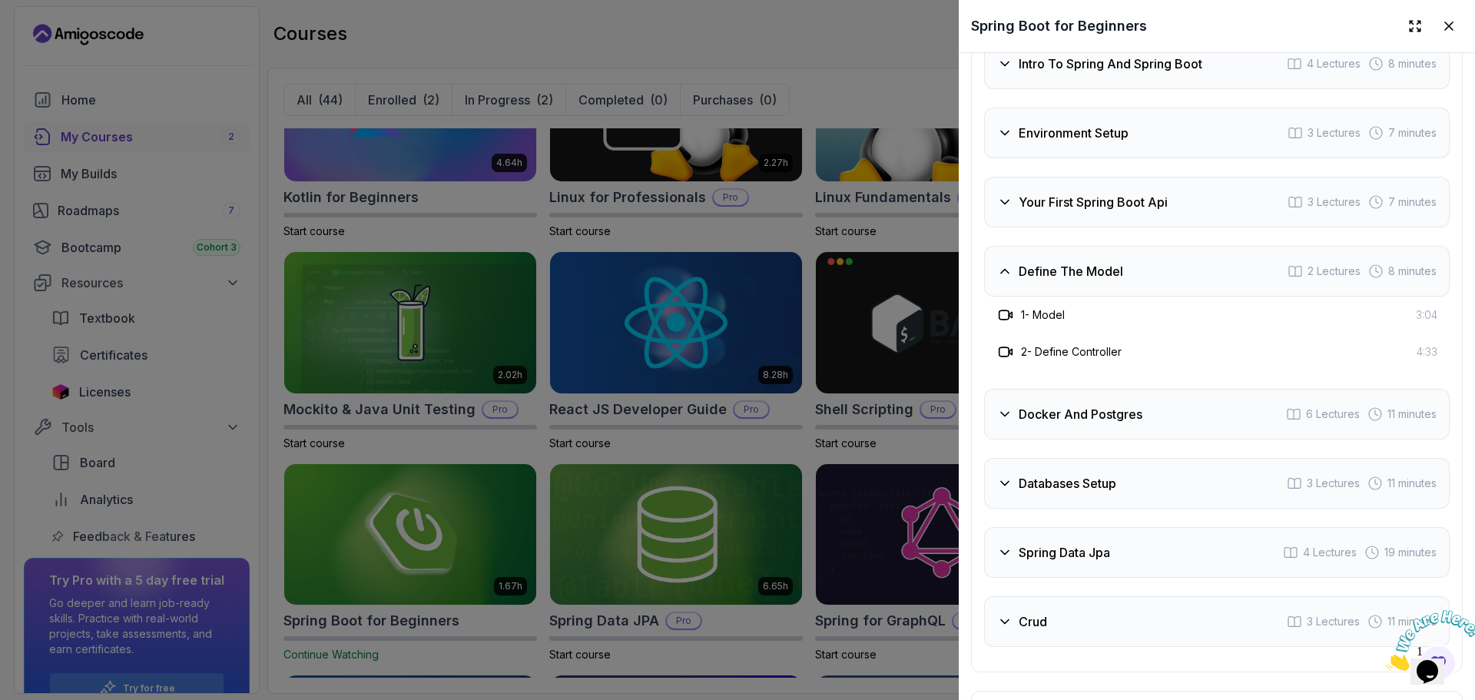
click at [1135, 295] on div "Define The Model 2 Lectures 8 minutes" at bounding box center [1216, 271] width 465 height 51
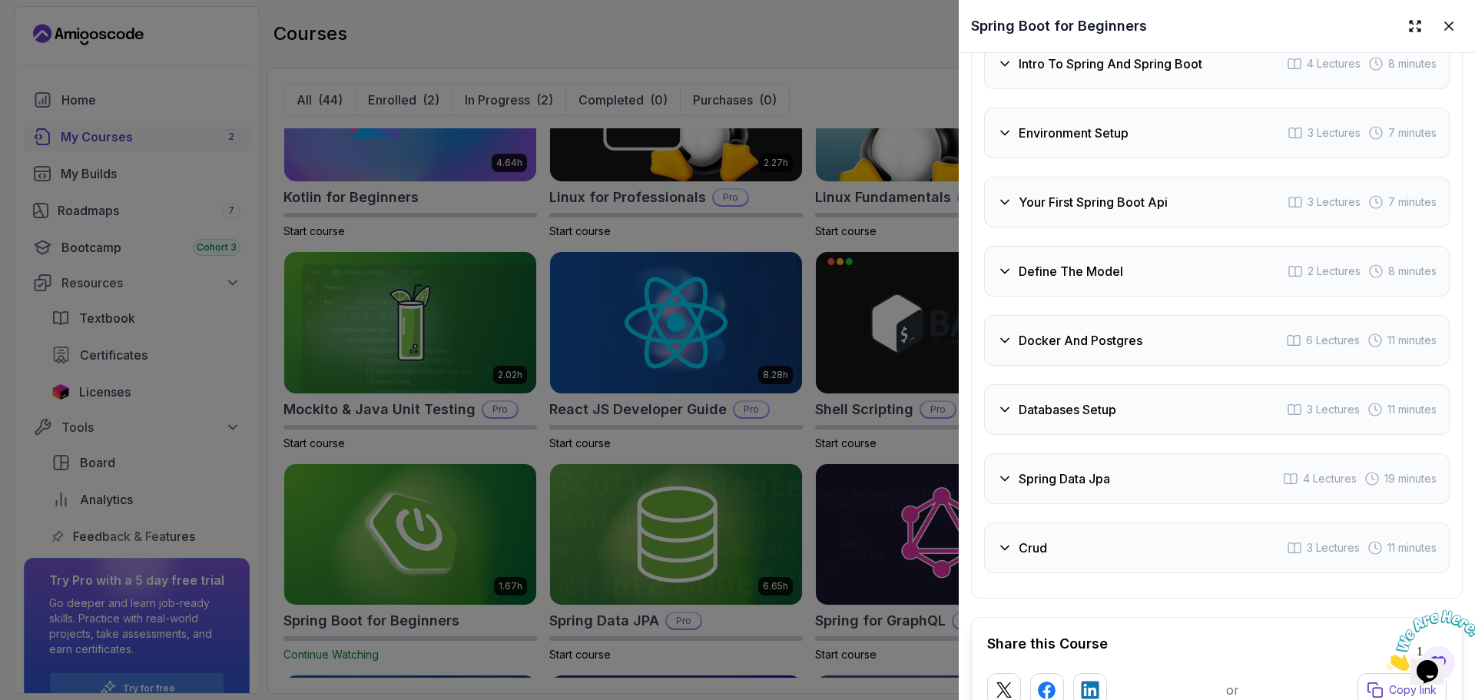
click at [1161, 358] on div "Docker And Postgres 6 Lectures 11 minutes" at bounding box center [1216, 340] width 465 height 51
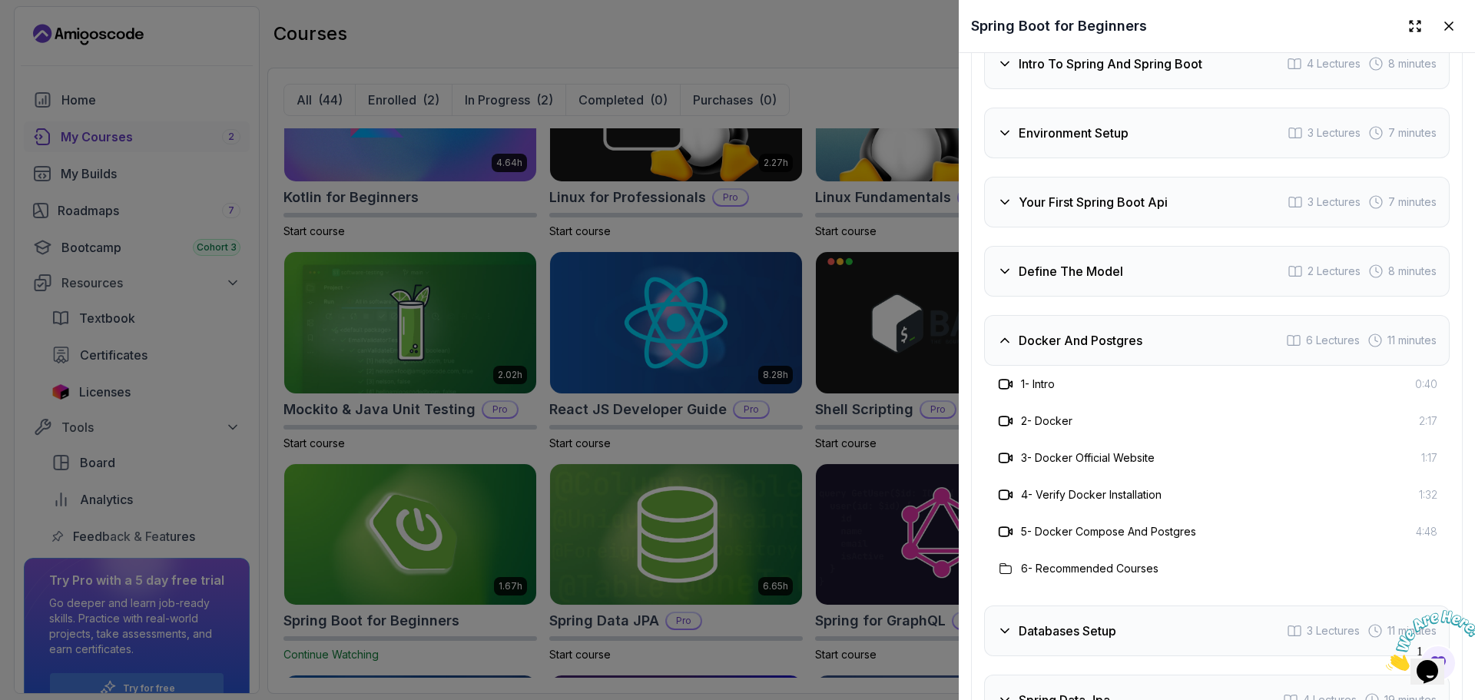
click at [1147, 393] on div "1 - Intro 0:40" at bounding box center [1216, 384] width 441 height 18
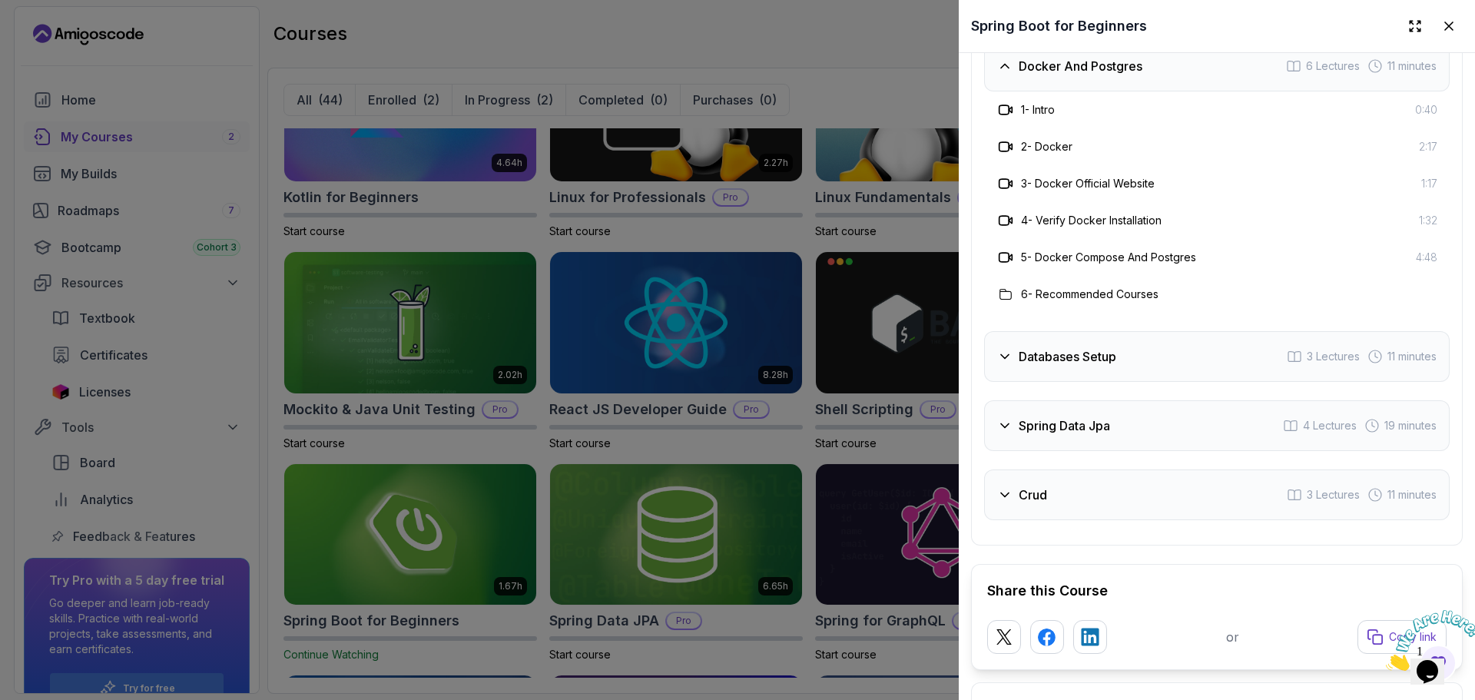
scroll to position [2852, 0]
click at [1020, 111] on div "1 - Intro 0:40" at bounding box center [1216, 107] width 465 height 37
click at [1018, 89] on div "Docker And Postgres 6 Lectures 11 minutes" at bounding box center [1216, 63] width 465 height 51
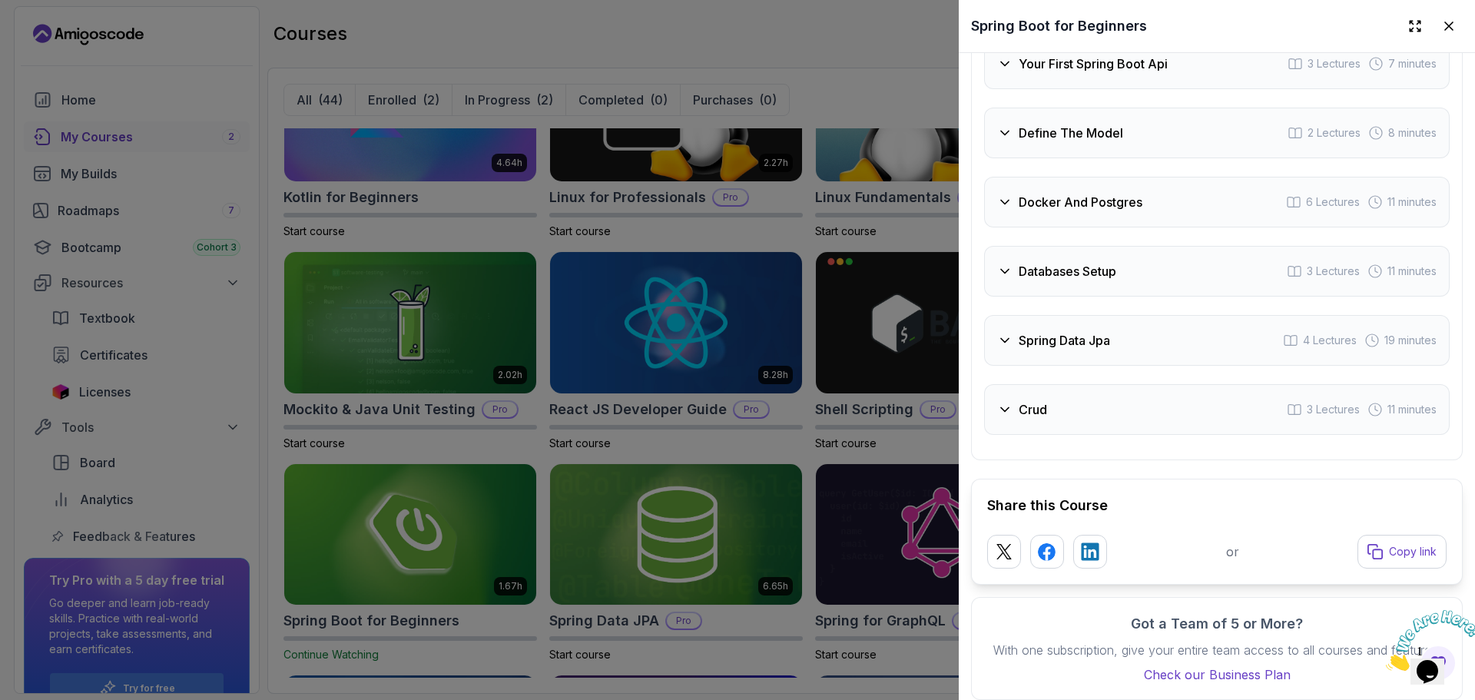
scroll to position [2699, 0]
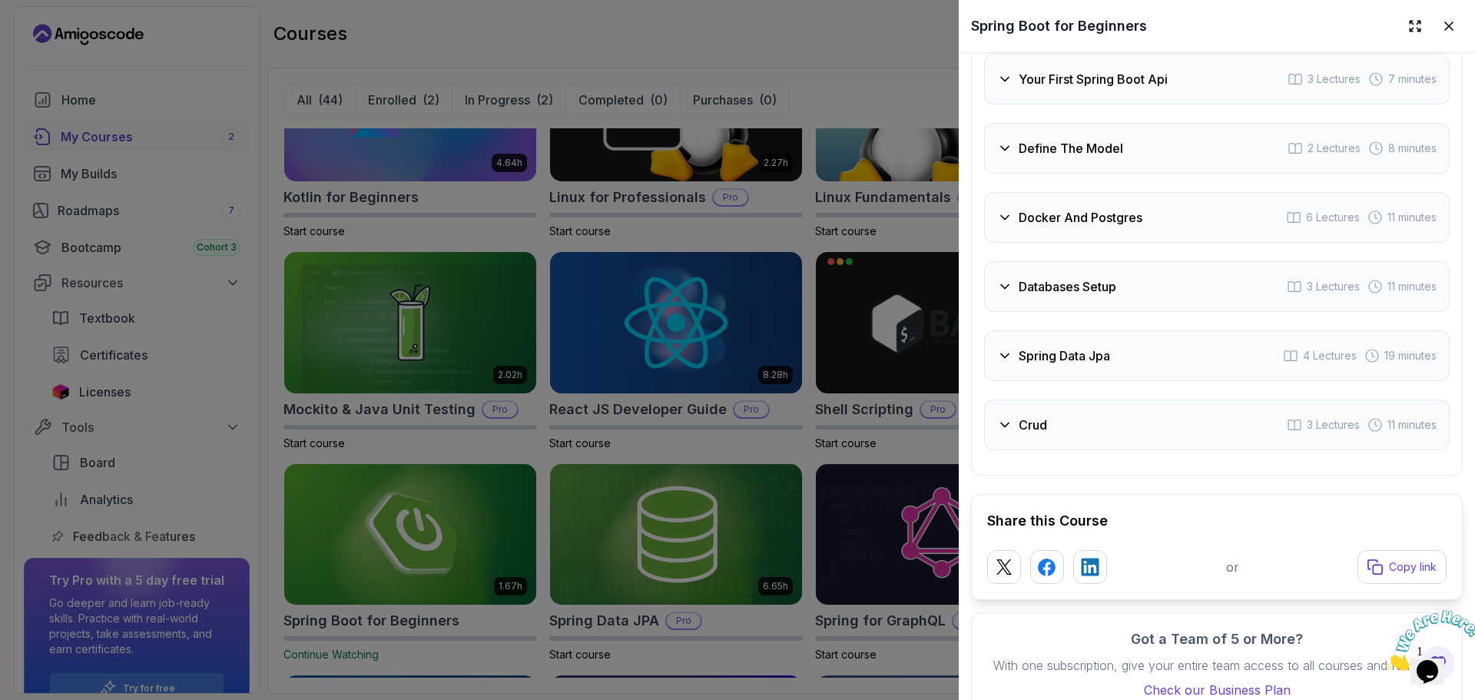
click at [1018, 104] on div "Your First Spring Boot Api 3 Lectures 7 minutes" at bounding box center [1216, 79] width 465 height 51
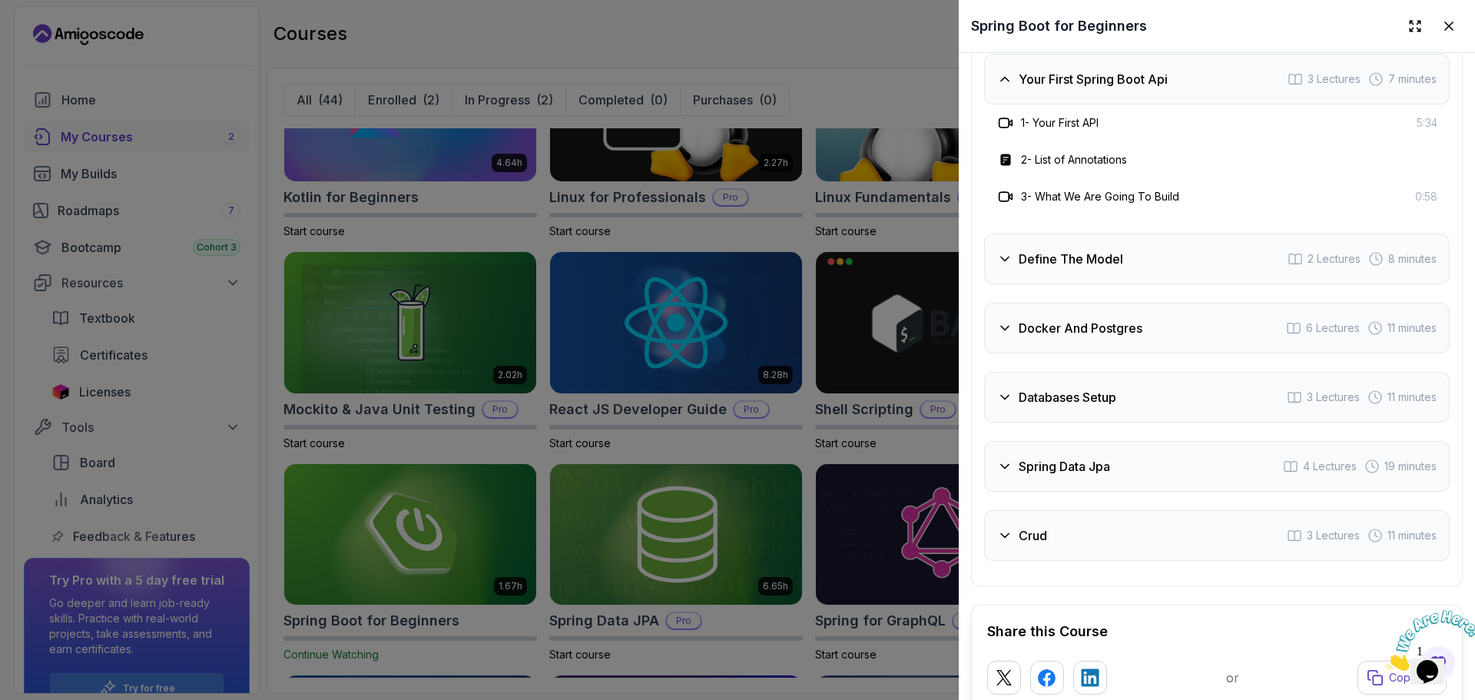
click at [1018, 104] on div "Your First Spring Boot Api 3 Lectures 7 minutes" at bounding box center [1216, 79] width 465 height 51
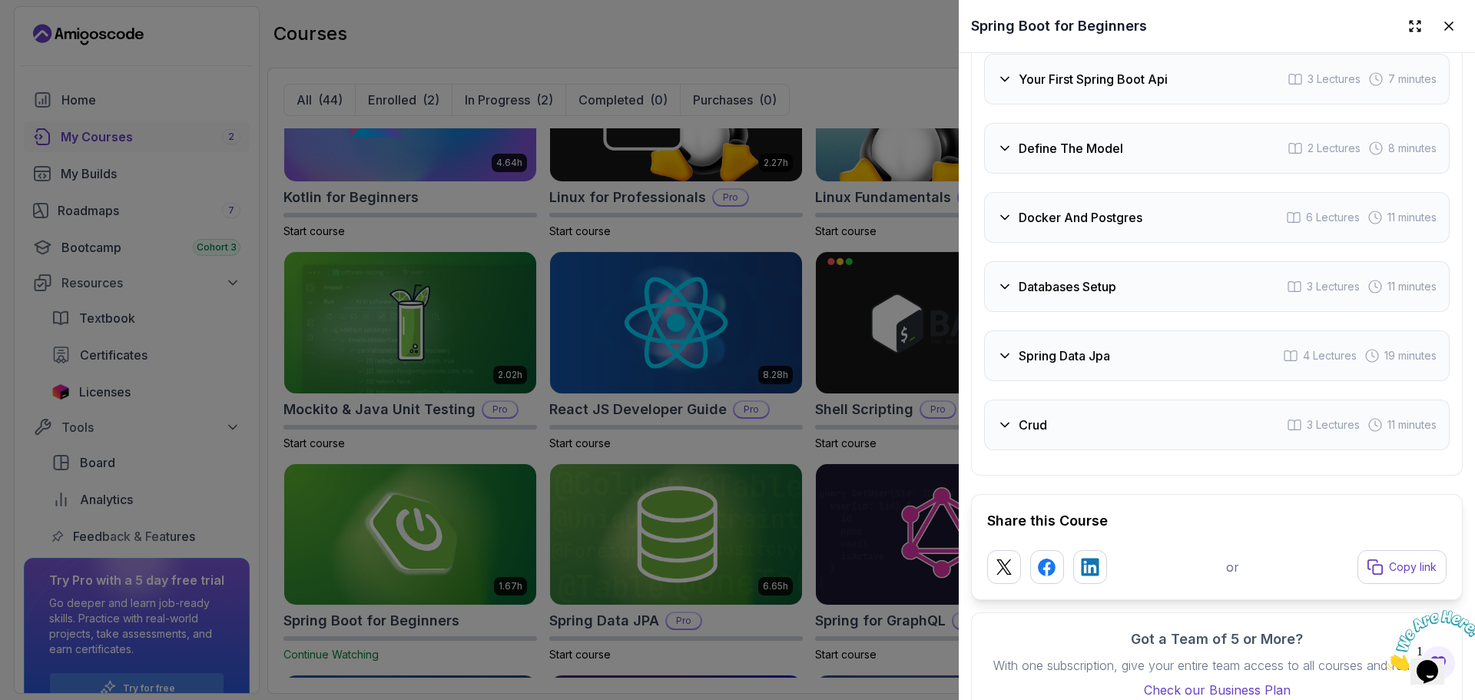
click at [1032, 156] on h3 "Define The Model" at bounding box center [1070, 148] width 104 height 18
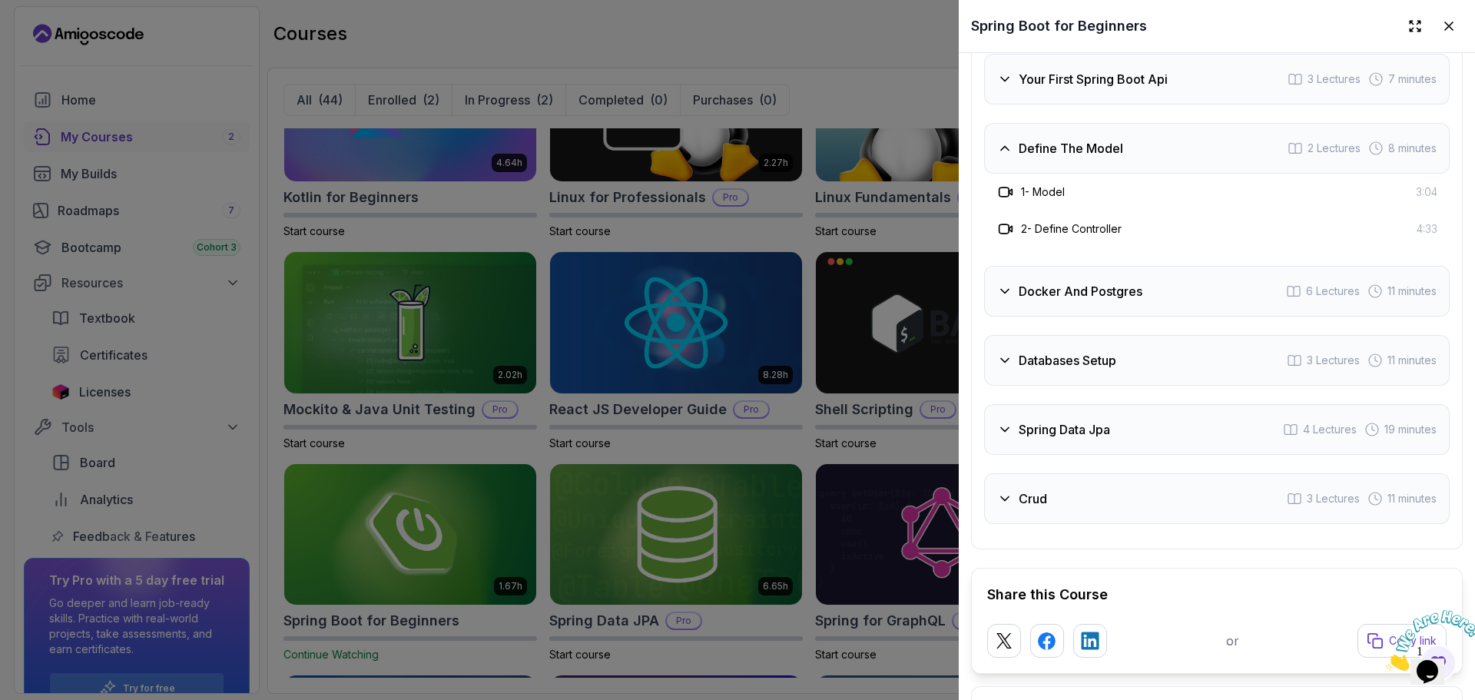
click at [1032, 156] on h3 "Define The Model" at bounding box center [1070, 148] width 104 height 18
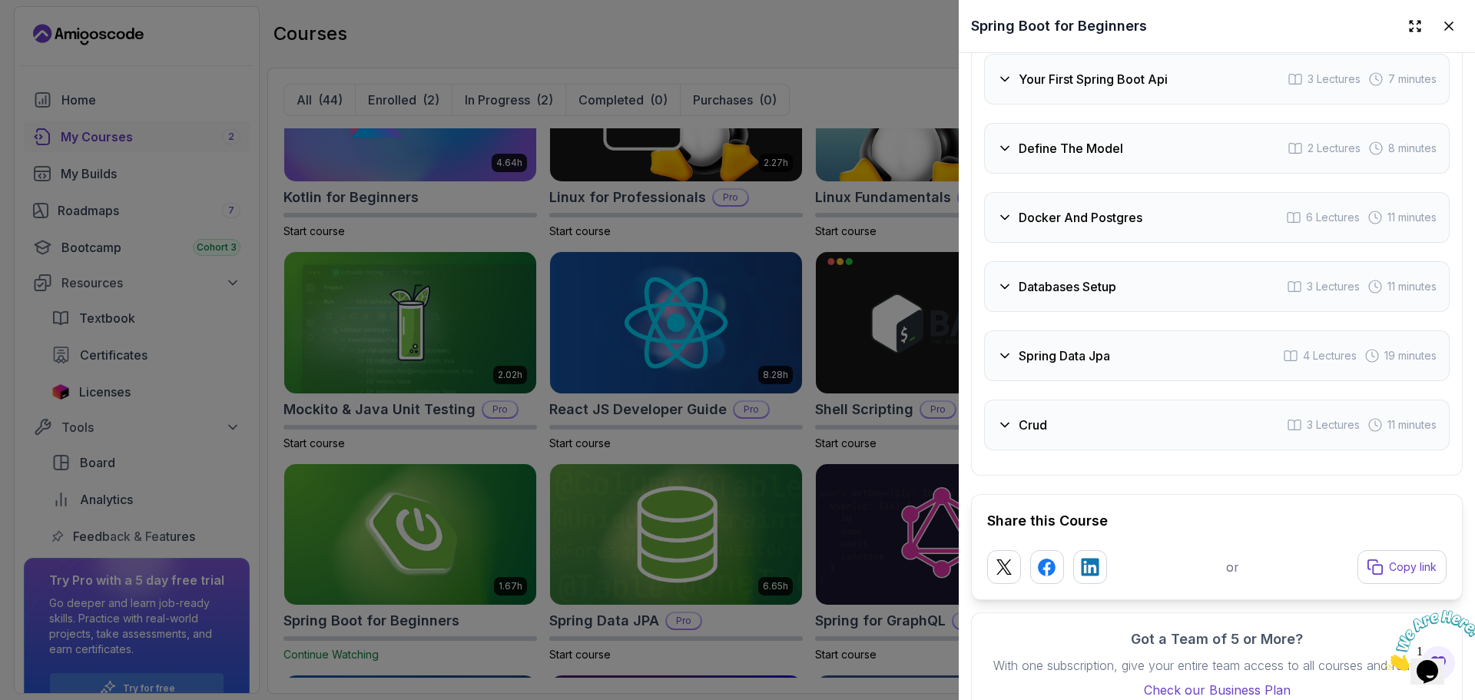
click at [1048, 224] on h3 "Docker And Postgres" at bounding box center [1080, 217] width 124 height 18
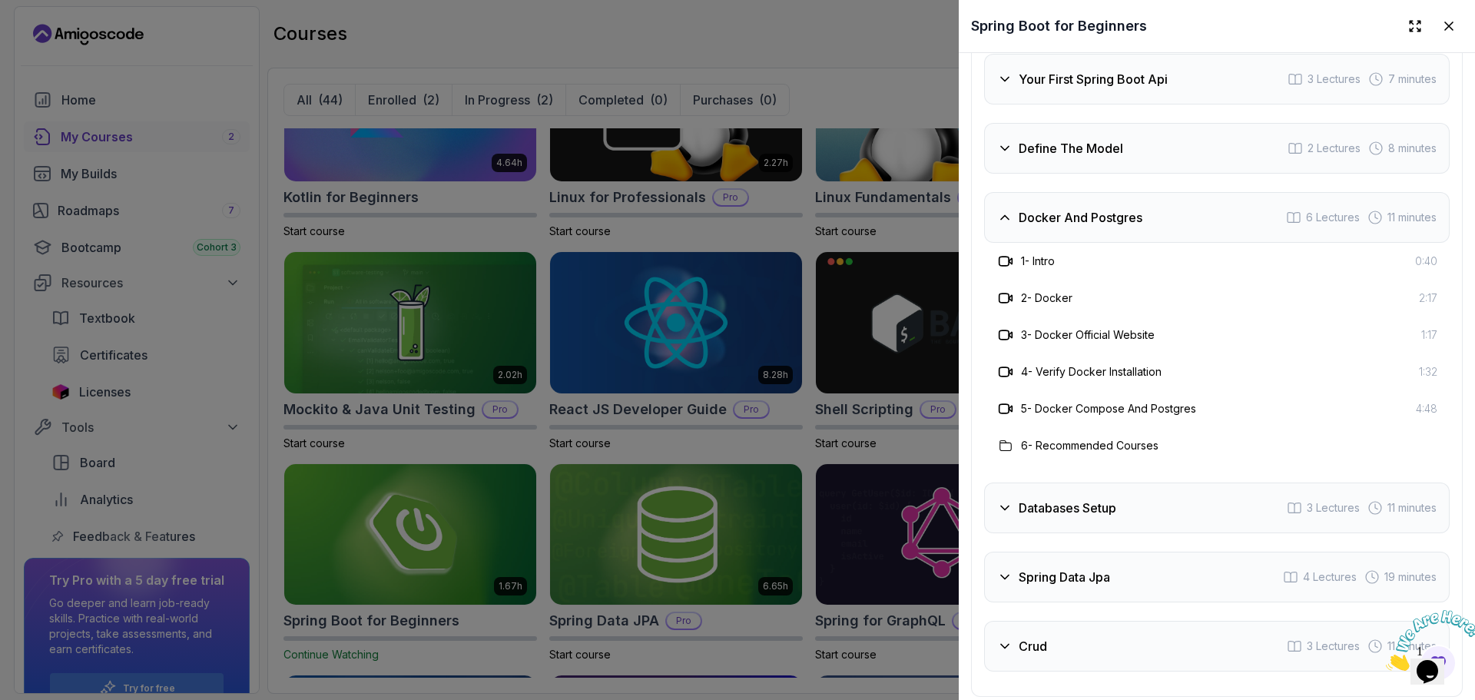
drag, startPoint x: 1214, startPoint y: 385, endPoint x: 1049, endPoint y: 402, distance: 166.0
click at [1049, 390] on div "4 - Verify Docker Installation 1:32" at bounding box center [1216, 371] width 465 height 37
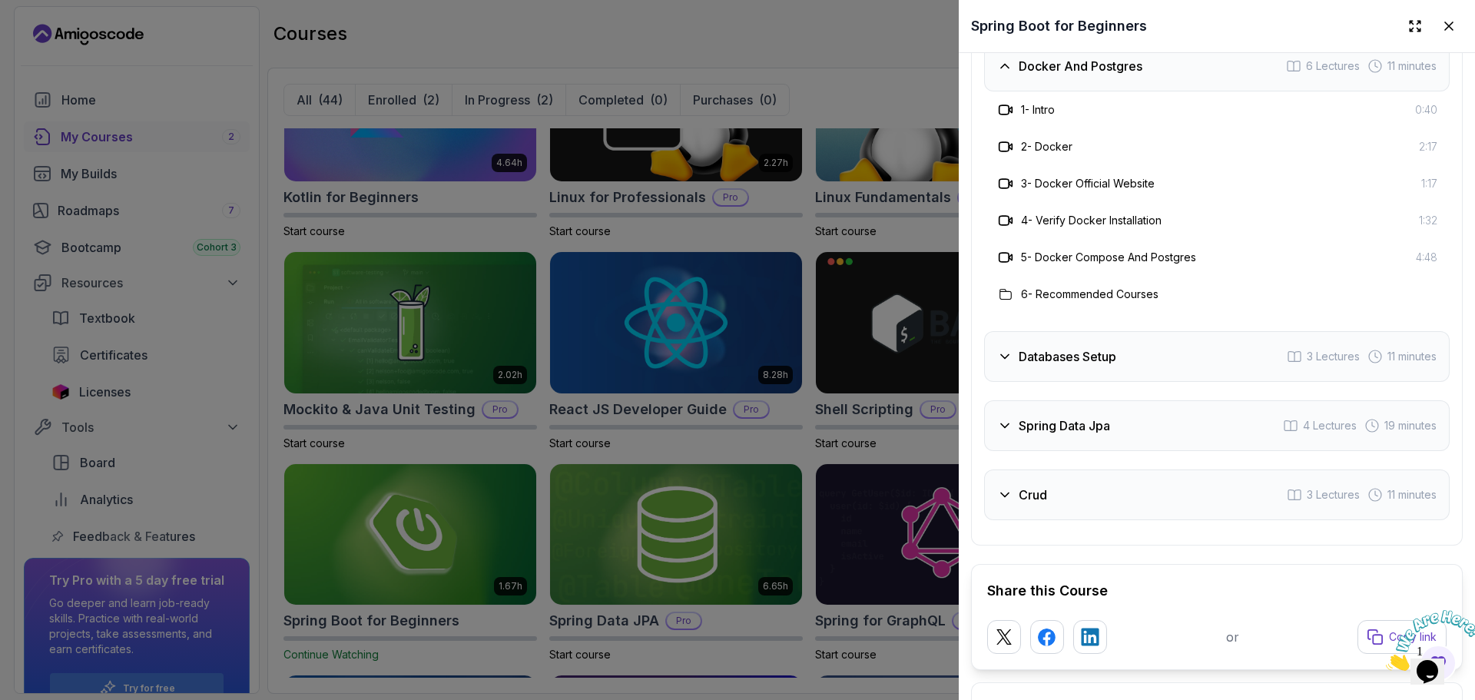
scroll to position [2852, 0]
click at [1068, 89] on div "Docker And Postgres 6 Lectures 11 minutes" at bounding box center [1216, 63] width 465 height 51
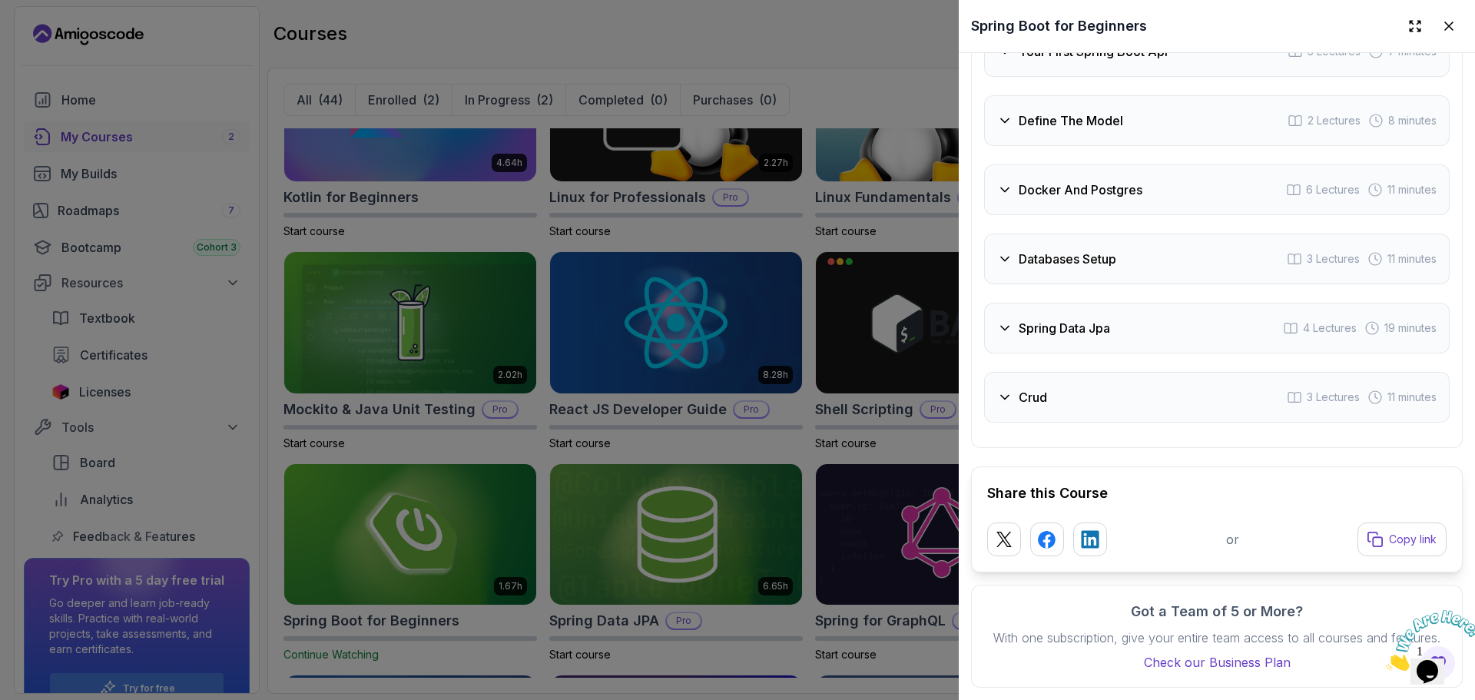
scroll to position [2760, 0]
click at [1047, 250] on h3 "Databases Setup" at bounding box center [1067, 259] width 98 height 18
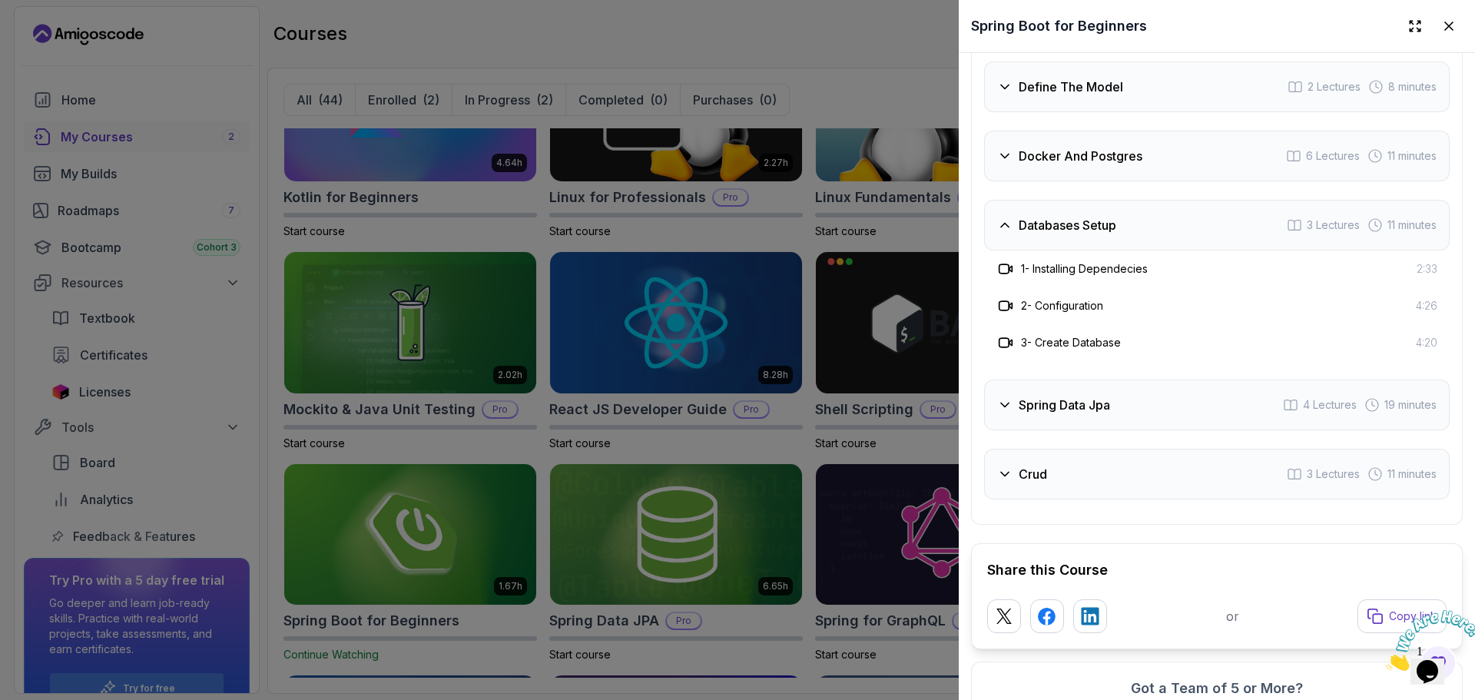
click at [1071, 250] on div "Databases Setup 3 Lectures 11 minutes" at bounding box center [1216, 225] width 465 height 51
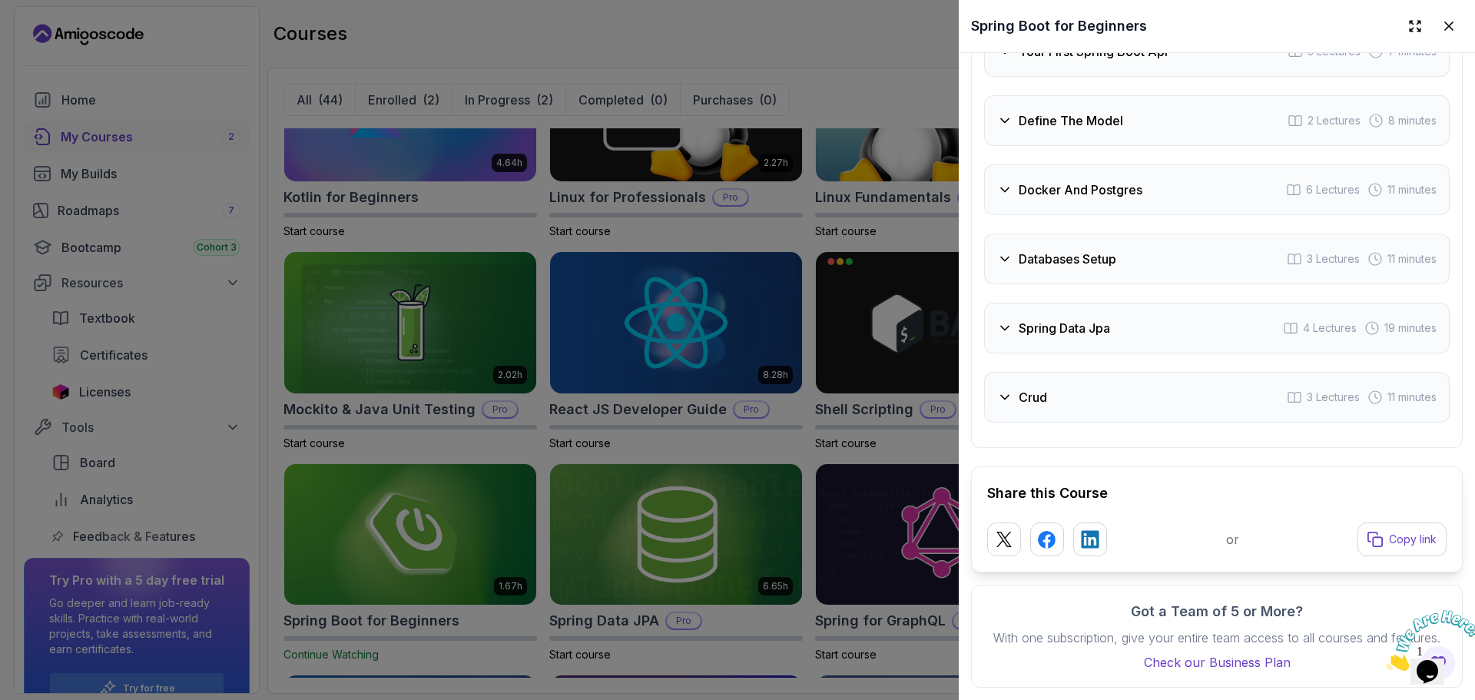
click at [1054, 380] on div "Crud 3 Lectures 11 minutes" at bounding box center [1216, 397] width 465 height 51
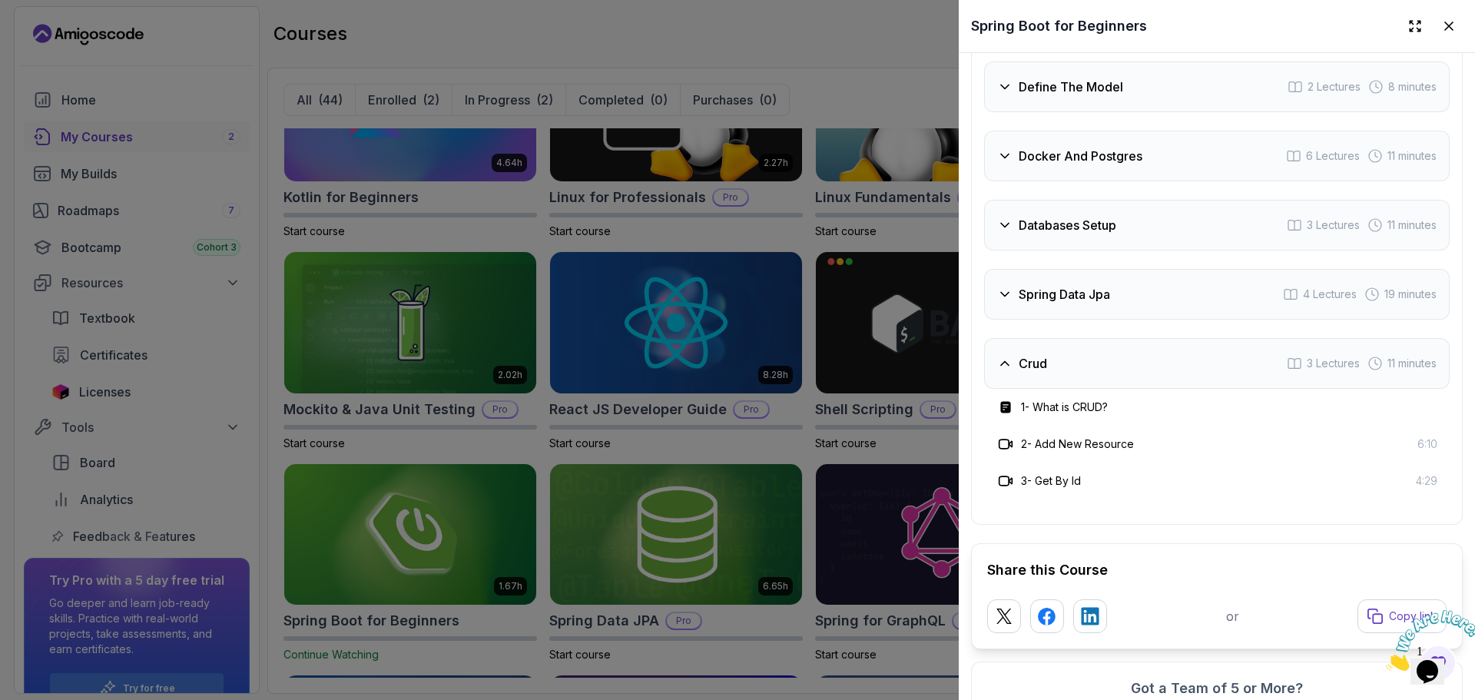
click at [1054, 380] on div "Crud 3 Lectures 11 minutes" at bounding box center [1216, 363] width 465 height 51
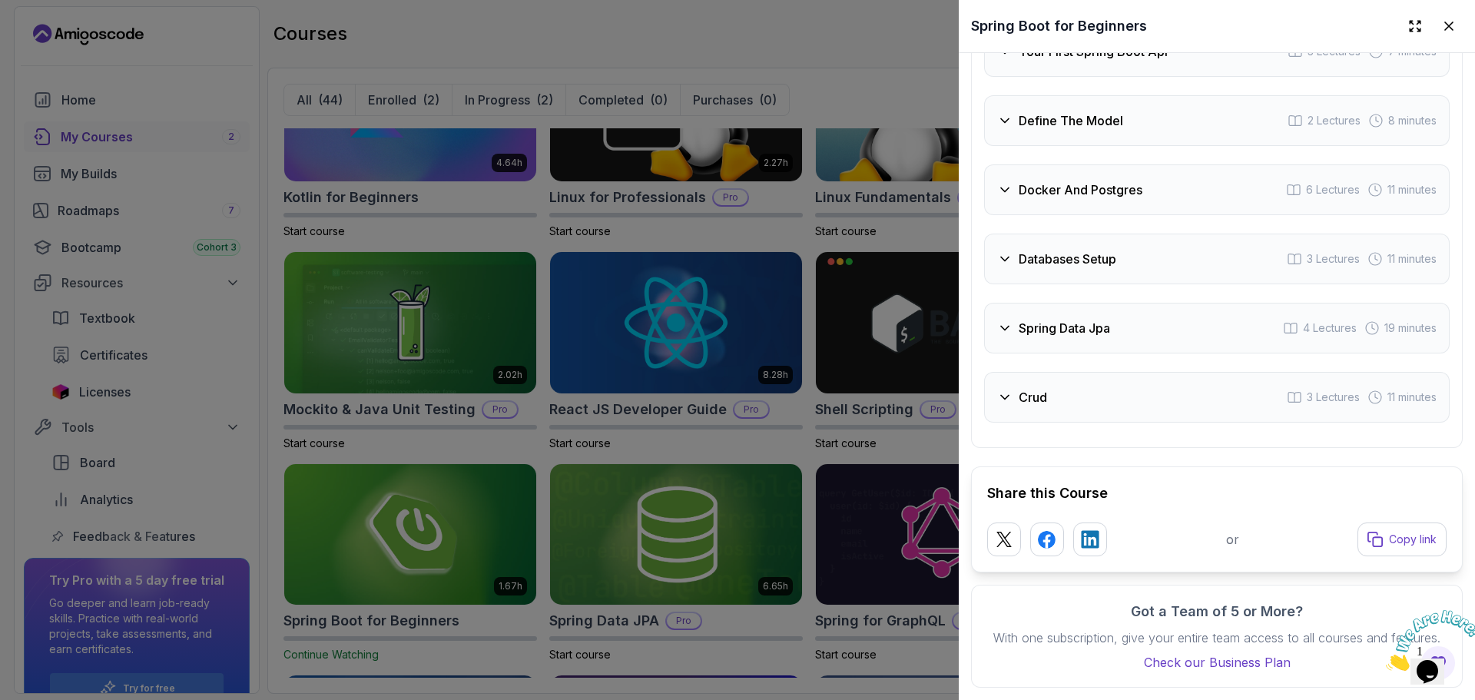
click at [1029, 319] on h3 "Spring Data Jpa" at bounding box center [1063, 328] width 91 height 18
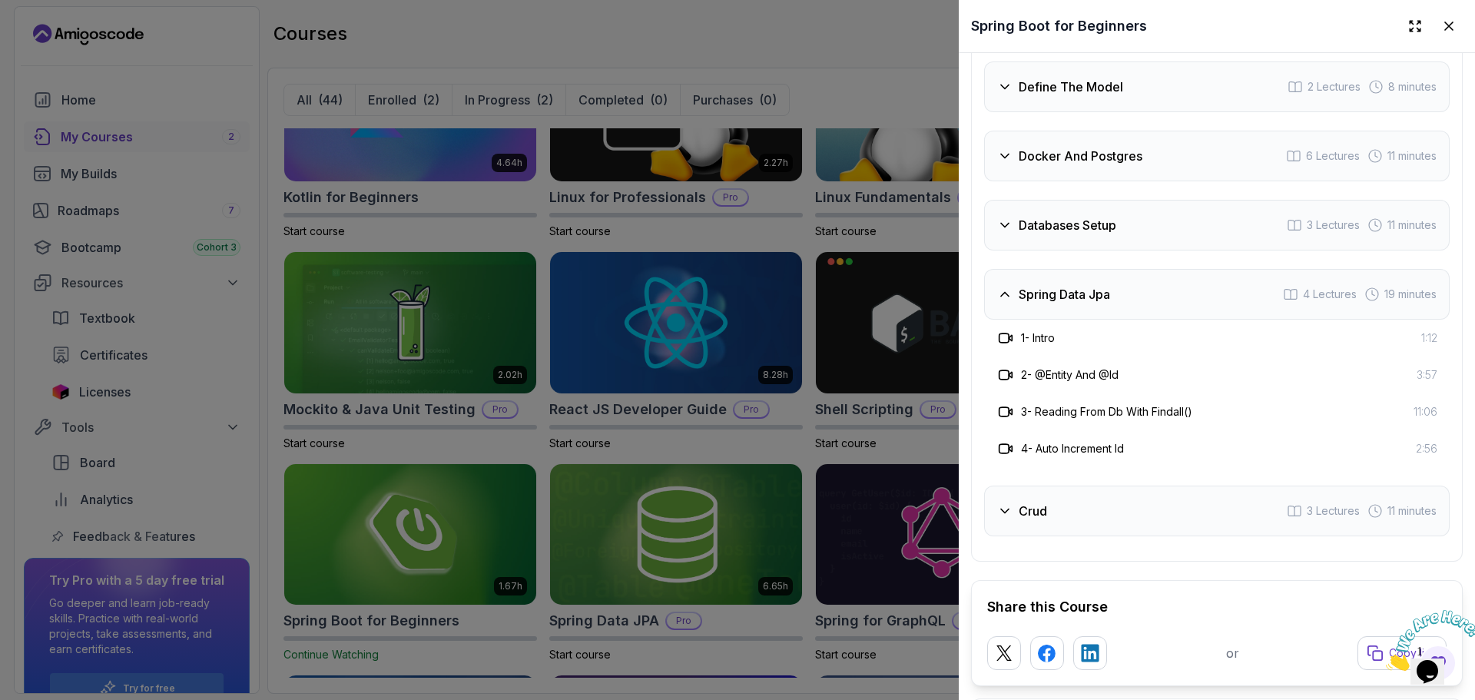
click at [803, 460] on div at bounding box center [737, 350] width 1475 height 700
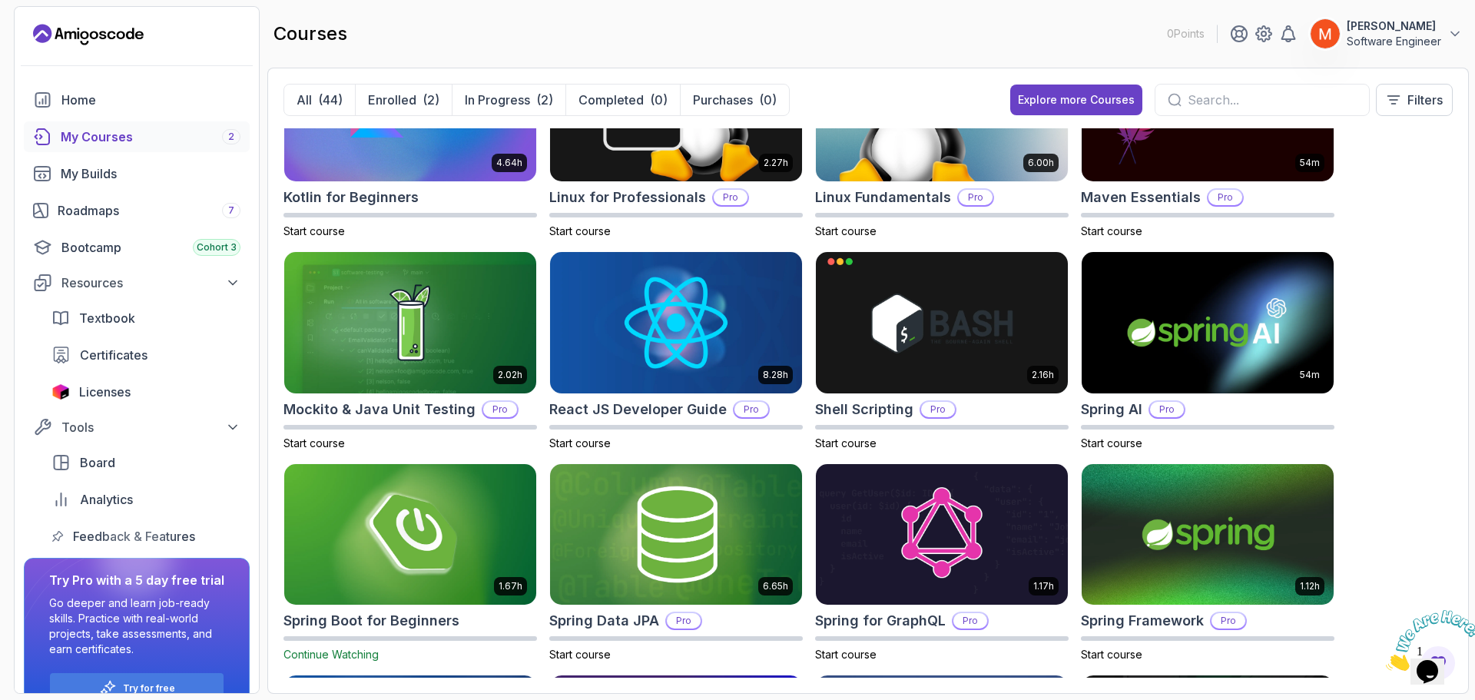
click at [1393, 495] on div "8.31h Advanced Databases Pro Start course 5.18h Advanced Spring Boot Pro Start …" at bounding box center [867, 402] width 1169 height 549
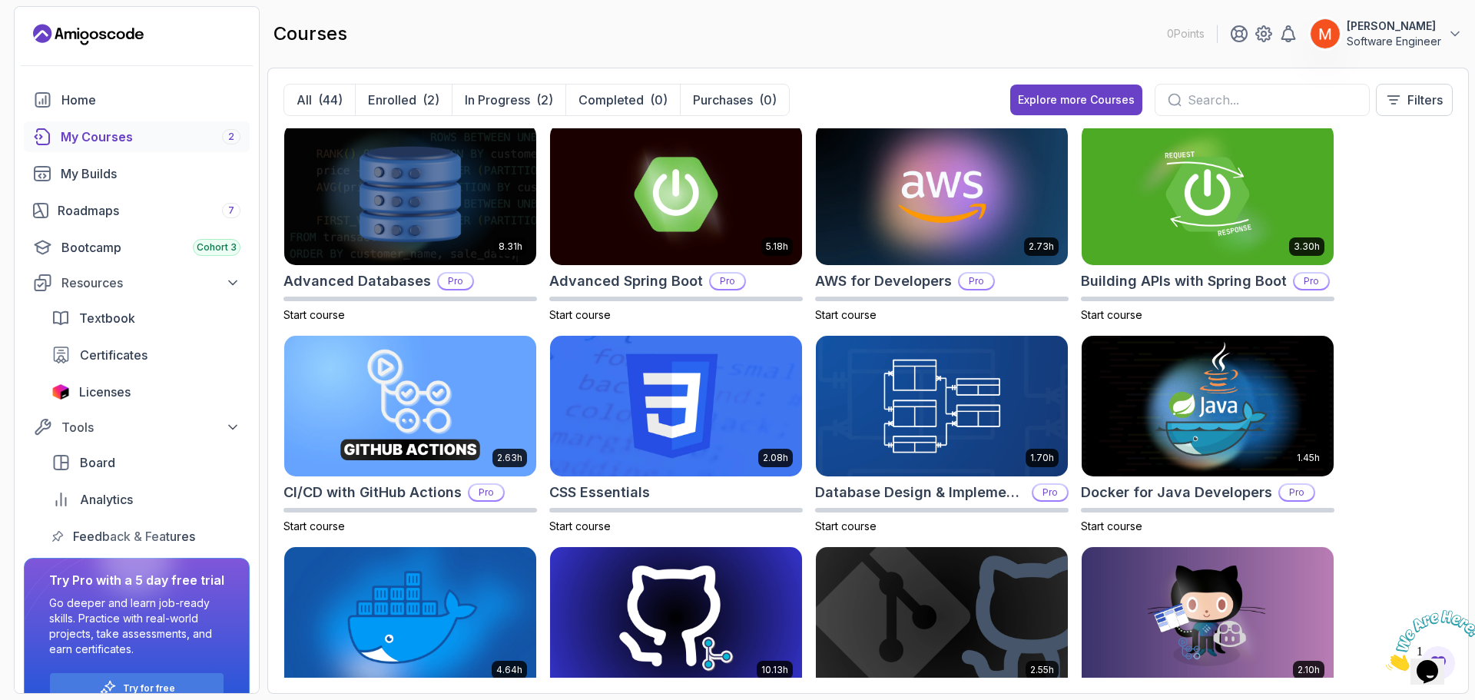
scroll to position [0, 0]
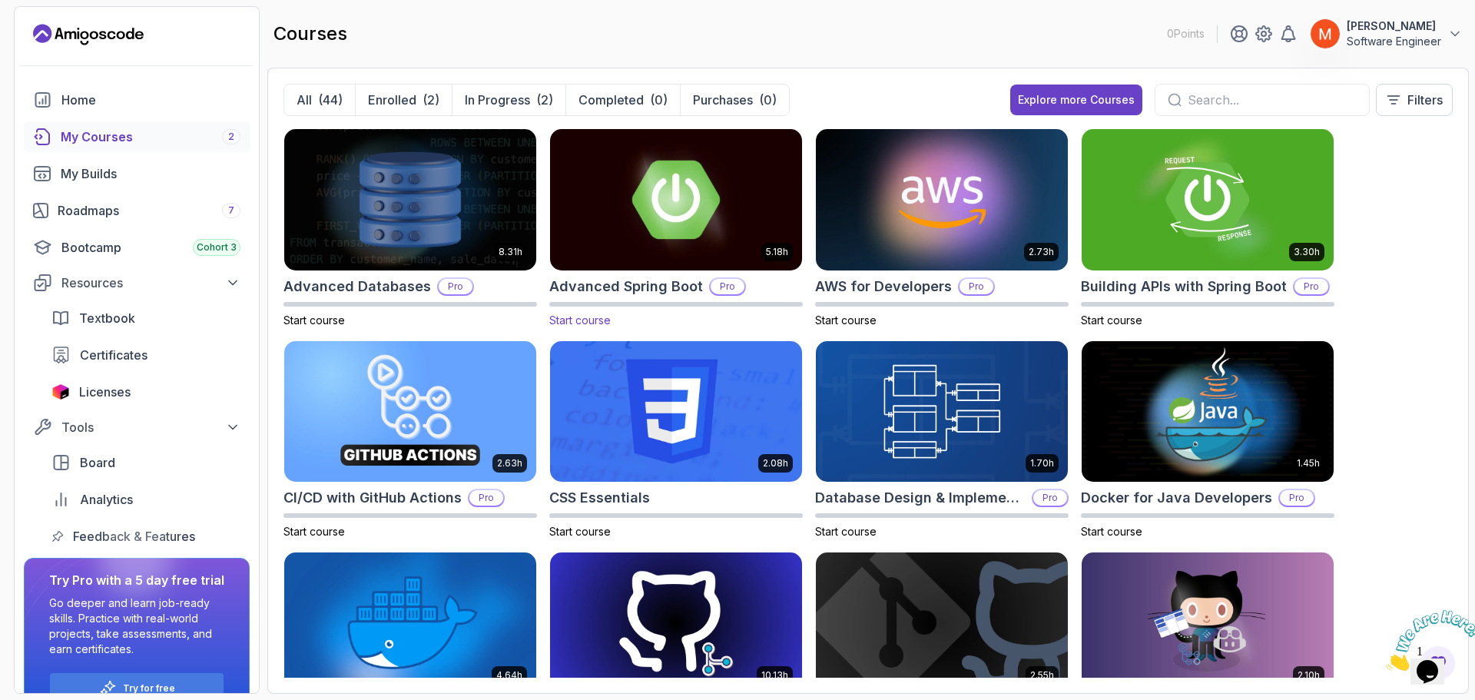
click at [683, 235] on img at bounding box center [676, 199] width 264 height 148
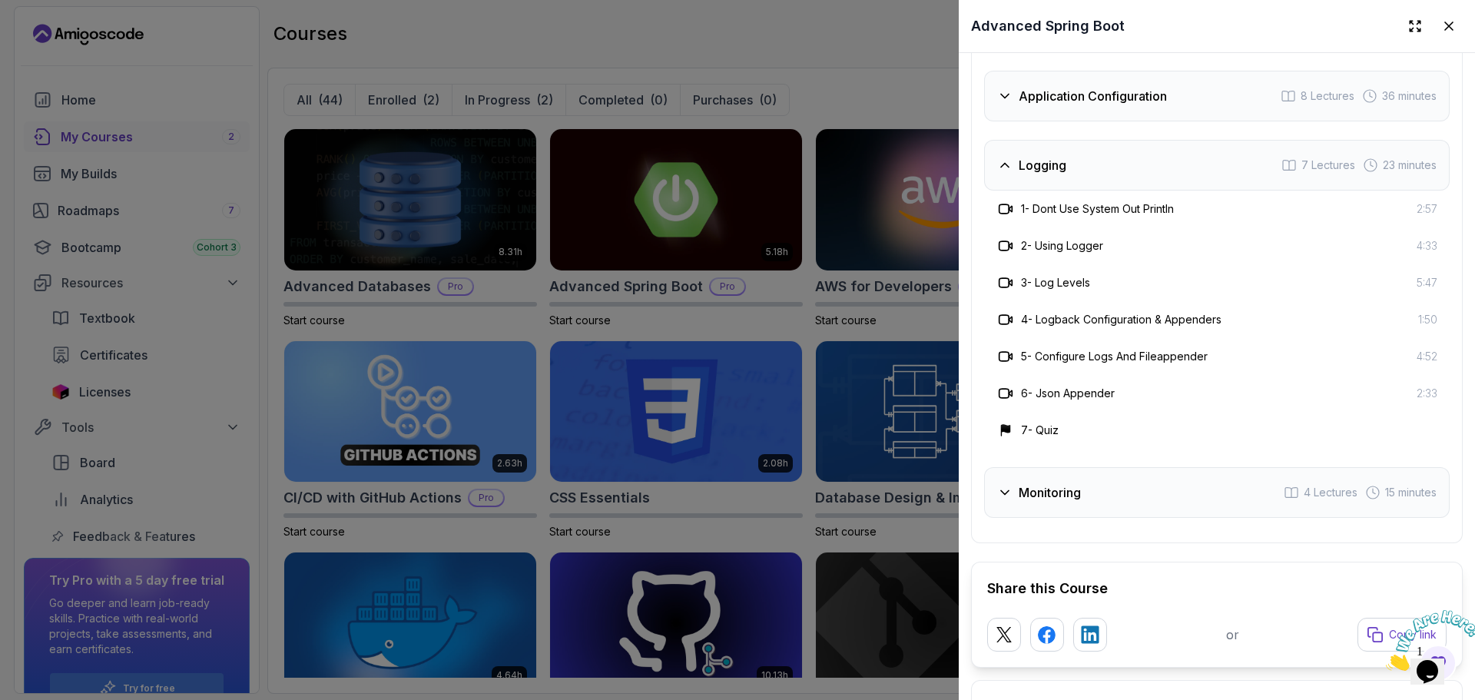
scroll to position [3300, 0]
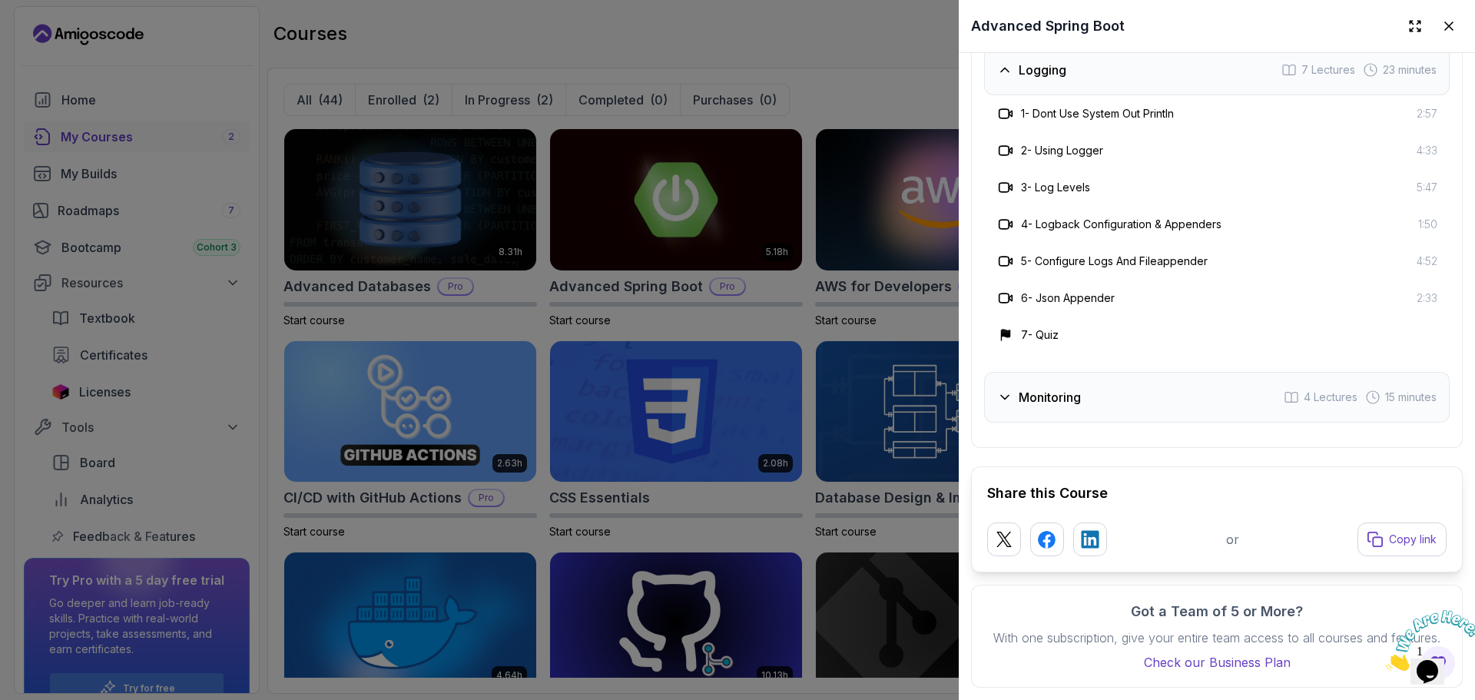
click at [1074, 388] on h3 "Monitoring" at bounding box center [1049, 397] width 62 height 18
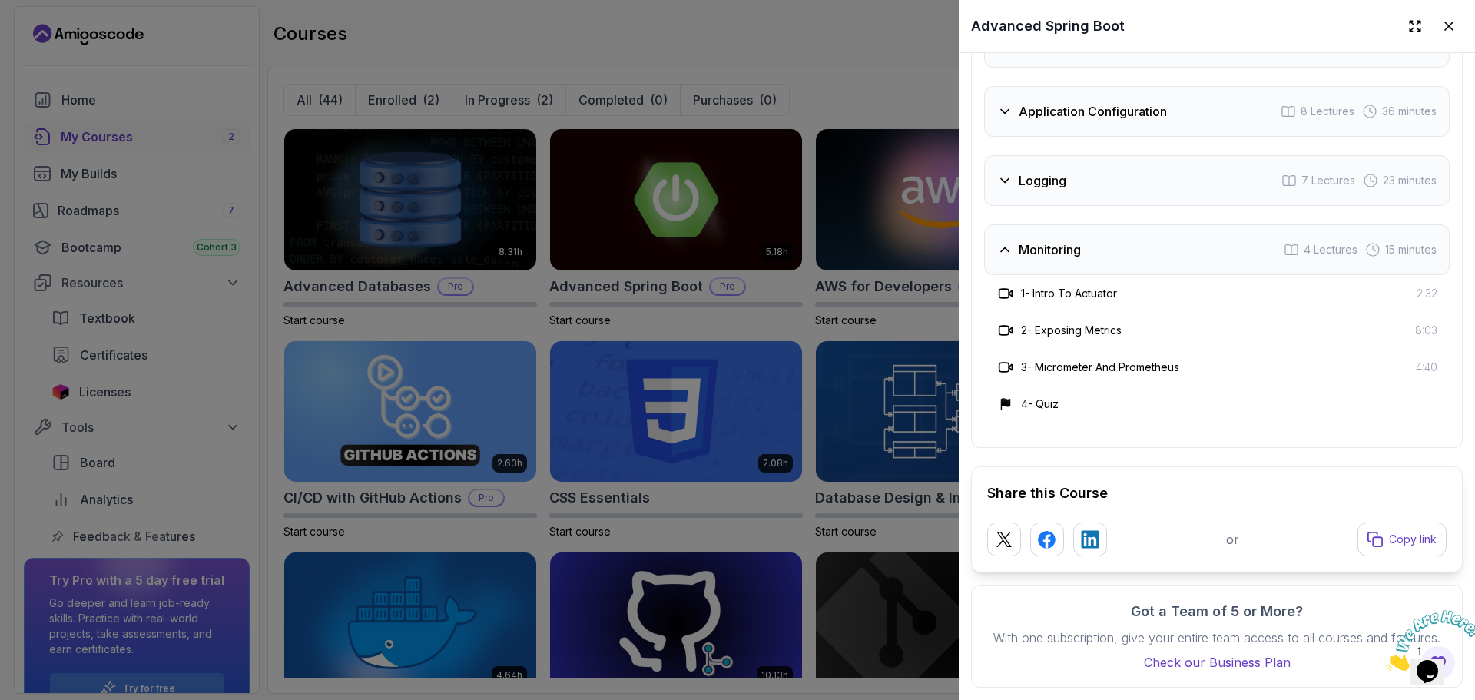
scroll to position [3190, 0]
click at [1092, 395] on div "4 - Quiz" at bounding box center [1216, 404] width 441 height 18
click at [1032, 240] on h3 "Monitoring" at bounding box center [1049, 249] width 62 height 18
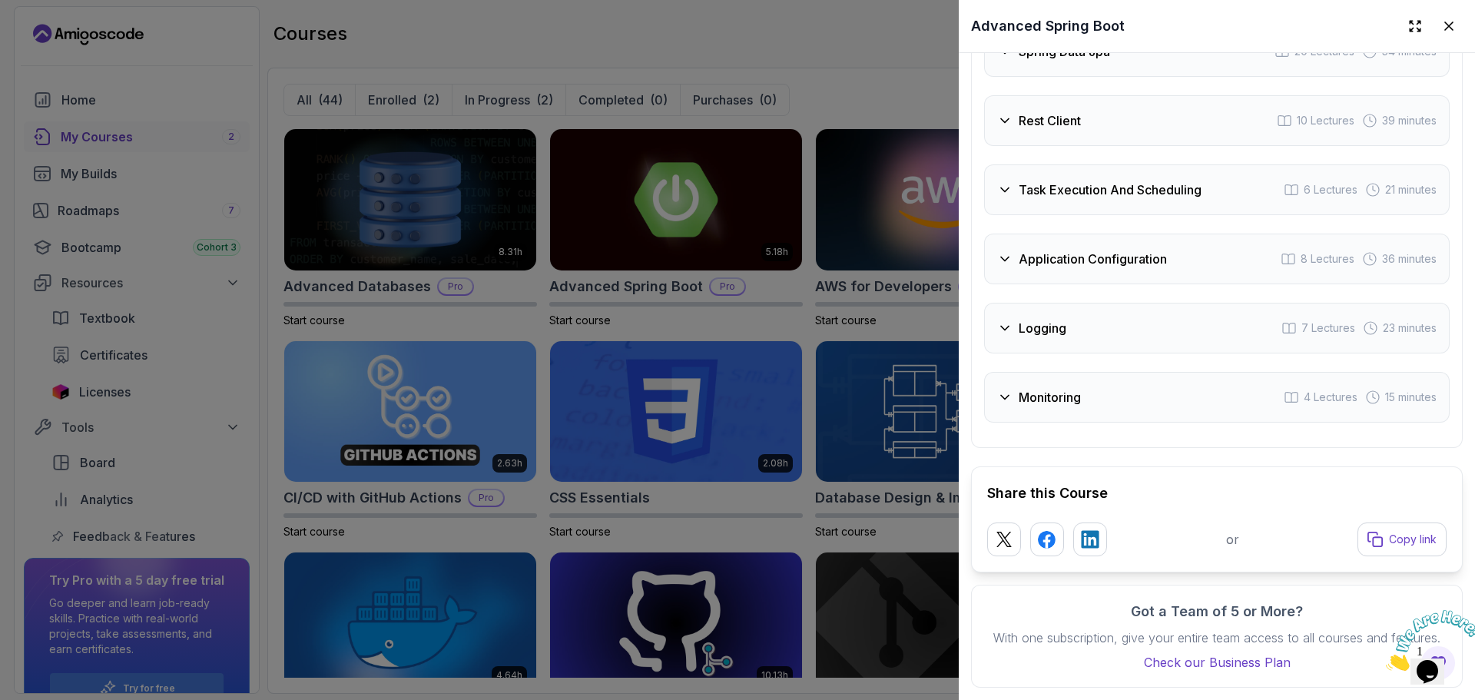
scroll to position [3042, 0]
click at [1015, 250] on div "Application Configuration" at bounding box center [1082, 259] width 170 height 18
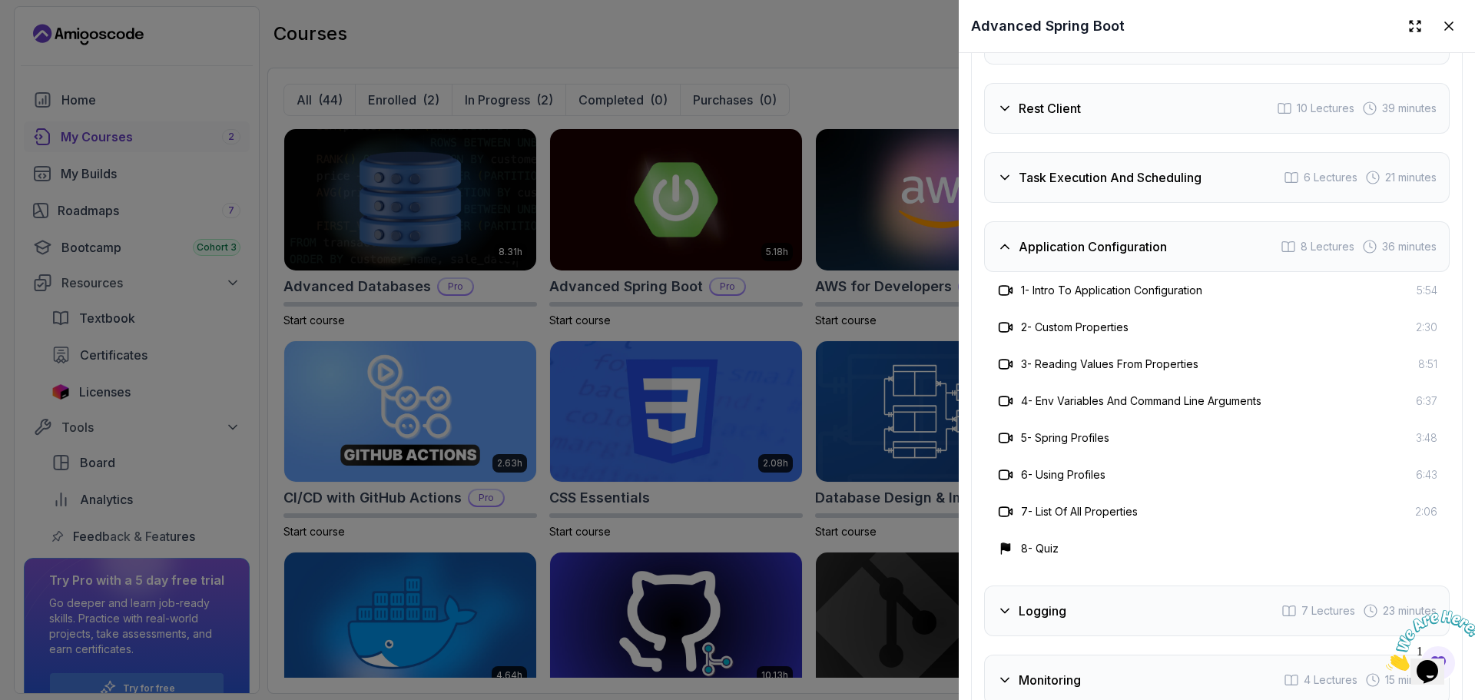
click at [1015, 237] on div "Application Configuration" at bounding box center [1082, 246] width 170 height 18
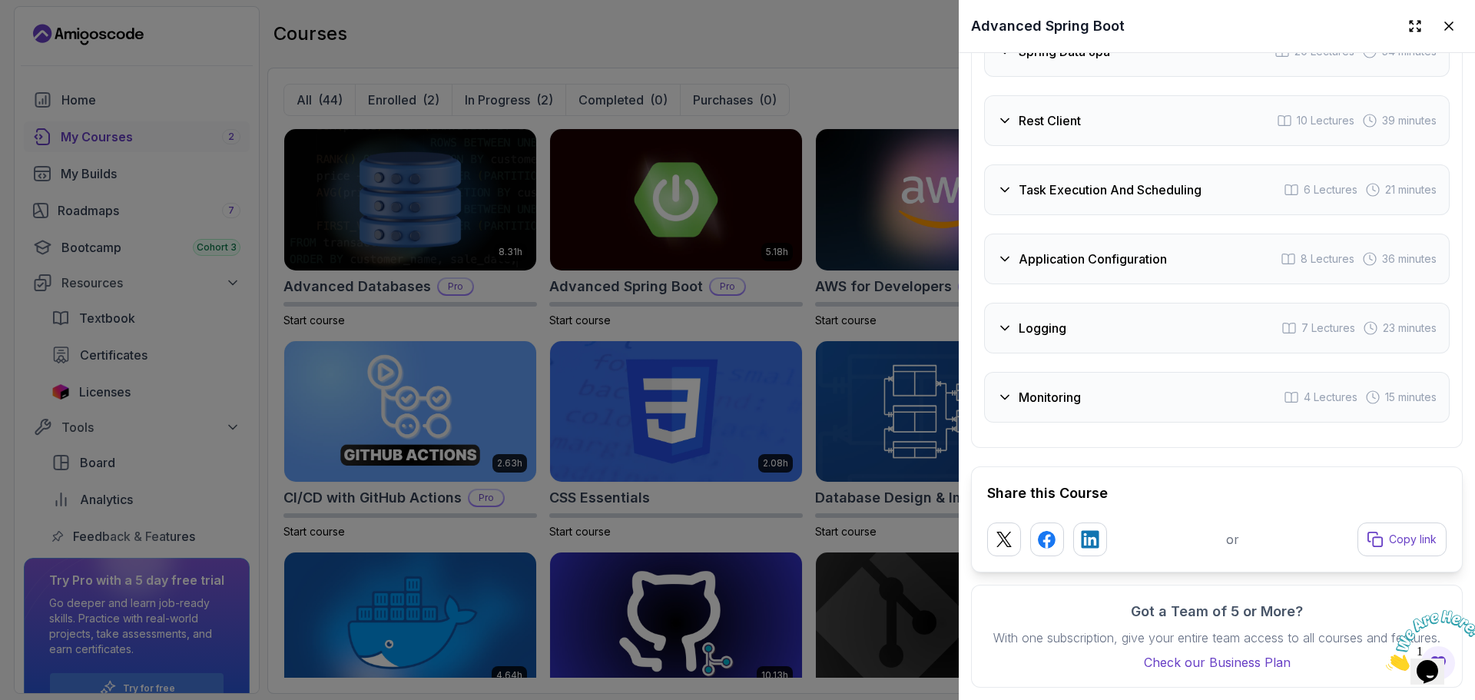
click at [1015, 180] on div "Task Execution And Scheduling 6 Lectures 21 minutes" at bounding box center [1216, 189] width 465 height 51
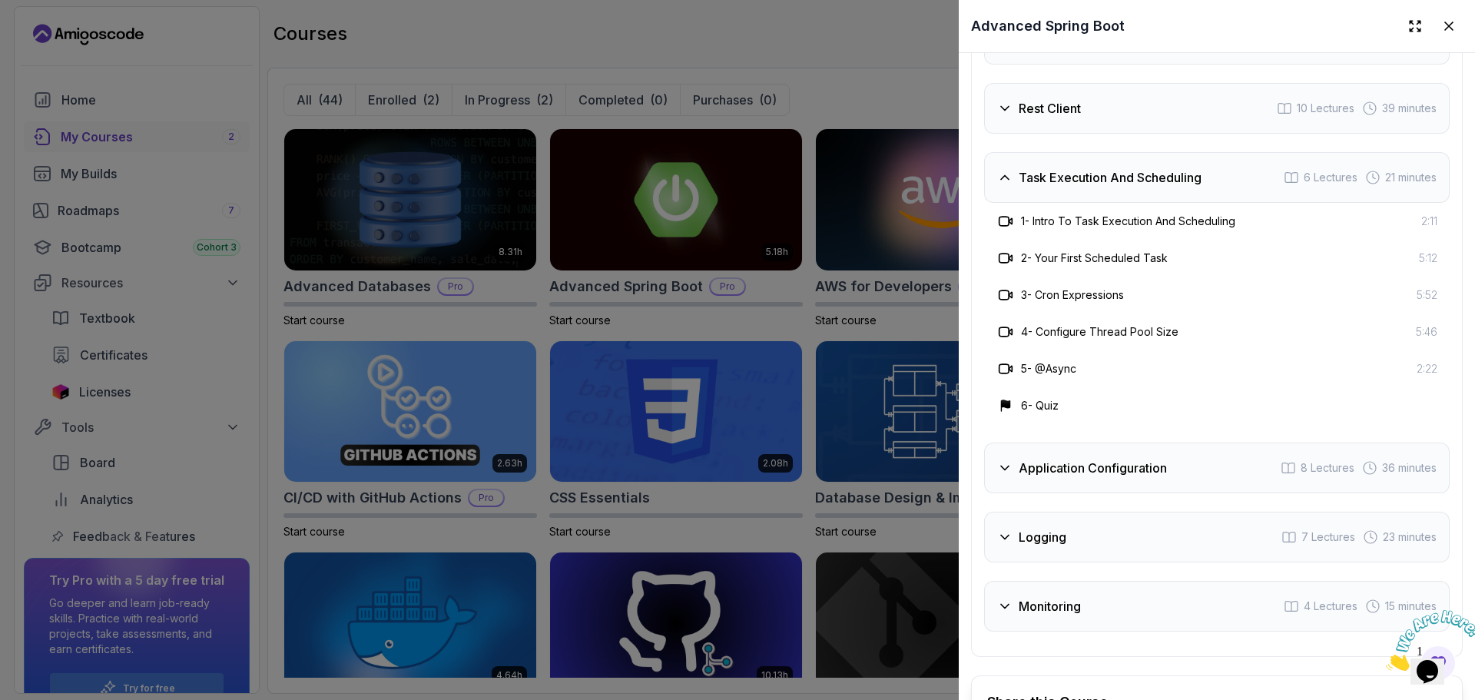
click at [1015, 180] on div "Task Execution And Scheduling 6 Lectures 21 minutes" at bounding box center [1216, 177] width 465 height 51
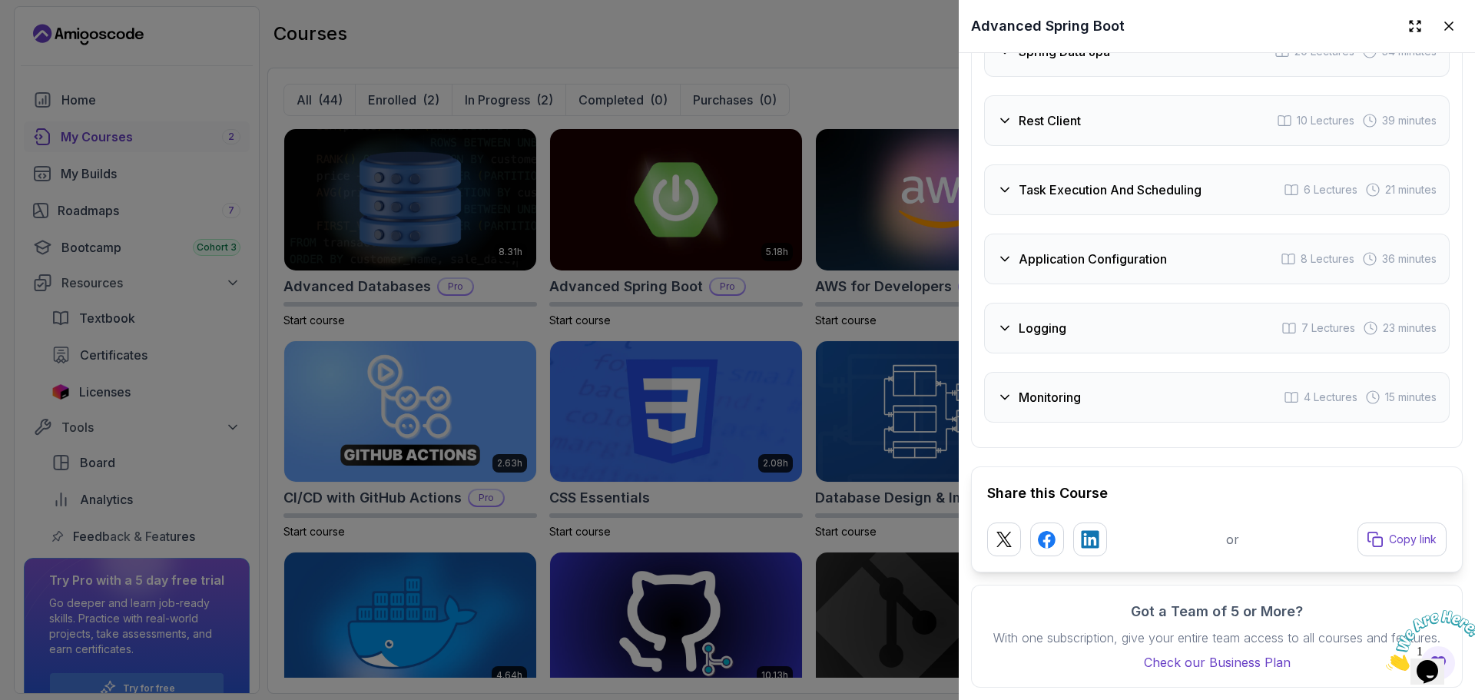
click at [1007, 120] on div "Rest Client 10 Lectures 39 minutes" at bounding box center [1216, 120] width 465 height 51
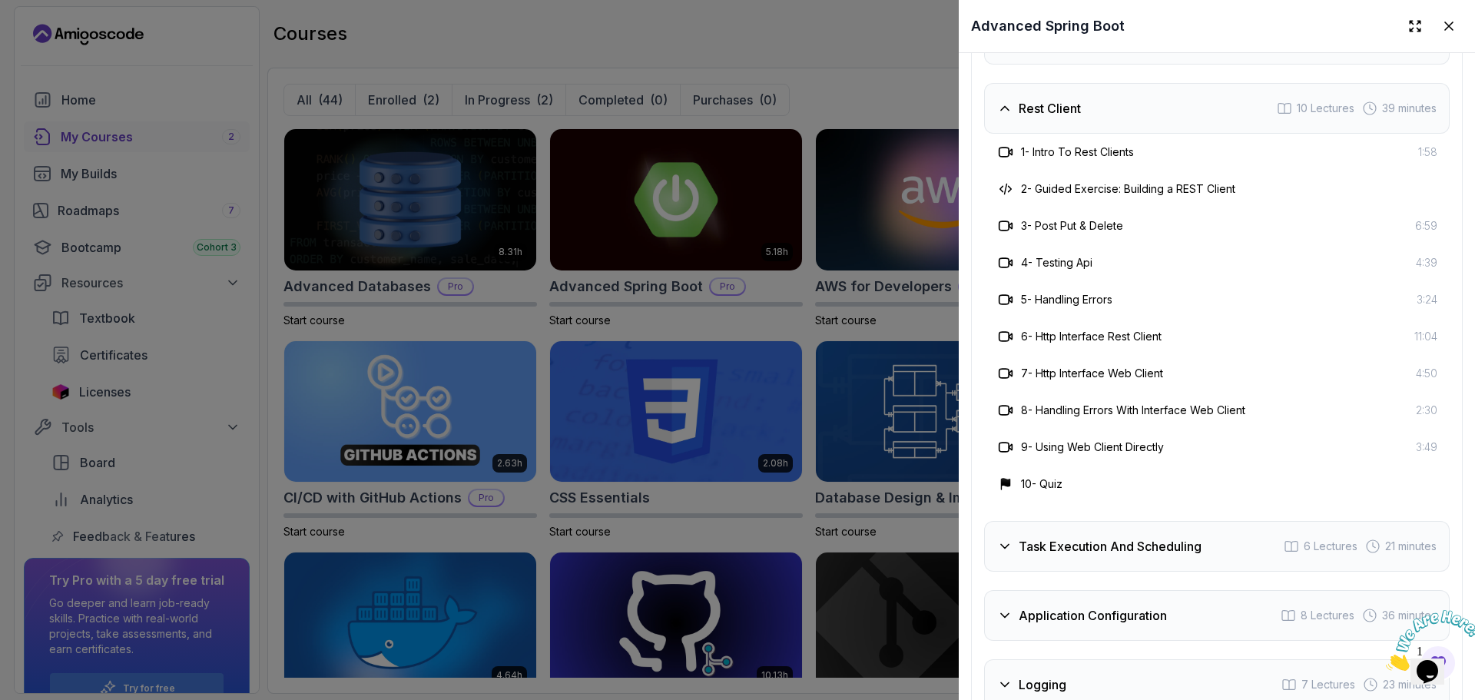
click at [1022, 193] on div "2 - Guided Exercise: Building a REST Client" at bounding box center [1216, 189] width 465 height 37
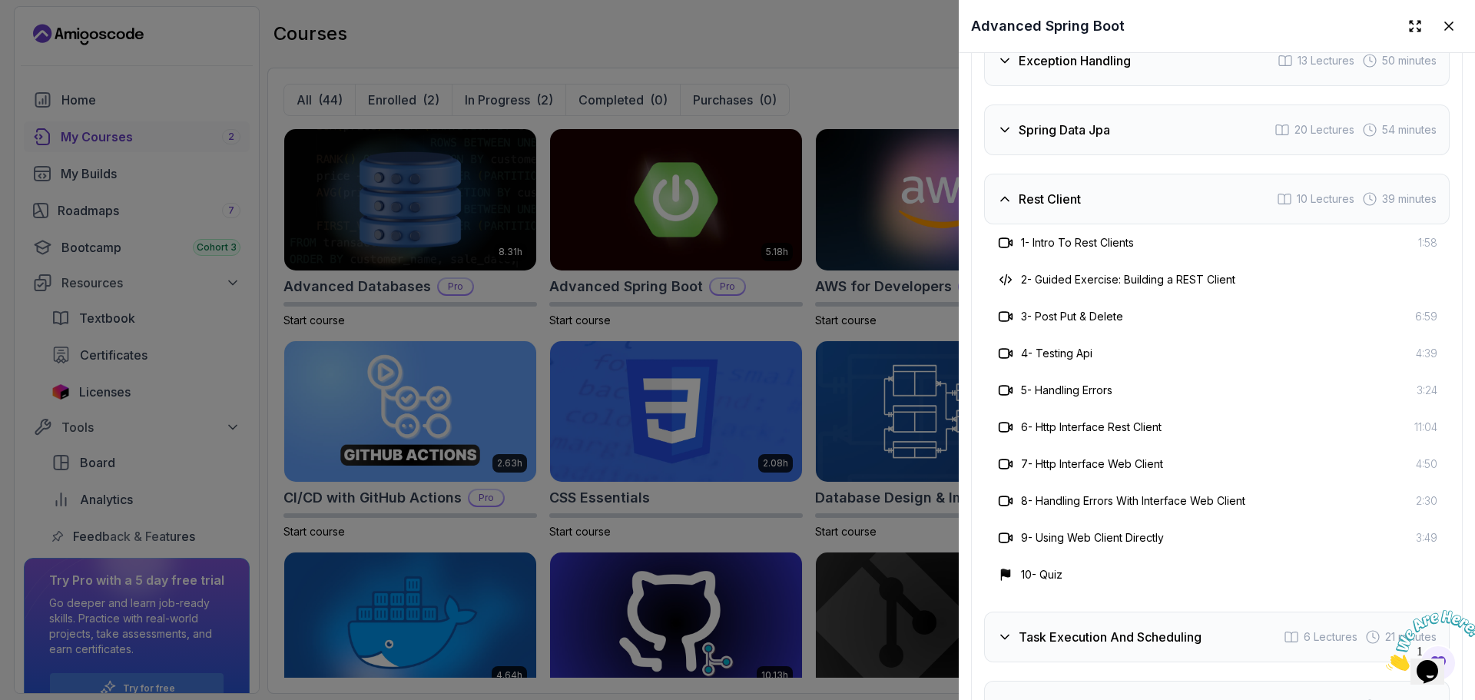
scroll to position [2950, 0]
drag, startPoint x: 1022, startPoint y: 193, endPoint x: 983, endPoint y: 187, distance: 39.6
click at [983, 187] on div "Course Curriculum 13 Sections 97 Lectures 5.18 hours of content Intro 3 Lecture…" at bounding box center [1217, 344] width 492 height 1103
click at [1008, 200] on icon at bounding box center [1004, 200] width 15 height 15
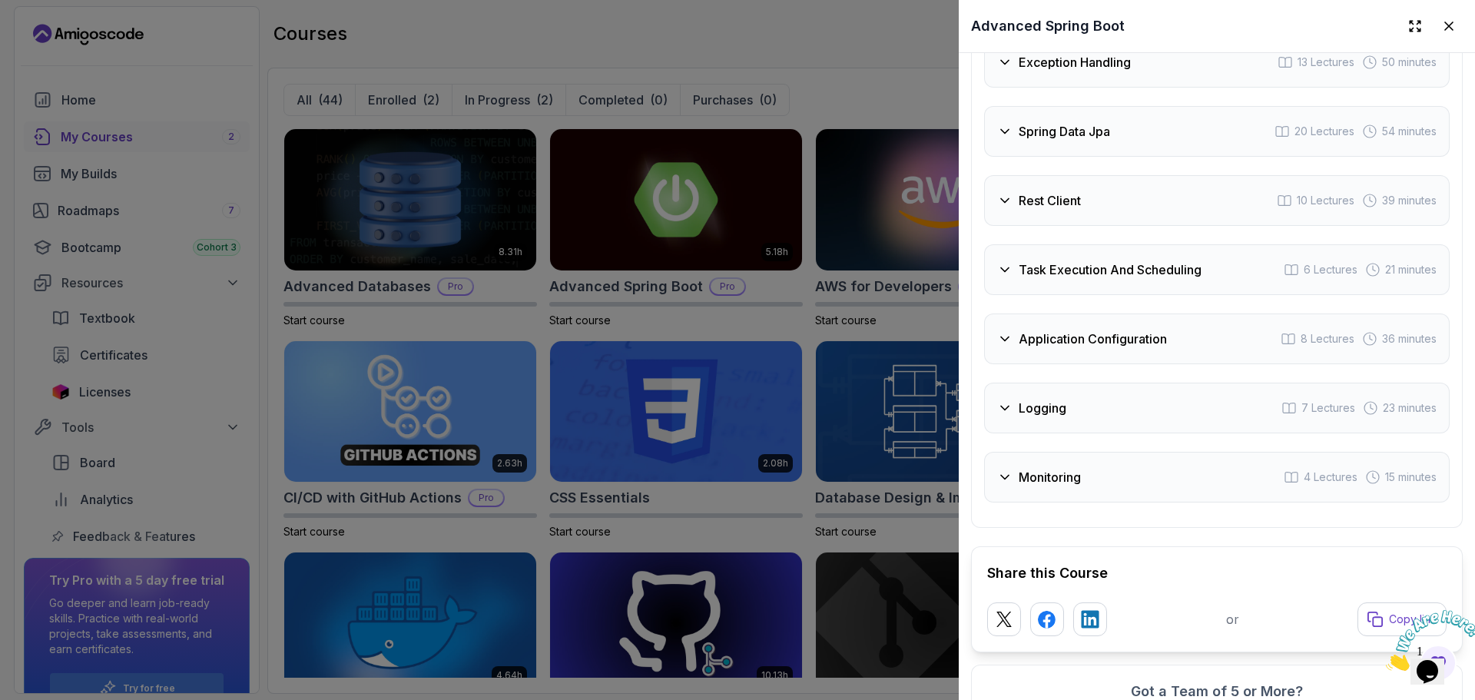
click at [998, 149] on div "Spring Data Jpa 20 Lectures 54 minutes" at bounding box center [1216, 131] width 465 height 51
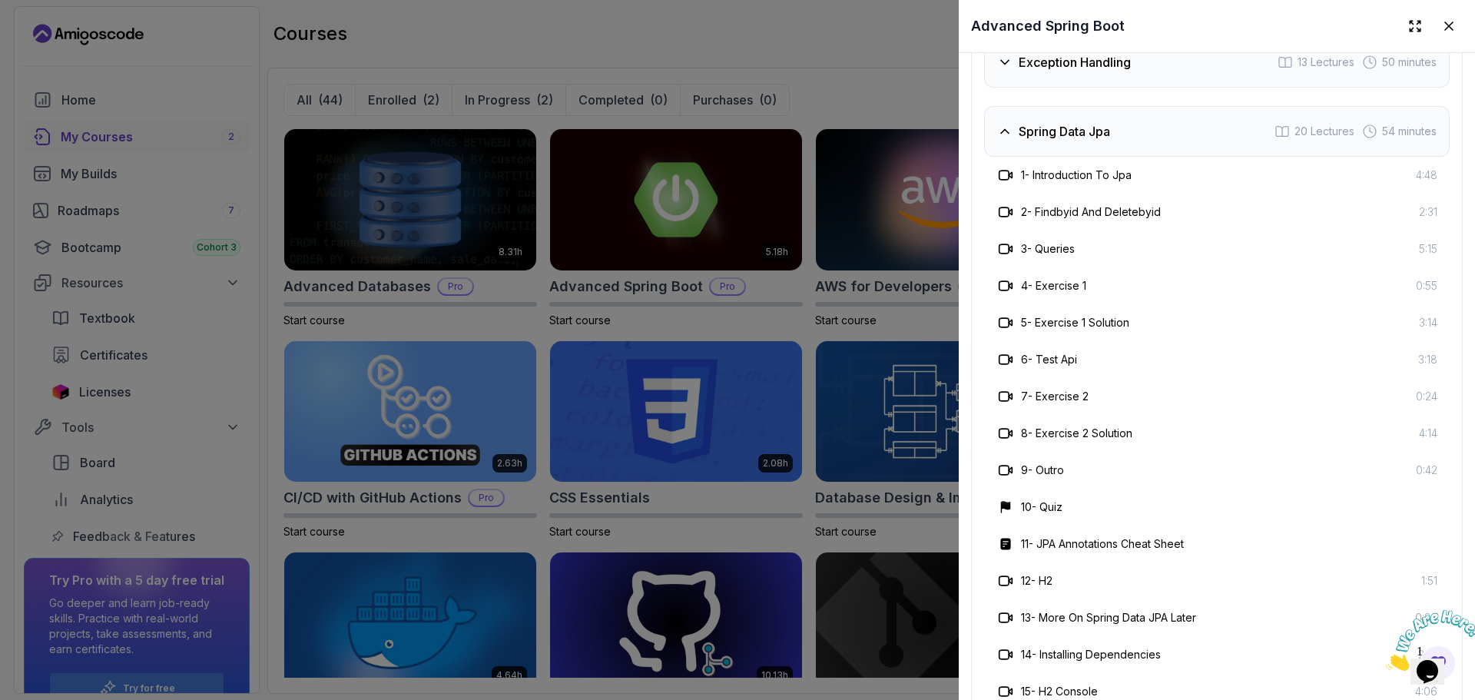
click at [1108, 276] on div "4 - Exercise 1 0:55" at bounding box center [1216, 285] width 441 height 18
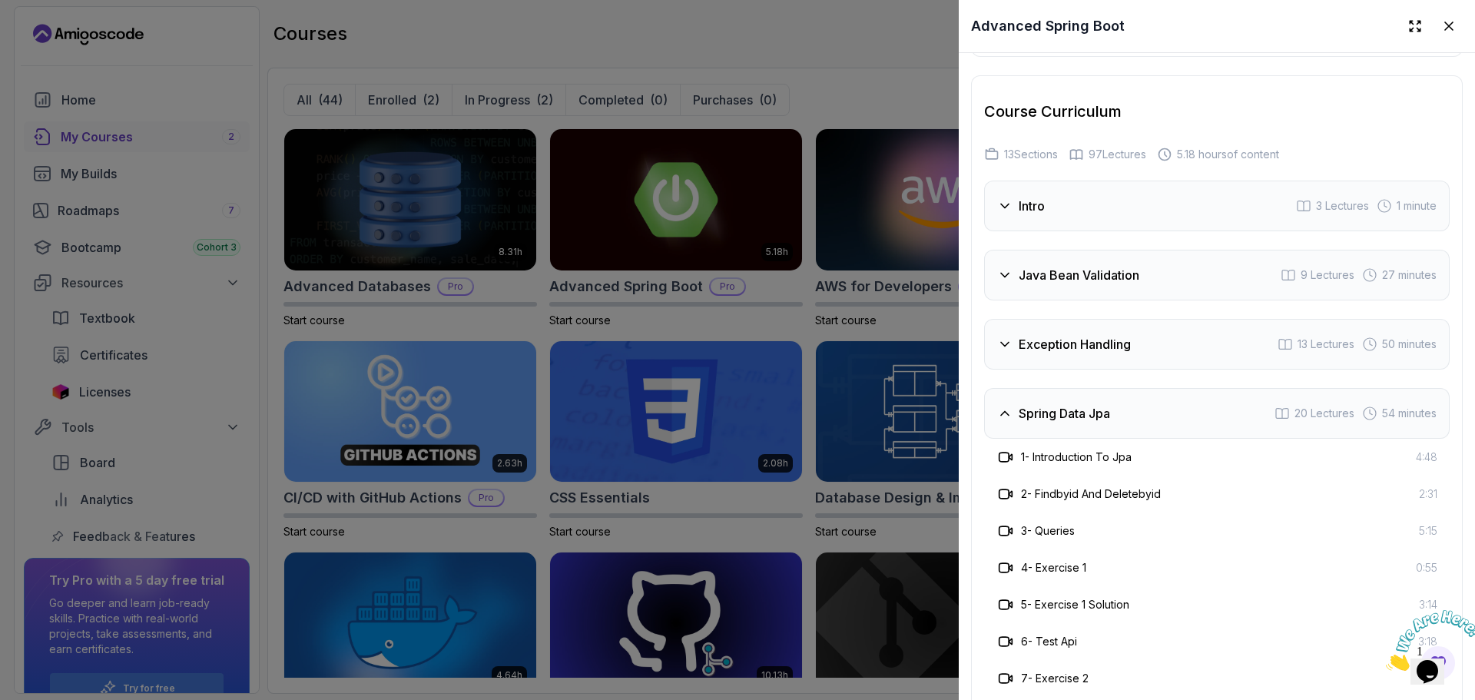
scroll to position [2614, 0]
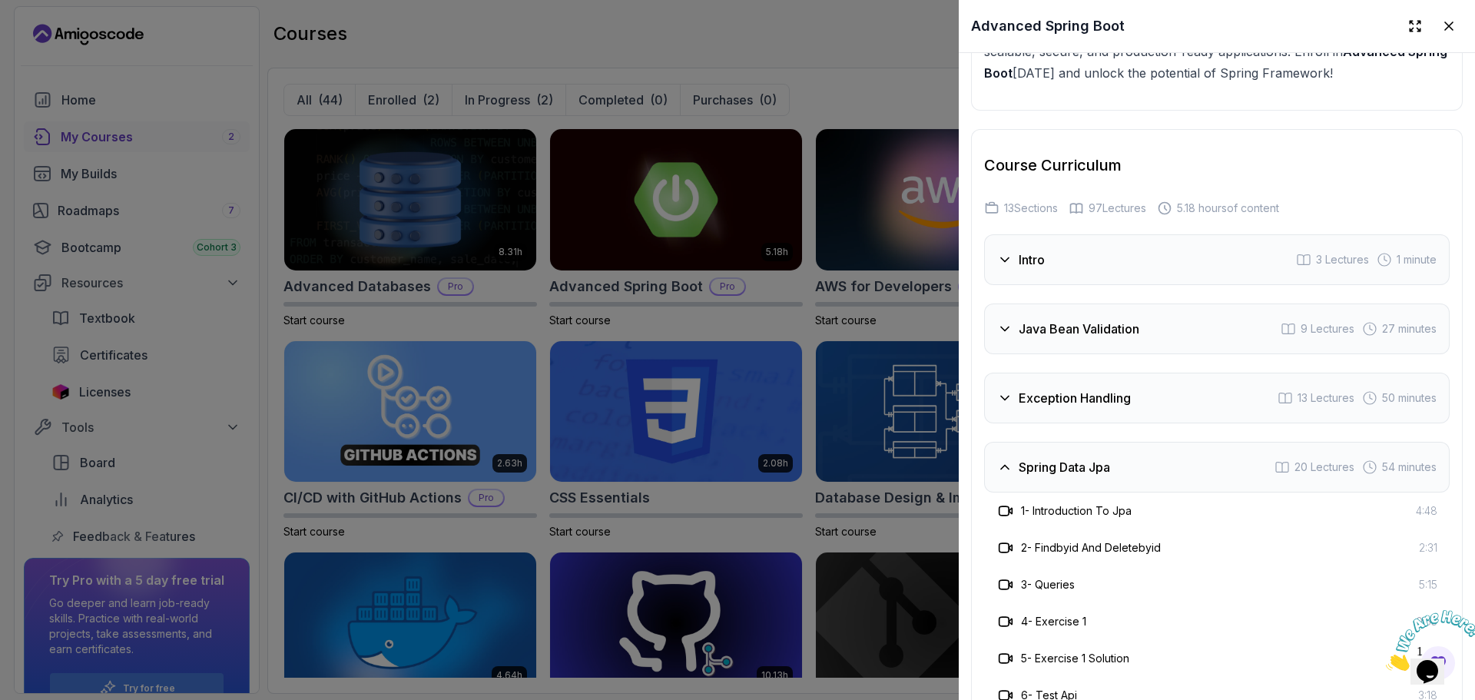
click at [1035, 463] on h3 "Spring Data Jpa" at bounding box center [1063, 467] width 91 height 18
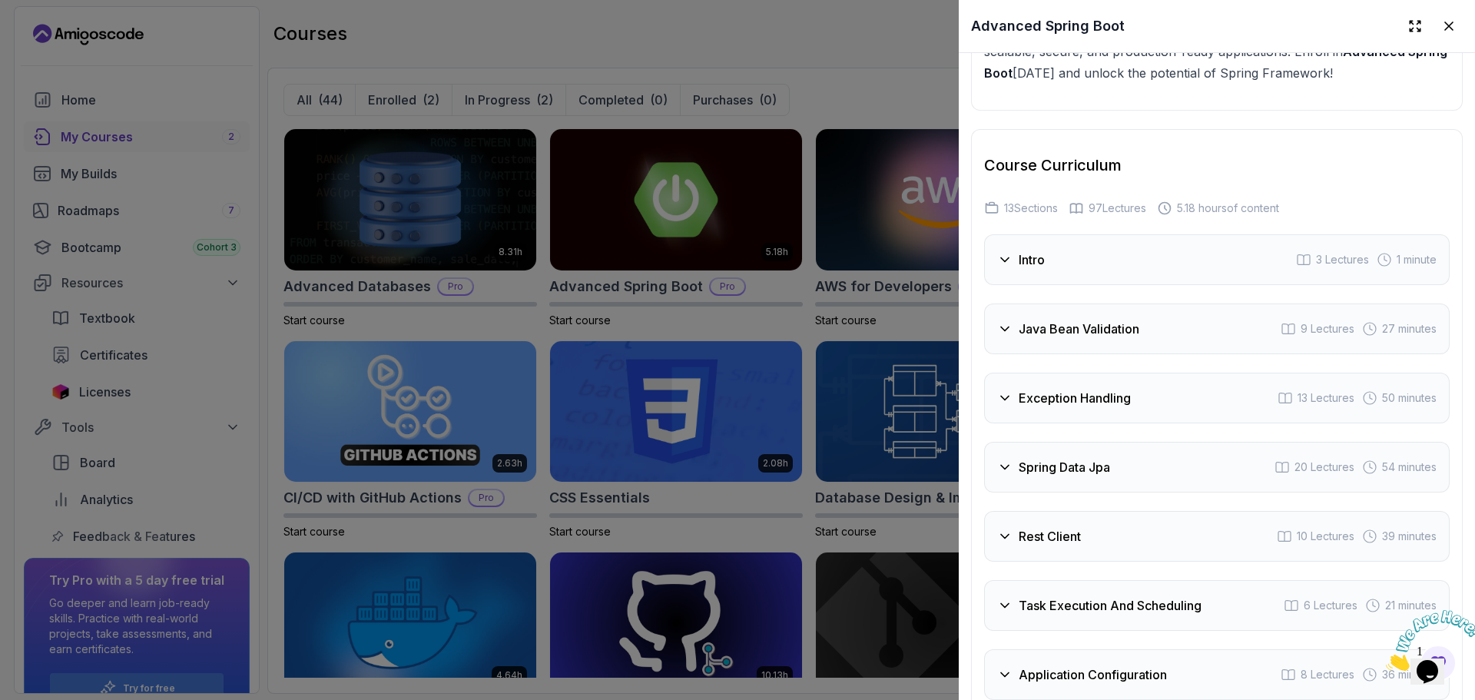
click at [1016, 376] on div "Exception Handling 13 Lectures 50 minutes" at bounding box center [1216, 397] width 465 height 51
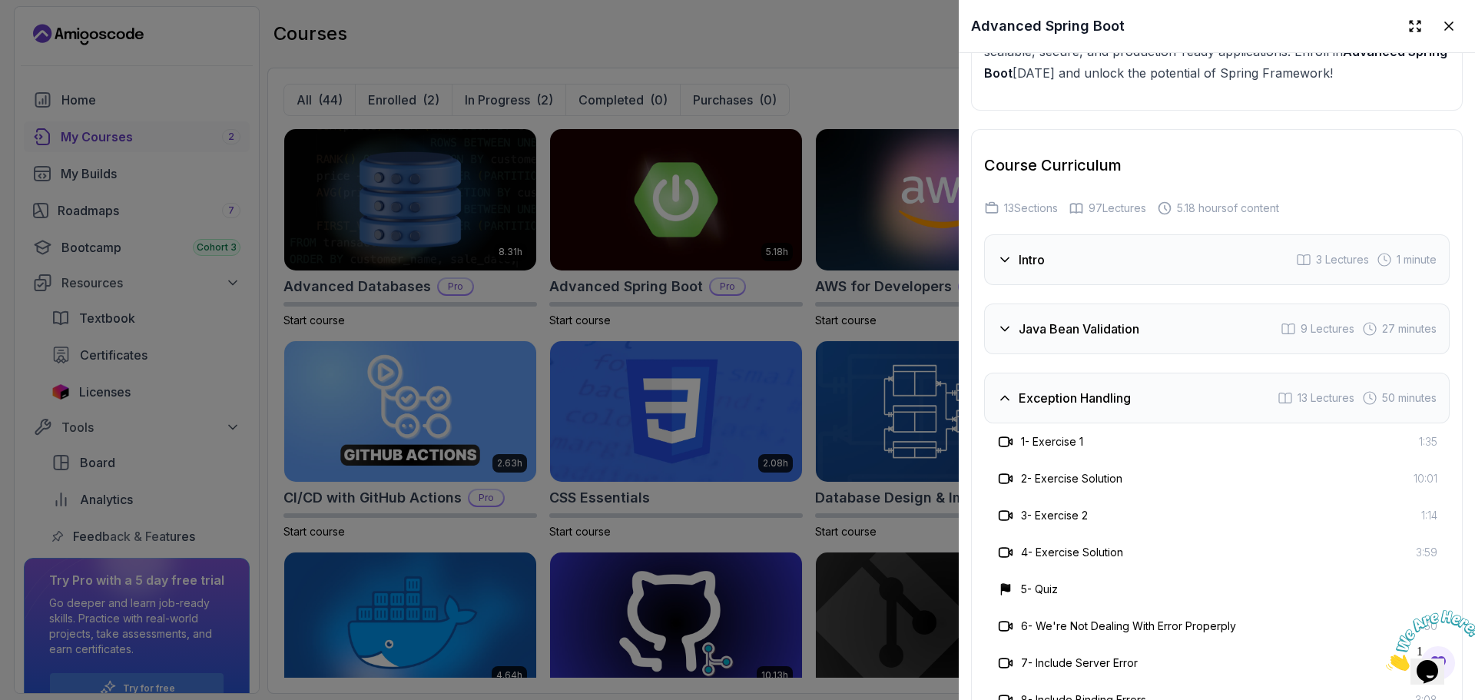
click at [1212, 534] on div "4 - Exercise Solution 3:59" at bounding box center [1216, 552] width 465 height 37
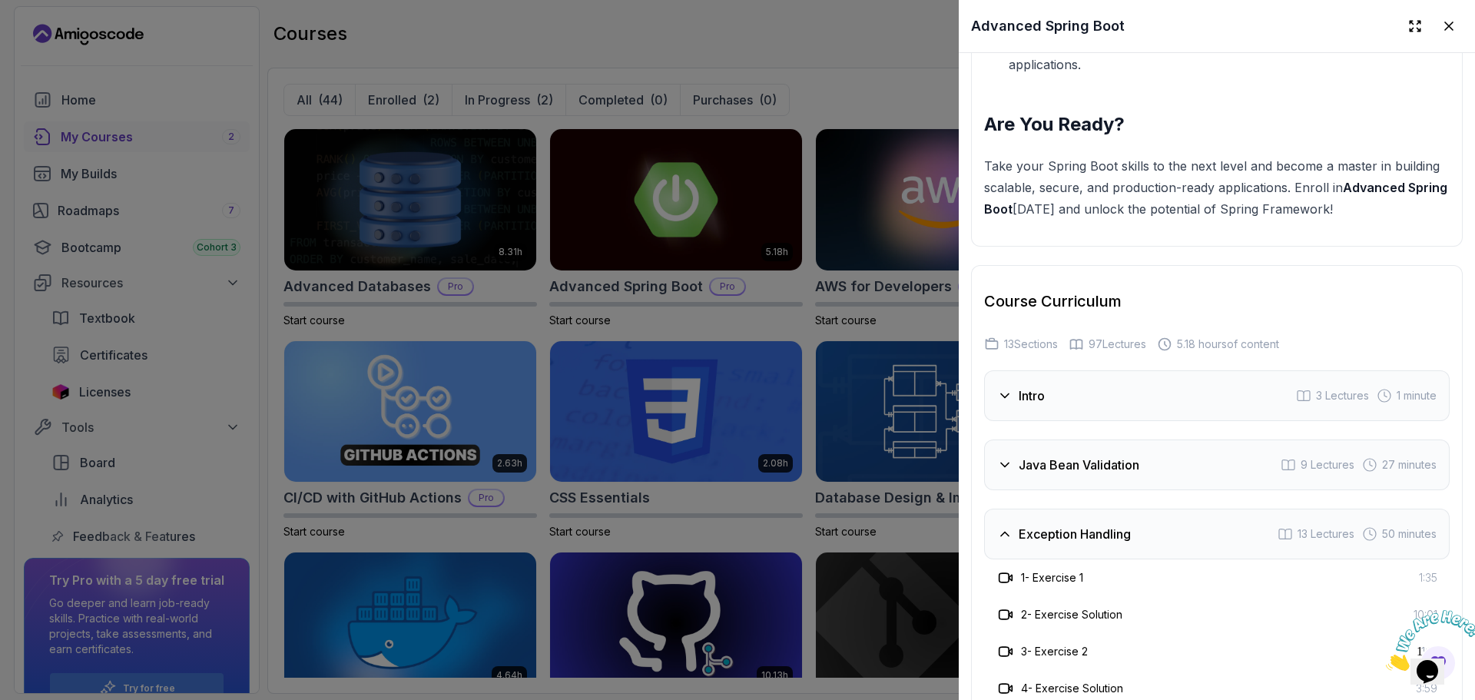
scroll to position [2492, 0]
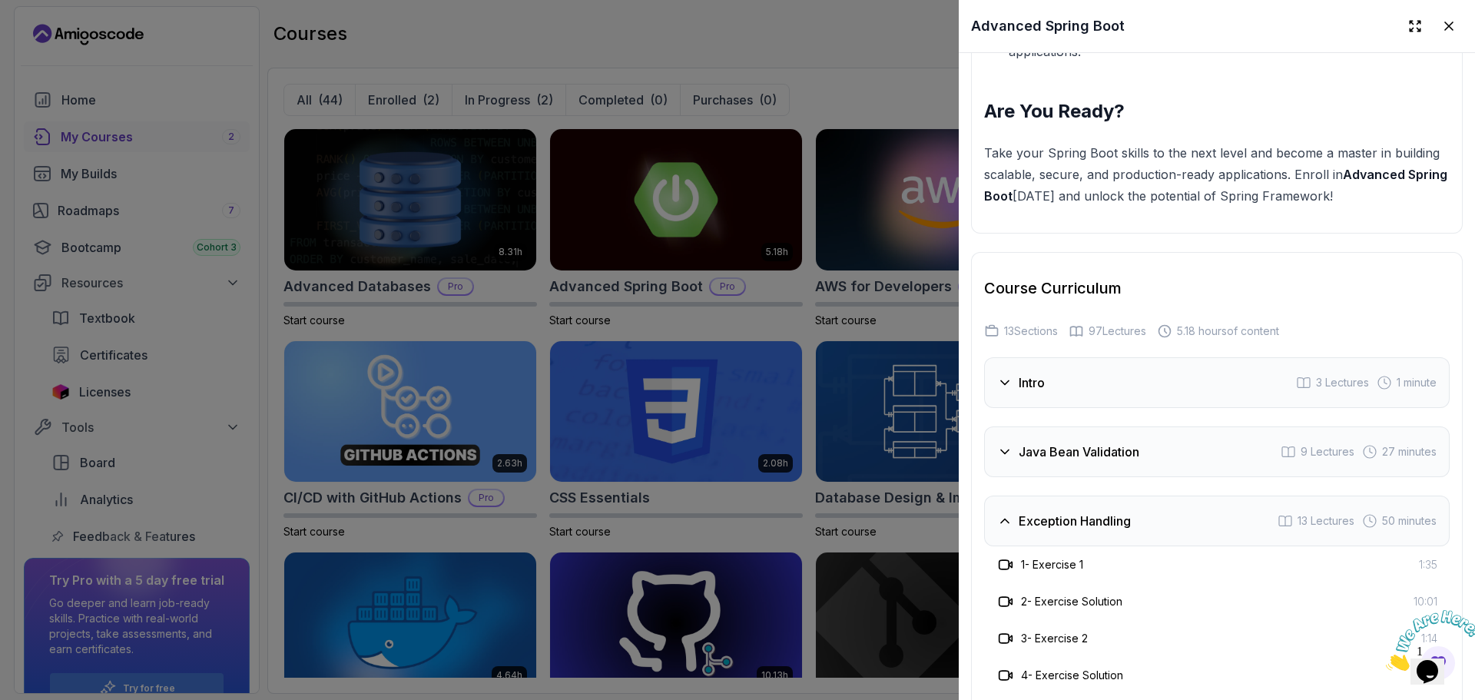
click at [1100, 512] on h3 "Exception Handling" at bounding box center [1074, 521] width 112 height 18
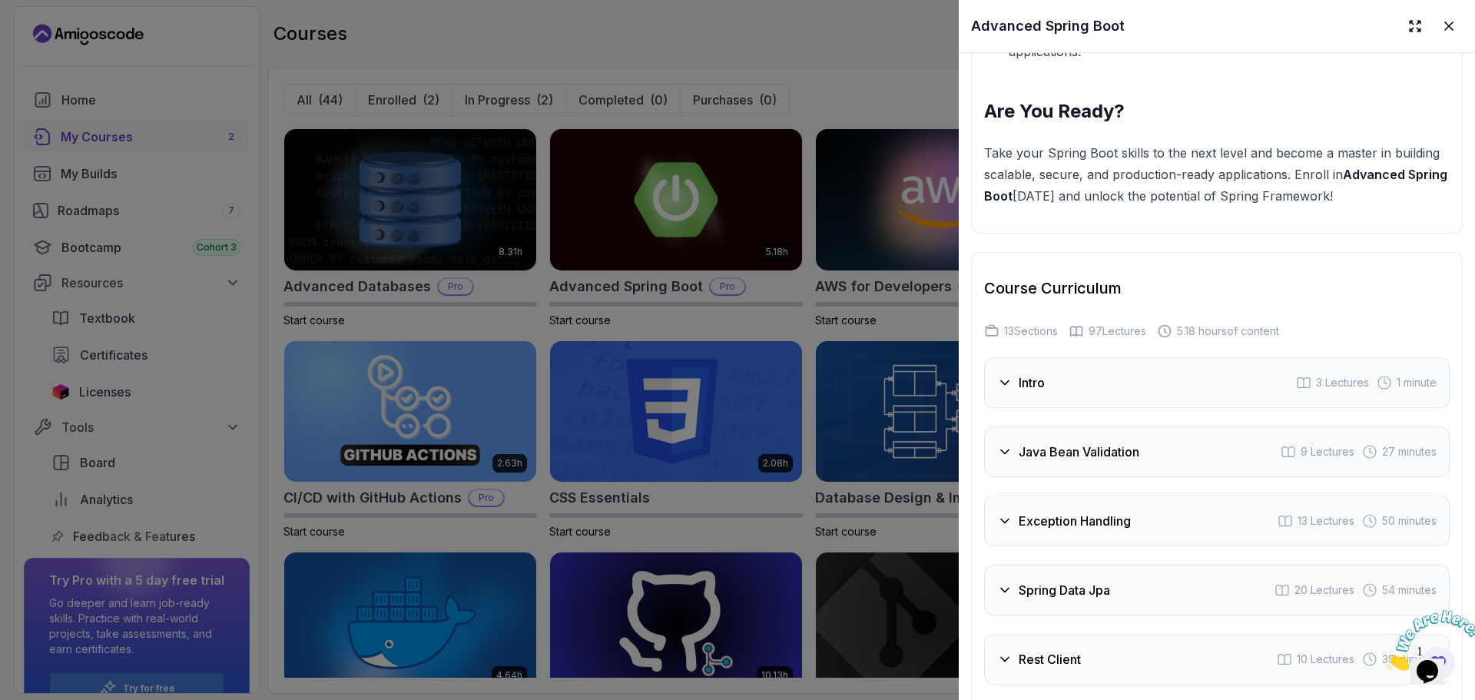
click at [1074, 443] on h3 "Java Bean Validation" at bounding box center [1078, 451] width 121 height 18
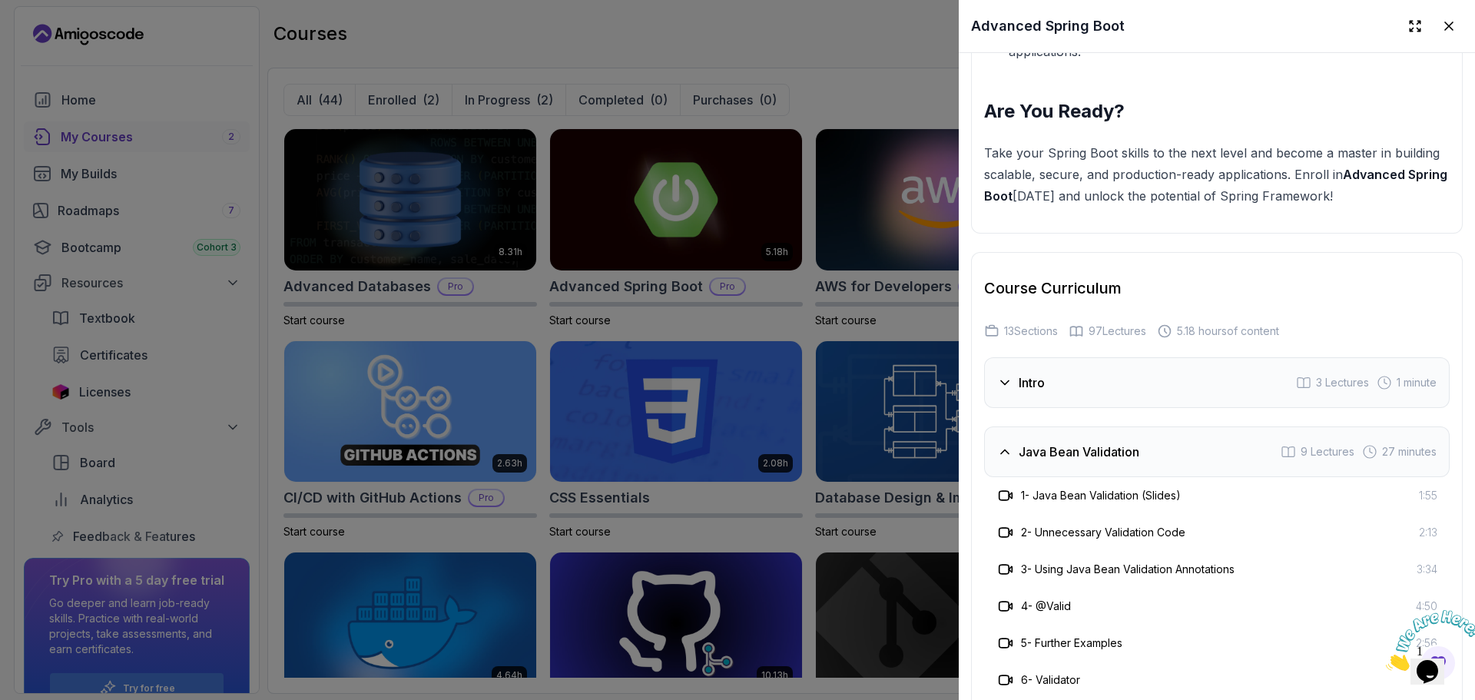
click at [1106, 530] on h3 "2 - Unnecessary Validation Code" at bounding box center [1103, 532] width 164 height 15
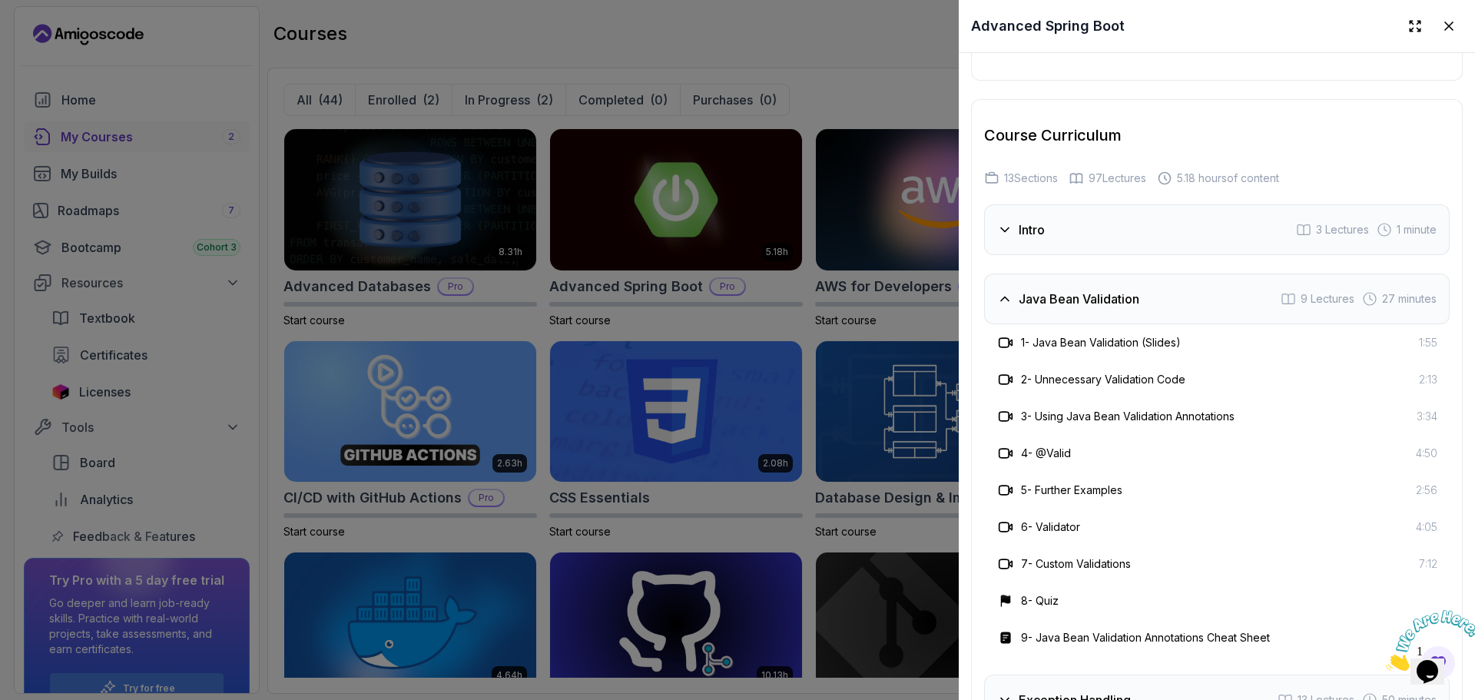
scroll to position [2645, 0]
click at [1021, 292] on h3 "Java Bean Validation" at bounding box center [1078, 298] width 121 height 18
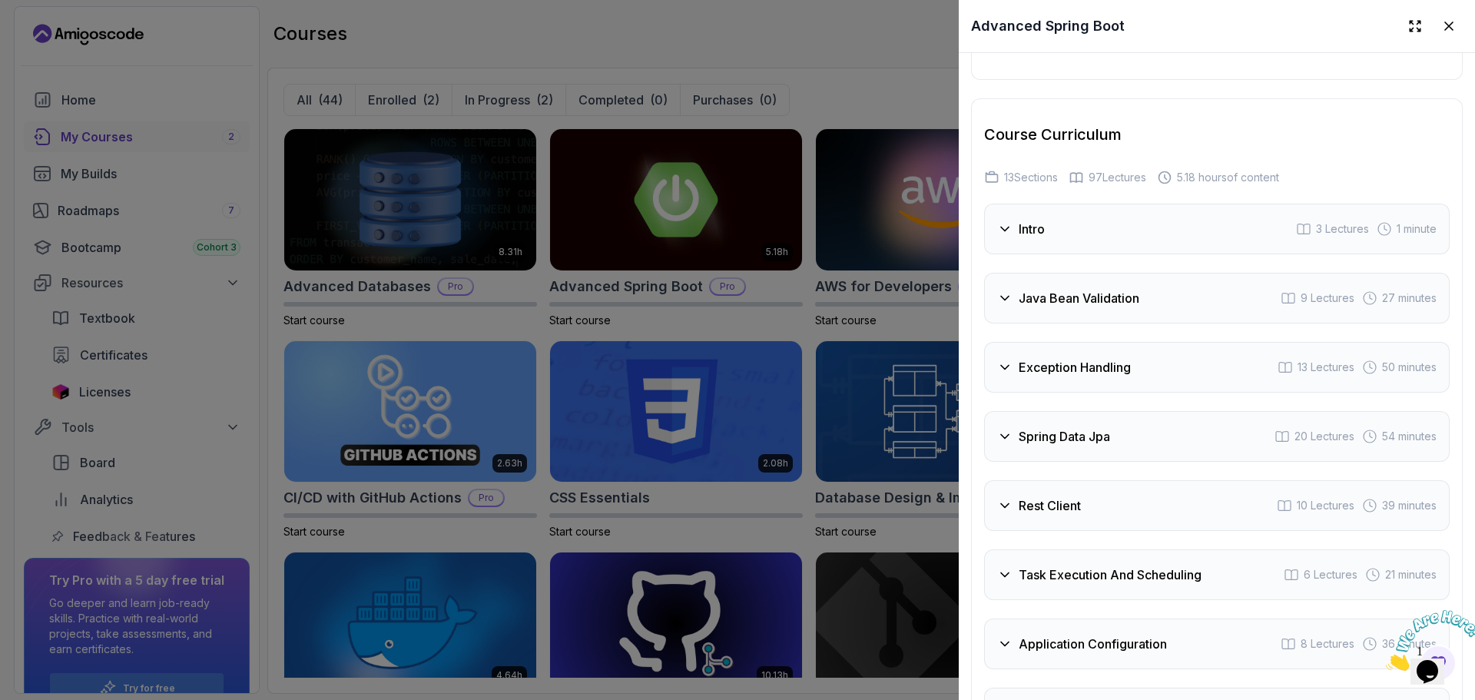
click at [1007, 227] on icon at bounding box center [1005, 229] width 8 height 4
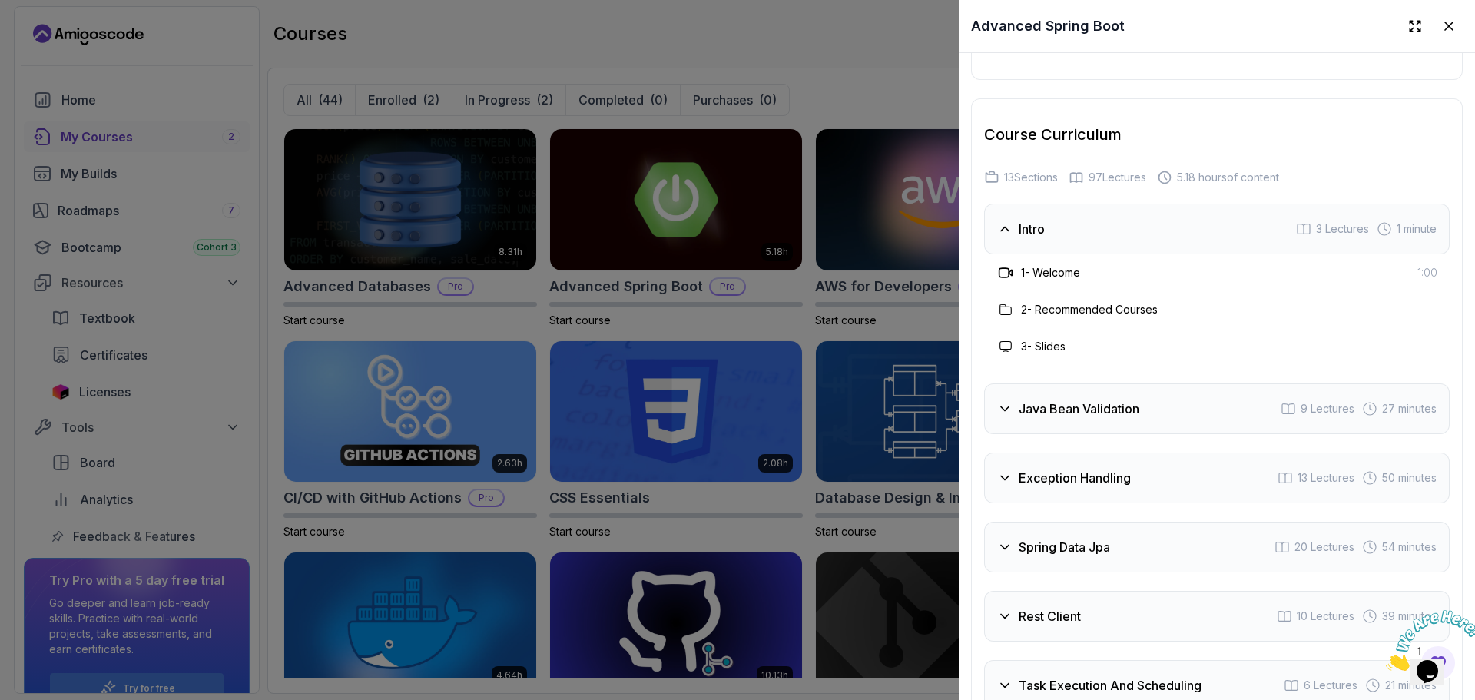
click at [1105, 254] on div "1 - Welcome 1:00" at bounding box center [1216, 272] width 465 height 37
click at [857, 80] on div at bounding box center [737, 350] width 1475 height 700
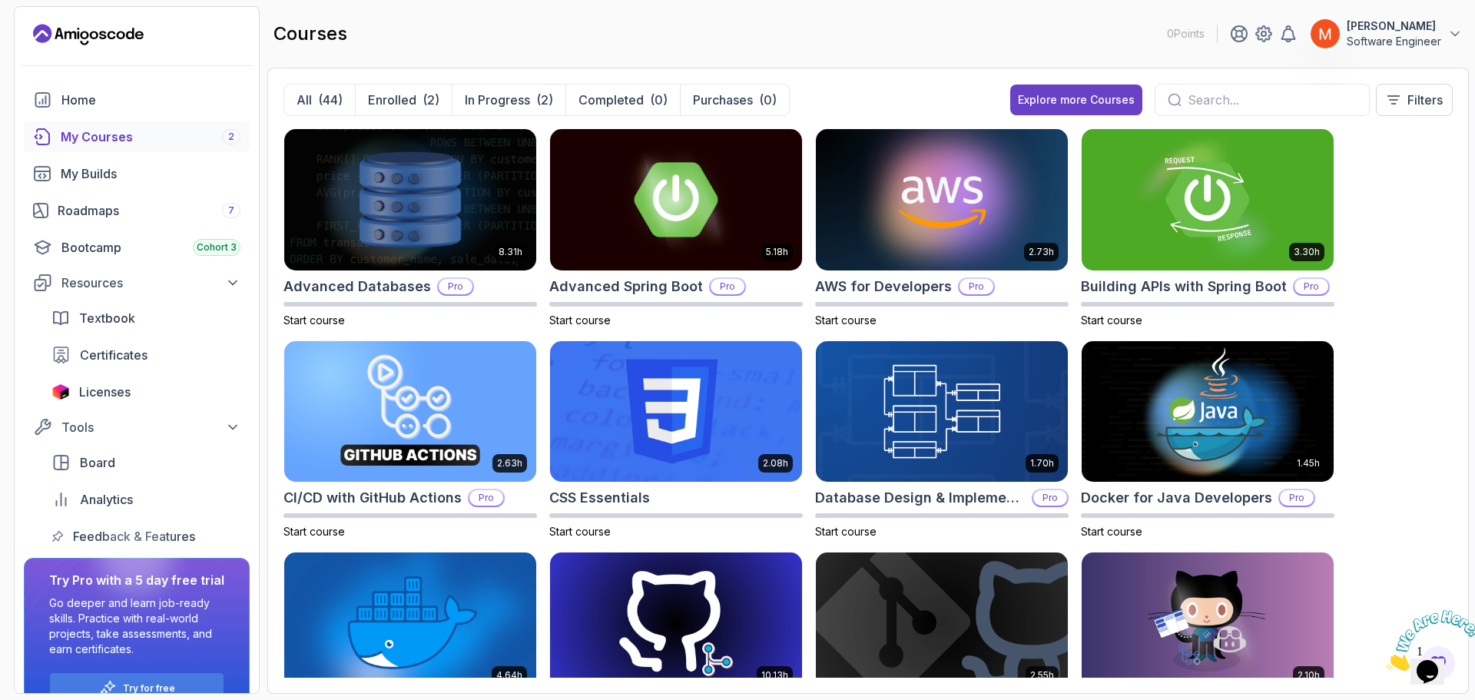
click at [1440, 264] on div "8.31h Advanced Databases Pro Start course 5.18h Advanced Spring Boot Pro Start …" at bounding box center [867, 402] width 1169 height 549
click at [128, 251] on div "Bootcamp Cohort 3" at bounding box center [150, 247] width 179 height 18
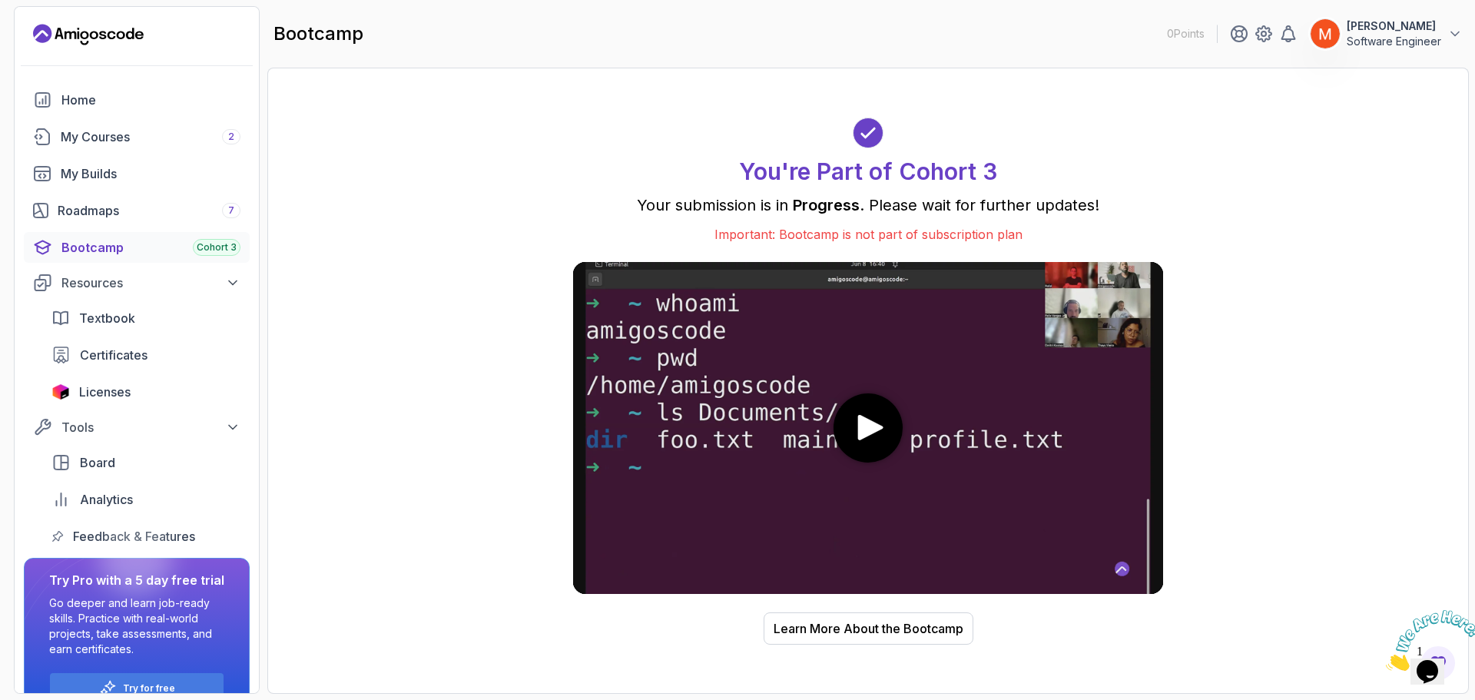
click at [130, 541] on div at bounding box center [136, 558] width 74 height 74
click at [127, 534] on div at bounding box center [136, 558] width 74 height 74
click at [106, 500] on span "Analytics" at bounding box center [106, 499] width 53 height 18
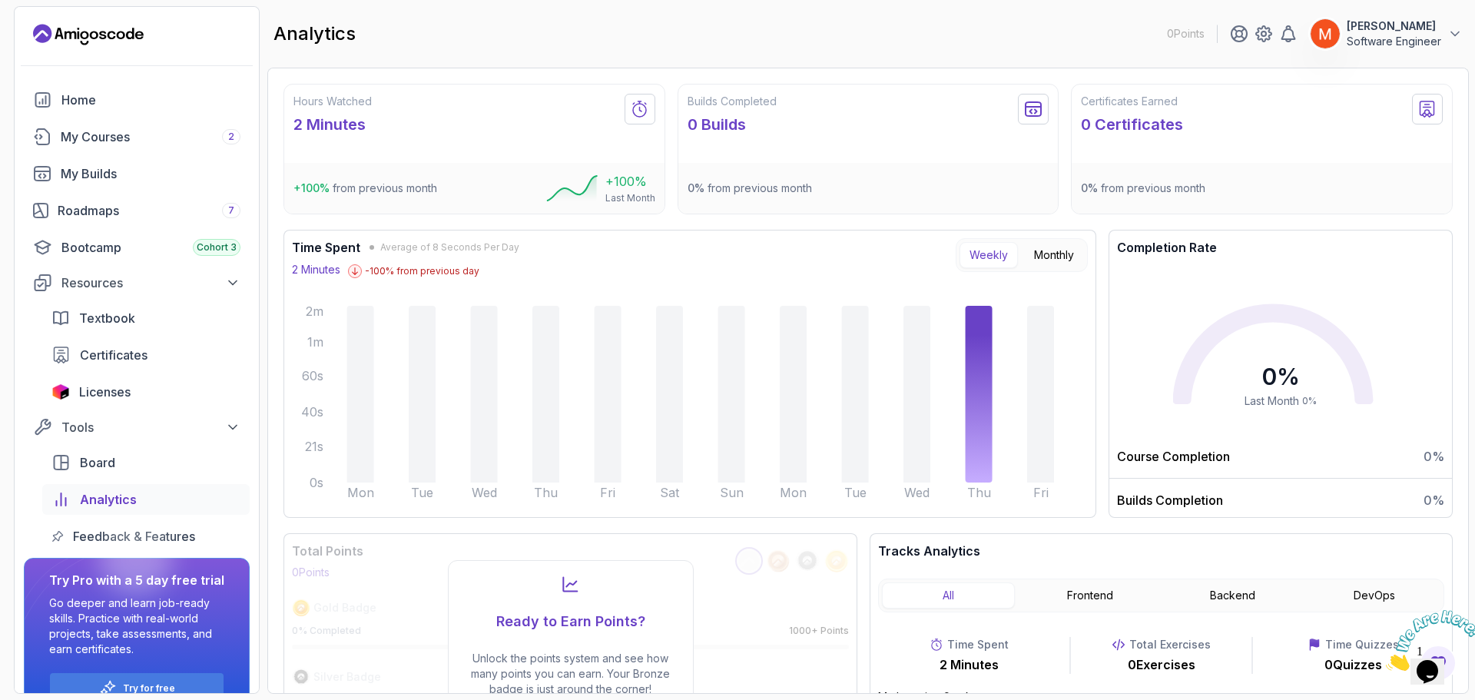
click at [271, 146] on div "Hours Watched 2 Minutes +100 % from previous month +100 % Last Month Builds Com…" at bounding box center [867, 381] width 1201 height 626
